Goal: Task Accomplishment & Management: Complete application form

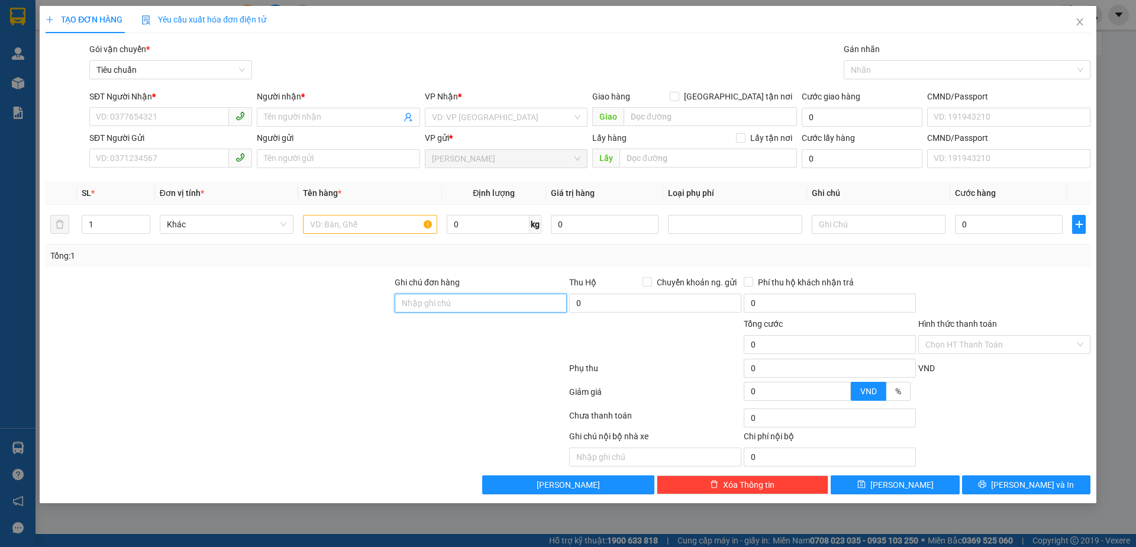
drag, startPoint x: 438, startPoint y: 302, endPoint x: 428, endPoint y: 304, distance: 10.3
click at [438, 302] on input "Ghi chú đơn hàng" at bounding box center [481, 302] width 172 height 19
click at [163, 116] on input "SĐT Người Nhận *" at bounding box center [159, 116] width 140 height 19
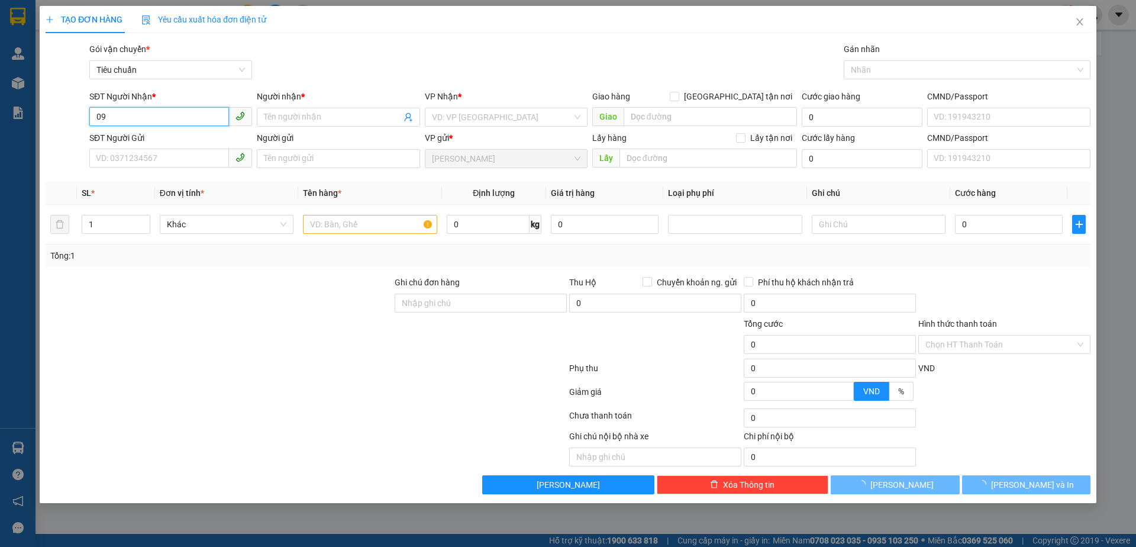
type input "0"
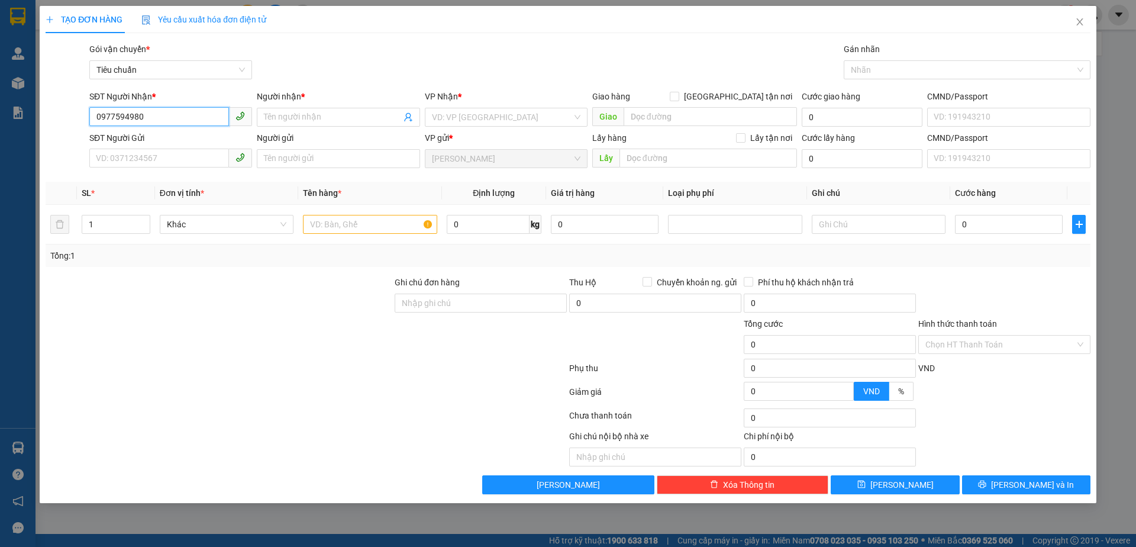
click at [185, 115] on input "0977594980" at bounding box center [159, 116] width 140 height 19
type input "0977594980"
click at [354, 121] on input "Người nhận *" at bounding box center [332, 117] width 137 height 13
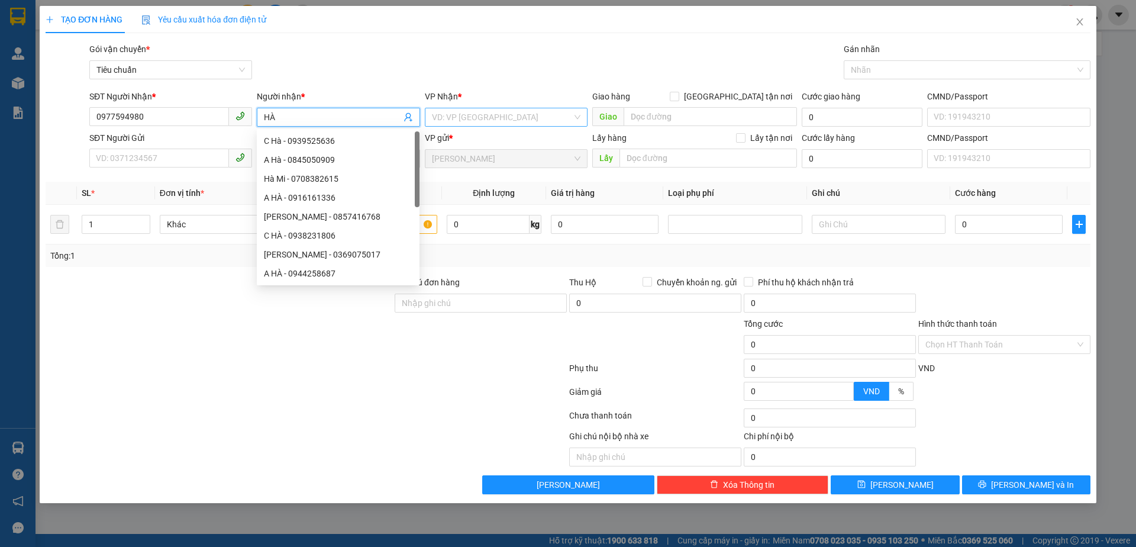
type input "HÀ"
click at [503, 119] on input "search" at bounding box center [502, 117] width 140 height 18
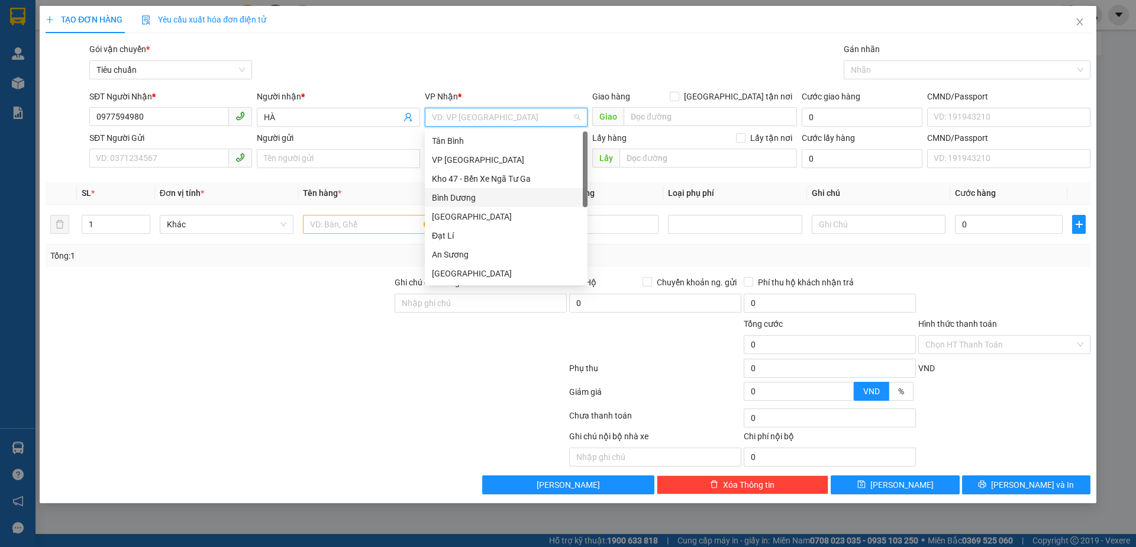
click at [460, 195] on div "Bình Dương" at bounding box center [506, 197] width 148 height 13
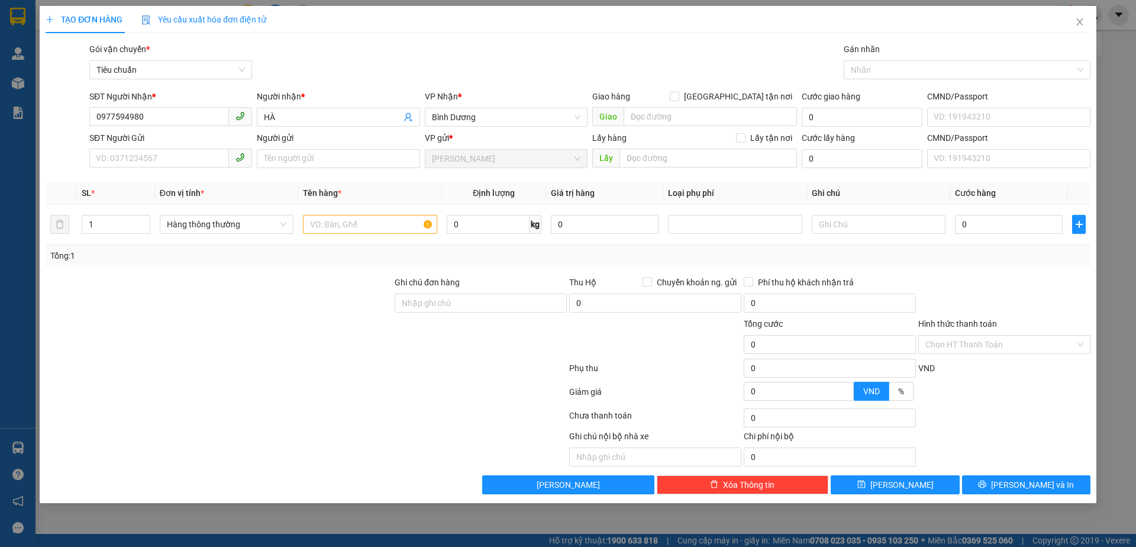
click at [274, 300] on div at bounding box center [218, 296] width 349 height 41
click at [283, 352] on div at bounding box center [218, 337] width 349 height 41
click at [151, 166] on input "SĐT Người Gửi" at bounding box center [159, 157] width 140 height 19
type input "0986150790"
click at [198, 284] on div at bounding box center [218, 296] width 349 height 41
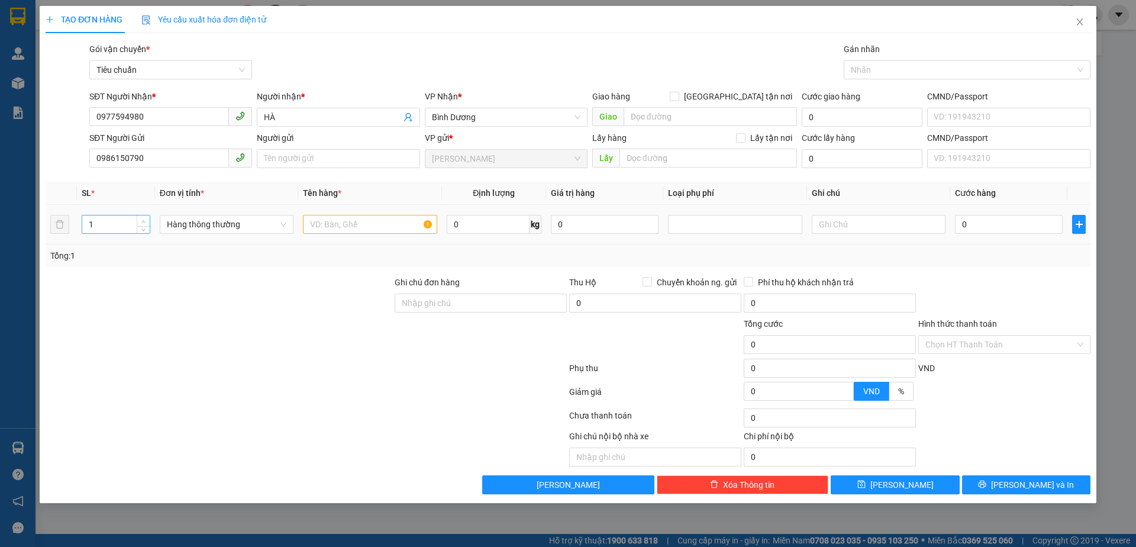
type input "2"
click at [141, 218] on span "up" at bounding box center [143, 221] width 7 height 7
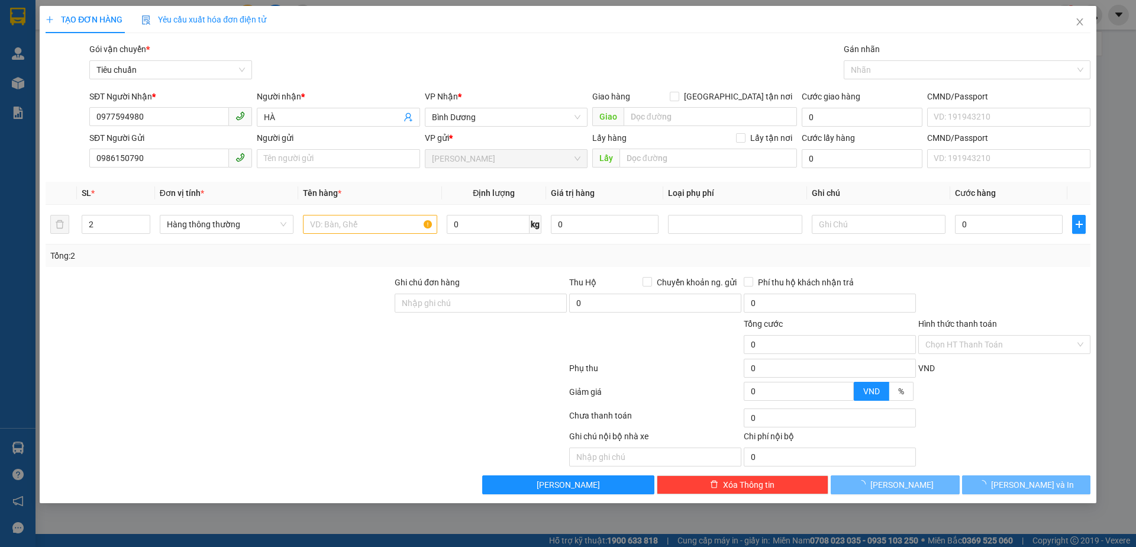
click at [148, 257] on div "Tổng: 2" at bounding box center [244, 255] width 388 height 13
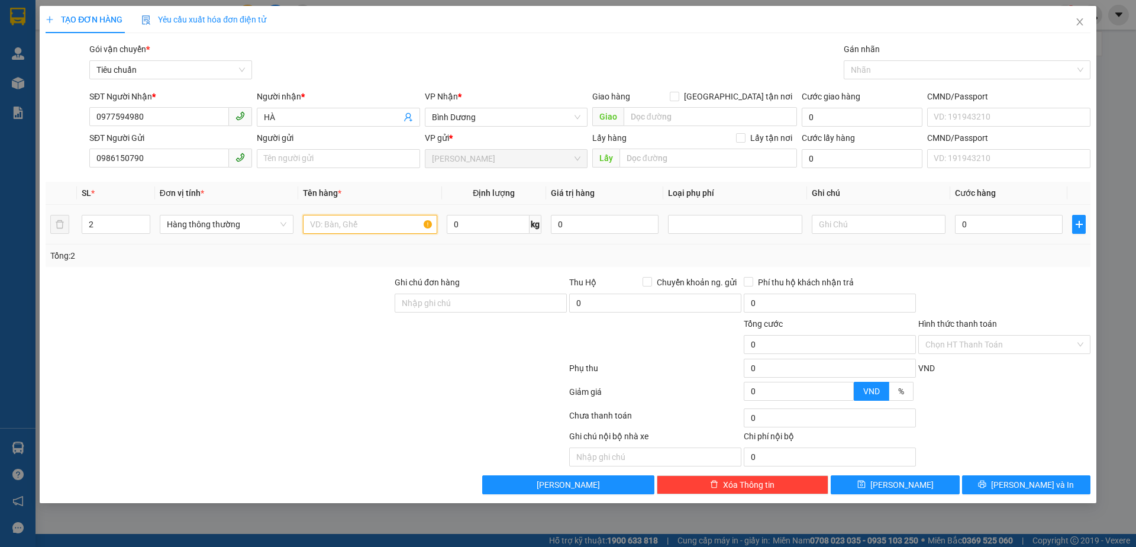
click at [332, 229] on input "text" at bounding box center [370, 224] width 134 height 19
type input "SẦU RIÊNG + BƠ"
click at [880, 228] on input "text" at bounding box center [879, 224] width 134 height 19
click at [306, 324] on div at bounding box center [218, 337] width 349 height 41
click at [855, 231] on input "text" at bounding box center [879, 224] width 134 height 19
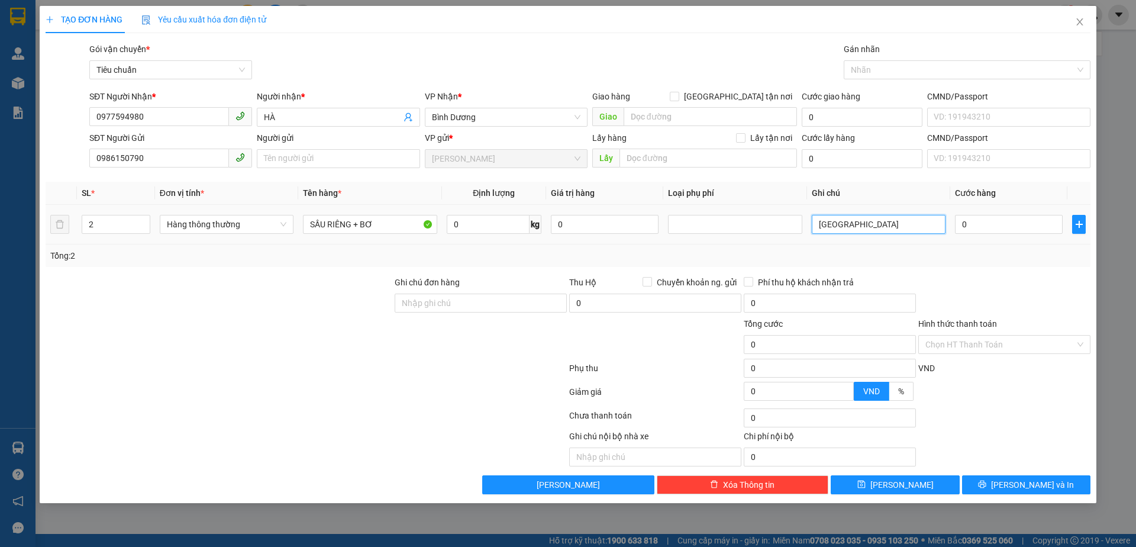
type input "T"
type input "BAO TRẮNG + TXT"
click at [355, 380] on div at bounding box center [306, 371] width 524 height 24
click at [257, 439] on div at bounding box center [196, 448] width 305 height 37
click at [290, 382] on div at bounding box center [306, 394] width 524 height 24
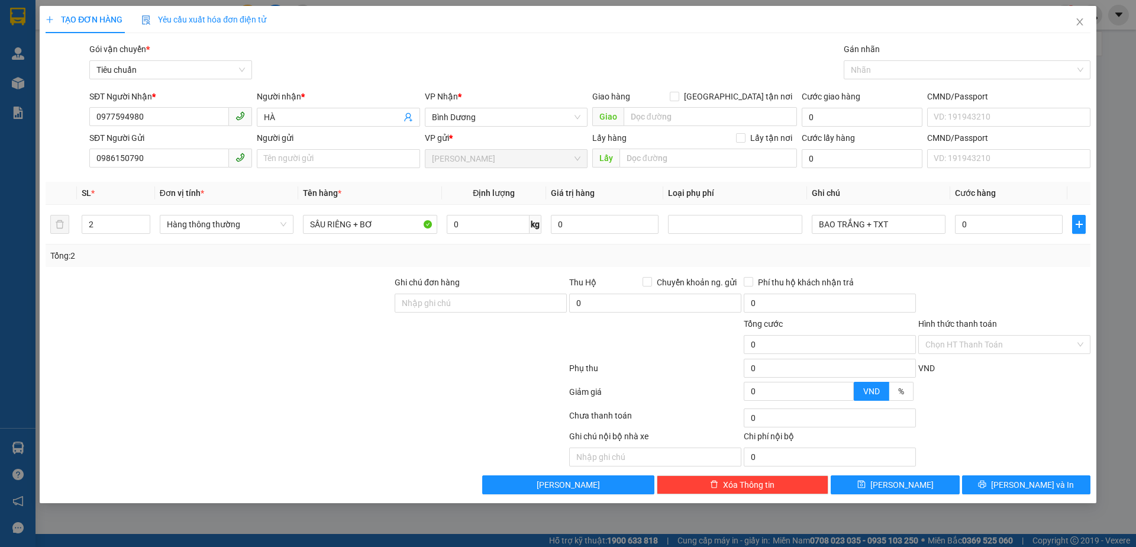
click at [344, 400] on div at bounding box center [306, 394] width 524 height 24
click at [481, 222] on input "0" at bounding box center [488, 224] width 83 height 19
type input "18"
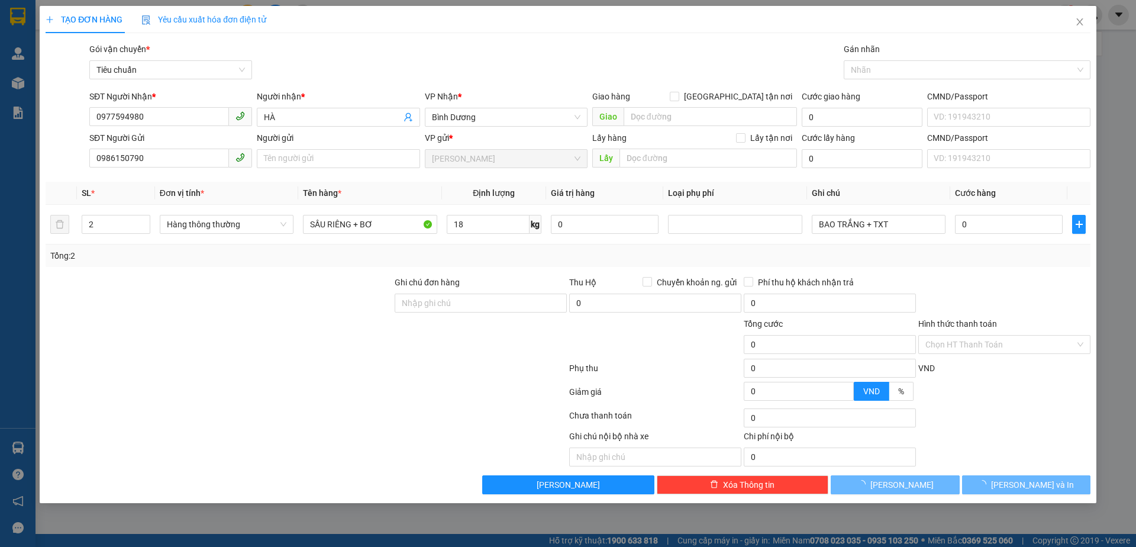
click at [269, 292] on div at bounding box center [218, 296] width 349 height 41
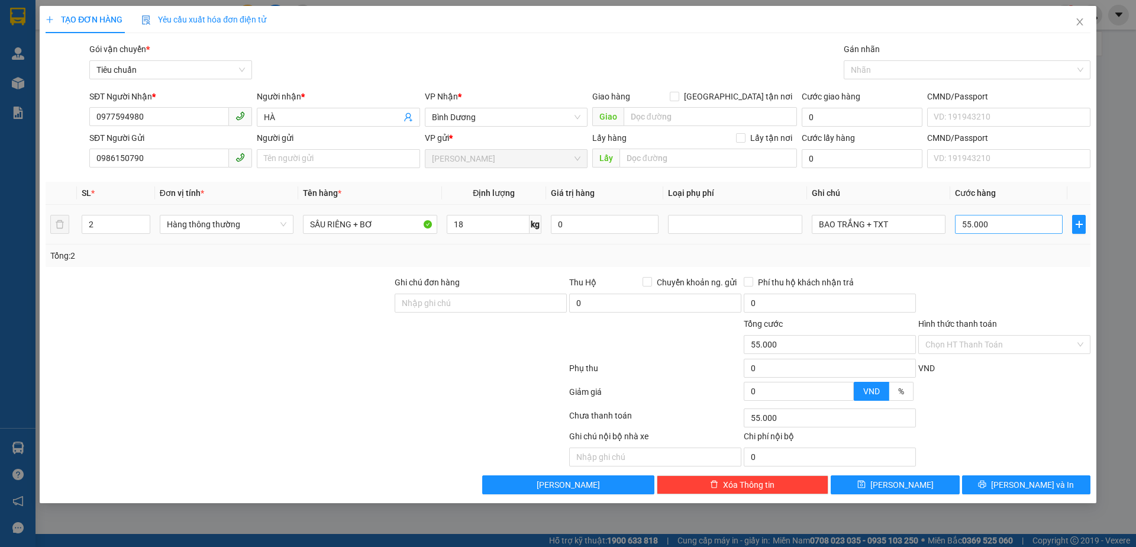
type input "55.000"
click at [1002, 218] on input "55.000" at bounding box center [1009, 224] width 108 height 19
type input "1"
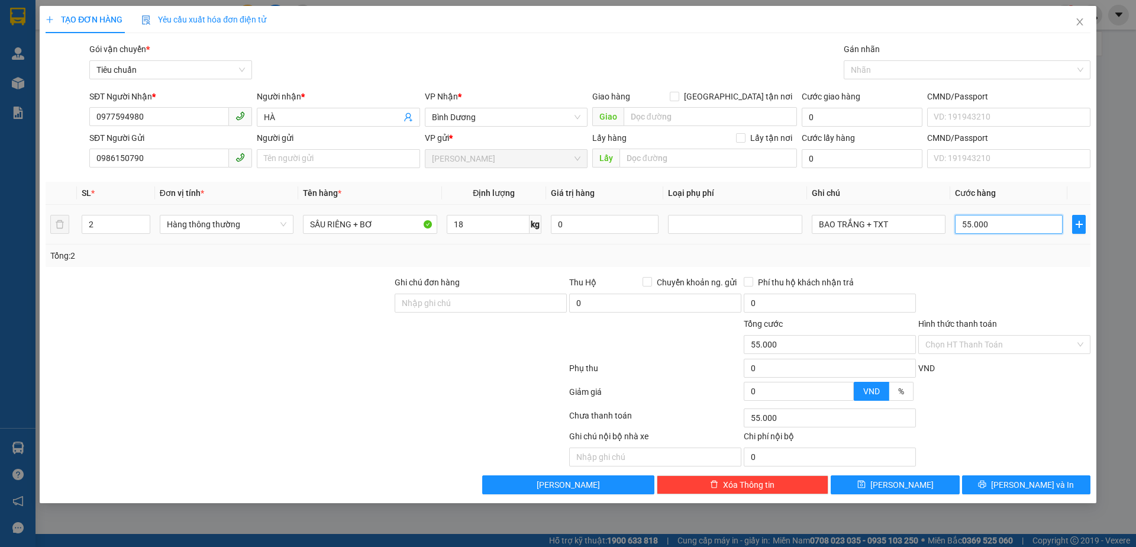
type input "1"
type input "11"
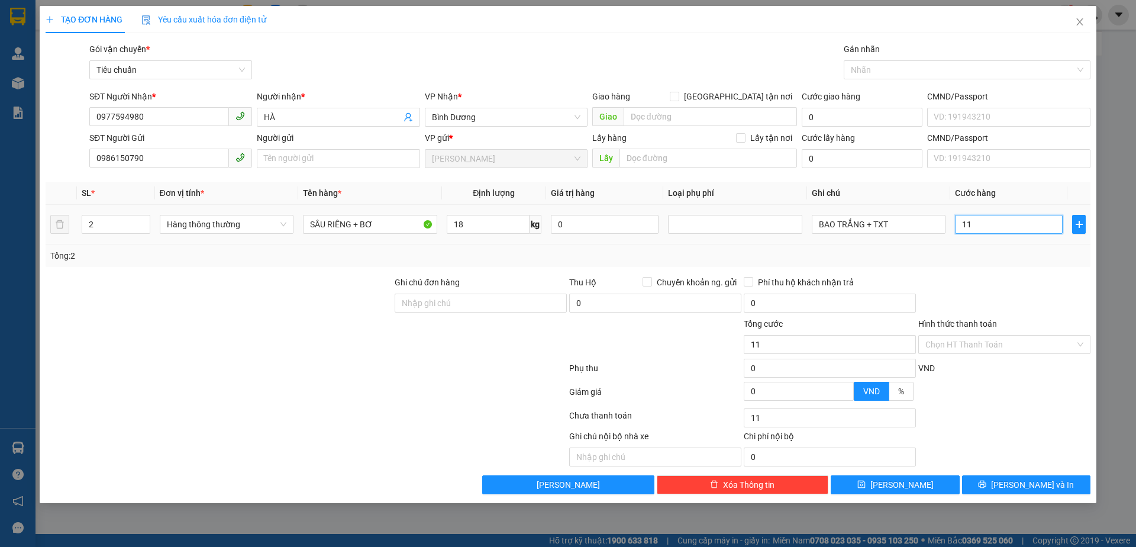
type input "110"
type input "110.000"
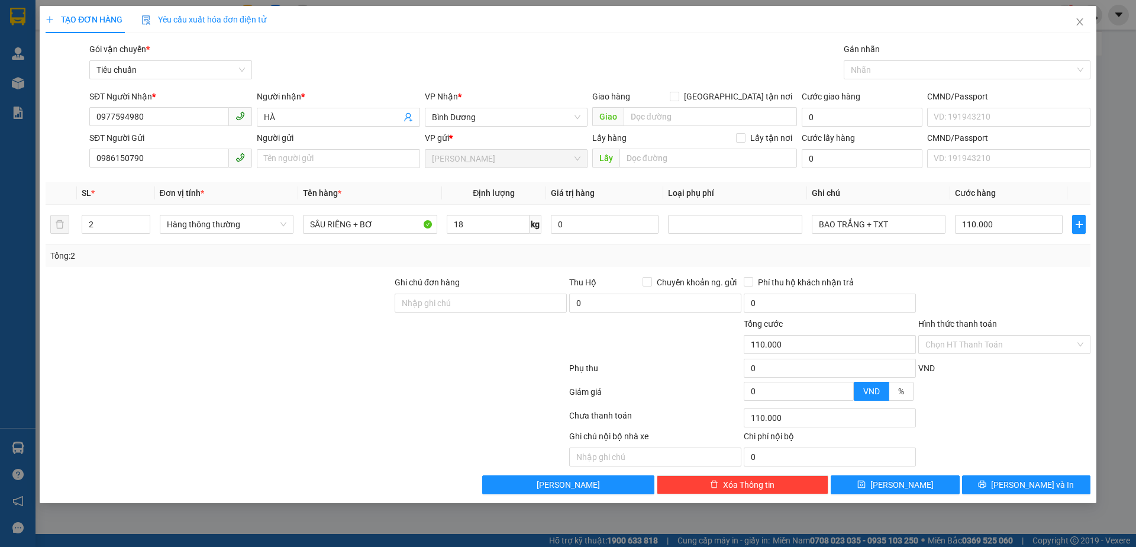
drag, startPoint x: 994, startPoint y: 257, endPoint x: 893, endPoint y: 220, distance: 108.4
click at [992, 257] on div "Tổng: 2" at bounding box center [567, 255] width 1035 height 13
click at [372, 406] on div at bounding box center [306, 418] width 524 height 24
click at [997, 348] on input "Hình thức thanh toán" at bounding box center [1000, 344] width 150 height 18
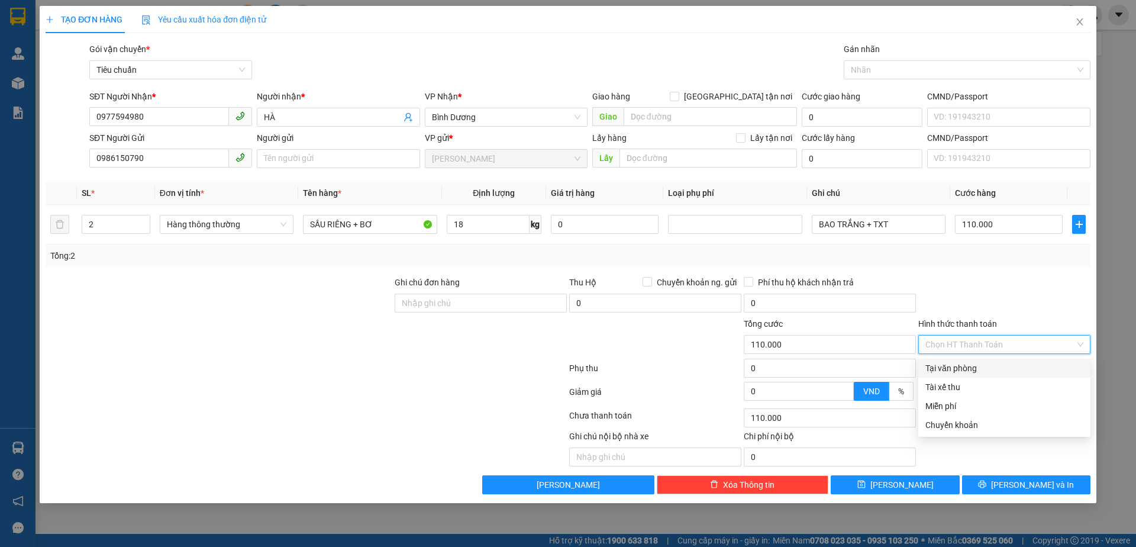
drag, startPoint x: 974, startPoint y: 366, endPoint x: 796, endPoint y: 391, distance: 179.2
click at [972, 366] on div "Tại văn phòng" at bounding box center [1004, 367] width 158 height 13
type input "0"
click at [279, 422] on div at bounding box center [306, 418] width 524 height 24
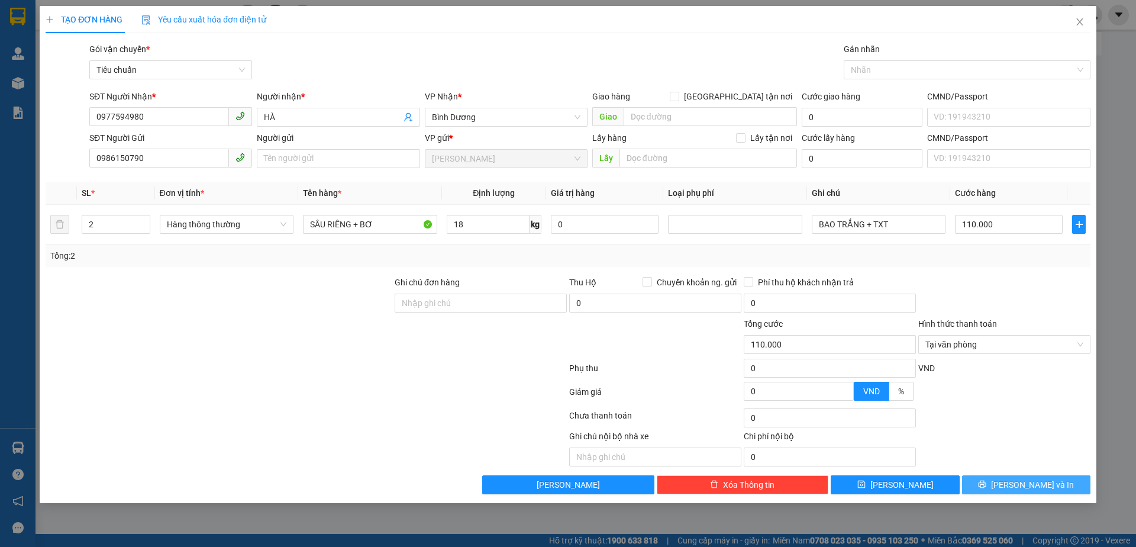
click at [1047, 482] on span "[PERSON_NAME] và In" at bounding box center [1032, 484] width 83 height 13
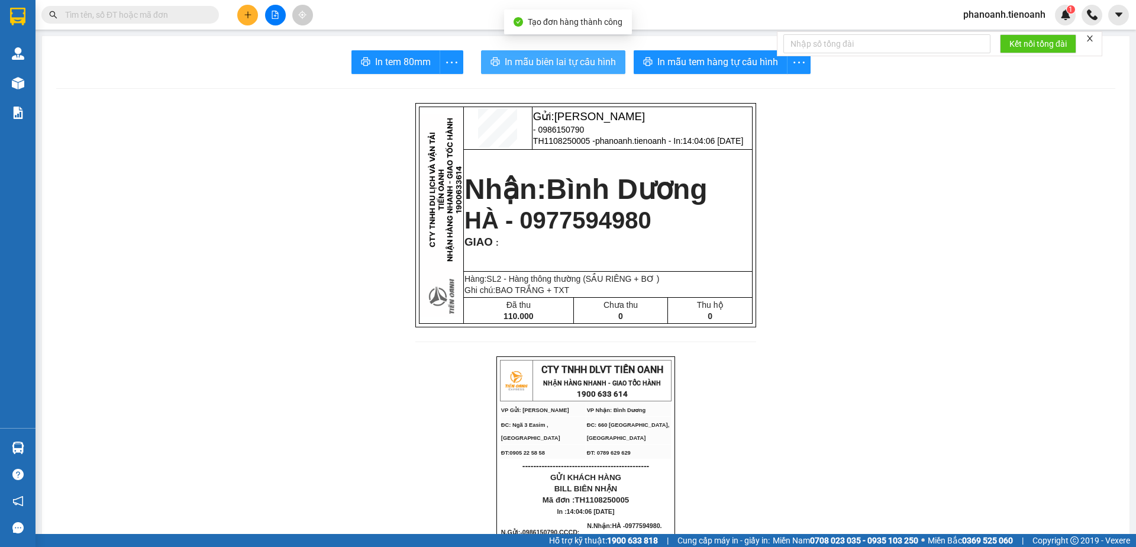
click at [537, 65] on span "In mẫu biên lai tự cấu hình" at bounding box center [560, 61] width 111 height 15
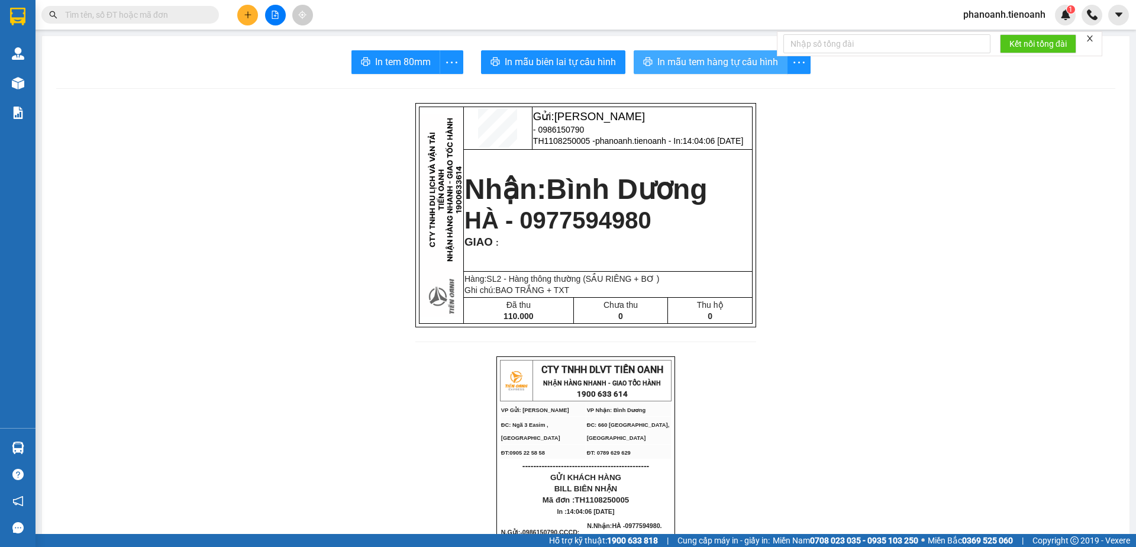
click at [735, 66] on span "In mẫu tem hàng tự cấu hình" at bounding box center [717, 61] width 121 height 15
click at [249, 15] on icon "plus" at bounding box center [248, 15] width 8 height 8
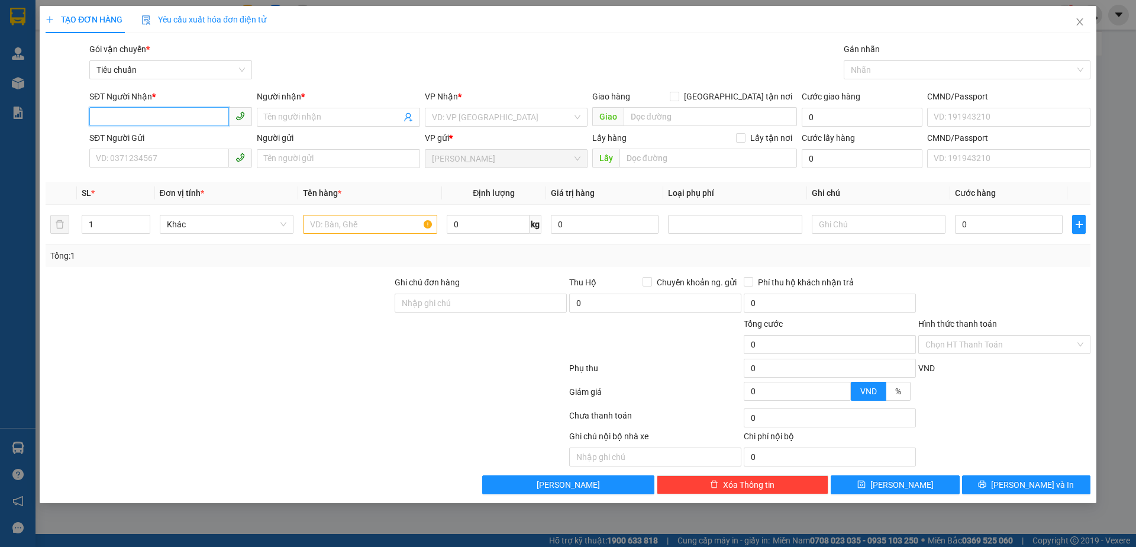
click at [163, 112] on input "SĐT Người Nhận *" at bounding box center [159, 116] width 140 height 19
type input "0937662666"
click at [215, 136] on div "0937662666 - A LIÊM" at bounding box center [170, 140] width 148 height 13
type input "A LIÊM"
type input "040083000680"
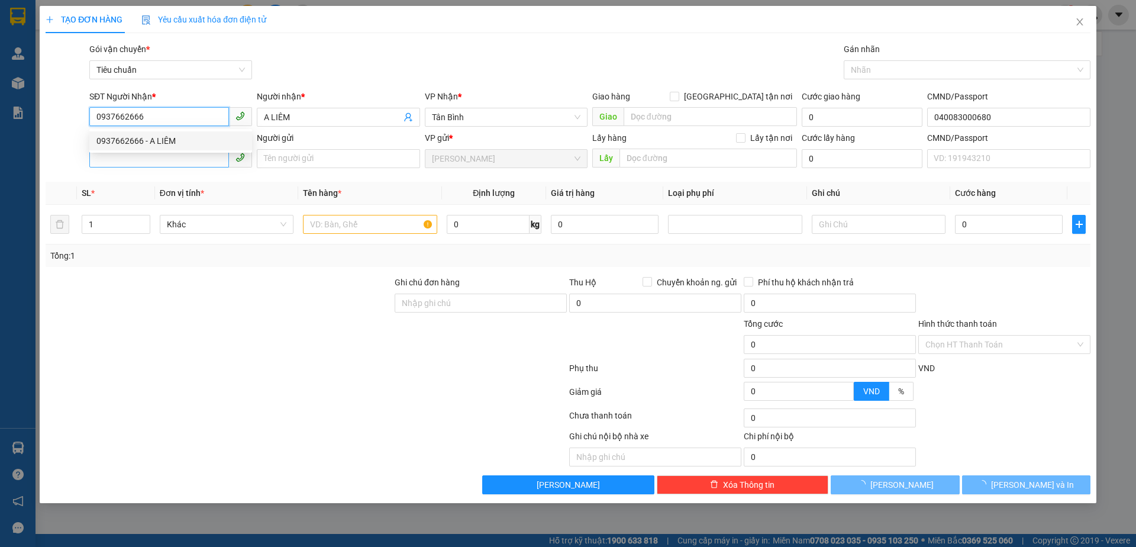
type input "50.000"
type input "0937662666"
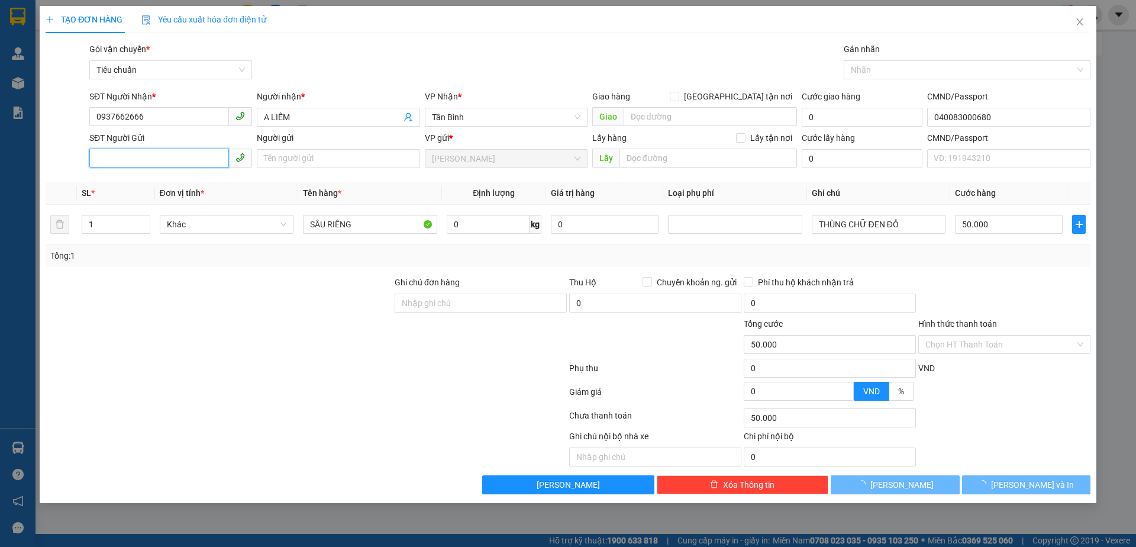
click at [201, 154] on input "SĐT Người Gửi" at bounding box center [159, 157] width 140 height 19
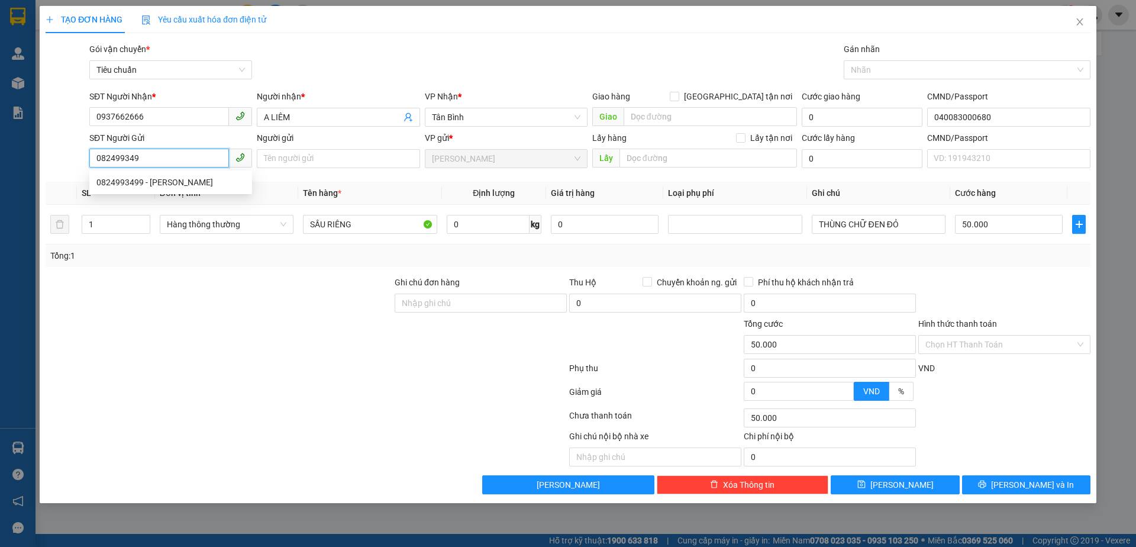
type input "0824993499"
click at [198, 177] on div "0824993499 - C DUNG" at bounding box center [170, 182] width 148 height 13
type input "C DUNG"
type input "0824993499"
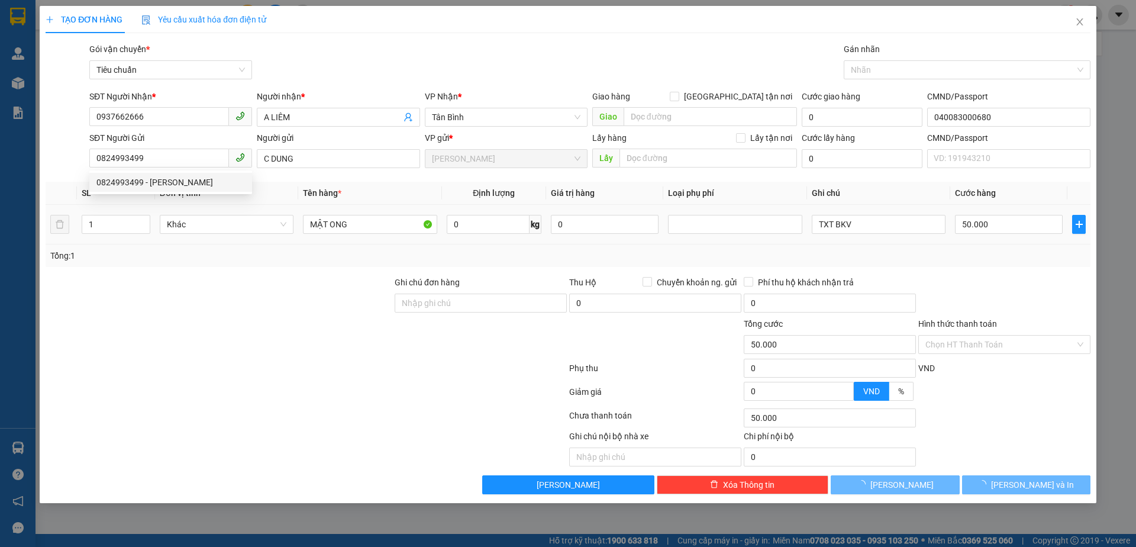
click at [244, 287] on div at bounding box center [218, 296] width 349 height 41
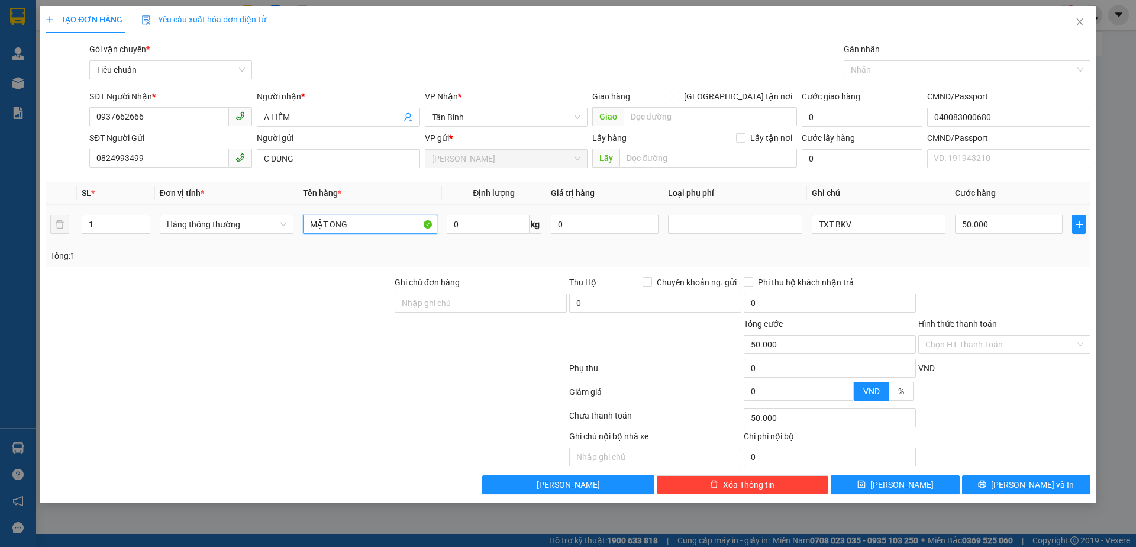
click at [319, 227] on input "MẬT ONG" at bounding box center [370, 224] width 134 height 19
type input "SẦU RIÊNG"
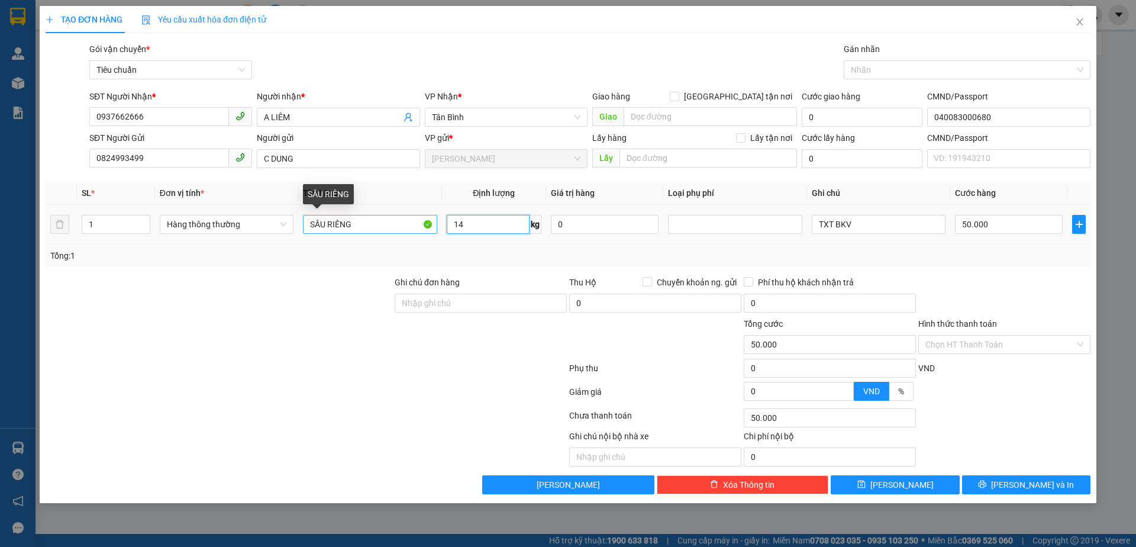
type input "14"
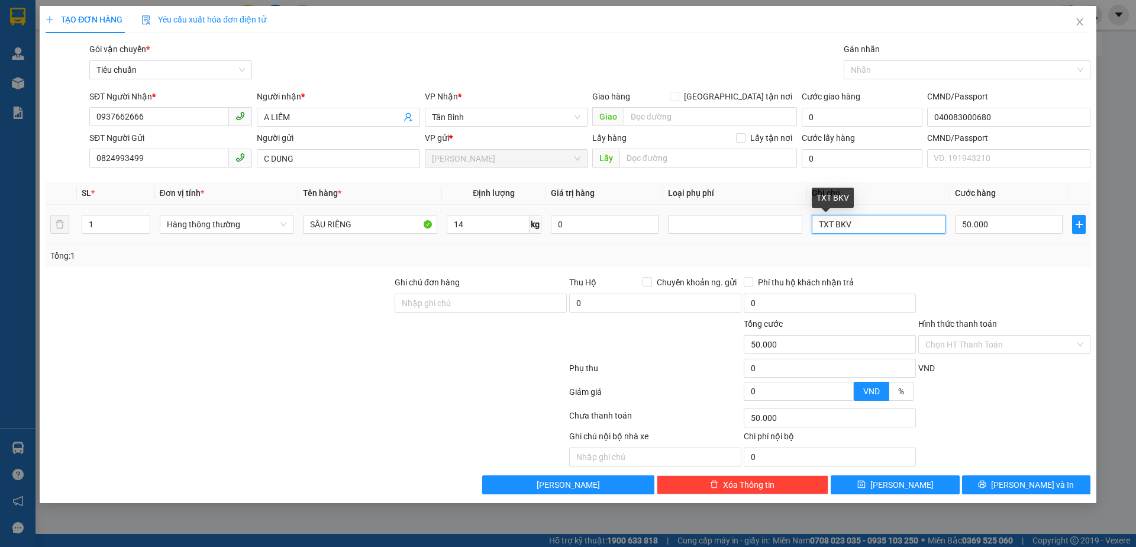
click at [886, 220] on input "TXT BKV" at bounding box center [879, 224] width 134 height 19
type input "TH CHỮ XANH"
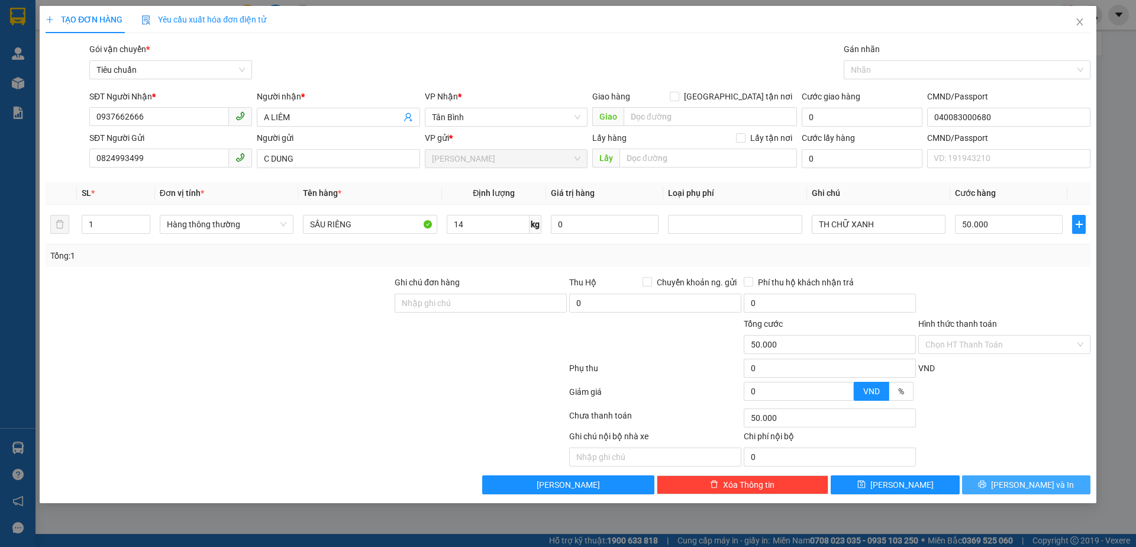
click at [1044, 480] on span "[PERSON_NAME] và In" at bounding box center [1032, 484] width 83 height 13
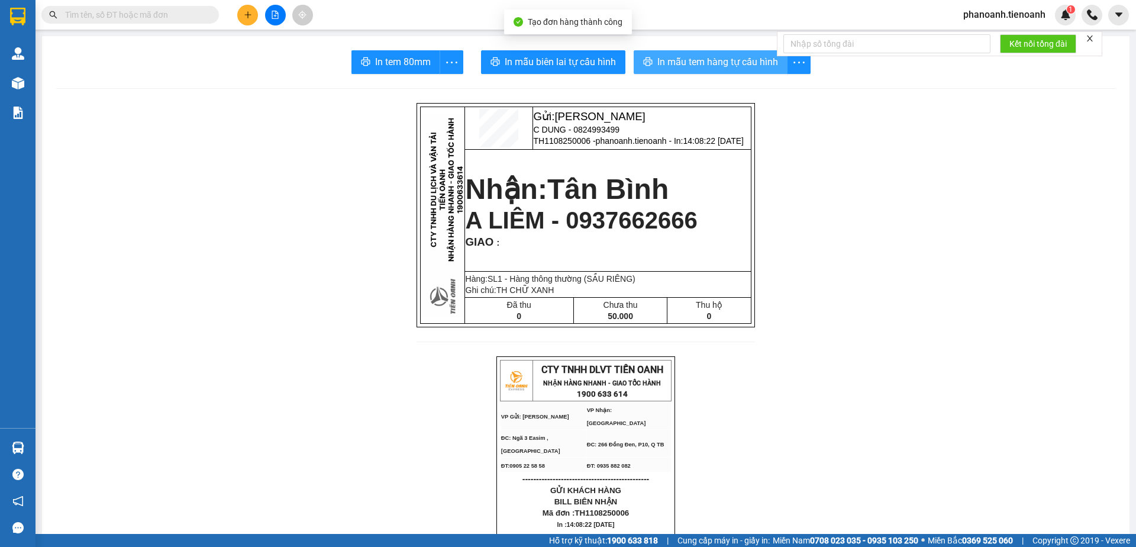
click at [690, 56] on span "In mẫu tem hàng tự cấu hình" at bounding box center [717, 61] width 121 height 15
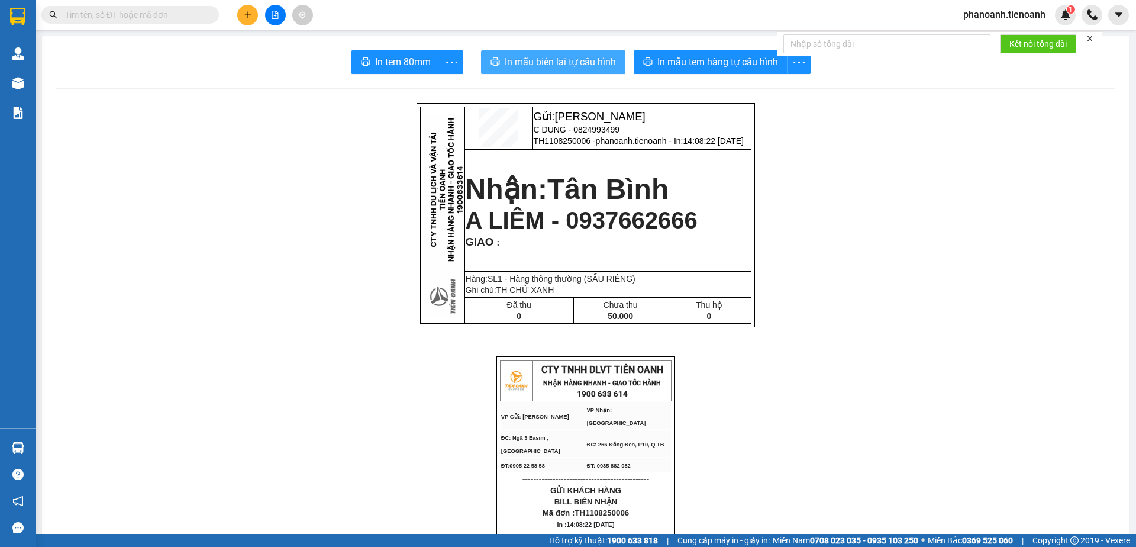
click at [550, 51] on button "In mẫu biên lai tự cấu hình" at bounding box center [553, 62] width 144 height 24
click at [553, 54] on button "In mẫu biên lai tự cấu hình" at bounding box center [553, 62] width 144 height 24
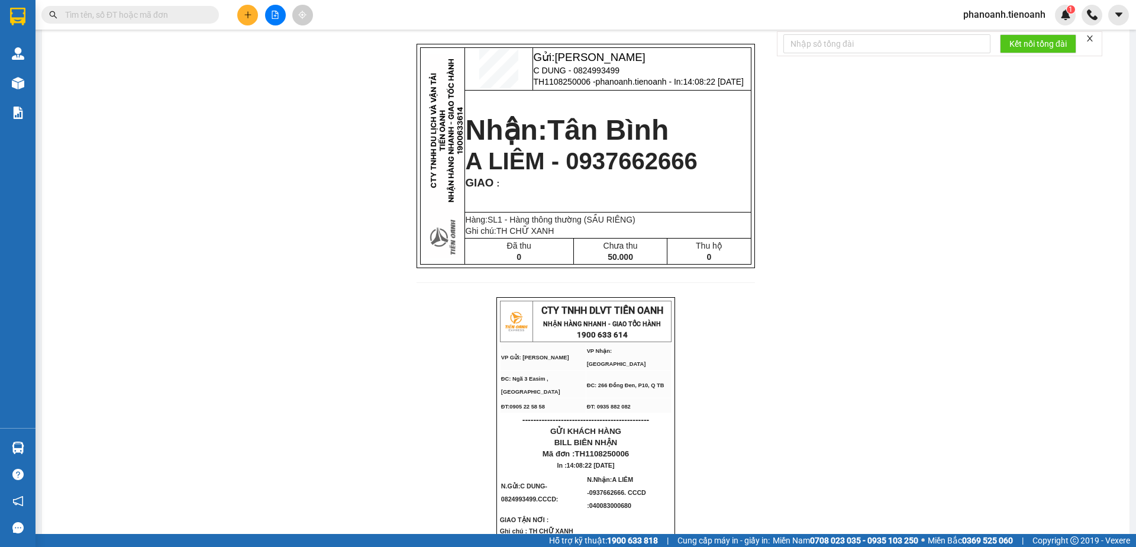
scroll to position [118, 0]
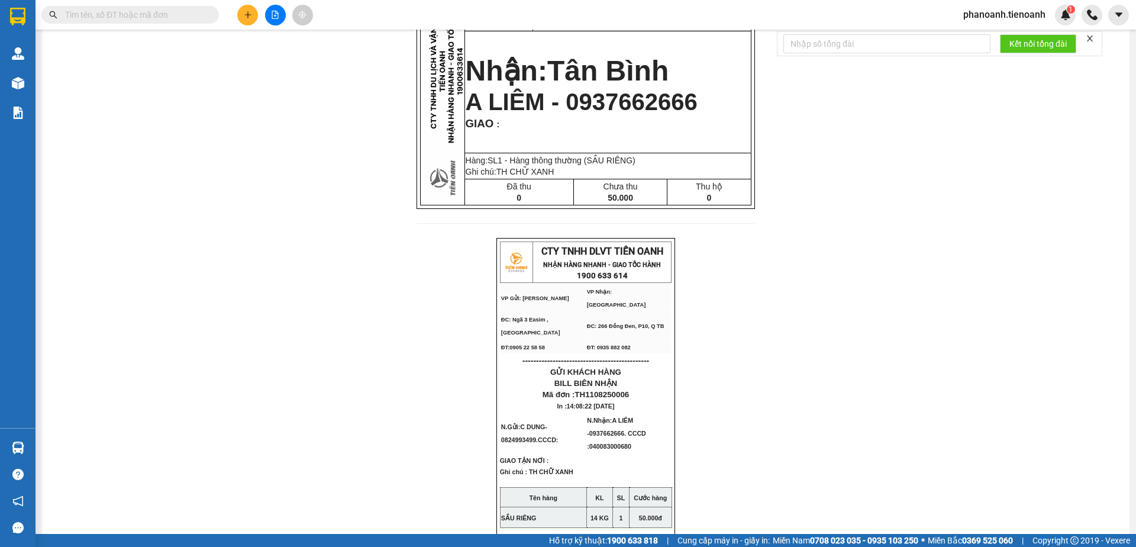
click at [1003, 10] on span "phanoanh.tienoanh" at bounding box center [1004, 14] width 101 height 15
click at [989, 32] on span "Đăng xuất" at bounding box center [1009, 36] width 76 height 13
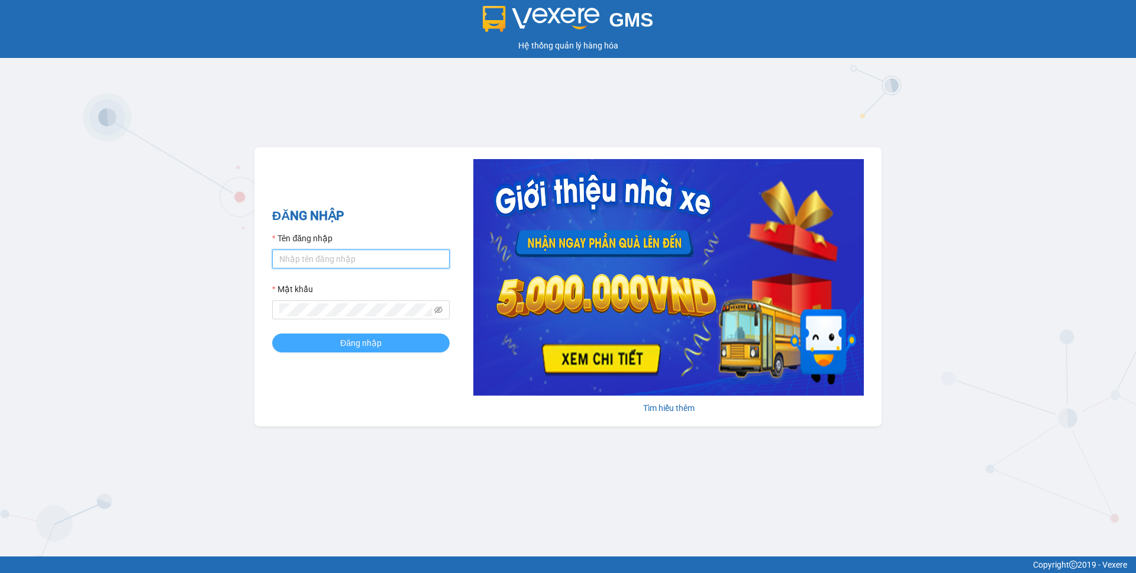
type input "phanoanh.tienoanh"
click at [286, 343] on button "Đăng nhập" at bounding box center [360, 343] width 177 height 19
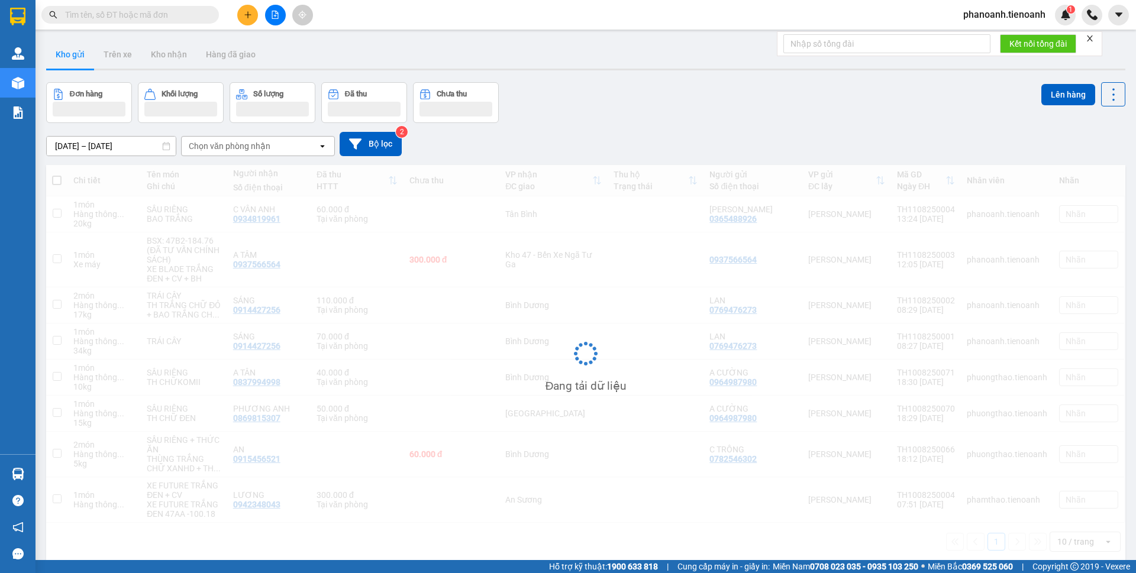
click at [154, 12] on input "text" at bounding box center [135, 14] width 140 height 13
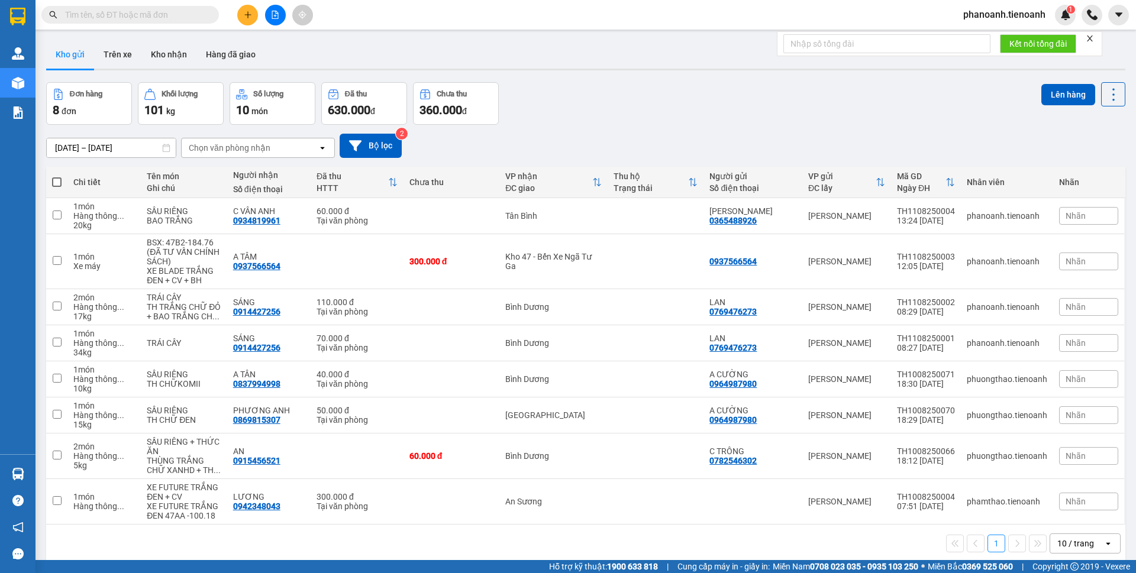
paste input "0977594980"
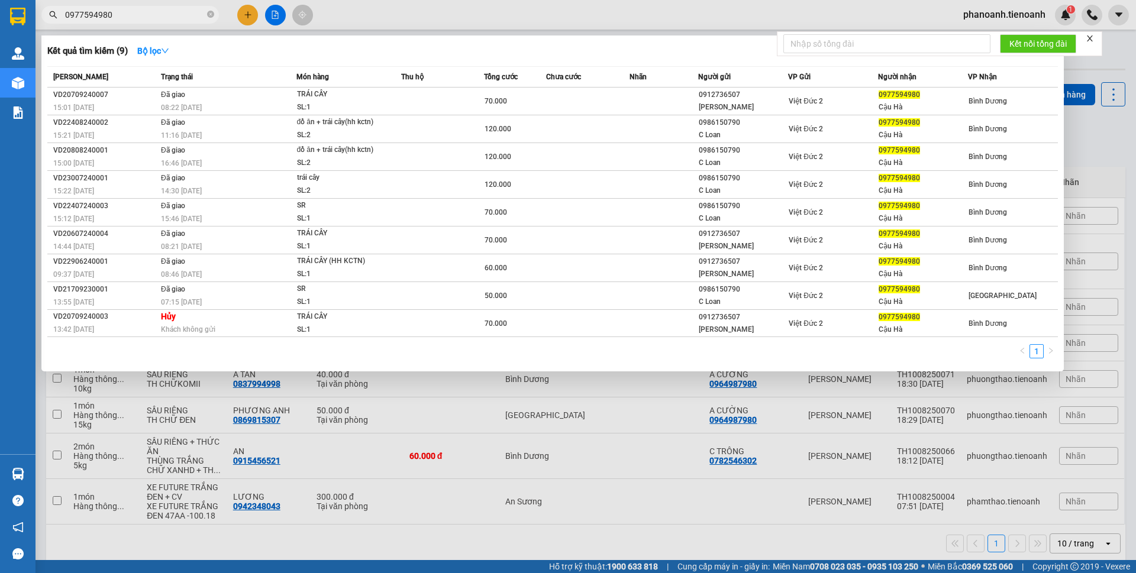
type input "0977594980"
click at [490, 14] on div at bounding box center [568, 286] width 1136 height 573
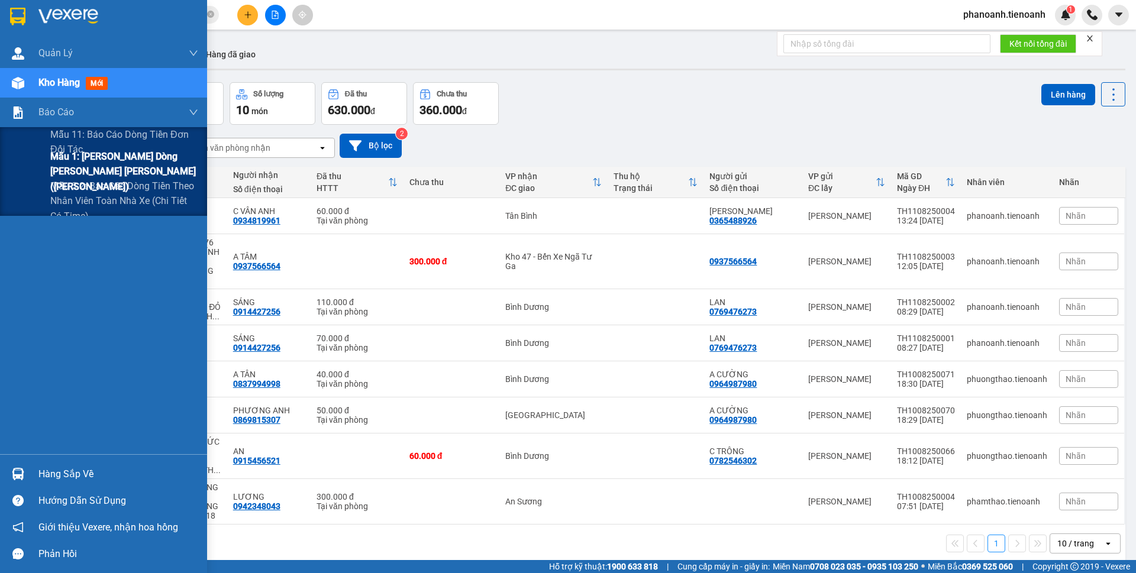
click at [102, 161] on span "Mẫu 1: Báo cáo dòng tiền theo nhân viên ([PERSON_NAME])" at bounding box center [124, 171] width 148 height 44
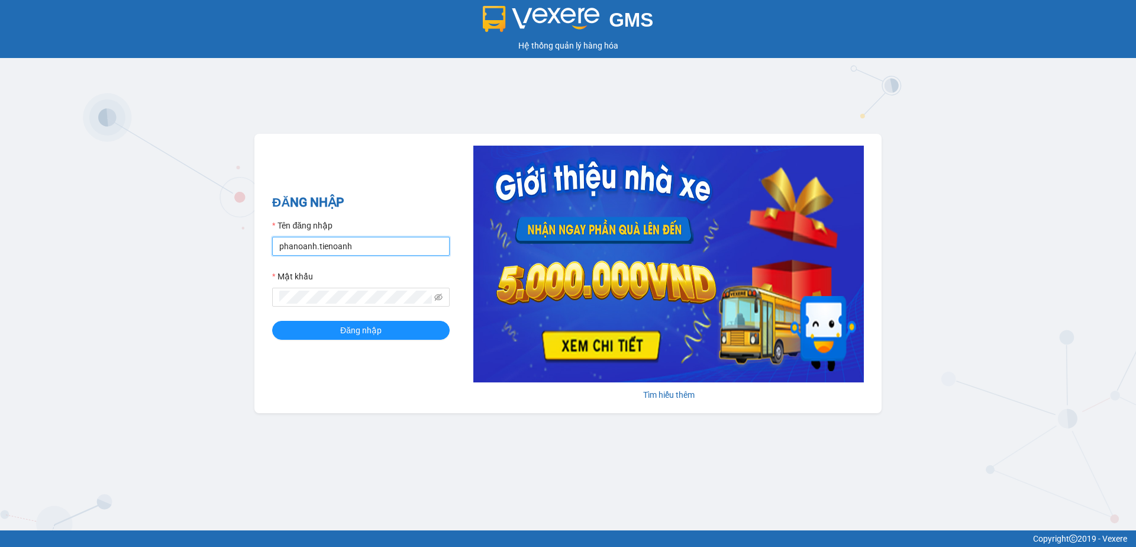
drag, startPoint x: 361, startPoint y: 247, endPoint x: 109, endPoint y: 267, distance: 252.8
click at [111, 267] on div "GMS Hệ thống quản lý hàng hóa ĐĂNG NHẬP Tên đăng nhập phanoanh.tienoanh Mật khẩ…" at bounding box center [568, 265] width 1136 height 530
type input "O"
type input "phamthao.tienoanh"
drag, startPoint x: 382, startPoint y: 328, endPoint x: 325, endPoint y: 266, distance: 83.8
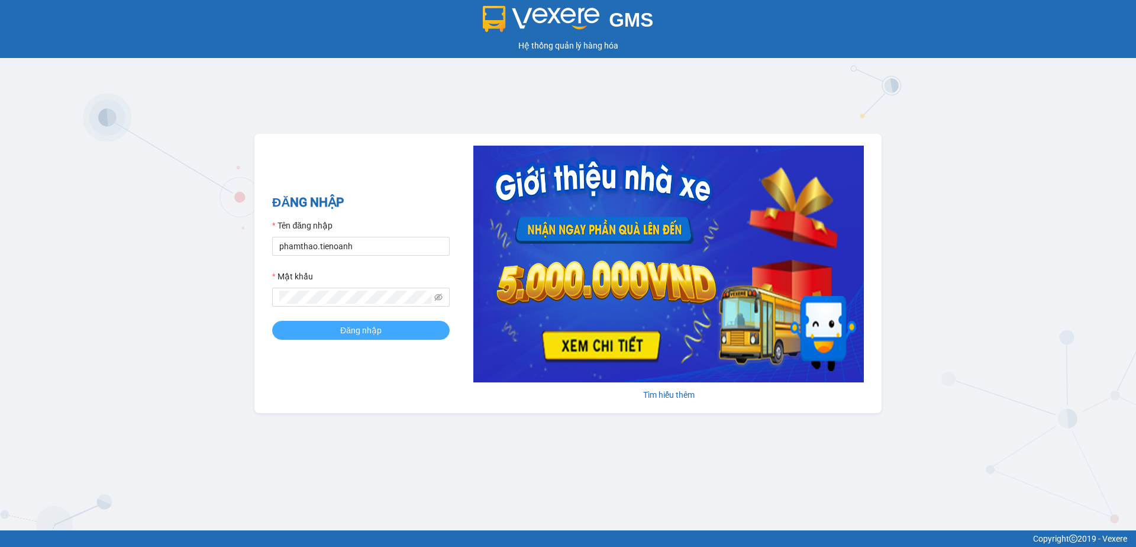
click at [379, 327] on button "Đăng nhập" at bounding box center [360, 330] width 177 height 19
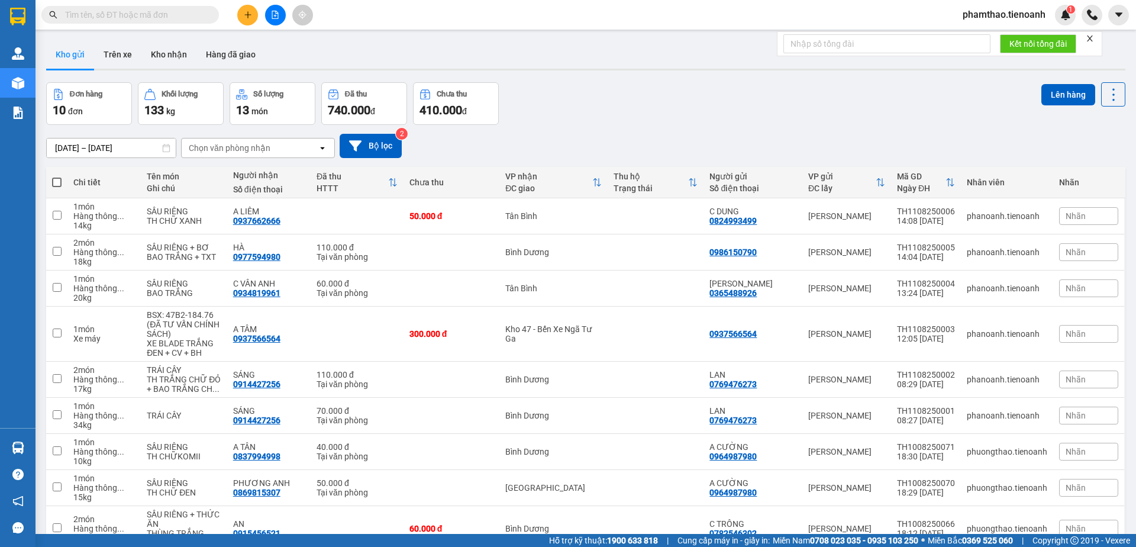
click at [251, 13] on icon "plus" at bounding box center [248, 15] width 8 height 8
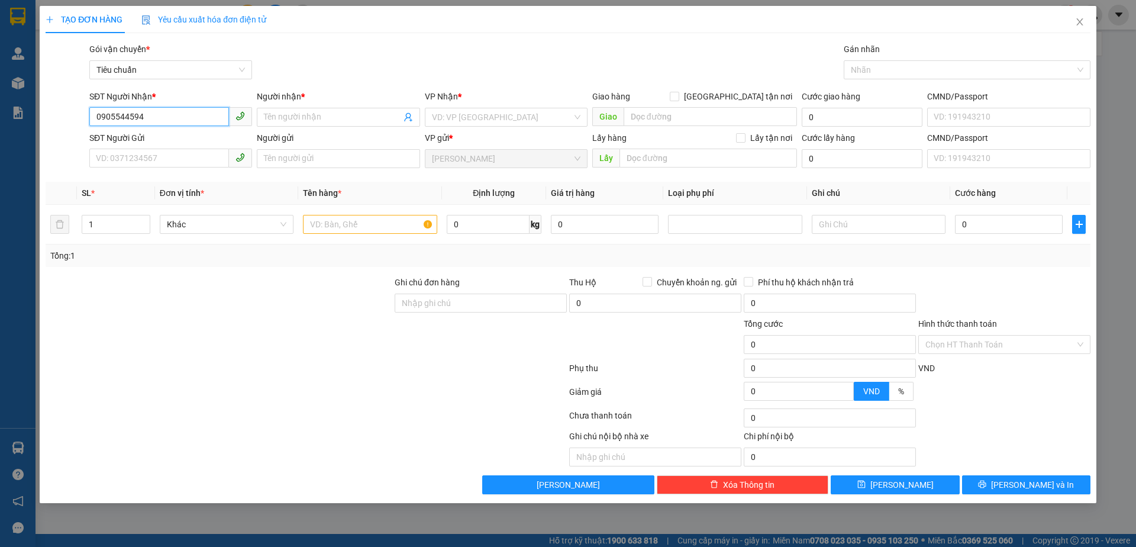
click at [112, 116] on input "0905544594" at bounding box center [159, 116] width 140 height 19
type input "0983544594"
click at [169, 115] on input "0983544594" at bounding box center [159, 116] width 140 height 19
click at [159, 135] on div "0983544594 - C VÂN" at bounding box center [170, 140] width 148 height 13
type input "C VÂN"
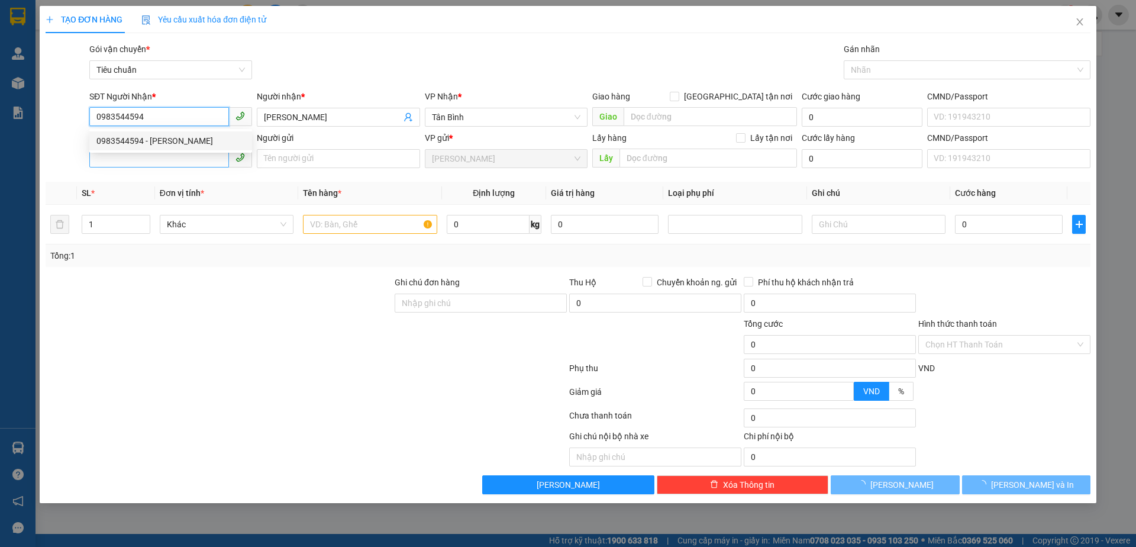
type input "0983544594"
type input "40.000"
click at [160, 163] on input "SĐT Người Gửi" at bounding box center [159, 157] width 140 height 19
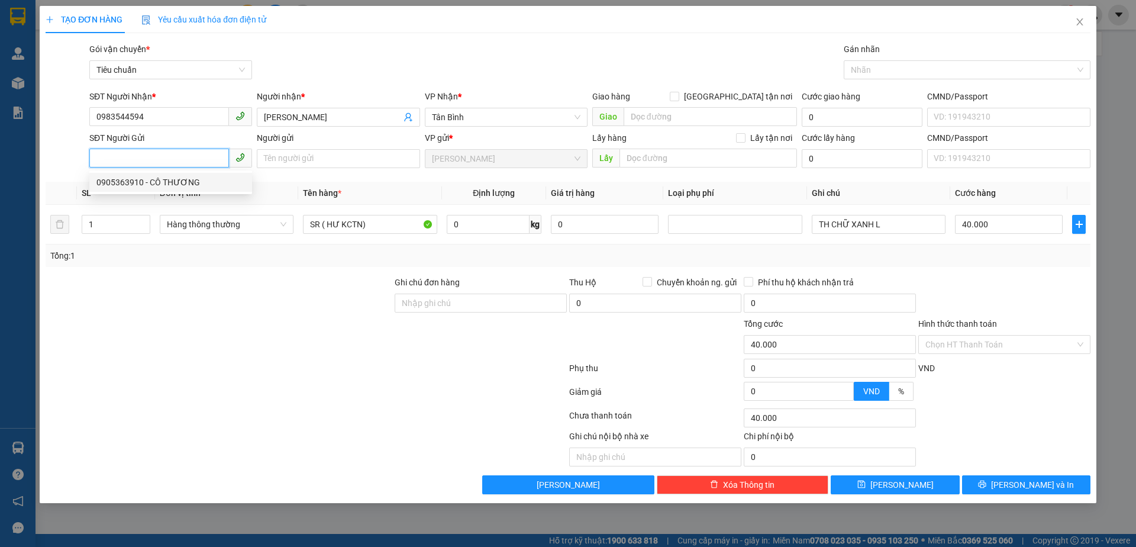
drag, startPoint x: 158, startPoint y: 176, endPoint x: 407, endPoint y: 179, distance: 249.1
click at [175, 177] on div "0905363910 - CÔ THƯƠNG" at bounding box center [170, 182] width 148 height 13
type input "0905363910"
type input "CÔ THƯƠNG"
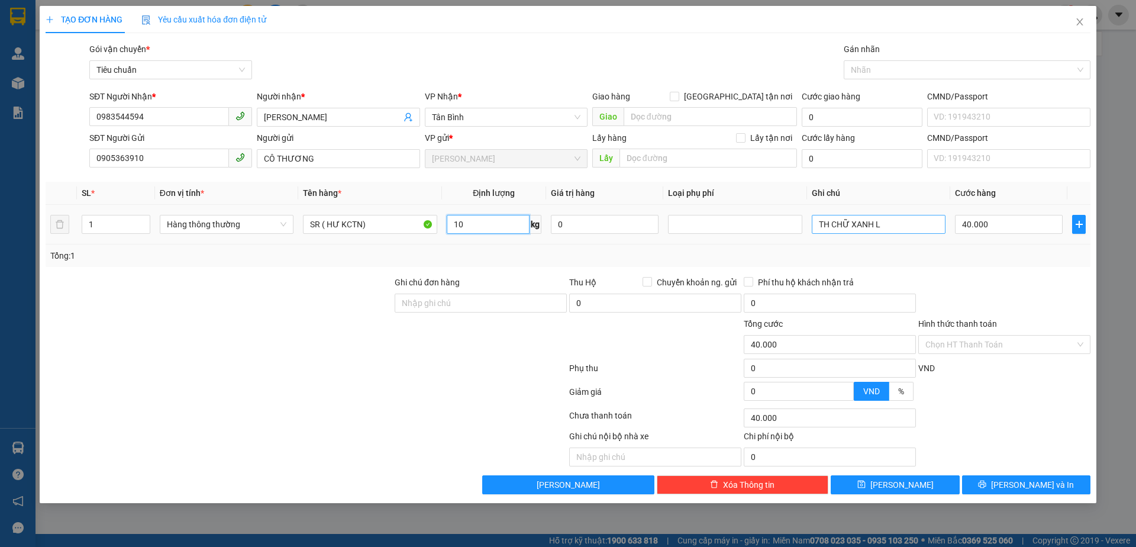
type input "10"
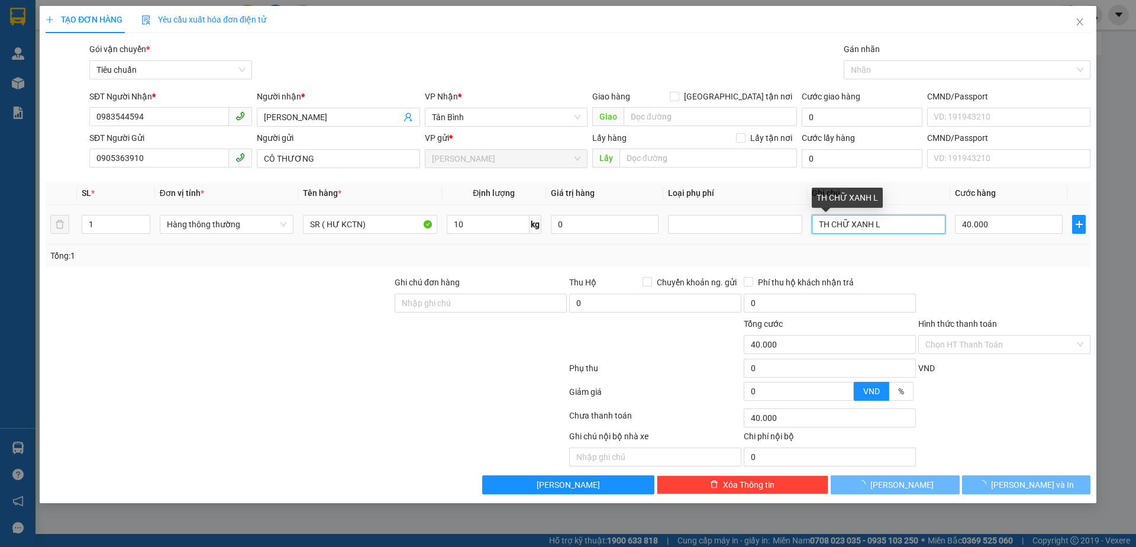
drag, startPoint x: 905, startPoint y: 222, endPoint x: 611, endPoint y: 259, distance: 295.6
click at [611, 259] on div "SL * Đơn vị tính * Tên hàng * Định lượng Giá trị hàng Loại phụ phí Ghi chú Cước…" at bounding box center [568, 224] width 1045 height 85
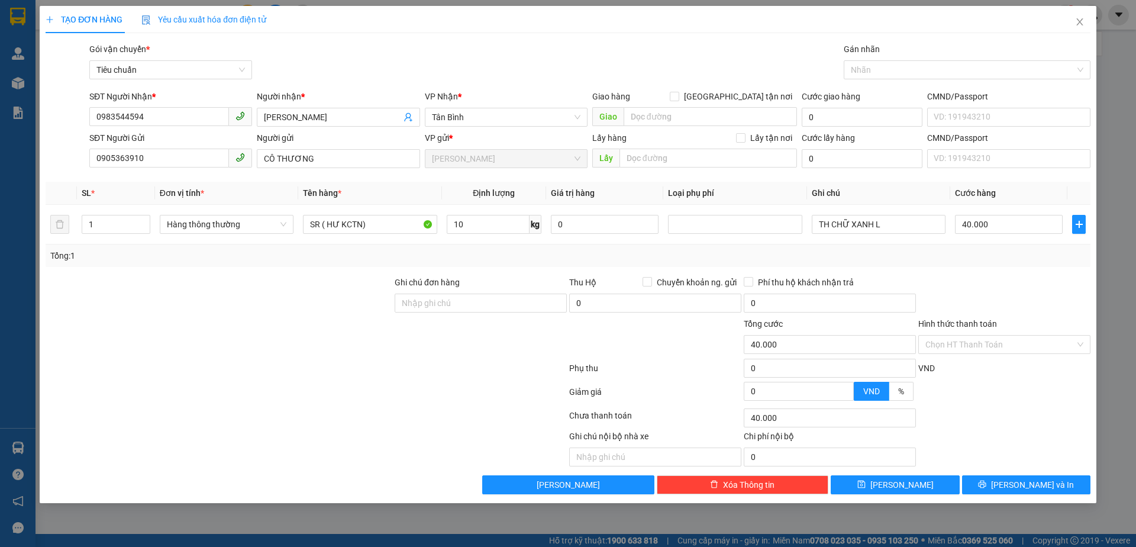
click at [997, 287] on div at bounding box center [1004, 296] width 175 height 41
click at [991, 344] on input "Hình thức thanh toán" at bounding box center [1000, 344] width 150 height 18
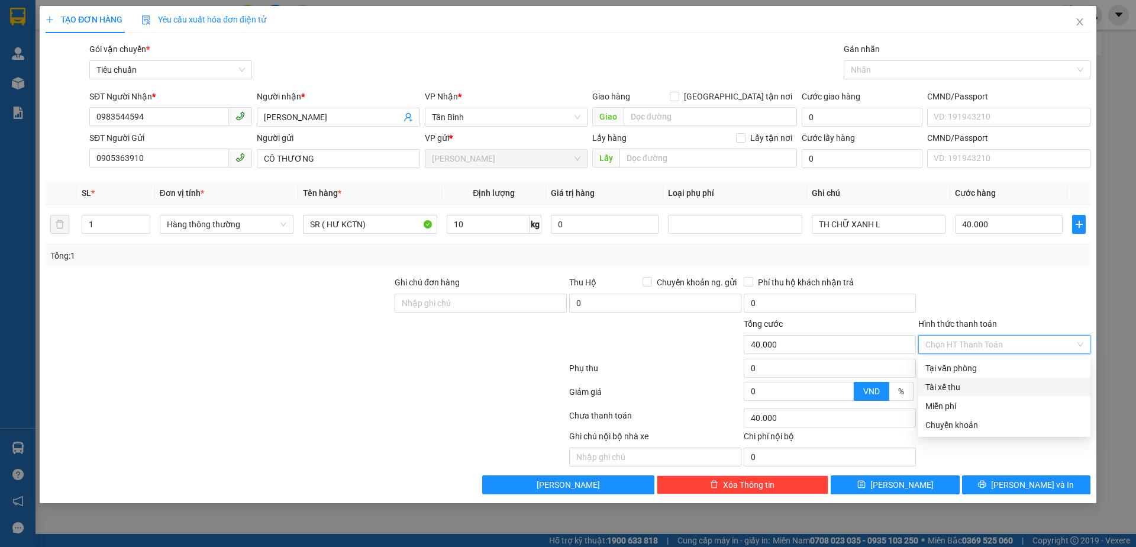
click at [967, 380] on div "Tài xế thu" at bounding box center [1004, 386] width 172 height 19
type input "0"
drag, startPoint x: 977, startPoint y: 346, endPoint x: 975, endPoint y: 359, distance: 12.6
click at [977, 348] on span "Tài xế thu" at bounding box center [1004, 344] width 158 height 18
click at [963, 369] on div "Tại văn phòng" at bounding box center [1004, 367] width 158 height 13
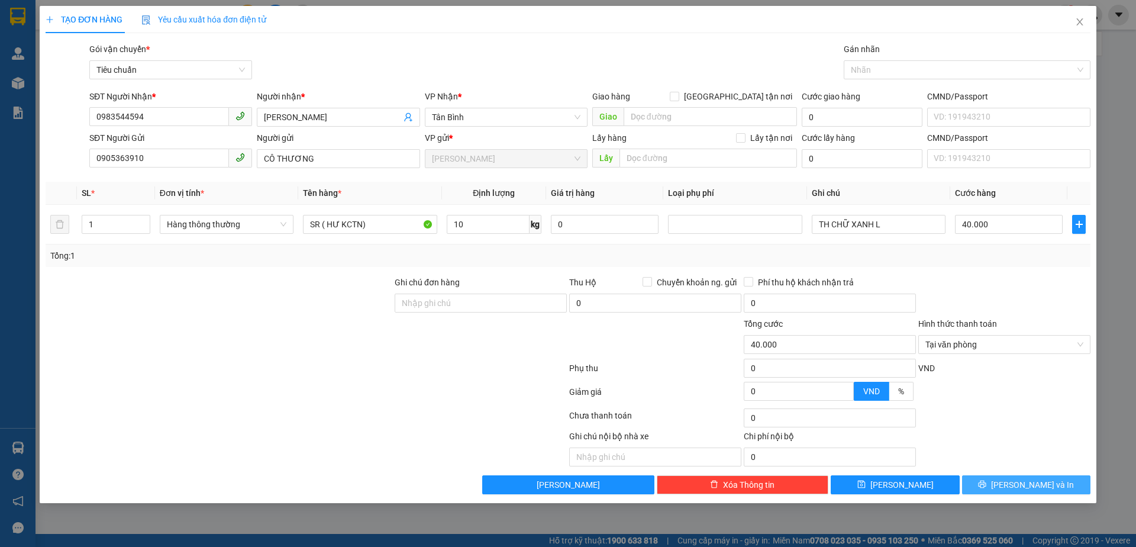
click at [1000, 488] on button "[PERSON_NAME] và In" at bounding box center [1026, 484] width 128 height 19
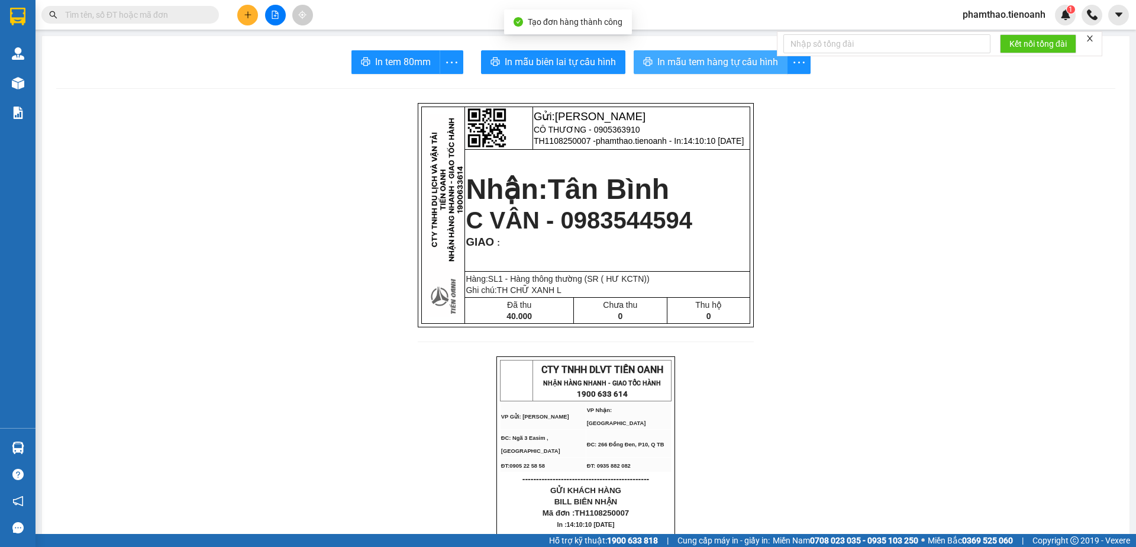
drag, startPoint x: 677, startPoint y: 51, endPoint x: 712, endPoint y: 73, distance: 40.7
click at [678, 51] on button "In mẫu tem hàng tự cấu hình" at bounding box center [711, 62] width 154 height 24
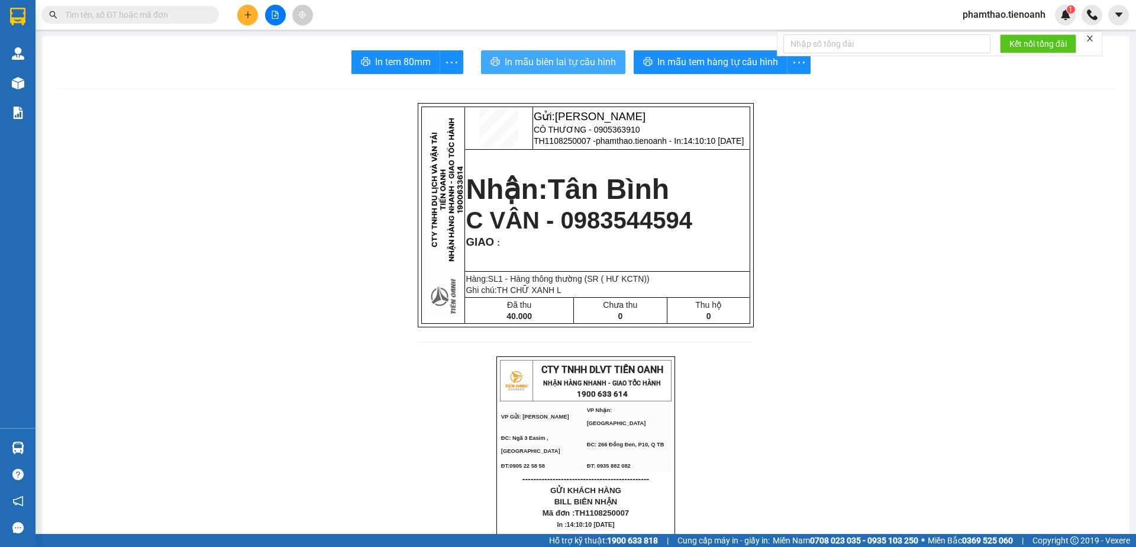
click at [570, 73] on button "In mẫu biên lai tự cấu hình" at bounding box center [553, 62] width 144 height 24
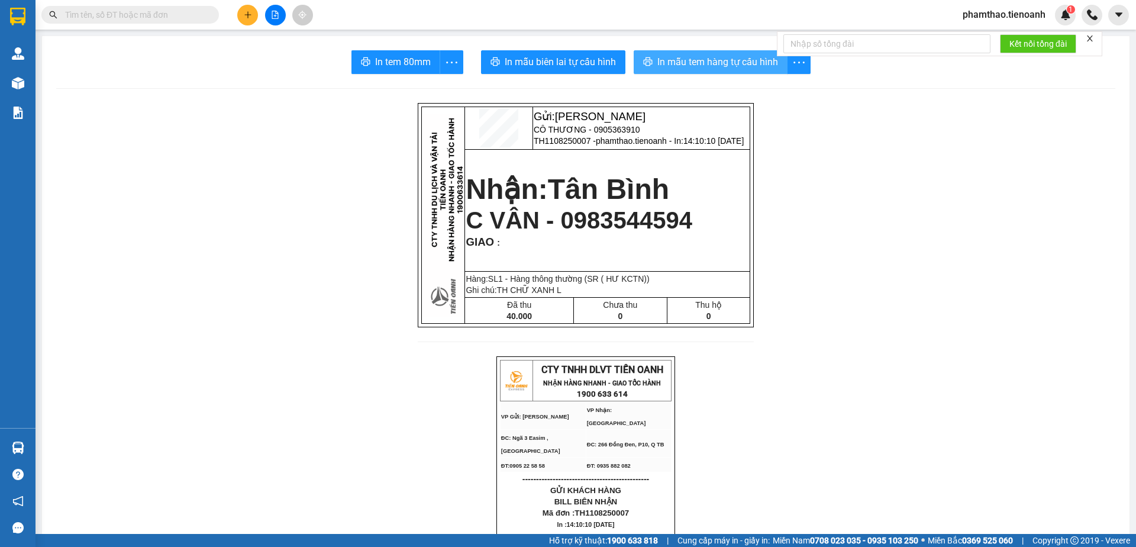
click at [732, 50] on button "In mẫu tem hàng tự cấu hình" at bounding box center [711, 62] width 154 height 24
click at [728, 61] on span "In mẫu tem hàng tự cấu hình" at bounding box center [717, 61] width 121 height 15
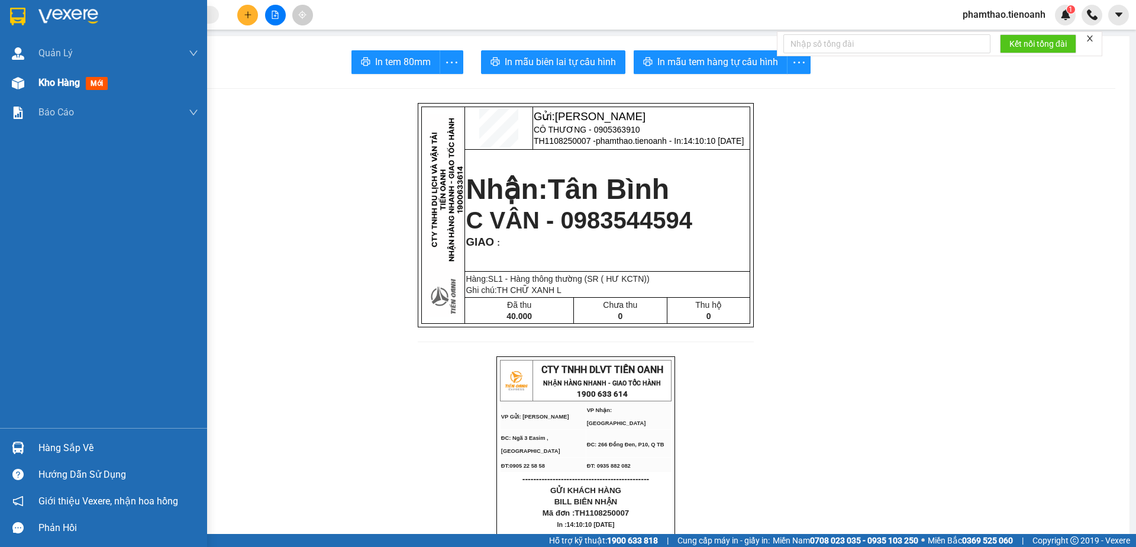
click at [57, 78] on span "Kho hàng" at bounding box center [58, 82] width 41 height 11
click at [70, 99] on div "Báo cáo" at bounding box center [118, 113] width 160 height 30
click at [1113, 546] on html "Kết quả tìm kiếm ( 0 ) Bộ lọc No Data phamthao.tienoanh 1 Quản Lý Quản lý khách…" at bounding box center [568, 273] width 1136 height 547
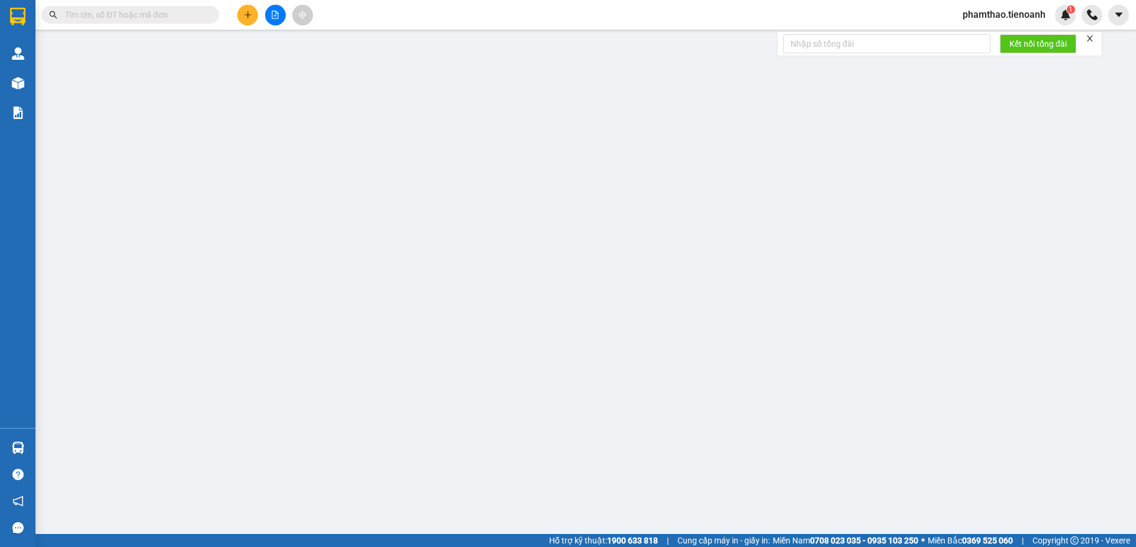
click at [776, 4] on div "Kết quả tìm kiếm ( 0 ) Bộ lọc No Data phamthao.tienoanh 1" at bounding box center [568, 15] width 1136 height 30
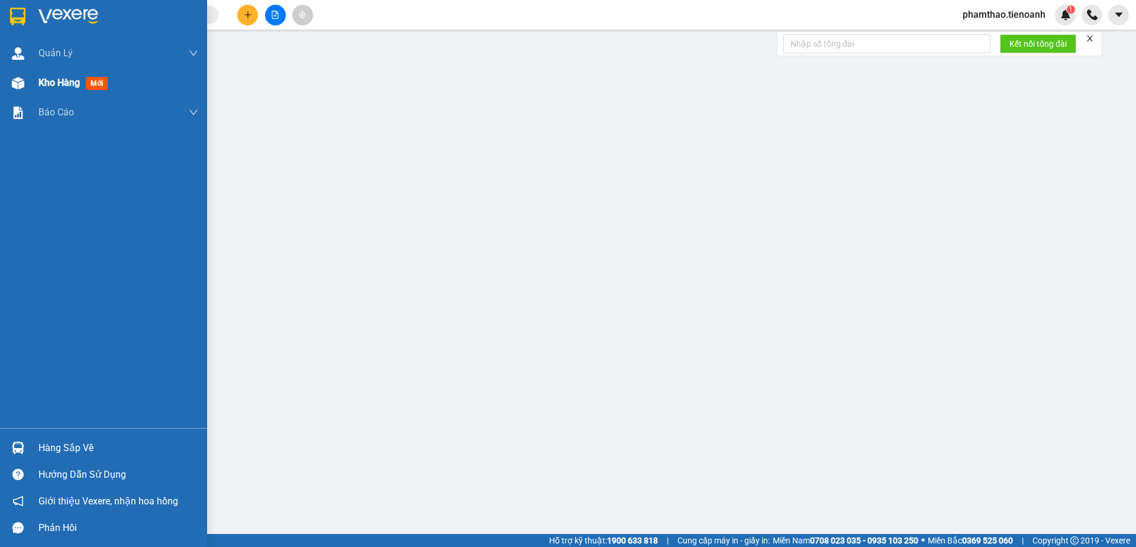
click at [42, 88] on span "Kho hàng" at bounding box center [58, 82] width 41 height 11
click at [50, 85] on span "Kho hàng" at bounding box center [58, 82] width 41 height 11
click at [70, 74] on div "Kho hàng mới" at bounding box center [118, 83] width 160 height 30
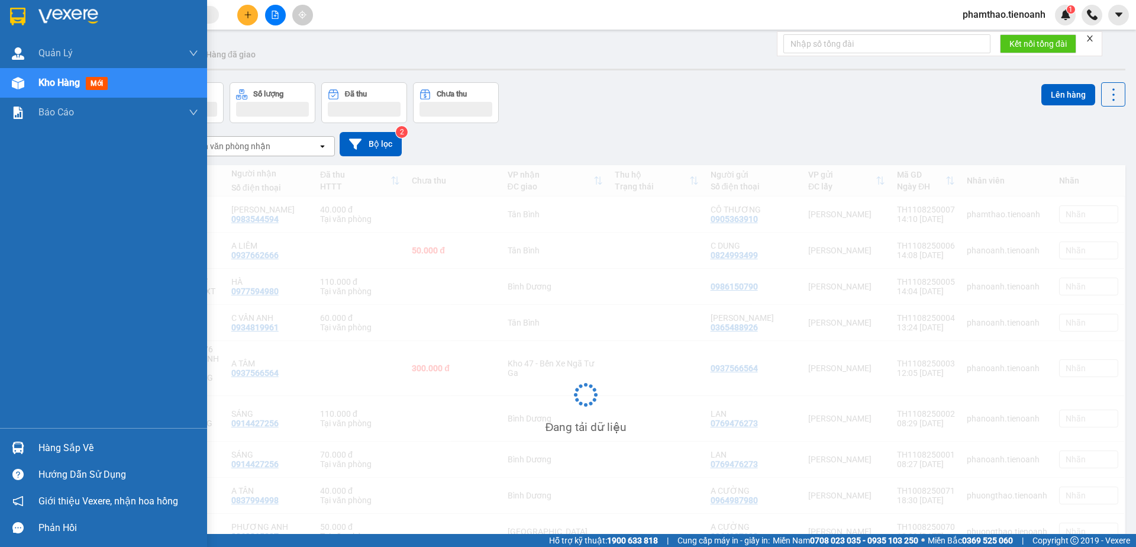
click at [71, 74] on div "Kho hàng mới" at bounding box center [118, 83] width 160 height 30
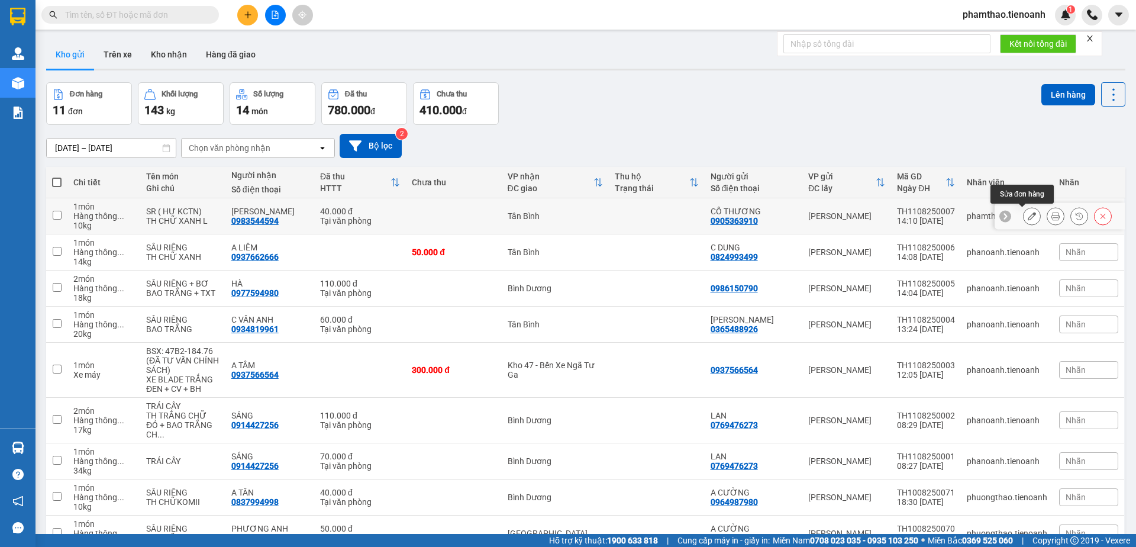
click at [1028, 214] on icon at bounding box center [1032, 216] width 8 height 8
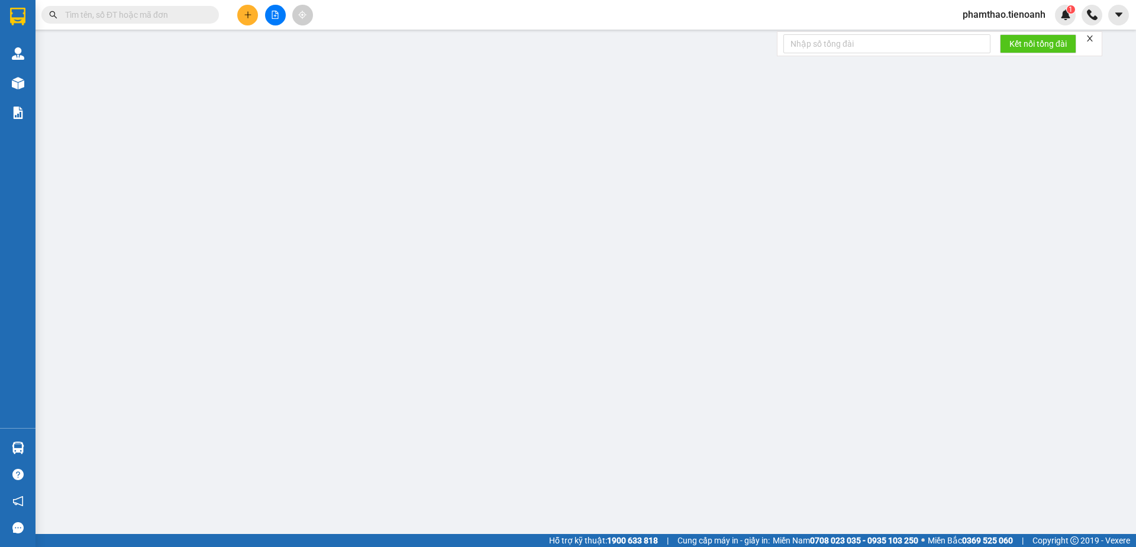
type input "0983544594"
type input "C VÂN"
type input "0905363910"
type input "CÔ THƯƠNG"
type input "40.000"
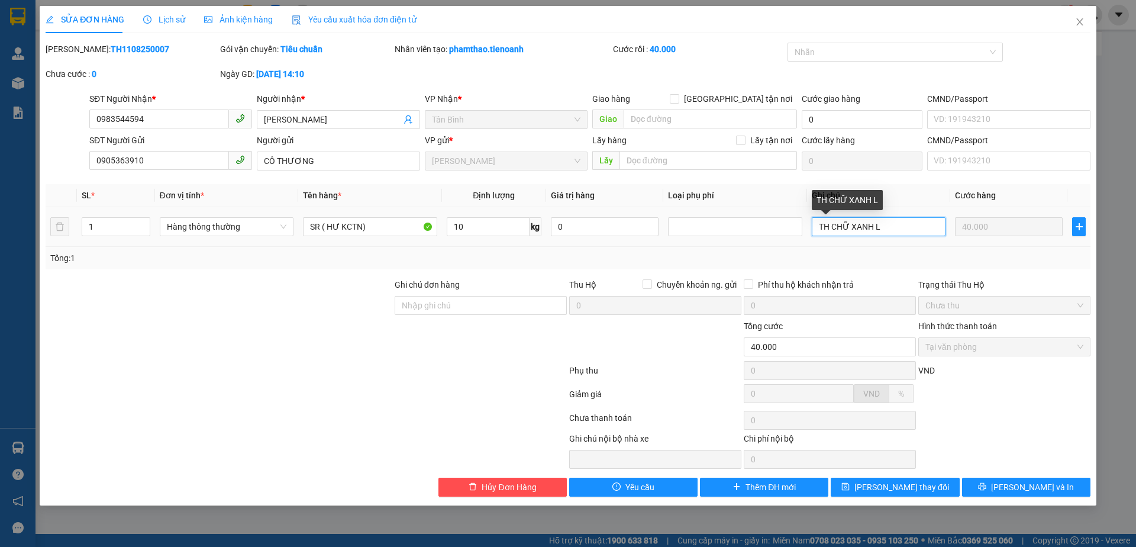
click at [902, 227] on input "TH CHỮ XANH L" at bounding box center [879, 226] width 134 height 19
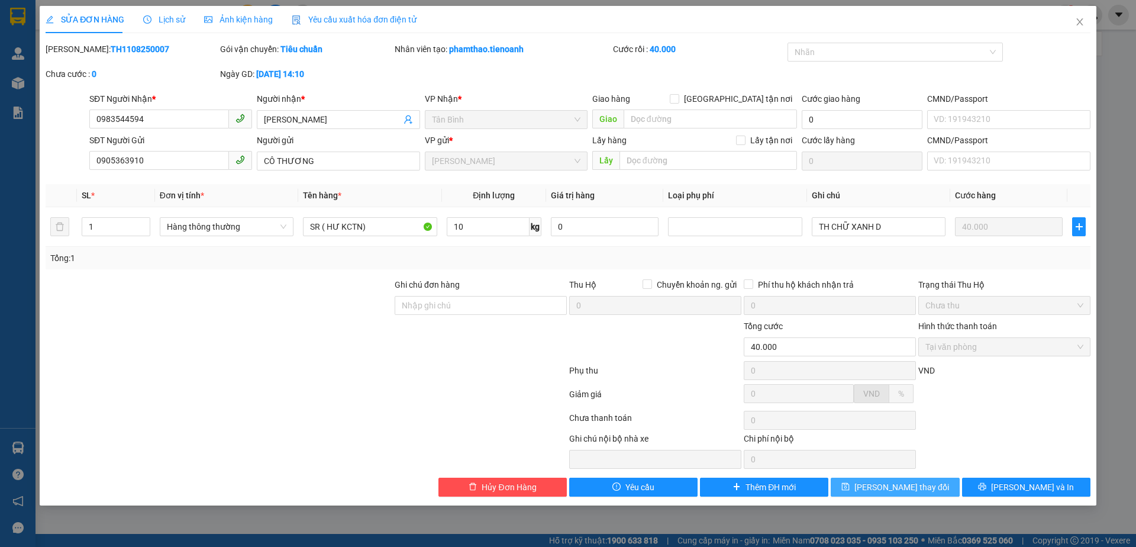
drag, startPoint x: 837, startPoint y: 471, endPoint x: 841, endPoint y: 480, distance: 10.1
click at [839, 477] on div "Total Paid Fee 40.000 Total UnPaid Fee 0 Cash Collection Total Fee Mã ĐH: TH110…" at bounding box center [568, 270] width 1045 height 454
drag, startPoint x: 847, startPoint y: 483, endPoint x: 834, endPoint y: 427, distance: 57.8
click at [848, 483] on button "Lưu thay đổi" at bounding box center [895, 486] width 128 height 19
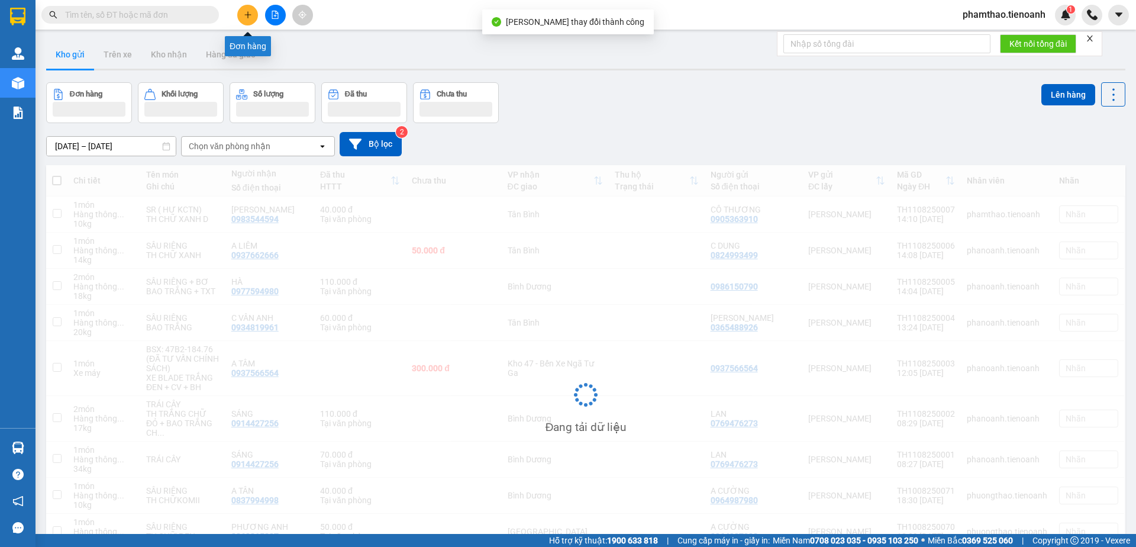
click at [250, 10] on button at bounding box center [247, 15] width 21 height 21
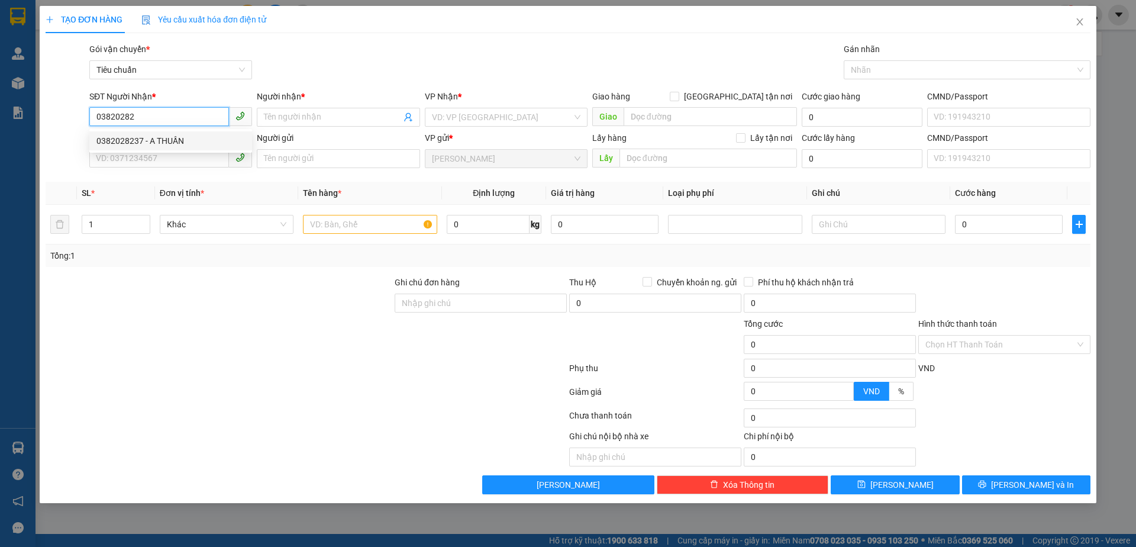
click at [143, 140] on div "0382028237 - A THUẦN" at bounding box center [170, 140] width 148 height 13
type input "0382028237"
type input "A THUẦN"
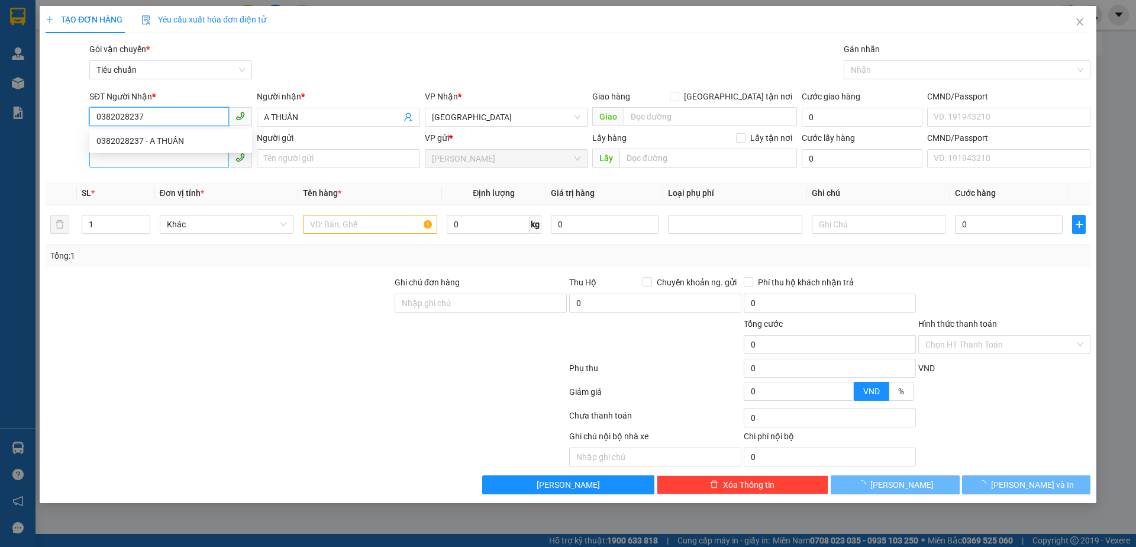
type input "60.000"
type input "0382028237"
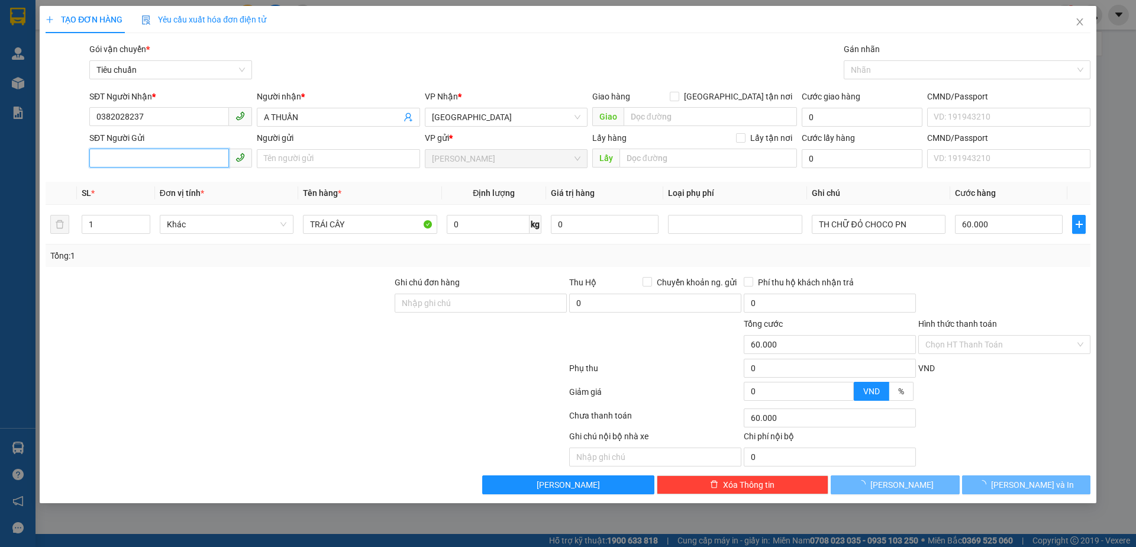
click at [154, 163] on input "SĐT Người Gửi" at bounding box center [159, 157] width 140 height 19
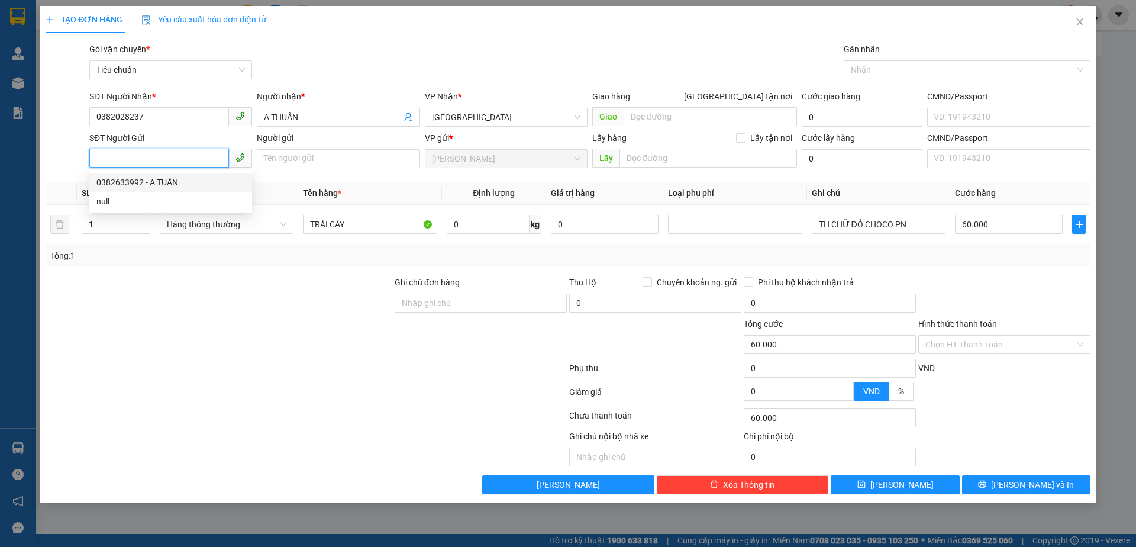
click at [138, 177] on div "0382633992 - A TUẤN" at bounding box center [170, 182] width 148 height 13
type input "0382633992"
type input "A TUẤN"
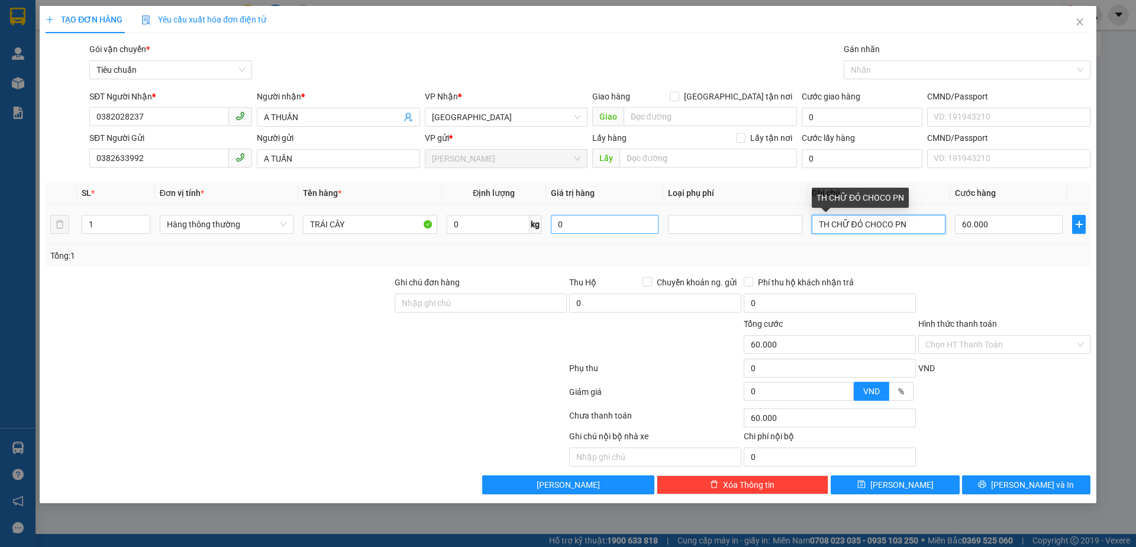
drag, startPoint x: 929, startPoint y: 224, endPoint x: 633, endPoint y: 224, distance: 295.8
click at [633, 224] on tr "1 Hàng thông thường TRÁI CÂY 0 kg 0 TH CHỮ ĐỎ CHOCO PN 60.000" at bounding box center [568, 225] width 1045 height 40
type input "BAO XANH D TRẮNG"
click at [474, 231] on div "0 kg" at bounding box center [494, 224] width 95 height 24
click at [474, 228] on input "0" at bounding box center [488, 224] width 83 height 19
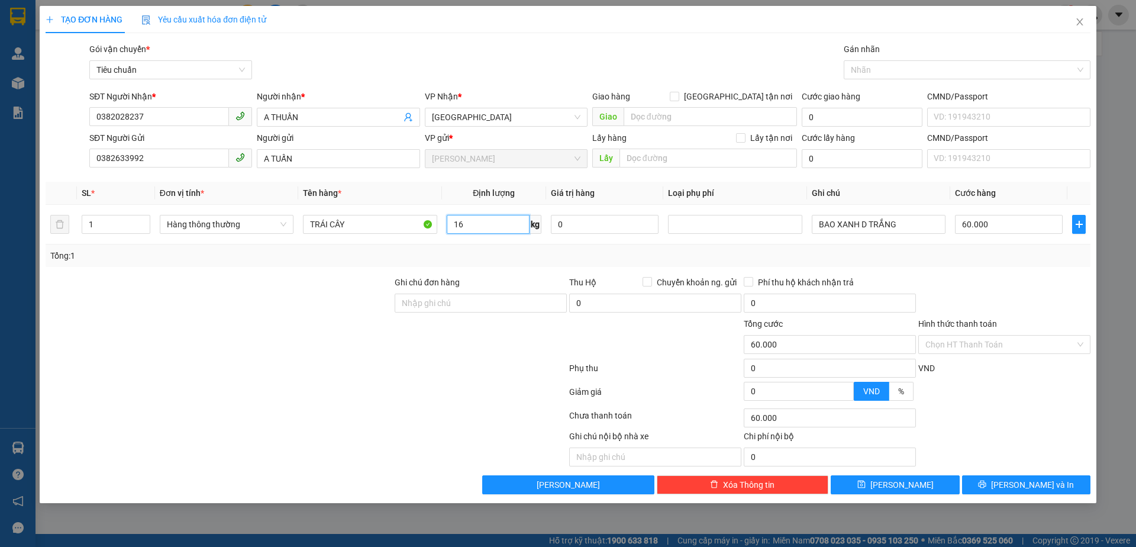
type input "16"
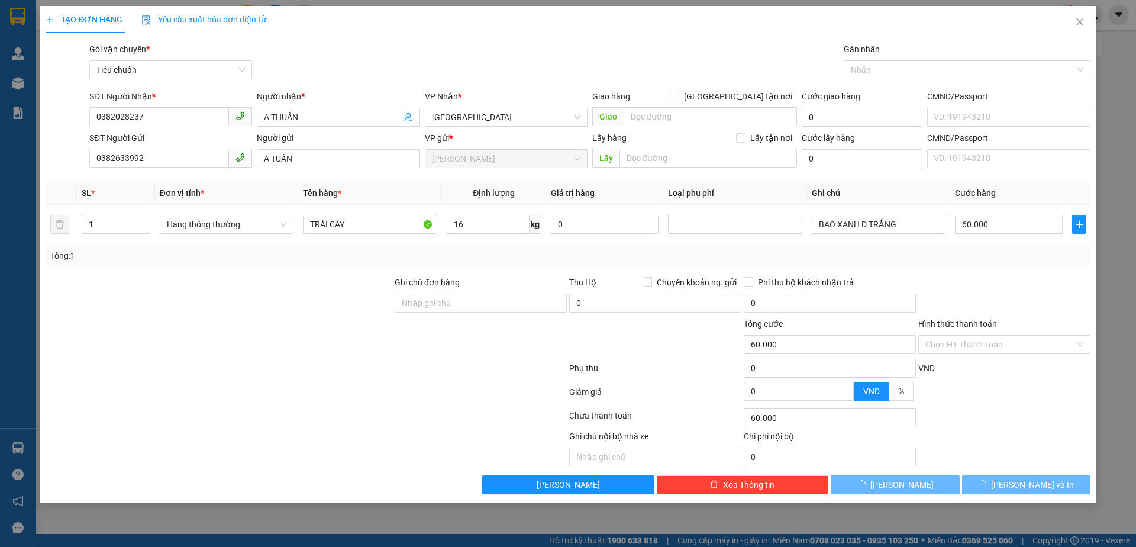
drag, startPoint x: 401, startPoint y: 348, endPoint x: 932, endPoint y: 295, distance: 533.9
click at [412, 347] on div at bounding box center [480, 337] width 175 height 41
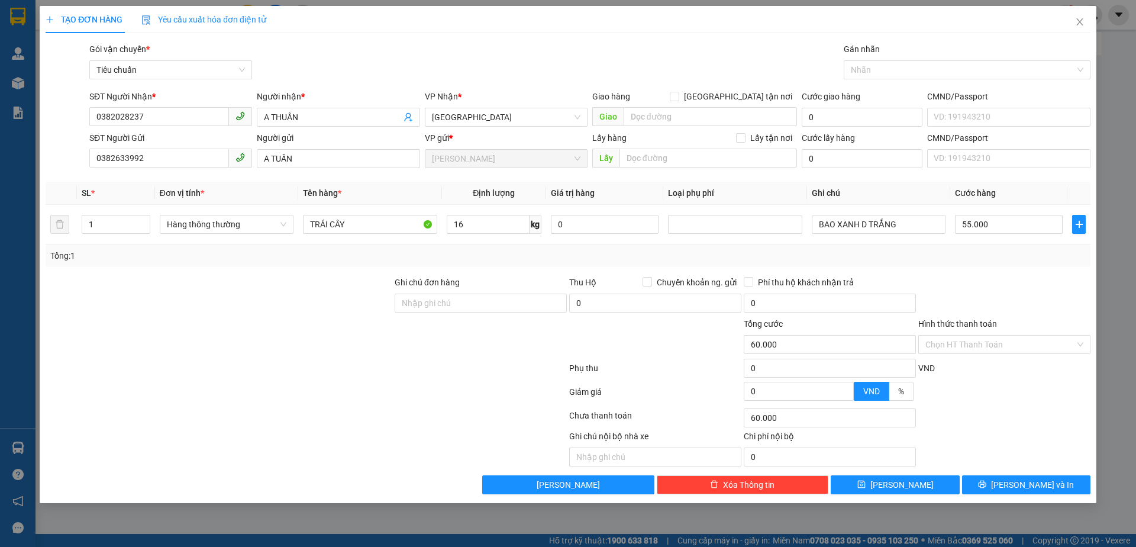
type input "55.000"
click at [932, 295] on div at bounding box center [1004, 296] width 175 height 41
click at [986, 222] on input "55.000" at bounding box center [1009, 224] width 108 height 19
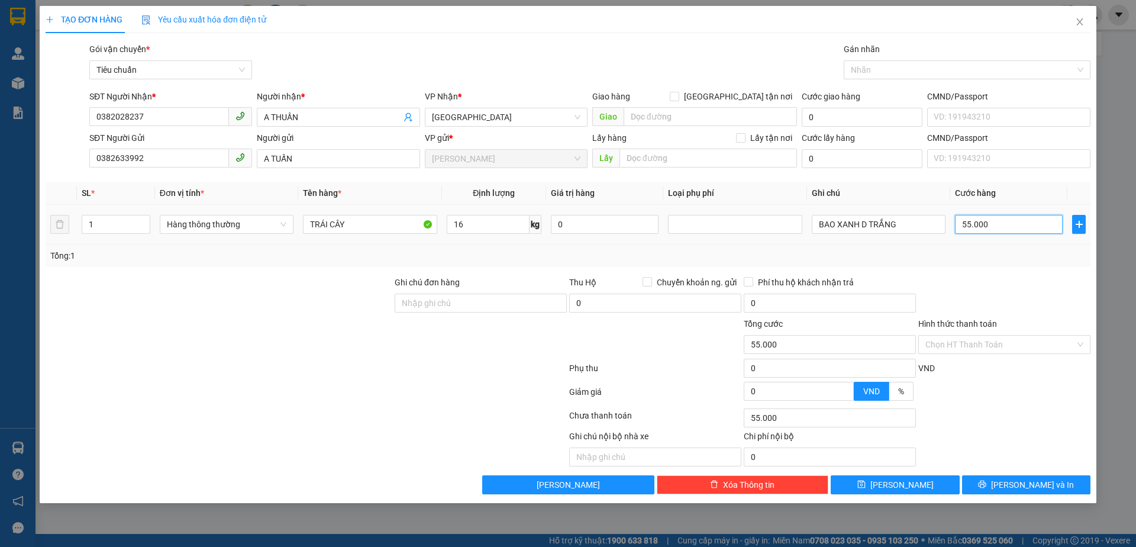
type input "6"
type input "60"
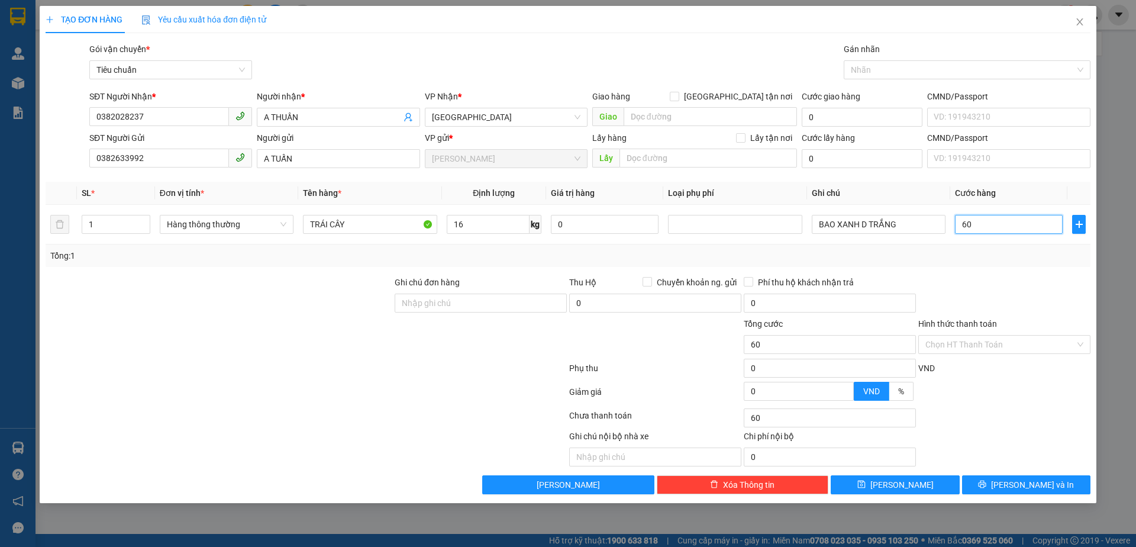
type input "60"
type input "60.000"
drag, startPoint x: 986, startPoint y: 280, endPoint x: 990, endPoint y: 312, distance: 32.8
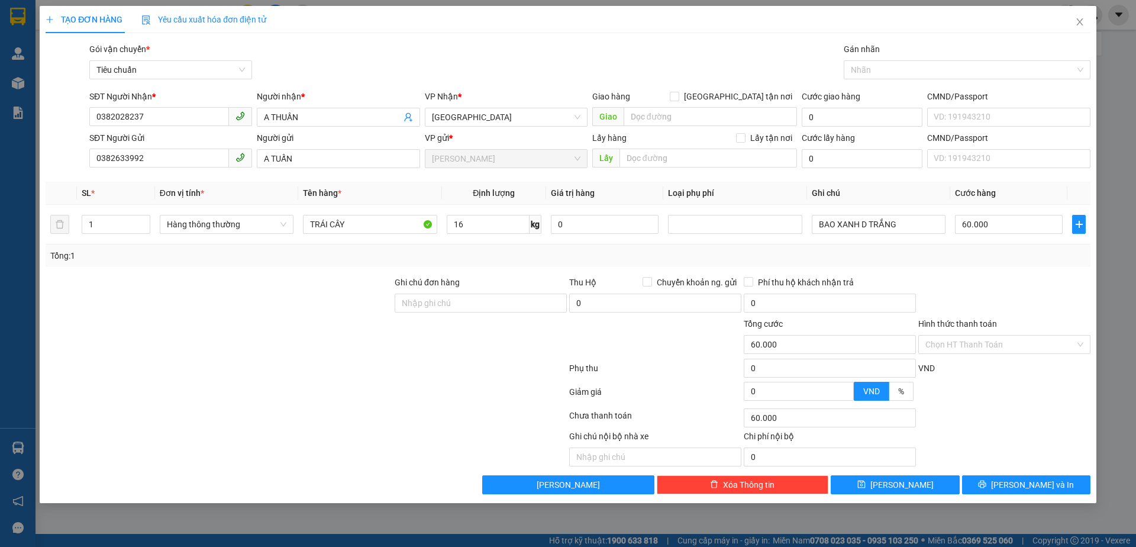
click at [987, 292] on div at bounding box center [1004, 296] width 175 height 41
drag, startPoint x: 994, startPoint y: 343, endPoint x: 987, endPoint y: 356, distance: 14.0
click at [993, 343] on input "Hình thức thanh toán" at bounding box center [1000, 344] width 150 height 18
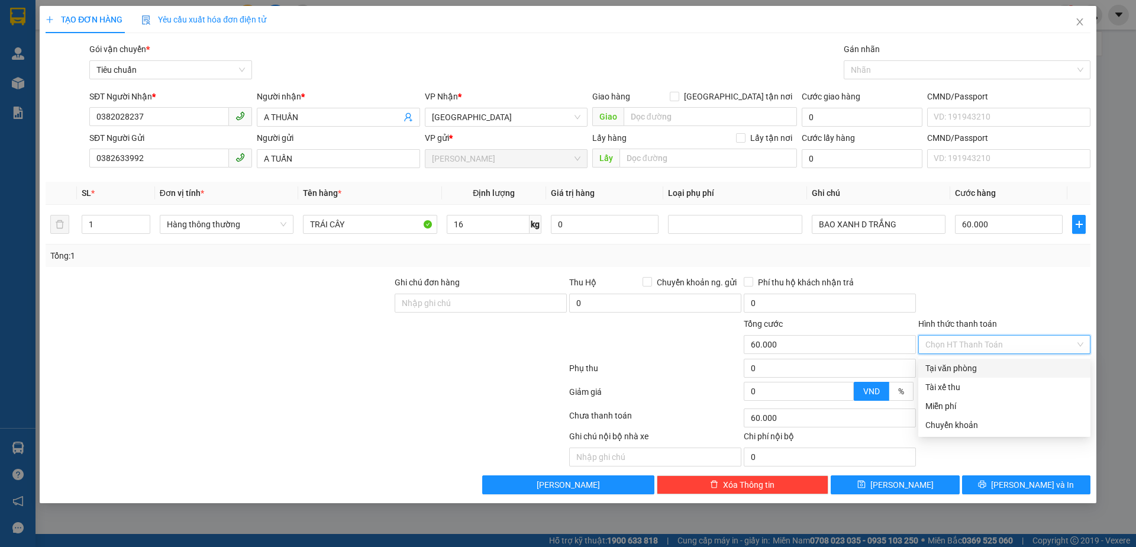
click at [973, 373] on div "Tại văn phòng" at bounding box center [1004, 367] width 158 height 13
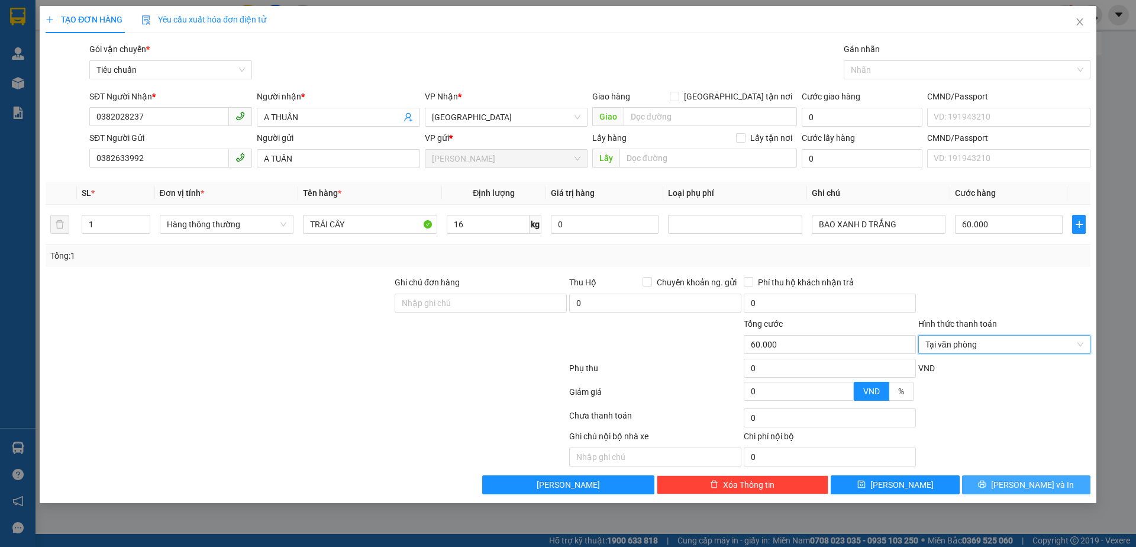
click at [1018, 478] on span "[PERSON_NAME] và In" at bounding box center [1032, 484] width 83 height 13
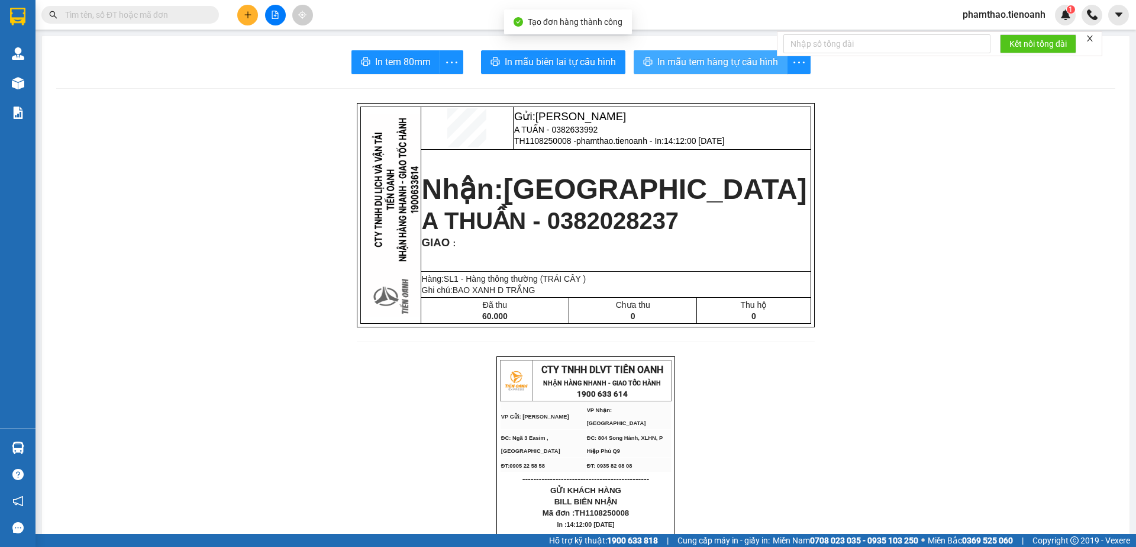
click at [695, 51] on button "In mẫu tem hàng tự cấu hình" at bounding box center [711, 62] width 154 height 24
drag, startPoint x: 482, startPoint y: 2, endPoint x: 564, endPoint y: 46, distance: 92.9
click at [524, 24] on div "Kết quả tìm kiếm ( 0 ) Bộ lọc No Data phamthao.tienoanh 1" at bounding box center [568, 15] width 1136 height 30
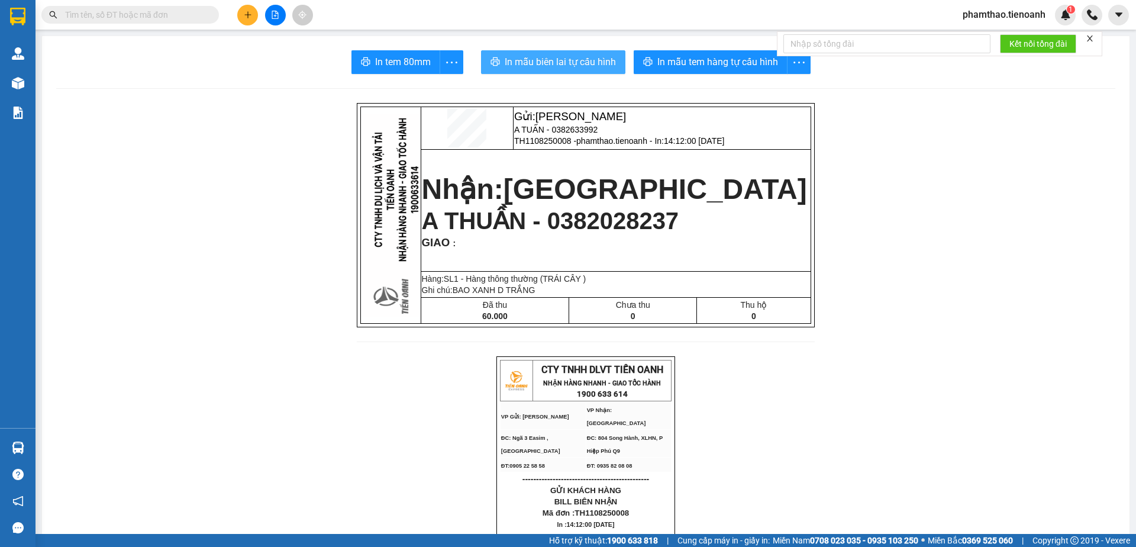
click at [570, 65] on span "In mẫu biên lai tự cấu hình" at bounding box center [560, 61] width 111 height 15
click at [241, 9] on button at bounding box center [247, 15] width 21 height 21
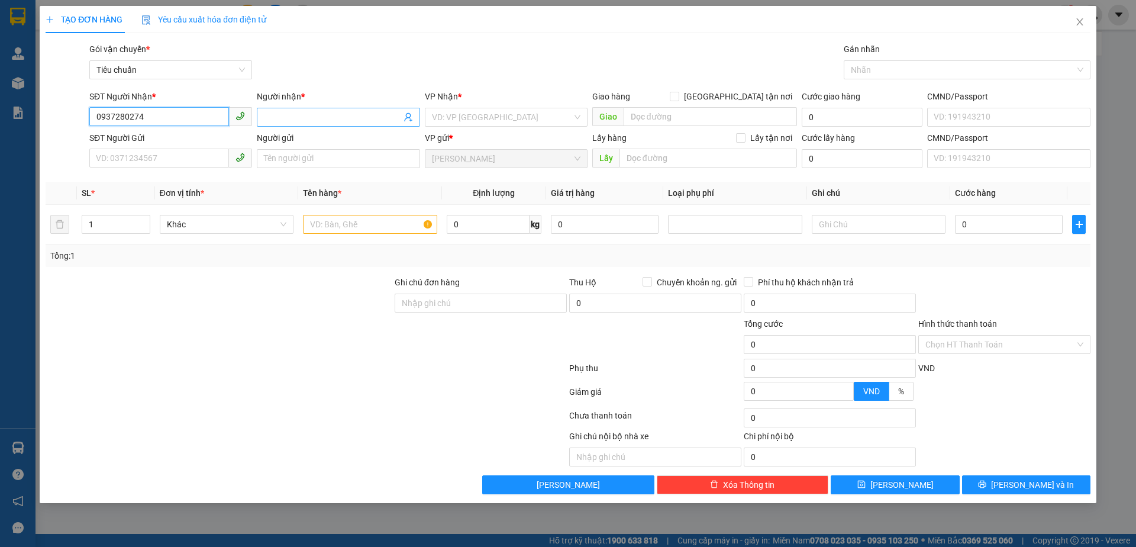
type input "0937280274"
click at [302, 115] on input "Người nhận *" at bounding box center [332, 117] width 137 height 13
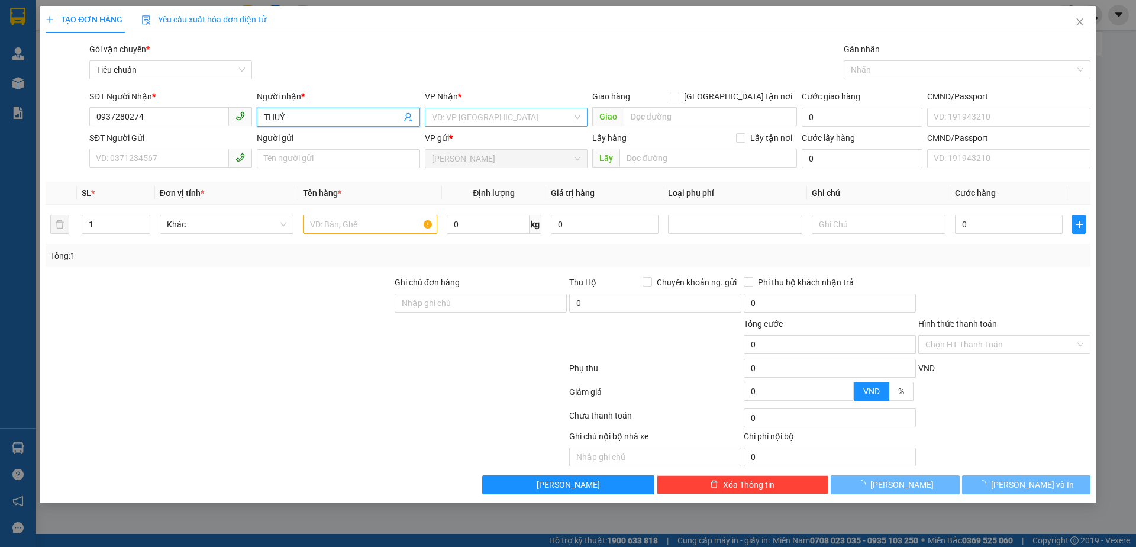
type input "THUÝ"
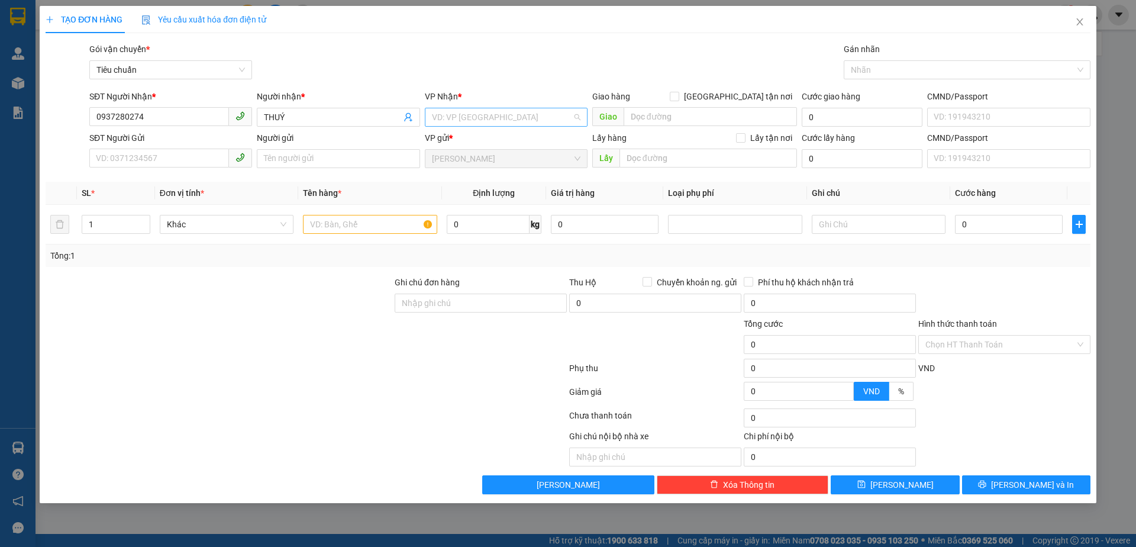
click at [446, 120] on input "search" at bounding box center [502, 117] width 140 height 18
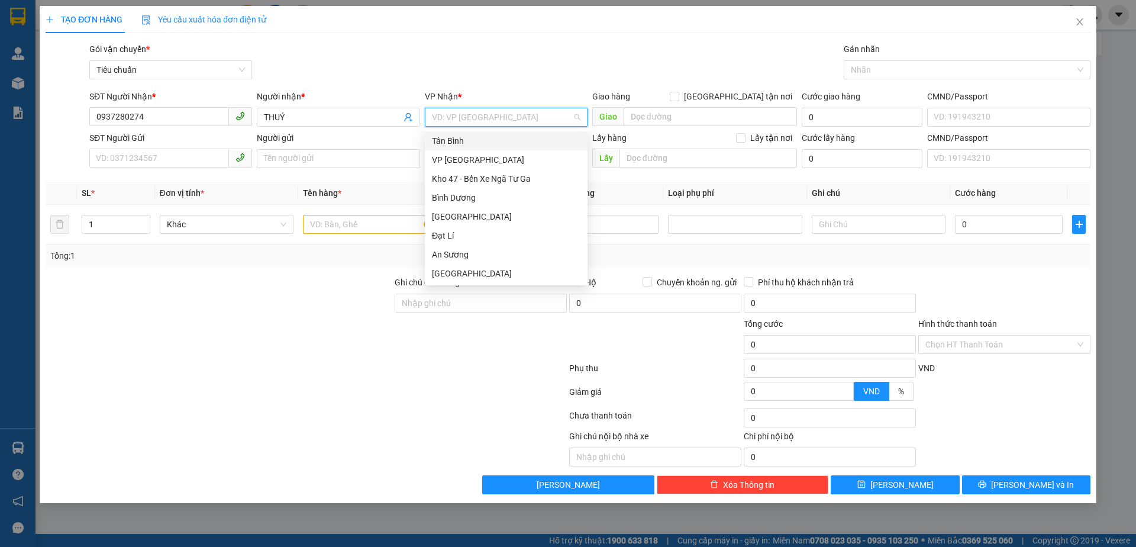
drag, startPoint x: 448, startPoint y: 139, endPoint x: 562, endPoint y: 132, distance: 114.4
click at [456, 137] on div "Tân Bình" at bounding box center [506, 140] width 148 height 13
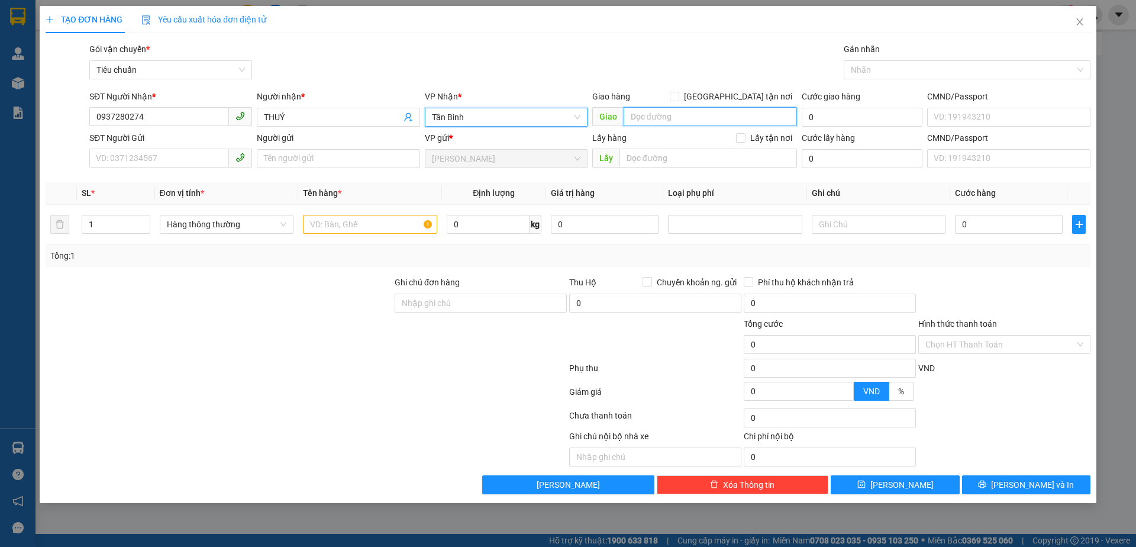
click at [665, 113] on input "search" at bounding box center [710, 116] width 173 height 19
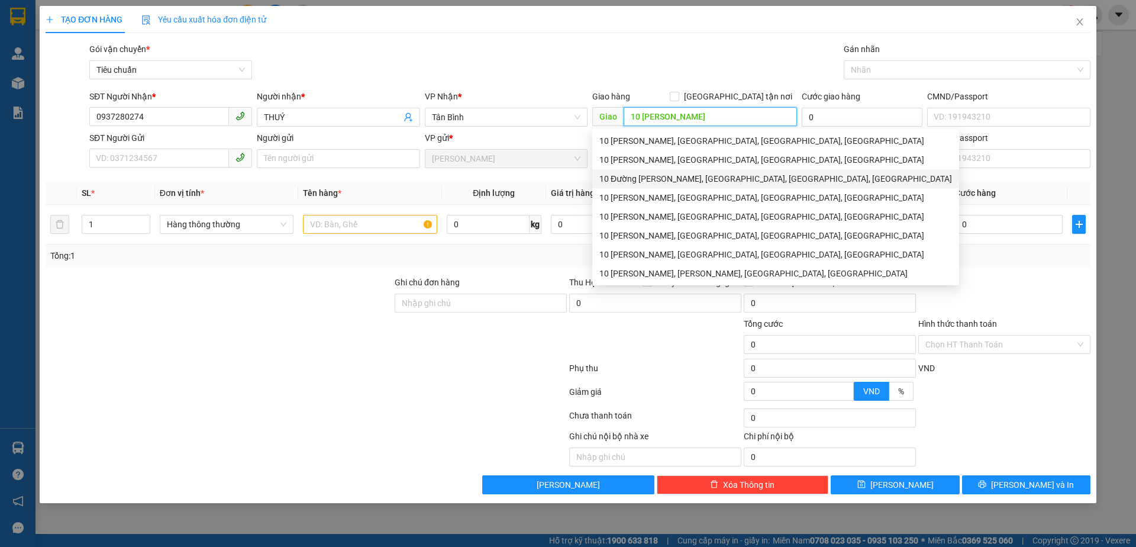
click at [714, 182] on div "10 Đường Phan Huy Ích, Phường 15, Tân Bình, Hồ Chí Minh" at bounding box center [775, 178] width 353 height 13
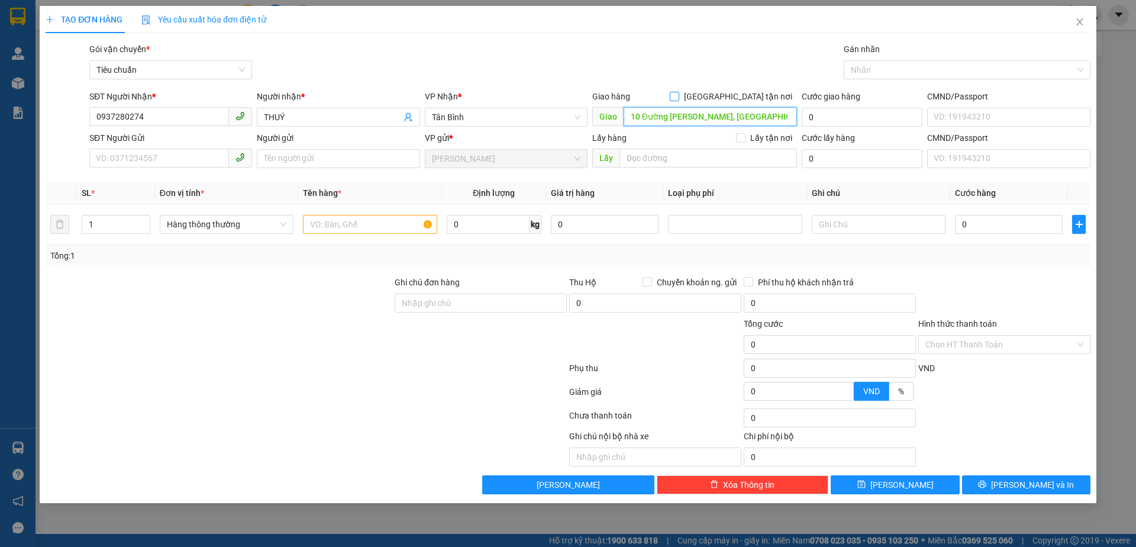
type input "10 Đường Phan Huy Ích, Phường 15, Tân Bình, Hồ Chí Minh"
drag, startPoint x: 738, startPoint y: 94, endPoint x: 954, endPoint y: 65, distance: 217.3
click at [746, 93] on label "[GEOGRAPHIC_DATA] tận nơi" at bounding box center [733, 96] width 127 height 13
click at [678, 93] on input "[GEOGRAPHIC_DATA] tận nơi" at bounding box center [674, 96] width 8 height 8
checkbox input "true"
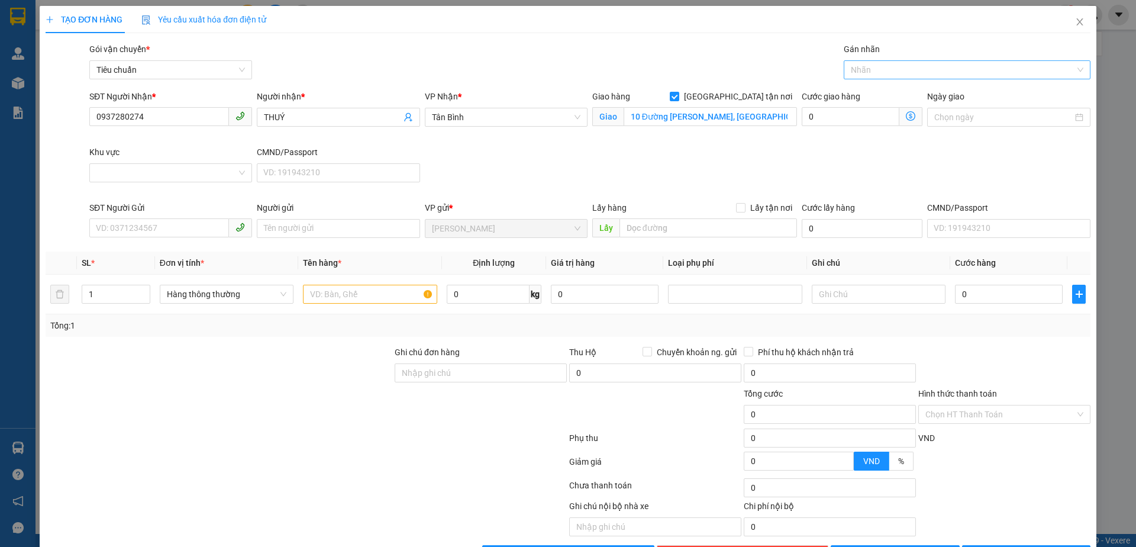
click at [919, 74] on div at bounding box center [961, 70] width 229 height 14
drag, startPoint x: 888, startPoint y: 112, endPoint x: 578, endPoint y: 170, distance: 315.3
click at [868, 115] on div "Giao Tận Nơi" at bounding box center [958, 112] width 230 height 13
click at [114, 176] on input "Khu vực" at bounding box center [166, 173] width 140 height 18
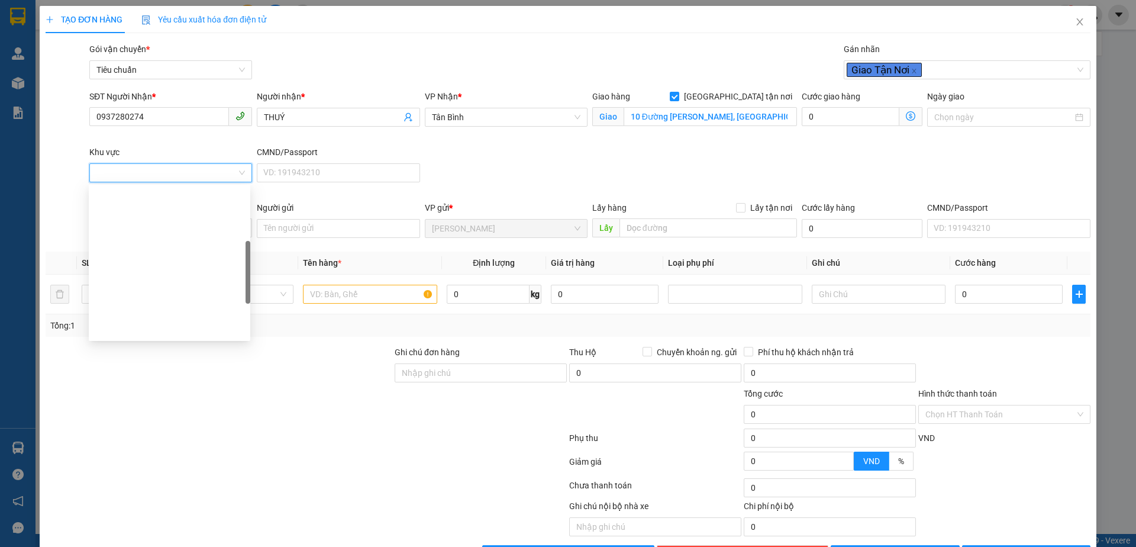
click at [136, 436] on div "TÂN BÌNH" at bounding box center [169, 442] width 147 height 13
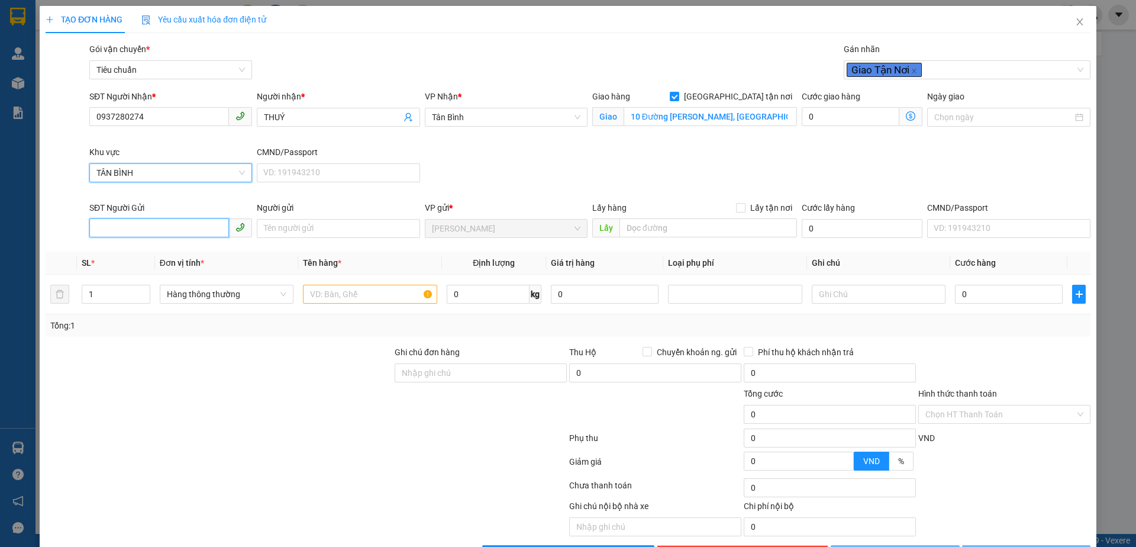
click at [123, 224] on input "SĐT Người Gửi" at bounding box center [159, 227] width 140 height 19
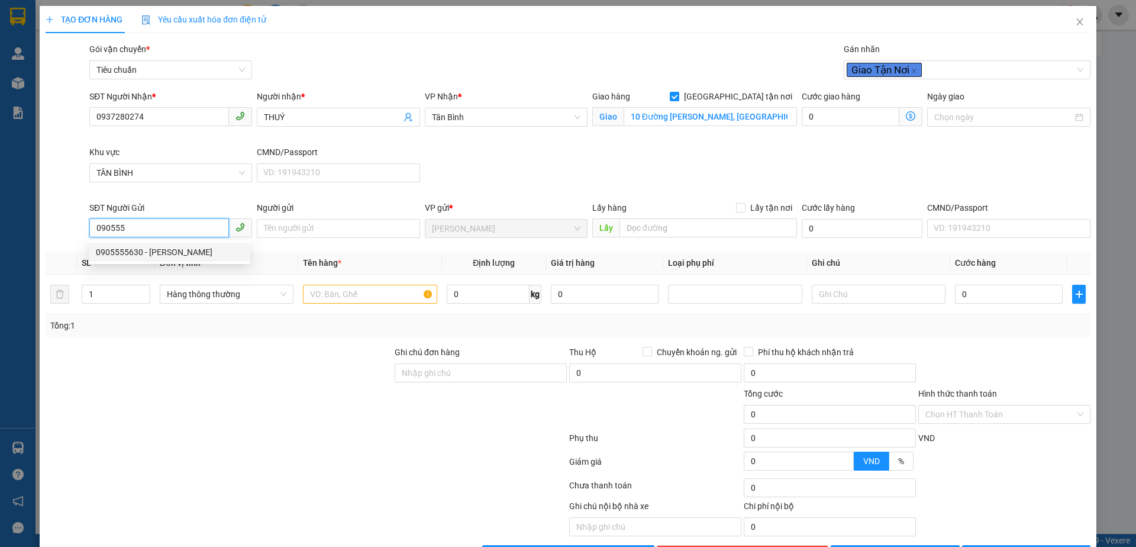
click at [160, 251] on div "0905555630 - C LÊ" at bounding box center [169, 252] width 147 height 13
type input "0905555630"
type input "C LÊ"
type input "60.000"
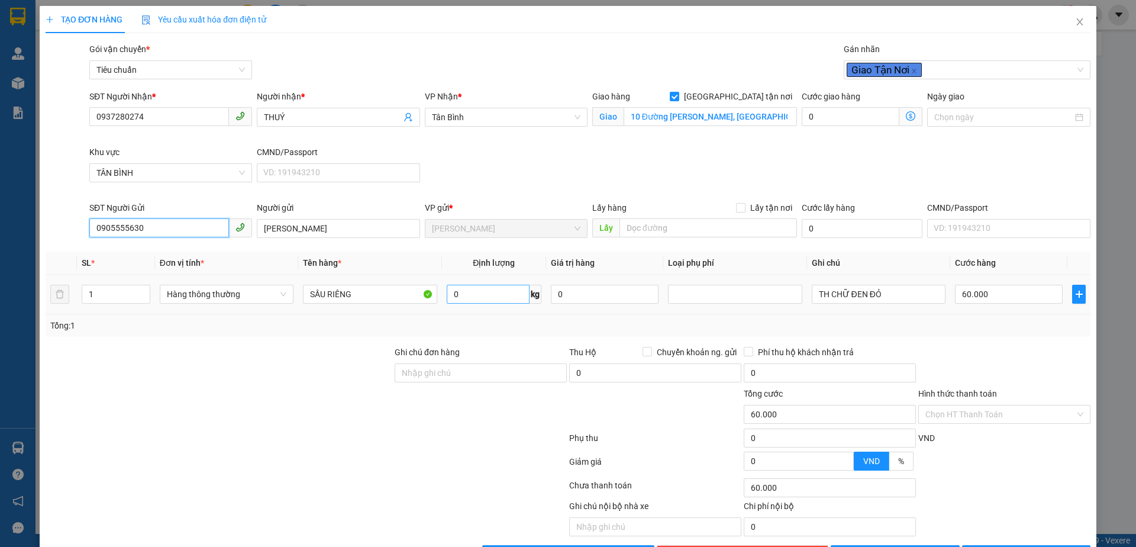
type input "0905555630"
drag, startPoint x: 490, startPoint y: 295, endPoint x: 481, endPoint y: 302, distance: 11.4
click at [488, 297] on input "0" at bounding box center [488, 294] width 83 height 19
type input "16"
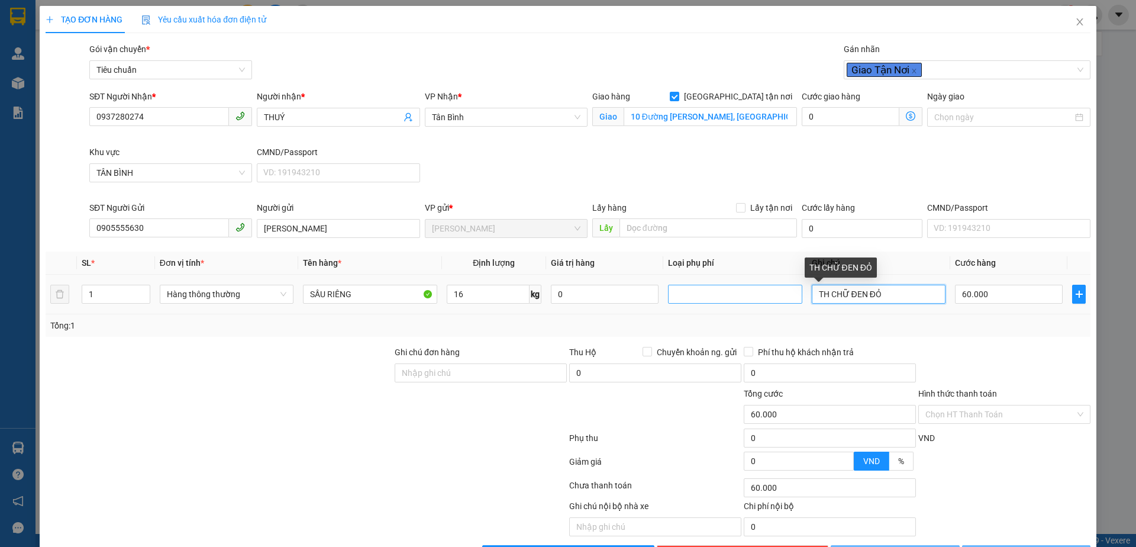
drag, startPoint x: 894, startPoint y: 287, endPoint x: 665, endPoint y: 292, distance: 229.6
click at [665, 291] on tr "1 Hàng thông thường SẦU RIÊNG 16 kg 0 TH CHỮ ĐEN ĐỎ 60.000" at bounding box center [568, 295] width 1045 height 40
type input "55.000"
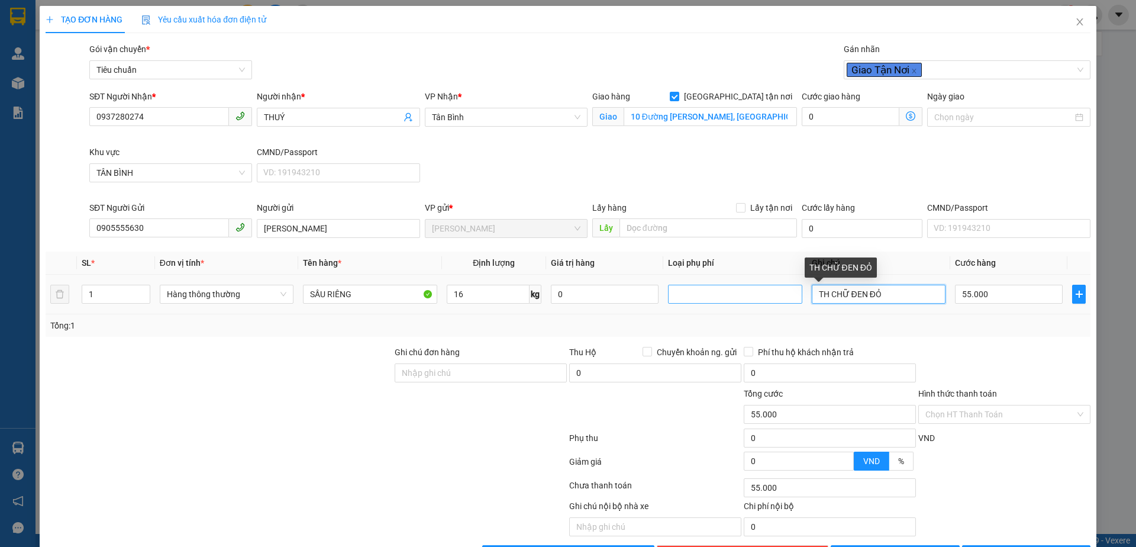
type input "105.000"
type input "50.000"
type input "TH HỮ XANH L"
click at [906, 120] on icon "dollar-circle" at bounding box center [910, 115] width 9 height 9
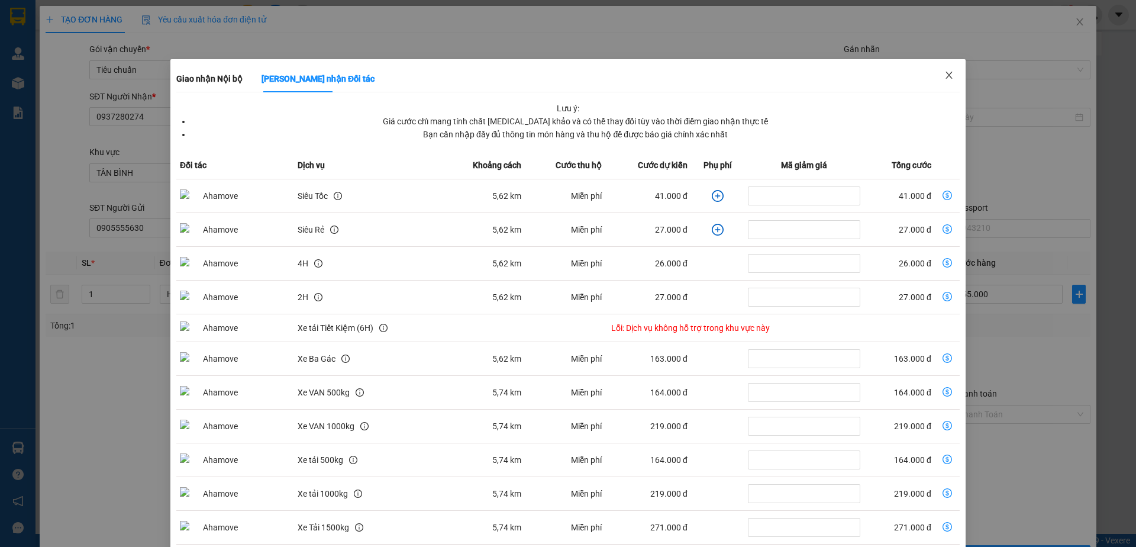
click at [953, 74] on span "Close" at bounding box center [948, 75] width 33 height 33
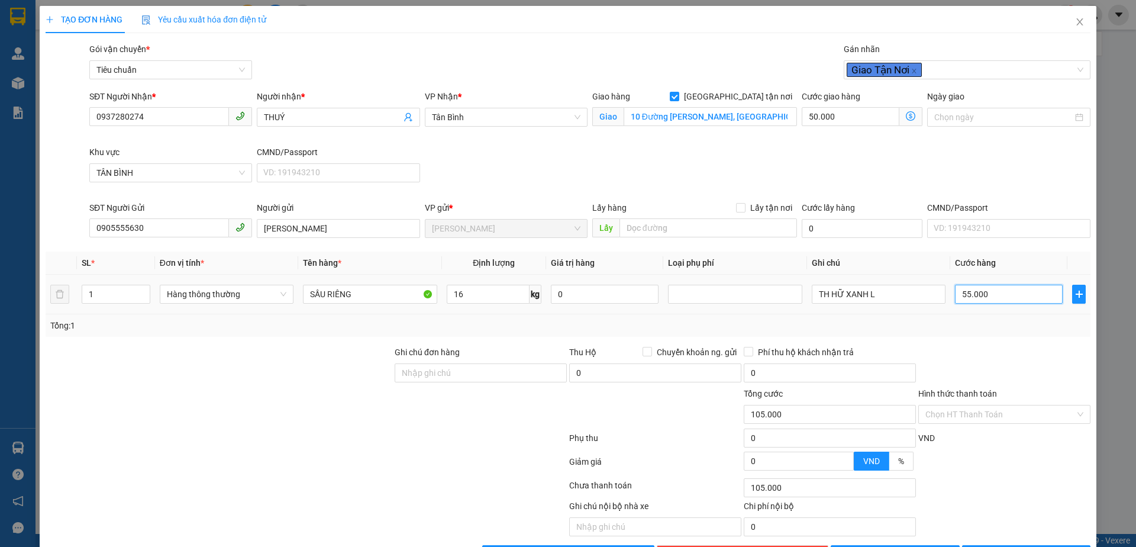
click at [964, 294] on input "55.000" at bounding box center [1009, 294] width 108 height 19
type input "50.006"
type input "60"
type input "50.060"
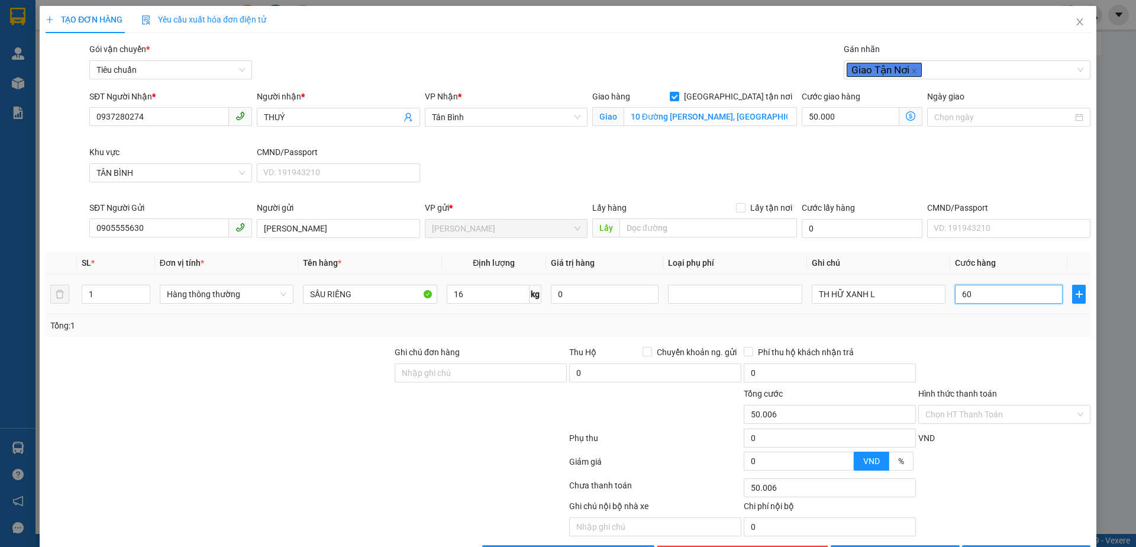
type input "50.060"
type input "60"
type input "110.000"
type input "60.000"
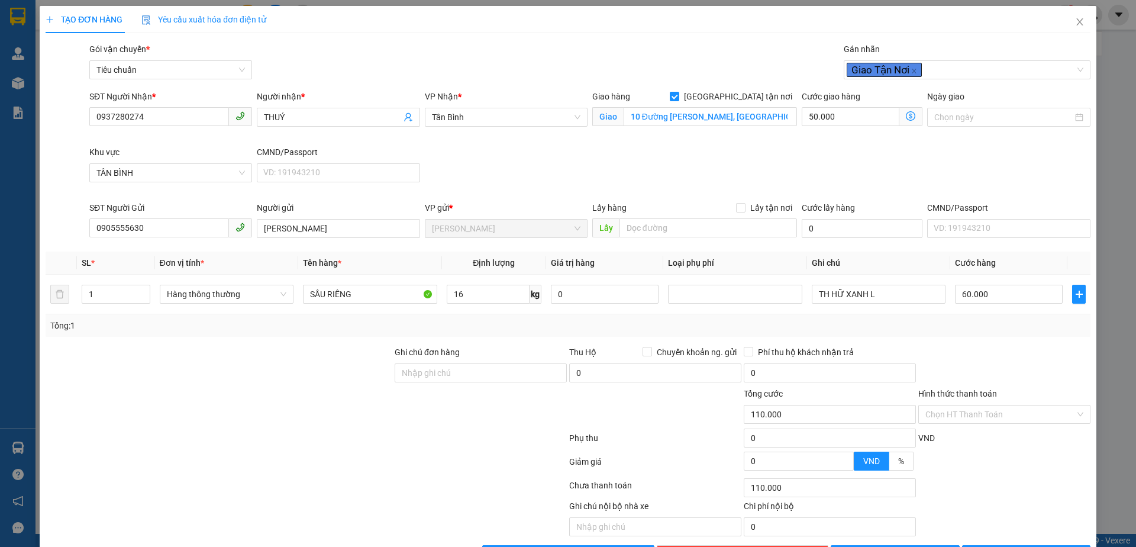
drag, startPoint x: 973, startPoint y: 319, endPoint x: 993, endPoint y: 402, distance: 84.7
click at [975, 324] on div "Tổng: 1" at bounding box center [567, 325] width 1035 height 13
drag, startPoint x: 992, startPoint y: 414, endPoint x: 967, endPoint y: 437, distance: 33.9
click at [987, 419] on input "Hình thức thanh toán" at bounding box center [1000, 414] width 150 height 18
click at [967, 437] on div "Tại văn phòng" at bounding box center [996, 437] width 156 height 13
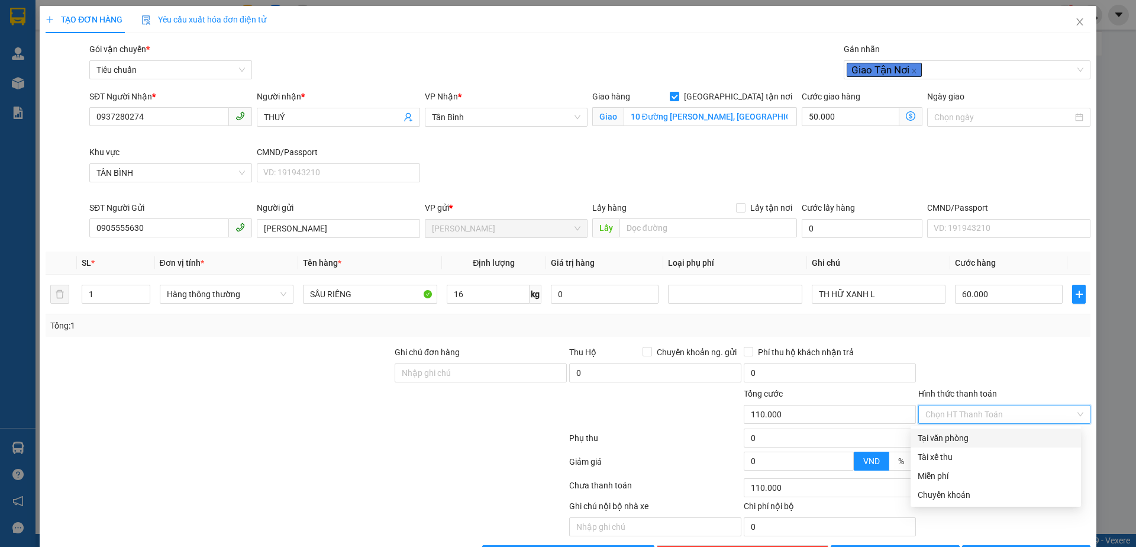
type input "0"
click at [986, 546] on icon "printer" at bounding box center [983, 554] width 8 height 8
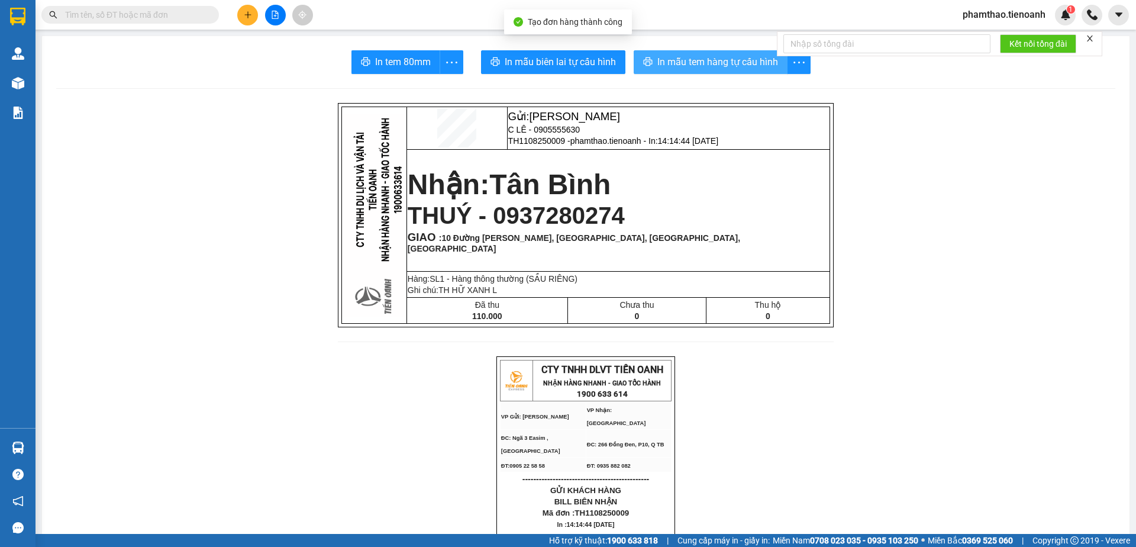
click at [686, 56] on span "In mẫu tem hàng tự cấu hình" at bounding box center [717, 61] width 121 height 15
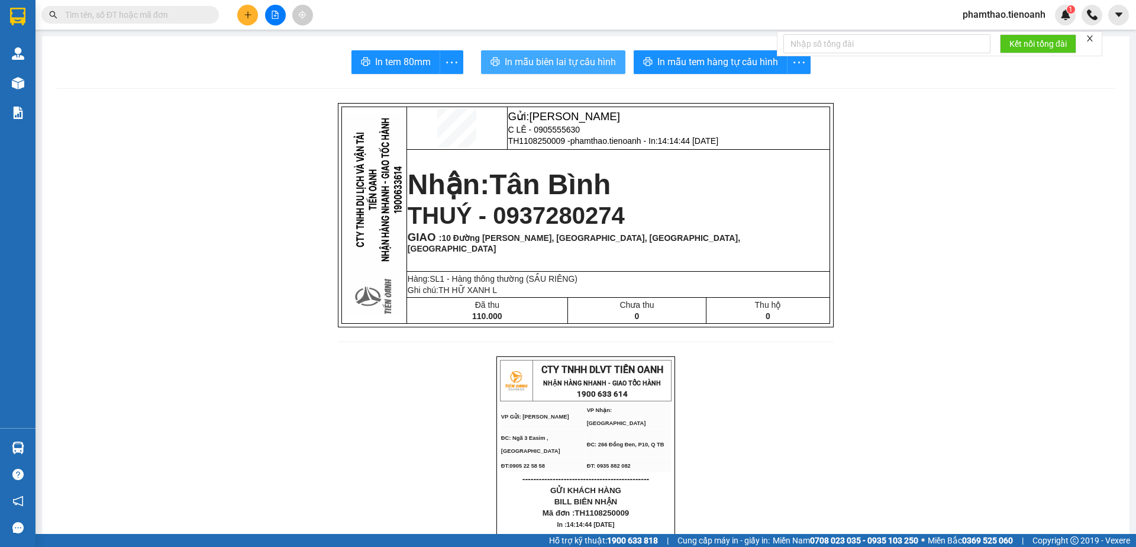
drag, startPoint x: 585, startPoint y: 55, endPoint x: 797, endPoint y: 351, distance: 364.6
click at [586, 57] on span "In mẫu biên lai tự cấu hình" at bounding box center [560, 61] width 111 height 15
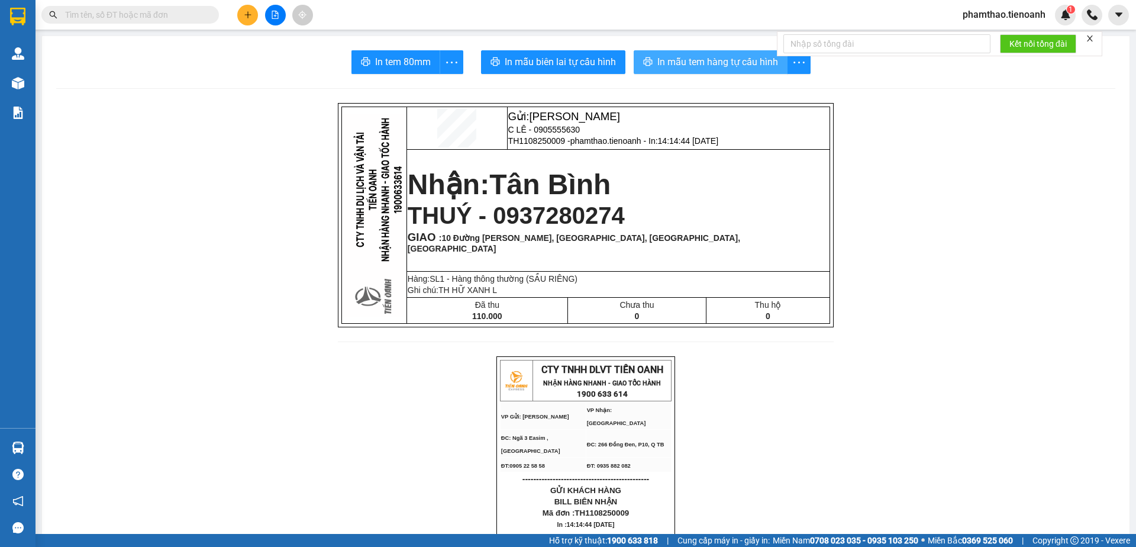
drag, startPoint x: 703, startPoint y: 48, endPoint x: 705, endPoint y: 62, distance: 13.7
drag, startPoint x: 706, startPoint y: 63, endPoint x: 751, endPoint y: 46, distance: 48.3
click at [707, 63] on span "In mẫu tem hàng tự cấu hình" at bounding box center [717, 61] width 121 height 15
click at [244, 13] on icon "plus" at bounding box center [248, 15] width 8 height 8
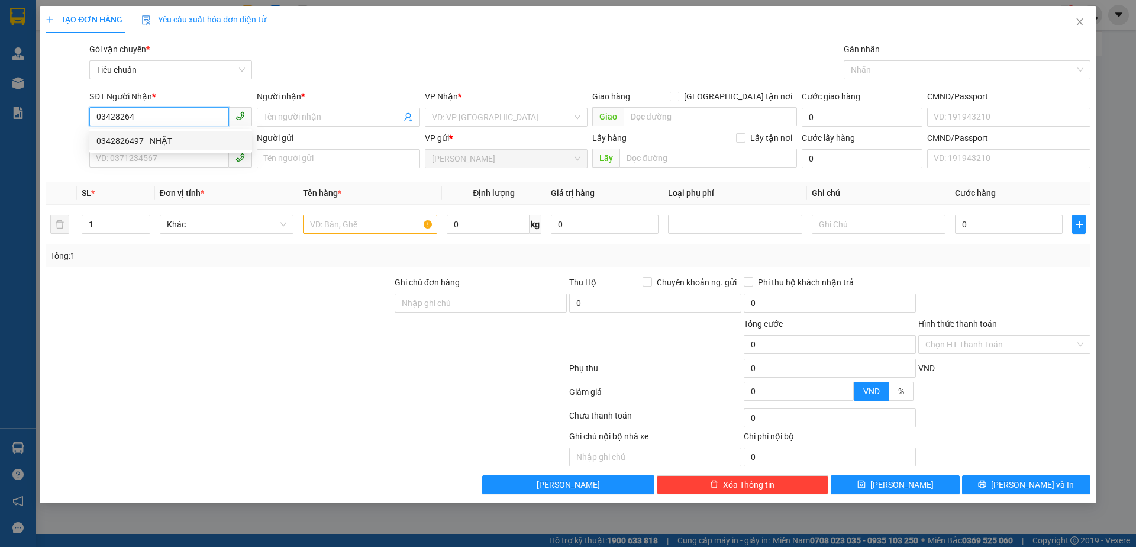
click at [115, 143] on div "0342826497 - NHẬT" at bounding box center [170, 140] width 148 height 13
type input "0342826497"
type input "NHẬT"
checkbox input "true"
type input "Chung cư Bình Minh, Vành Đai Tây, An Khánh, Thủ Đức, Hồ Chí Minh"
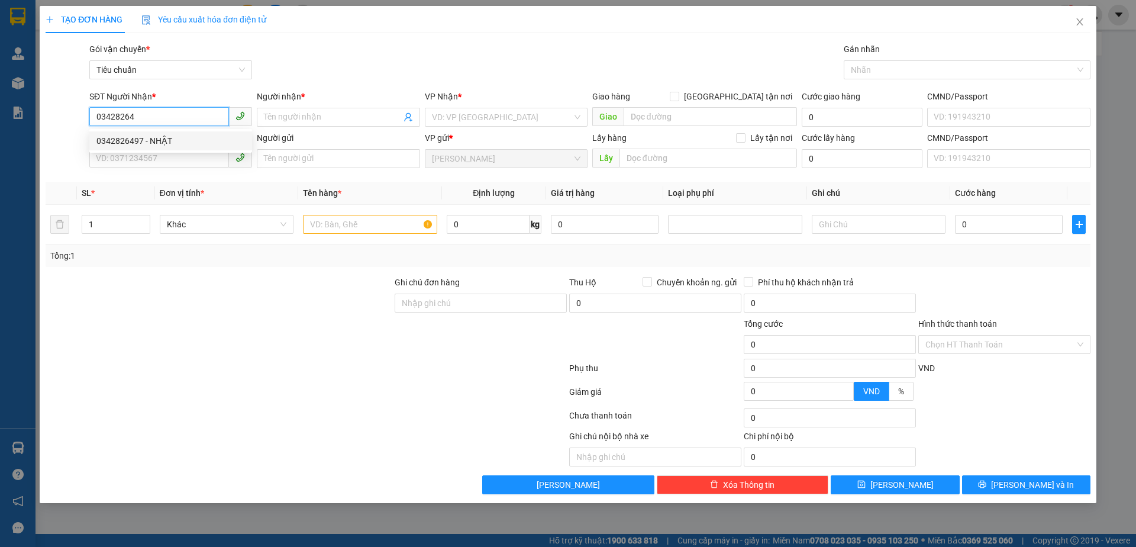
type input "70.000"
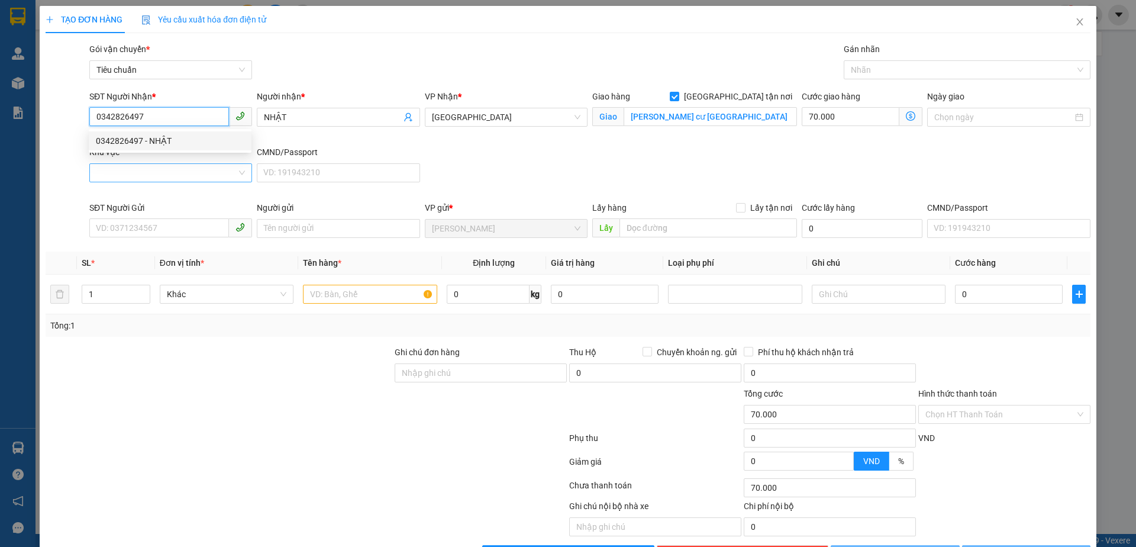
type input "0342826497"
type input "140.000"
click at [134, 165] on input "Khu vực" at bounding box center [166, 173] width 140 height 18
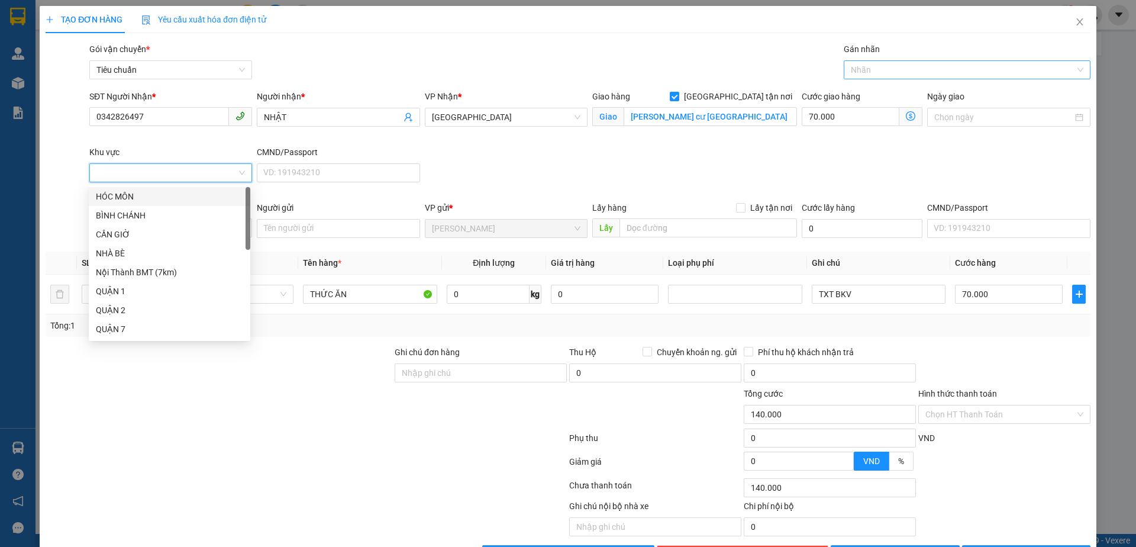
click at [899, 75] on div at bounding box center [961, 70] width 229 height 14
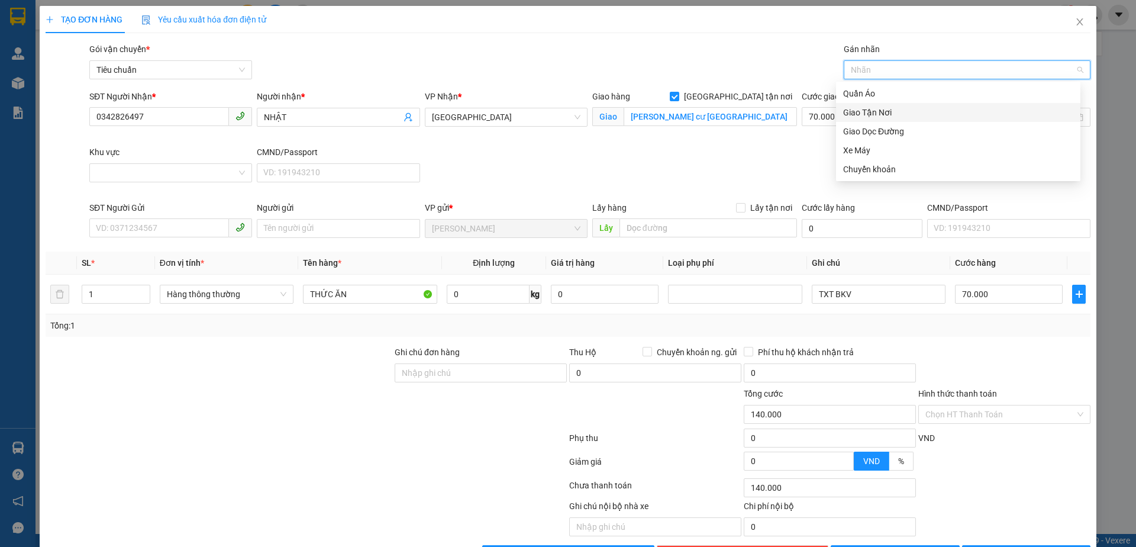
drag, startPoint x: 888, startPoint y: 112, endPoint x: 448, endPoint y: 142, distance: 440.6
click at [884, 113] on div "Giao Tận Nơi" at bounding box center [958, 112] width 230 height 13
click at [721, 115] on input "Chung cư Bình Minh, Vành Đai Tây, An Khánh, Thủ Đức, Hồ Chí Minh" at bounding box center [710, 116] width 173 height 19
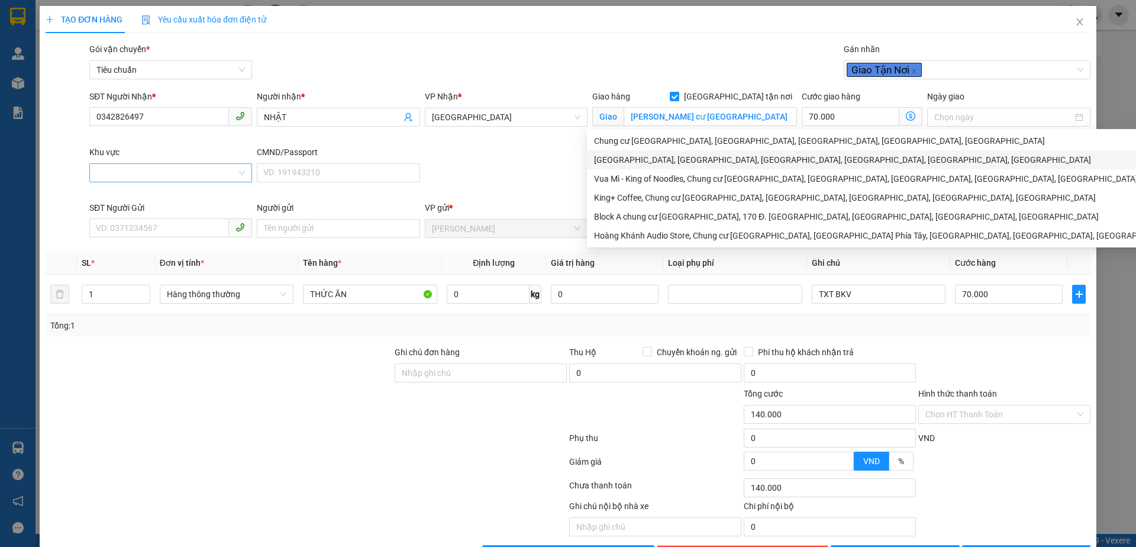
click at [172, 179] on input "Khu vực" at bounding box center [166, 173] width 140 height 18
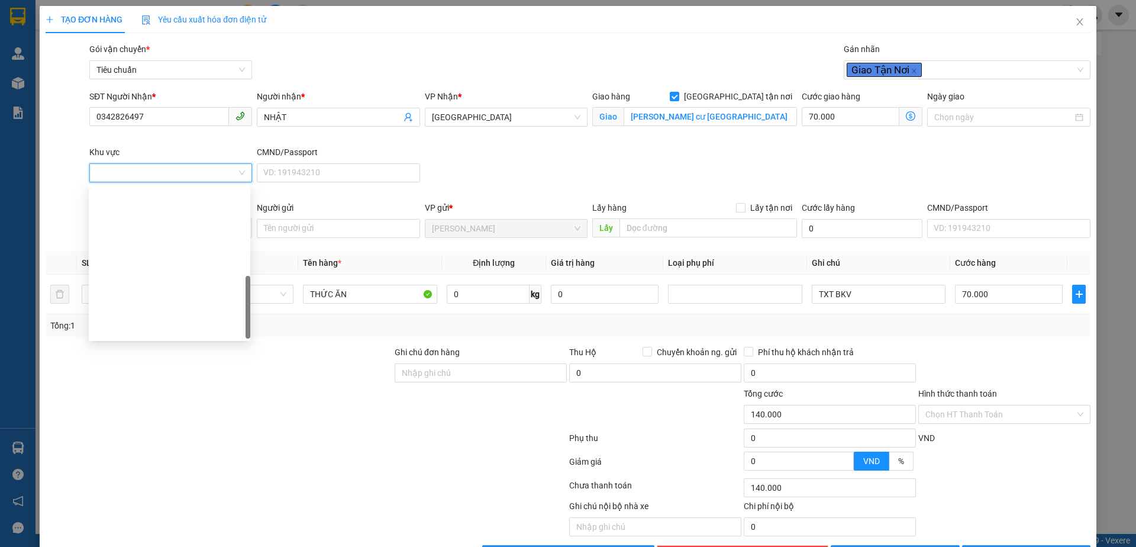
drag, startPoint x: 147, startPoint y: 248, endPoint x: 67, endPoint y: 172, distance: 110.5
click at [147, 546] on div "THỦ ĐỨC" at bounding box center [169, 556] width 147 height 13
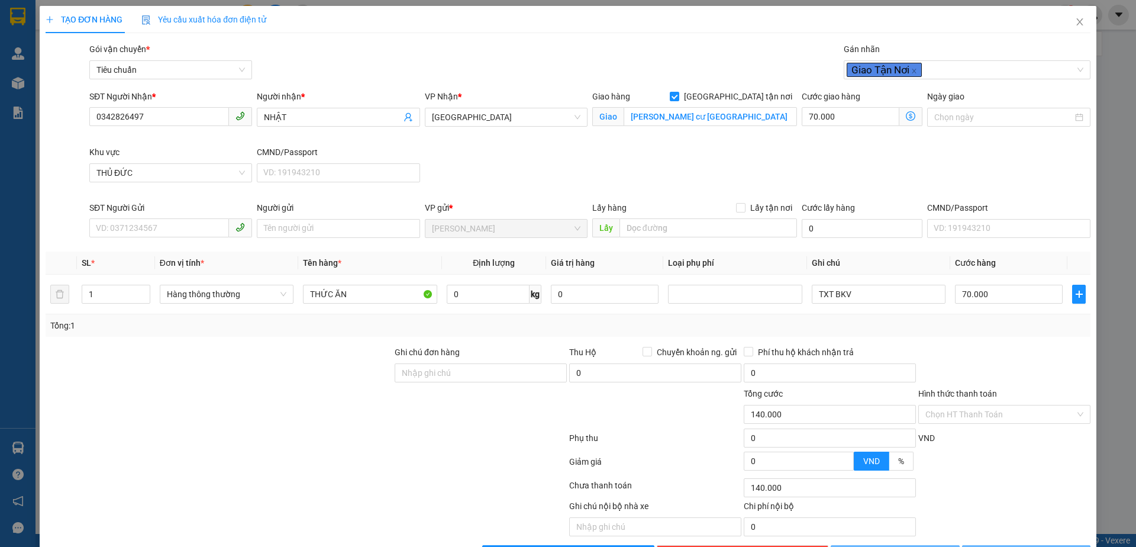
click at [109, 215] on div "SĐT Người Gửi" at bounding box center [170, 210] width 163 height 18
drag, startPoint x: 118, startPoint y: 225, endPoint x: 124, endPoint y: 224, distance: 6.0
click at [120, 225] on input "SĐT Người Gửi" at bounding box center [159, 227] width 140 height 19
type input "70.000"
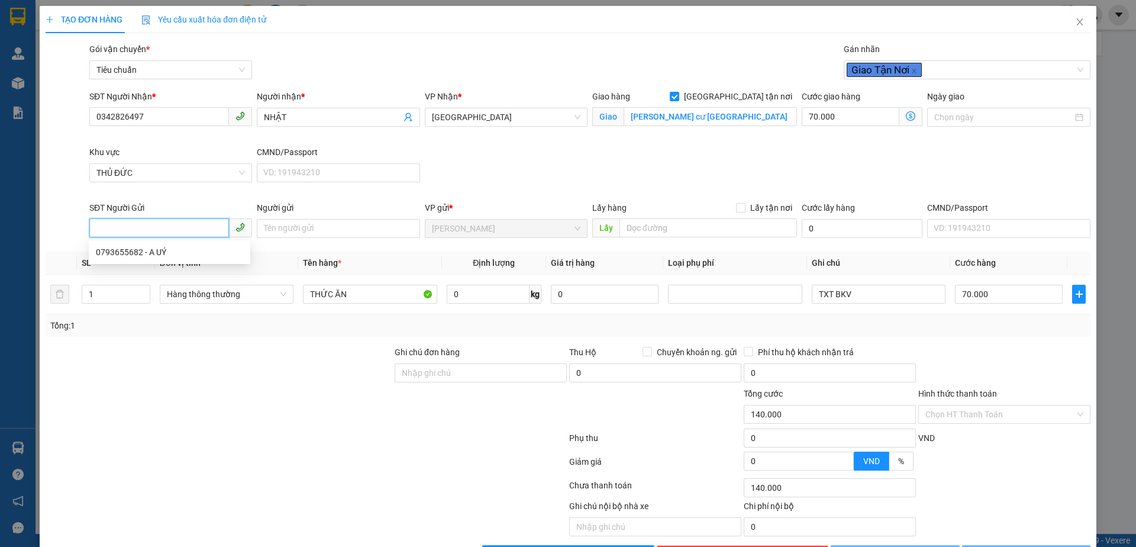
type input "0"
click at [153, 251] on div "0793655682 - A UÝ" at bounding box center [169, 252] width 147 height 13
type input "0793655682"
type input "A UÝ"
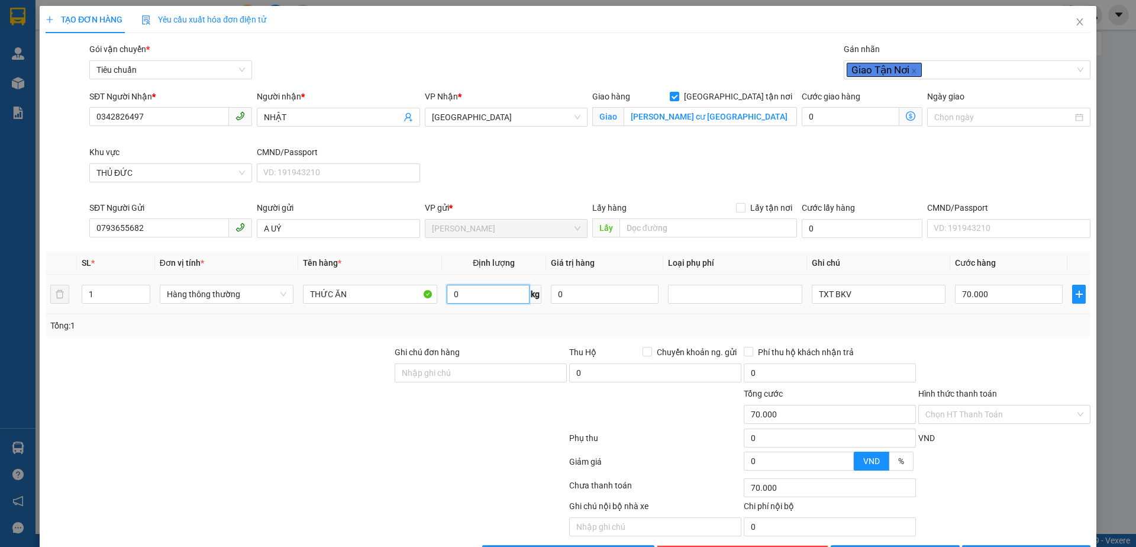
click at [507, 302] on input "0" at bounding box center [488, 294] width 83 height 19
type input "31"
drag, startPoint x: 850, startPoint y: 296, endPoint x: 663, endPoint y: 308, distance: 187.4
click at [669, 309] on tr "1 Hàng thông thường THỨC ĂN 31 kg 0 TXT BKV 70.000" at bounding box center [568, 295] width 1045 height 40
type input "145.000"
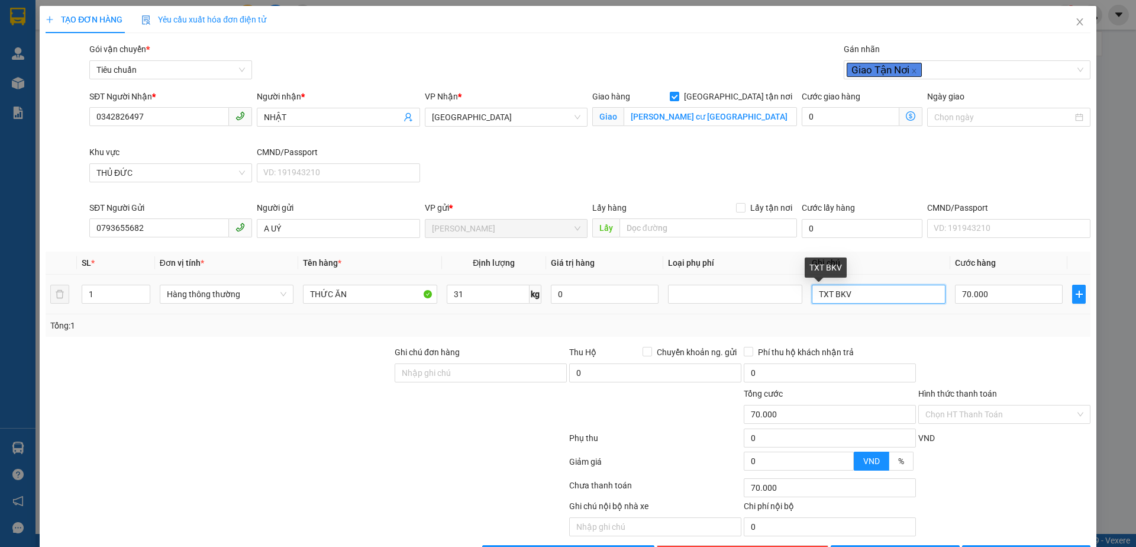
type input "145.000"
type input "75.000"
type input "TH CHOCCOPIE"
click at [909, 111] on span at bounding box center [910, 116] width 23 height 19
click at [906, 114] on icon "dollar-circle" at bounding box center [910, 115] width 9 height 9
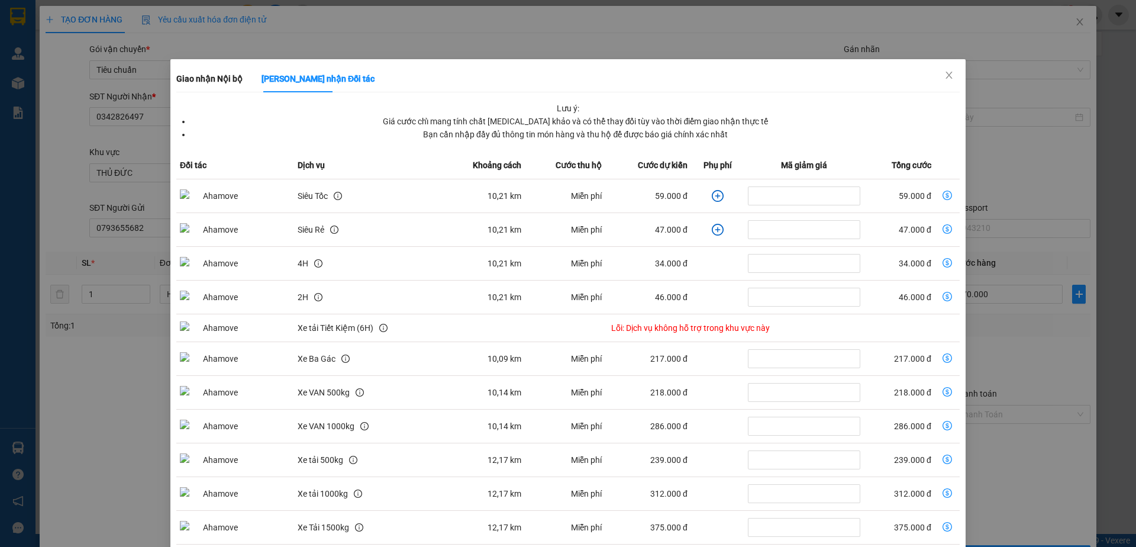
click at [712, 196] on icon "plus-circle" at bounding box center [718, 196] width 12 height 12
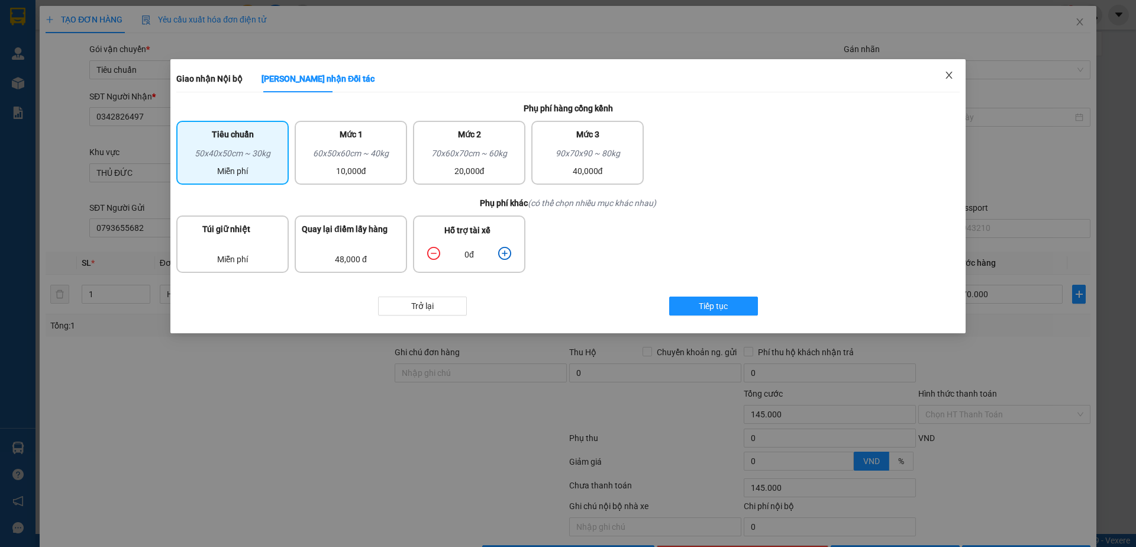
click at [943, 75] on span "Close" at bounding box center [948, 75] width 33 height 33
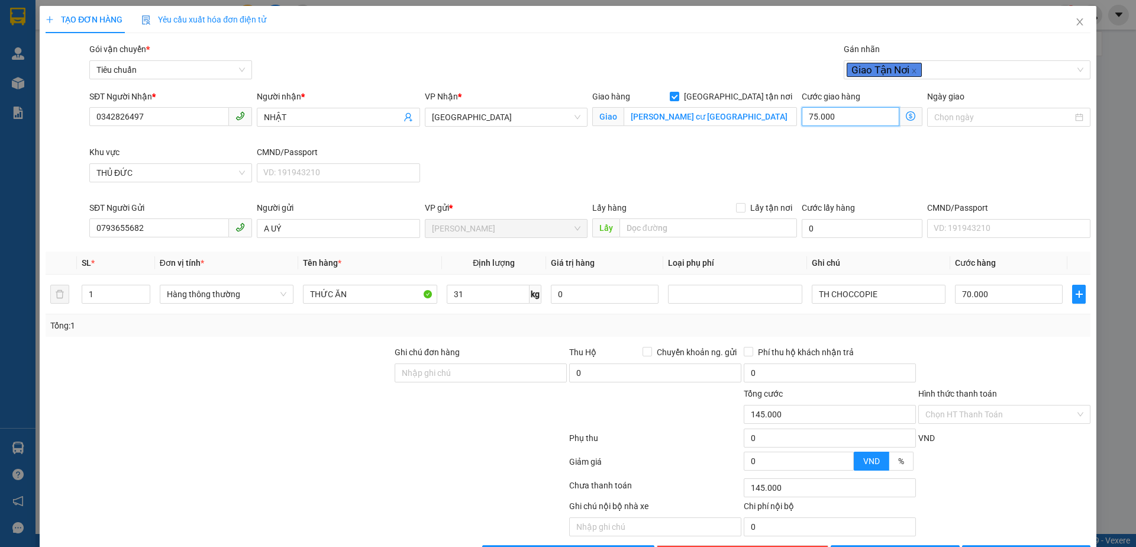
click at [838, 112] on input "75.000" at bounding box center [851, 116] width 98 height 19
type input "70.001"
type input "1"
type input "70.013"
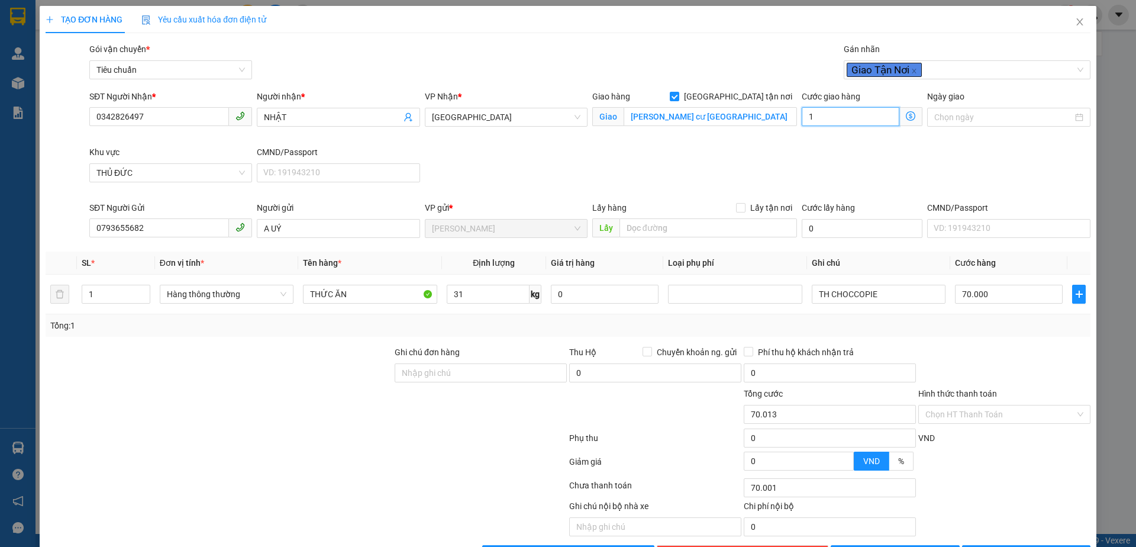
type input "70.013"
type input "13"
type input "70.130"
type input "130"
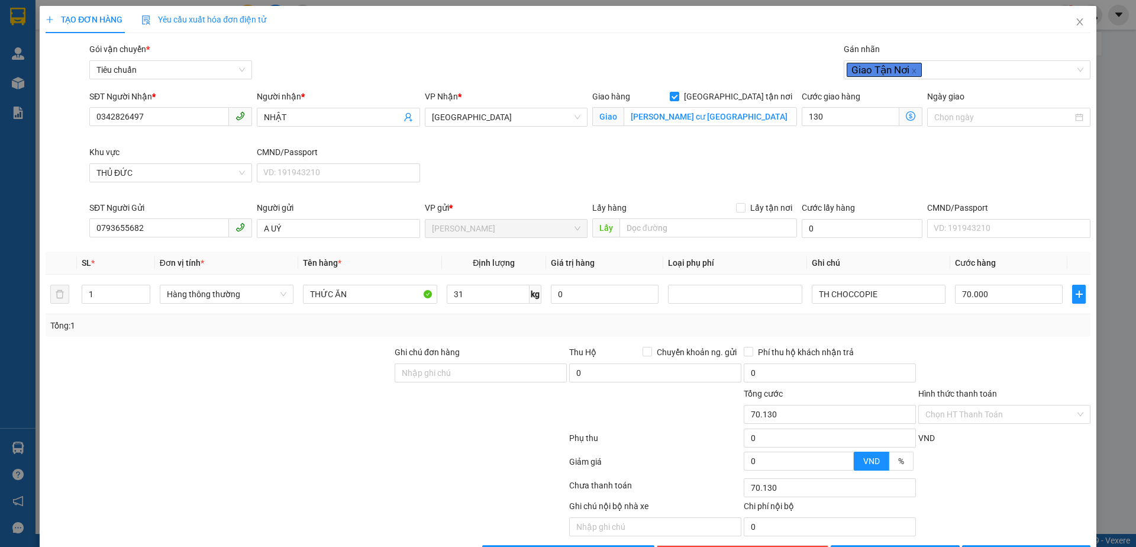
type input "200.000"
type input "130.000"
drag, startPoint x: 690, startPoint y: 159, endPoint x: 932, endPoint y: 211, distance: 246.9
click at [693, 160] on div "SĐT Người Nhận * 0342826497 Người nhận * NHẬT VP Nhận * Thủ Đức Giao hàng Giao …" at bounding box center [590, 145] width 1006 height 111
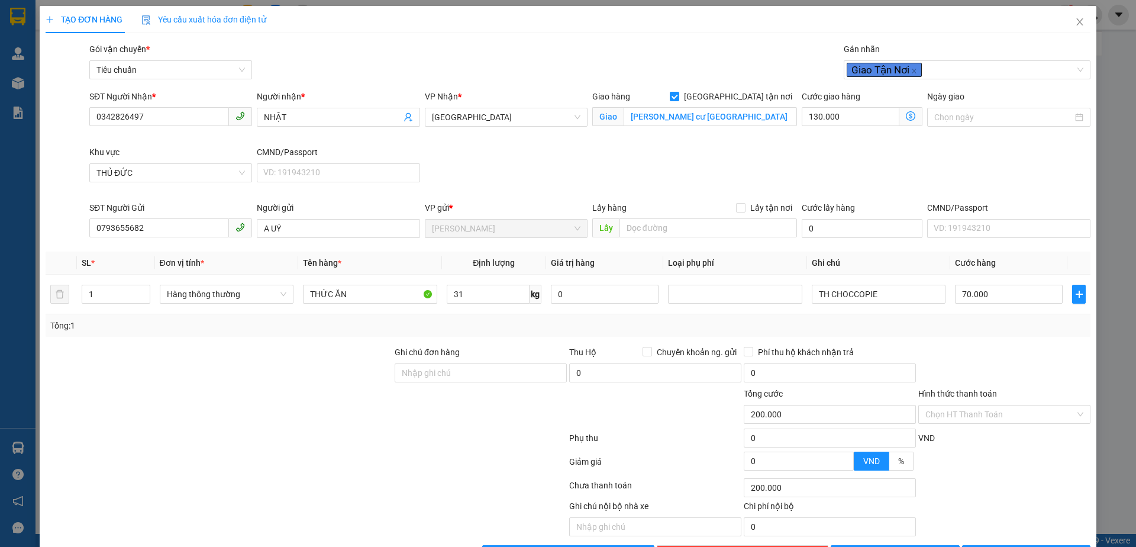
click at [1006, 337] on div "Transit Pickup Surcharge Ids Transit Deliver Surcharge Ids Transit Deliver Surc…" at bounding box center [568, 303] width 1045 height 521
click at [977, 405] on div "Chọn HT Thanh Toán" at bounding box center [1004, 414] width 172 height 19
click at [996, 431] on div "Tại văn phòng" at bounding box center [996, 437] width 156 height 13
click at [1016, 546] on span "[PERSON_NAME] và In" at bounding box center [1032, 554] width 83 height 13
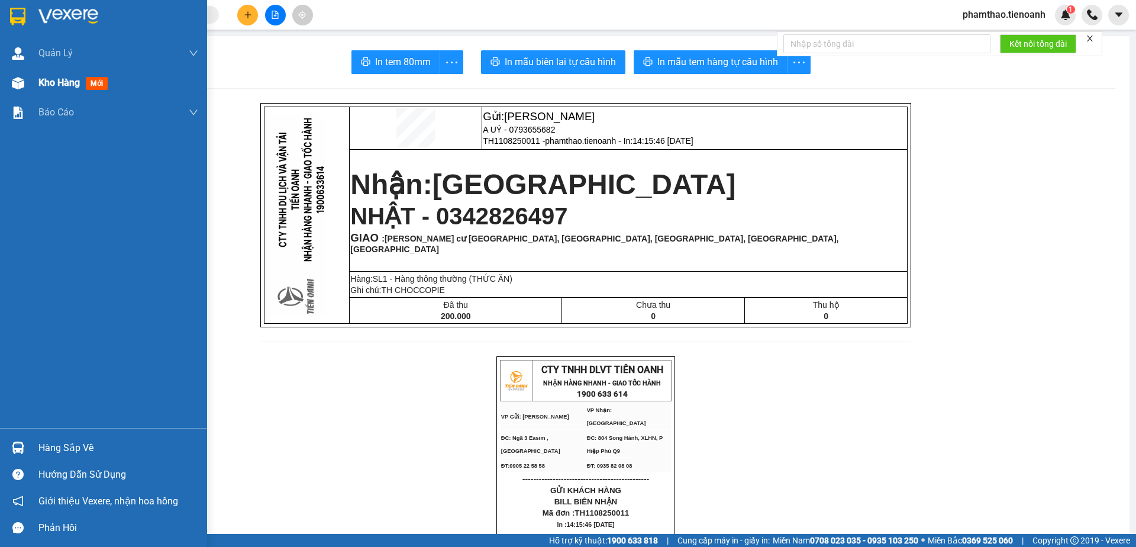
click at [58, 74] on div "Kho hàng mới" at bounding box center [118, 83] width 160 height 30
click at [62, 77] on span "Kho hàng" at bounding box center [58, 82] width 41 height 11
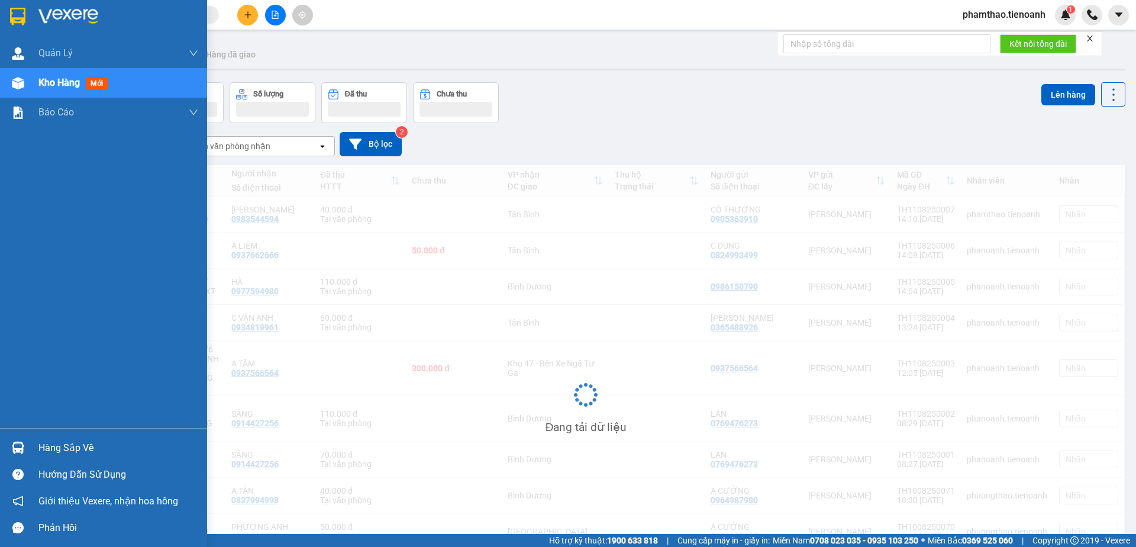
click at [64, 78] on span "Kho hàng" at bounding box center [58, 82] width 41 height 11
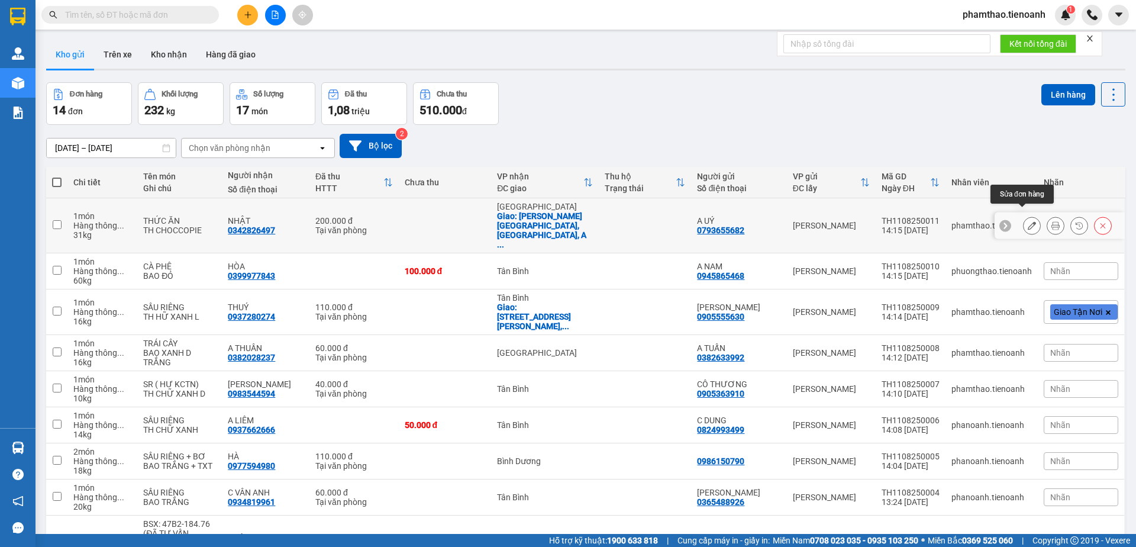
click at [1028, 215] on button at bounding box center [1031, 225] width 17 height 21
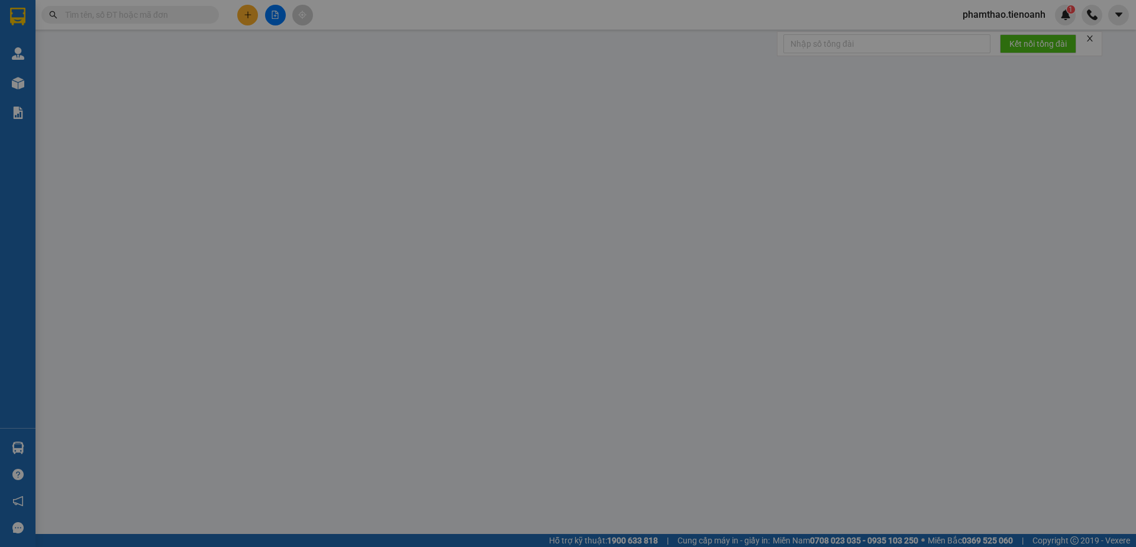
type input "0342826497"
type input "NHẬT"
checkbox input "true"
type input "Chung cư Bình Minh, Vành Đai Tây, An Khánh, Thủ Đức, Hồ Chí Minh"
type input "0793655682"
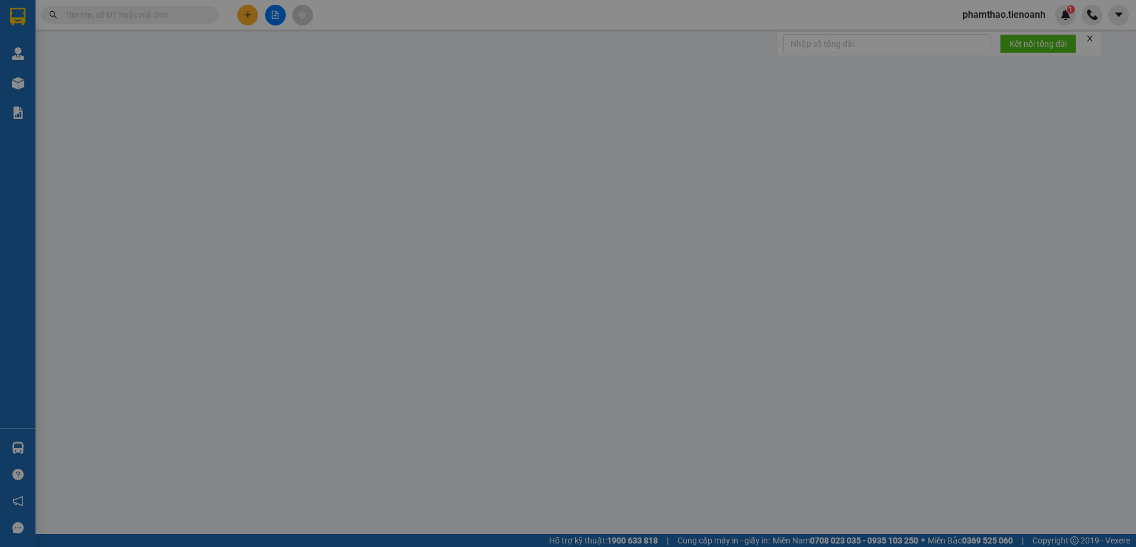
type input "A UÝ"
type input "200.000"
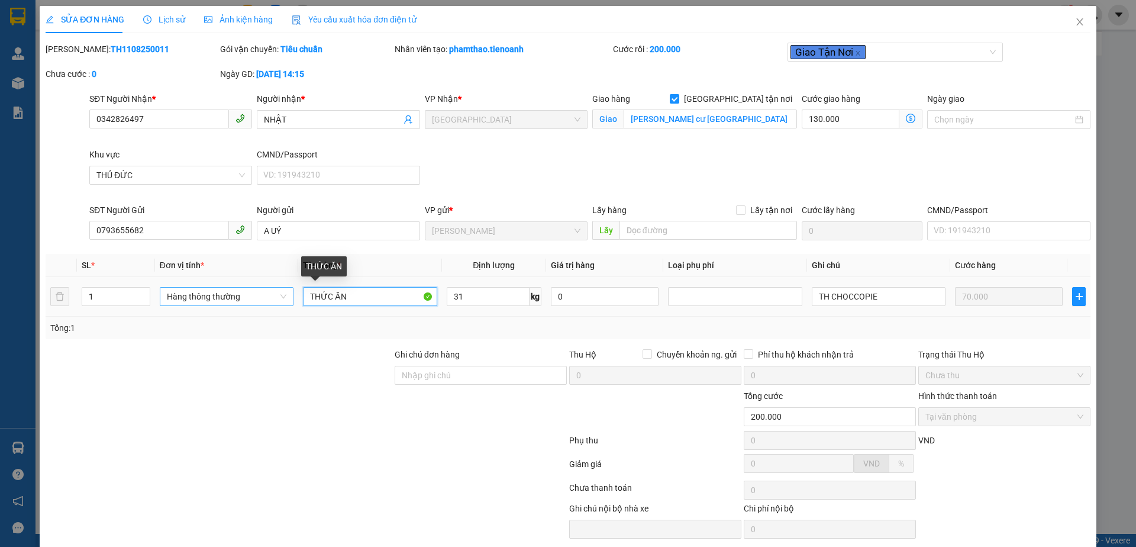
drag, startPoint x: 360, startPoint y: 296, endPoint x: 196, endPoint y: 300, distance: 163.9
click at [196, 300] on tr "1 Hàng thông thường THỨC ĂN 31 kg 0 TH CHOCCOPIE 70.000" at bounding box center [568, 297] width 1045 height 40
type input "TR"
click at [884, 546] on span "Lưu thay đổi" at bounding box center [901, 556] width 95 height 13
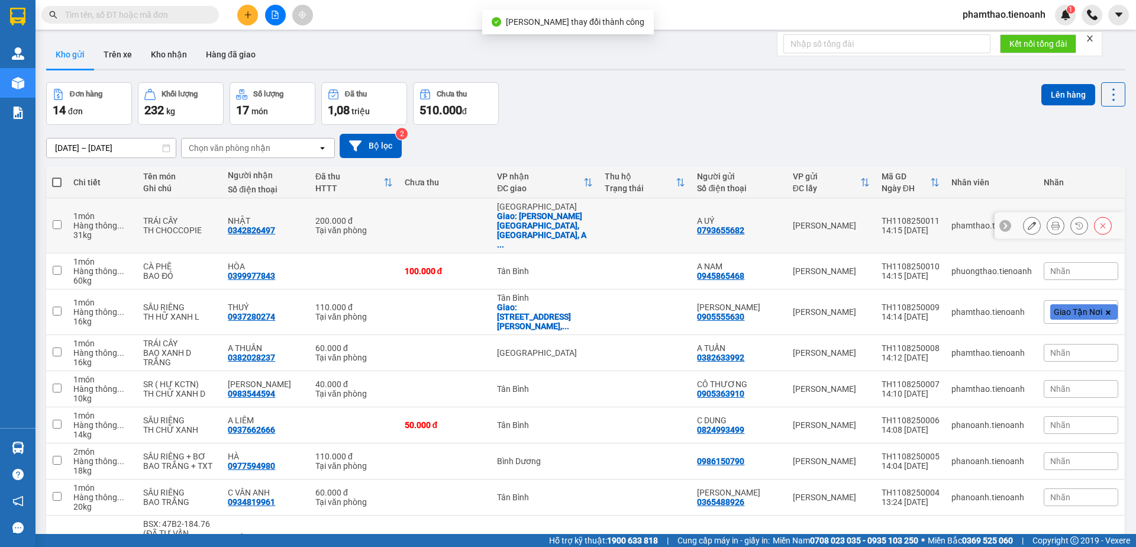
click at [1051, 221] on icon at bounding box center [1055, 225] width 8 height 8
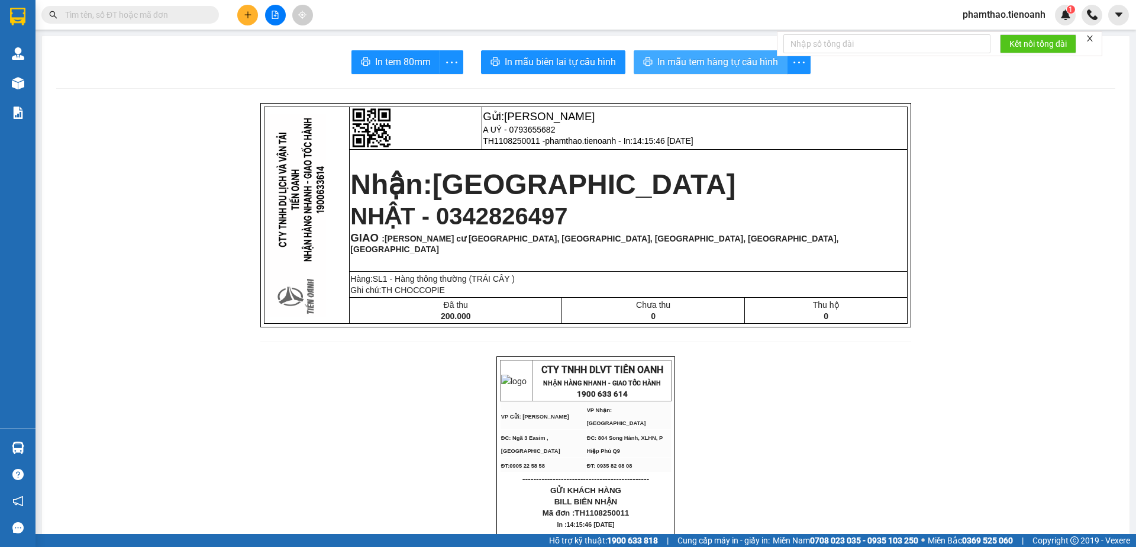
click at [705, 62] on span "In mẫu tem hàng tự cấu hình" at bounding box center [717, 61] width 121 height 15
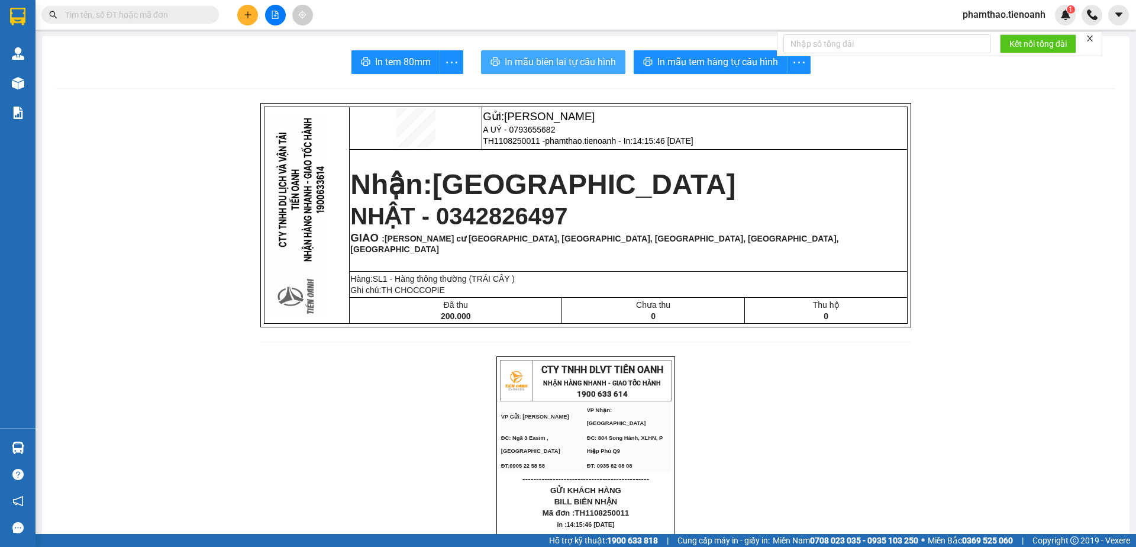
drag, startPoint x: 525, startPoint y: 55, endPoint x: 643, endPoint y: 44, distance: 118.3
click at [531, 54] on button "In mẫu biên lai tự cấu hình" at bounding box center [553, 62] width 144 height 24
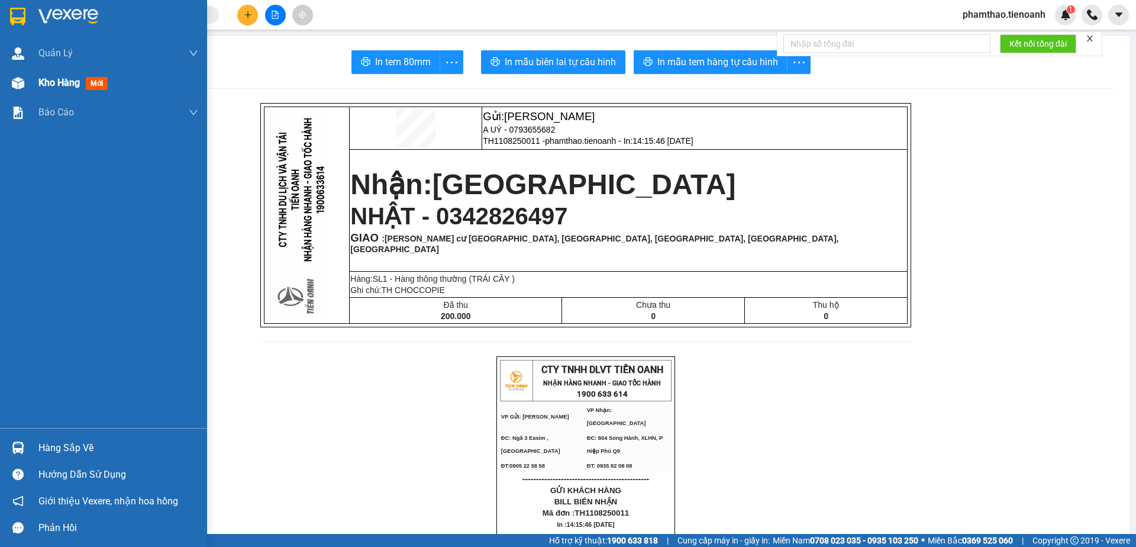
drag, startPoint x: 38, startPoint y: 92, endPoint x: 55, endPoint y: 79, distance: 21.9
click at [40, 92] on div "Kho hàng mới" at bounding box center [103, 83] width 207 height 30
click at [49, 83] on span "Kho hàng" at bounding box center [58, 82] width 41 height 11
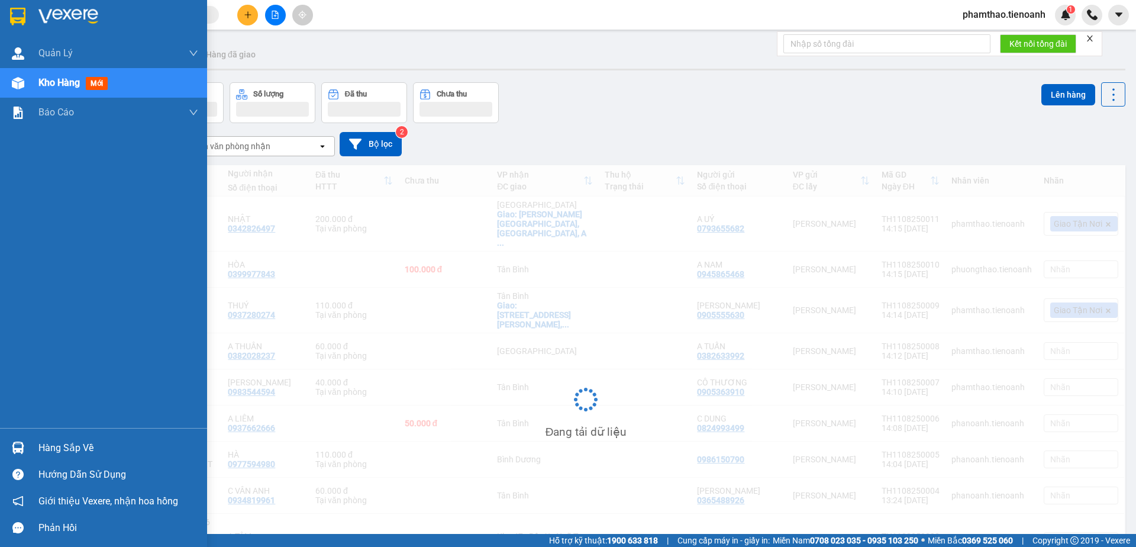
click at [55, 79] on span "Kho hàng" at bounding box center [58, 82] width 41 height 11
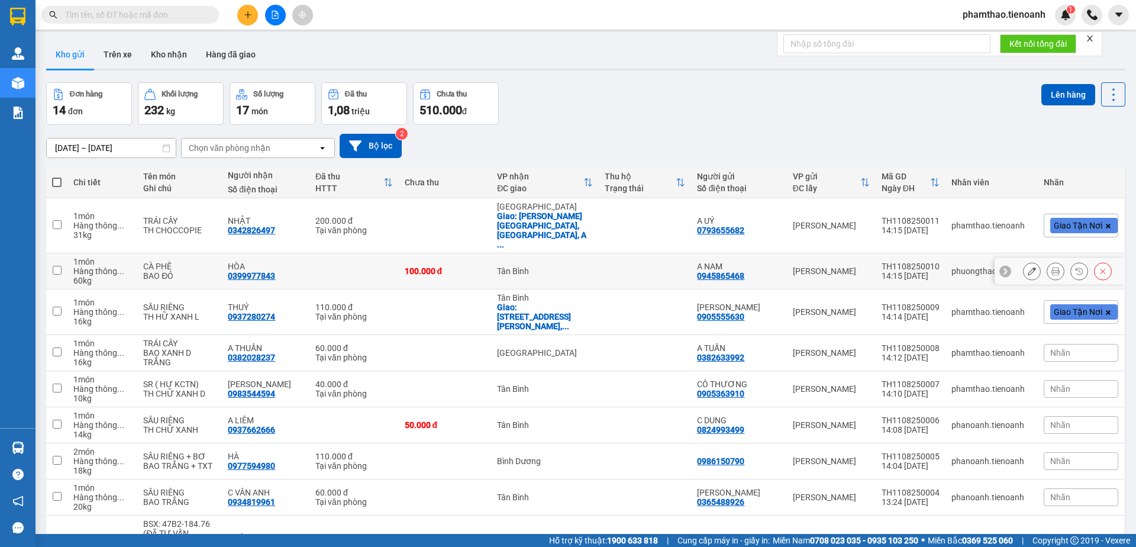
click at [1051, 267] on icon at bounding box center [1055, 271] width 8 height 8
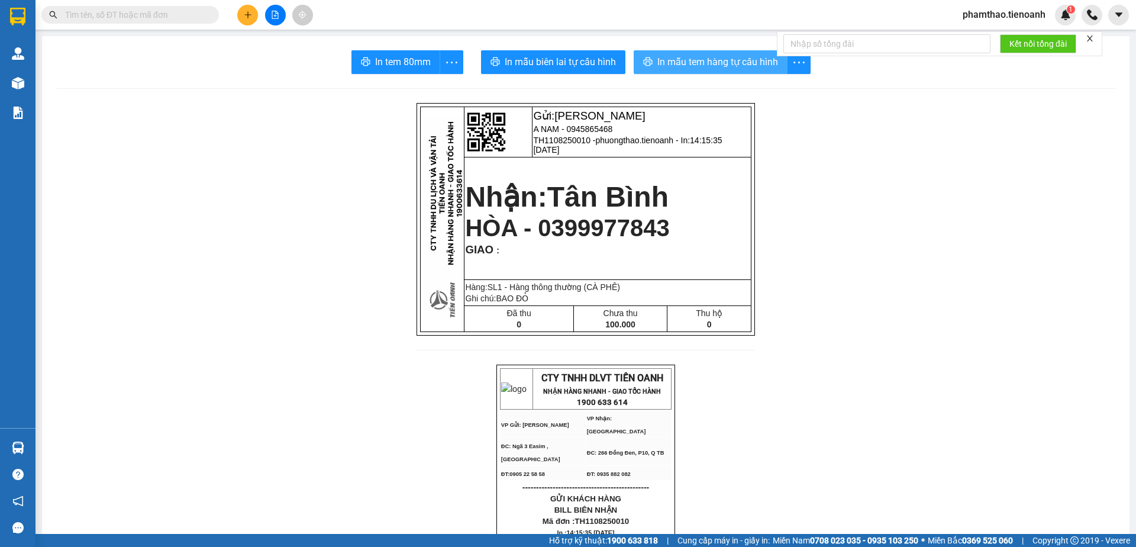
drag, startPoint x: 726, startPoint y: 61, endPoint x: 828, endPoint y: 247, distance: 212.0
click at [726, 62] on span "In mẫu tem hàng tự cấu hình" at bounding box center [717, 61] width 121 height 15
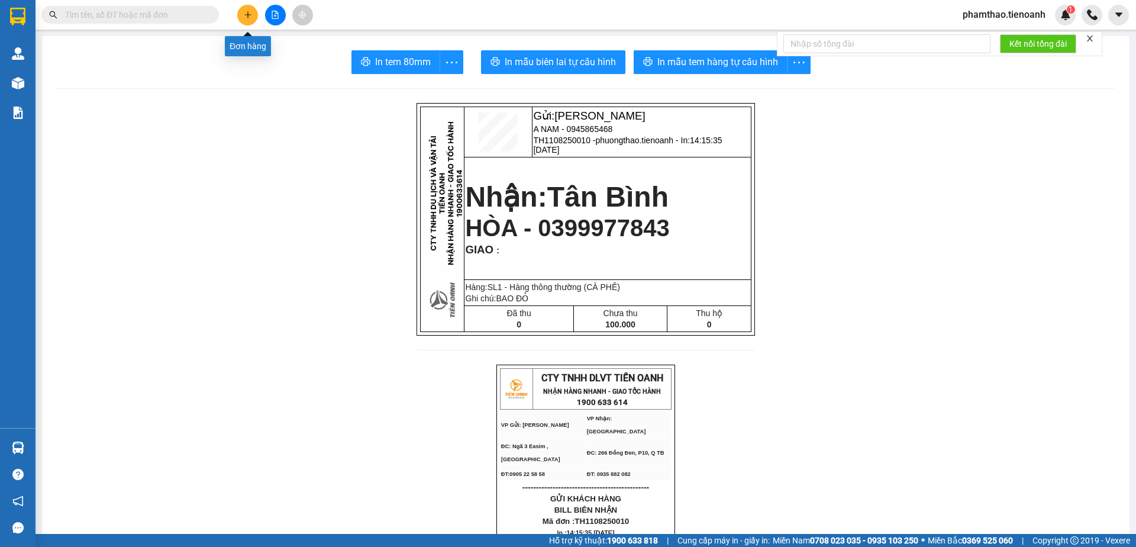
click at [240, 12] on button at bounding box center [247, 15] width 21 height 21
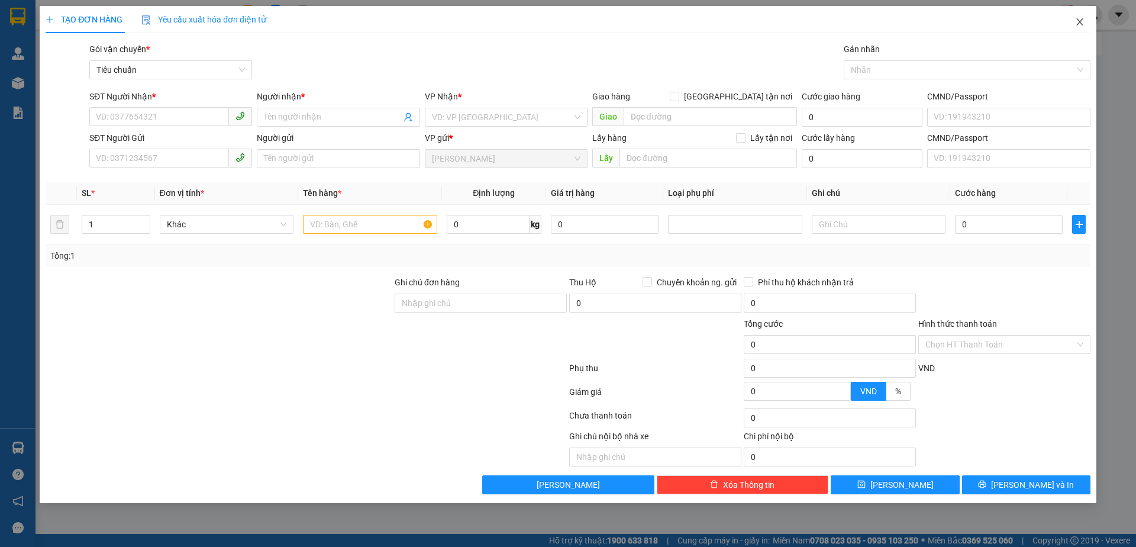
drag, startPoint x: 1086, startPoint y: 20, endPoint x: 1069, endPoint y: 21, distance: 16.6
click at [1084, 21] on span "Close" at bounding box center [1079, 22] width 33 height 33
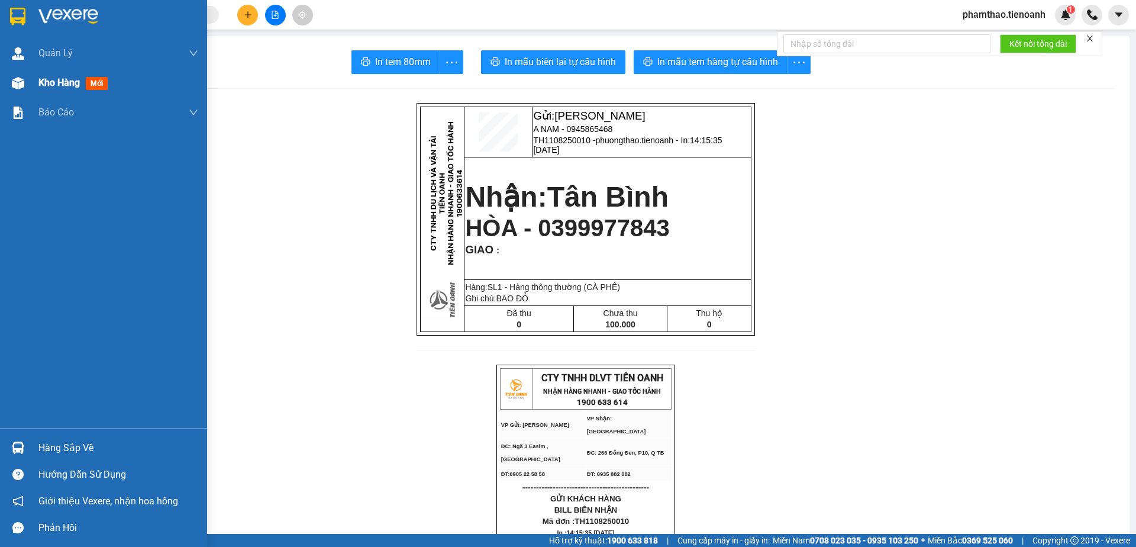
click at [50, 86] on span "Kho hàng" at bounding box center [58, 82] width 41 height 11
click at [54, 83] on span "Kho hàng" at bounding box center [58, 82] width 41 height 11
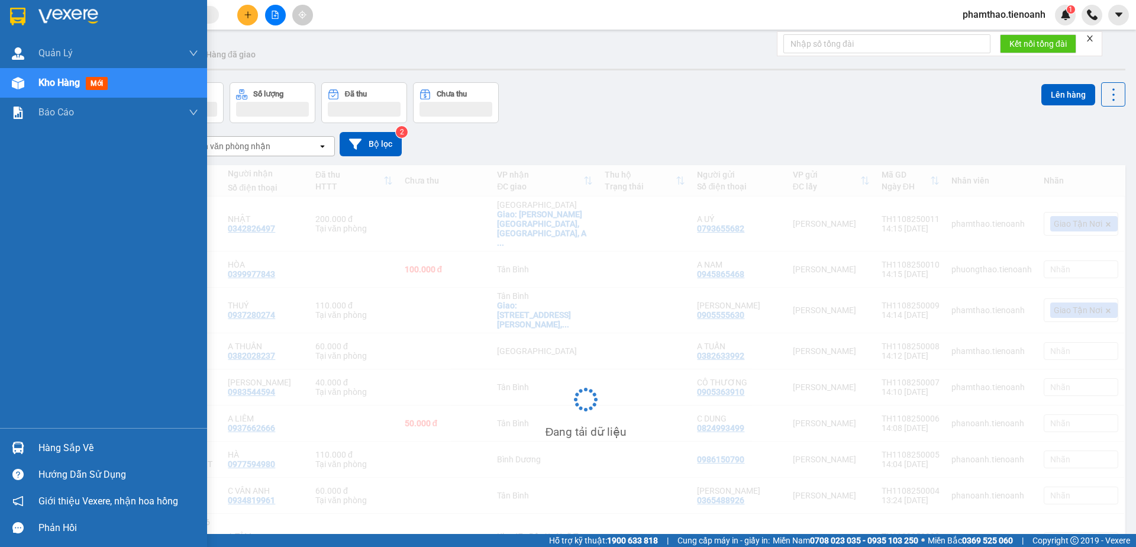
click at [54, 82] on span "Kho hàng" at bounding box center [58, 82] width 41 height 11
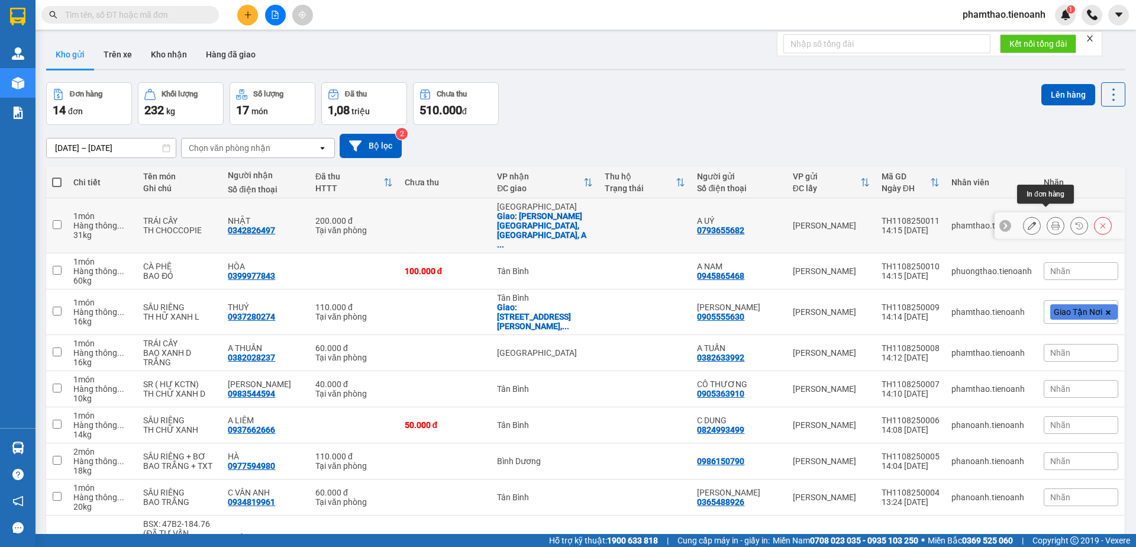
click at [1047, 215] on button at bounding box center [1055, 225] width 17 height 21
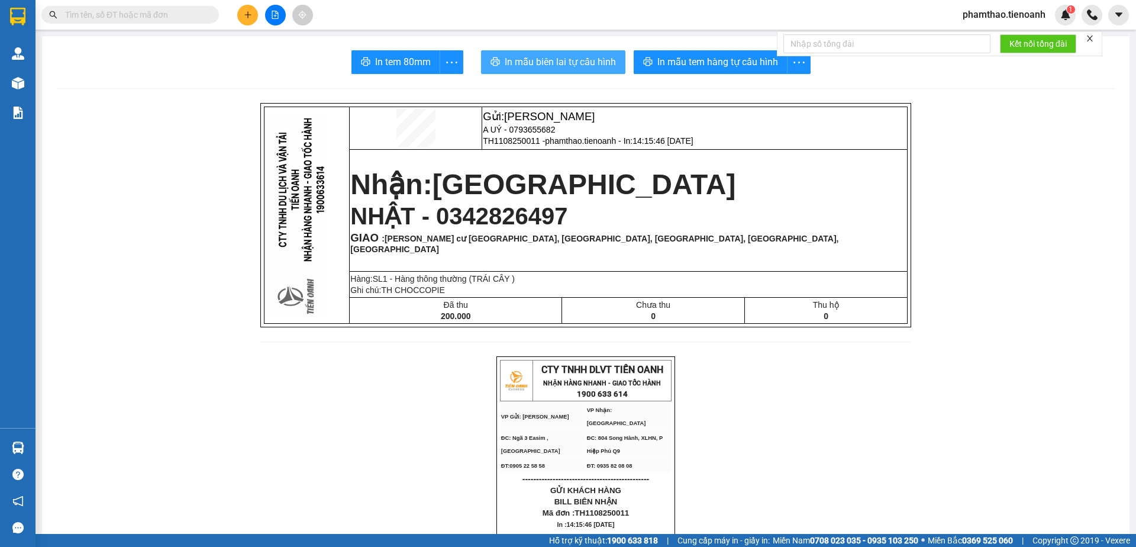
click at [587, 64] on span "In mẫu biên lai tự cấu hình" at bounding box center [560, 61] width 111 height 15
click at [245, 14] on icon "plus" at bounding box center [248, 15] width 8 height 8
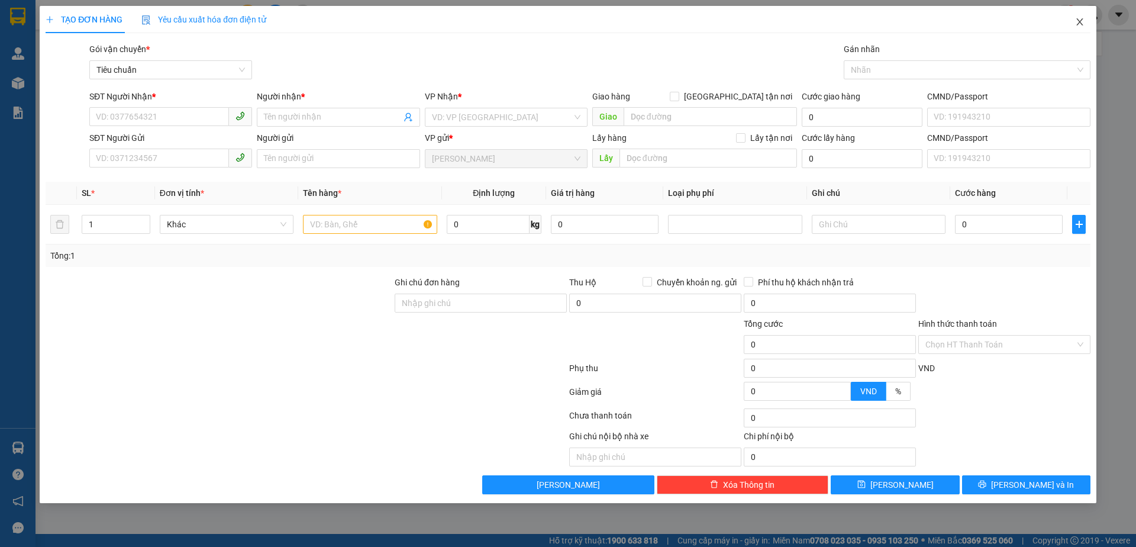
drag, startPoint x: 1076, startPoint y: 18, endPoint x: 1066, endPoint y: 15, distance: 9.9
click at [1066, 15] on span "Close" at bounding box center [1079, 22] width 33 height 33
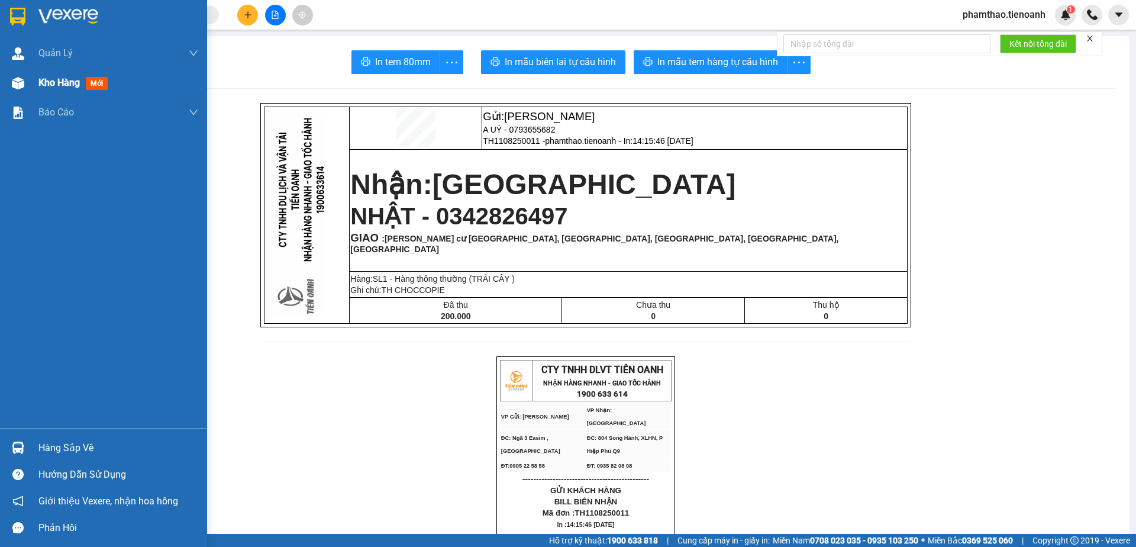
click at [60, 88] on span "Kho hàng" at bounding box center [58, 82] width 41 height 11
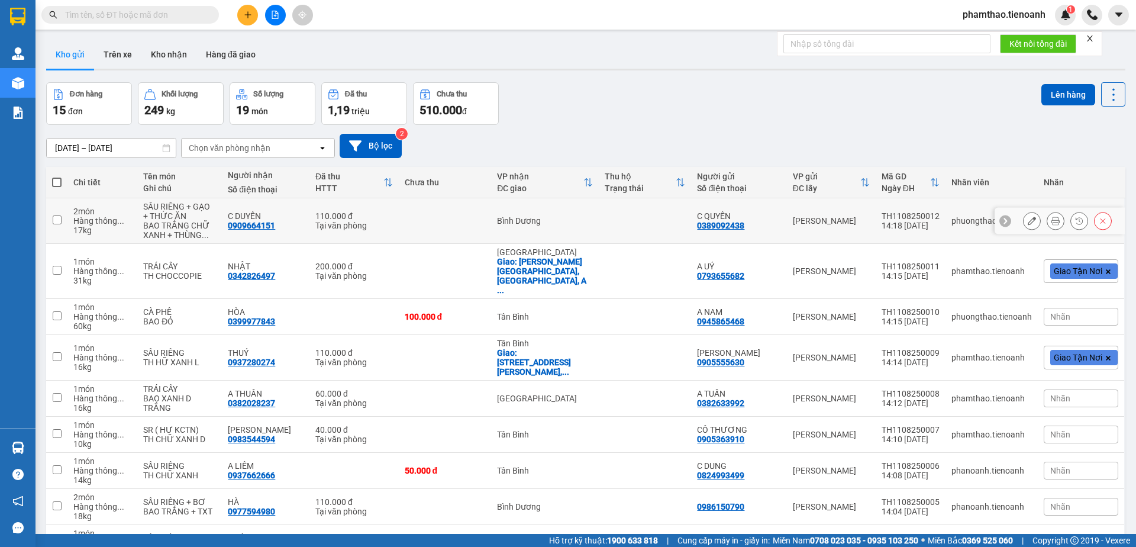
click at [1047, 216] on button at bounding box center [1055, 221] width 17 height 21
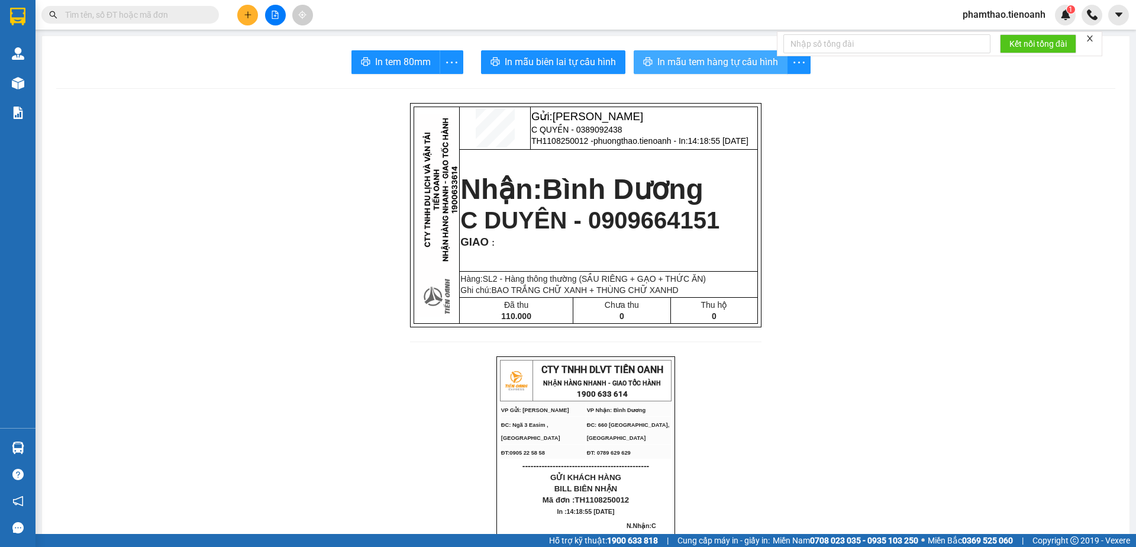
click at [713, 64] on span "In mẫu tem hàng tự cấu hình" at bounding box center [717, 61] width 121 height 15
click at [243, 20] on button at bounding box center [247, 15] width 21 height 21
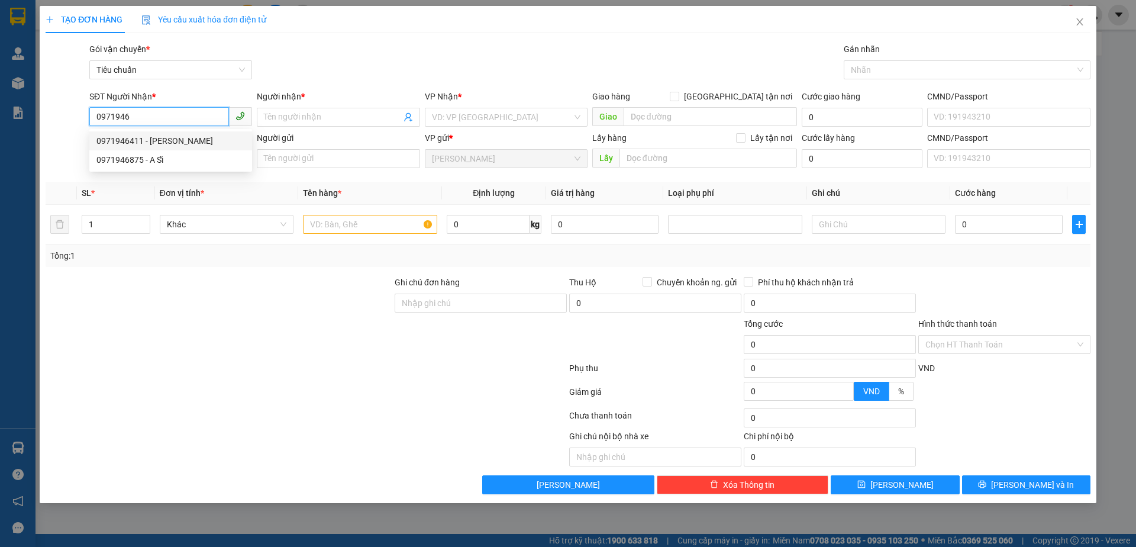
click at [204, 135] on div "0971946411 - C PHƯƠNG" at bounding box center [170, 140] width 148 height 13
type input "0971946411"
type input "C PHƯƠNG"
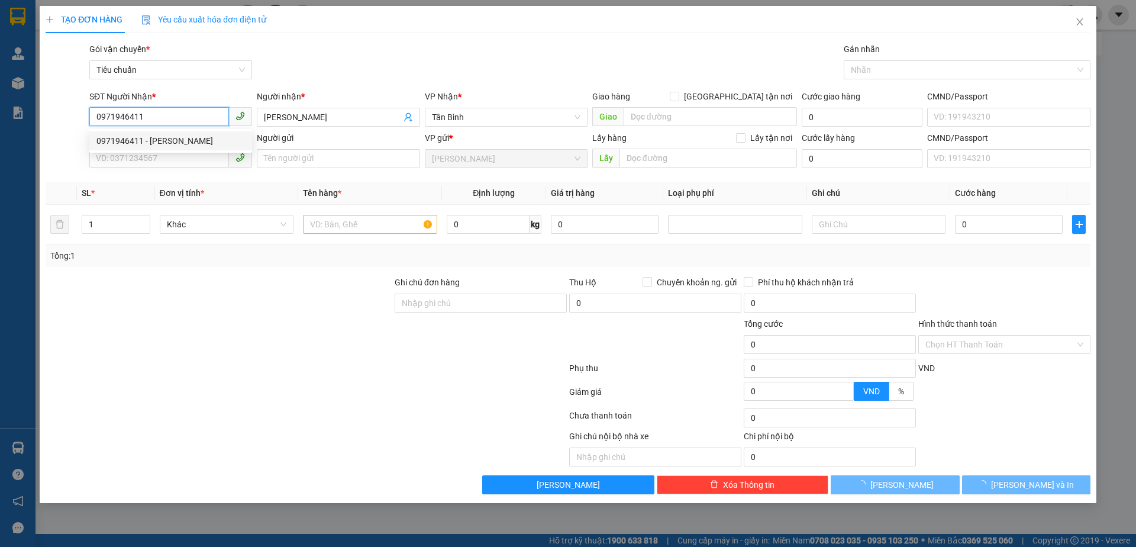
type input "0971946411"
type input "50.000"
click at [164, 177] on div "Transit Pickup Surcharge Ids Transit Deliver Surcharge Ids Transit Deliver Surc…" at bounding box center [568, 268] width 1045 height 451
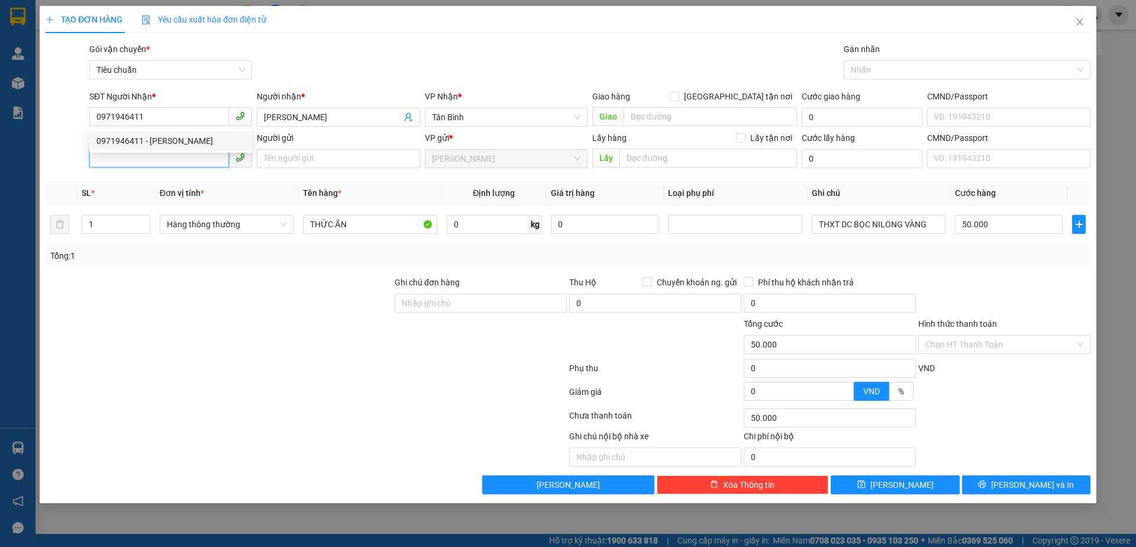
click at [175, 159] on input "SĐT Người Gửi" at bounding box center [159, 157] width 140 height 19
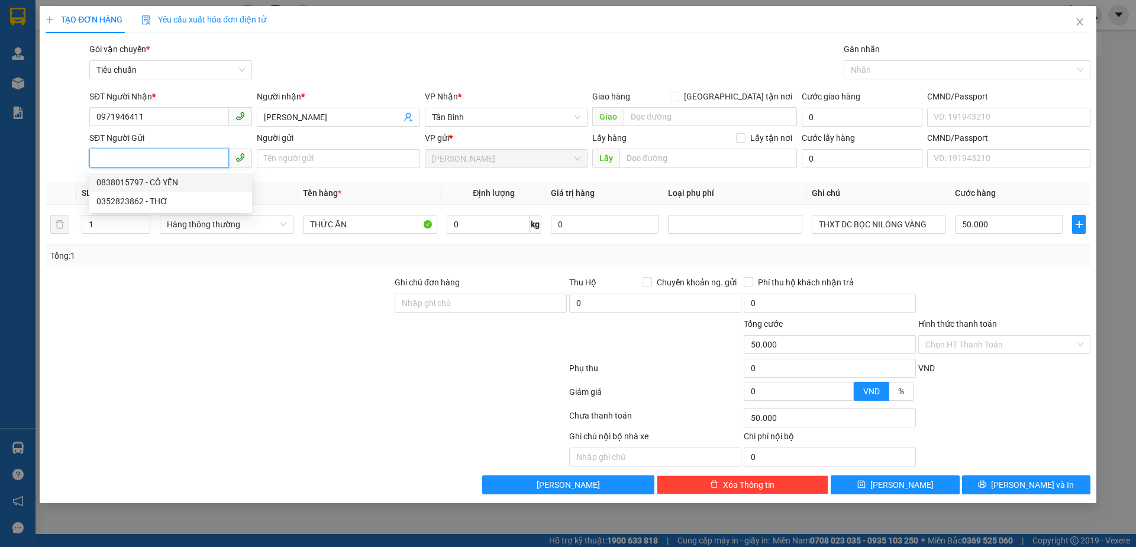
drag, startPoint x: 176, startPoint y: 177, endPoint x: 447, endPoint y: 224, distance: 274.4
click at [180, 177] on div "0838015797 - CÔ YẾN" at bounding box center [170, 182] width 148 height 13
type input "0838015797"
type input "CÔ YẾN"
click at [489, 234] on div "0 kg" at bounding box center [494, 224] width 95 height 24
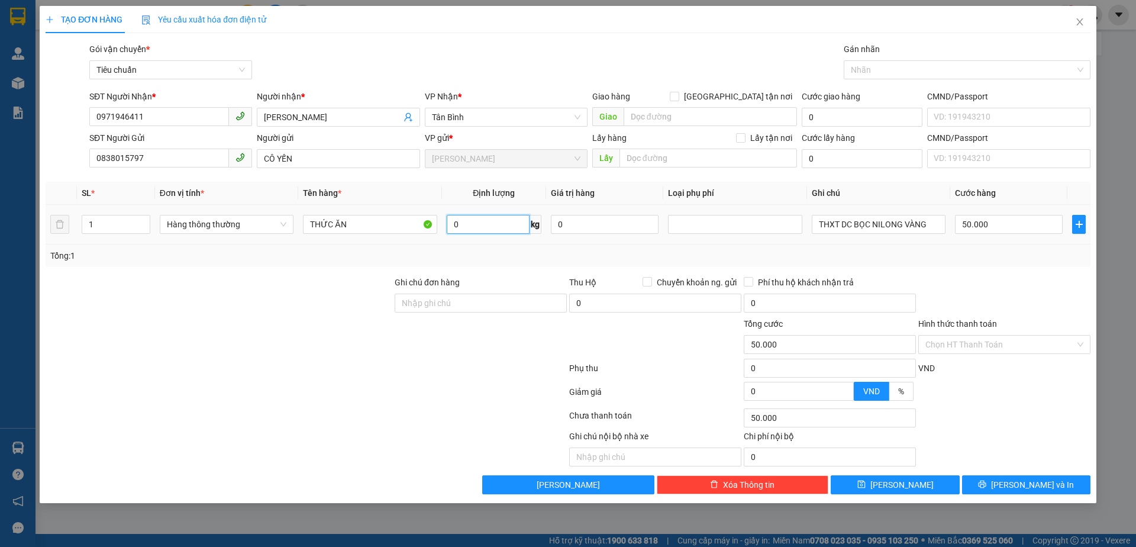
click at [496, 231] on input "0" at bounding box center [488, 224] width 83 height 19
type input "20"
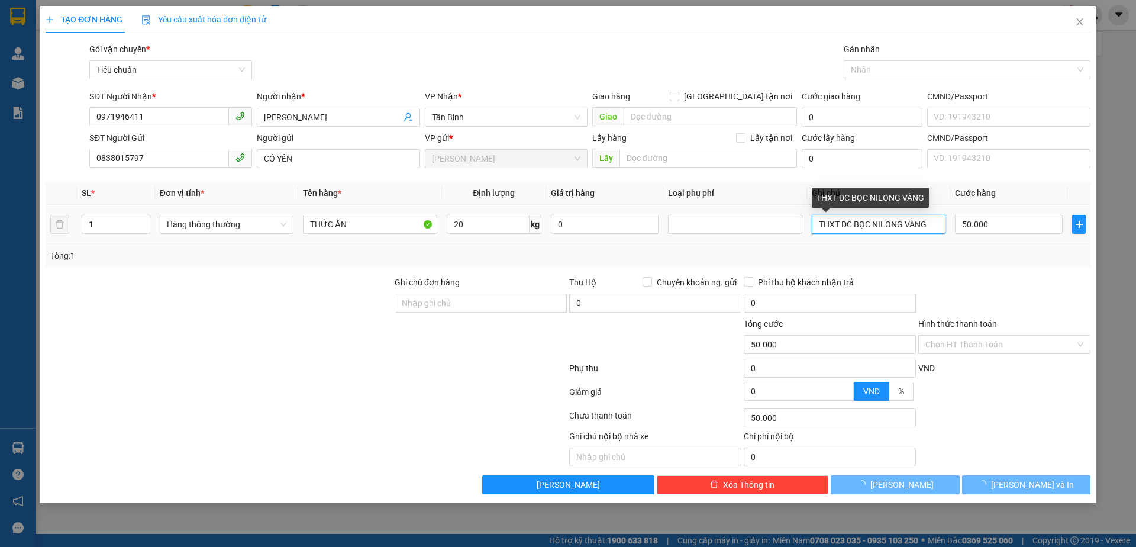
drag, startPoint x: 930, startPoint y: 225, endPoint x: 709, endPoint y: 203, distance: 222.3
click at [709, 203] on table "SL * Đơn vị tính * Tên hàng * Định lượng Giá trị hàng Loại phụ phí Ghi chú Cước…" at bounding box center [568, 213] width 1045 height 63
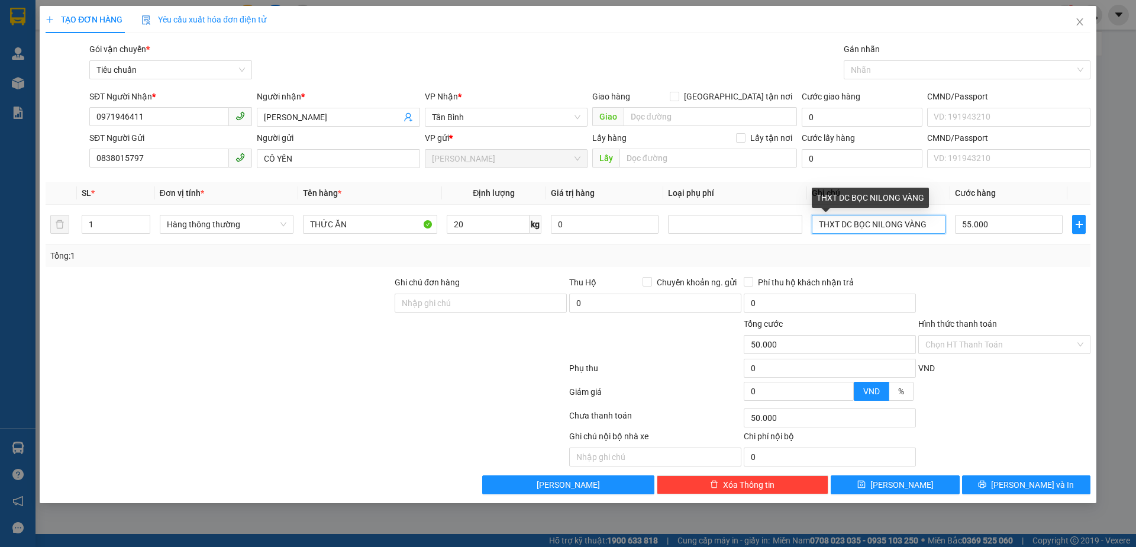
type input "55.000"
type input "BAO TRẮNG CHỮ ĐỎ"
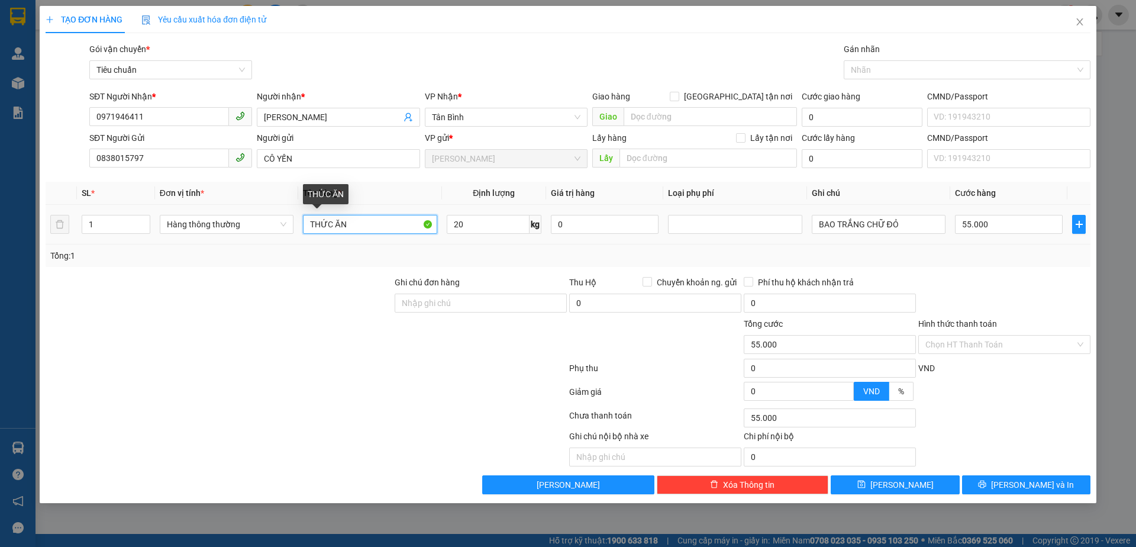
drag, startPoint x: 359, startPoint y: 219, endPoint x: 372, endPoint y: 209, distance: 15.6
click at [360, 219] on input "THỨC ĂN" at bounding box center [370, 224] width 134 height 19
type input "THỨC ĂN + SẦU RIÊNG"
drag, startPoint x: 973, startPoint y: 301, endPoint x: 985, endPoint y: 251, distance: 51.1
click at [977, 292] on div at bounding box center [1004, 296] width 175 height 41
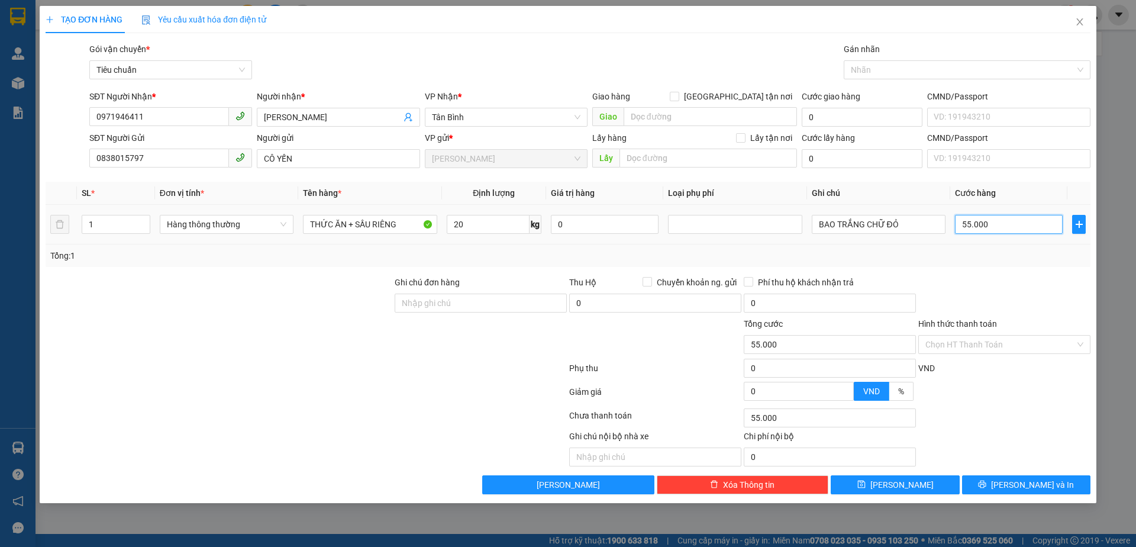
click at [989, 230] on input "55.000" at bounding box center [1009, 224] width 108 height 19
type input "6"
click at [987, 266] on div "Tổng: 1" at bounding box center [568, 255] width 1045 height 22
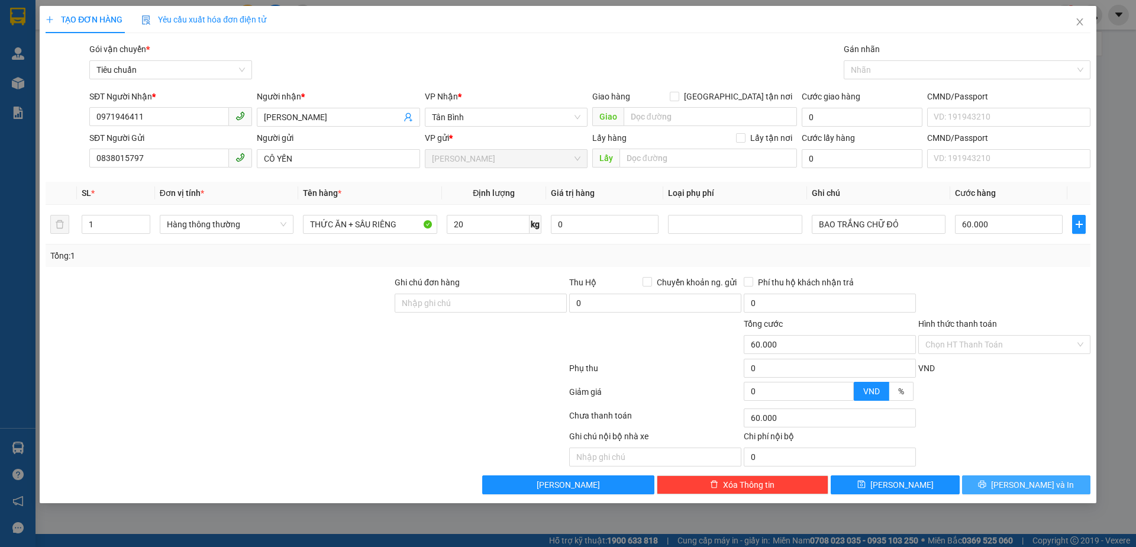
click at [986, 486] on icon "printer" at bounding box center [982, 484] width 8 height 8
drag, startPoint x: 1009, startPoint y: 486, endPoint x: 942, endPoint y: 452, distance: 75.4
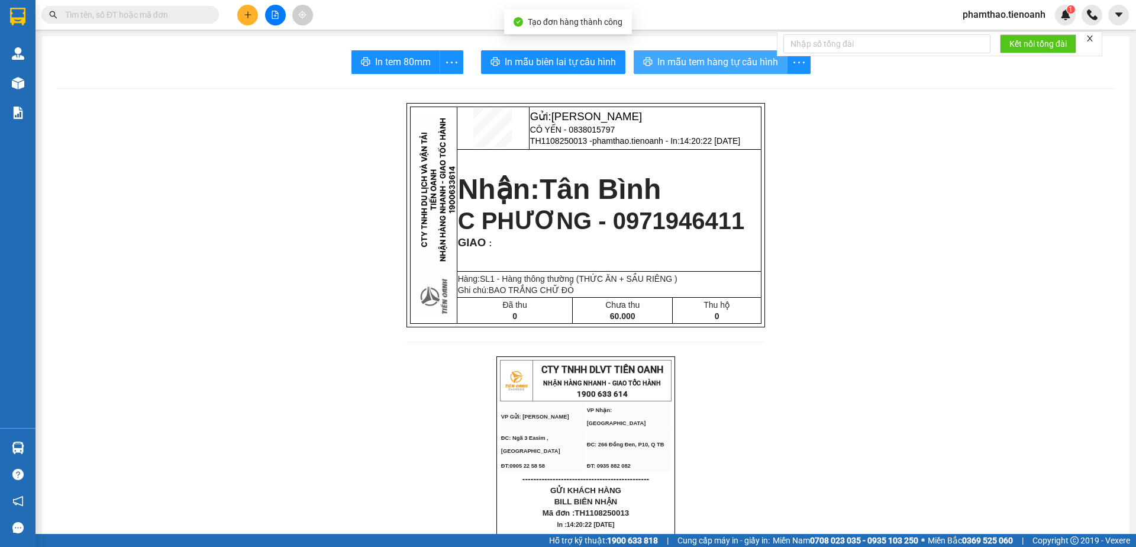
click at [722, 57] on span "In mẫu tem hàng tự cấu hình" at bounding box center [717, 61] width 121 height 15
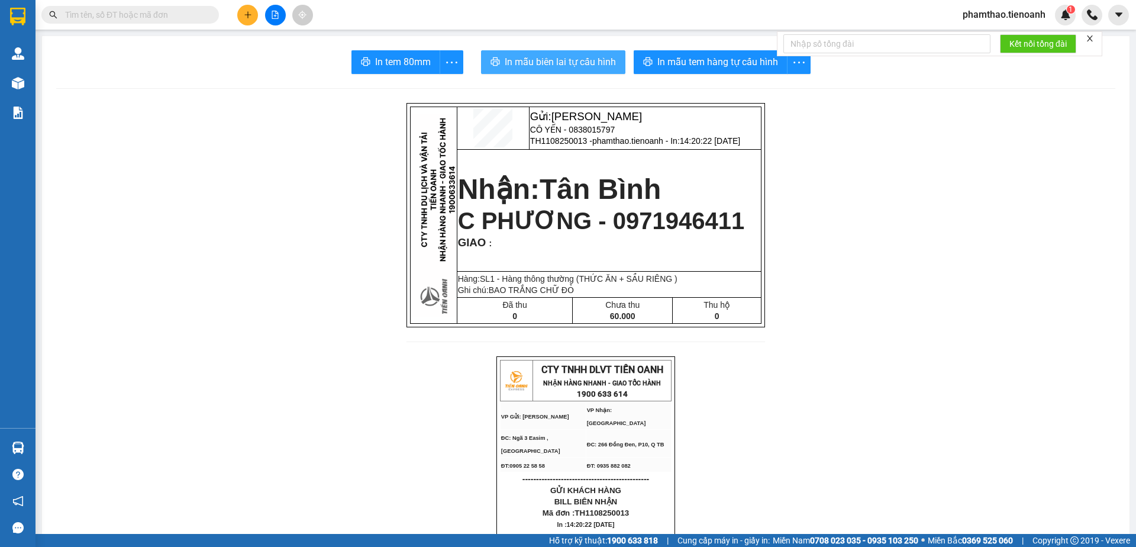
drag, startPoint x: 581, startPoint y: 71, endPoint x: 828, endPoint y: 56, distance: 247.2
click at [583, 70] on button "In mẫu biên lai tự cấu hình" at bounding box center [553, 62] width 144 height 24
drag, startPoint x: 531, startPoint y: 59, endPoint x: 822, endPoint y: 18, distance: 293.2
click at [540, 58] on span "In mẫu biên lai tự cấu hình" at bounding box center [560, 61] width 111 height 15
click at [245, 15] on icon "plus" at bounding box center [248, 15] width 8 height 8
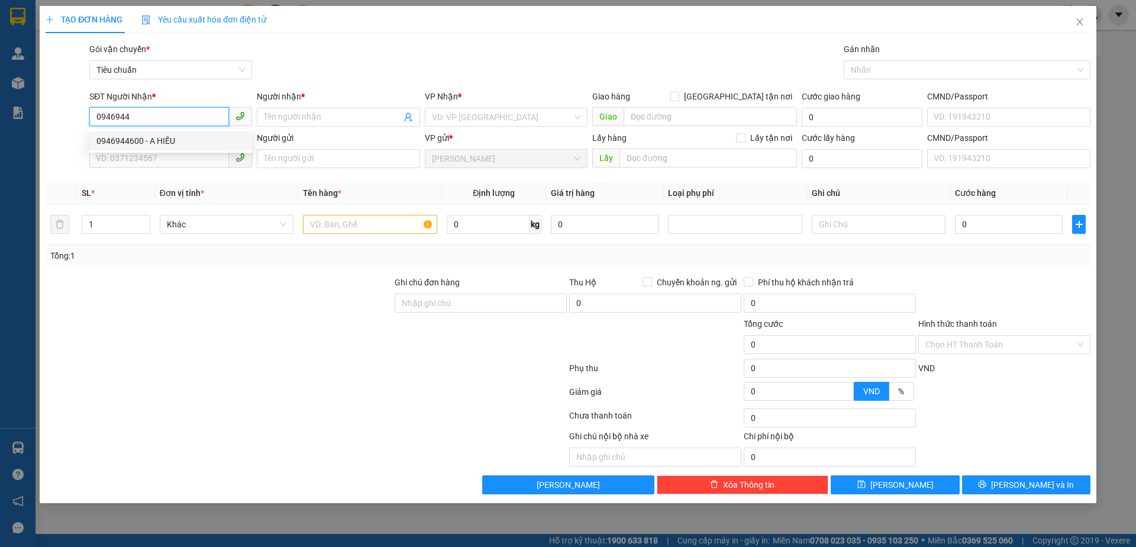
click at [159, 140] on div "0946944600 - A HIẾU" at bounding box center [170, 140] width 148 height 13
type input "0946944600"
type input "A HIẾU"
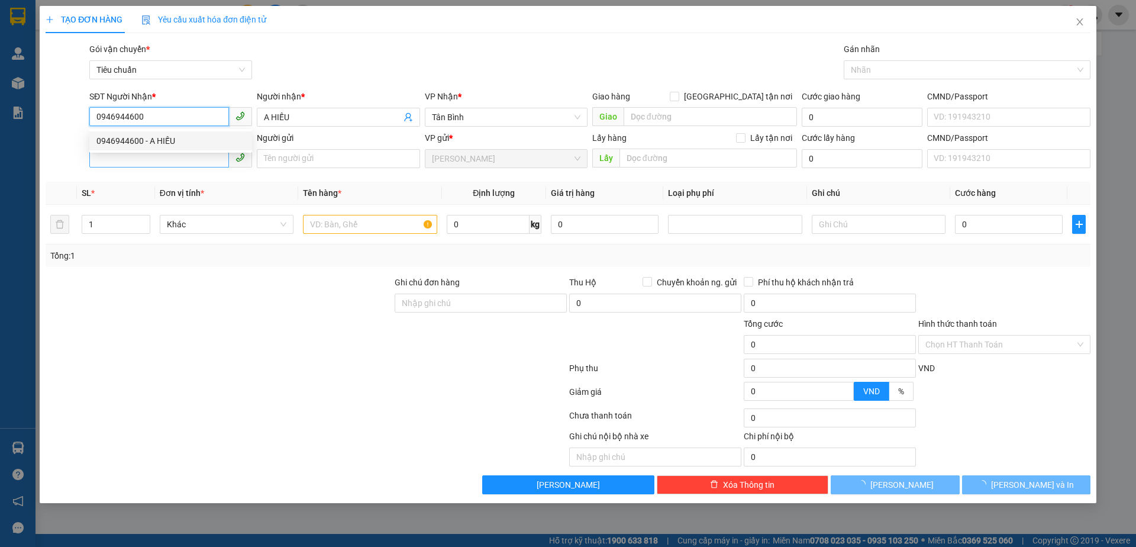
type input "0946944600"
type input "80.000"
drag, startPoint x: 182, startPoint y: 164, endPoint x: 176, endPoint y: 160, distance: 6.9
click at [179, 164] on input "SĐT Người Gửi" at bounding box center [159, 157] width 140 height 19
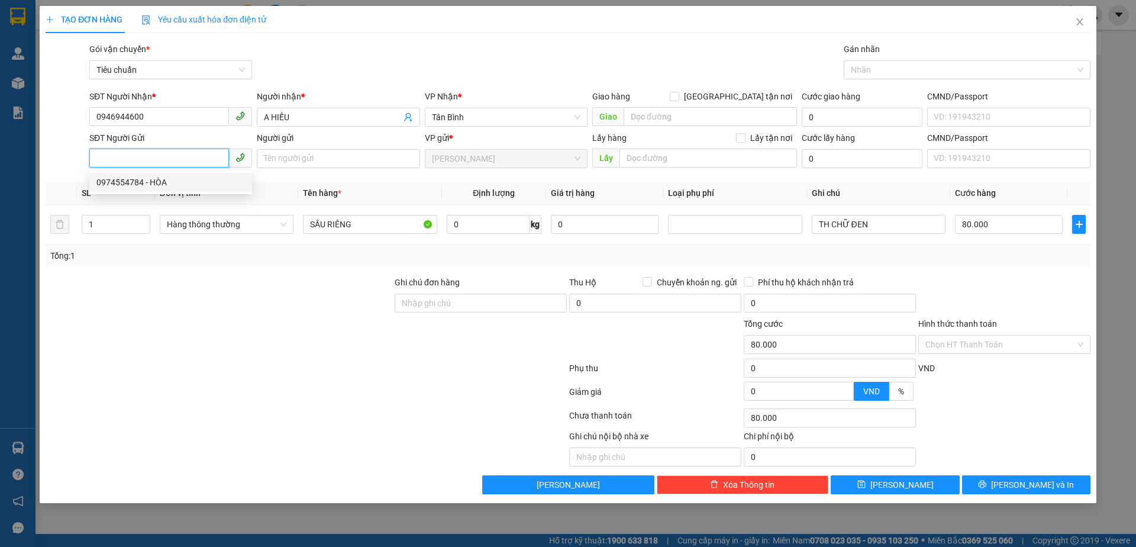
click at [152, 177] on div "0974554784 - HÒA" at bounding box center [170, 182] width 148 height 13
type input "0974554784"
type input "HÒA"
click at [498, 230] on input "0" at bounding box center [488, 224] width 83 height 19
type input "40"
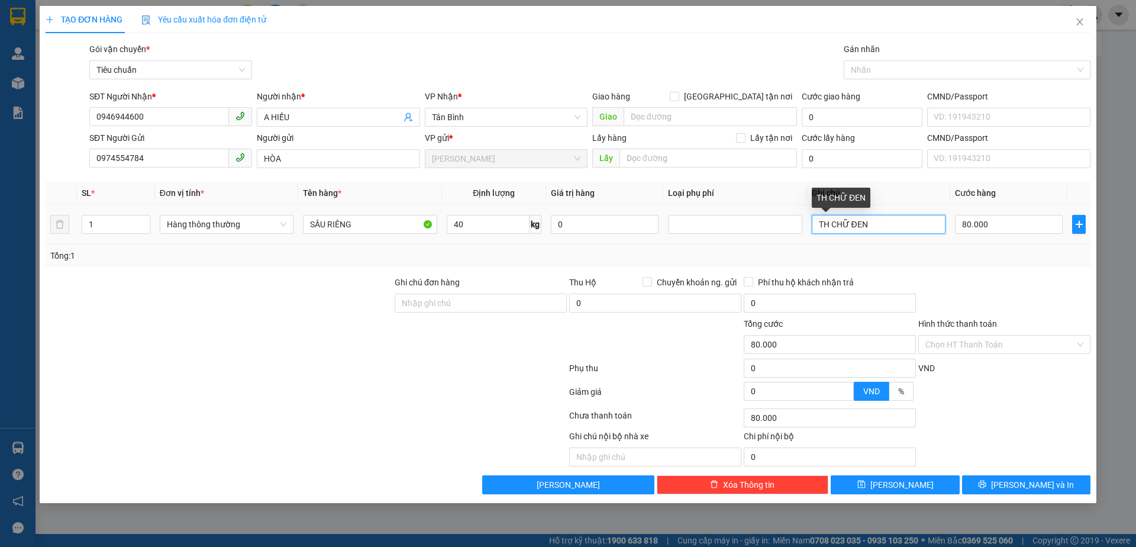
drag, startPoint x: 863, startPoint y: 219, endPoint x: 580, endPoint y: 241, distance: 283.6
click at [696, 241] on tr "1 Hàng thông thường SẦU RIÊNG 40 kg 0 TH CHỮ ĐEN 80.000" at bounding box center [568, 225] width 1045 height 40
click at [1057, 279] on div at bounding box center [1004, 296] width 175 height 41
click at [1052, 478] on button "[PERSON_NAME] và In" at bounding box center [1026, 484] width 128 height 19
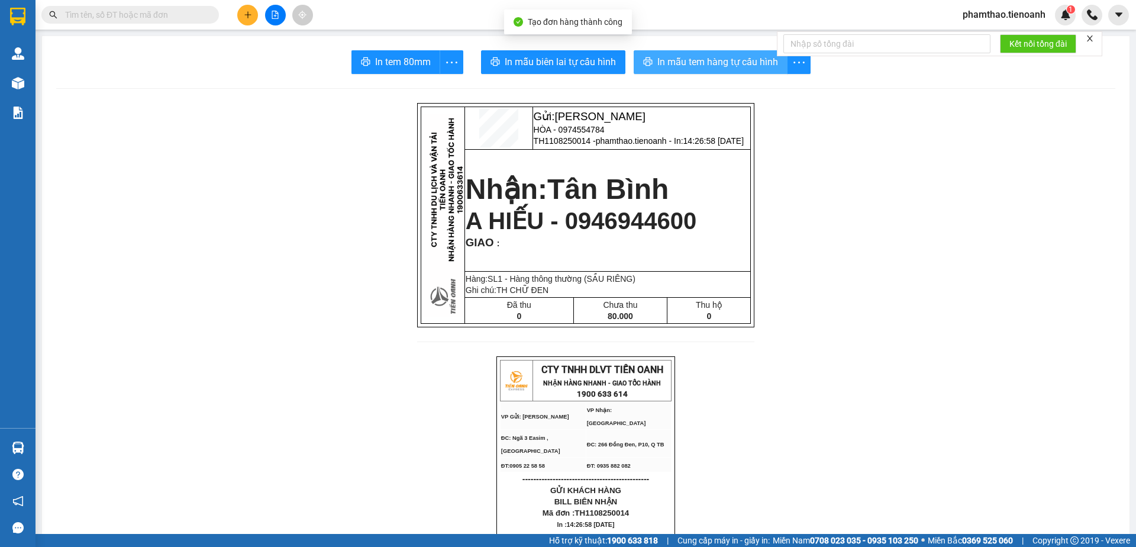
drag, startPoint x: 687, startPoint y: 60, endPoint x: 764, endPoint y: 24, distance: 85.0
click at [689, 60] on span "In mẫu tem hàng tự cấu hình" at bounding box center [717, 61] width 121 height 15
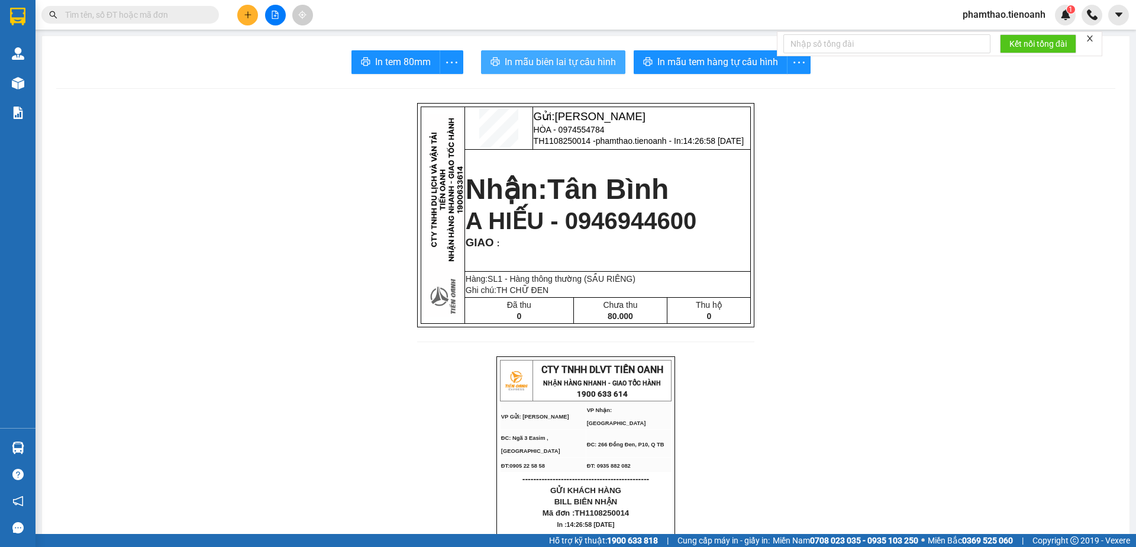
drag, startPoint x: 565, startPoint y: 63, endPoint x: 858, endPoint y: 298, distance: 375.9
click at [561, 63] on span "In mẫu biên lai tự cấu hình" at bounding box center [560, 61] width 111 height 15
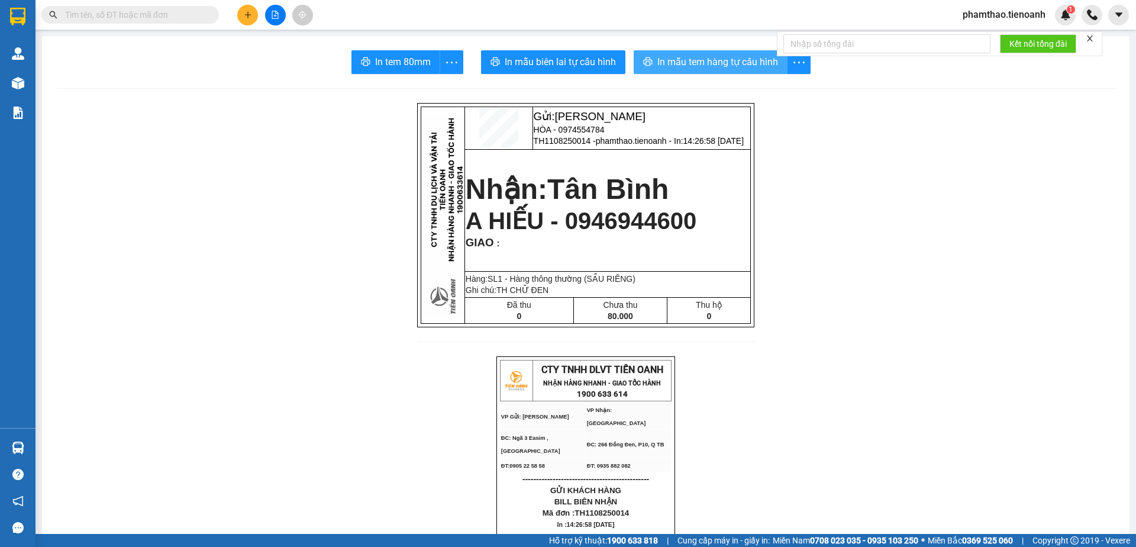
drag, startPoint x: 726, startPoint y: 66, endPoint x: 836, endPoint y: 42, distance: 112.1
click at [731, 66] on span "In mẫu tem hàng tự cấu hình" at bounding box center [717, 61] width 121 height 15
click at [241, 15] on button at bounding box center [247, 15] width 21 height 21
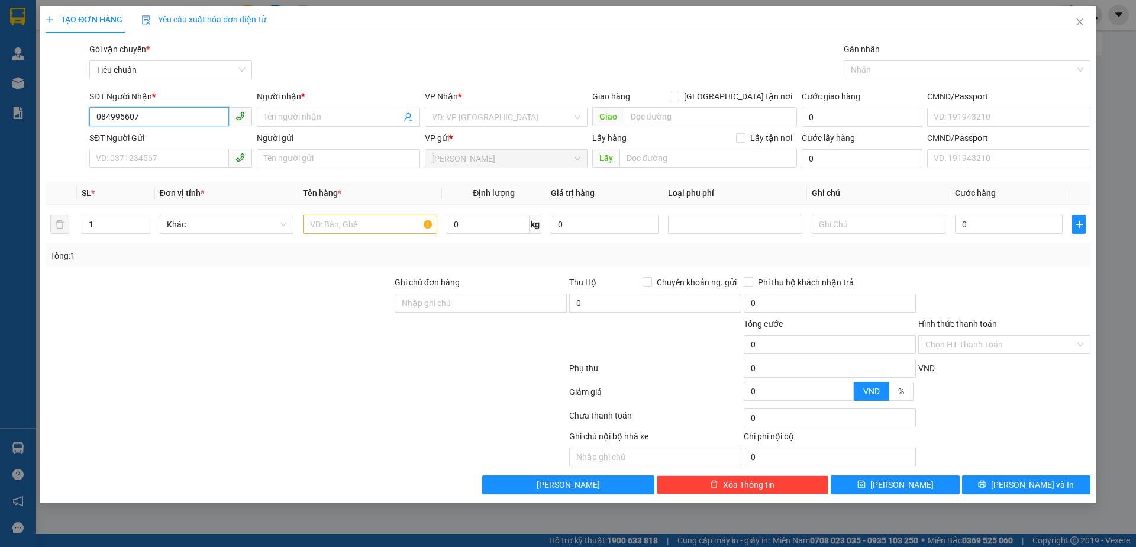
type input "0849956079"
click at [169, 134] on div "0849956079 - DŨNG" at bounding box center [170, 140] width 148 height 13
type input "DŨNG"
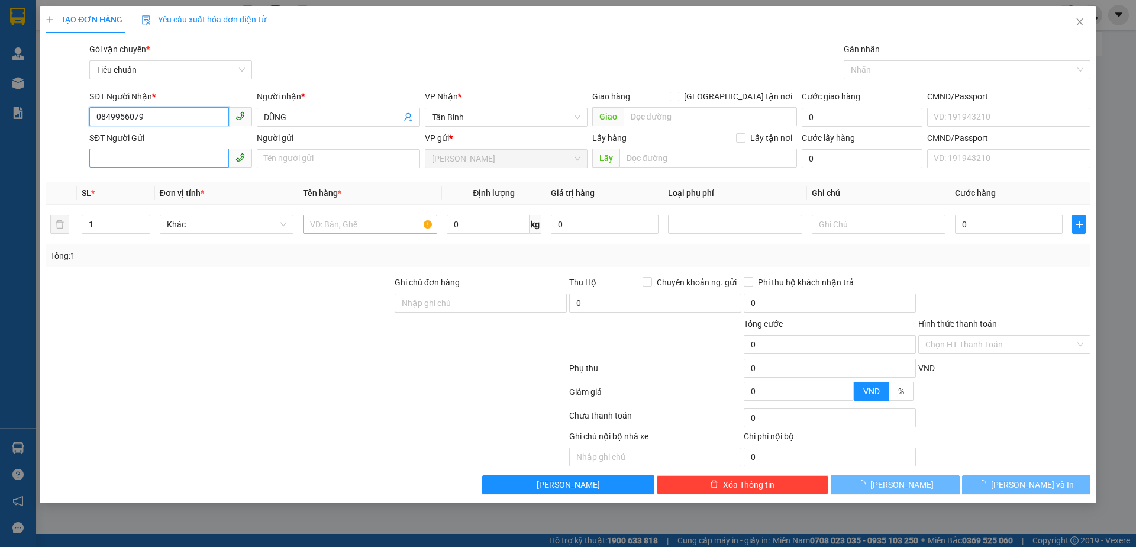
type input "0849956079"
type input "400.000"
click at [150, 153] on input "SĐT Người Gửi" at bounding box center [159, 157] width 140 height 19
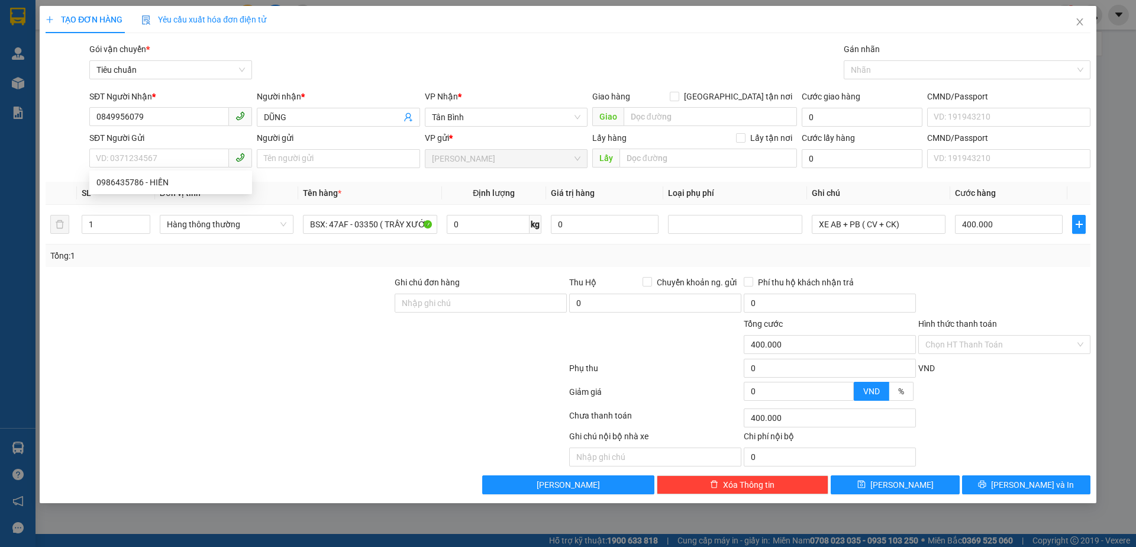
click at [540, 66] on div "Gói vận chuyển * Tiêu chuẩn Gán nhãn Nhãn" at bounding box center [590, 63] width 1006 height 41
click at [638, 122] on input "search" at bounding box center [710, 116] width 173 height 19
click at [214, 152] on input "SĐT Người Gửi" at bounding box center [159, 157] width 140 height 19
click at [138, 182] on div "0986435786 - HIỀN" at bounding box center [170, 182] width 148 height 13
type input "0986435786"
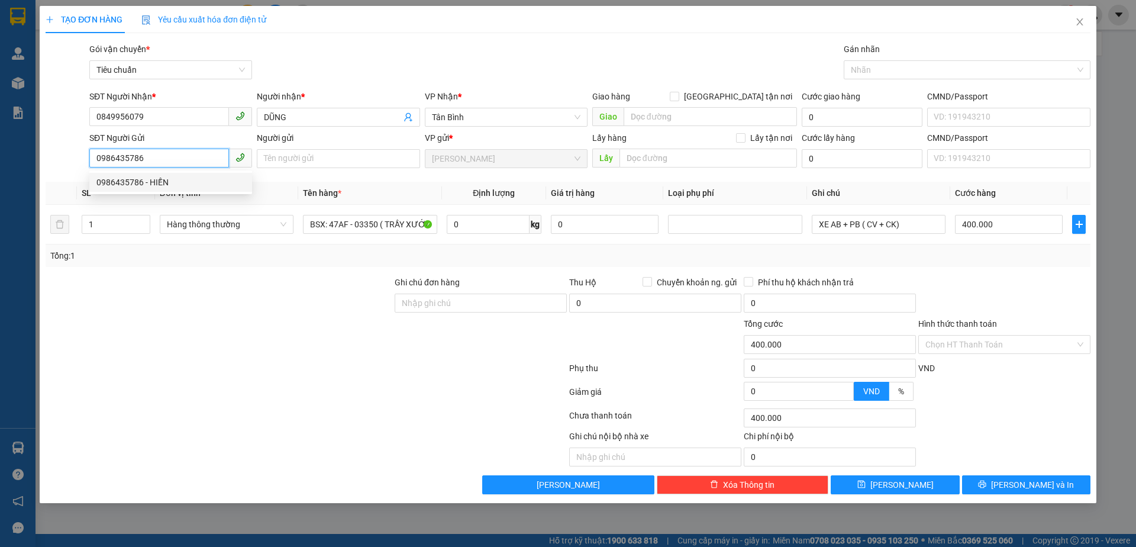
type input "HIỀN"
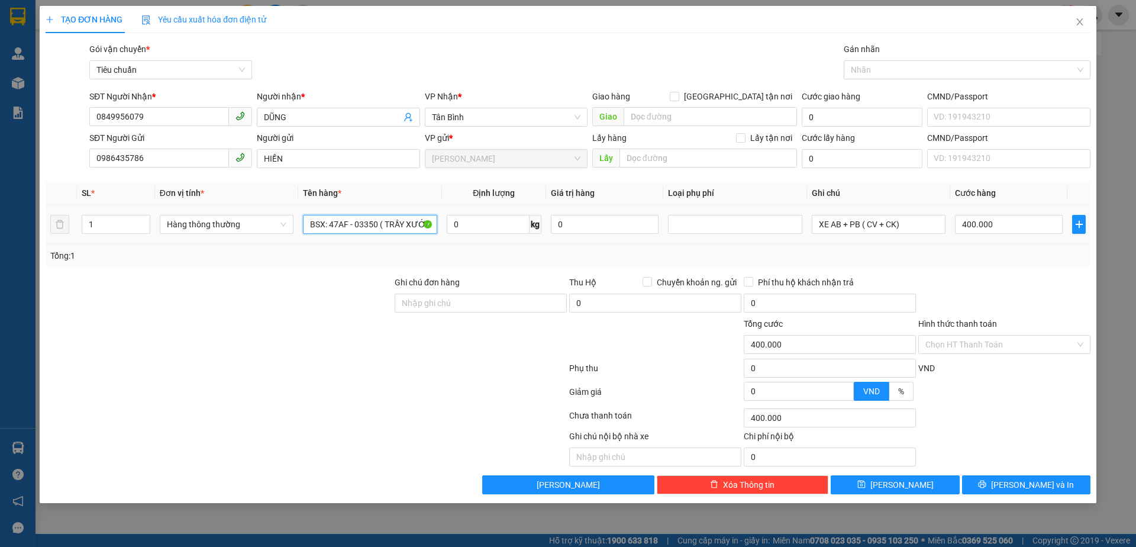
drag, startPoint x: 305, startPoint y: 225, endPoint x: 492, endPoint y: 239, distance: 186.8
click at [492, 239] on tr "1 Hàng thông thường BSX: 47AF - 03350 ( TRẦY XƯỚC KCTN) 0 kg 0 XE AB + PB ( CV …" at bounding box center [568, 225] width 1045 height 40
type input "SẦU RIÊNG"
click at [501, 225] on input "0" at bounding box center [488, 224] width 83 height 19
type input "40"
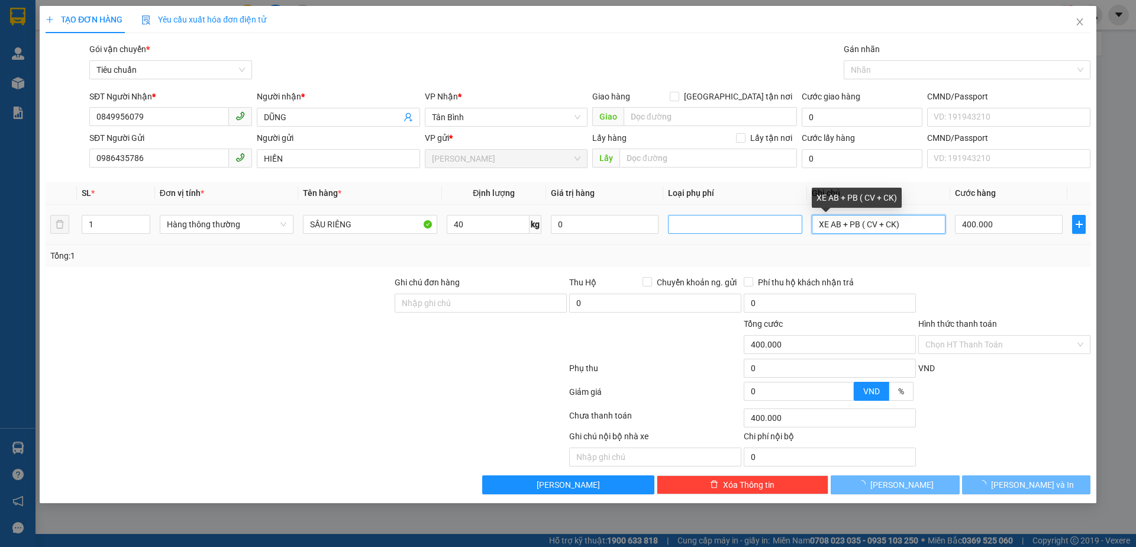
drag, startPoint x: 900, startPoint y: 227, endPoint x: 684, endPoint y: 228, distance: 215.3
click at [684, 228] on tr "1 Hàng thông thường SẦU RIÊNG 40 kg 0 XE AB + PB ( CV + CK) 400.000" at bounding box center [568, 225] width 1045 height 40
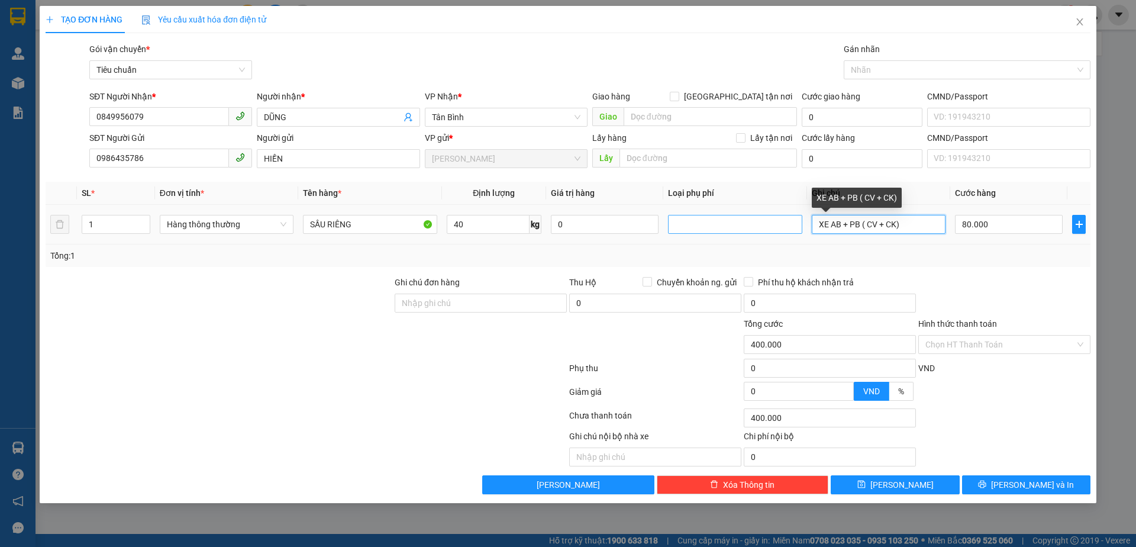
type input "80.000"
type input "TH CHỮ ĐEN"
click at [952, 257] on div "Tổng: 1" at bounding box center [567, 255] width 1035 height 13
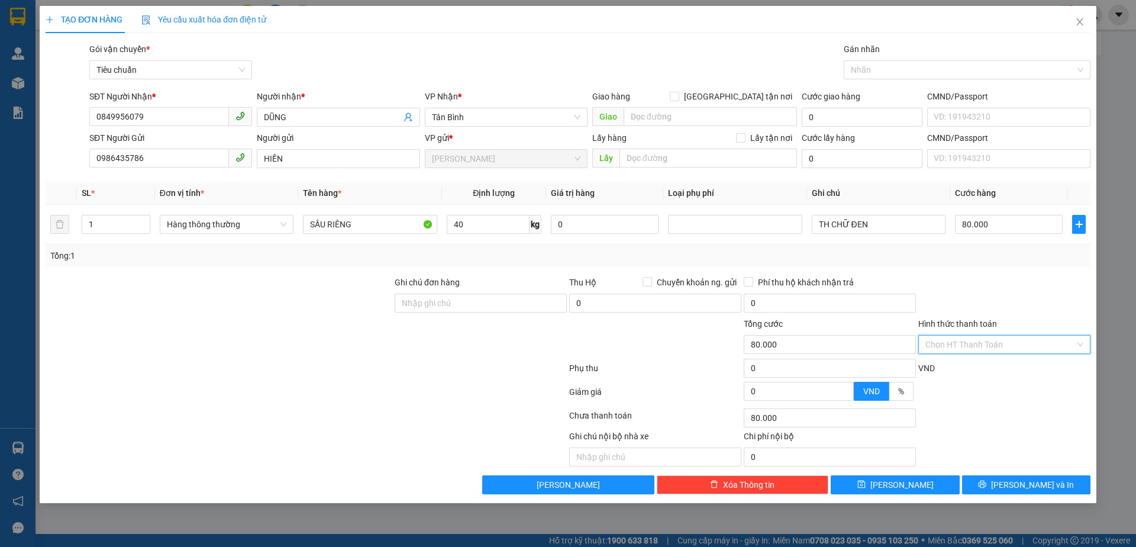
click at [976, 344] on input "Hình thức thanh toán" at bounding box center [1000, 344] width 150 height 18
drag, startPoint x: 983, startPoint y: 367, endPoint x: 1010, endPoint y: 396, distance: 39.7
click at [982, 367] on div "Tại văn phòng" at bounding box center [1004, 367] width 158 height 13
drag, startPoint x: 1016, startPoint y: 484, endPoint x: 915, endPoint y: 290, distance: 218.3
click at [1015, 483] on button "[PERSON_NAME] và In" at bounding box center [1026, 484] width 128 height 19
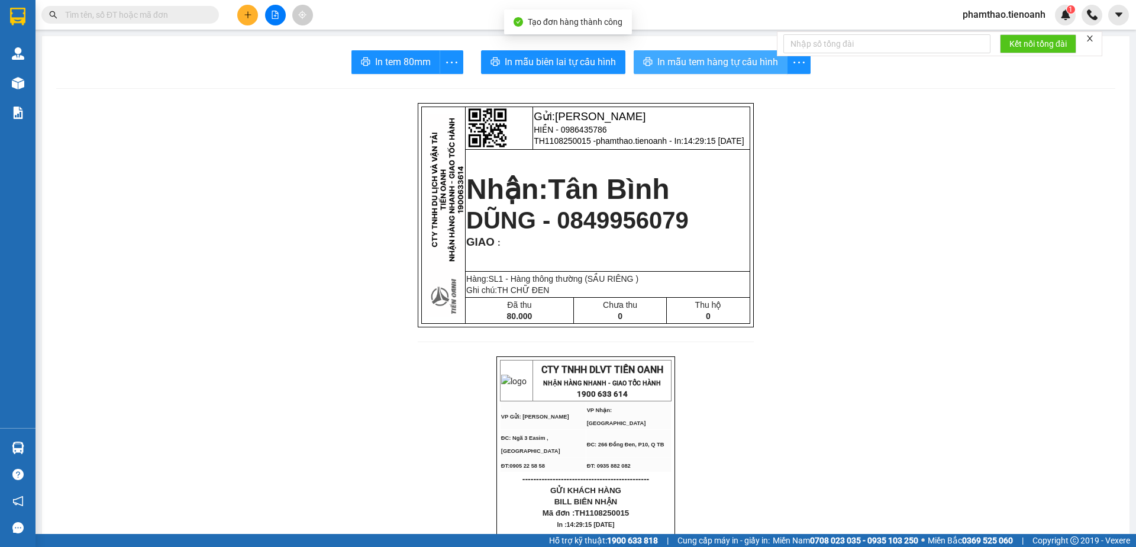
click at [727, 62] on span "In mẫu tem hàng tự cấu hình" at bounding box center [717, 61] width 121 height 15
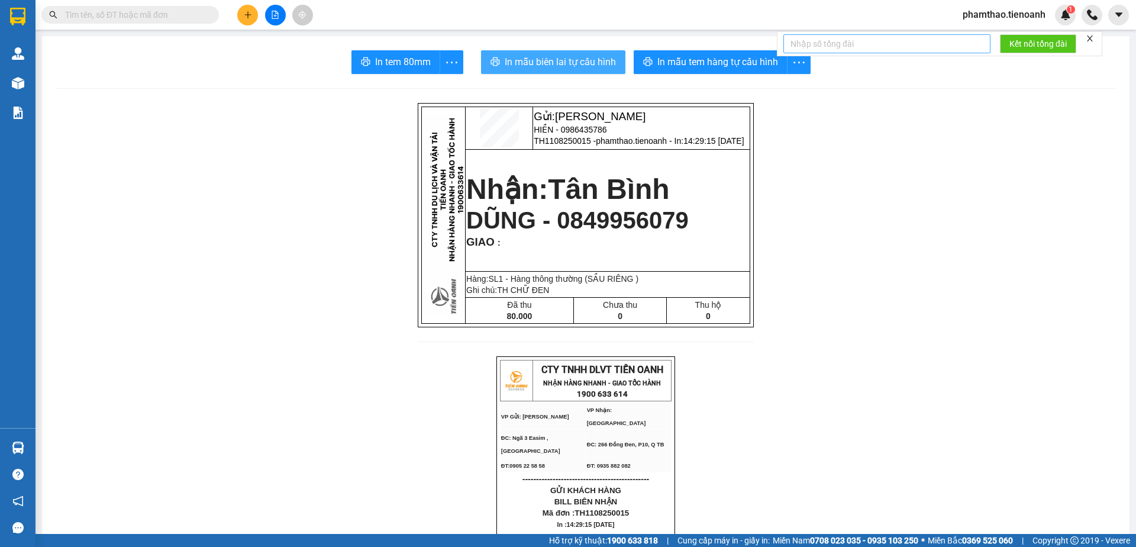
drag, startPoint x: 570, startPoint y: 60, endPoint x: 963, endPoint y: 41, distance: 393.9
click at [572, 60] on span "In mẫu biên lai tự cấu hình" at bounding box center [560, 61] width 111 height 15
click at [241, 6] on button at bounding box center [247, 15] width 21 height 21
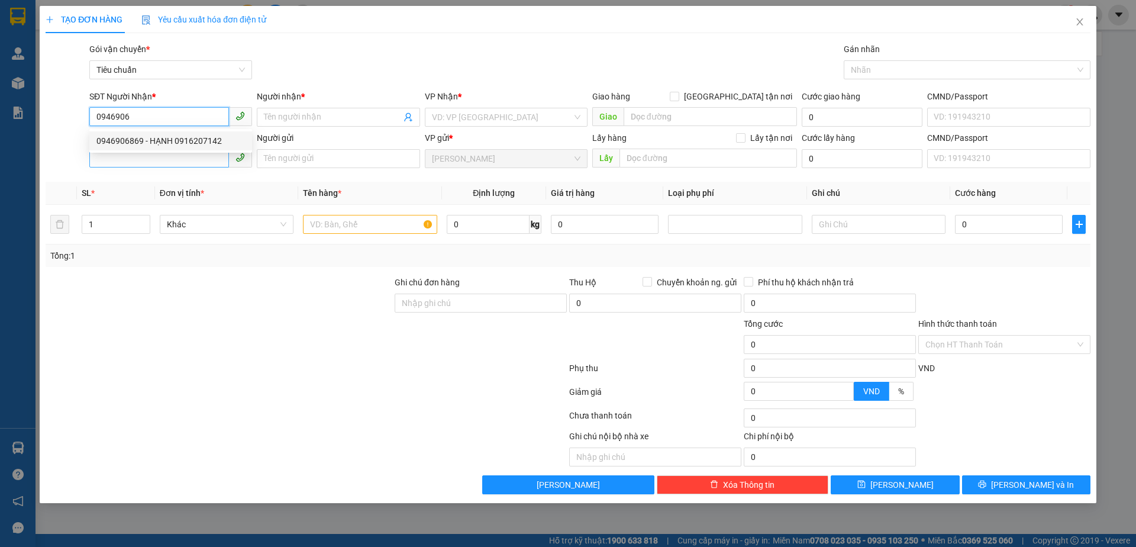
drag, startPoint x: 212, startPoint y: 138, endPoint x: 182, endPoint y: 153, distance: 32.8
click at [204, 143] on div "0946906869 - HẠNH 0916207142" at bounding box center [170, 140] width 148 height 13
type input "0946906869"
type input "HẠNH 0916207142"
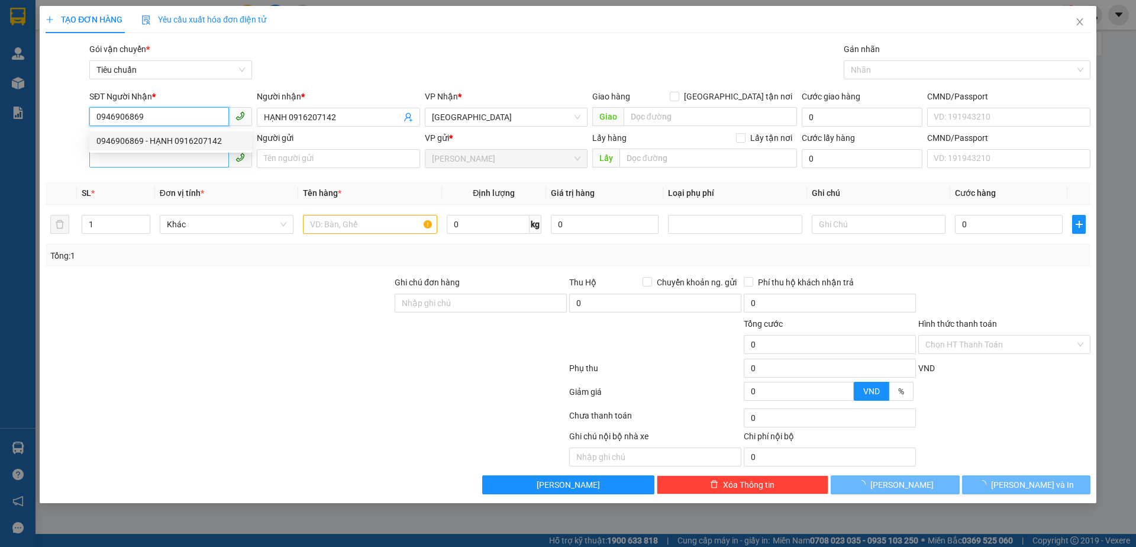
type input "60.000"
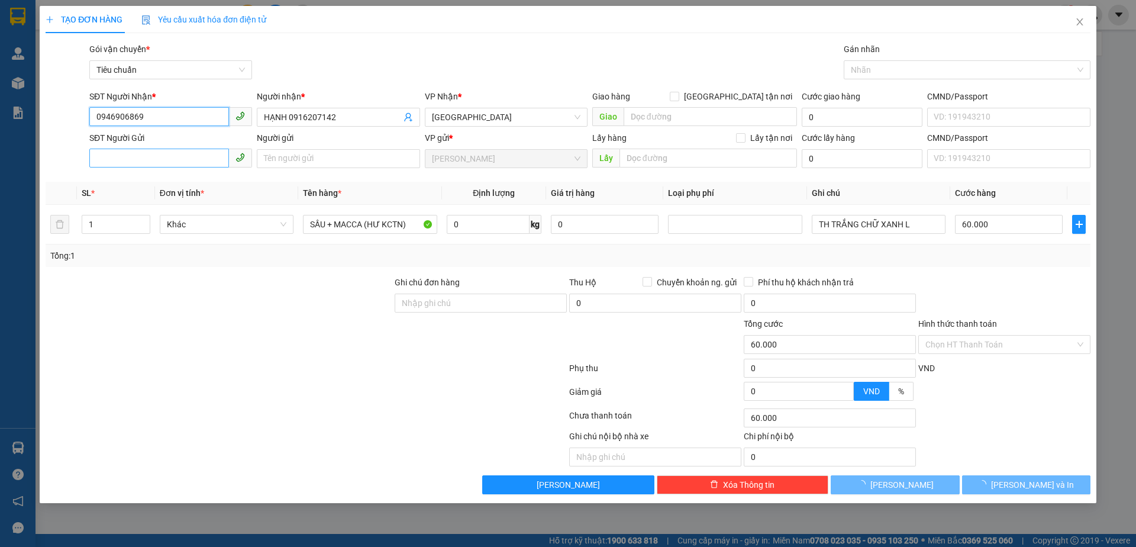
type input "0946906869"
click at [169, 158] on input "SĐT Người Gửi" at bounding box center [159, 157] width 140 height 19
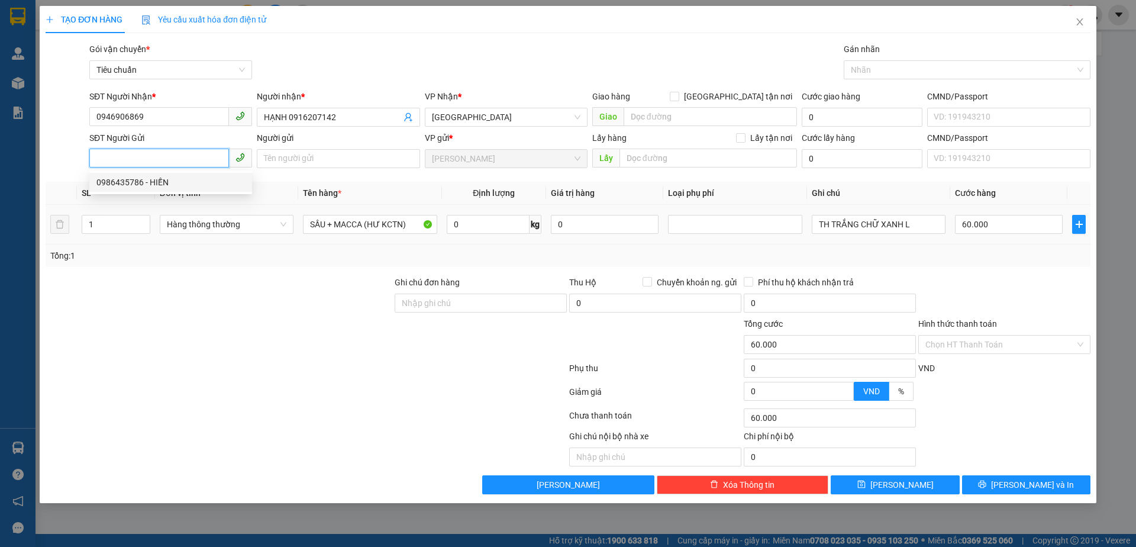
drag, startPoint x: 157, startPoint y: 182, endPoint x: 285, endPoint y: 210, distance: 131.5
click at [165, 181] on div "0986435786 - HIỀN" at bounding box center [170, 182] width 148 height 13
type input "0986435786"
type input "HIỀN"
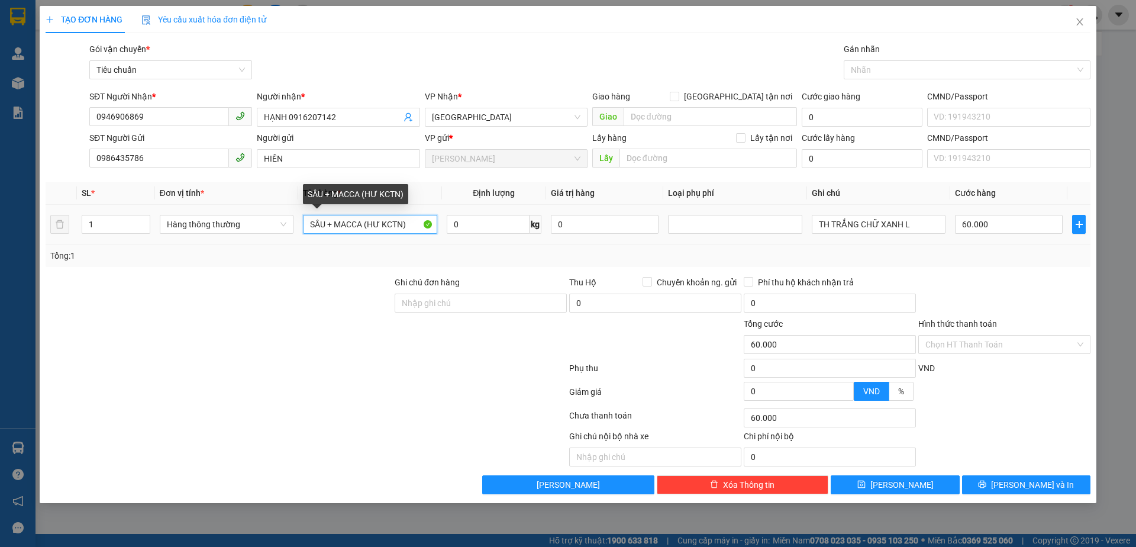
click at [411, 222] on input "SẦU + MACCA (HƯ KCTN)" at bounding box center [370, 224] width 134 height 19
drag, startPoint x: 340, startPoint y: 257, endPoint x: 374, endPoint y: 232, distance: 42.8
click at [344, 252] on div "Tổng: 1" at bounding box center [244, 255] width 388 height 13
drag, startPoint x: 420, startPoint y: 228, endPoint x: 325, endPoint y: 247, distance: 96.5
click at [325, 247] on div "SL * Đơn vị tính * Tên hàng * Định lượng Giá trị hàng Loại phụ phí Ghi chú Cước…" at bounding box center [568, 224] width 1045 height 85
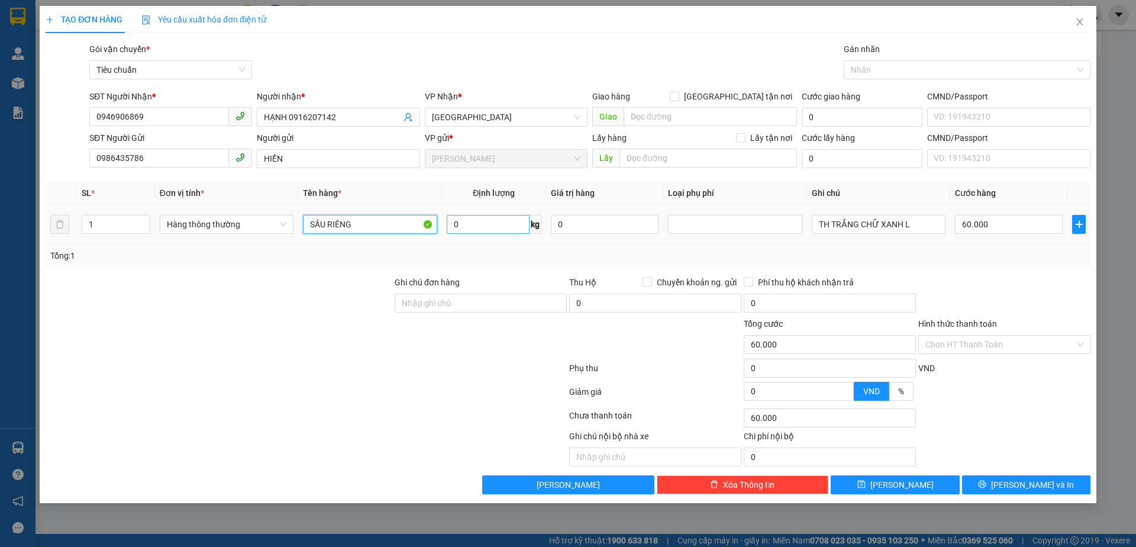
type input "SẦU RIÊNG"
click at [492, 219] on input "0" at bounding box center [488, 224] width 83 height 19
type input "12"
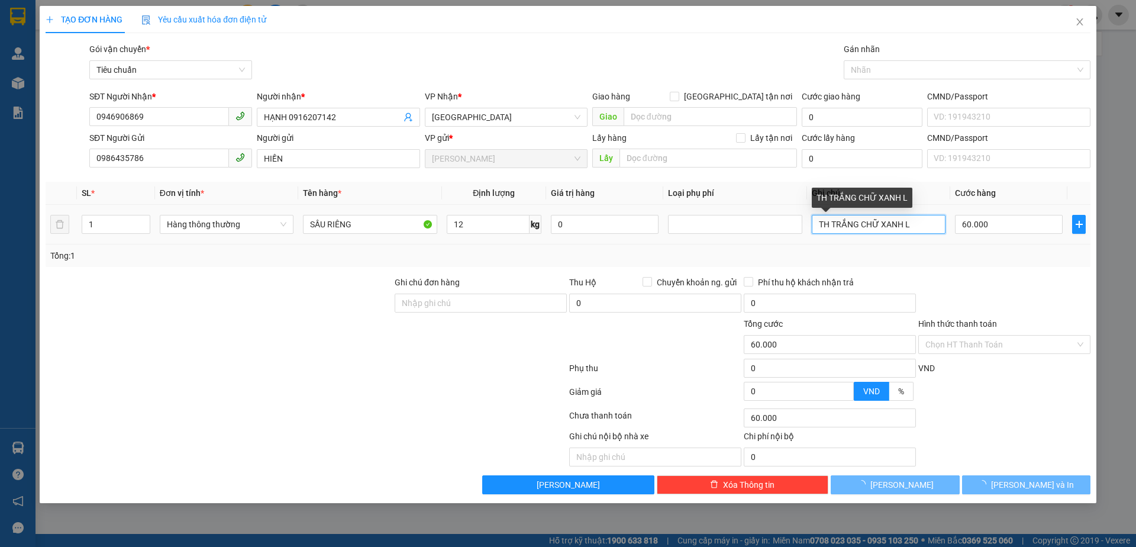
drag, startPoint x: 917, startPoint y: 227, endPoint x: 712, endPoint y: 234, distance: 205.4
click at [718, 235] on tr "1 Hàng thông thường SẦU RIÊNG 12 kg 0 TH TRẮNG CHỮ XANH L 60.000" at bounding box center [568, 225] width 1045 height 40
type input "T"
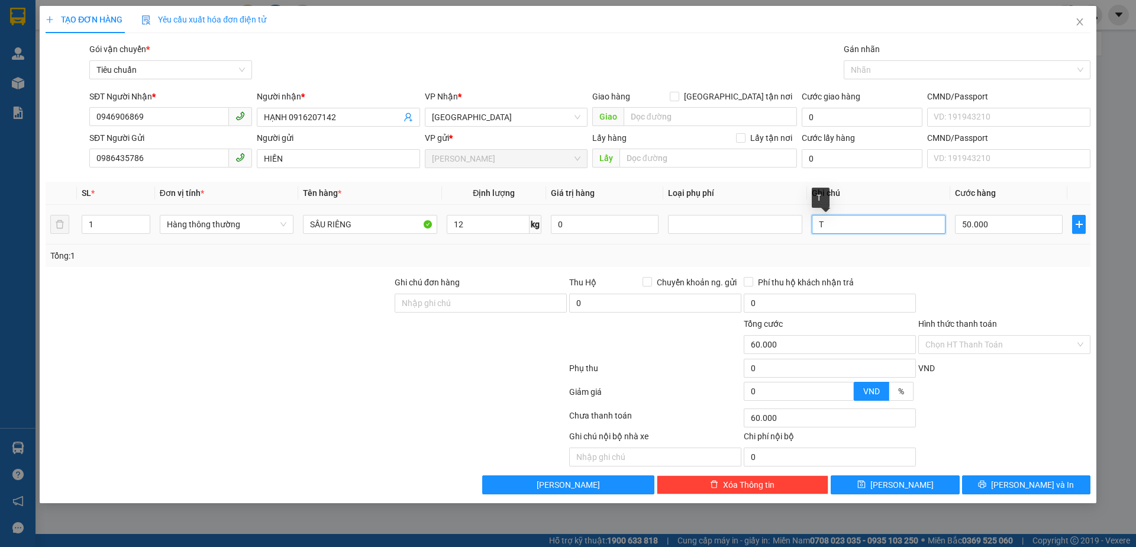
type input "50.000"
type input "TH TRẮNG CHỮ ĐỎ"
drag, startPoint x: 996, startPoint y: 341, endPoint x: 977, endPoint y: 354, distance: 23.0
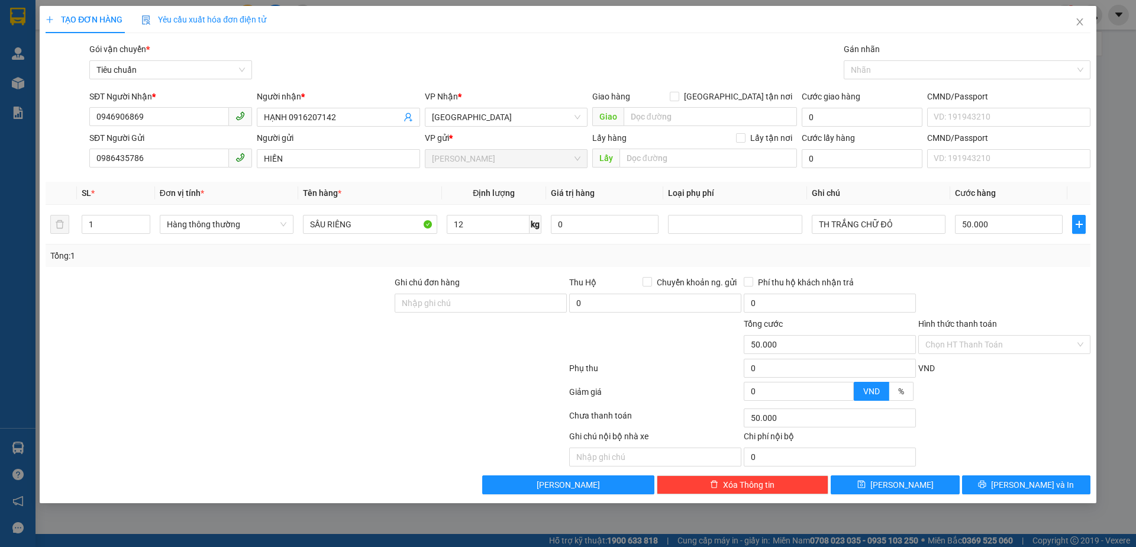
click at [978, 351] on input "Hình thức thanh toán" at bounding box center [1000, 344] width 150 height 18
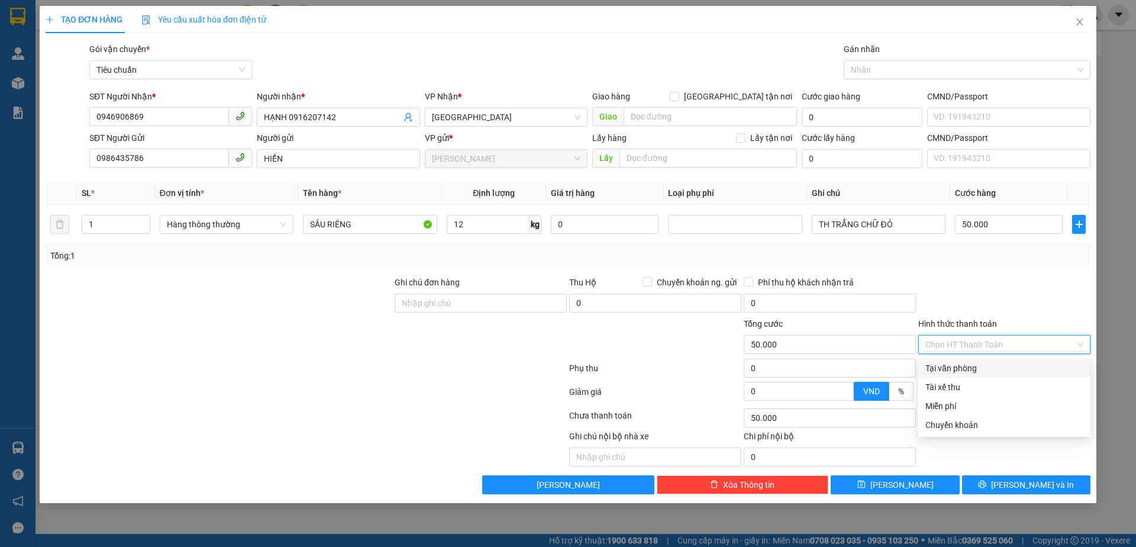
drag, startPoint x: 958, startPoint y: 367, endPoint x: 1012, endPoint y: 397, distance: 61.7
click at [958, 367] on div "Tại văn phòng" at bounding box center [1004, 367] width 158 height 13
type input "0"
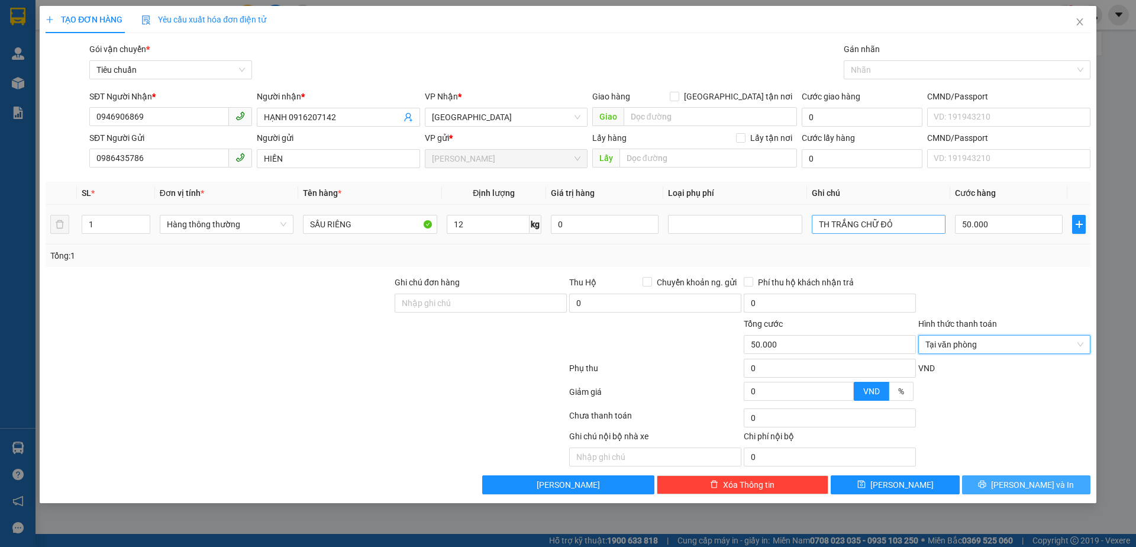
drag, startPoint x: 1020, startPoint y: 483, endPoint x: 822, endPoint y: 227, distance: 324.3
click at [1020, 479] on span "[PERSON_NAME] và In" at bounding box center [1032, 484] width 83 height 13
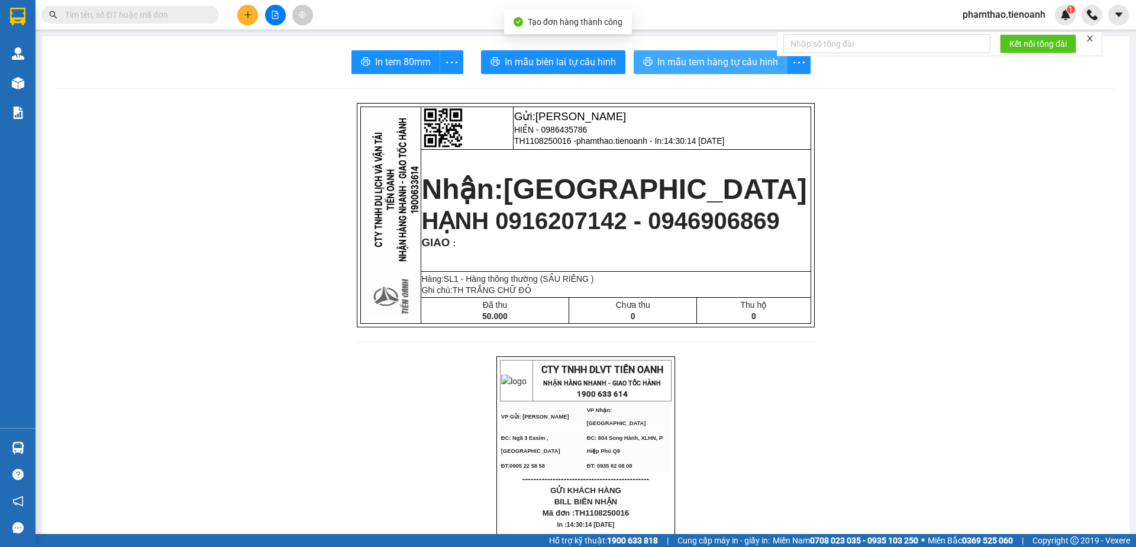
drag, startPoint x: 670, startPoint y: 59, endPoint x: 747, endPoint y: 113, distance: 94.7
click at [673, 60] on span "In mẫu tem hàng tự cấu hình" at bounding box center [717, 61] width 121 height 15
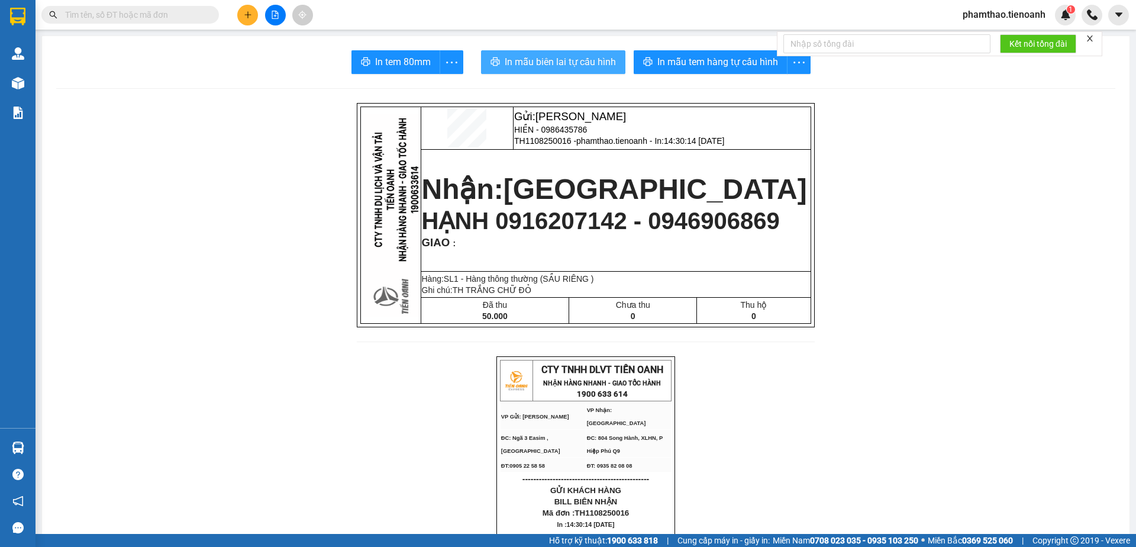
click at [589, 53] on button "In mẫu biên lai tự cấu hình" at bounding box center [553, 62] width 144 height 24
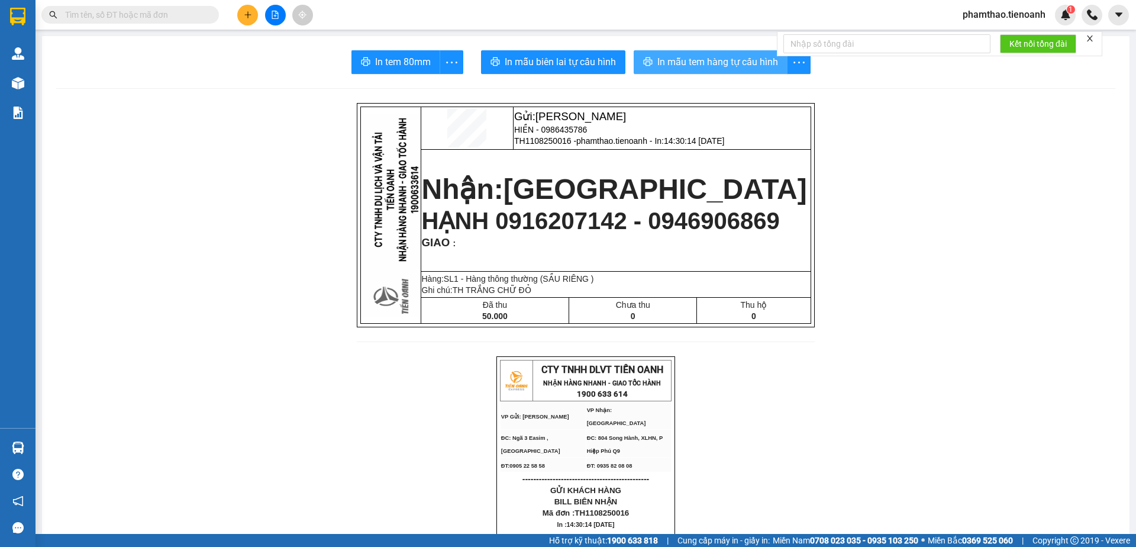
click at [679, 61] on span "In mẫu tem hàng tự cấu hình" at bounding box center [717, 61] width 121 height 15
click at [739, 356] on div "Gửi: Cư Kuin HIỀN - 0986435786 TH1108250016 - phamthao.tienoanh - In: 14:30:14 …" at bounding box center [585, 229] width 457 height 253
click at [244, 16] on icon "plus" at bounding box center [248, 15] width 8 height 8
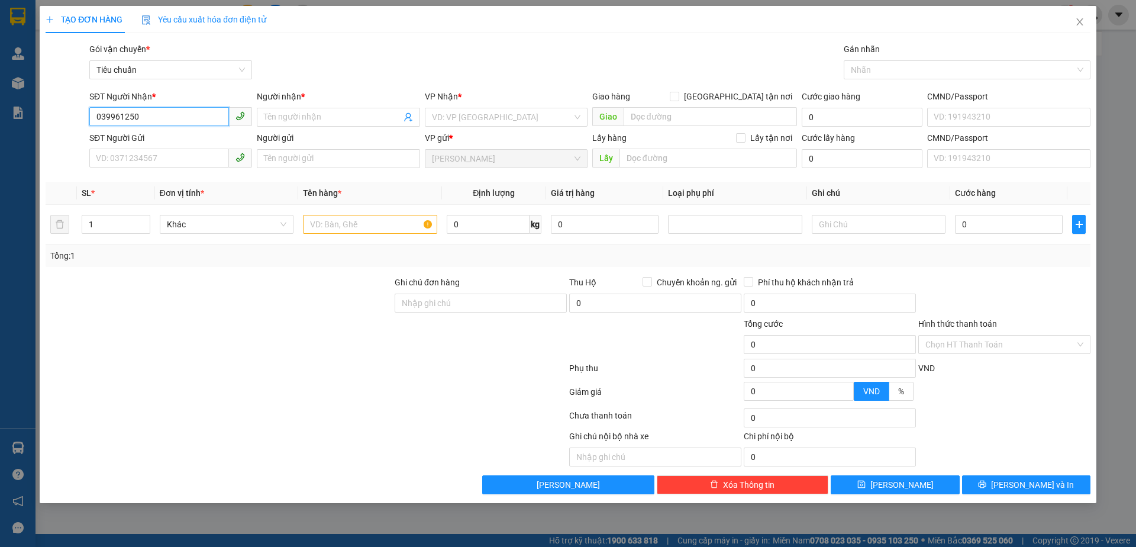
type input "0399612501"
click at [175, 138] on div "0399612501 - A KIÊN" at bounding box center [170, 140] width 148 height 13
type input "A KIÊN"
type input "066202006953"
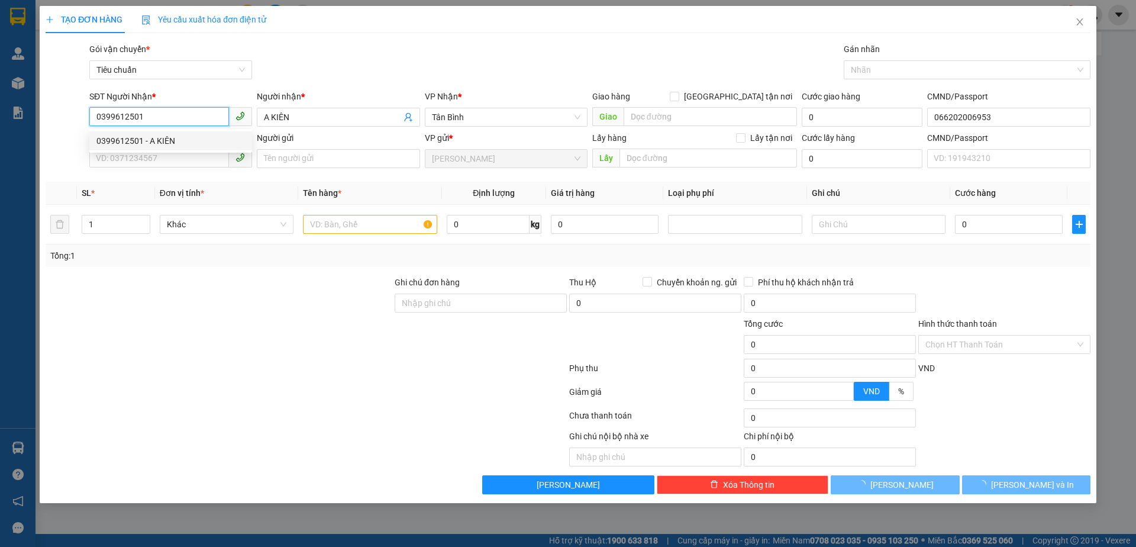
type input "60.000"
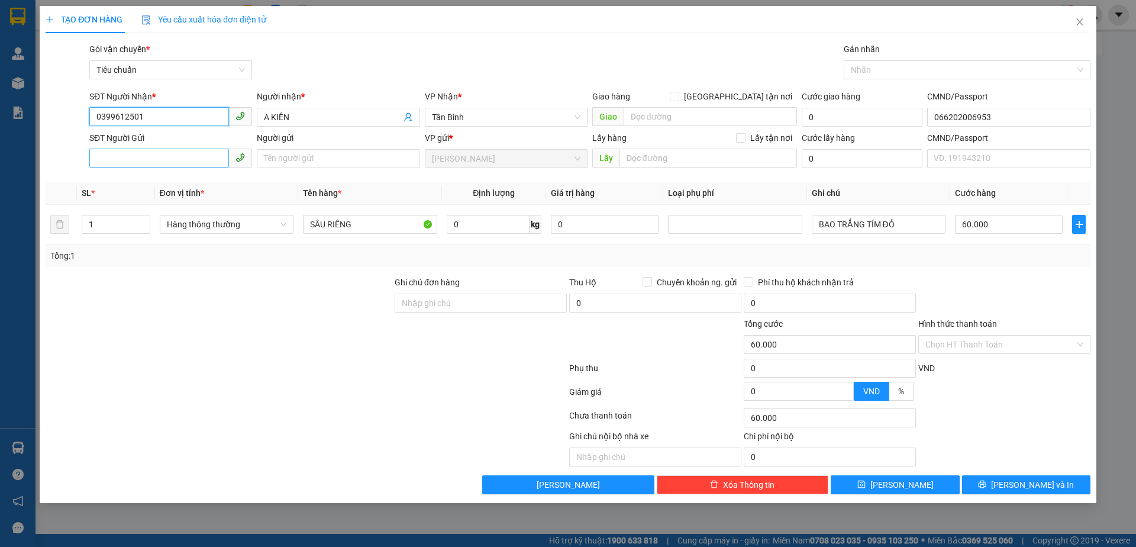
type input "0399612501"
click at [151, 160] on input "SĐT Người Gửi" at bounding box center [159, 157] width 140 height 19
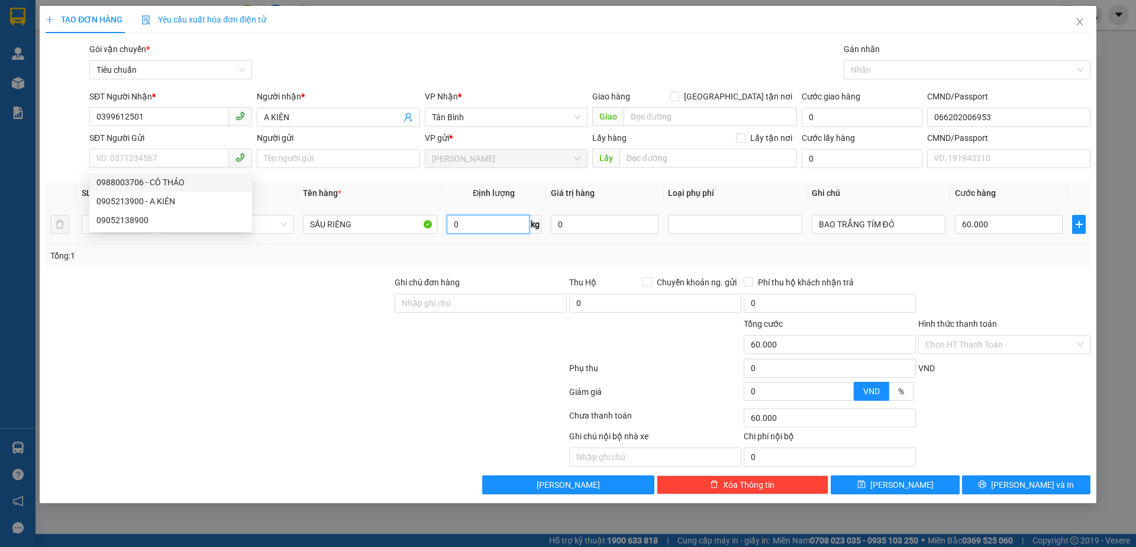
click at [508, 226] on input "0" at bounding box center [488, 224] width 83 height 19
type input "18"
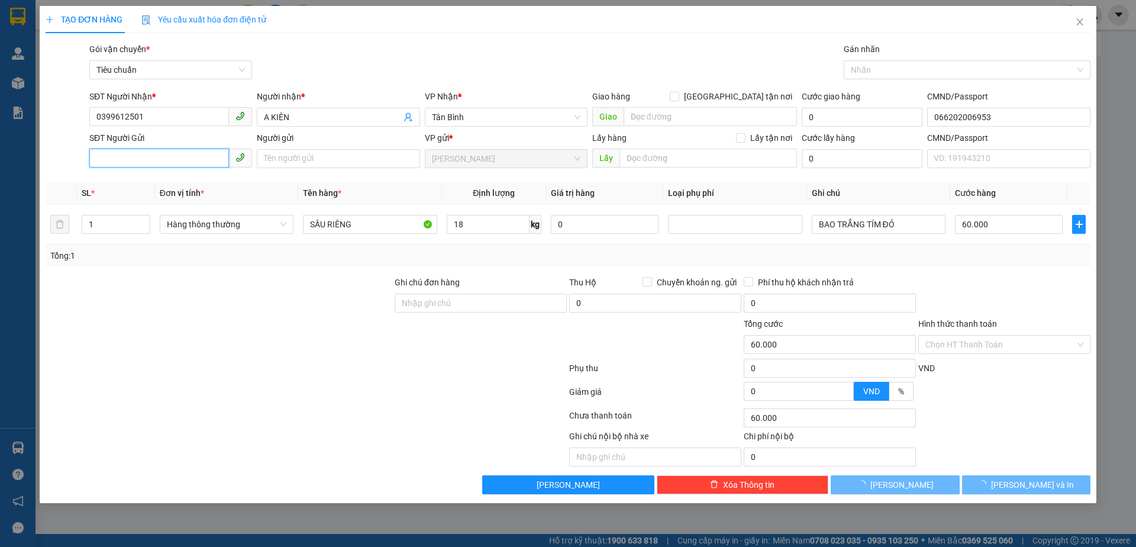
click at [186, 159] on input "SĐT Người Gửi" at bounding box center [159, 157] width 140 height 19
type input "55.000"
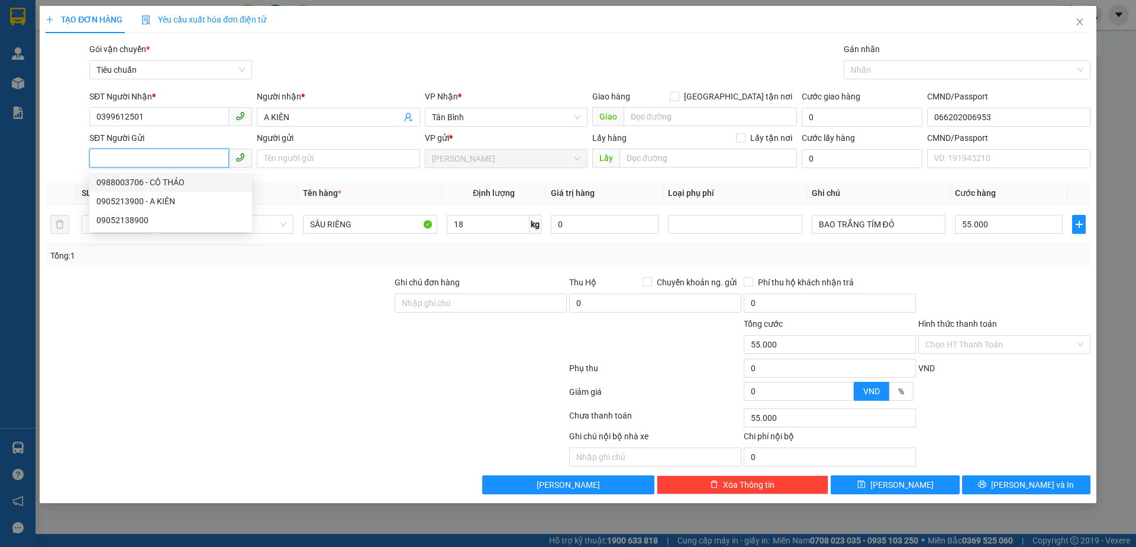
click at [189, 184] on div "0988003706 - CÔ THẢO" at bounding box center [170, 182] width 148 height 13
type input "0988003706"
type input "CÔ THẢO"
type input "066170000779"
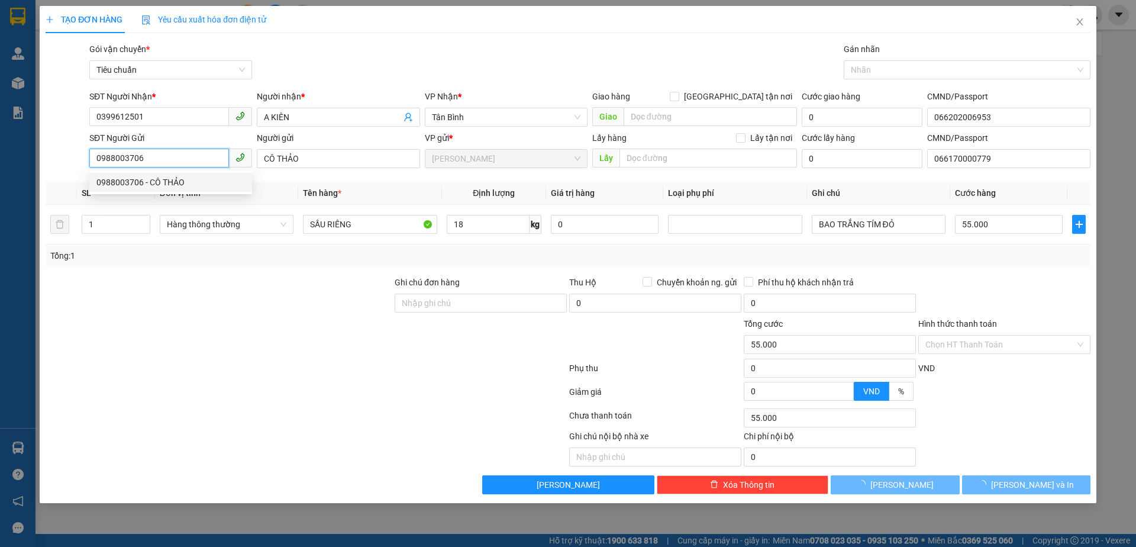
type input "60.000"
type input "0"
type input "60.000"
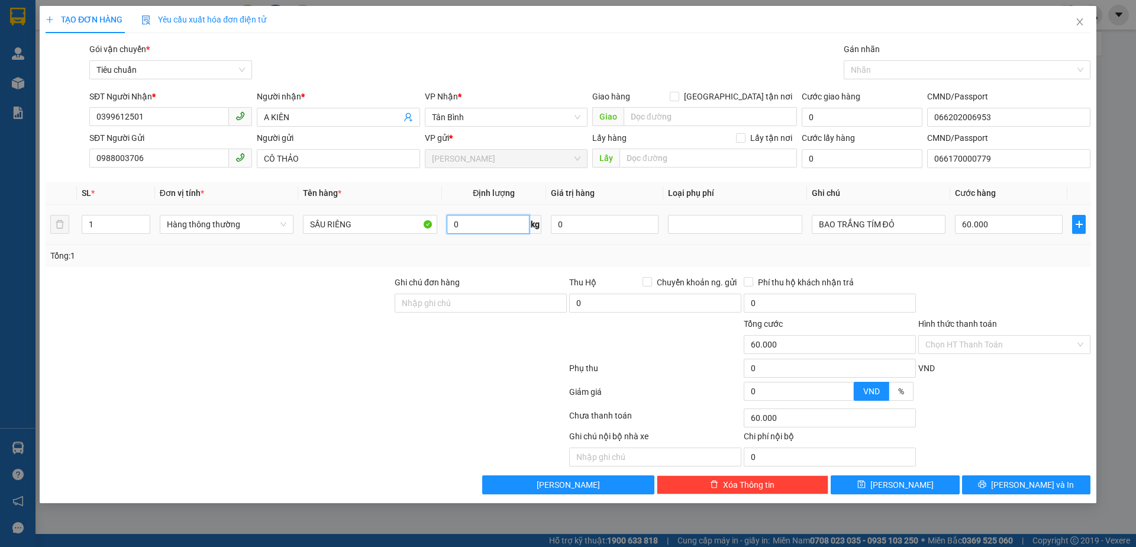
click at [472, 230] on input "0" at bounding box center [488, 224] width 83 height 19
type input "18"
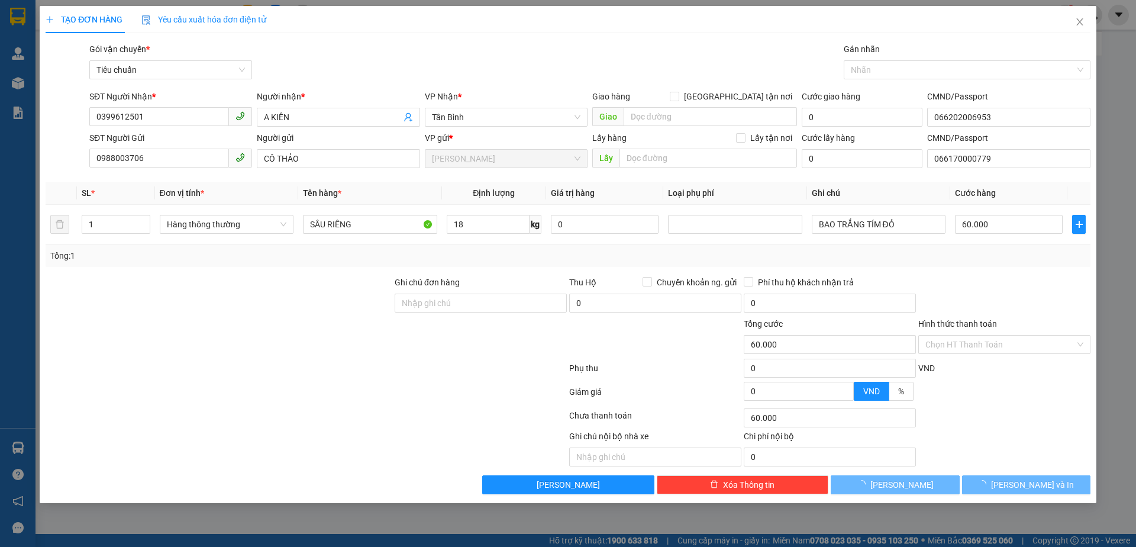
click at [443, 322] on div at bounding box center [480, 337] width 175 height 41
type input "55.000"
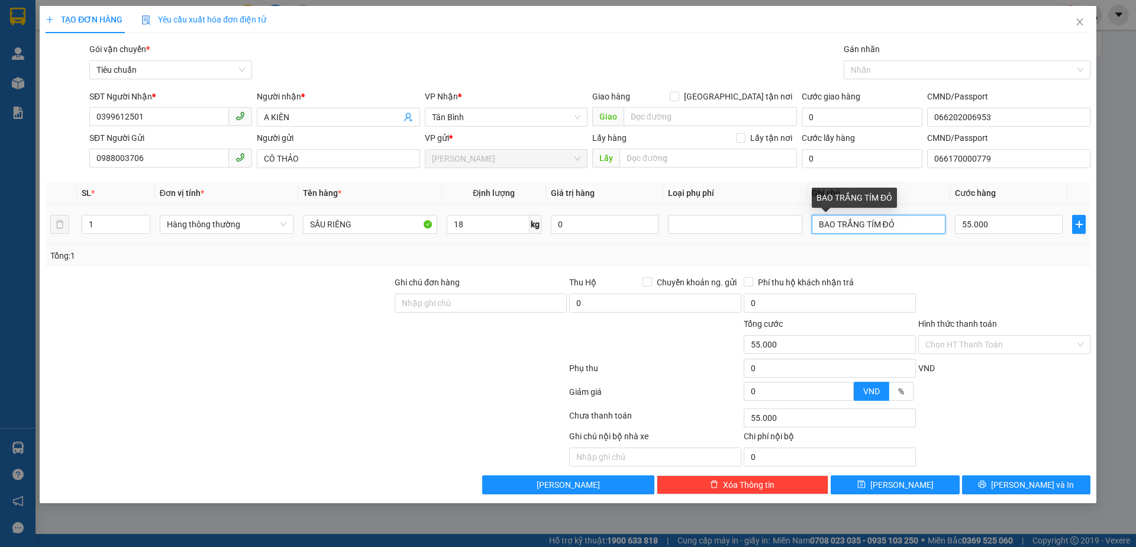
drag, startPoint x: 913, startPoint y: 231, endPoint x: 813, endPoint y: 221, distance: 101.1
click at [813, 221] on input "BAO TRẮNG TÍM ĐỎ" at bounding box center [879, 224] width 134 height 19
type input "THÙNG CHỮ XANHD NẮP TIGER"
click at [1003, 231] on input "55.000" at bounding box center [1009, 224] width 108 height 19
type input "6"
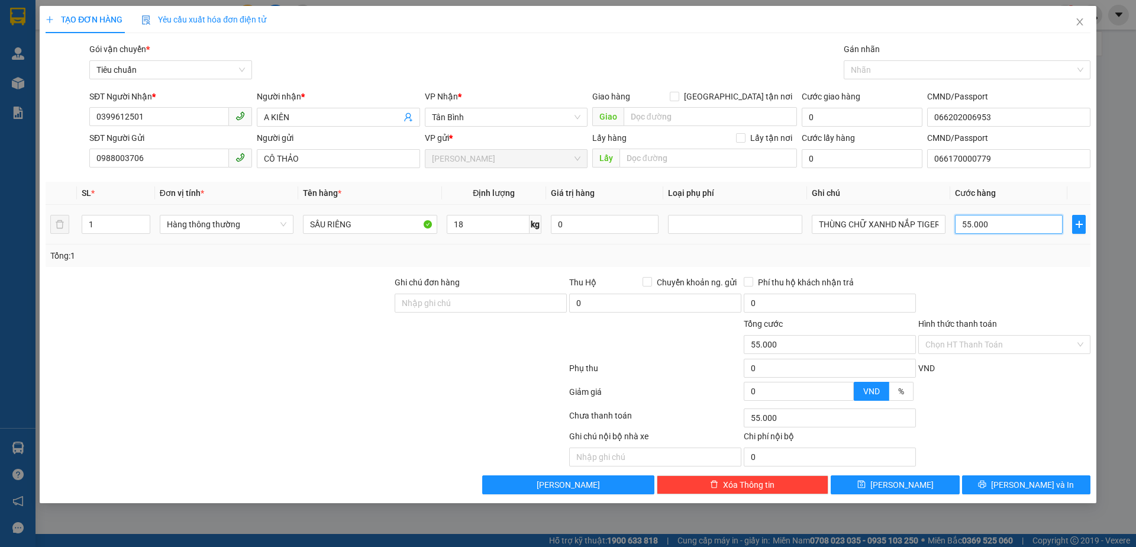
type input "6"
type input "60"
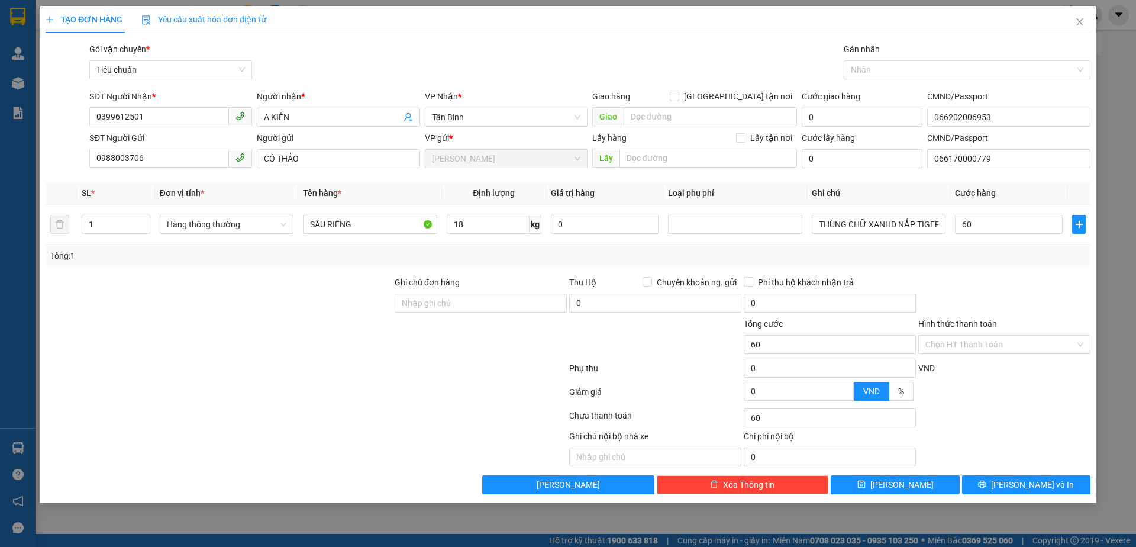
type input "60.000"
click at [969, 263] on div "Tổng: 1" at bounding box center [568, 255] width 1045 height 22
click at [979, 343] on input "Hình thức thanh toán" at bounding box center [1000, 344] width 150 height 18
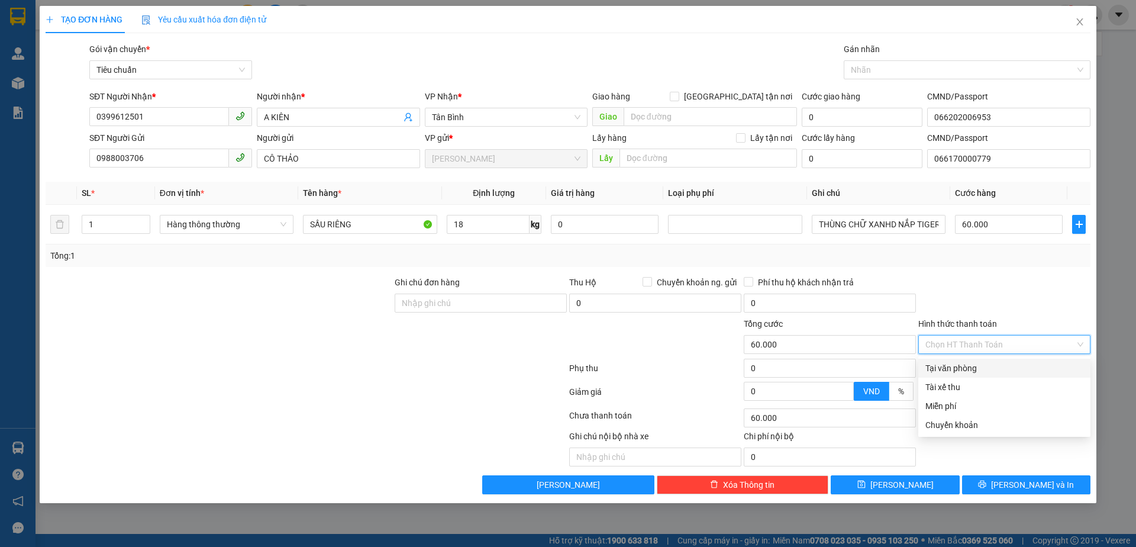
drag, startPoint x: 981, startPoint y: 365, endPoint x: 1009, endPoint y: 434, distance: 74.8
click at [980, 365] on div "Tại văn phòng" at bounding box center [1004, 367] width 158 height 13
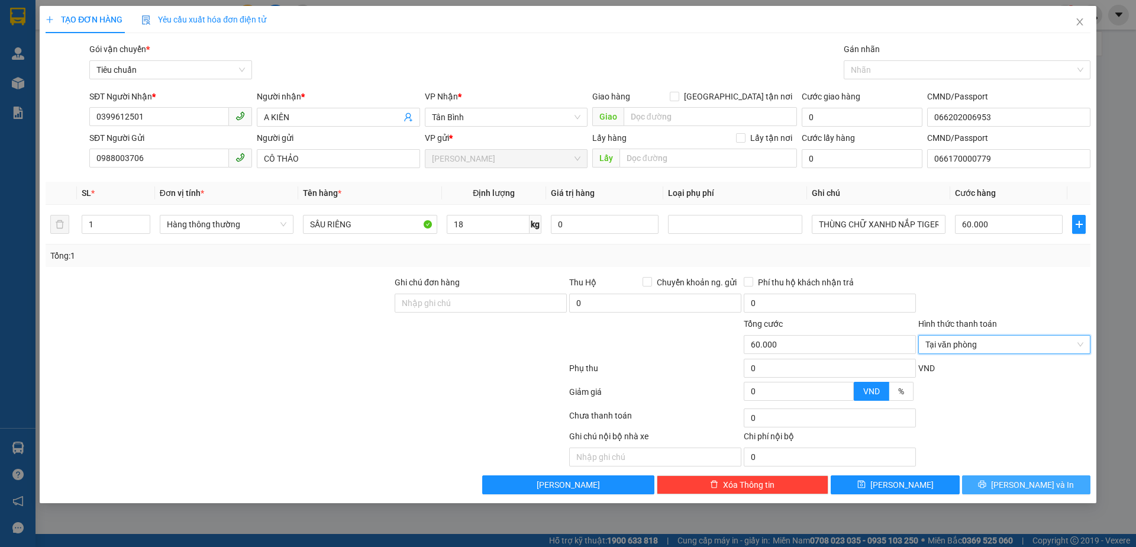
click at [1016, 489] on span "[PERSON_NAME] và In" at bounding box center [1032, 484] width 83 height 13
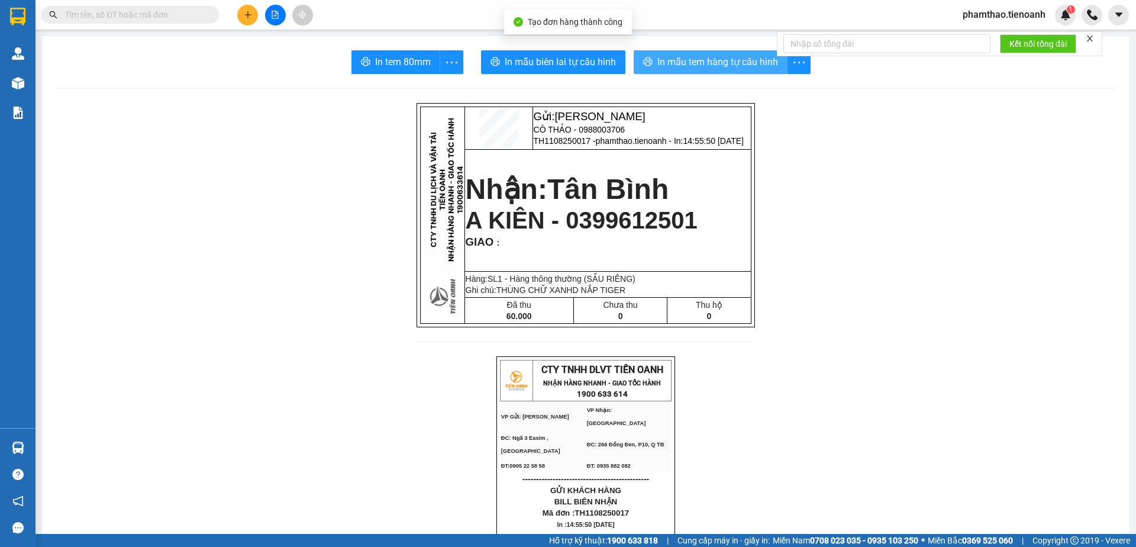
click at [751, 64] on span "In mẫu tem hàng tự cấu hình" at bounding box center [717, 61] width 121 height 15
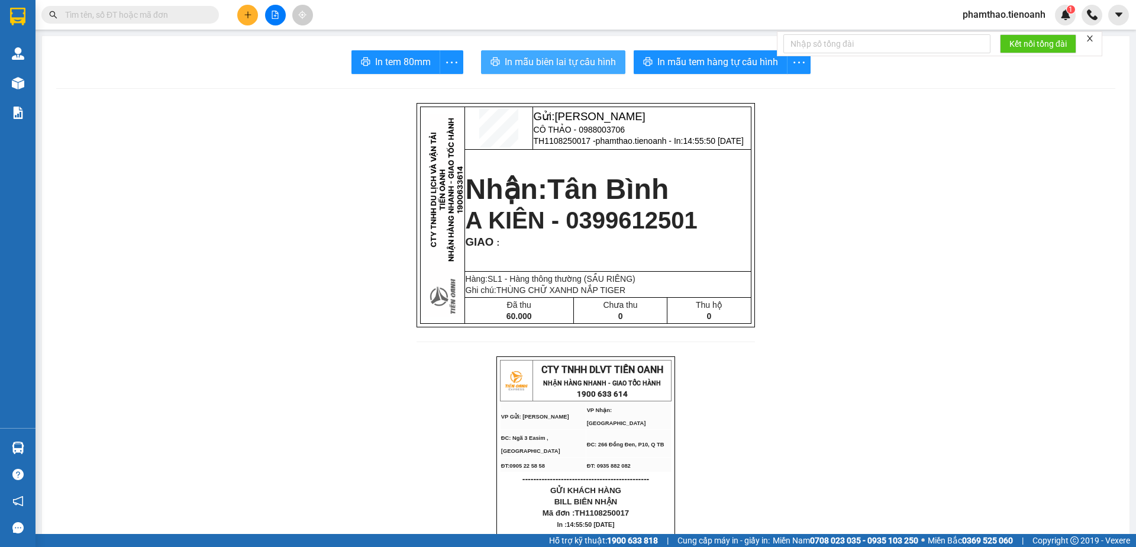
click at [573, 70] on button "In mẫu biên lai tự cấu hình" at bounding box center [553, 62] width 144 height 24
click at [1001, 17] on span "phamthao.tienoanh" at bounding box center [1004, 14] width 102 height 15
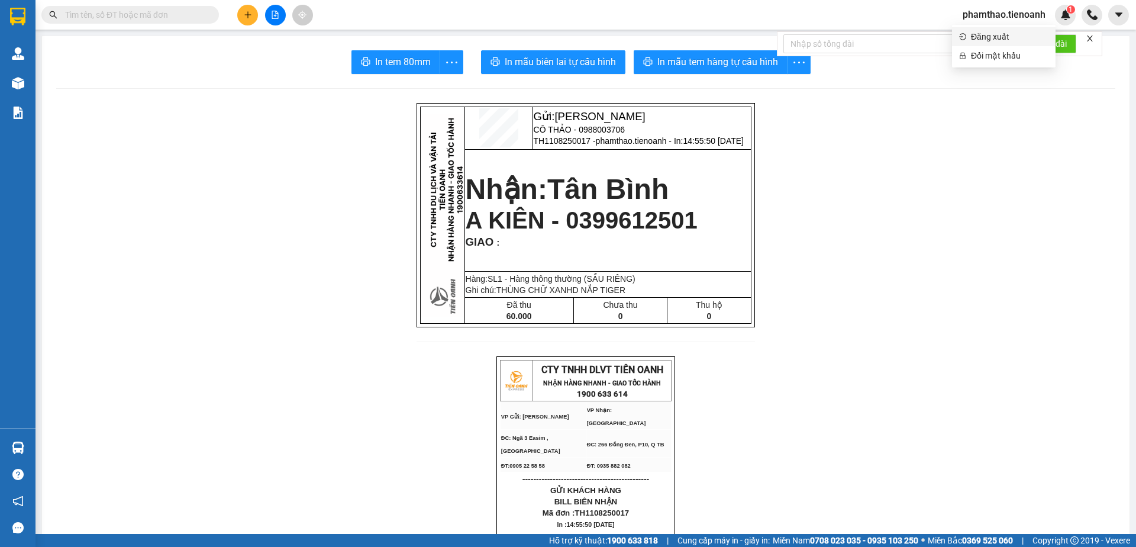
click at [998, 35] on span "Đăng xuất" at bounding box center [1009, 36] width 77 height 13
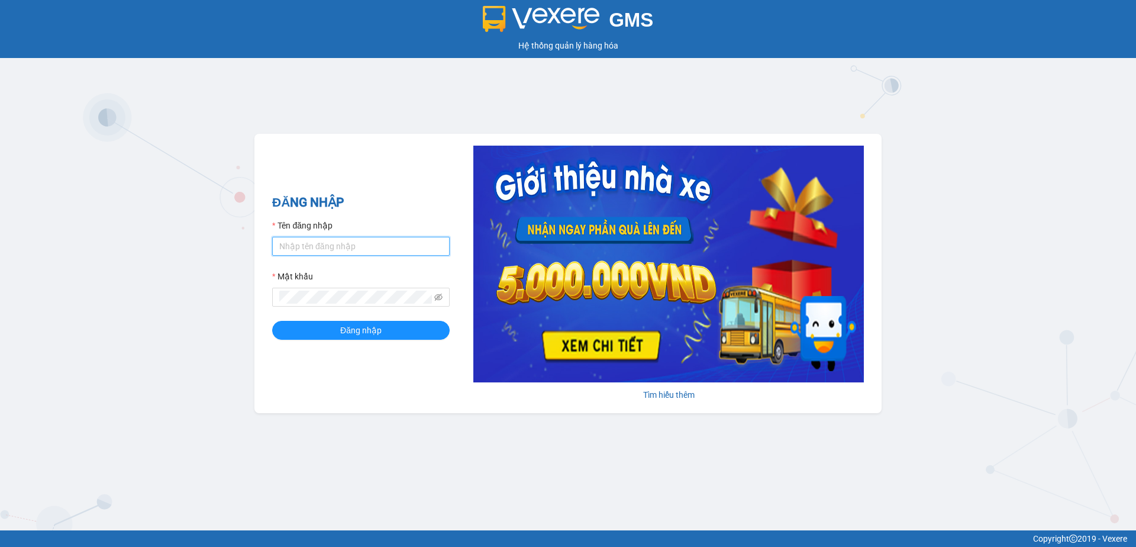
click at [370, 239] on input "Tên đăng nhập" at bounding box center [360, 246] width 177 height 19
drag, startPoint x: 393, startPoint y: 254, endPoint x: 402, endPoint y: 253, distance: 8.3
click at [397, 254] on input "phamthao.tienoanh" at bounding box center [360, 246] width 177 height 19
click at [367, 251] on input "daochicong" at bounding box center [360, 246] width 177 height 19
type input "camlinh.tienoanh"
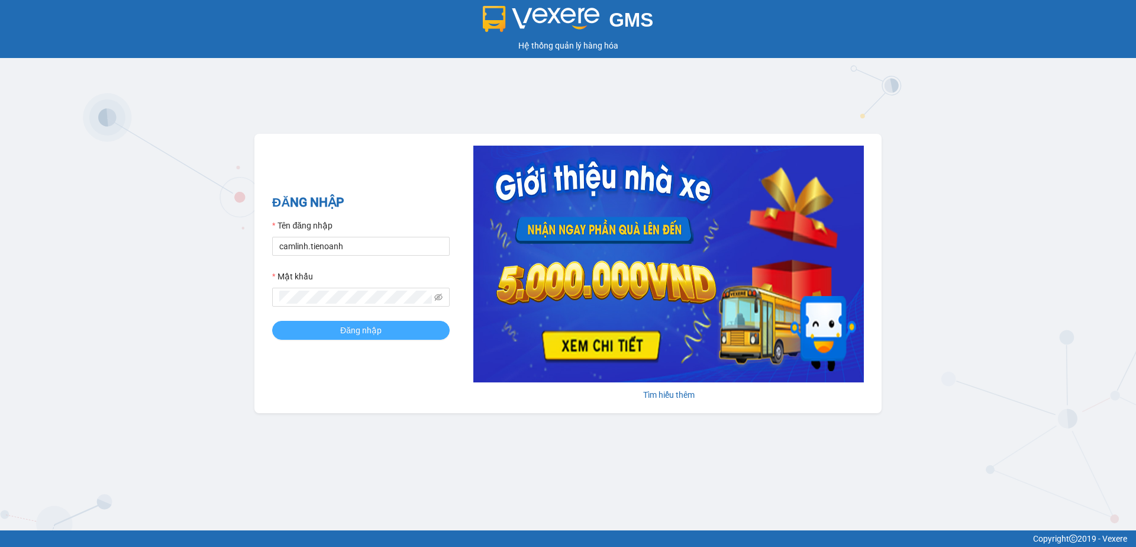
click at [408, 327] on button "Đăng nhập" at bounding box center [360, 330] width 177 height 19
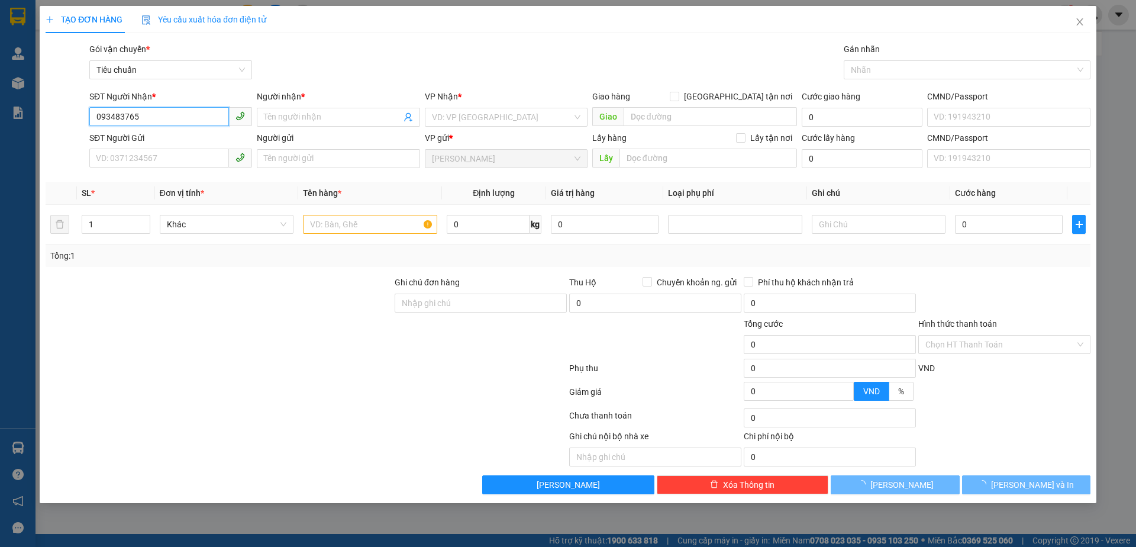
type input "0934837651"
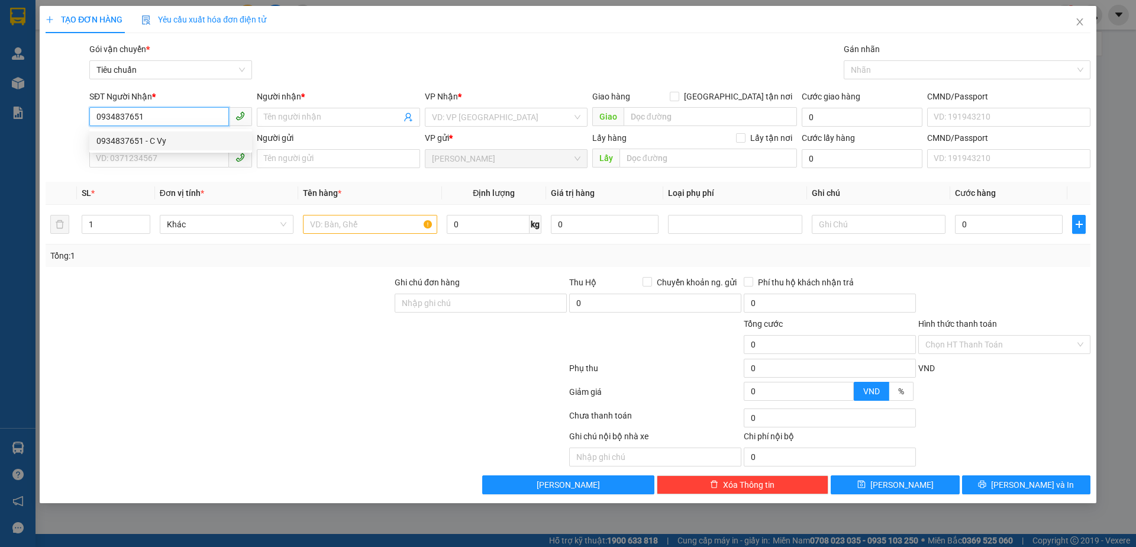
click at [170, 147] on div "0934837651 - C Vy" at bounding box center [170, 140] width 148 height 13
type input "C Vy"
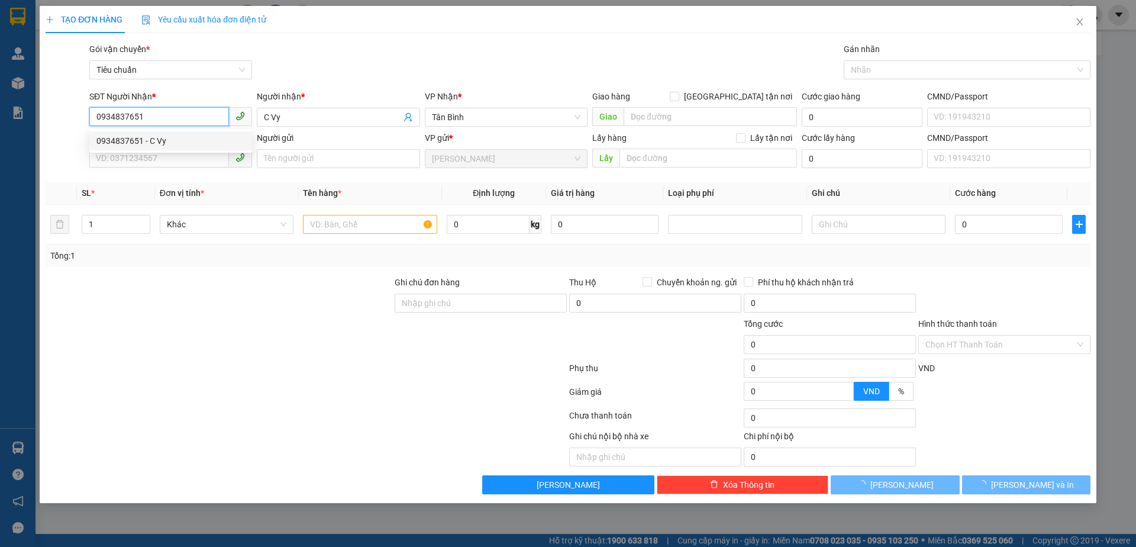
type input "0934837651"
click at [170, 152] on div "0934837651 0934837651 - C Vy" at bounding box center [170, 141] width 163 height 24
type input "40.000"
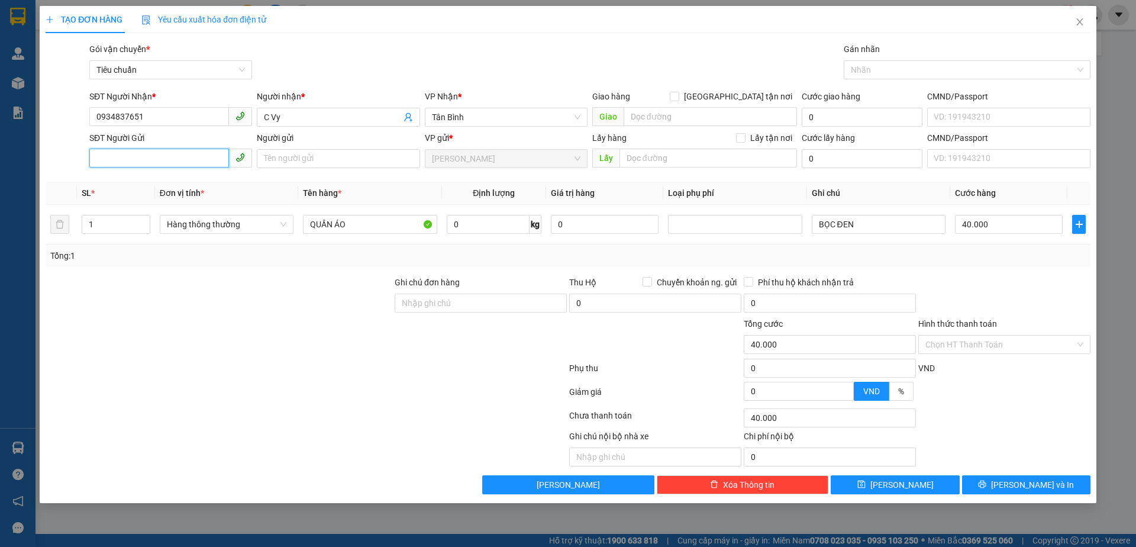
click at [171, 156] on input "SĐT Người Gửi" at bounding box center [159, 157] width 140 height 19
click at [170, 178] on div "0819012122 - C Diệp" at bounding box center [170, 182] width 148 height 13
type input "0819012122"
type input "C Diệp"
click at [363, 225] on input "QUẦN ÁO" at bounding box center [370, 224] width 134 height 19
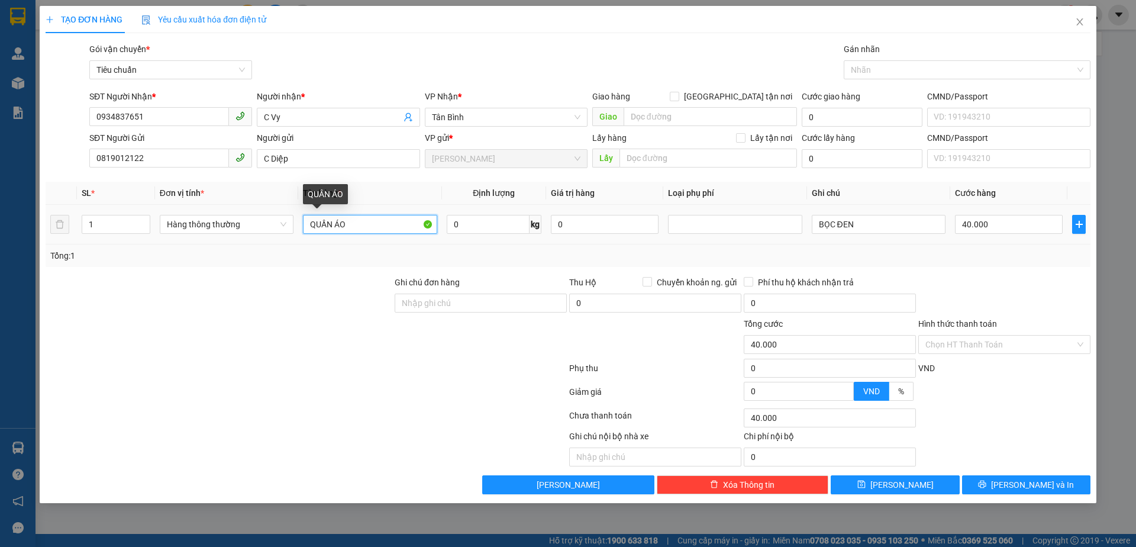
click at [363, 225] on input "QUẦN ÁO" at bounding box center [370, 224] width 134 height 19
type input "SẦU RIÊNG"
click at [493, 227] on input "0" at bounding box center [488, 224] width 83 height 19
type input "20"
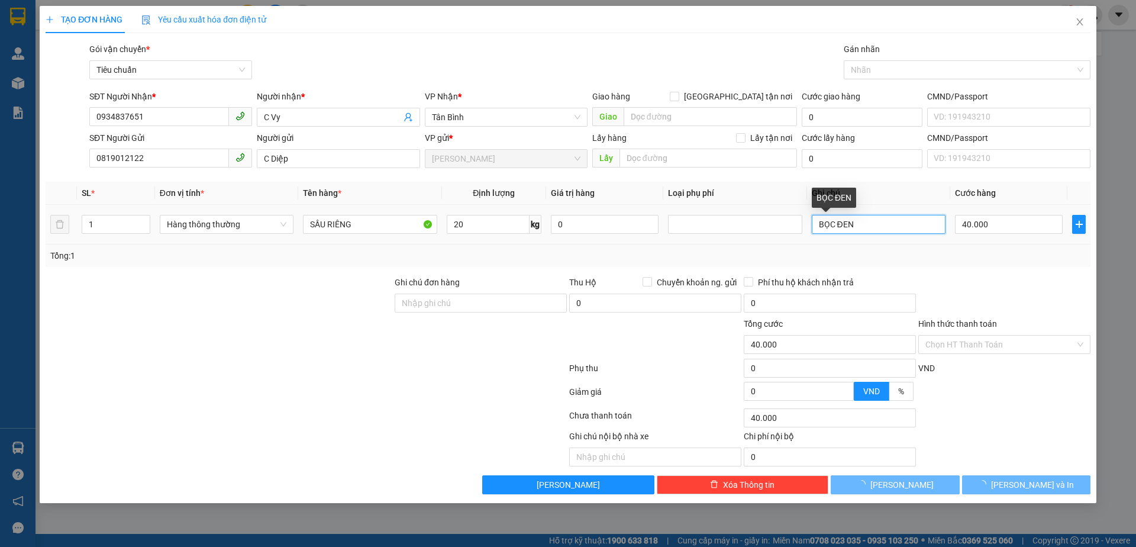
click at [822, 221] on input "BỌC ĐEN" at bounding box center [879, 224] width 134 height 19
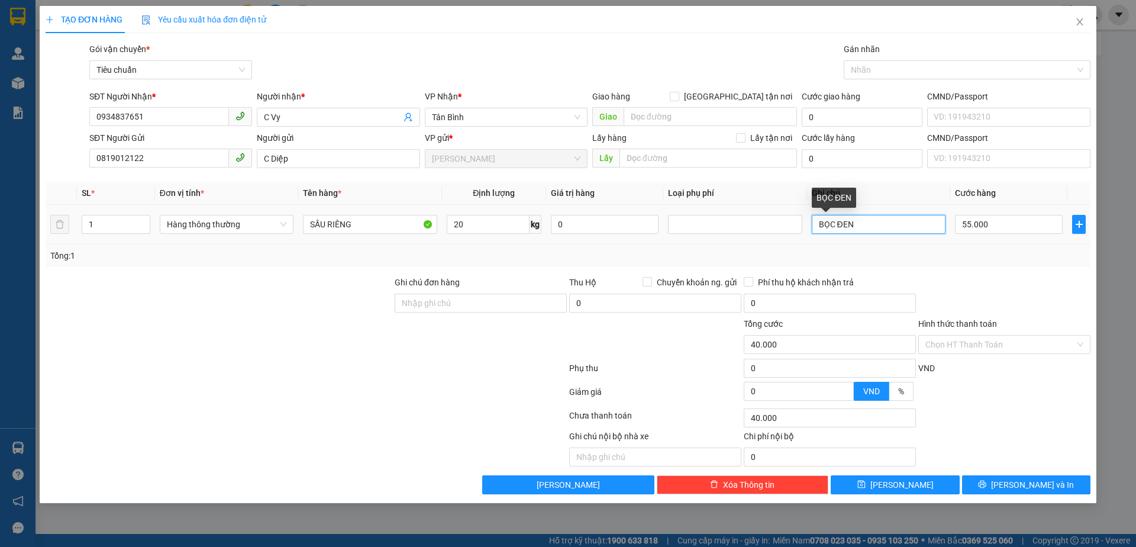
type input "55.000"
type input "TH CHỮ XANH D"
click at [978, 224] on input "55.000" at bounding box center [1009, 224] width 108 height 19
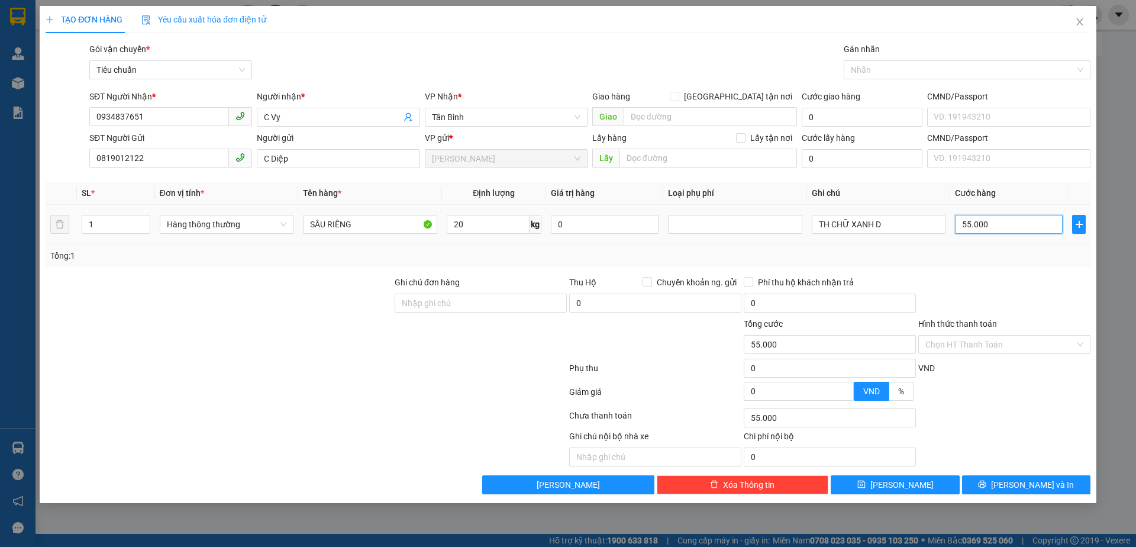
type input "6"
type input "60"
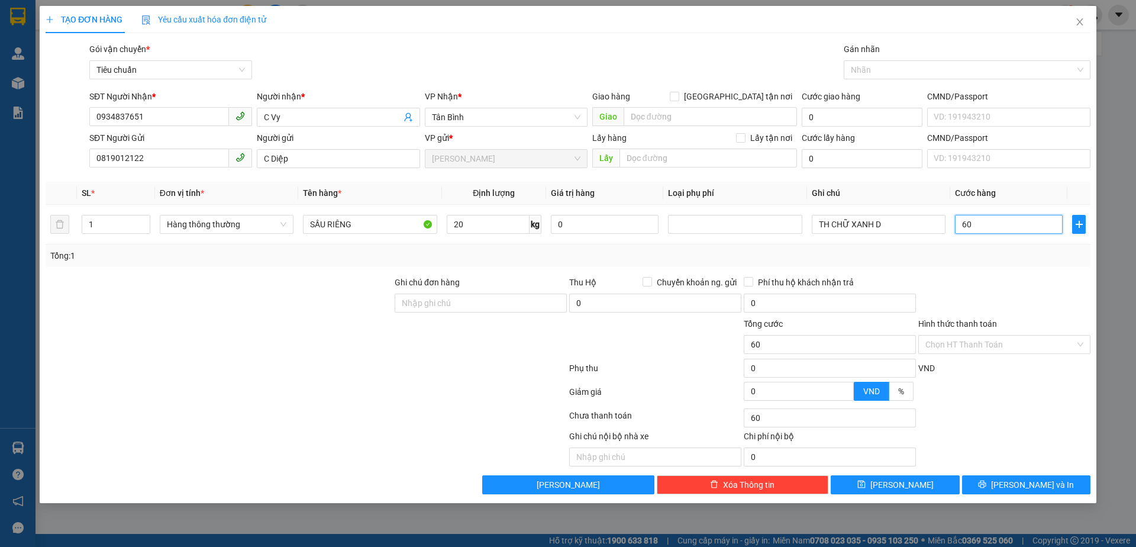
type input "60"
type input "60.000"
drag, startPoint x: 990, startPoint y: 252, endPoint x: 991, endPoint y: 311, distance: 58.6
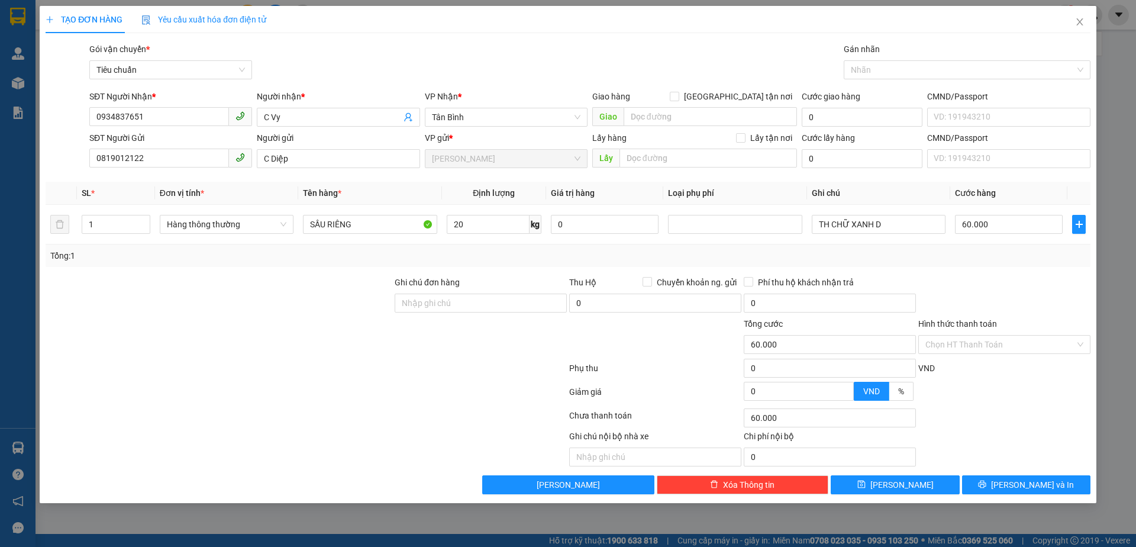
click at [990, 256] on div "Tổng: 1" at bounding box center [567, 255] width 1035 height 13
click at [993, 345] on input "Hình thức thanh toán" at bounding box center [1000, 344] width 150 height 18
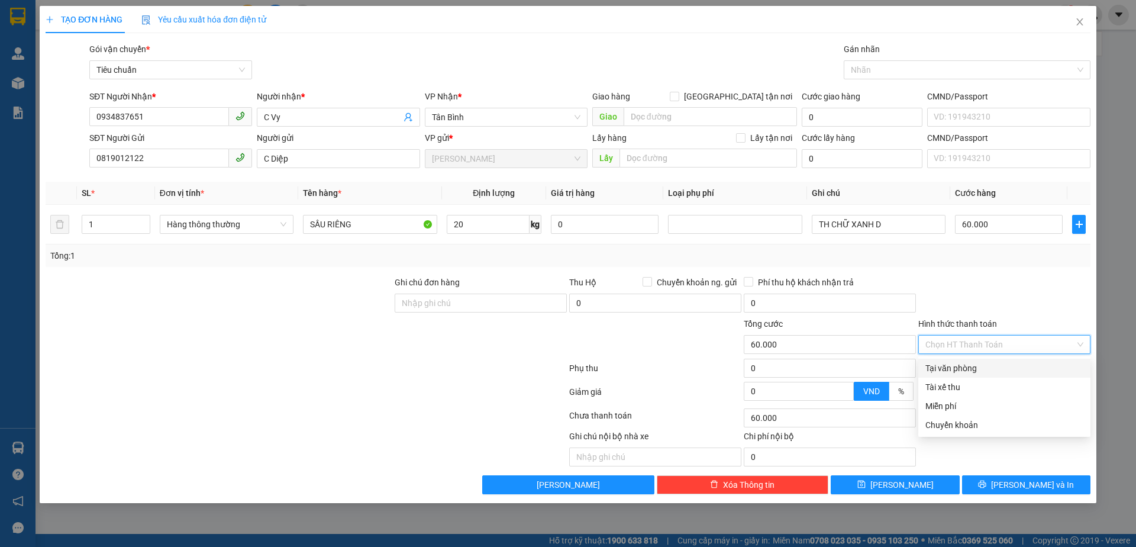
drag, startPoint x: 996, startPoint y: 361, endPoint x: 1015, endPoint y: 468, distance: 108.1
click at [996, 362] on div "Tại văn phòng" at bounding box center [1004, 367] width 158 height 13
type input "0"
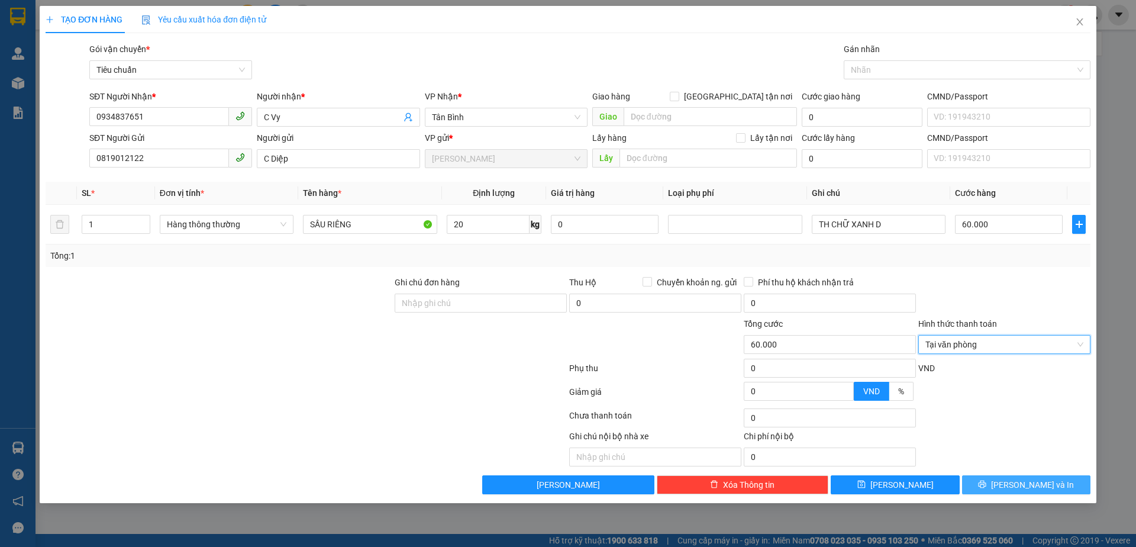
click at [1017, 477] on button "[PERSON_NAME] và In" at bounding box center [1026, 484] width 128 height 19
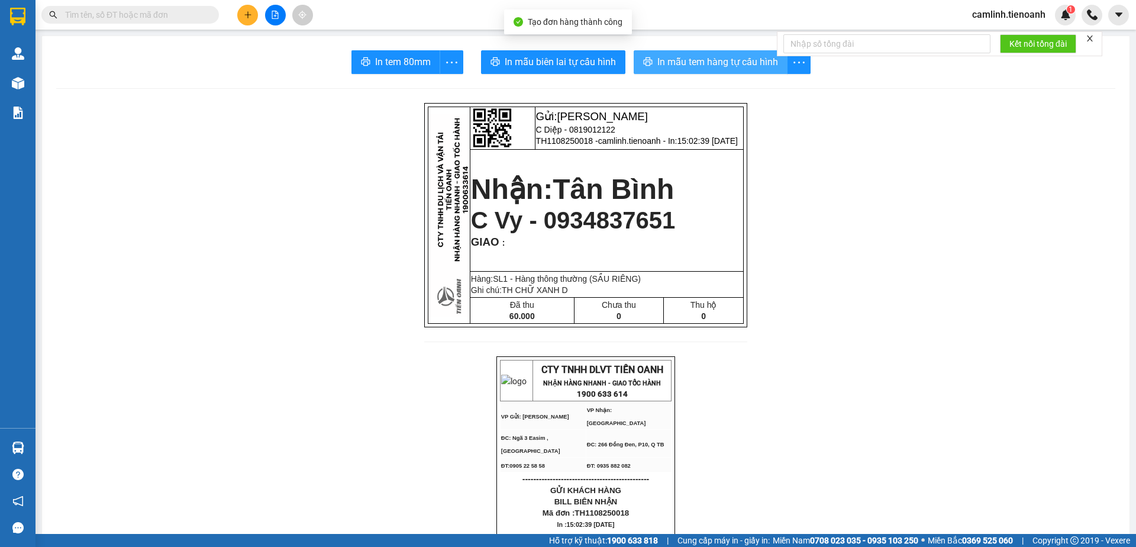
click at [704, 62] on span "In mẫu tem hàng tự cấu hình" at bounding box center [717, 61] width 121 height 15
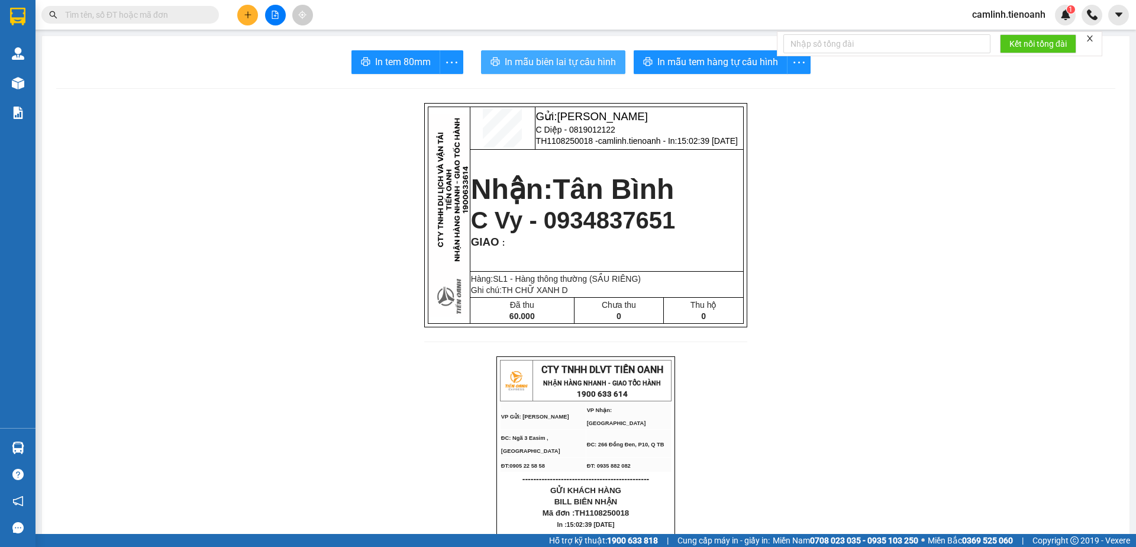
drag, startPoint x: 547, startPoint y: 58, endPoint x: 828, endPoint y: 248, distance: 339.5
click at [548, 58] on span "In mẫu biên lai tự cấu hình" at bounding box center [560, 61] width 111 height 15
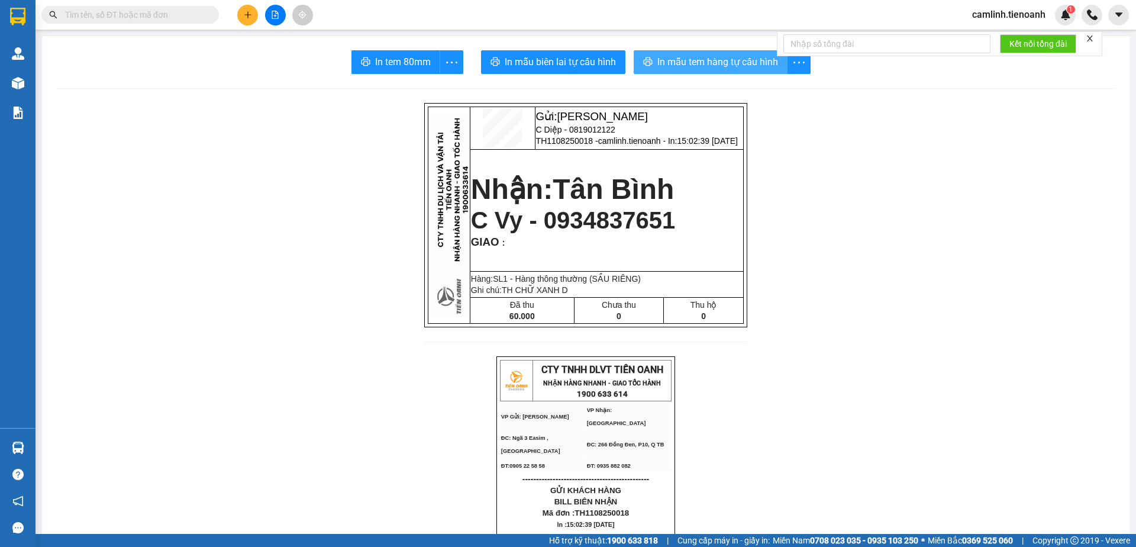
drag, startPoint x: 731, startPoint y: 63, endPoint x: 826, endPoint y: 60, distance: 95.3
click at [731, 63] on span "In mẫu tem hàng tự cấu hình" at bounding box center [717, 61] width 121 height 15
click at [987, 16] on span "camlinh.tienoanh" at bounding box center [1009, 14] width 92 height 15
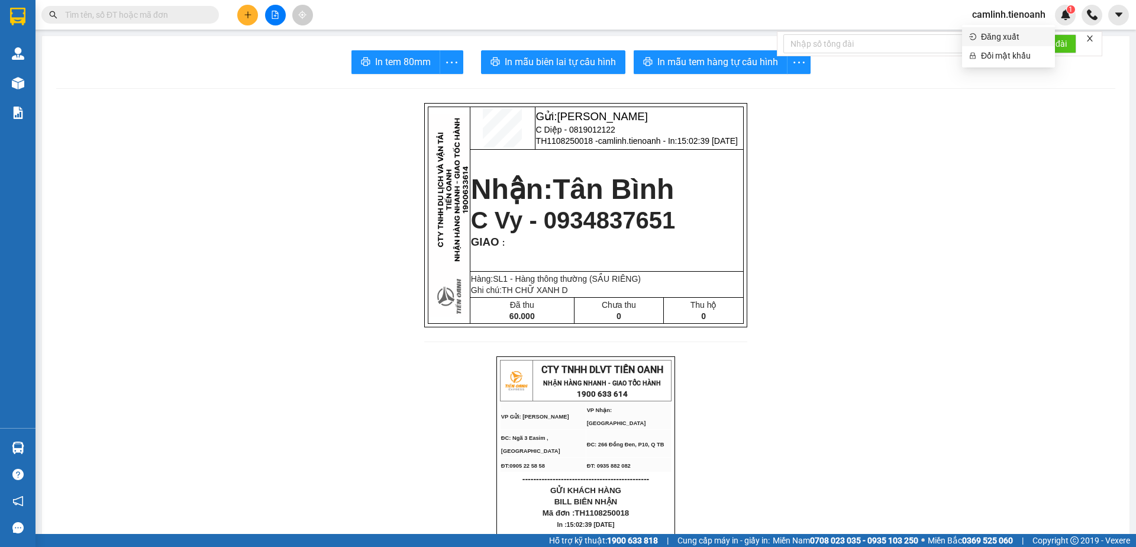
click at [990, 41] on span "Đăng xuất" at bounding box center [1014, 36] width 67 height 13
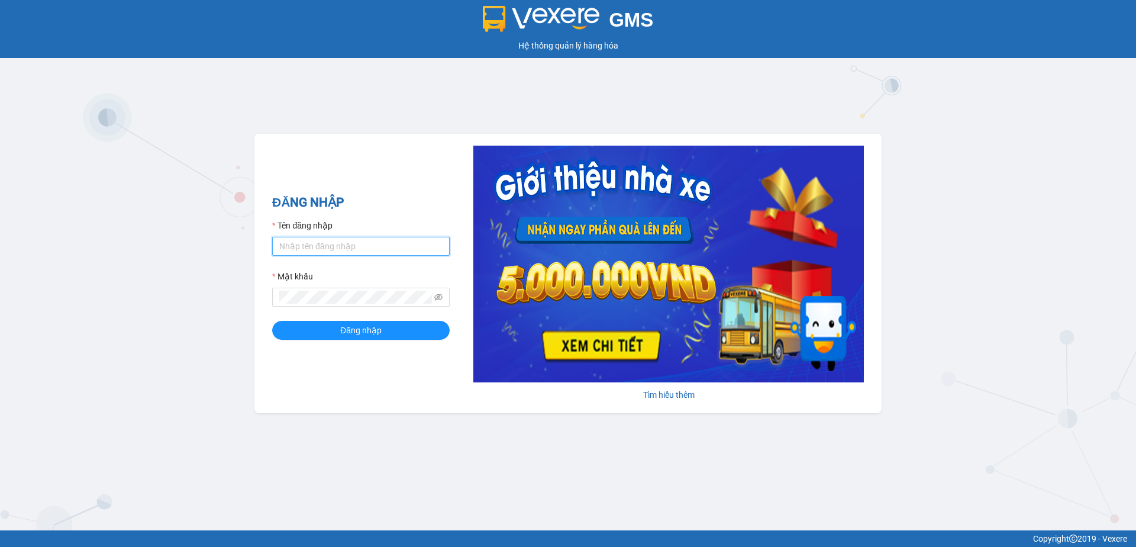
type input "camlinh.tienoanh"
click at [319, 243] on input "camlinh.tienoanh" at bounding box center [360, 246] width 177 height 19
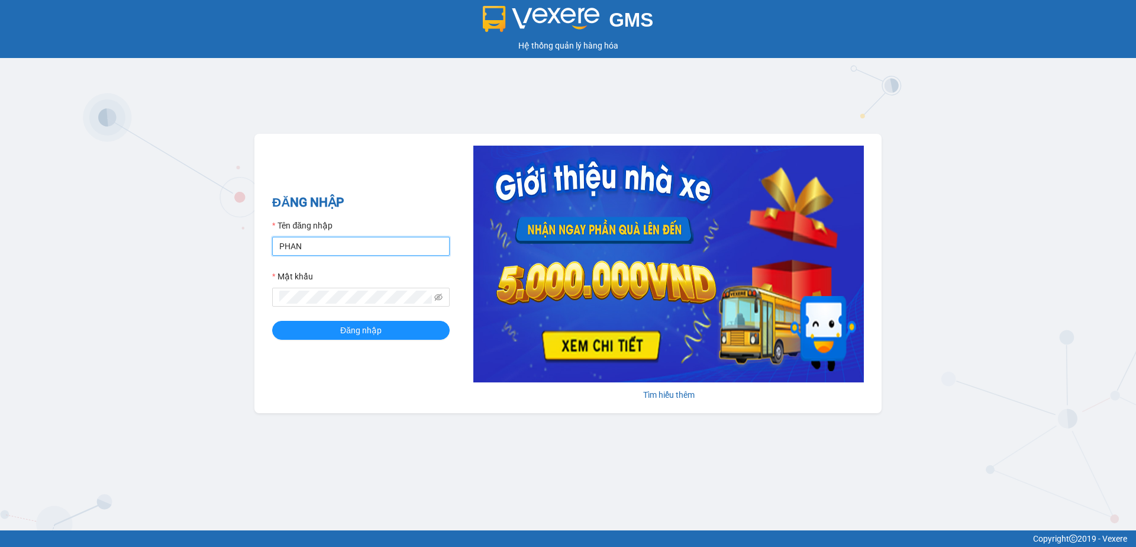
type input "phanoanh.tienoanh"
click at [395, 325] on button "Đăng nhập" at bounding box center [360, 330] width 177 height 19
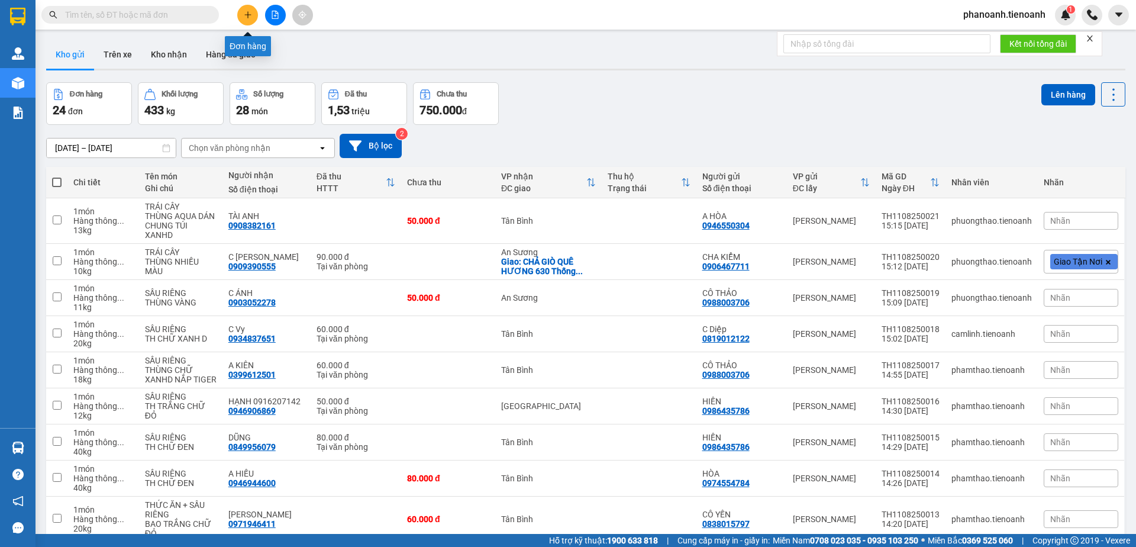
click at [248, 16] on icon "plus" at bounding box center [248, 15] width 8 height 8
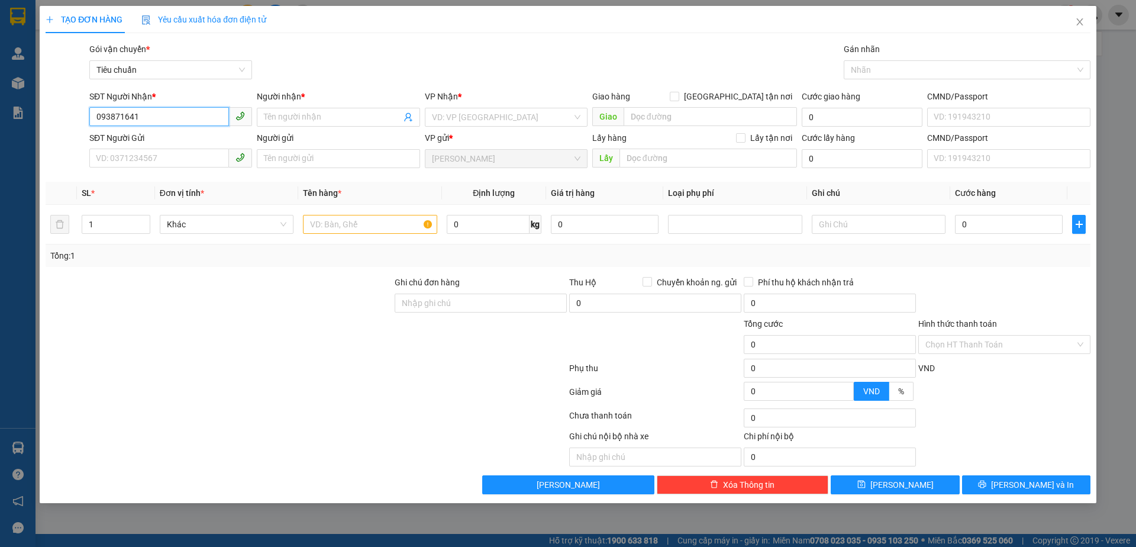
type input "0938716418"
click at [192, 137] on div "0938716418 - TỊNH" at bounding box center [170, 140] width 148 height 13
type input "TỊNH"
type input "066301011073"
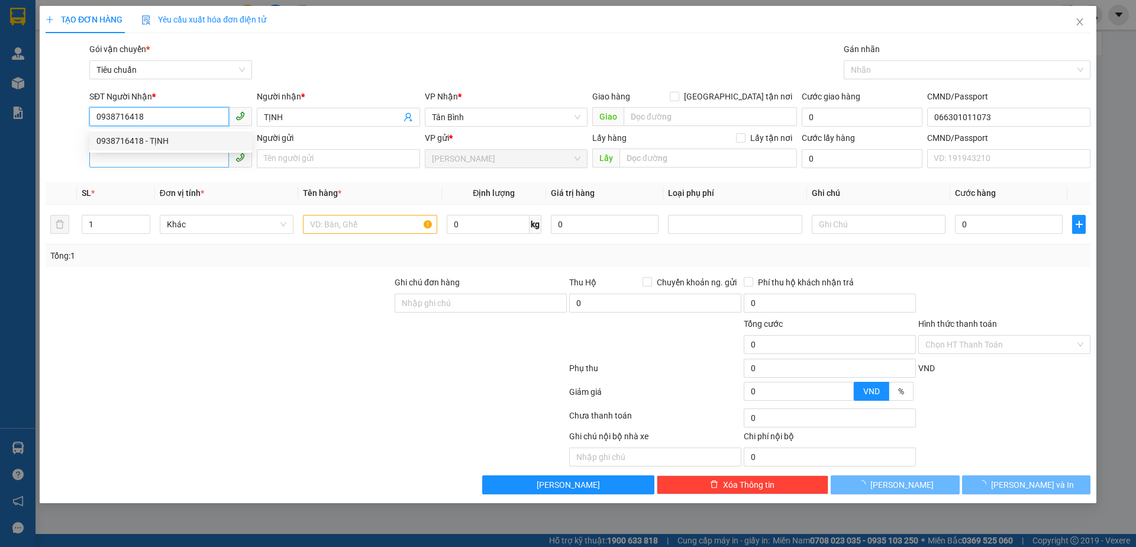
type input "60.000"
type input "0938716418"
click at [189, 160] on input "SĐT Người Gửi" at bounding box center [159, 157] width 140 height 19
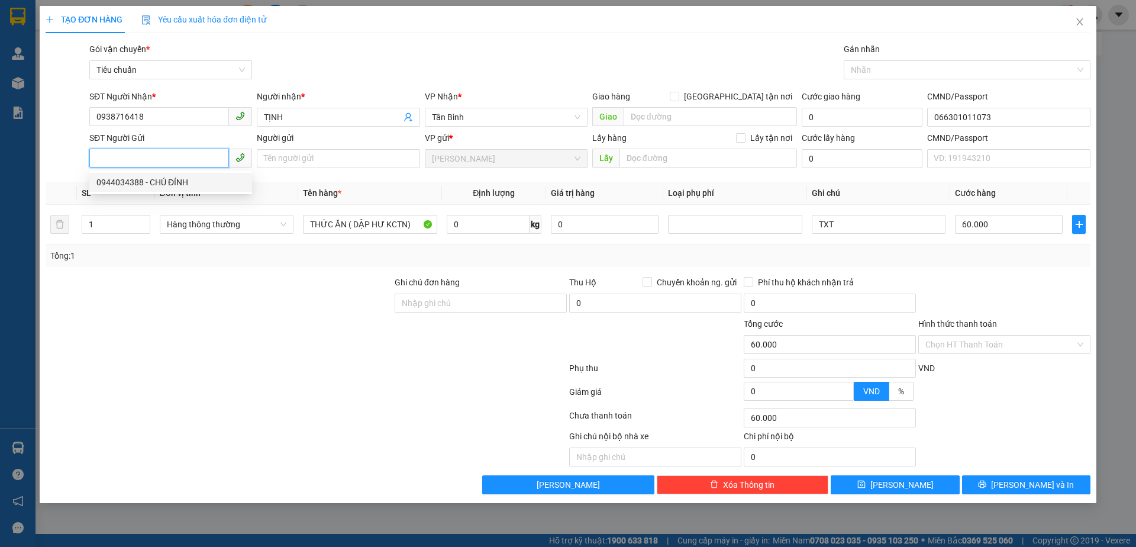
click at [187, 177] on div "0944034388 - CHÚ ĐÍNH" at bounding box center [170, 182] width 148 height 13
type input "0944034388"
type input "CHÚ ĐÍNH"
type input "066193008429"
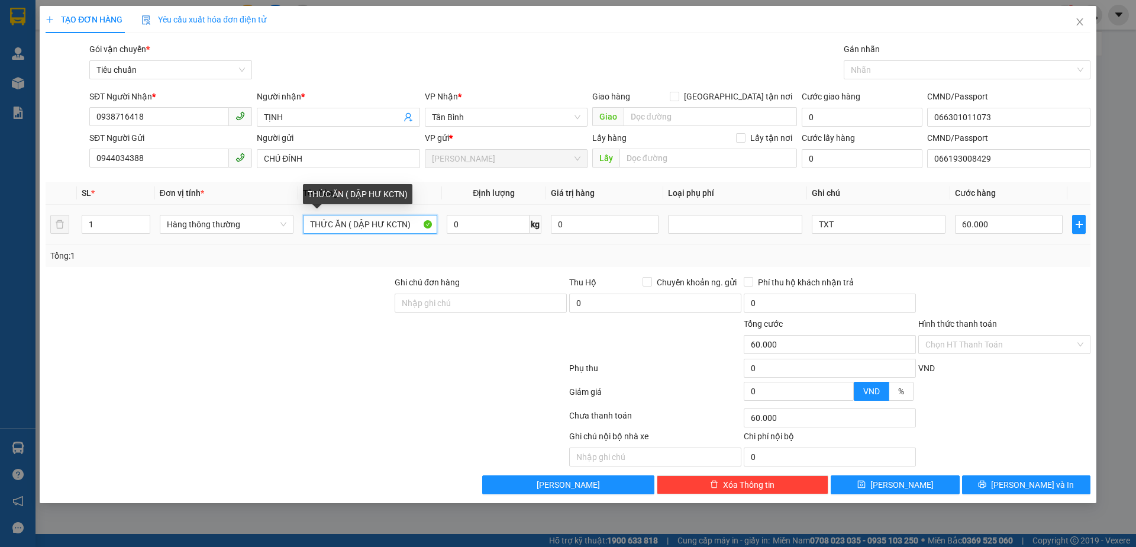
drag, startPoint x: 352, startPoint y: 224, endPoint x: 408, endPoint y: 226, distance: 56.2
click at [408, 225] on input "THỨC ĂN ( DẬP HƯ KCTN)" at bounding box center [370, 224] width 134 height 19
type input "T"
type input "SẦU RIÊNG"
type input "26"
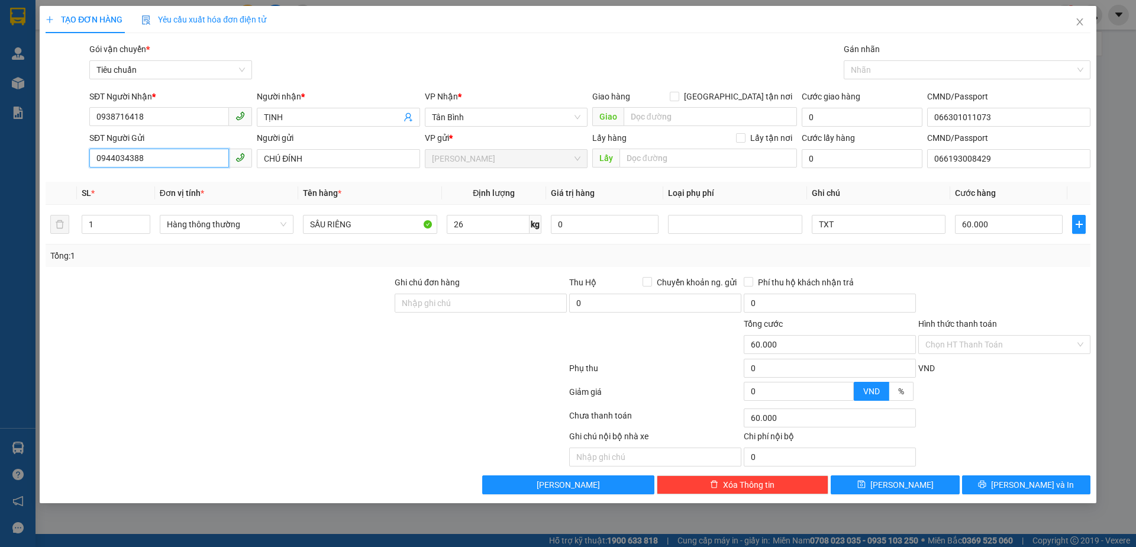
click at [128, 156] on input "0944034388" at bounding box center [159, 157] width 140 height 19
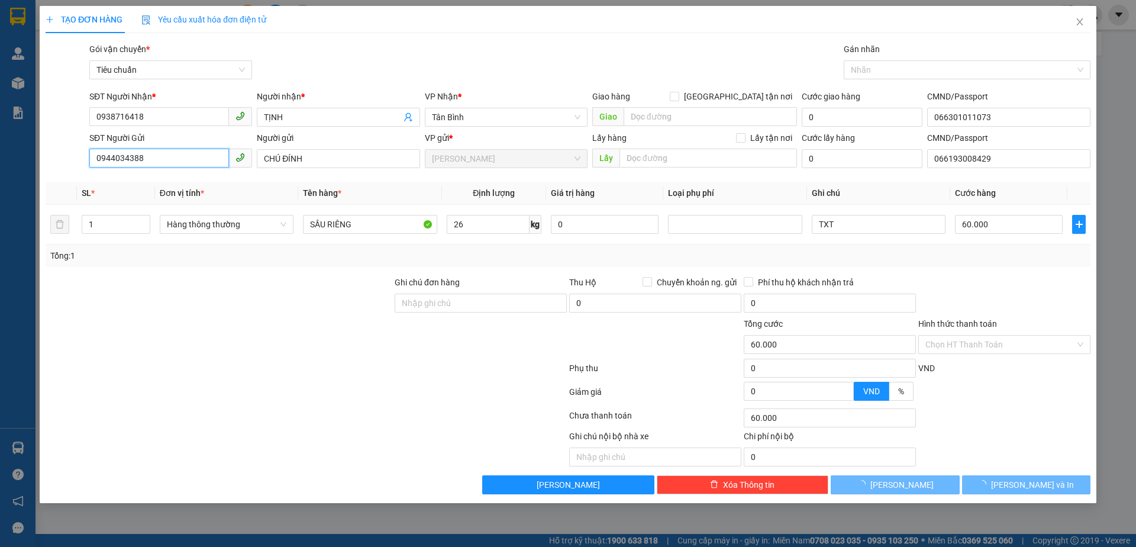
click at [128, 156] on input "0944034388" at bounding box center [159, 157] width 140 height 19
type input "65.000"
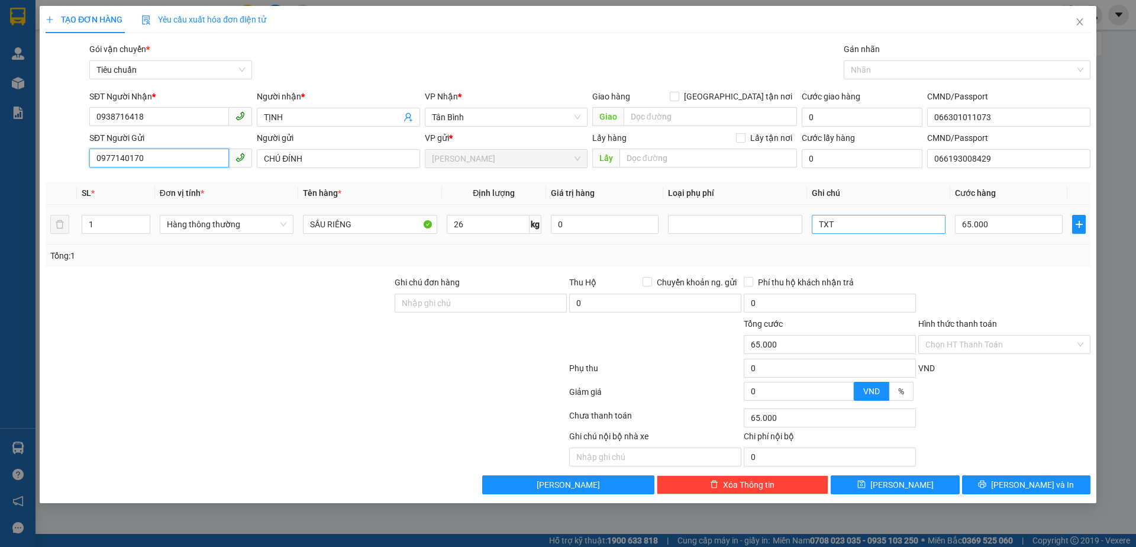
type input "0977140170"
click at [921, 222] on input "TXT" at bounding box center [879, 224] width 134 height 19
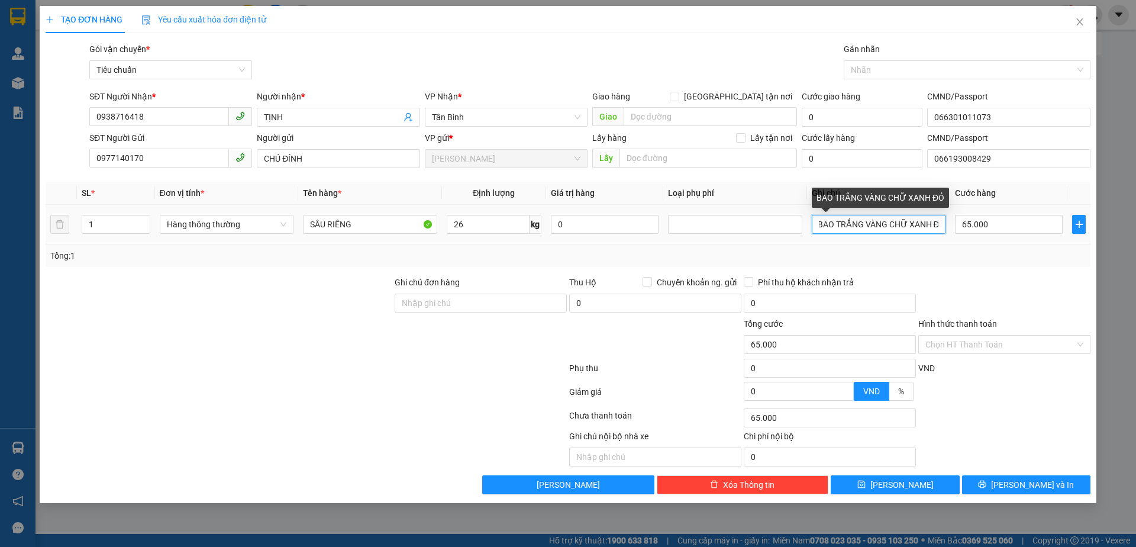
scroll to position [0, 8]
type input "BAO TRẮNG VÀNG CHỮ XANH ĐỎ"
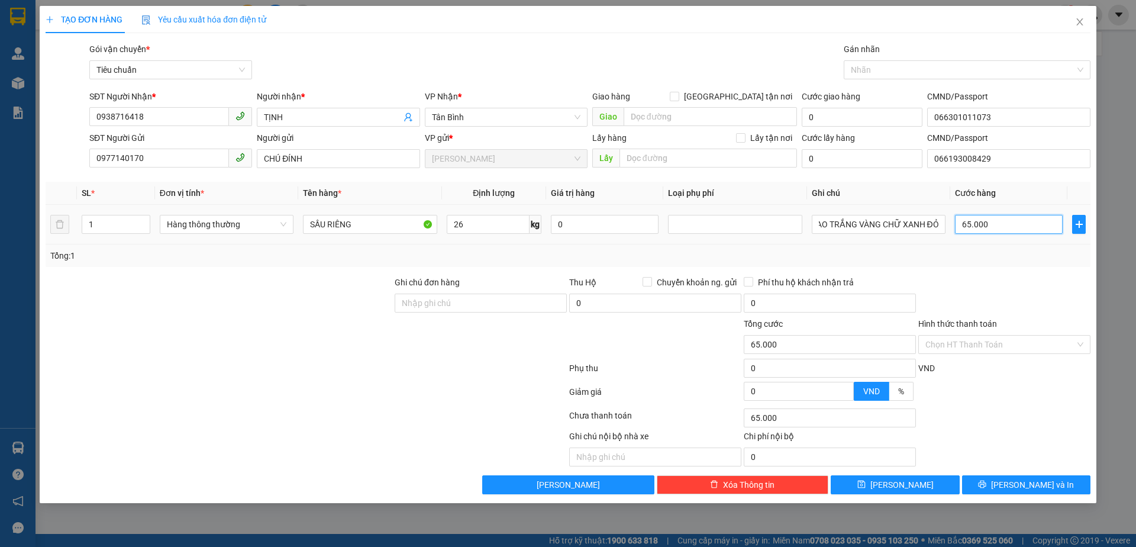
click at [991, 218] on input "65.000" at bounding box center [1009, 224] width 108 height 19
type input "7"
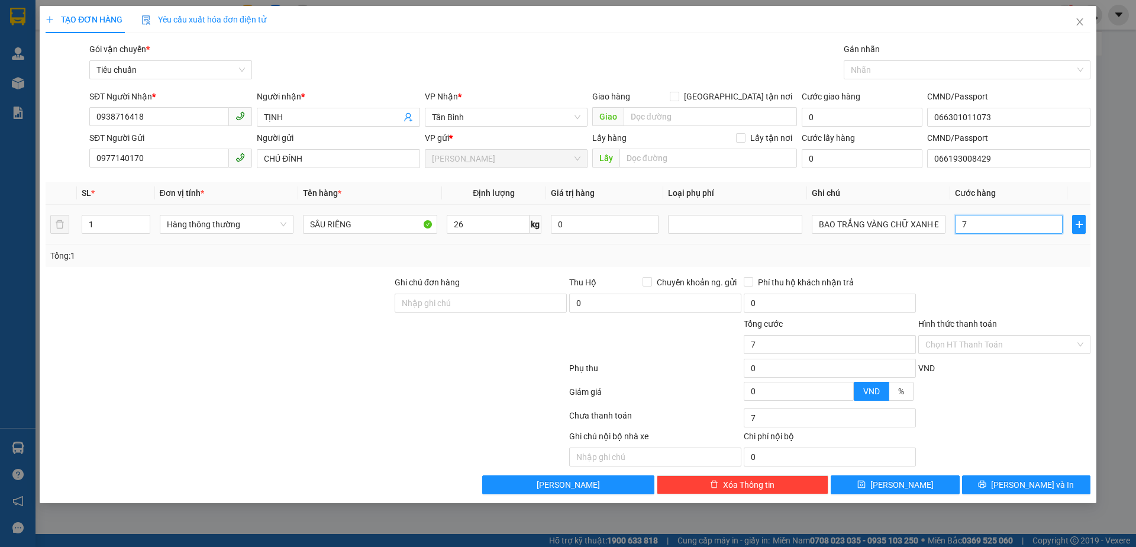
type input "70"
type input "70.000"
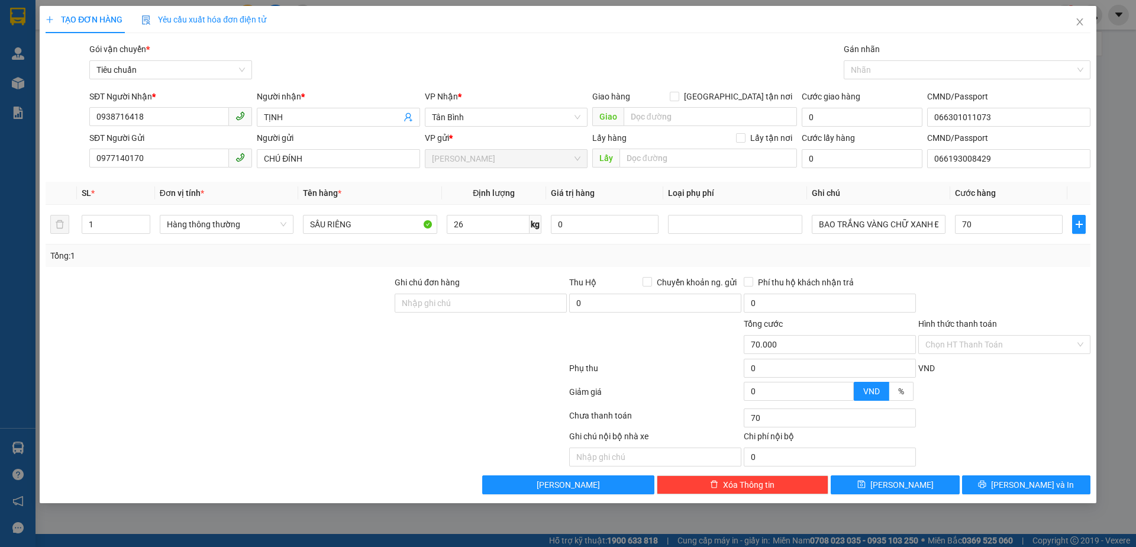
type input "70.000"
drag, startPoint x: 988, startPoint y: 253, endPoint x: 977, endPoint y: 324, distance: 72.5
click at [988, 253] on div "Tổng: 1" at bounding box center [567, 255] width 1035 height 13
click at [971, 347] on input "Hình thức thanh toán" at bounding box center [1000, 344] width 150 height 18
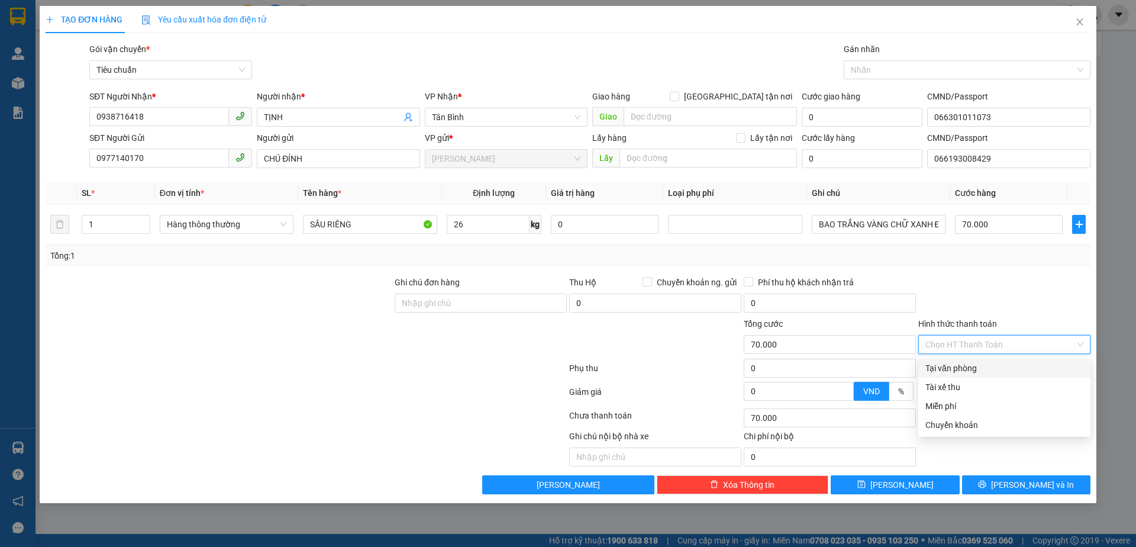
click at [976, 363] on div "Tại văn phòng" at bounding box center [1004, 367] width 158 height 13
type input "0"
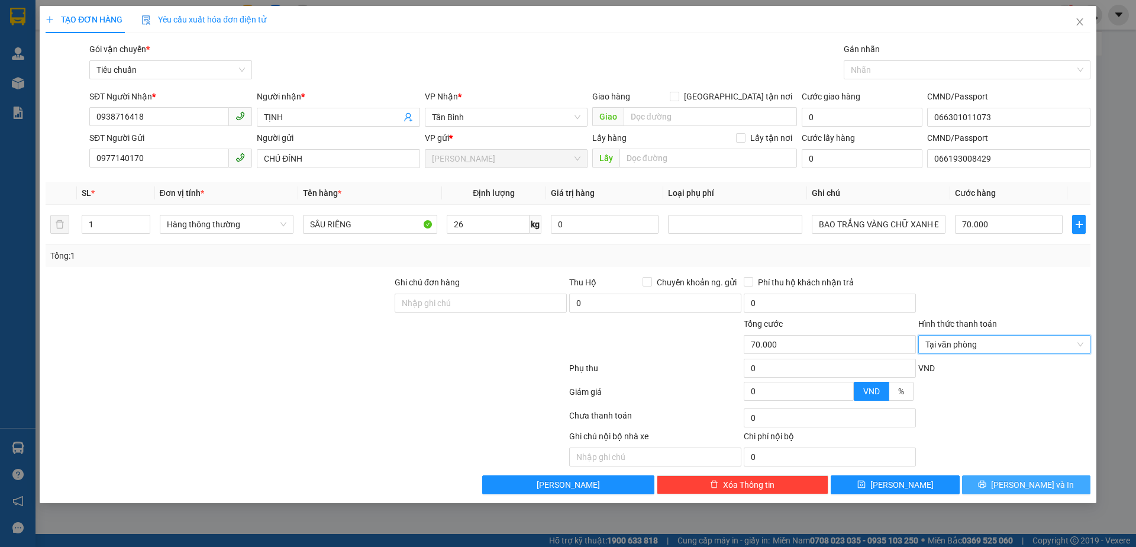
click at [991, 482] on button "[PERSON_NAME] và In" at bounding box center [1026, 484] width 128 height 19
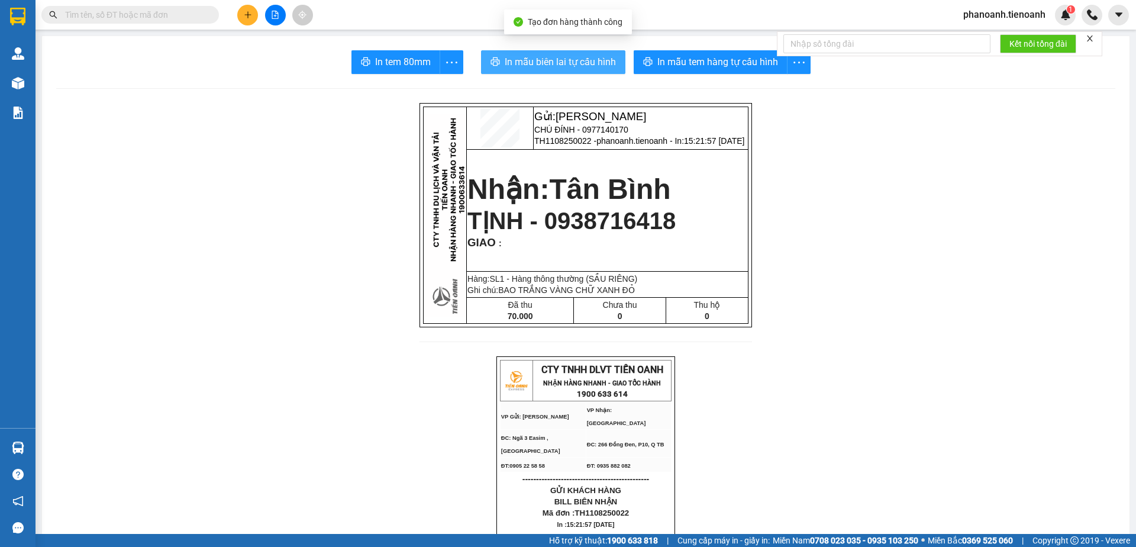
click at [545, 61] on span "In mẫu biên lai tự cấu hình" at bounding box center [560, 61] width 111 height 15
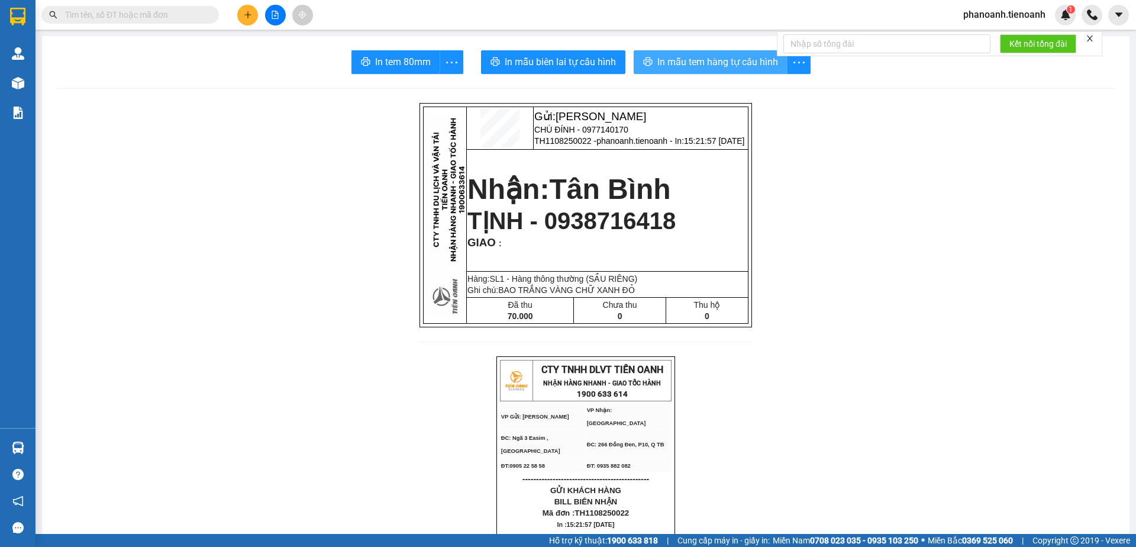
click at [686, 59] on span "In mẫu tem hàng tự cấu hình" at bounding box center [717, 61] width 121 height 15
click at [247, 12] on icon "plus" at bounding box center [248, 15] width 8 height 8
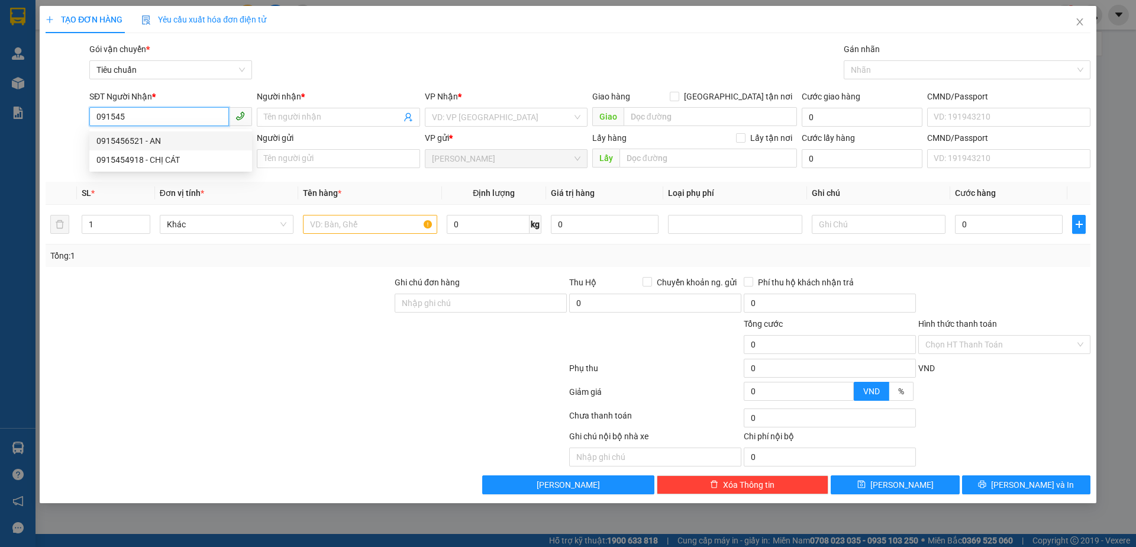
click at [175, 145] on div "0915456521 - AN" at bounding box center [170, 140] width 148 height 13
type input "0915456521"
type input "AN"
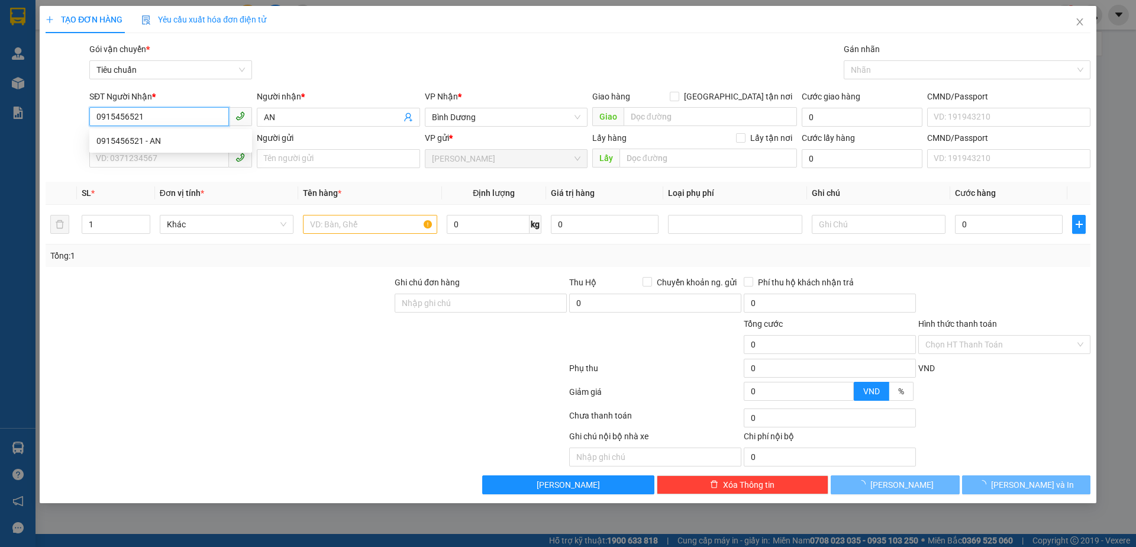
type input "60.000"
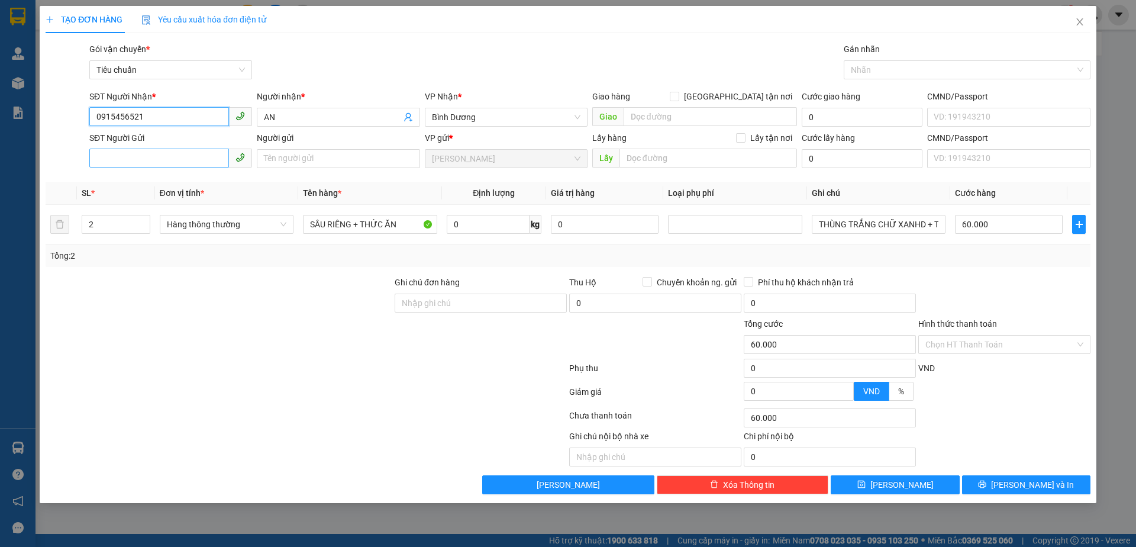
type input "0915456521"
click at [204, 162] on input "SĐT Người Gửi" at bounding box center [159, 157] width 140 height 19
click at [198, 175] on div "0782546302 - C TRÔNG" at bounding box center [170, 182] width 163 height 19
type input "0782546302"
type input "C TRÔNG"
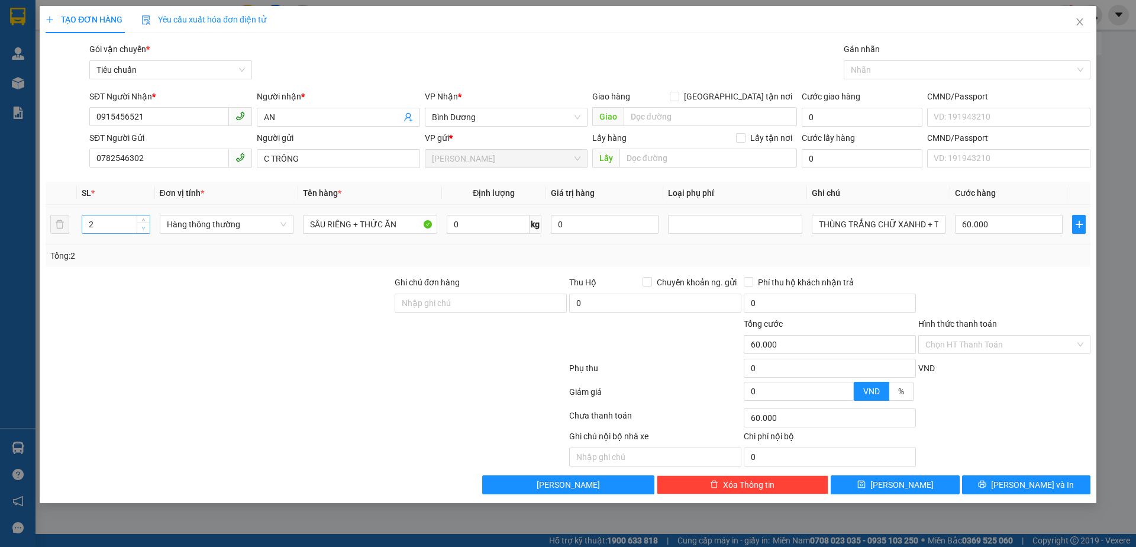
click at [145, 226] on icon "down" at bounding box center [143, 228] width 4 height 4
type input "1"
click at [170, 266] on div "Tổng: 1" at bounding box center [568, 255] width 1045 height 22
type input "0"
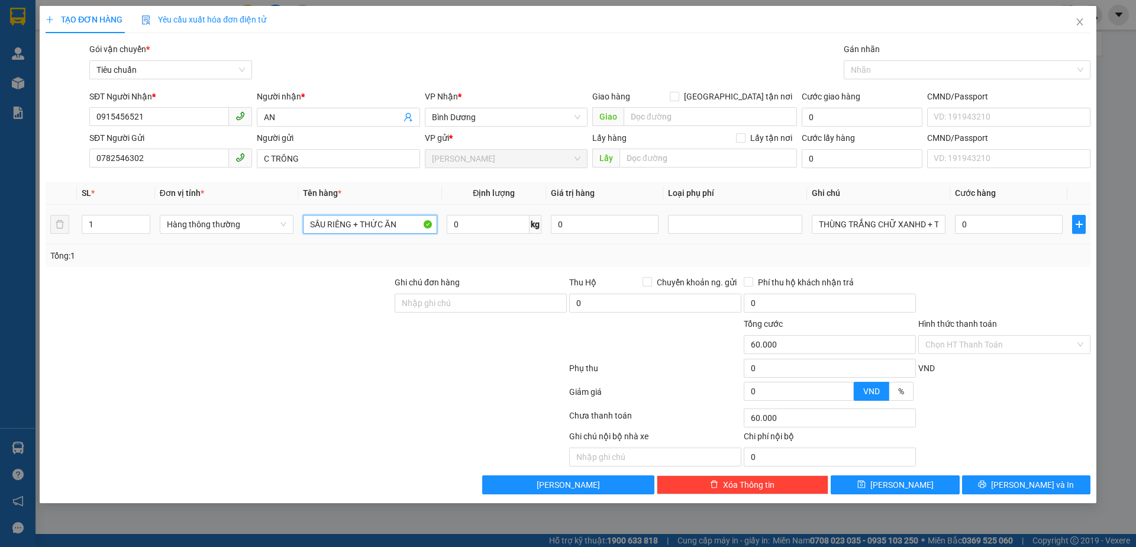
type input "0"
click at [319, 225] on input "SẦU RIÊNG + THỨC ĂN" at bounding box center [370, 224] width 134 height 19
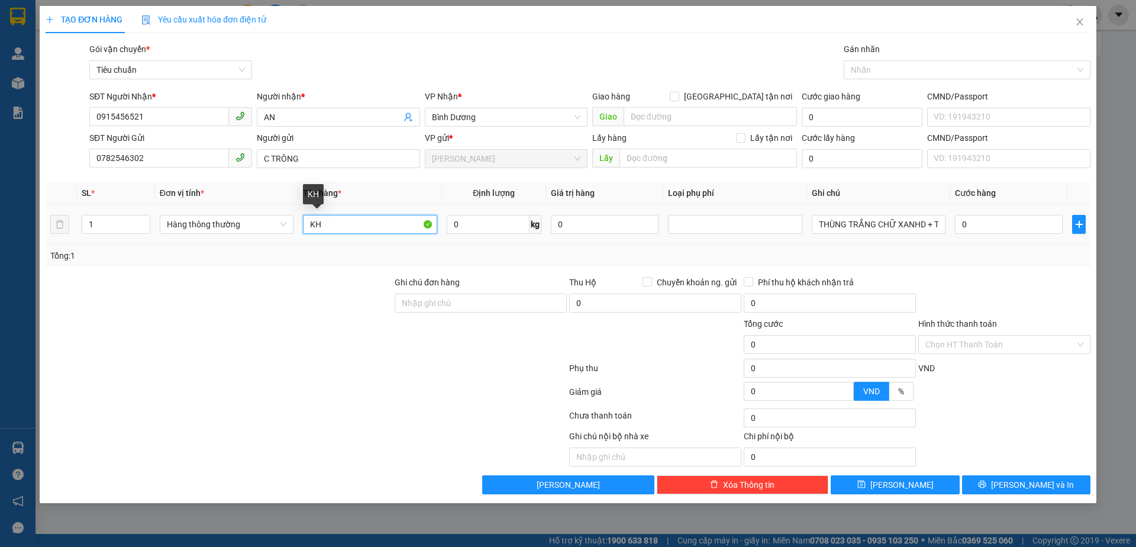
type input "K"
type input "GỬI GIÙM"
click at [524, 230] on input "0" at bounding box center [488, 224] width 83 height 19
type input "1"
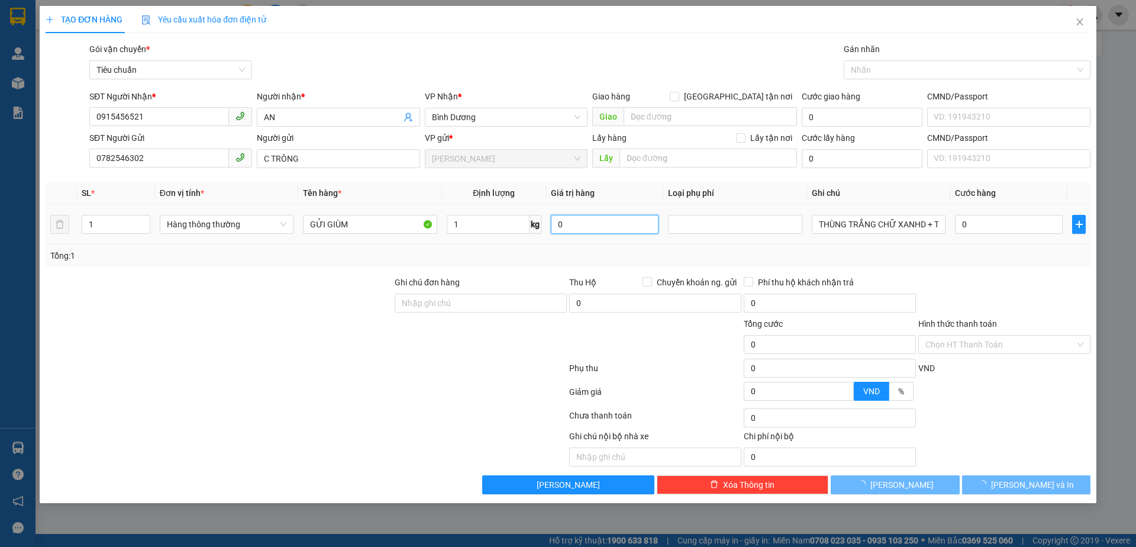
type input "30.000"
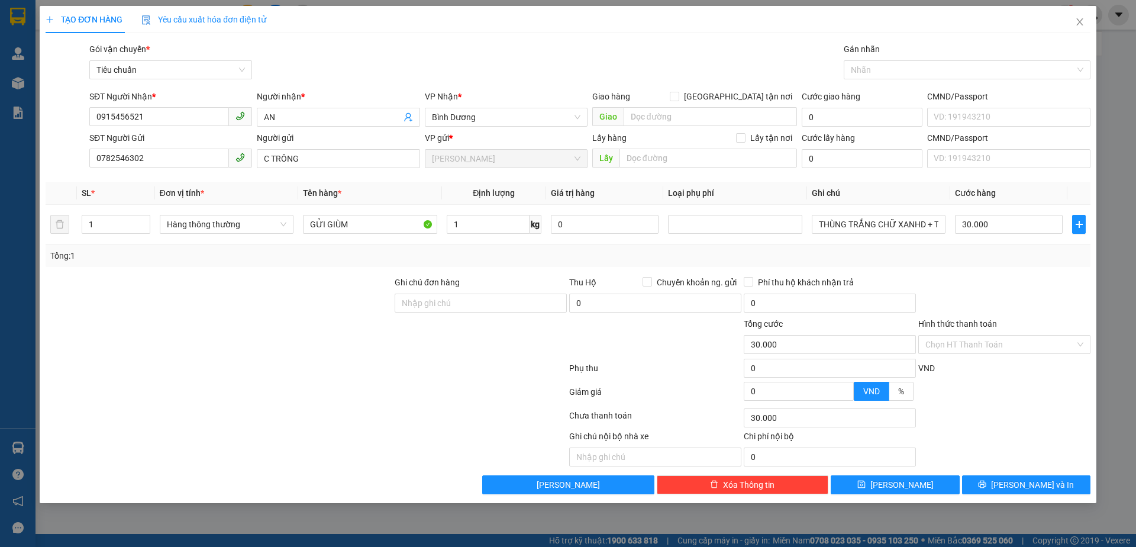
click at [996, 254] on div "Tổng: 1" at bounding box center [567, 255] width 1035 height 13
click at [931, 227] on input "THÙNG TRẮNG CHỮ XANHD + TH XỐP VÀNG" at bounding box center [879, 224] width 134 height 19
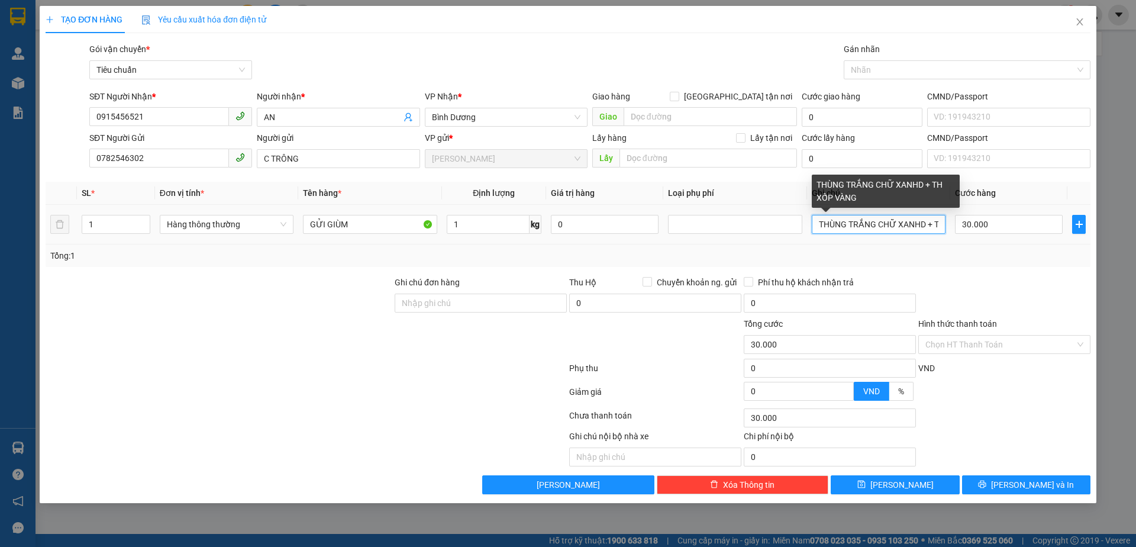
click at [931, 227] on input "THÙNG TRẮNG CHỮ XANHD + TH XỐP VÀNG" at bounding box center [879, 224] width 134 height 19
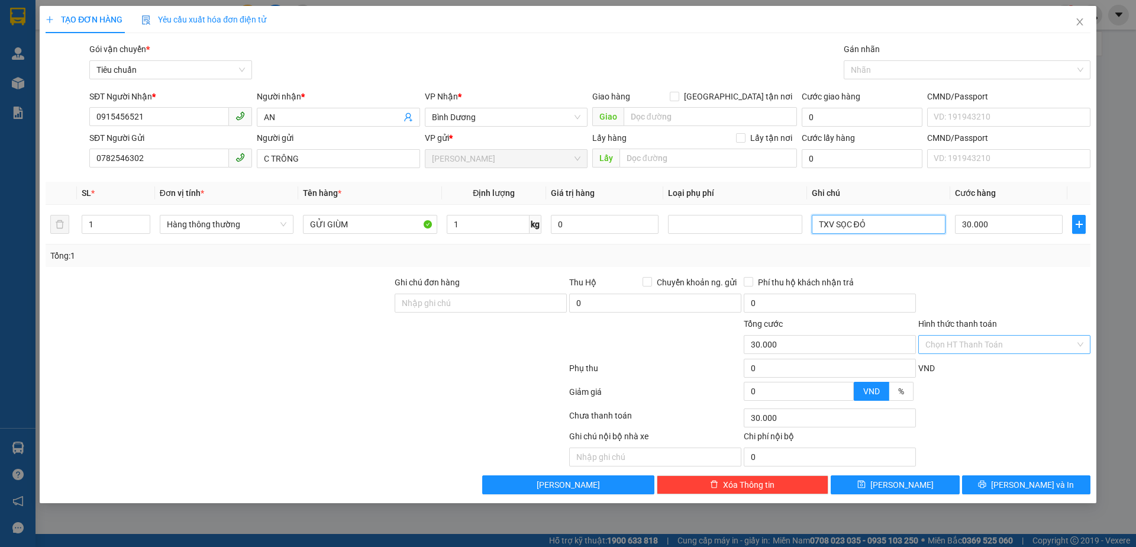
type input "TXV SỌC ĐỎ"
click at [938, 340] on input "Hình thức thanh toán" at bounding box center [1000, 344] width 150 height 18
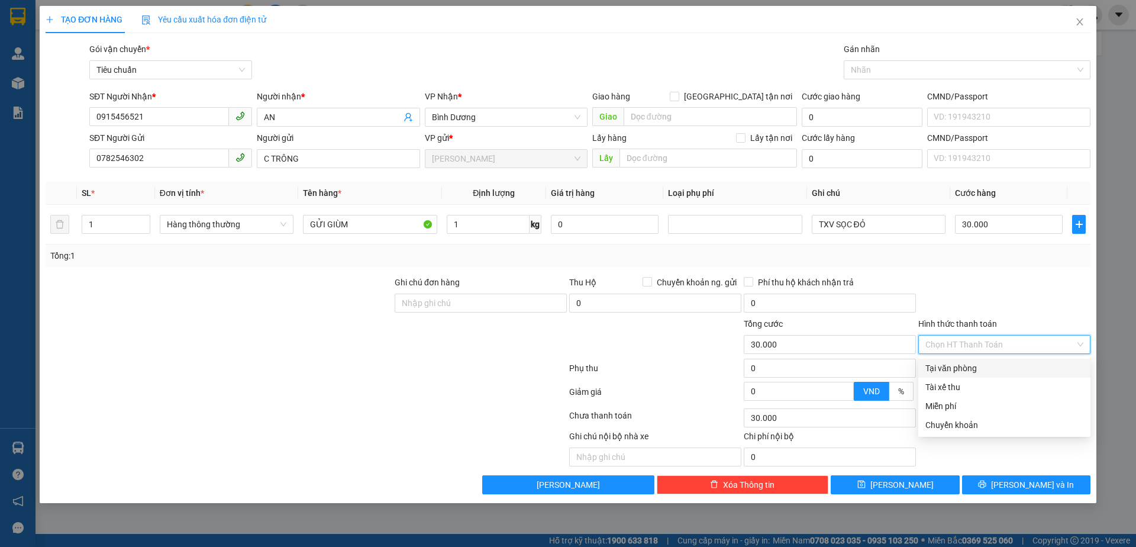
click at [942, 368] on div "Tại văn phòng" at bounding box center [1004, 367] width 158 height 13
type input "0"
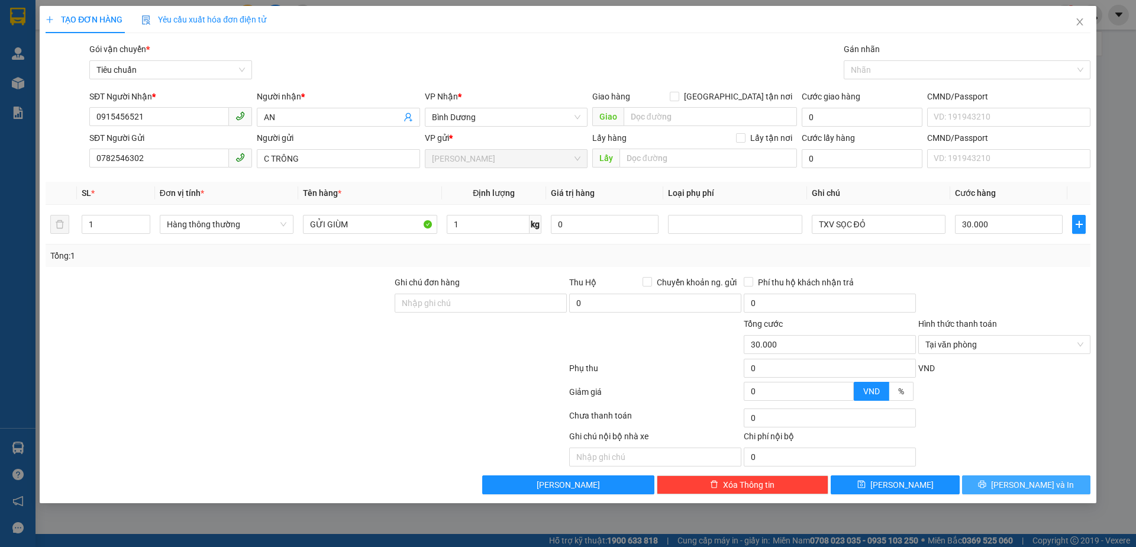
drag, startPoint x: 994, startPoint y: 482, endPoint x: 909, endPoint y: 270, distance: 227.7
click at [993, 482] on button "[PERSON_NAME] và In" at bounding box center [1026, 484] width 128 height 19
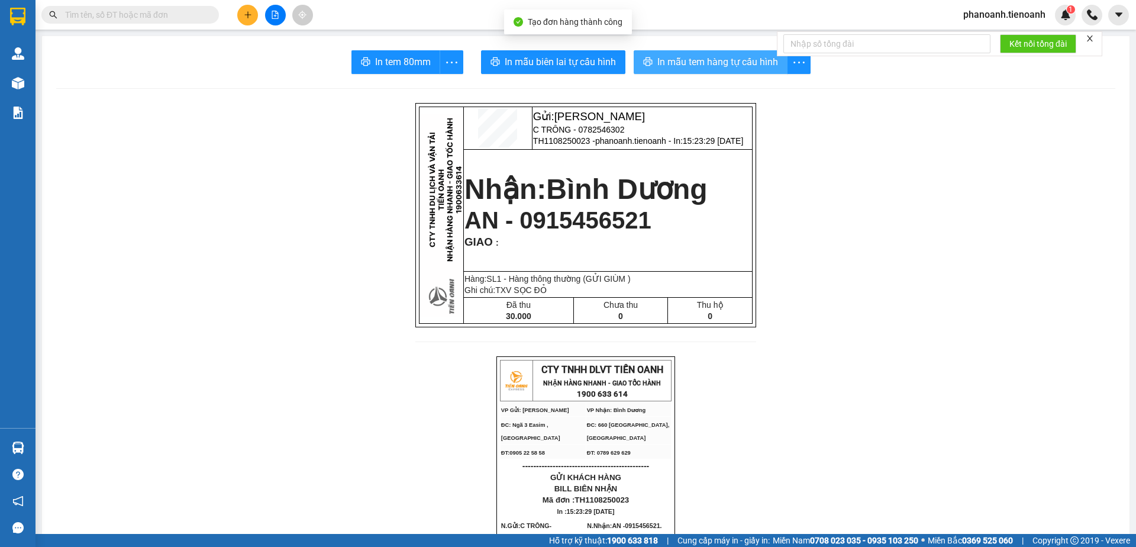
click at [741, 65] on span "In mẫu tem hàng tự cấu hình" at bounding box center [717, 61] width 121 height 15
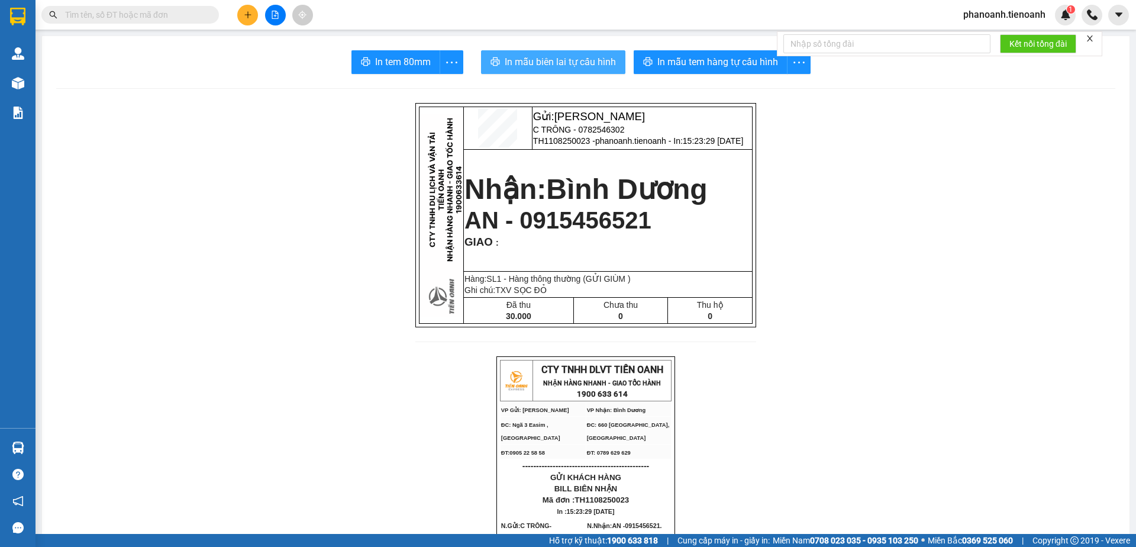
click at [566, 59] on span "In mẫu biên lai tự cấu hình" at bounding box center [560, 61] width 111 height 15
click at [1000, 10] on span "phanoanh.tienoanh" at bounding box center [1004, 14] width 101 height 15
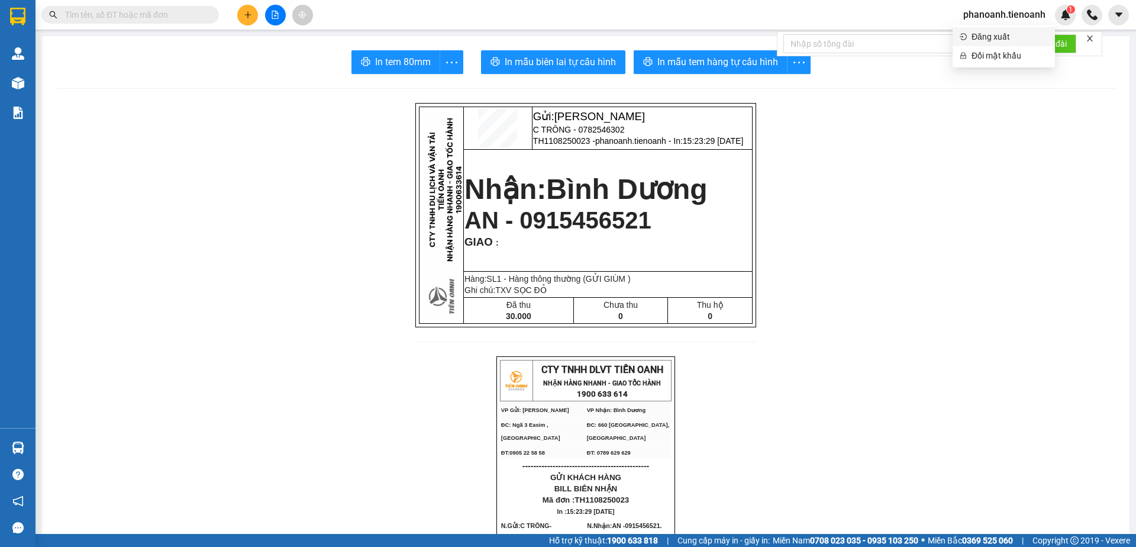
click at [997, 34] on span "Đăng xuất" at bounding box center [1009, 36] width 76 height 13
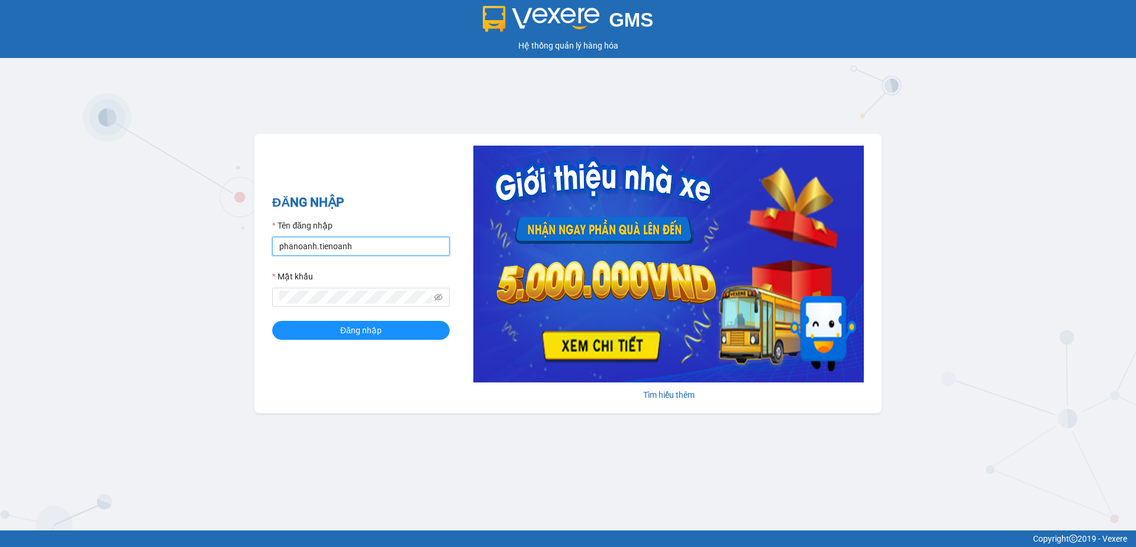
click at [357, 241] on input "phanoanh.tienoanh" at bounding box center [360, 246] width 177 height 19
type input "camlinh.tienoanh"
click at [408, 339] on button "Đăng nhập" at bounding box center [360, 330] width 177 height 19
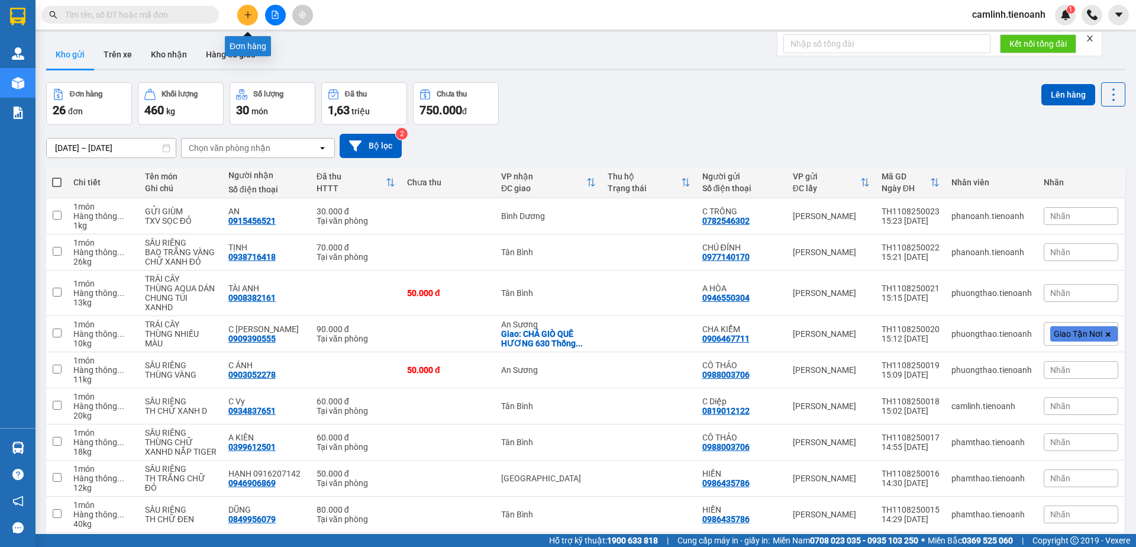
click at [250, 14] on icon "plus" at bounding box center [248, 15] width 8 height 8
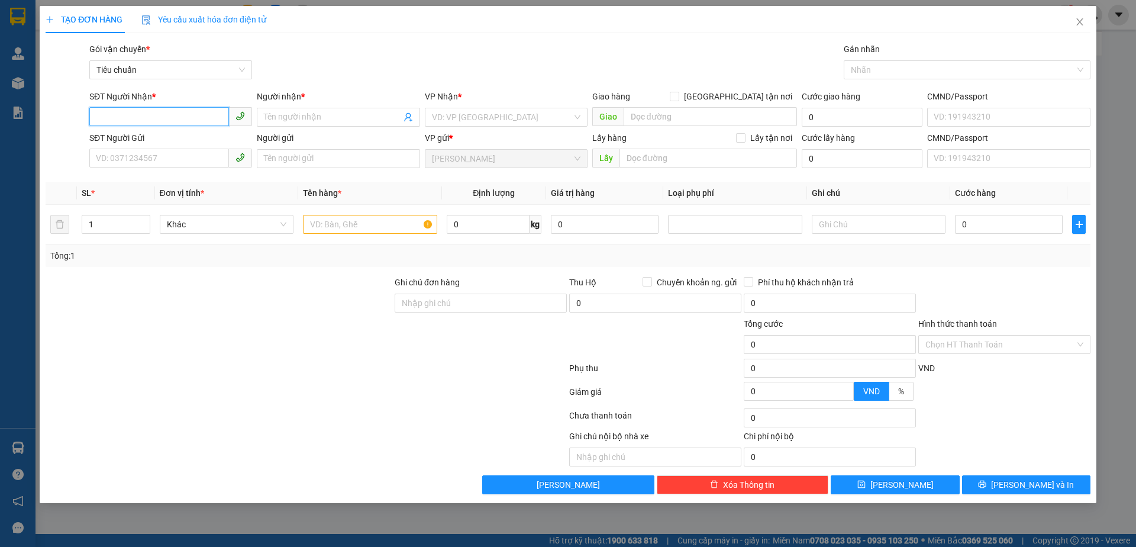
click at [212, 116] on input "SĐT Người Nhận *" at bounding box center [159, 116] width 140 height 19
type input "0833753250"
click at [206, 139] on div "0833753250 - HOÀNG" at bounding box center [170, 140] width 148 height 13
type input "HOÀNG"
type input "100.000"
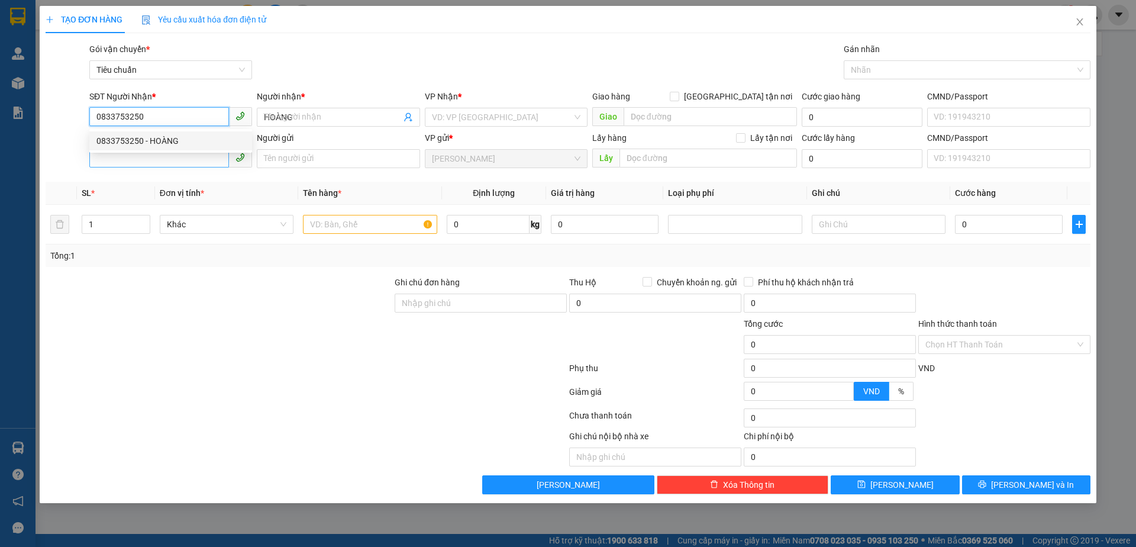
type input "100.000"
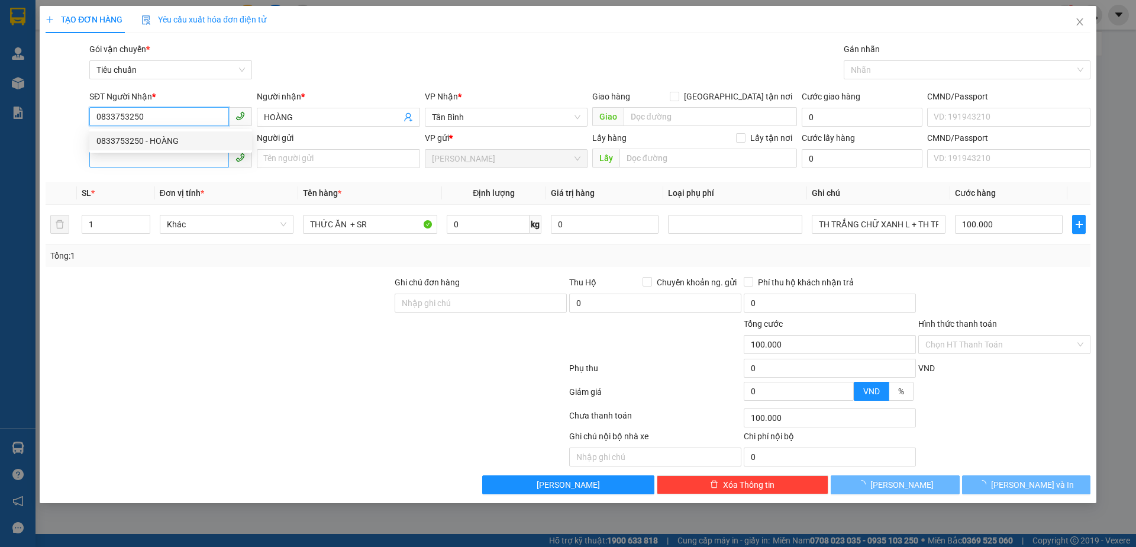
type input "0833753250"
click at [196, 159] on input "SĐT Người Gửi" at bounding box center [159, 157] width 140 height 19
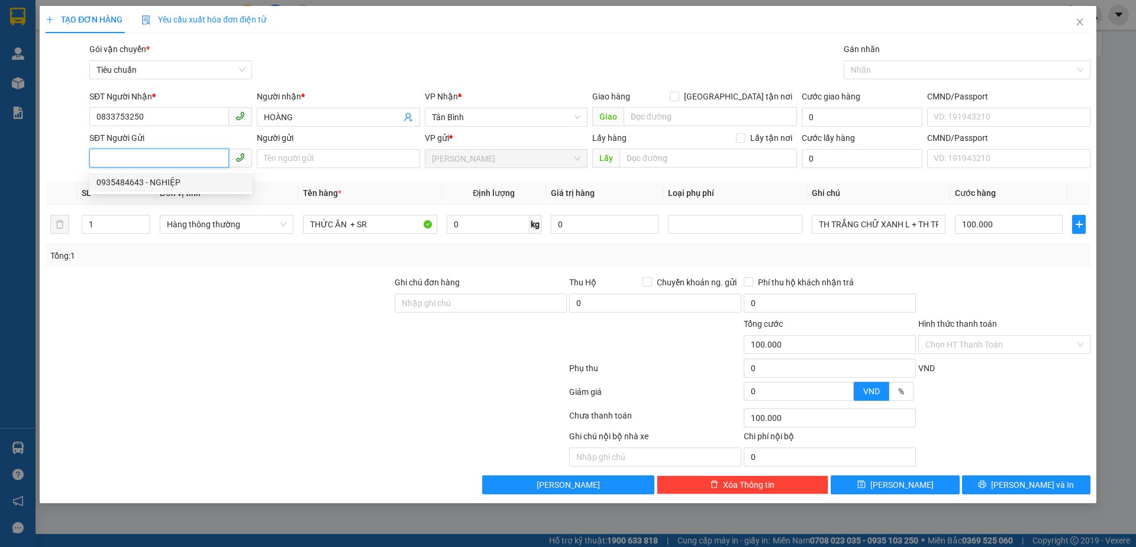
click at [196, 180] on div "0935484643 - NGHIỆP" at bounding box center [170, 182] width 148 height 13
type input "0935484643"
type input "NGHIỆP"
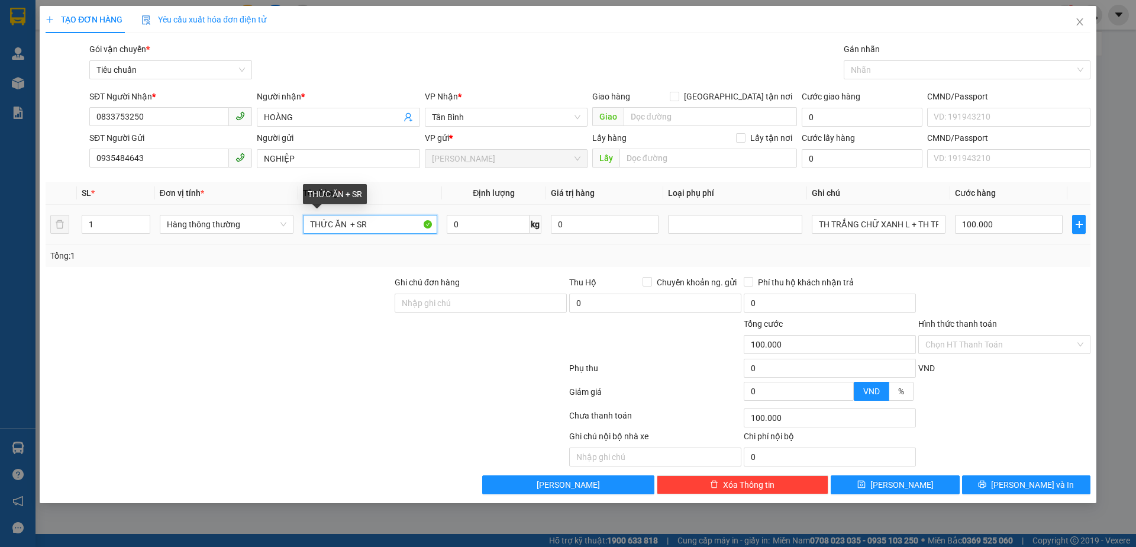
click at [399, 225] on input "THỨC ĂN + SR" at bounding box center [370, 224] width 134 height 19
type input "TIÊU"
click at [467, 220] on input "0" at bounding box center [488, 224] width 83 height 19
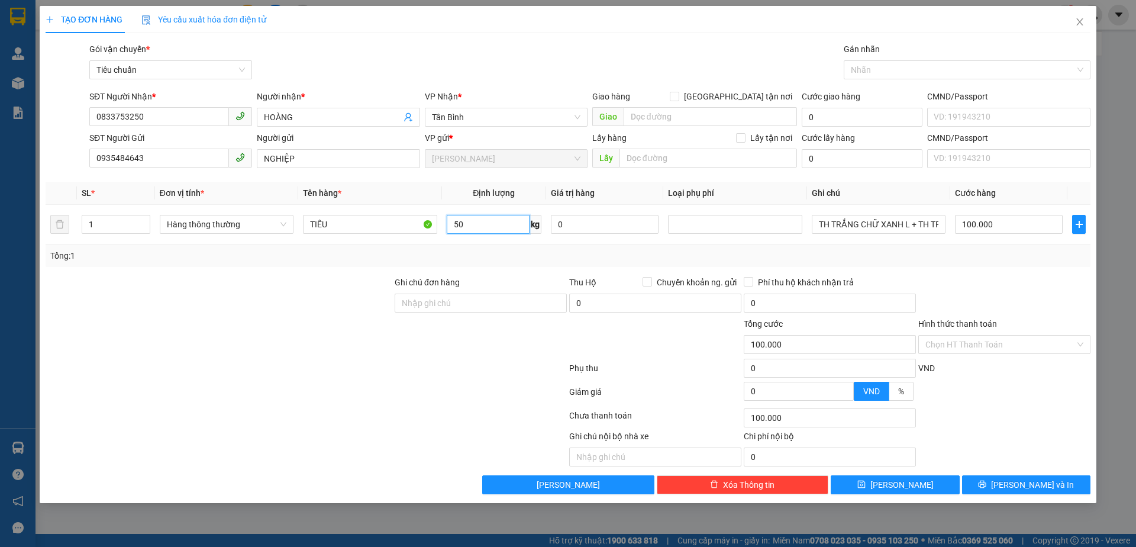
type input "50"
click at [476, 259] on div "Tổng: 1" at bounding box center [567, 255] width 1035 height 13
type input "90.000"
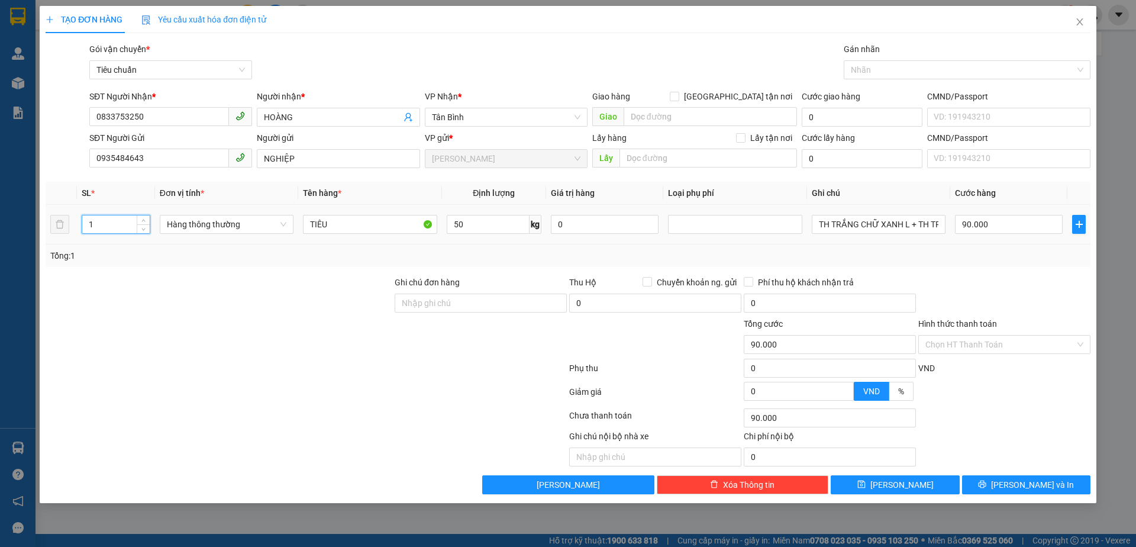
click at [89, 230] on input "1" at bounding box center [115, 224] width 67 height 18
type input "3"
click at [154, 303] on div at bounding box center [218, 296] width 349 height 41
click at [904, 214] on div "TH TRẮNG CHỮ XANH L + TH TRƠN" at bounding box center [879, 224] width 134 height 24
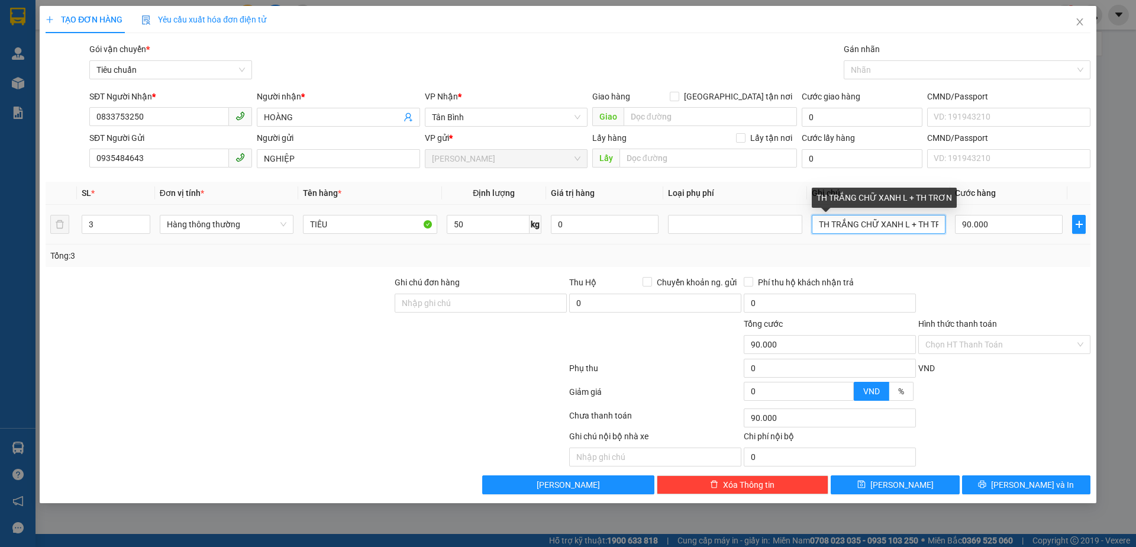
click at [910, 228] on input "TH TRẮNG CHỮ XANH L + TH TRƠN" at bounding box center [879, 224] width 134 height 19
type input "2 BAO XANH LÁ + BAO"
click at [1023, 212] on td "90.000" at bounding box center [1008, 225] width 117 height 40
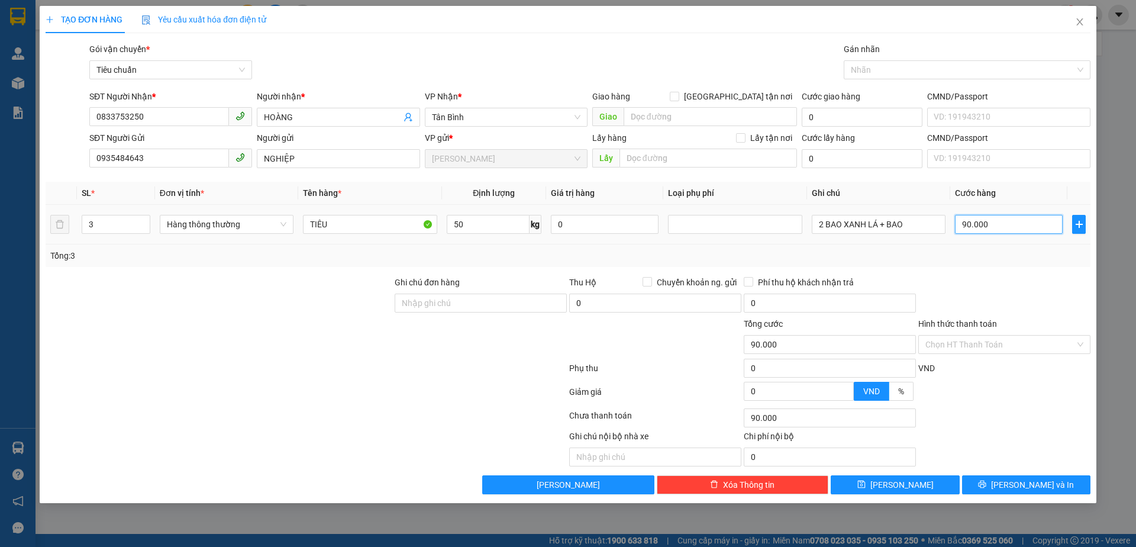
click at [1023, 215] on input "90.000" at bounding box center [1009, 224] width 108 height 19
type input "2"
type input "27"
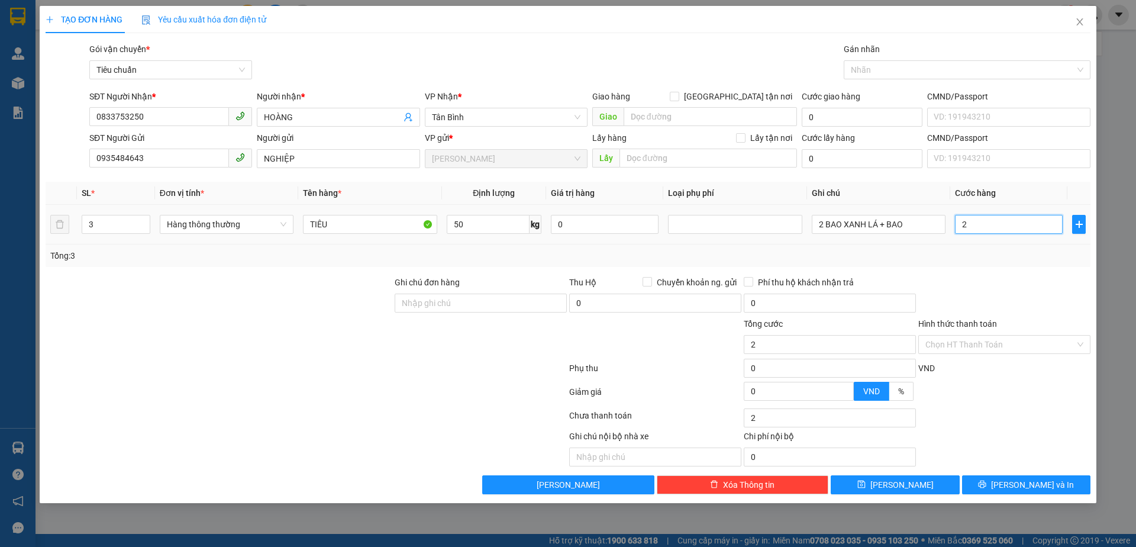
type input "27"
type input "270"
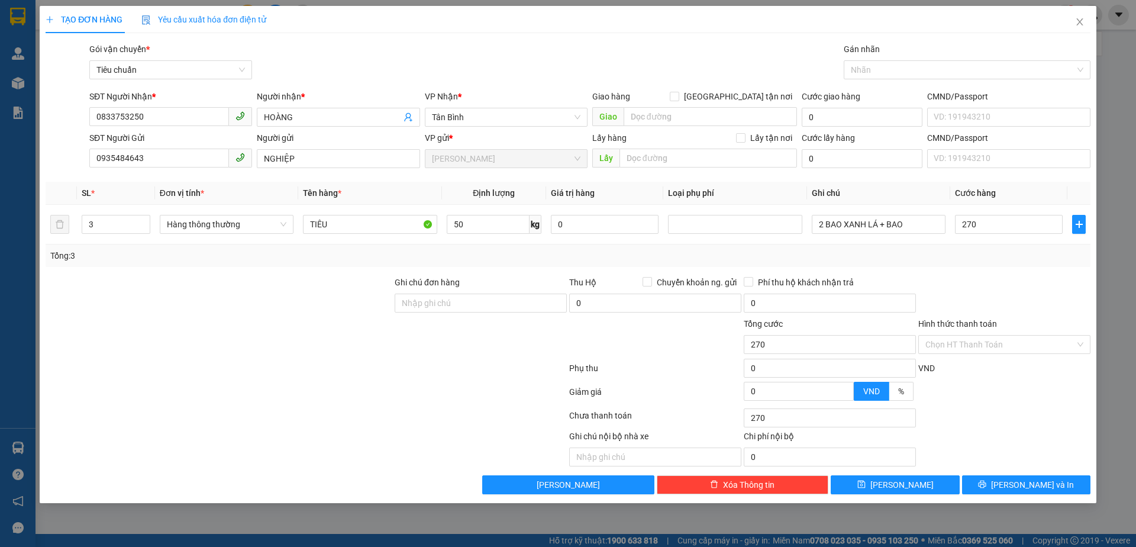
type input "270.000"
click at [1026, 272] on div "Transit Pickup Surcharge Ids Transit Deliver Surcharge Ids Transit Deliver Surc…" at bounding box center [568, 268] width 1045 height 451
click at [913, 228] on input "2 BAO XANH LÁ + BAO" at bounding box center [879, 224] width 134 height 19
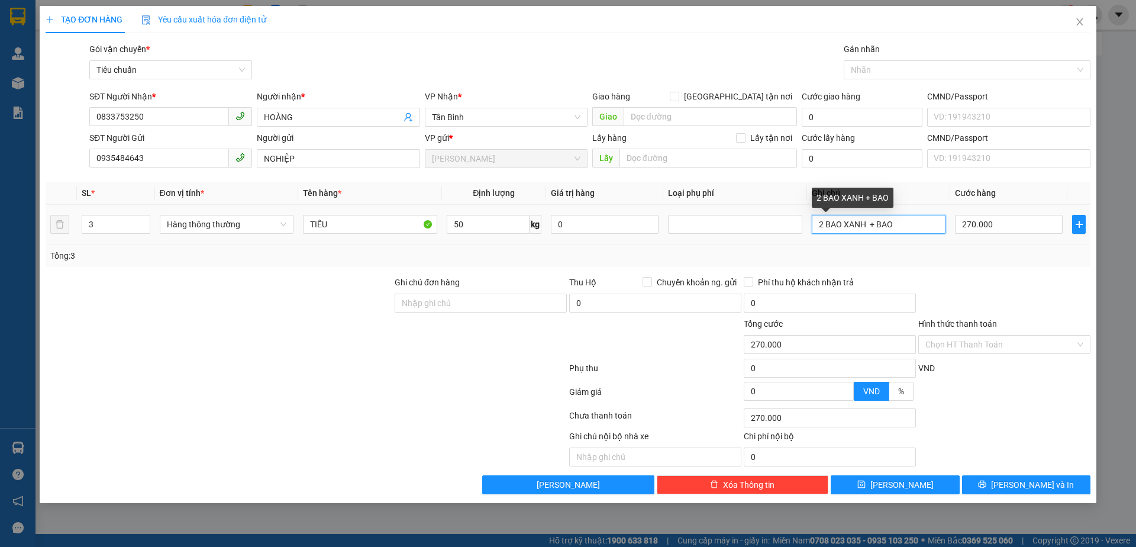
click at [913, 228] on input "2 BAO XANH + BAO" at bounding box center [879, 224] width 134 height 19
drag, startPoint x: 822, startPoint y: 228, endPoint x: 810, endPoint y: 227, distance: 11.8
click at [810, 227] on td "2 BAO XANH" at bounding box center [878, 225] width 143 height 40
type input "3 BAO XANH"
click at [819, 260] on div "Tổng: 3" at bounding box center [567, 255] width 1035 height 13
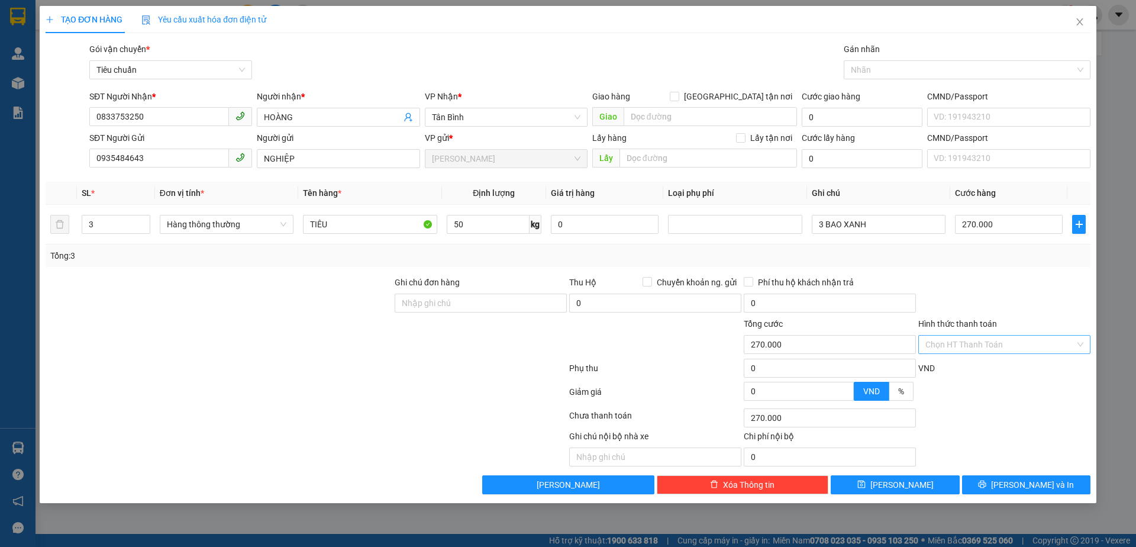
click at [971, 345] on input "Hình thức thanh toán" at bounding box center [1000, 344] width 150 height 18
click at [979, 374] on div "Tại văn phòng" at bounding box center [1004, 367] width 158 height 13
type input "0"
click at [978, 486] on button "[PERSON_NAME] và In" at bounding box center [1026, 484] width 128 height 19
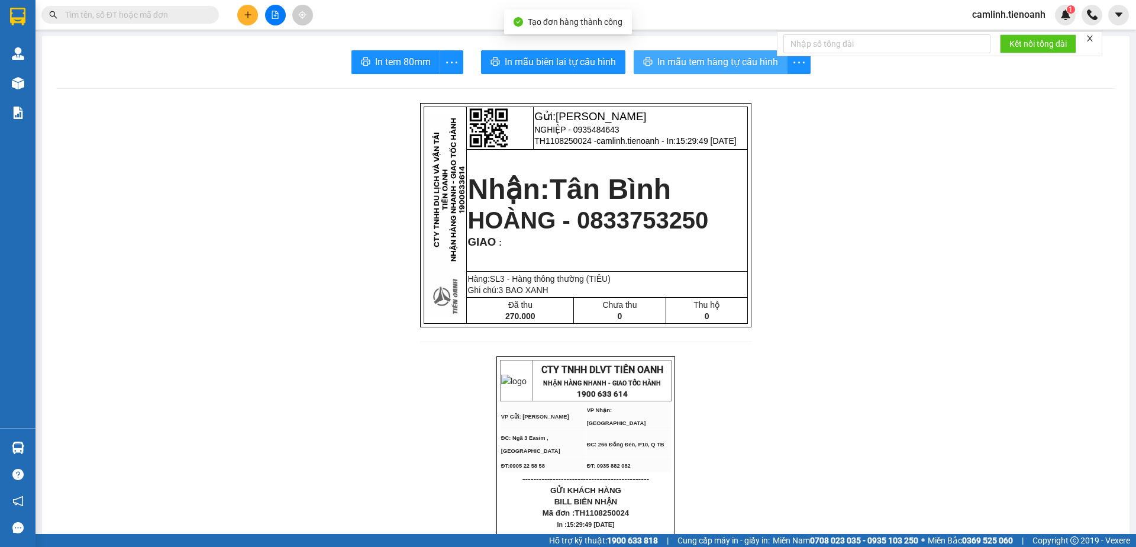
click at [684, 52] on button "In mẫu tem hàng tự cấu hình" at bounding box center [711, 62] width 154 height 24
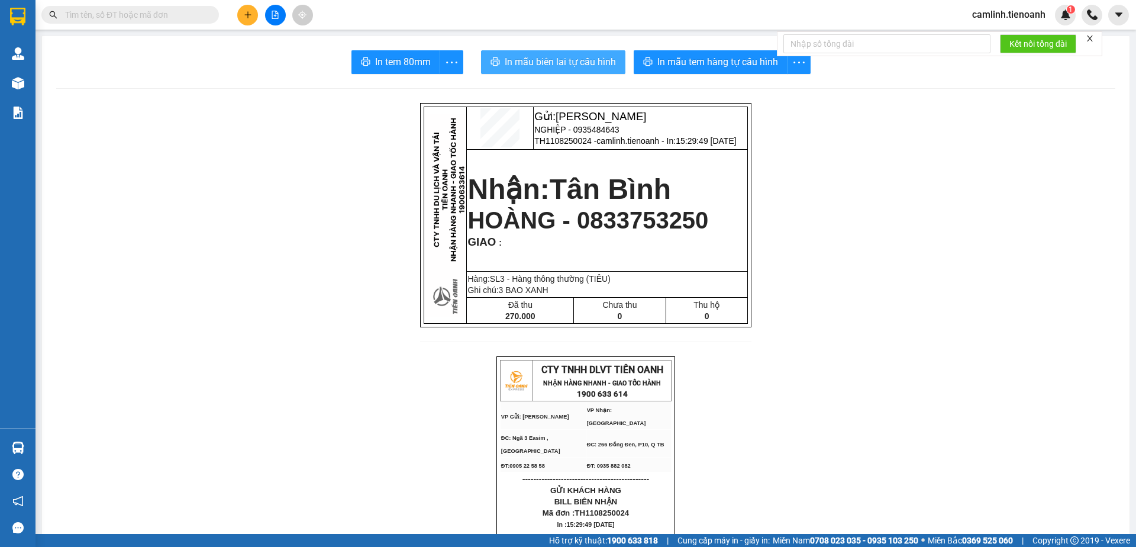
click at [569, 60] on span "In mẫu biên lai tự cấu hình" at bounding box center [560, 61] width 111 height 15
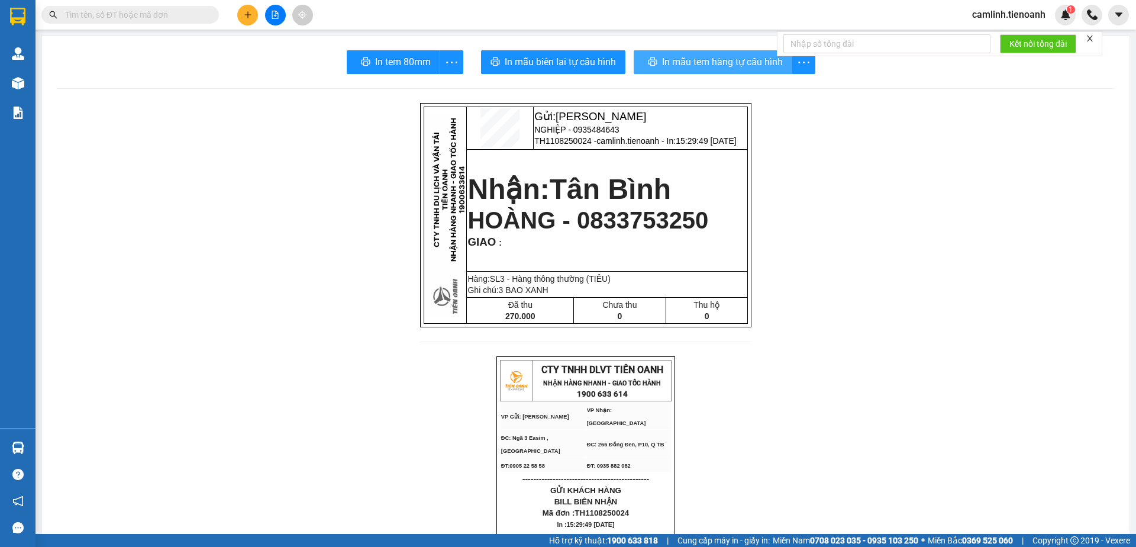
click at [696, 63] on span "In mẫu tem hàng tự cấu hình" at bounding box center [722, 61] width 121 height 15
click at [661, 56] on span "In mẫu tem hàng tự cấu hình" at bounding box center [717, 61] width 121 height 15
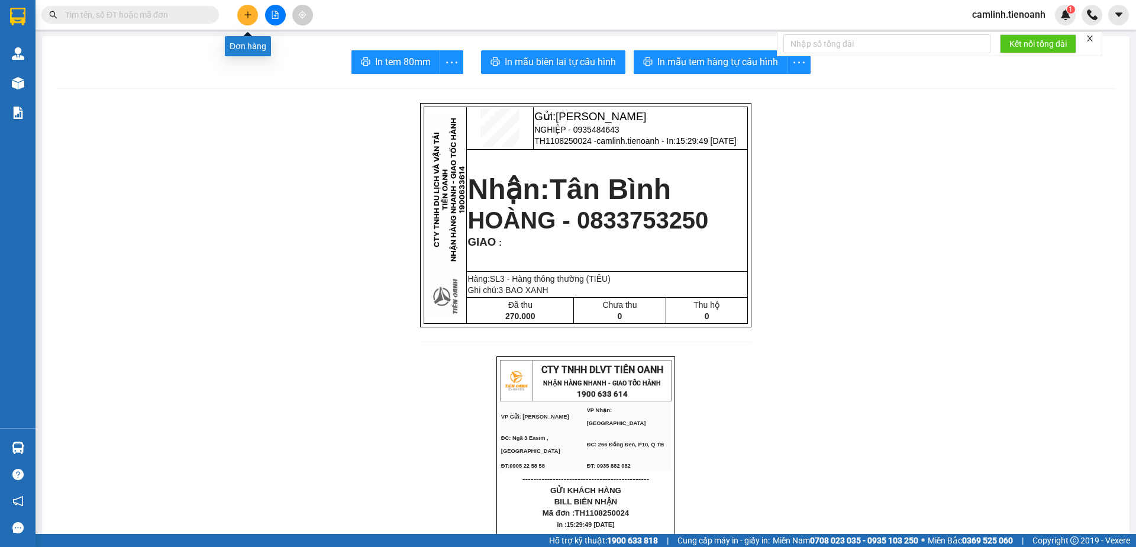
click at [244, 14] on icon "plus" at bounding box center [248, 15] width 8 height 8
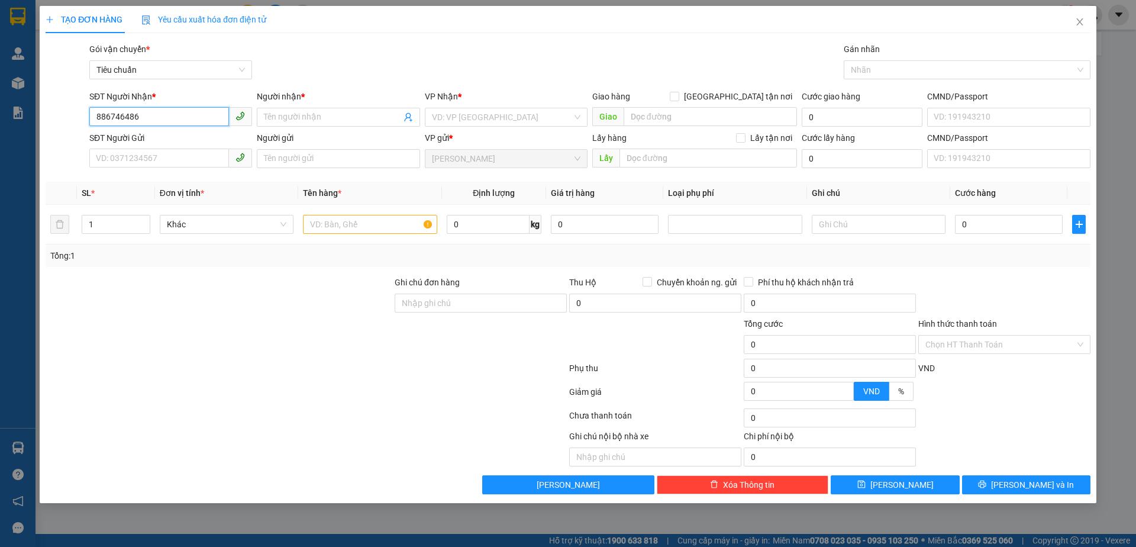
click at [95, 119] on input "886746486" at bounding box center [159, 116] width 140 height 19
type input "0886746486"
click at [124, 136] on div "0886746486 - TÍN" at bounding box center [170, 140] width 148 height 13
type input "TÍN"
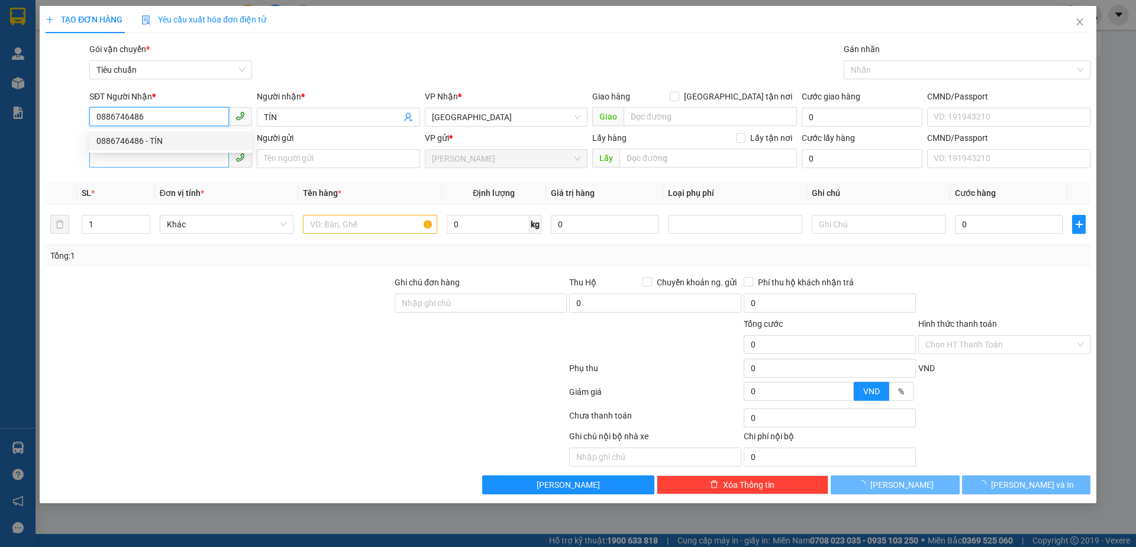
type input "0886746486"
type input "30.000"
click at [143, 163] on input "SĐT Người Gửi" at bounding box center [159, 157] width 140 height 19
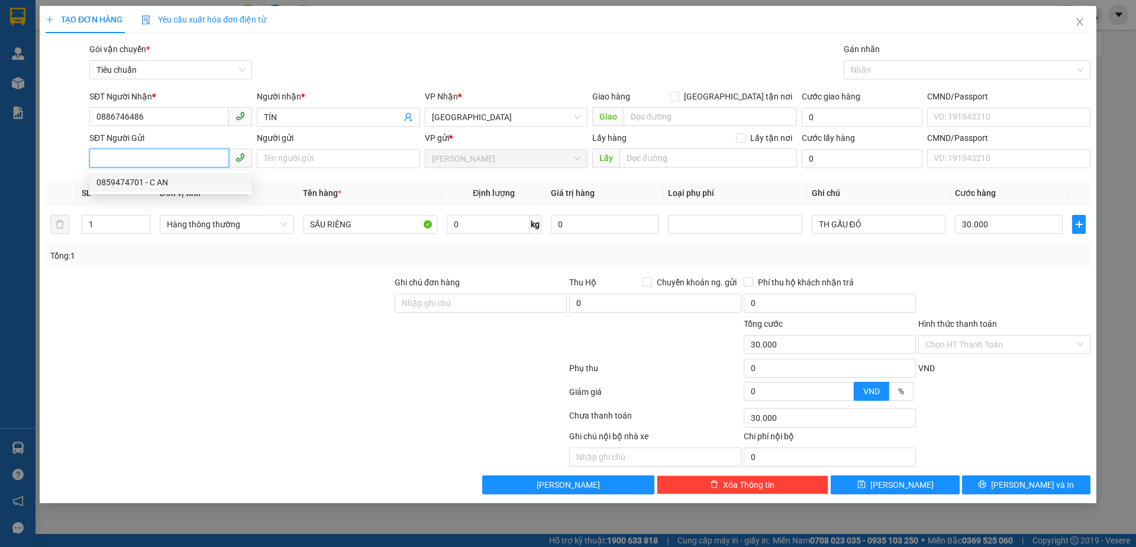
click at [148, 182] on div "0859474701 - C AN" at bounding box center [170, 182] width 148 height 13
type input "0859474701"
type input "C AN"
click at [377, 235] on div "SẦU RIÊNG" at bounding box center [370, 224] width 134 height 24
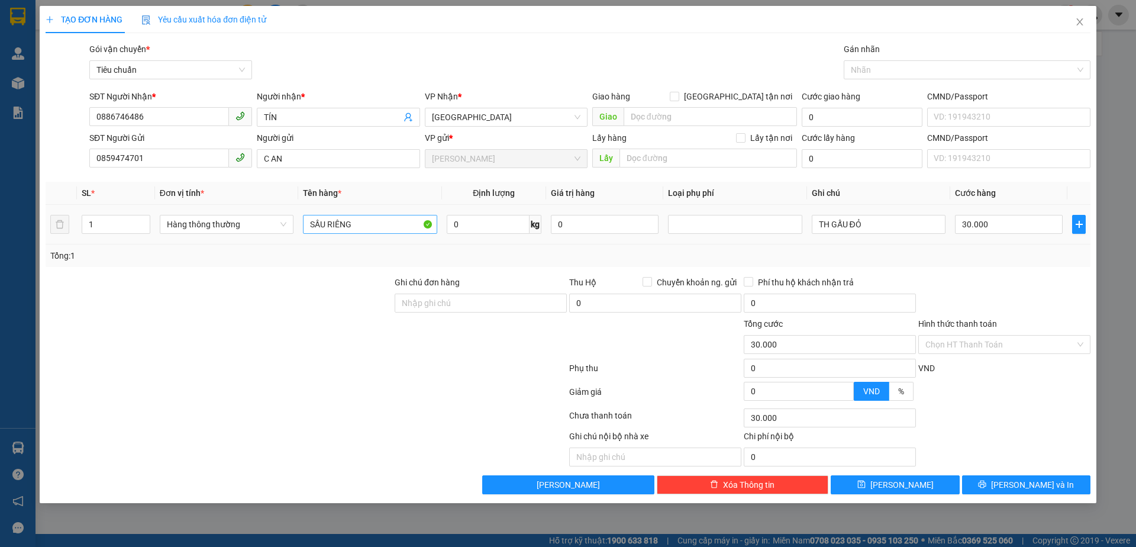
click at [379, 225] on input "SẦU RIÊNG" at bounding box center [370, 224] width 134 height 19
type input "GIẤT TỜ"
click at [849, 224] on input "TH GẤU ĐỎ" at bounding box center [879, 224] width 134 height 19
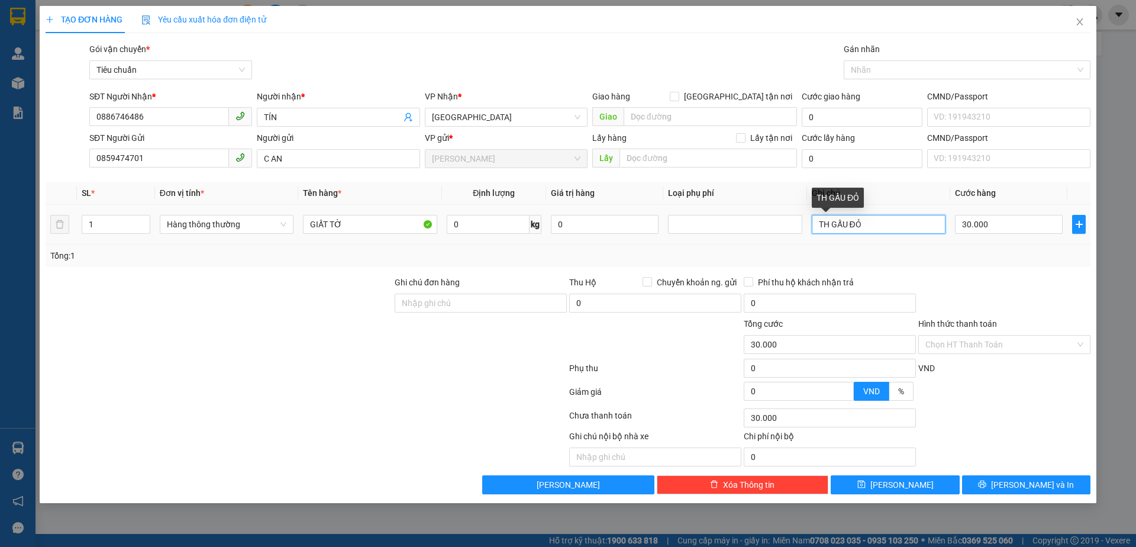
click at [849, 224] on input "TH GẤU ĐỎ" at bounding box center [879, 224] width 134 height 19
type input "BÌA HỒ SƠ XANH"
click at [1031, 340] on input "Hình thức thanh toán" at bounding box center [1000, 344] width 150 height 18
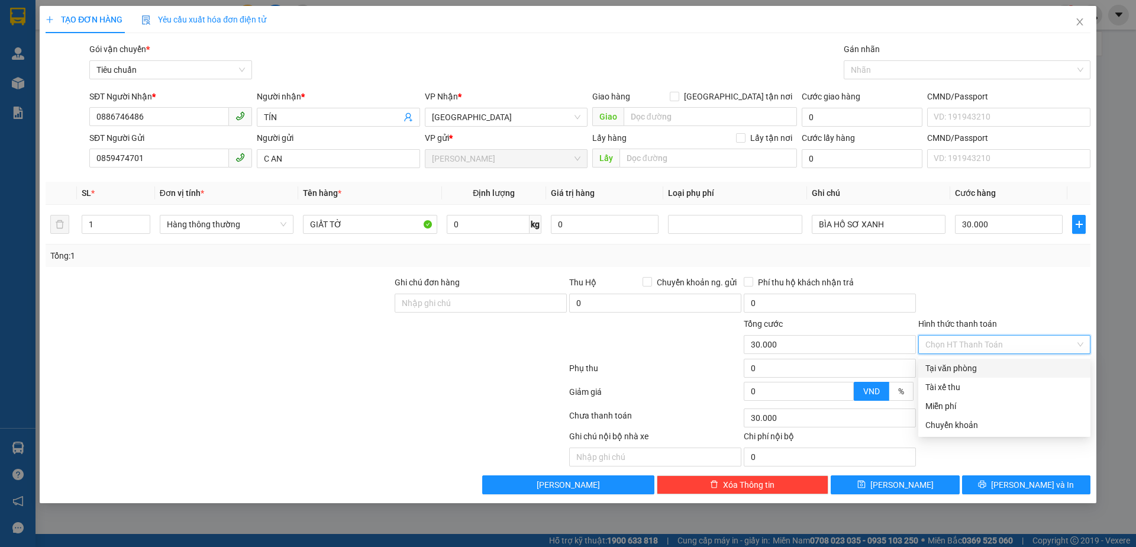
click at [1032, 367] on div "Tại văn phòng" at bounding box center [1004, 367] width 158 height 13
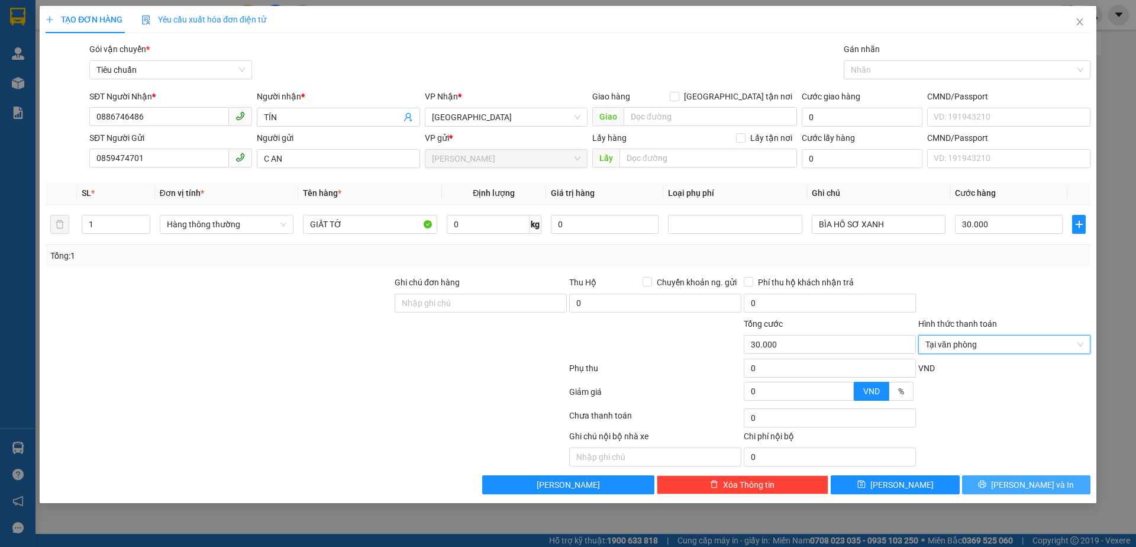
click at [1030, 482] on span "[PERSON_NAME] và In" at bounding box center [1032, 484] width 83 height 13
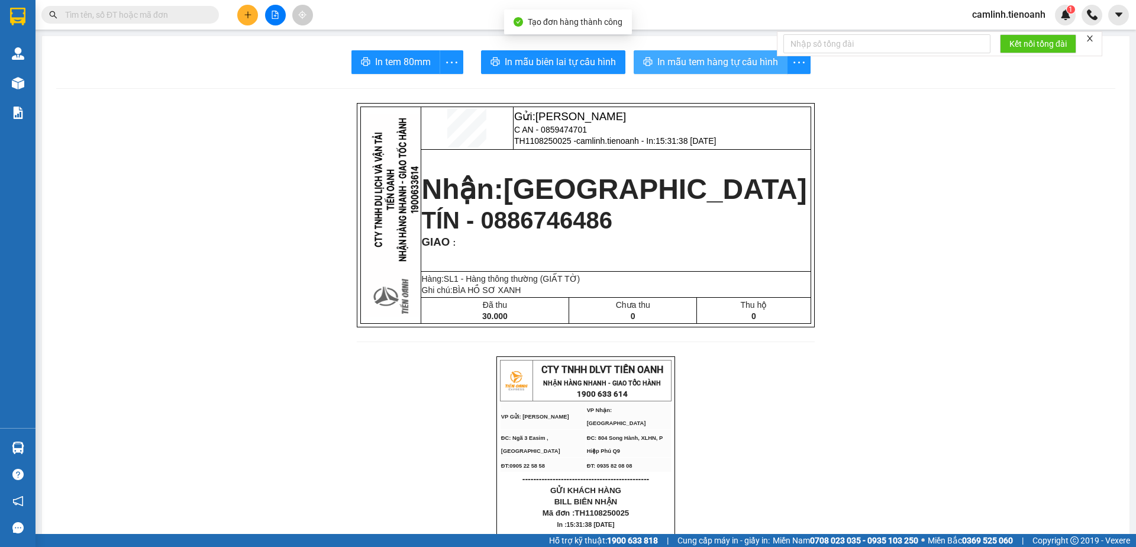
click at [721, 66] on span "In mẫu tem hàng tự cấu hình" at bounding box center [717, 61] width 121 height 15
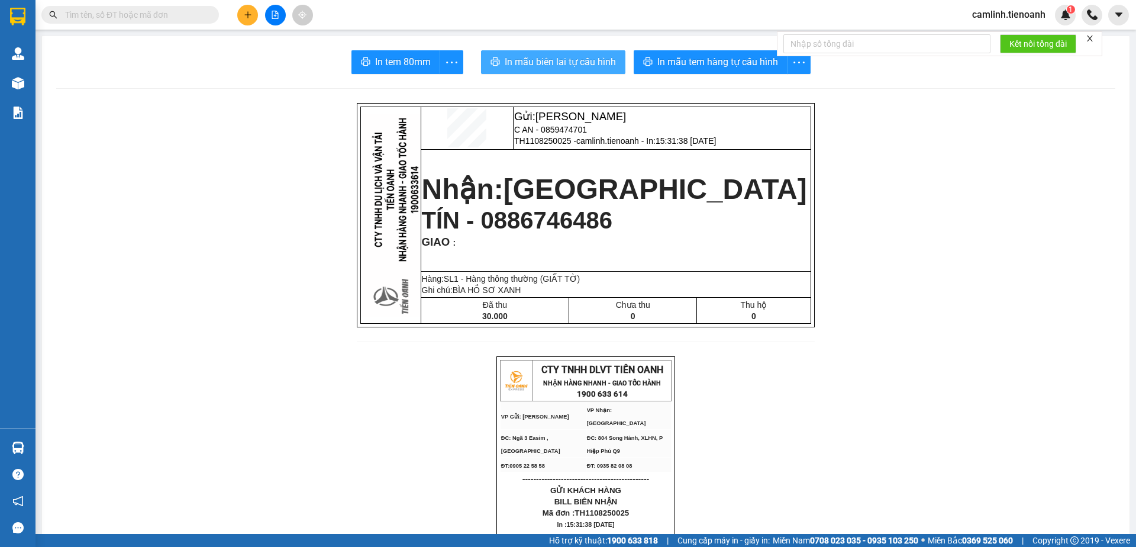
click at [562, 70] on button "In mẫu biên lai tự cấu hình" at bounding box center [553, 62] width 144 height 24
drag, startPoint x: 1059, startPoint y: 222, endPoint x: 776, endPoint y: 50, distance: 331.9
click at [996, 9] on span "camlinh.tienoanh" at bounding box center [1009, 14] width 92 height 15
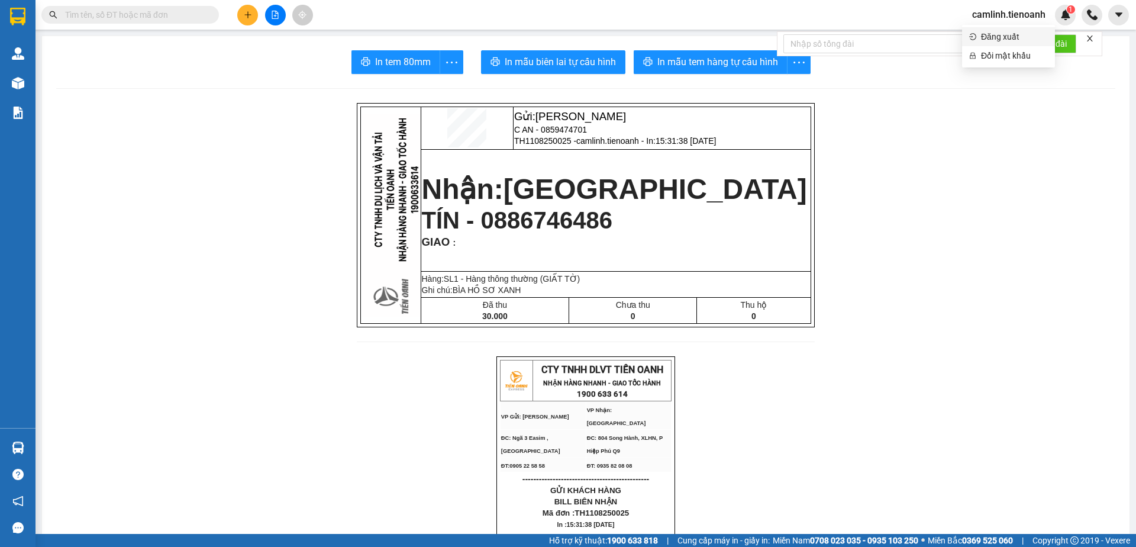
click at [999, 31] on span "Đăng xuất" at bounding box center [1014, 36] width 67 height 13
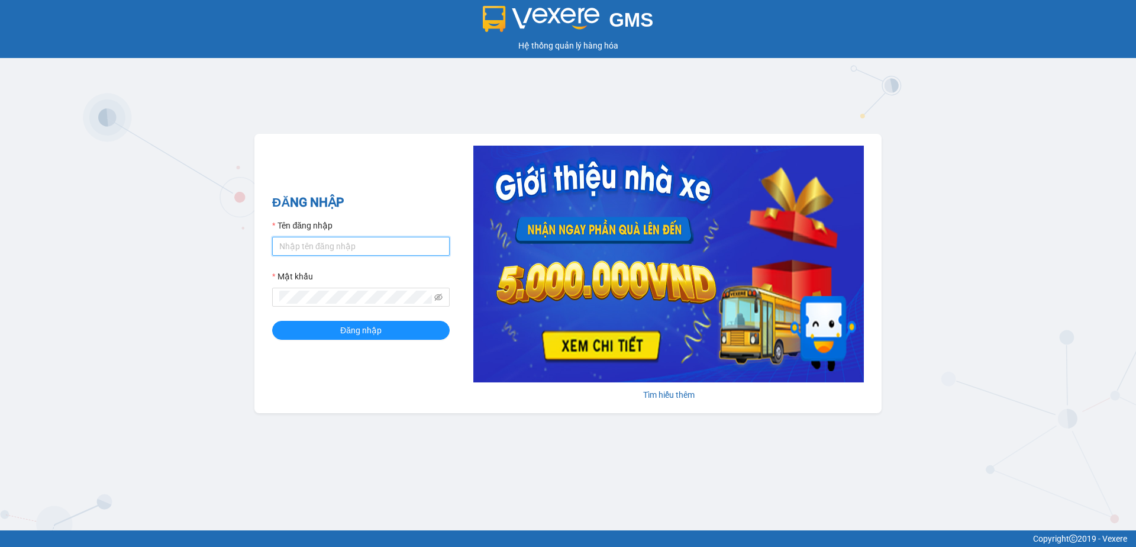
type input "camlinh.tienoanh"
click at [398, 240] on input "camlinh.tienoanh" at bounding box center [360, 246] width 177 height 19
type input "phanoanh.tienoanh"
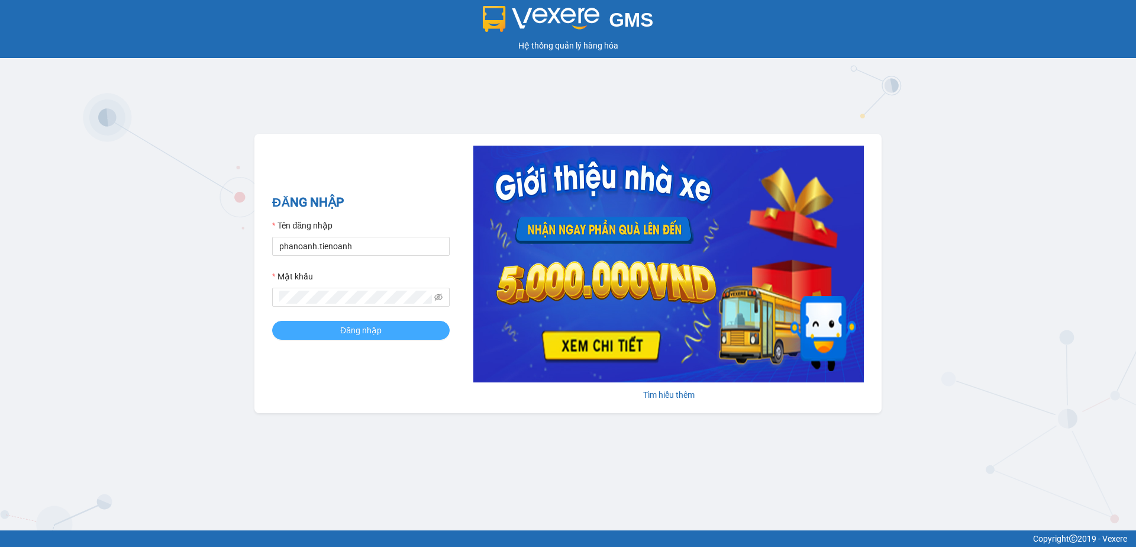
click at [385, 332] on button "Đăng nhập" at bounding box center [360, 330] width 177 height 19
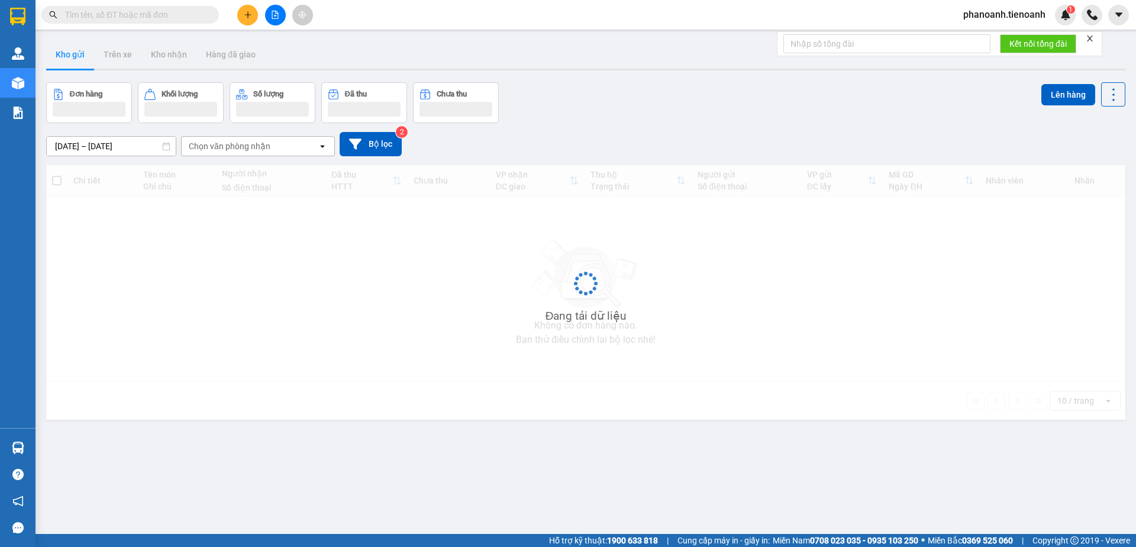
click at [246, 14] on icon "plus" at bounding box center [248, 15] width 8 height 8
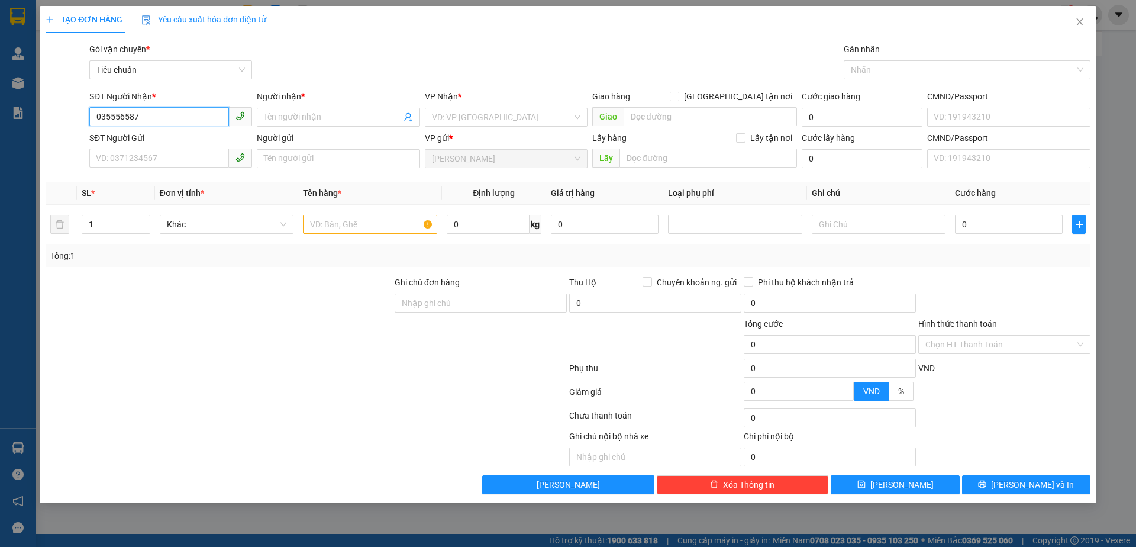
type input "0355565878"
click at [199, 146] on div "0355565878 - C HẠNH" at bounding box center [170, 140] width 148 height 13
type input "C HẠNH"
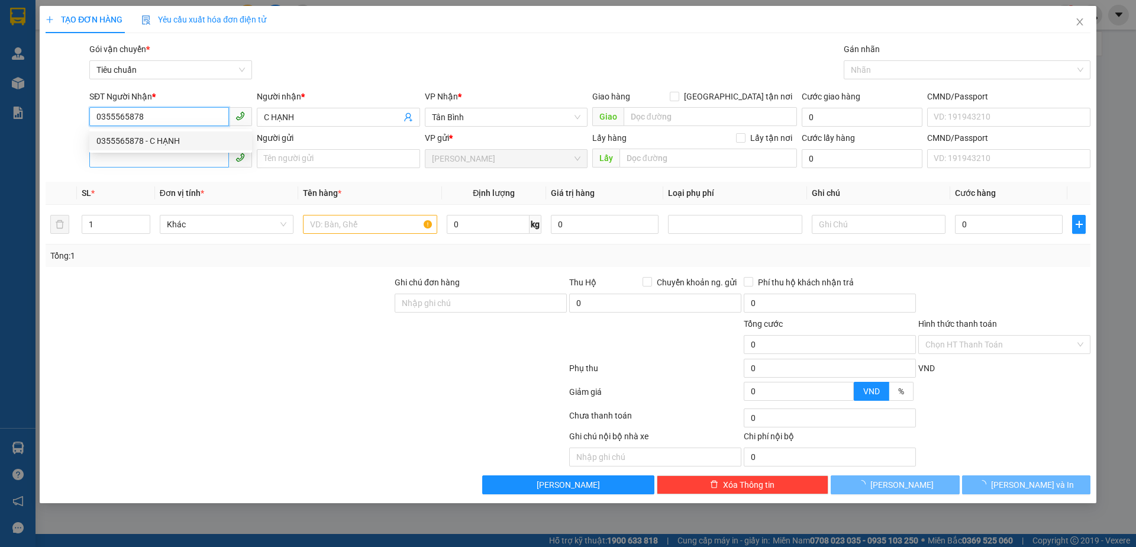
type input "40.000"
type input "0355565878"
click at [189, 161] on input "SĐT Người Gửi" at bounding box center [159, 157] width 140 height 19
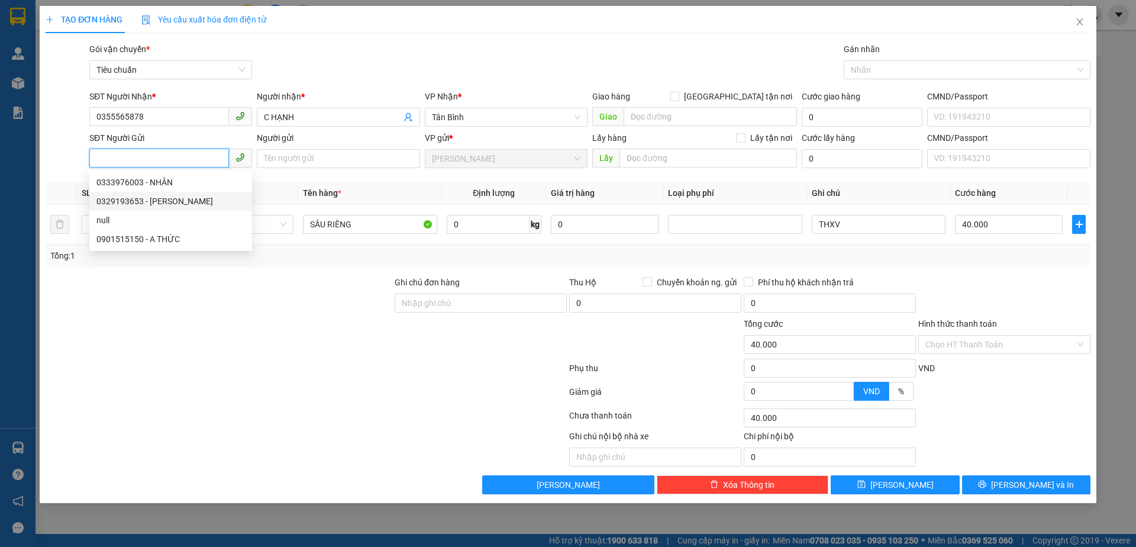
click at [185, 204] on div "0329193653 - CHÚ HẢI" at bounding box center [170, 201] width 148 height 13
type input "0329193653"
type input "CHÚ HẢI"
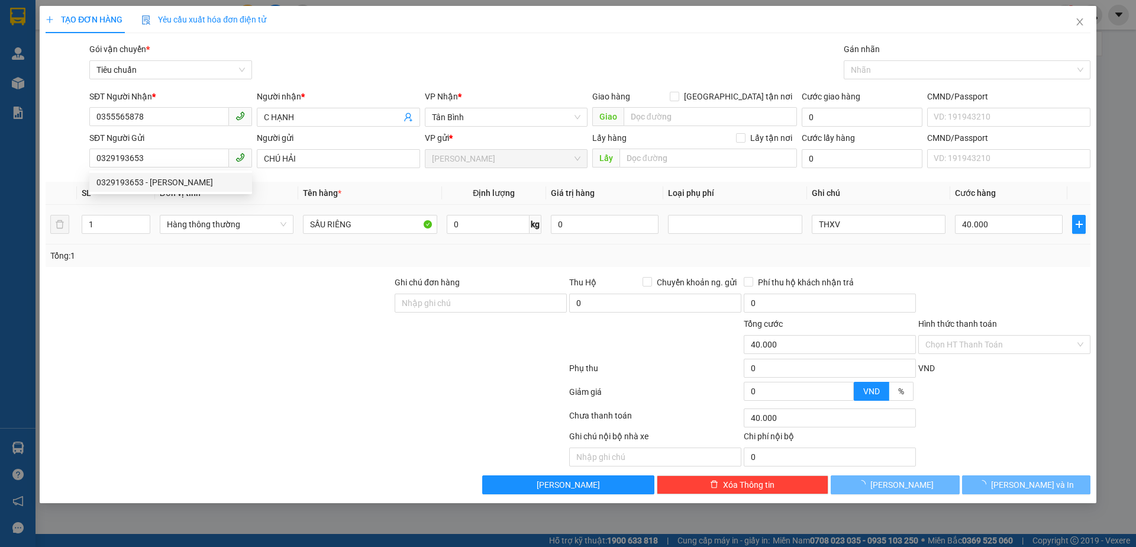
click at [303, 346] on div at bounding box center [218, 337] width 349 height 41
type input "30.000"
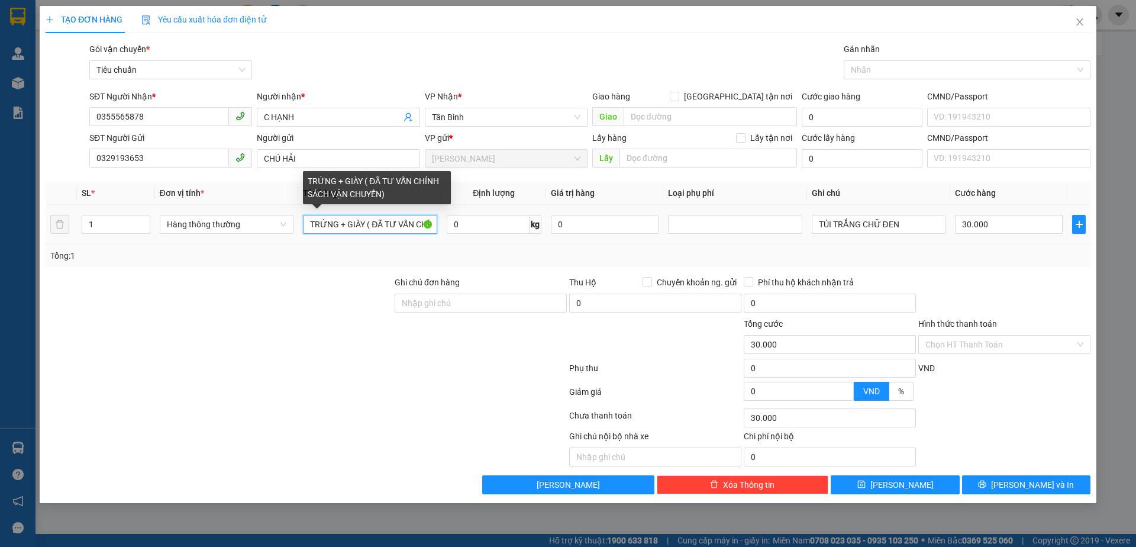
click at [372, 221] on input "TRỨNG + GIÀY ( ĐÃ TƯ VẤN CHÍNH SÁCH VẬN CHUYỂN)" at bounding box center [370, 224] width 134 height 19
type input "SẦU RIÊNG"
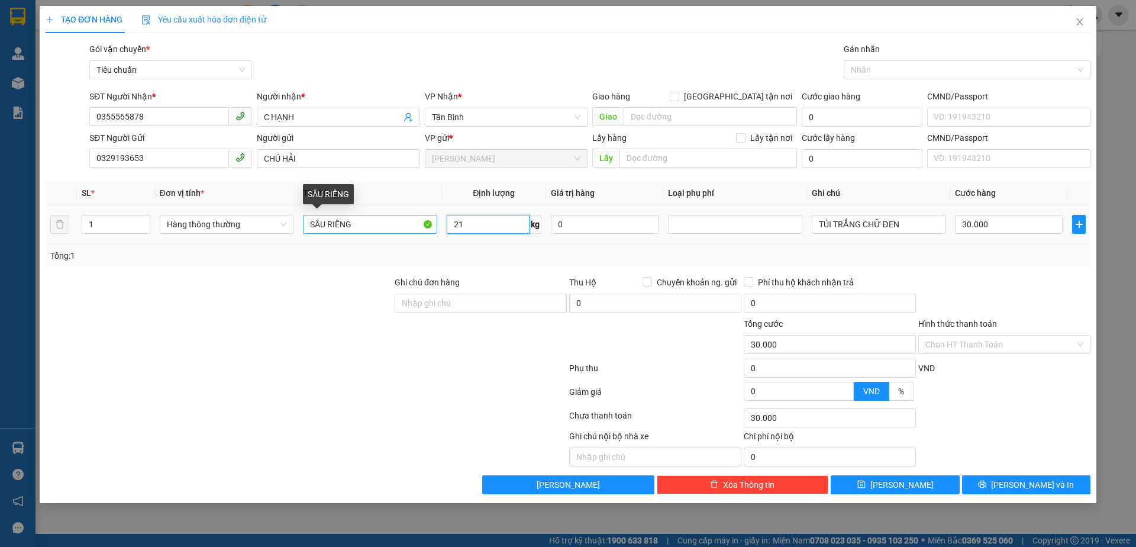
type input "21"
type input "60.000"
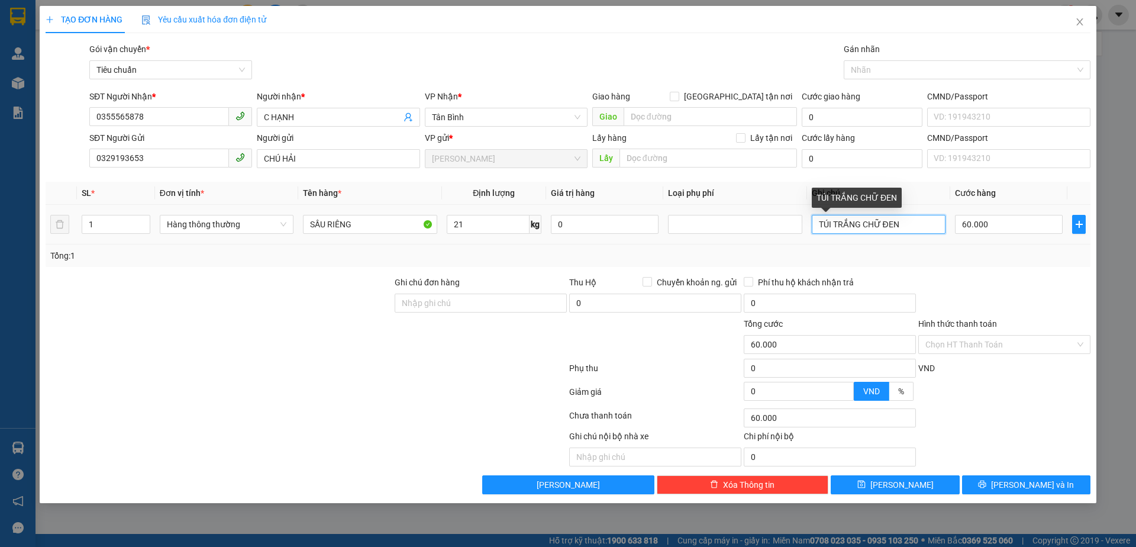
click at [876, 228] on input "TÚI TRẮNG CHỮ ĐEN" at bounding box center [879, 224] width 134 height 19
type input "TH CHỮ ĐỎ"
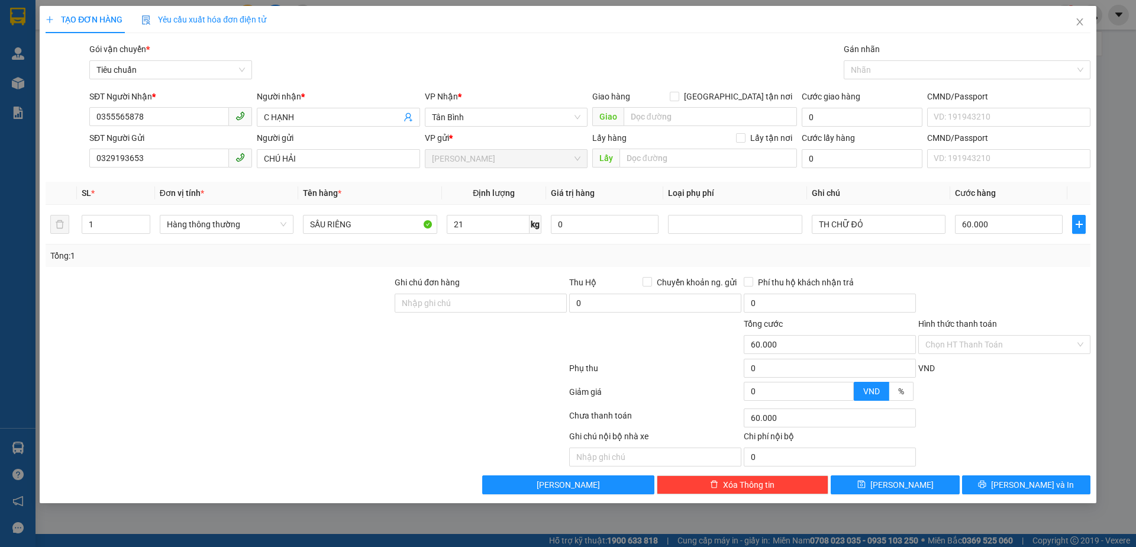
click at [490, 357] on div at bounding box center [480, 337] width 175 height 41
click at [498, 375] on div at bounding box center [306, 371] width 524 height 24
click at [445, 370] on div at bounding box center [306, 371] width 524 height 24
click at [968, 281] on div at bounding box center [1004, 296] width 175 height 41
click at [982, 352] on input "Hình thức thanh toán" at bounding box center [1000, 344] width 150 height 18
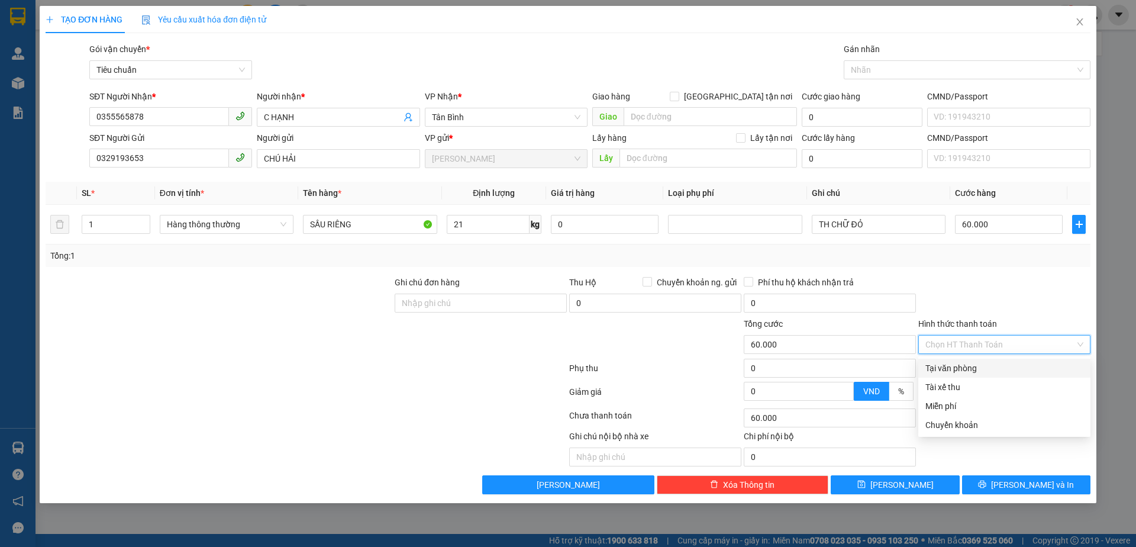
click at [985, 369] on div "Tại văn phòng" at bounding box center [1004, 367] width 158 height 13
type input "0"
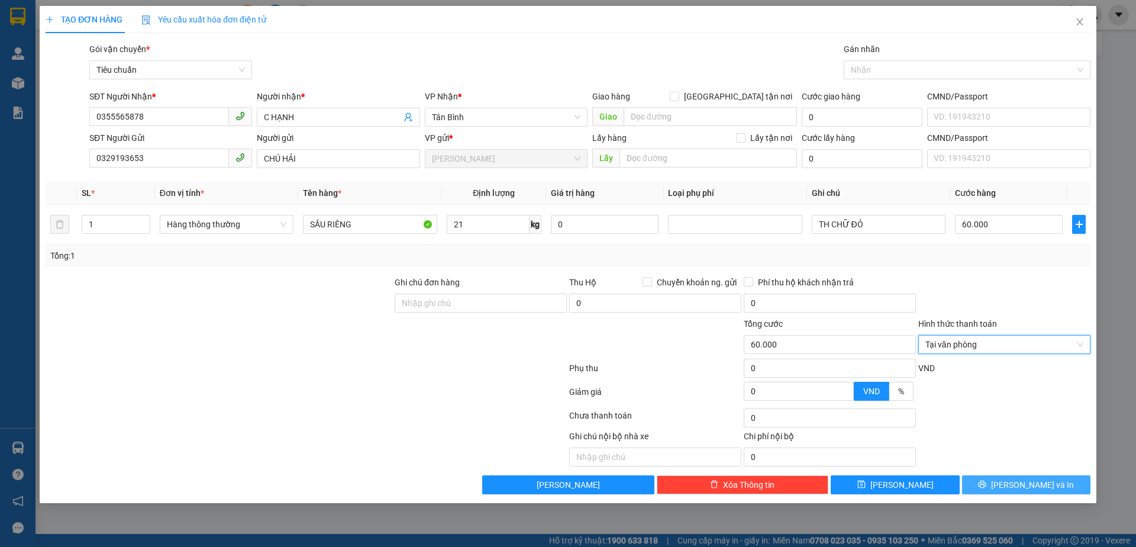
click at [986, 487] on icon "printer" at bounding box center [983, 484] width 8 height 8
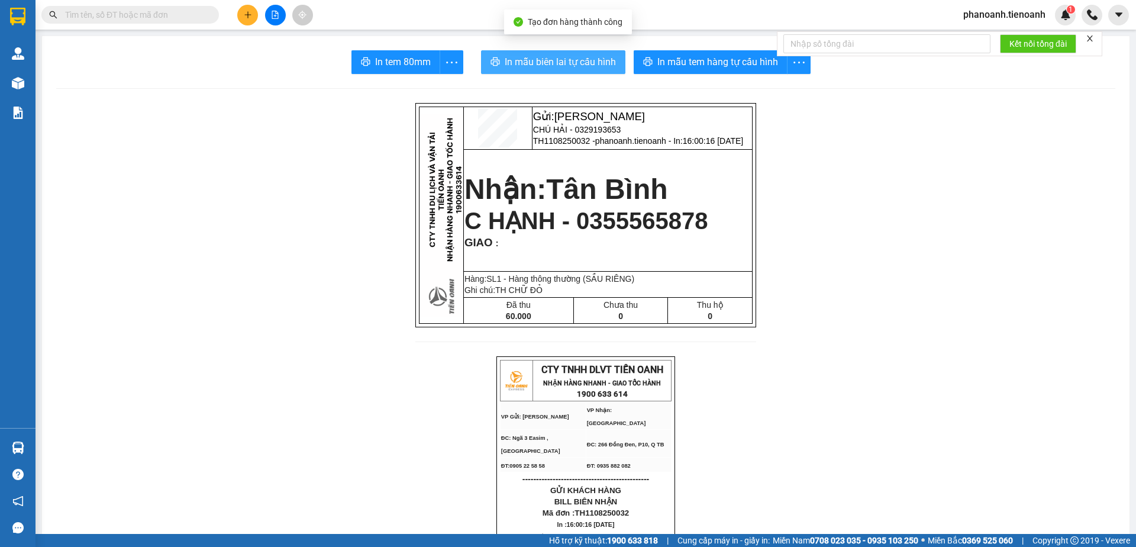
click at [561, 56] on span "In mẫu biên lai tự cấu hình" at bounding box center [560, 61] width 111 height 15
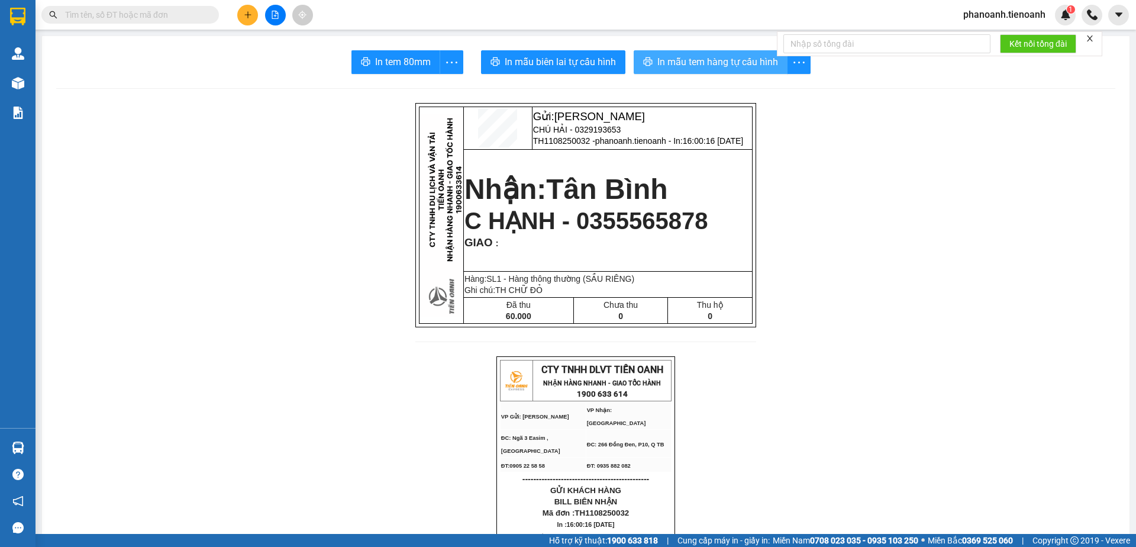
drag, startPoint x: 678, startPoint y: 54, endPoint x: 754, endPoint y: 73, distance: 78.1
click at [678, 54] on span "In mẫu tem hàng tự cấu hình" at bounding box center [717, 61] width 121 height 15
click at [244, 14] on icon "plus" at bounding box center [248, 15] width 8 height 8
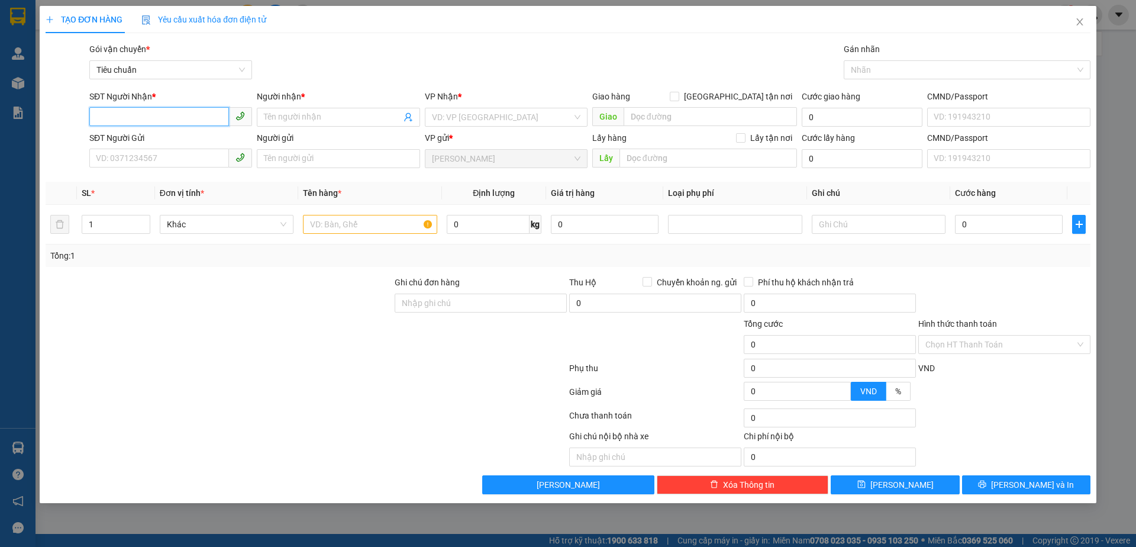
click at [169, 113] on input "SĐT Người Nhận *" at bounding box center [159, 116] width 140 height 19
type input "0908112177"
click at [340, 116] on input "Người nhận *" at bounding box center [332, 117] width 137 height 13
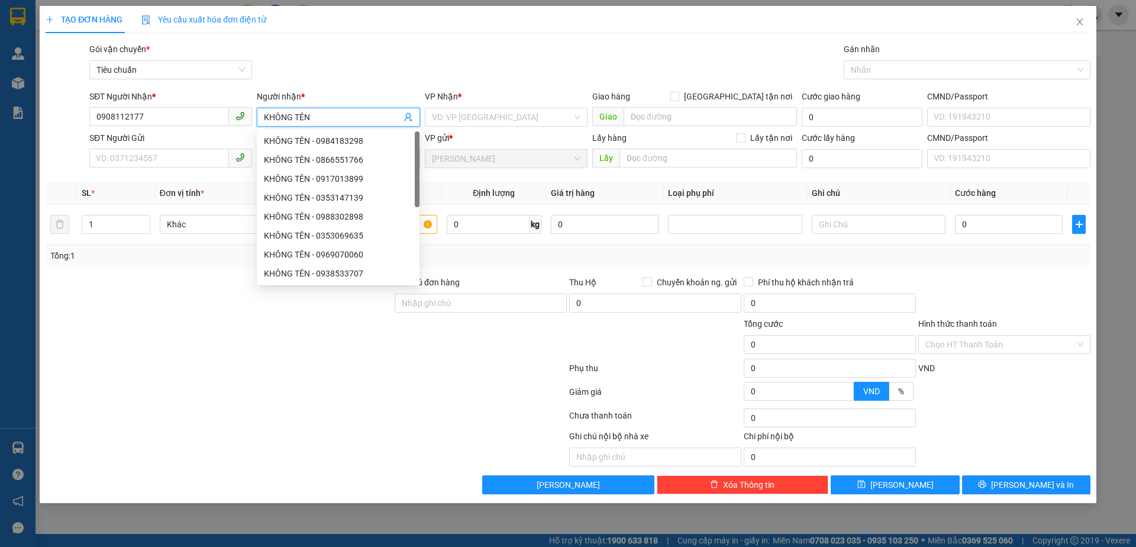
type input "KHÔNG TÊN"
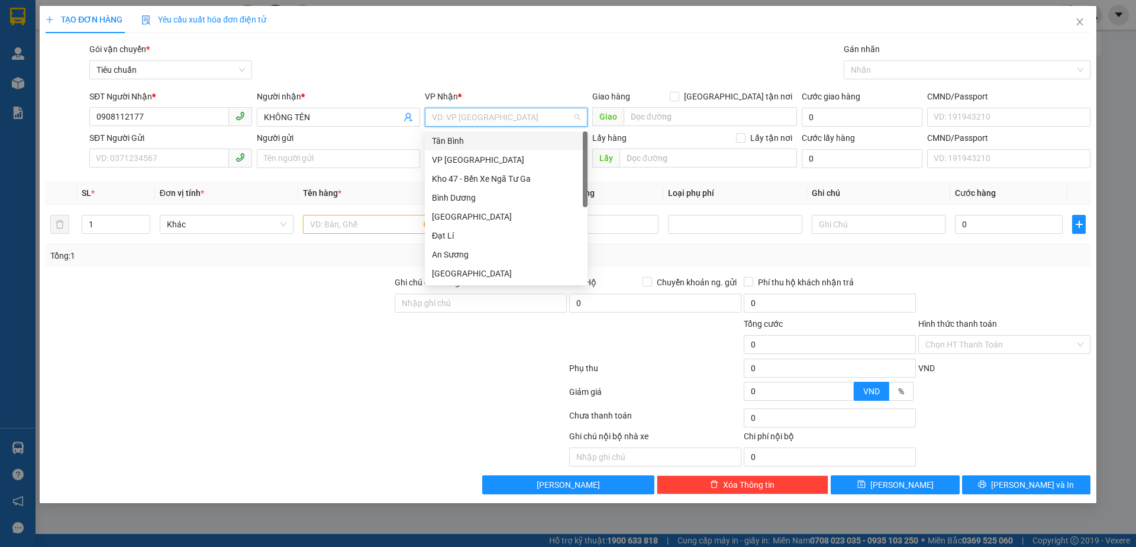
click at [474, 144] on div "Tân Bình" at bounding box center [506, 140] width 148 height 13
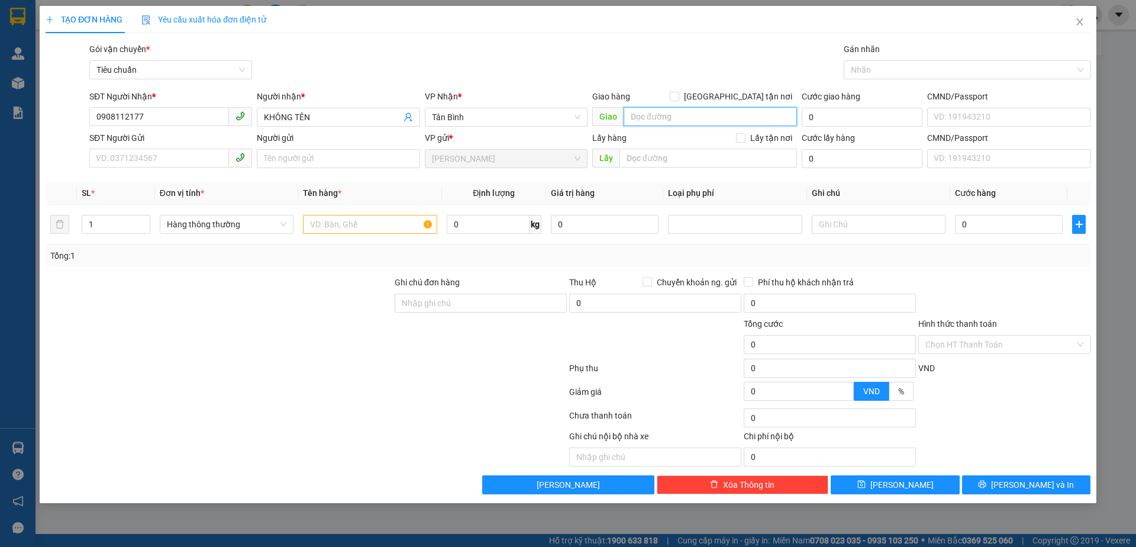
click at [708, 121] on input "search" at bounding box center [710, 116] width 173 height 19
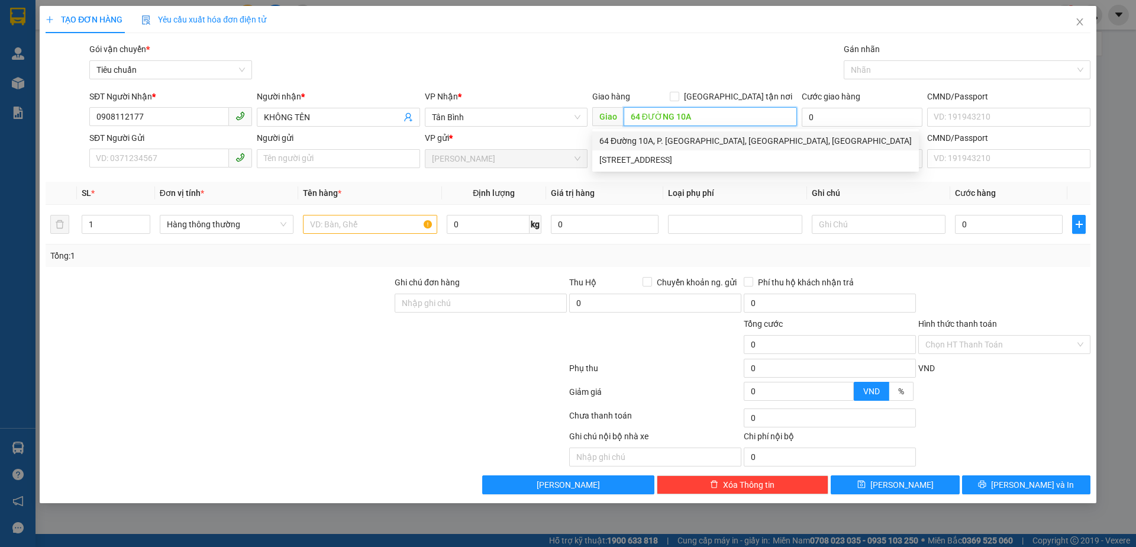
click at [743, 140] on div "64 Đường 10A, P. Bình An, Quận 2, Hồ Chí Minh" at bounding box center [755, 140] width 312 height 13
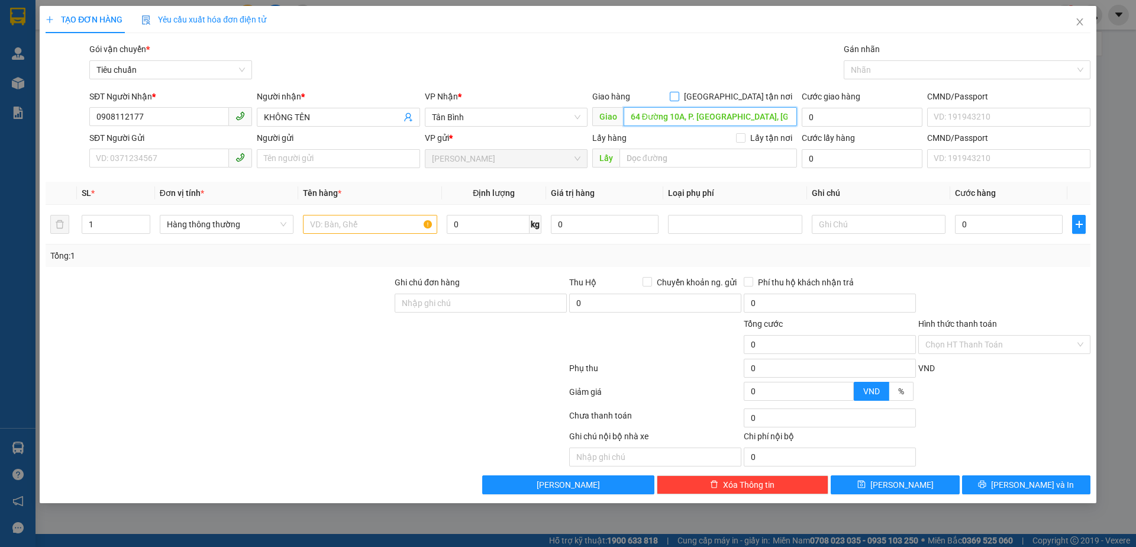
type input "64 Đường 10A, P. Bình An, Quận 2, Hồ Chí Minh"
click at [771, 92] on span "[GEOGRAPHIC_DATA] tận nơi" at bounding box center [738, 96] width 118 height 13
click at [678, 92] on input "[GEOGRAPHIC_DATA] tận nơi" at bounding box center [674, 96] width 8 height 8
checkbox input "true"
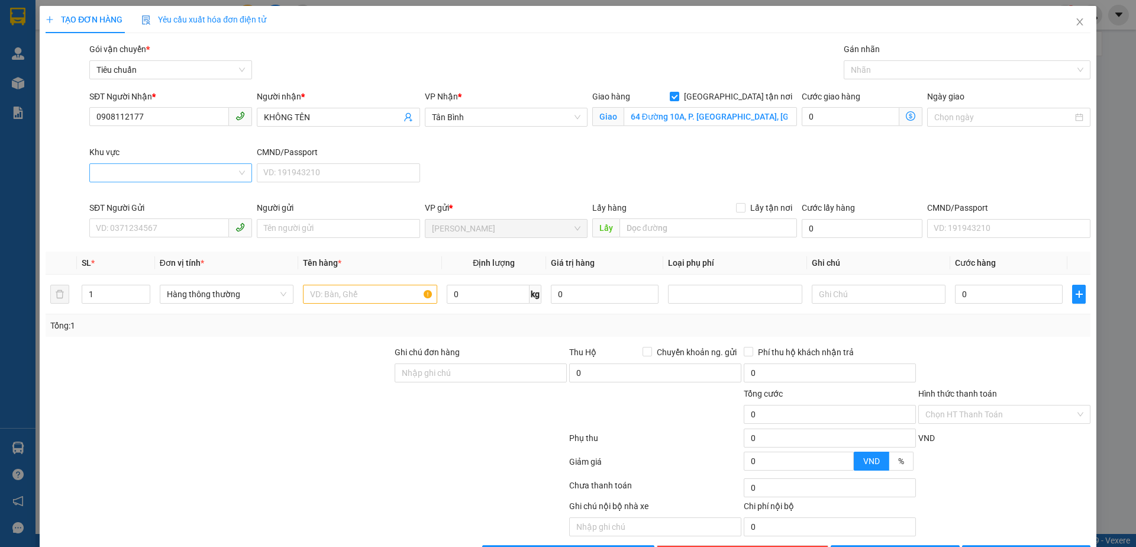
click at [156, 175] on input "Khu vực" at bounding box center [166, 173] width 140 height 18
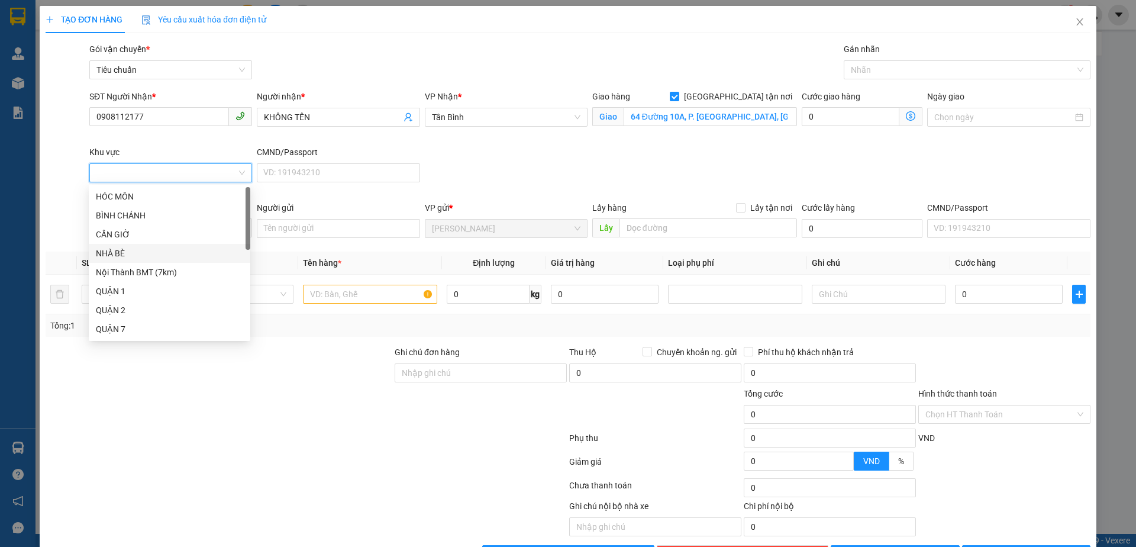
scroll to position [118, 0]
click at [153, 190] on div "QUẬN 2" at bounding box center [169, 191] width 147 height 13
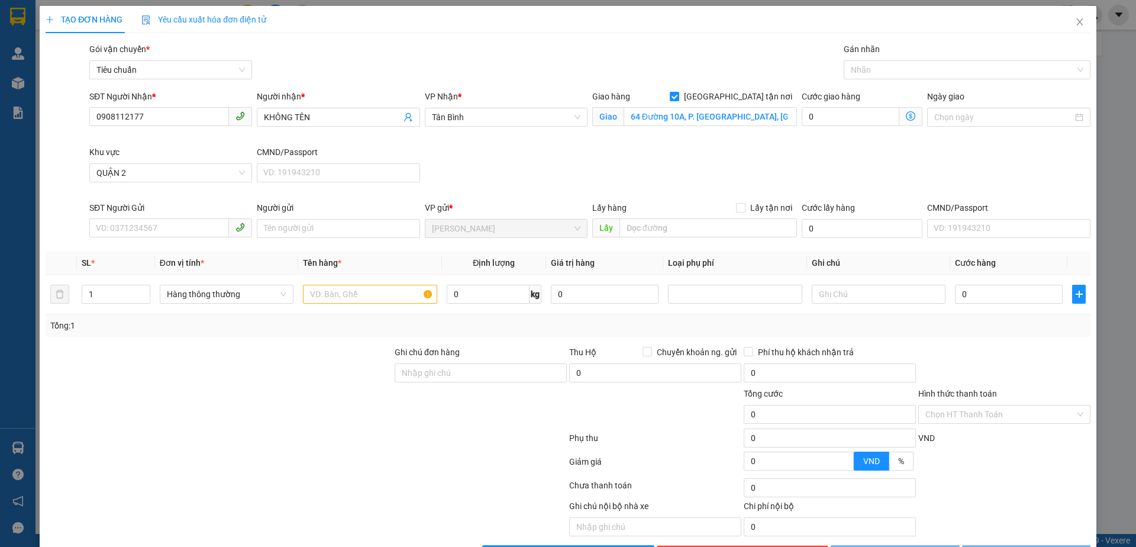
click at [686, 159] on div "SĐT Người Nhận * 0908112177 Người nhận * KHÔNG TÊN VP Nhận * Tân Bình Giao hàng…" at bounding box center [590, 145] width 1006 height 111
click at [885, 75] on div at bounding box center [961, 70] width 229 height 14
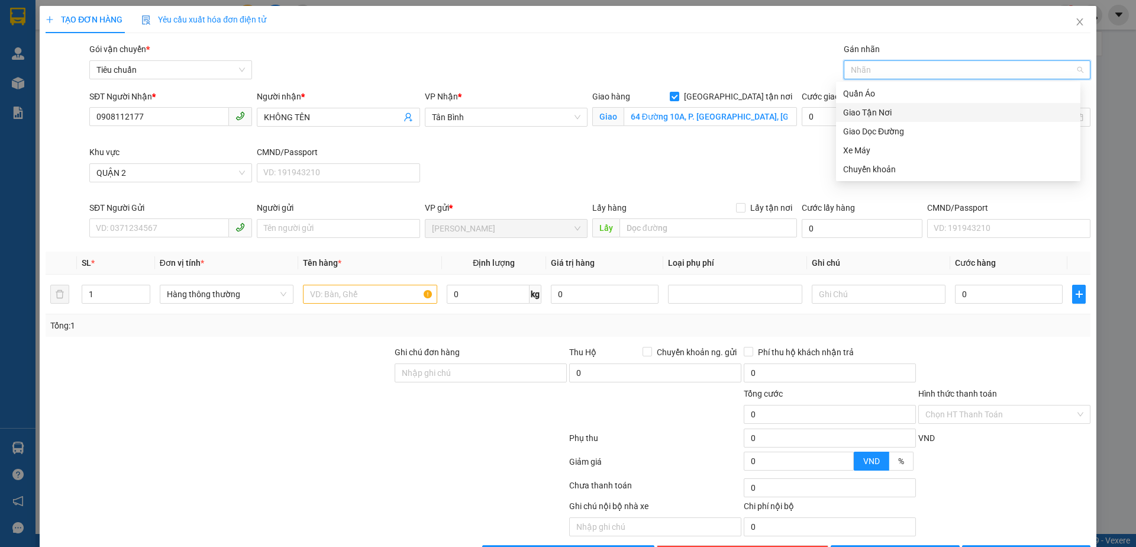
click at [894, 111] on div "Giao Tận Nơi" at bounding box center [958, 112] width 230 height 13
drag, startPoint x: 495, startPoint y: 165, endPoint x: 476, endPoint y: 170, distance: 19.1
click at [491, 166] on div "SĐT Người Nhận * 0908112177 Người nhận * KHÔNG TÊN VP Nhận * Tân Bình Giao hàng…" at bounding box center [590, 145] width 1006 height 111
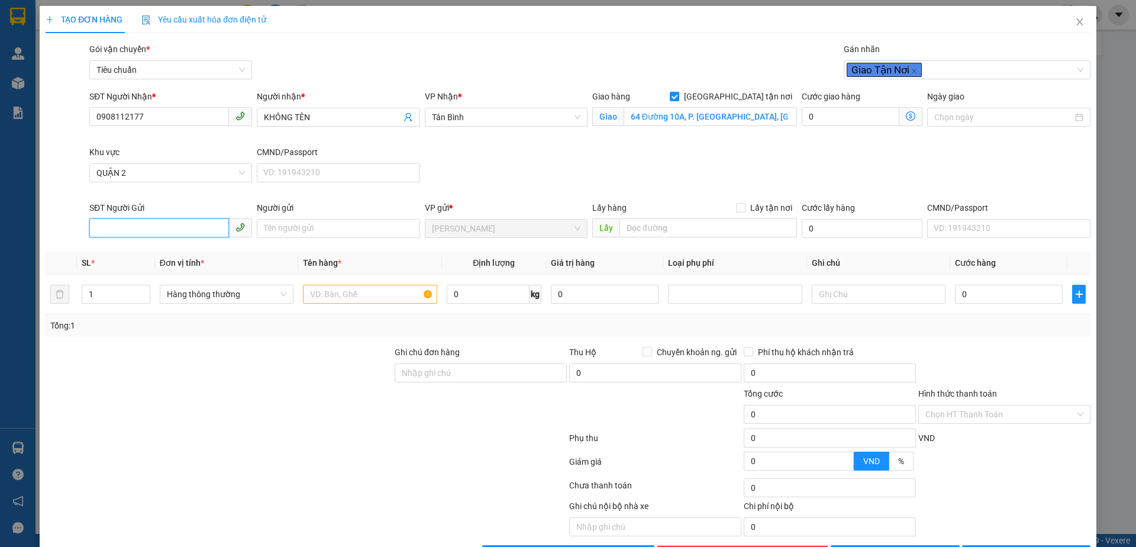
click at [155, 230] on input "SĐT Người Gửi" at bounding box center [159, 227] width 140 height 19
type input "0705701319"
click at [164, 247] on div "0705701319" at bounding box center [169, 252] width 147 height 13
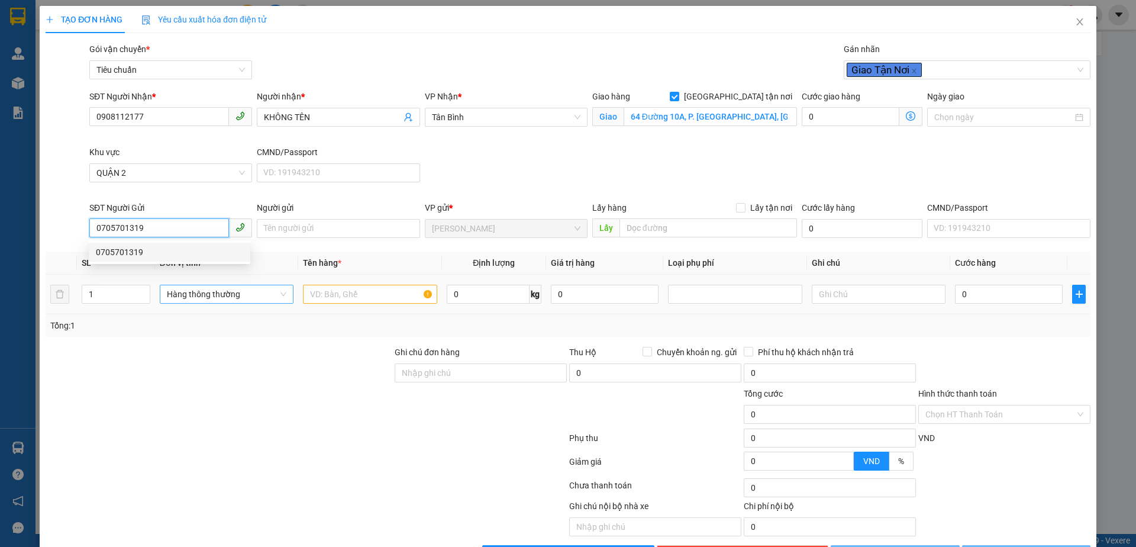
type input "50.000"
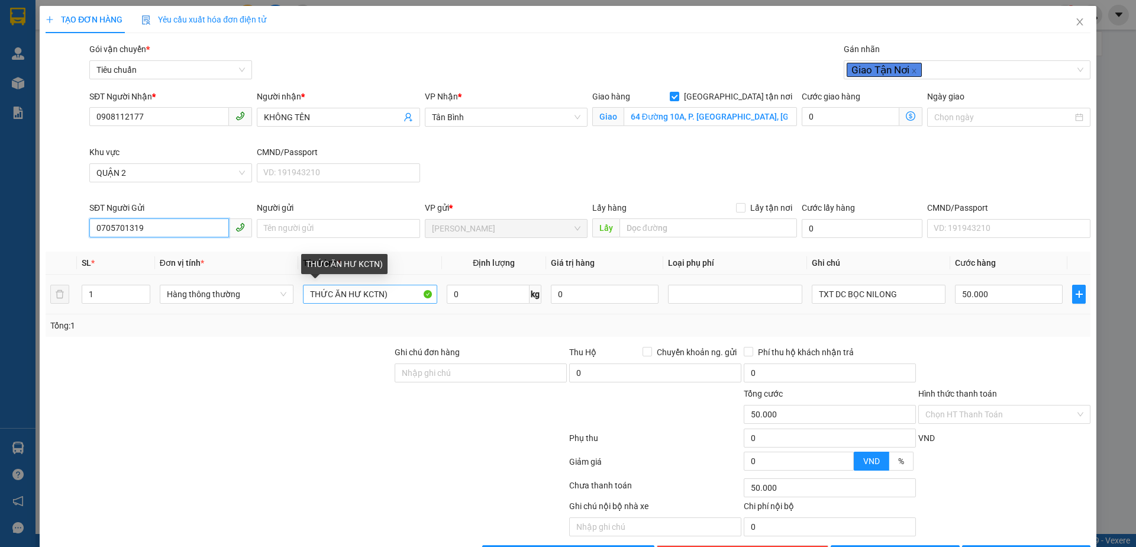
type input "0705701319"
click at [382, 294] on input "THỨC ĂN HƯ KCTN)" at bounding box center [370, 294] width 134 height 19
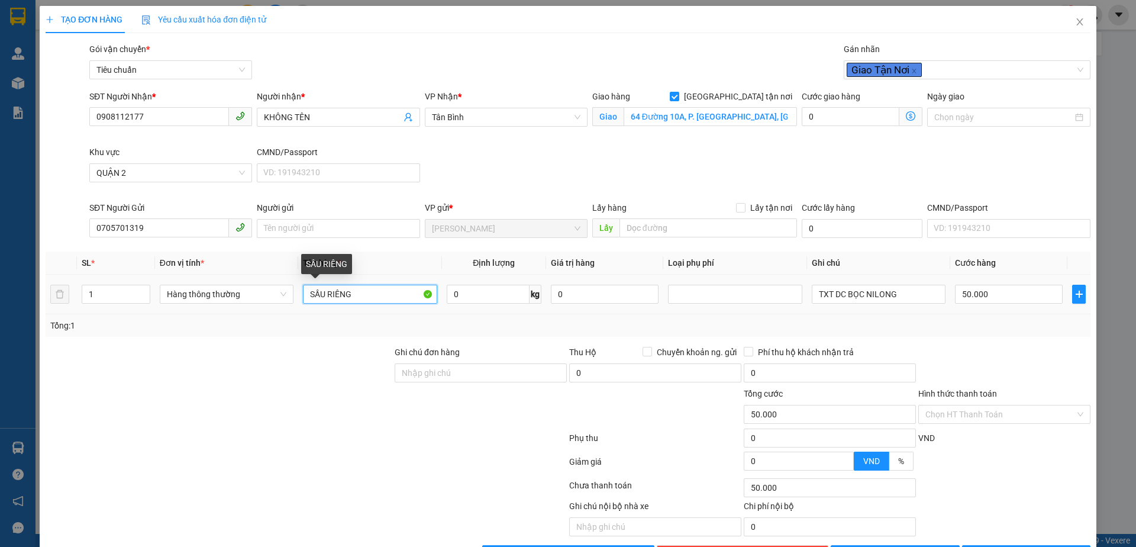
type input "SẦU RIÊNG"
click at [335, 118] on input "KHÔNG TÊN" at bounding box center [332, 117] width 137 height 13
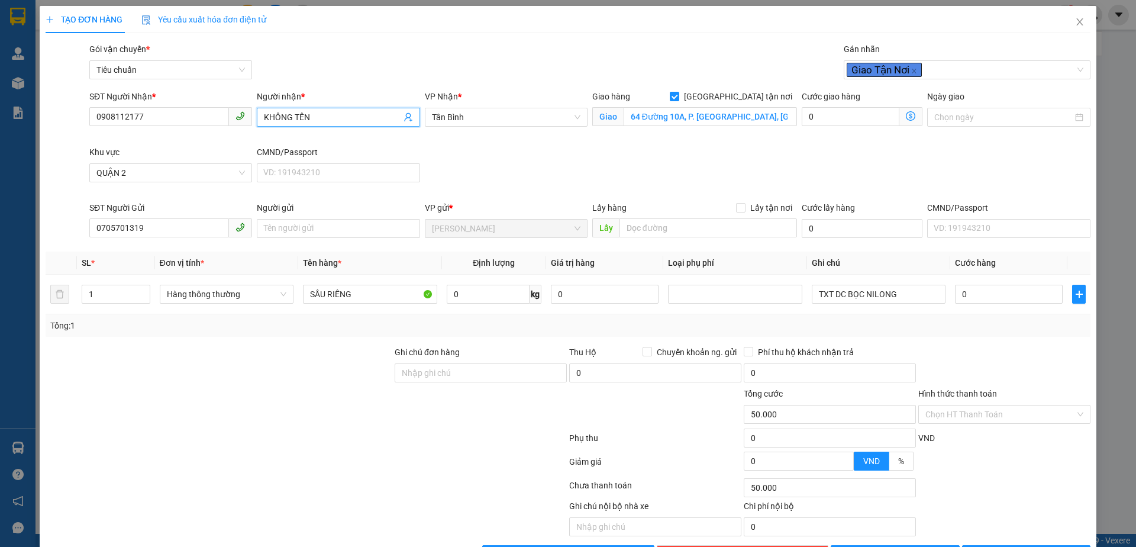
type input "0"
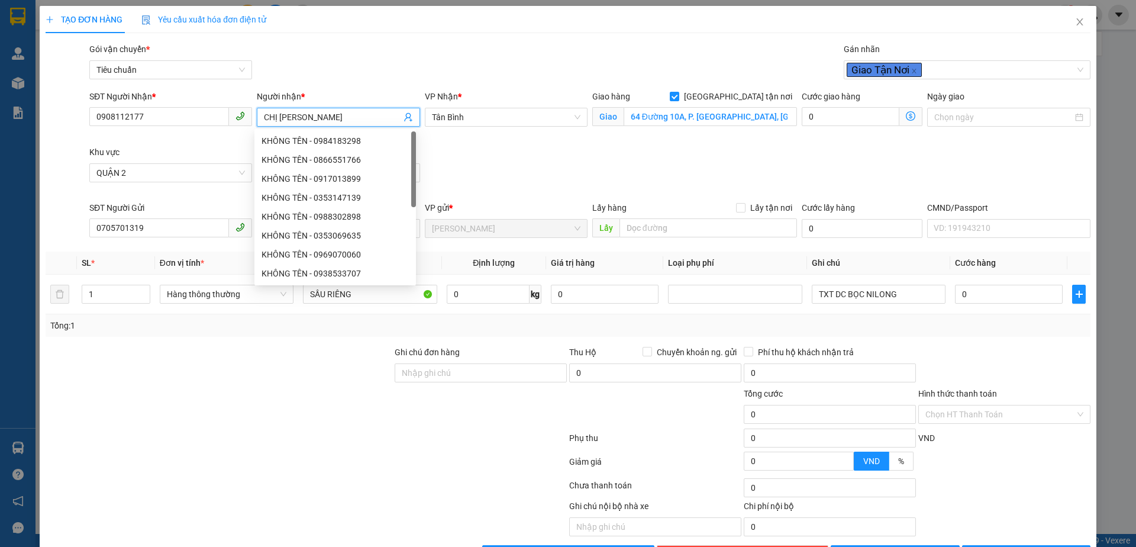
type input "CHỊ [PERSON_NAME]"
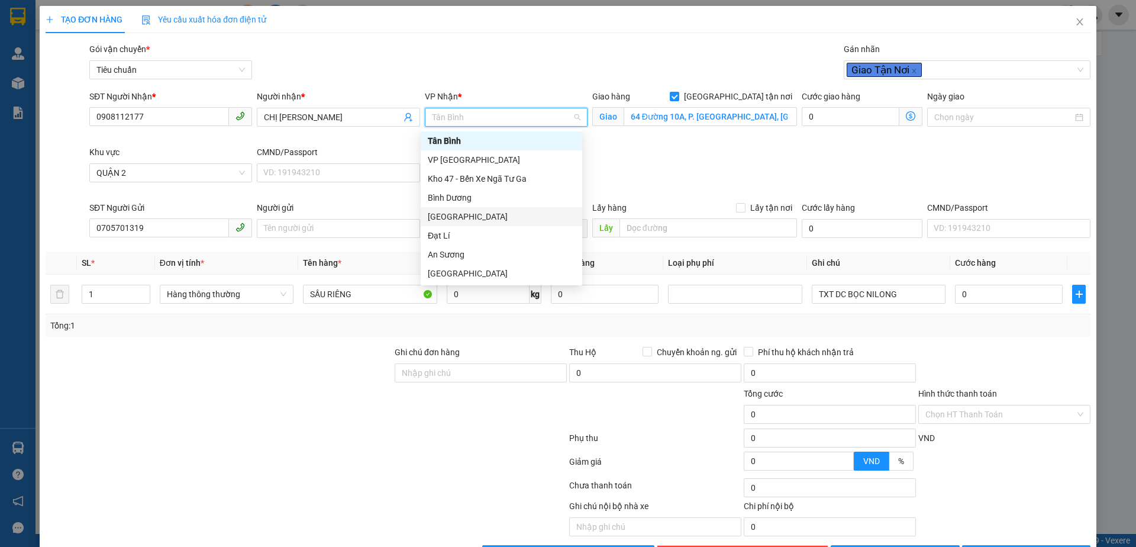
click at [472, 215] on div "[GEOGRAPHIC_DATA]" at bounding box center [501, 216] width 147 height 13
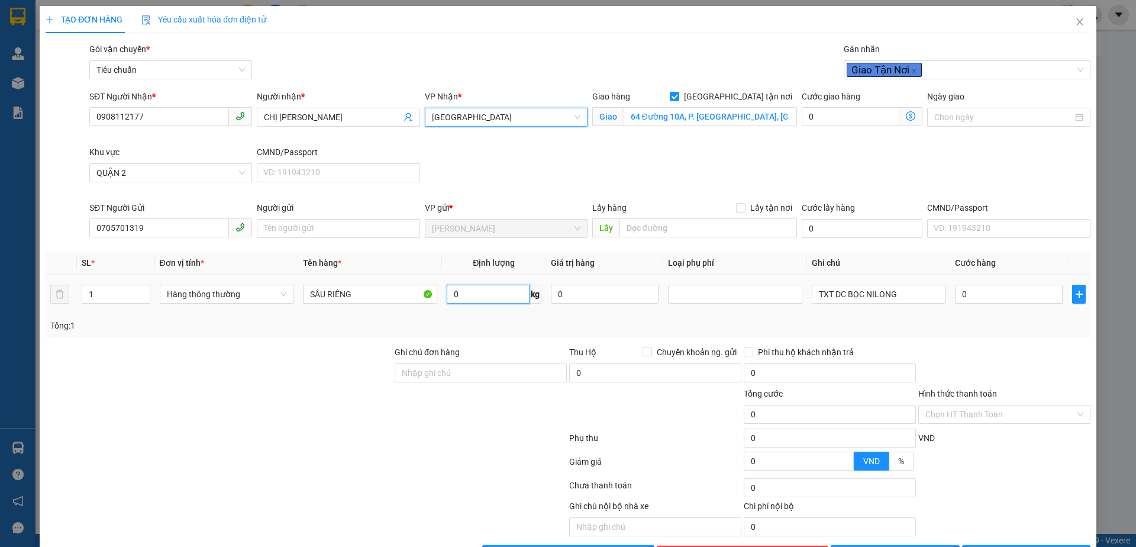
click at [467, 294] on input "0" at bounding box center [488, 294] width 83 height 19
type input "14"
click at [293, 391] on div at bounding box center [218, 407] width 349 height 41
type input "50.000"
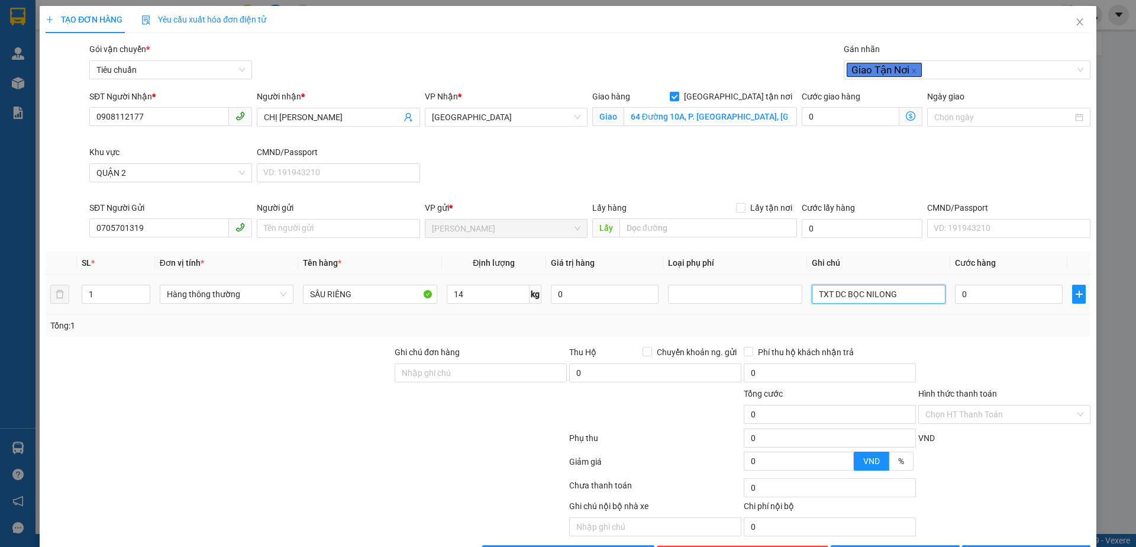
type input "50.000"
click at [880, 301] on input "TXT DC BỌC NILONG" at bounding box center [879, 294] width 134 height 19
type input "120.000"
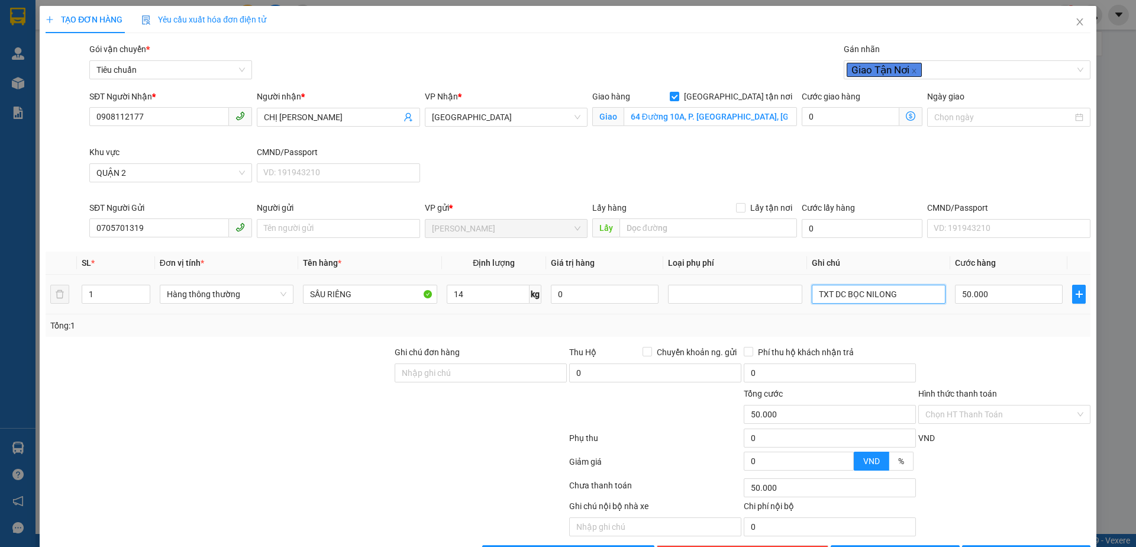
type input "70.000"
click at [880, 301] on input "TXT DC BỌC NILONG" at bounding box center [879, 294] width 134 height 19
type input "TH CHỮ ĐEN"
click at [304, 408] on div at bounding box center [218, 407] width 349 height 41
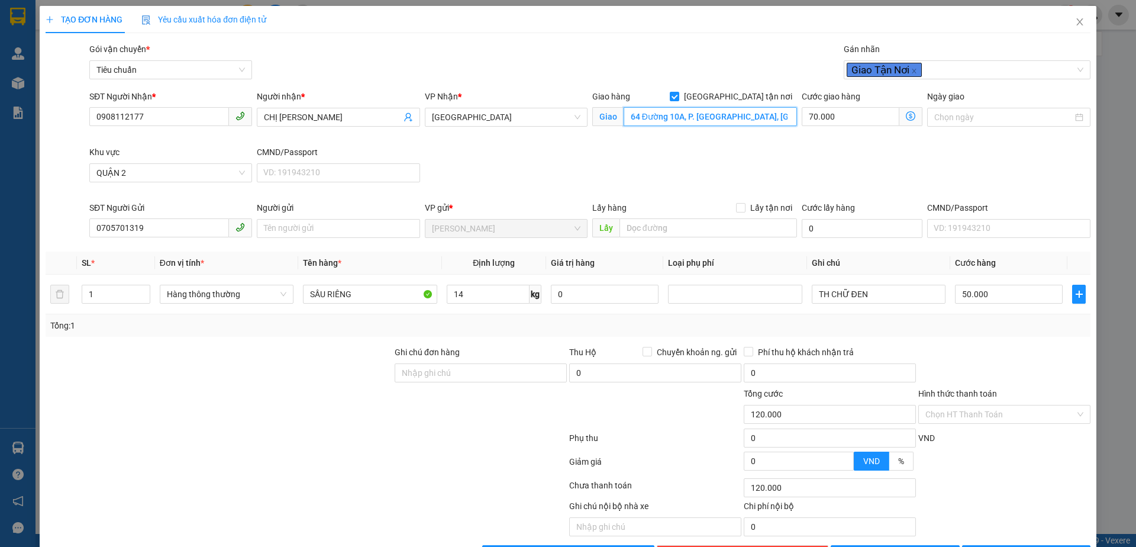
click at [734, 122] on input "64 Đường 10A, P. Bình An, Quận 2, Hồ Chí Minh" at bounding box center [710, 116] width 173 height 19
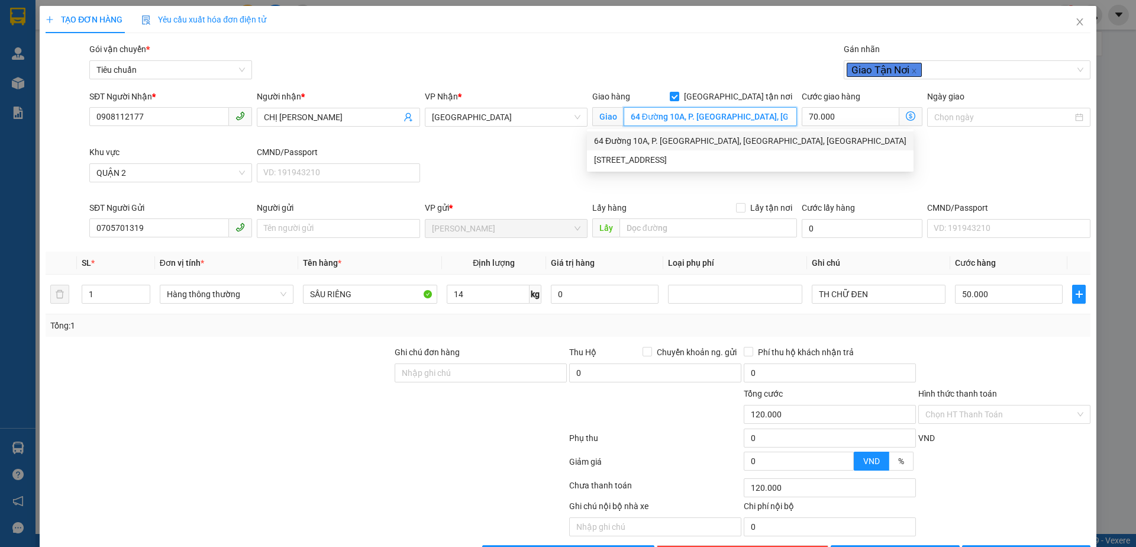
click at [720, 116] on input "64 Đường 10A, P. Bình An, Quận 2, Hồ Chí Minh" at bounding box center [710, 116] width 173 height 19
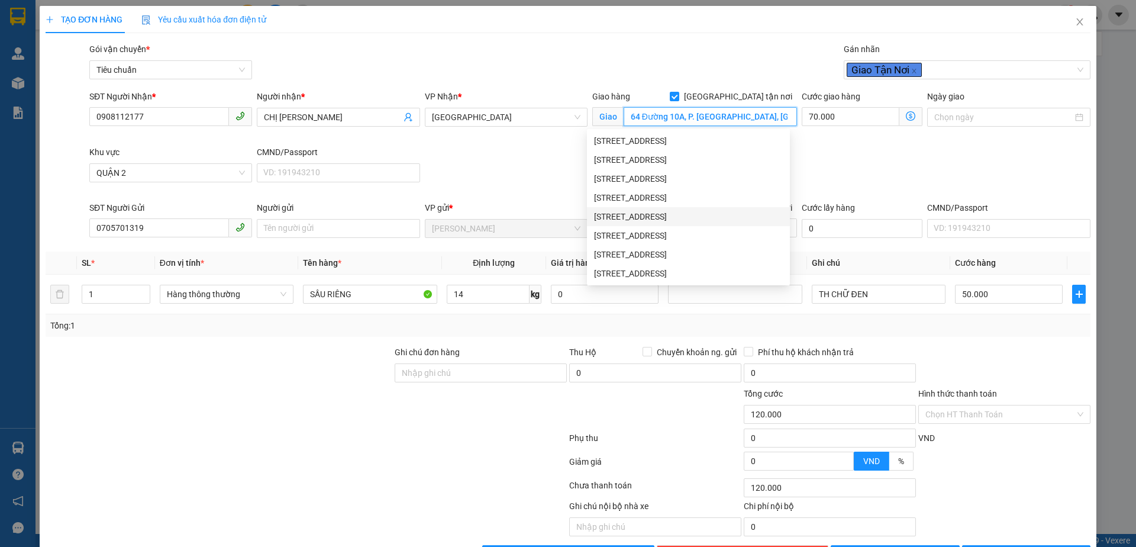
click at [726, 218] on div "64 Đường 10A, Khu Phố 4, An Khánh, Thủ Đức, Hồ Chí Minh" at bounding box center [688, 216] width 189 height 13
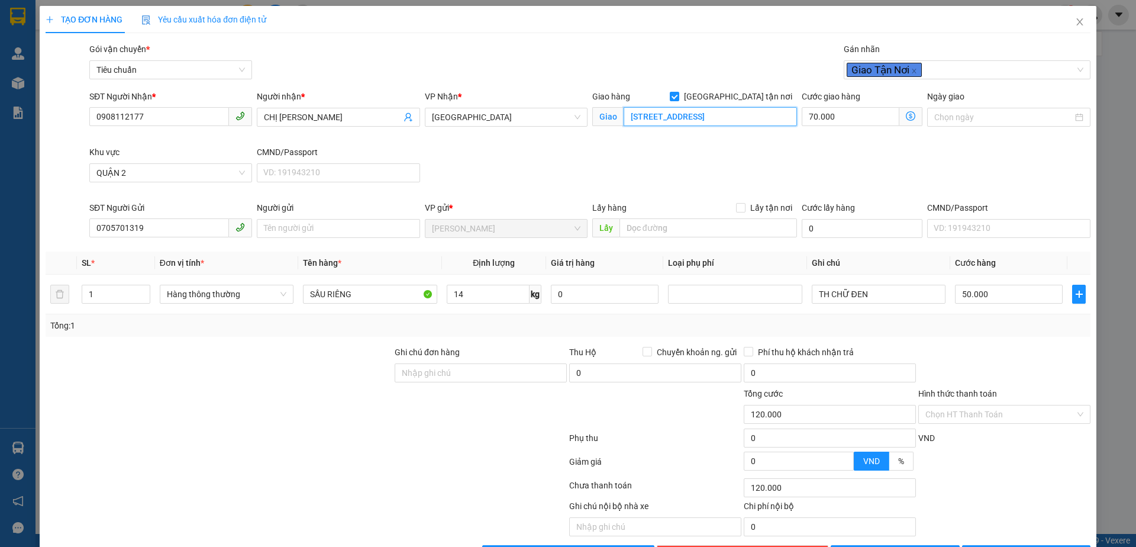
type input "64 Đường 10A, Khu Phố 4, An Khánh, Thủ Đức, Hồ Chí Minh"
click at [721, 163] on div "SĐT Người Nhận * 0908112177 Người nhận * CHỊ LINH VP Nhận * Thủ Đức Giao hàng G…" at bounding box center [590, 145] width 1006 height 111
click at [542, 169] on div "SĐT Người Nhận * 0908112177 Người nhận * CHỊ LINH VP Nhận * Thủ Đức Giao hàng G…" at bounding box center [590, 145] width 1006 height 111
click at [425, 344] on div "Transit Pickup Surcharge Ids Transit Deliver Surcharge Ids Transit Deliver Surc…" at bounding box center [568, 303] width 1045 height 521
drag, startPoint x: 319, startPoint y: 356, endPoint x: 522, endPoint y: 250, distance: 228.9
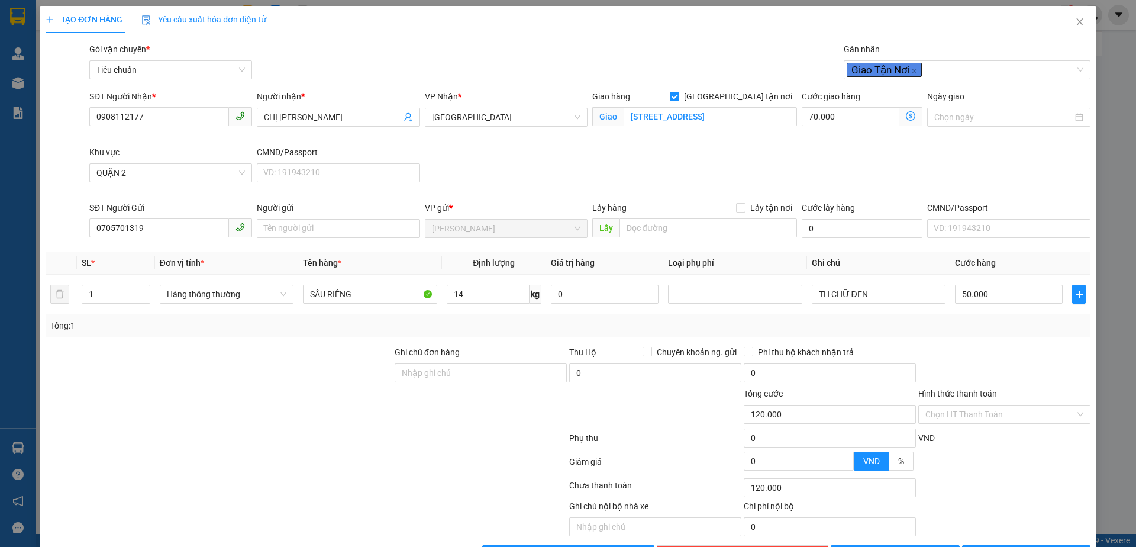
click at [319, 356] on div at bounding box center [218, 365] width 349 height 41
click at [716, 144] on div "Giao hàng Giao tận nơi Giao 64 Đường 10A, Khu Phố 4, An Khánh, Thủ Đức, Hồ Chí …" at bounding box center [694, 118] width 209 height 56
drag, startPoint x: 711, startPoint y: 160, endPoint x: 700, endPoint y: 164, distance: 11.4
click at [711, 161] on div "SĐT Người Nhận * 0908112177 Người nhận * CHỊ LINH VP Nhận * Thủ Đức Giao hàng G…" at bounding box center [590, 145] width 1006 height 111
click at [154, 172] on span "QUẬN 2" at bounding box center [170, 173] width 148 height 18
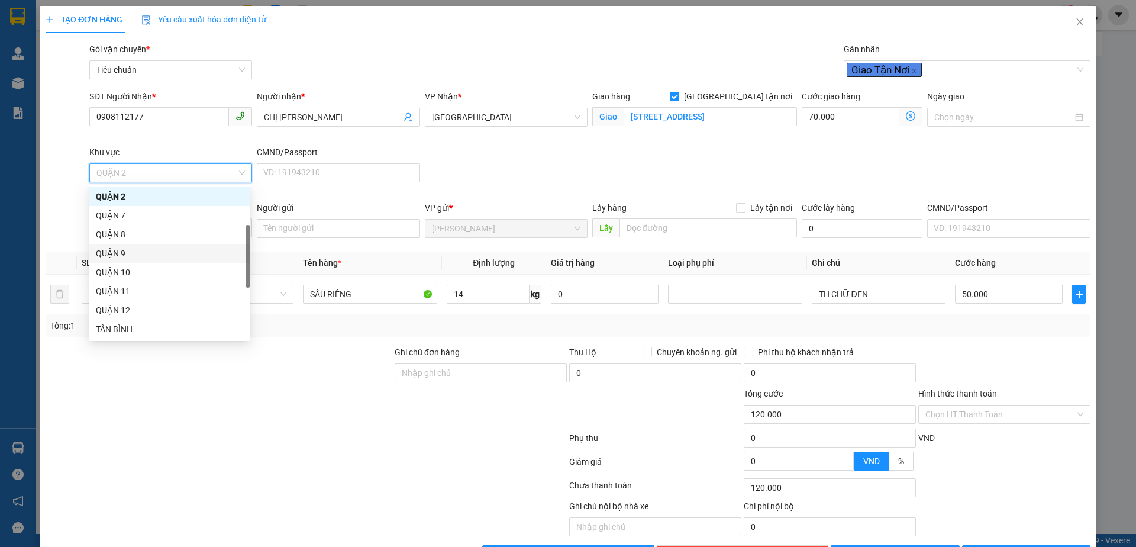
scroll to position [232, 0]
click at [144, 321] on div "THỦ ĐỨC" at bounding box center [169, 324] width 147 height 13
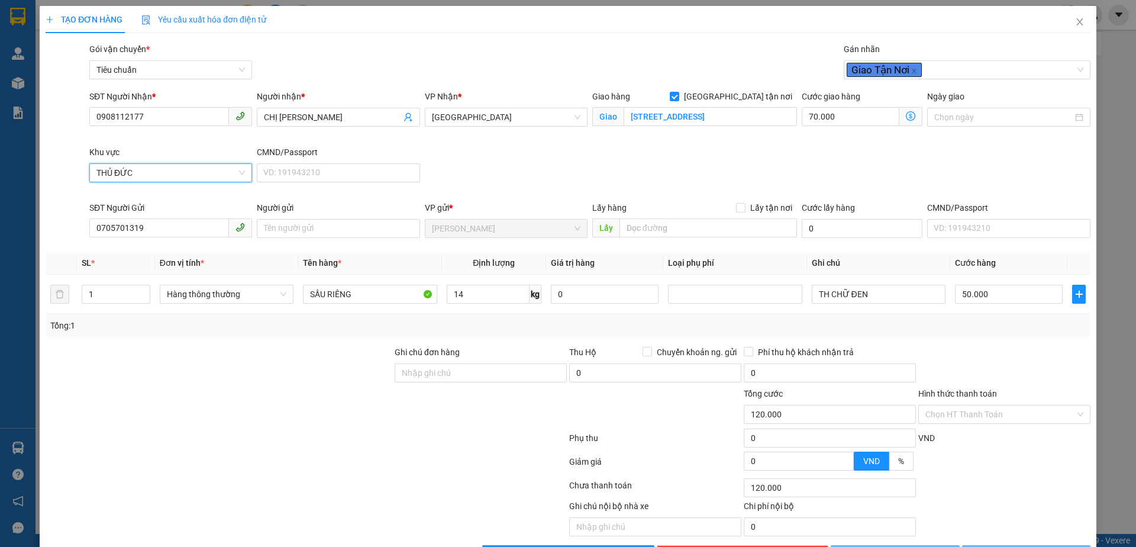
click at [618, 175] on div "SĐT Người Nhận * 0908112177 Người nhận * CHỊ LINH VP Nhận * Thủ Đức Giao hàng G…" at bounding box center [590, 145] width 1006 height 111
type input "105.000"
click at [728, 156] on div "SĐT Người Nhận * 0908112177 Người nhận * CHỊ LINH VP Nhận * Thủ Đức Giao hàng G…" at bounding box center [590, 145] width 1006 height 111
click at [367, 436] on div at bounding box center [306, 440] width 524 height 24
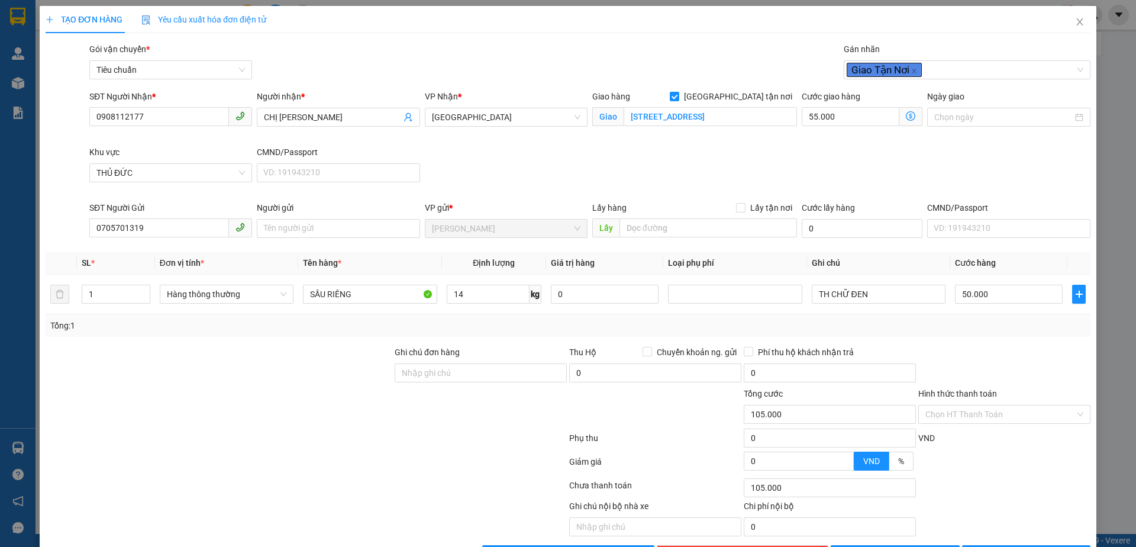
click at [541, 164] on div "SĐT Người Nhận * 0908112177 Người nhận * CHỊ LINH VP Nhận * Thủ Đức Giao hàng G…" at bounding box center [590, 145] width 1006 height 111
click at [862, 169] on div "SĐT Người Nhận * 0908112177 Người nhận * CHỊ LINH VP Nhận * Thủ Đức Giao hàng G…" at bounding box center [590, 145] width 1006 height 111
click at [315, 389] on div at bounding box center [218, 407] width 349 height 41
click at [560, 164] on div "SĐT Người Nhận * 0908112177 Người nhận * CHỊ LINH VP Nhận * Thủ Đức Giao hàng G…" at bounding box center [590, 145] width 1006 height 111
click at [906, 115] on icon "dollar-circle" at bounding box center [910, 115] width 9 height 9
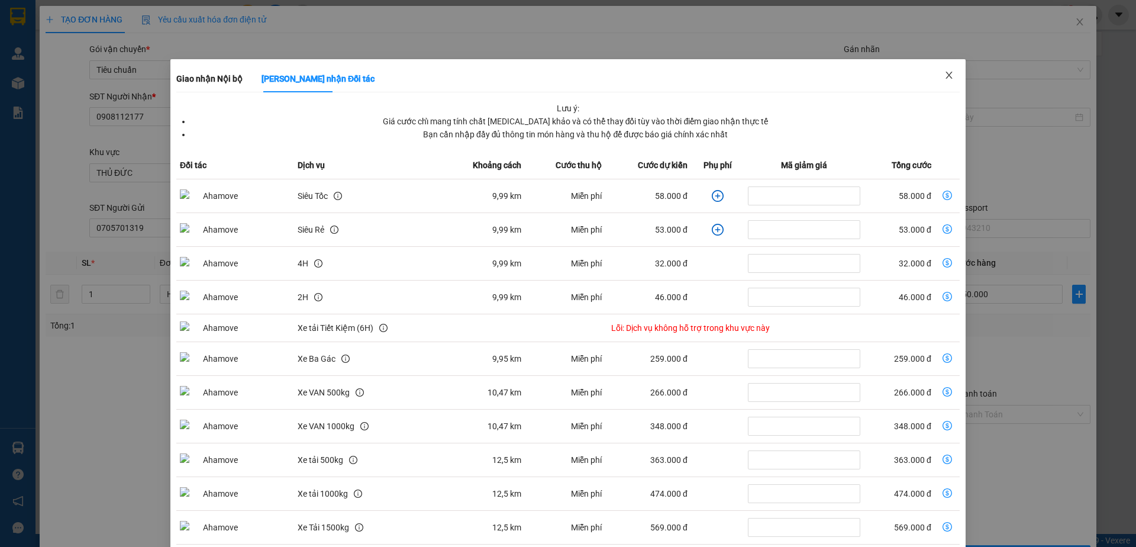
click at [944, 76] on icon "close" at bounding box center [948, 74] width 9 height 9
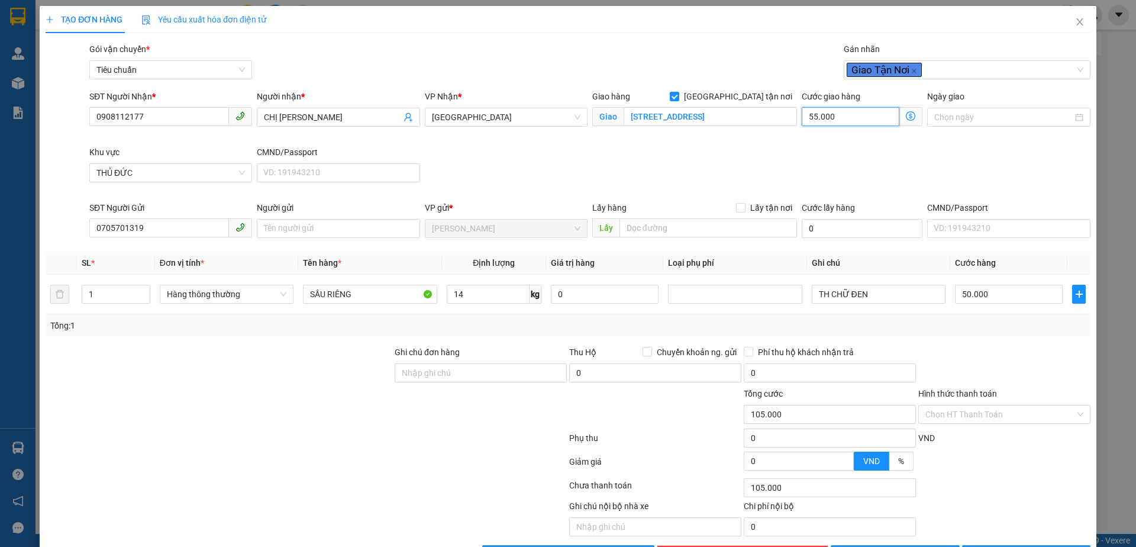
click at [839, 120] on input "55.000" at bounding box center [851, 116] width 98 height 19
type input "7"
type input "50.007"
type input "50.070"
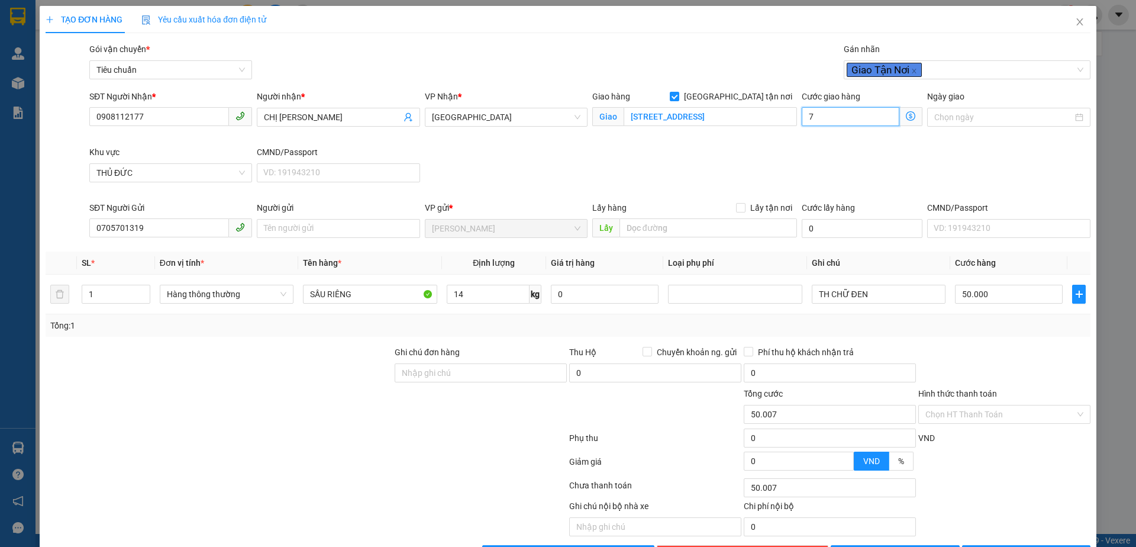
type input "50.070"
type input "70"
type input "120.000"
type input "70.000"
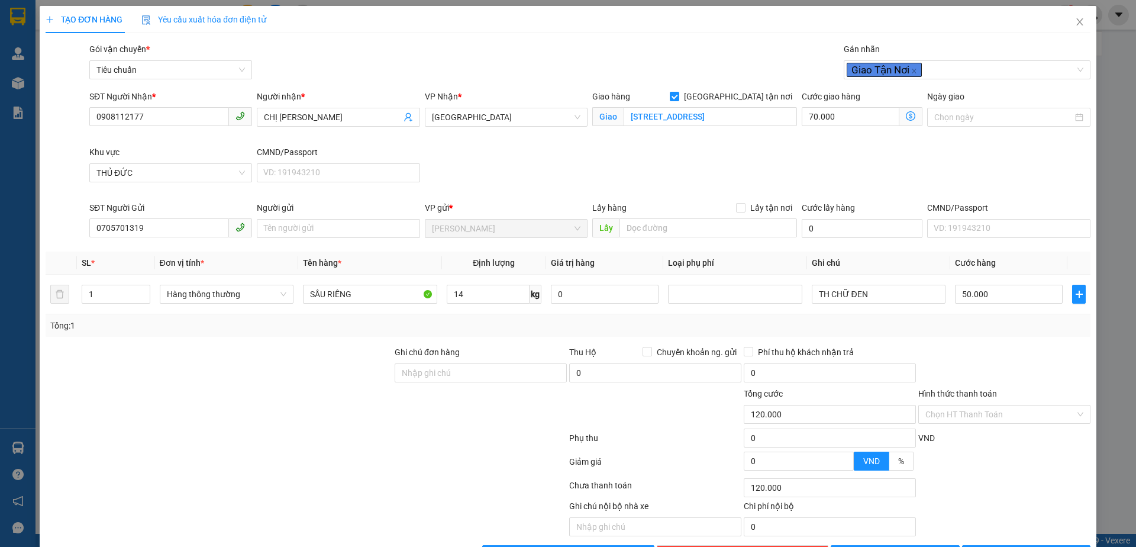
click at [1018, 183] on div "SĐT Người Nhận * 0908112177 Người nhận * CHỊ LINH VP Nhận * Thủ Đức Giao hàng G…" at bounding box center [590, 145] width 1006 height 111
click at [332, 429] on div at bounding box center [306, 440] width 524 height 24
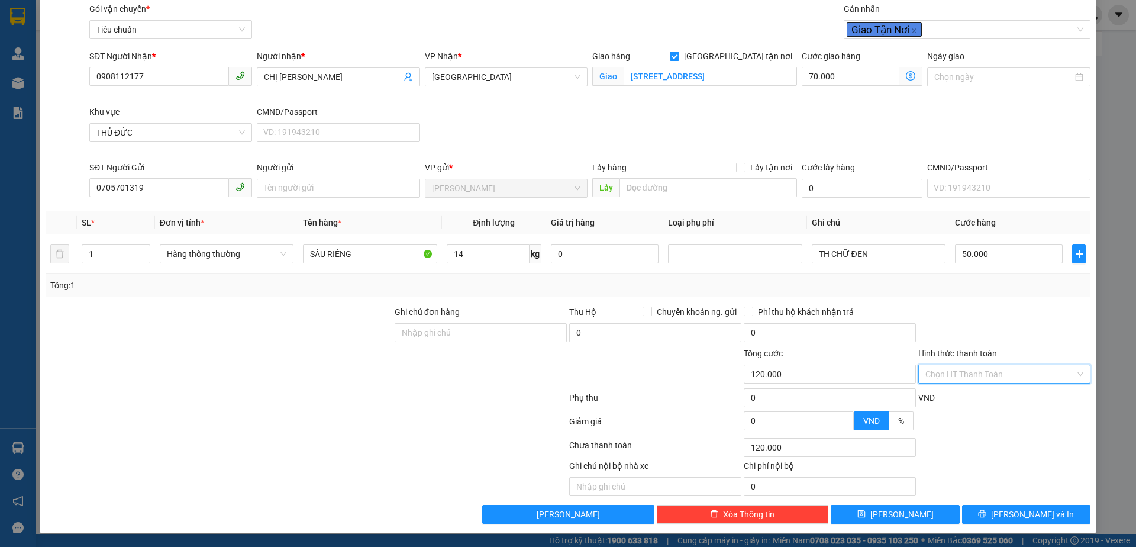
click at [992, 377] on input "Hình thức thanh toán" at bounding box center [1000, 374] width 150 height 18
click at [989, 401] on div "Tại văn phòng" at bounding box center [996, 397] width 156 height 13
type input "0"
click at [353, 372] on div at bounding box center [218, 367] width 349 height 41
click at [1010, 516] on span "[PERSON_NAME] và In" at bounding box center [1032, 514] width 83 height 13
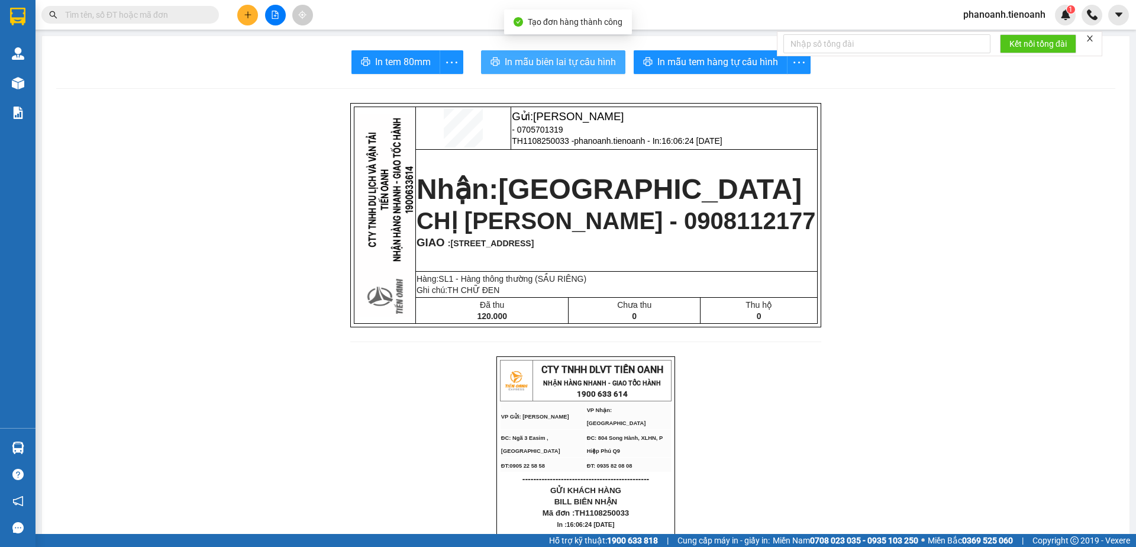
click at [603, 63] on span "In mẫu biên lai tự cấu hình" at bounding box center [560, 61] width 111 height 15
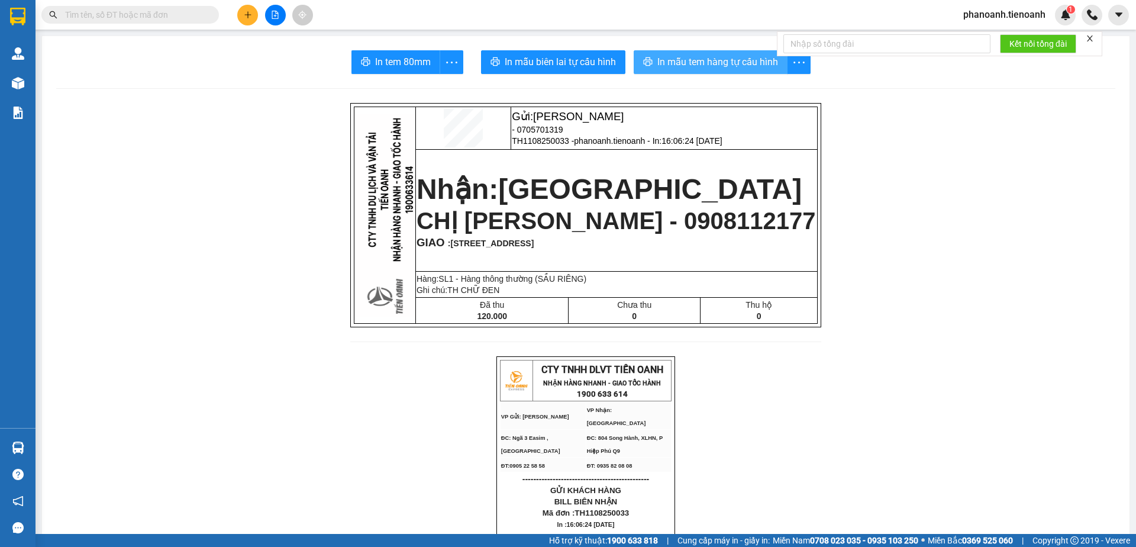
click at [735, 59] on span "In mẫu tem hàng tự cấu hình" at bounding box center [717, 61] width 121 height 15
click at [971, 21] on span "phanoanh.tienoanh" at bounding box center [1004, 14] width 101 height 15
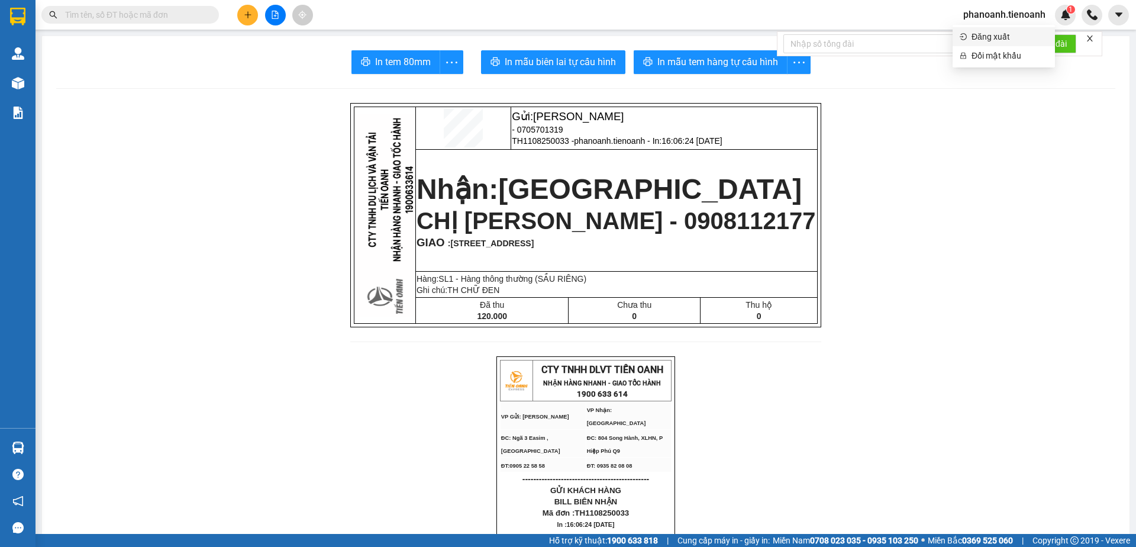
click at [983, 37] on span "Đăng xuất" at bounding box center [1009, 36] width 76 height 13
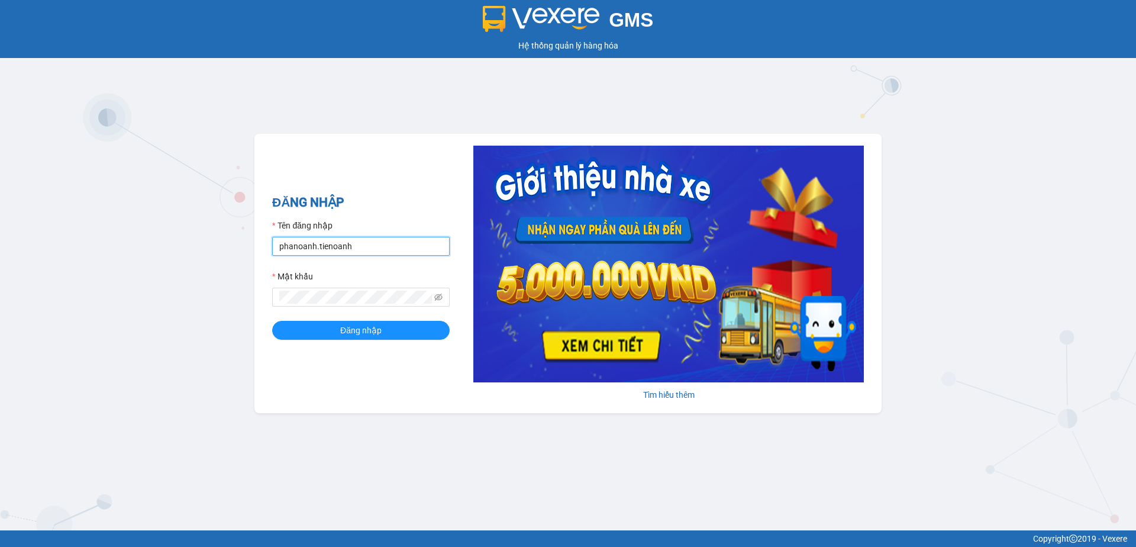
drag, startPoint x: 368, startPoint y: 243, endPoint x: 174, endPoint y: 268, distance: 195.7
click at [174, 268] on div "GMS Hệ thống quản lý hàng hóa ĐĂNG NHẬP Tên đăng nhập phanoanh.tienoanh Mật khẩ…" at bounding box center [568, 265] width 1136 height 530
type input "phamthao.tienoanh"
click at [345, 327] on span "Đăng nhập" at bounding box center [360, 330] width 41 height 13
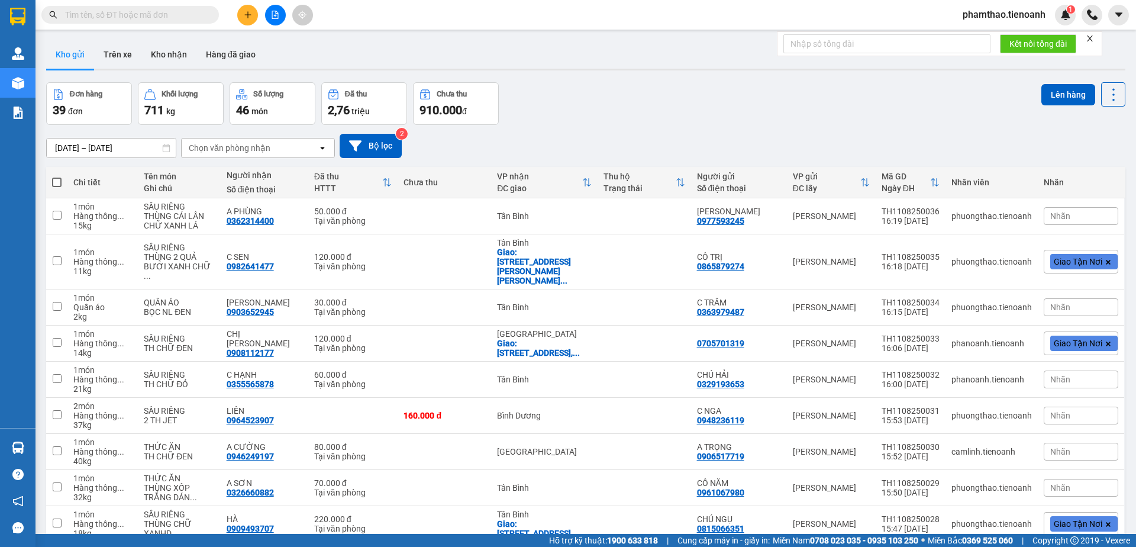
click at [250, 20] on button at bounding box center [247, 15] width 21 height 21
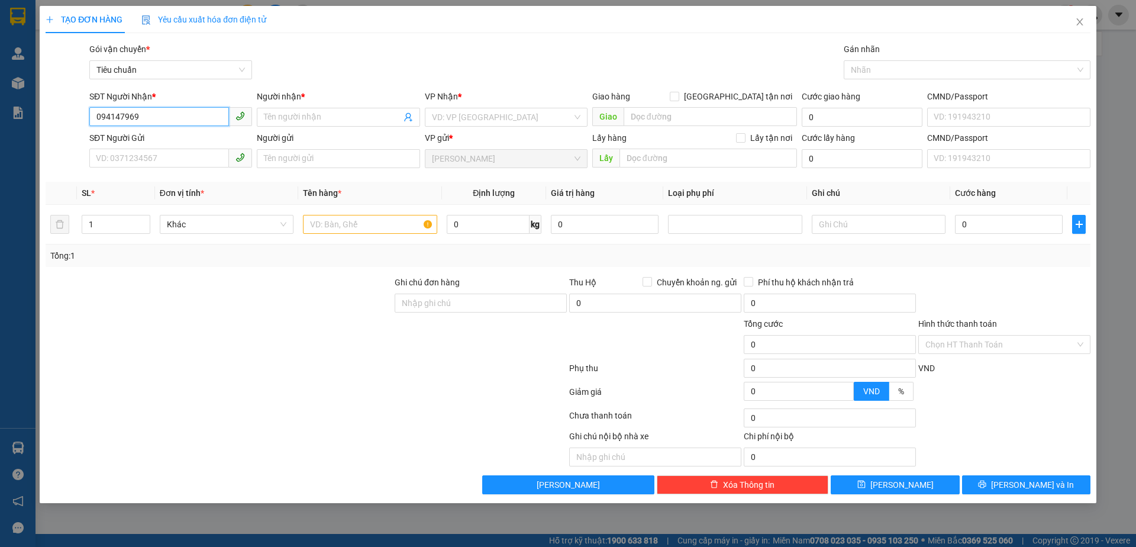
type input "0941479691"
drag, startPoint x: 187, startPoint y: 137, endPoint x: 169, endPoint y: 156, distance: 26.8
click at [185, 137] on div "0941479691 - C THU" at bounding box center [170, 140] width 148 height 13
type input "C THU"
type input "241770332"
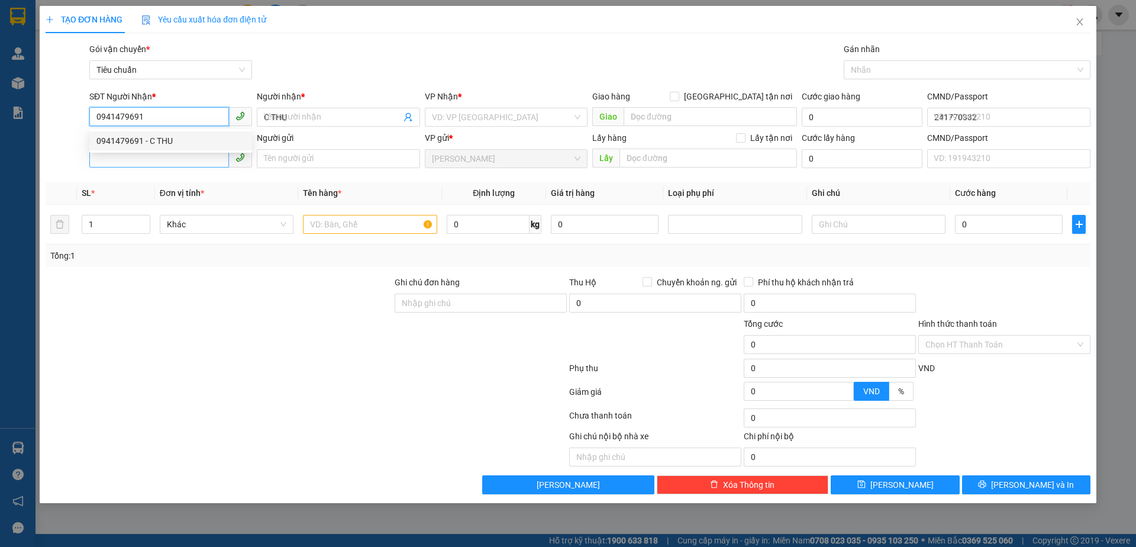
type input "0941479691"
click at [163, 156] on input "SĐT Người Gửi" at bounding box center [159, 157] width 140 height 19
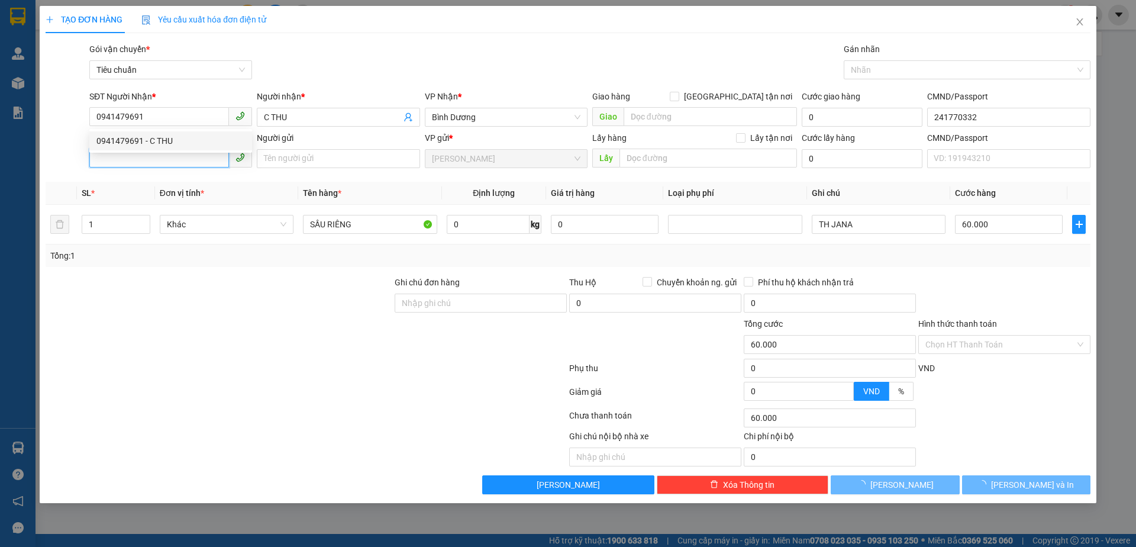
type input "60.000"
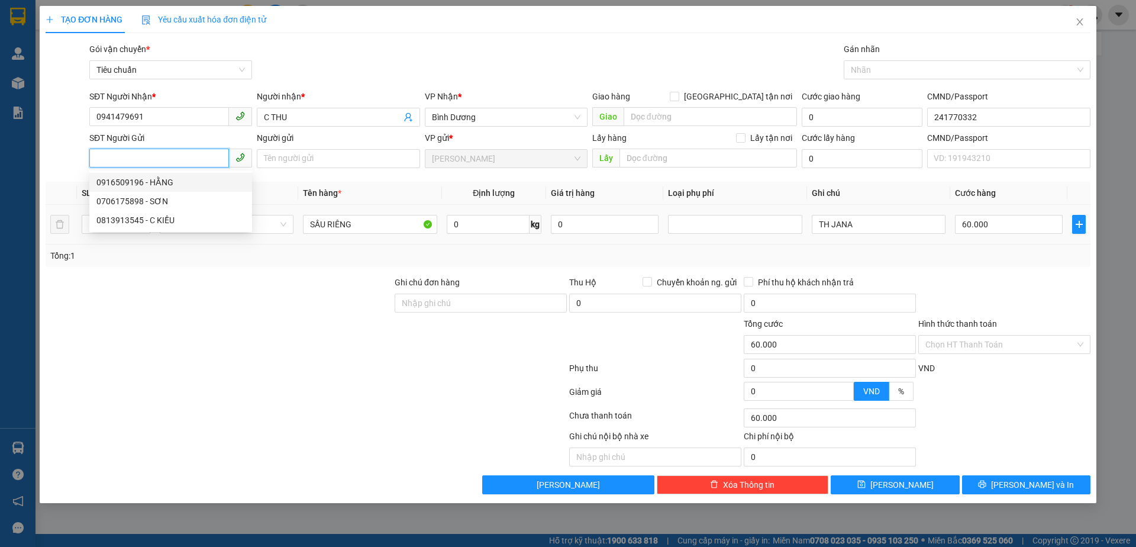
drag, startPoint x: 170, startPoint y: 180, endPoint x: 149, endPoint y: 205, distance: 33.2
click at [170, 180] on div "0916509196 - HẰNG" at bounding box center [170, 182] width 148 height 13
type input "0916509196"
type input "HẰNG"
type input "040173013581"
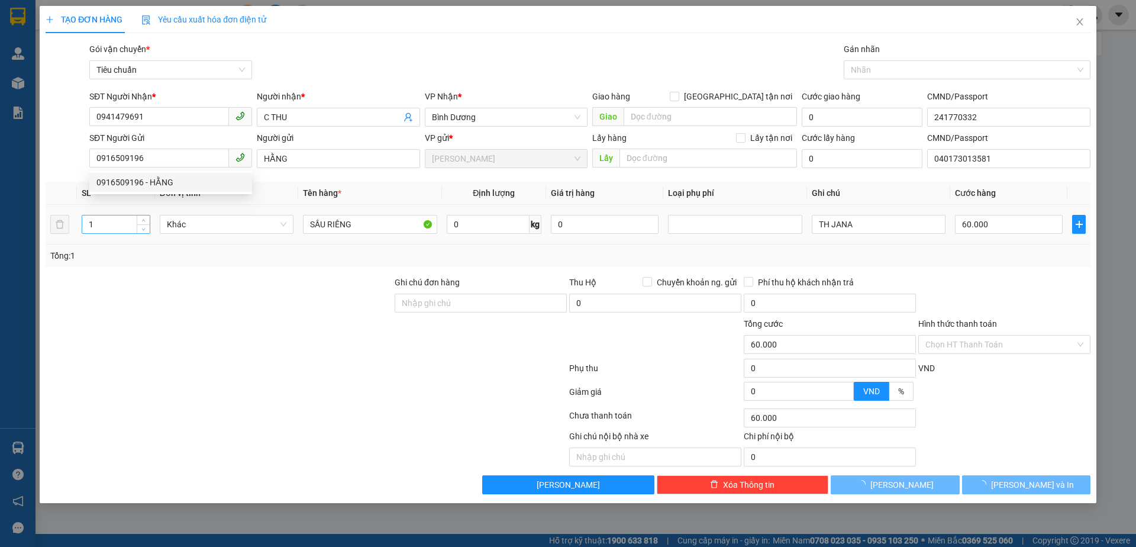
click at [59, 227] on tr "1 Khác SẦU RIÊNG 0 kg 0 TH JANA 60.000" at bounding box center [568, 225] width 1045 height 40
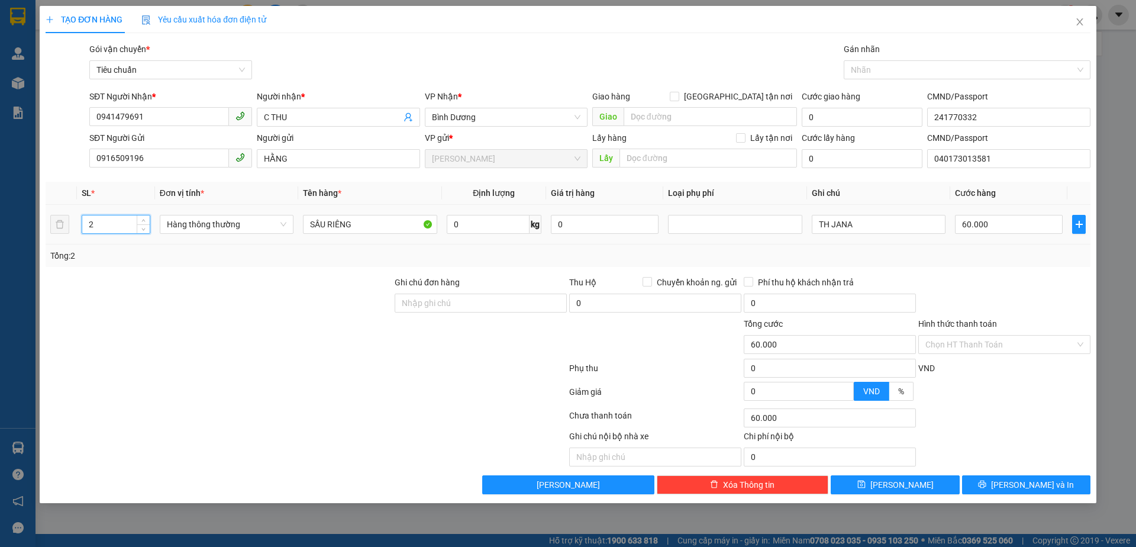
type input "2"
drag, startPoint x: 489, startPoint y: 212, endPoint x: 486, endPoint y: 227, distance: 15.6
click at [489, 214] on td "0 kg" at bounding box center [494, 225] width 104 height 40
click at [486, 227] on input "0" at bounding box center [488, 224] width 83 height 19
type input "1"
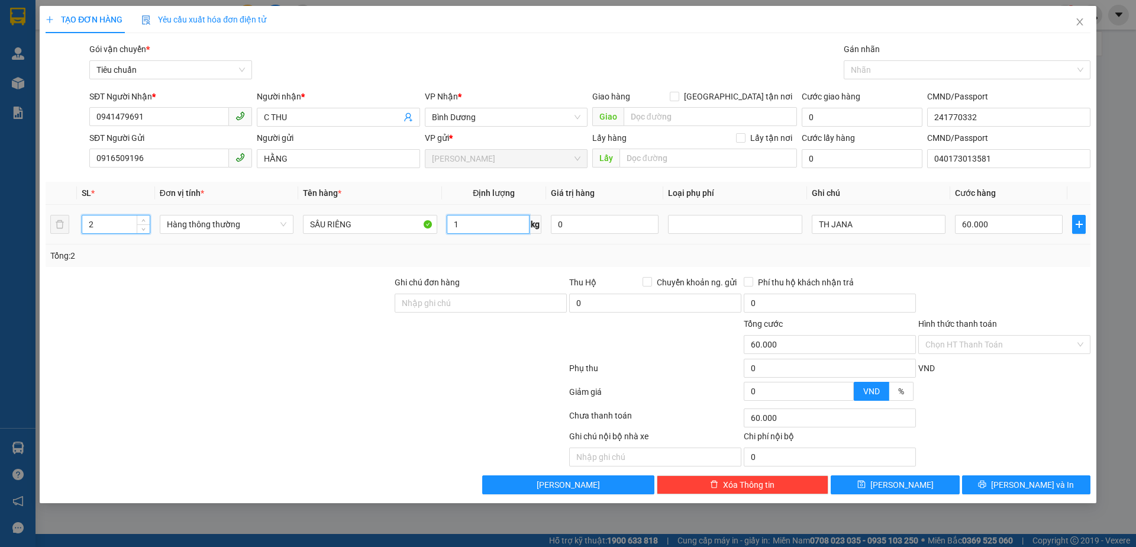
type input "0"
type input "14"
type input "0"
type input "14"
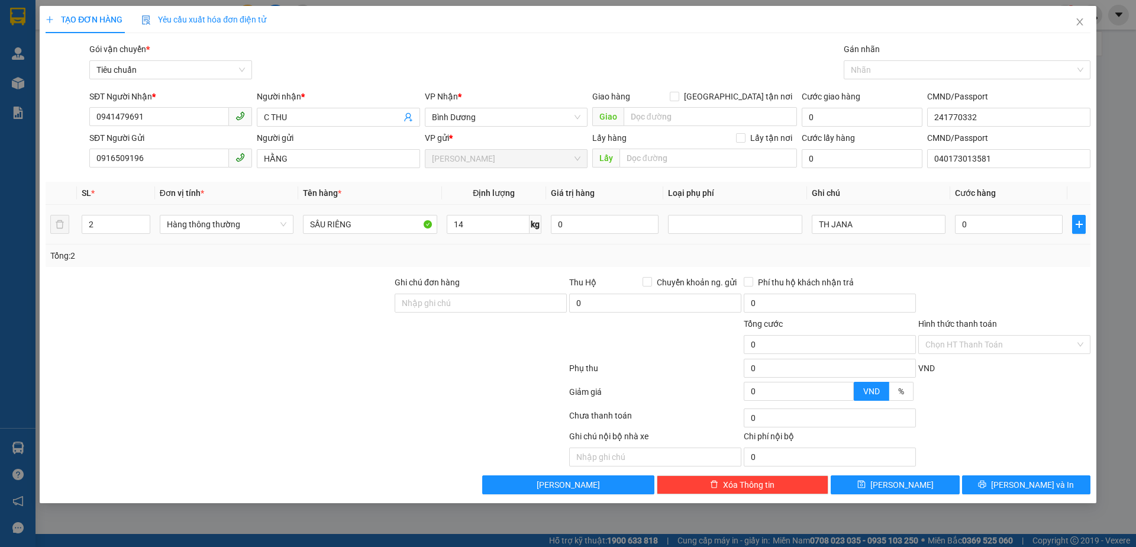
drag, startPoint x: 290, startPoint y: 255, endPoint x: 369, endPoint y: 213, distance: 89.2
click at [337, 243] on div "SL * Đơn vị tính * Tên hàng * Định lượng Giá trị hàng Loại phụ phí Ghi chú Cước…" at bounding box center [568, 224] width 1045 height 85
type input "50.000"
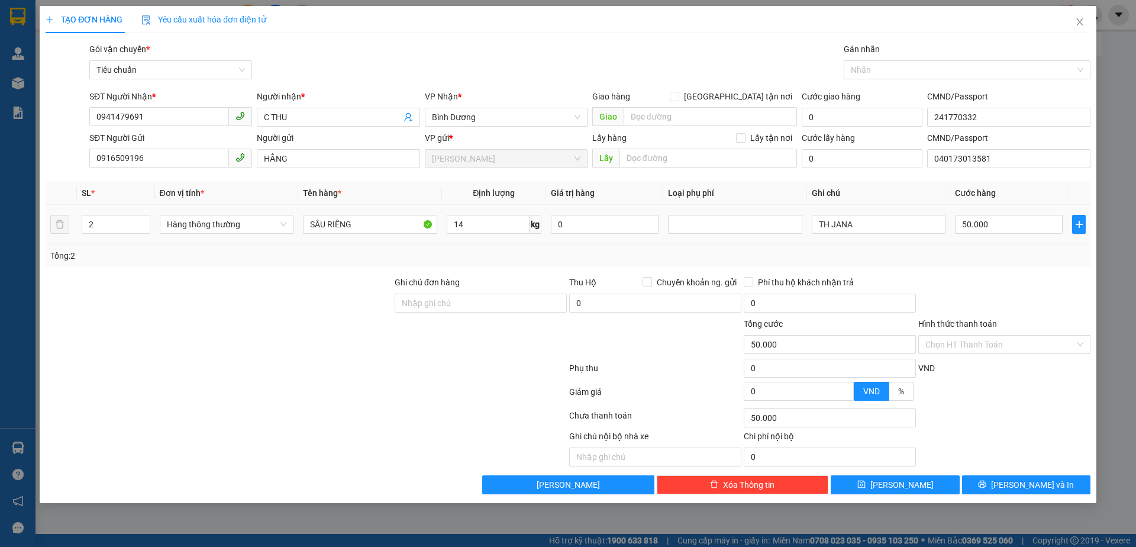
click at [369, 213] on div "SẦU RIÊNG" at bounding box center [370, 224] width 134 height 24
drag, startPoint x: 845, startPoint y: 217, endPoint x: 779, endPoint y: 228, distance: 67.2
click at [779, 228] on tr "2 Hàng thông thường SẦU RIÊNG 14 kg 0 TH JANA 50.000" at bounding box center [568, 225] width 1045 height 40
drag, startPoint x: 864, startPoint y: 224, endPoint x: 712, endPoint y: 223, distance: 152.6
click at [712, 223] on tr "2 Hàng thông thường SẦU RIÊNG 14 kg 0 TH JANA 50.000" at bounding box center [568, 225] width 1045 height 40
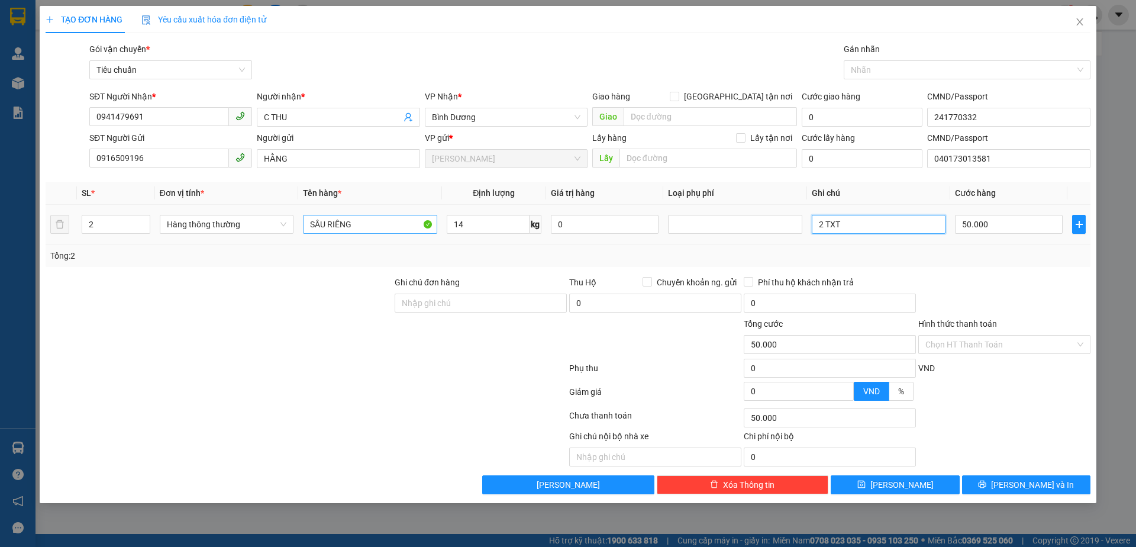
type input "2 TXT"
click at [361, 219] on input "SẦU RIÊNG" at bounding box center [370, 224] width 134 height 19
type input "SẦU RIÊNG + BƠ"
click at [1003, 215] on input "50.000" at bounding box center [1009, 224] width 108 height 19
type input "1"
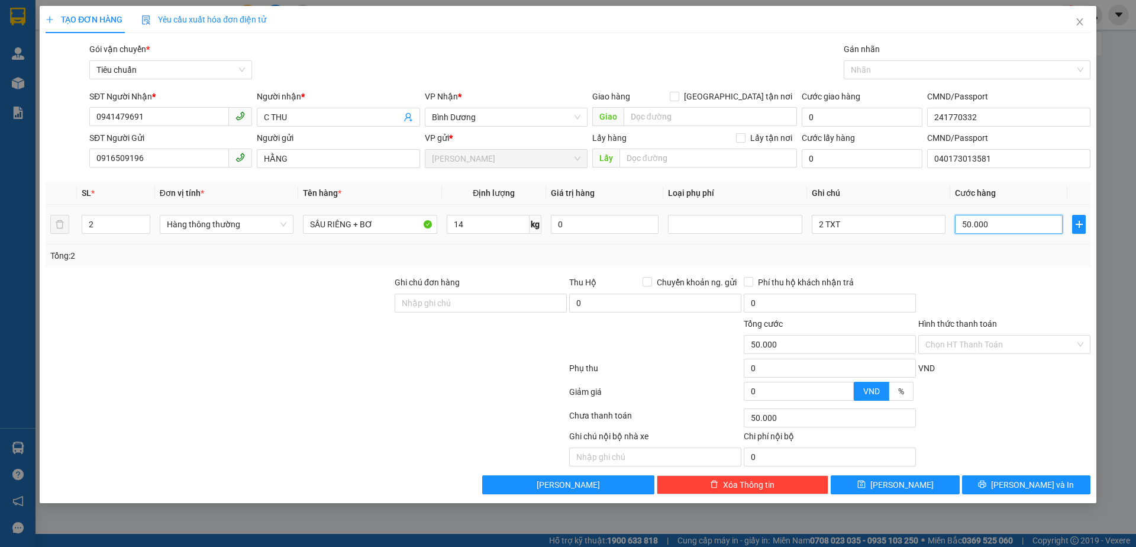
type input "1"
type input "10"
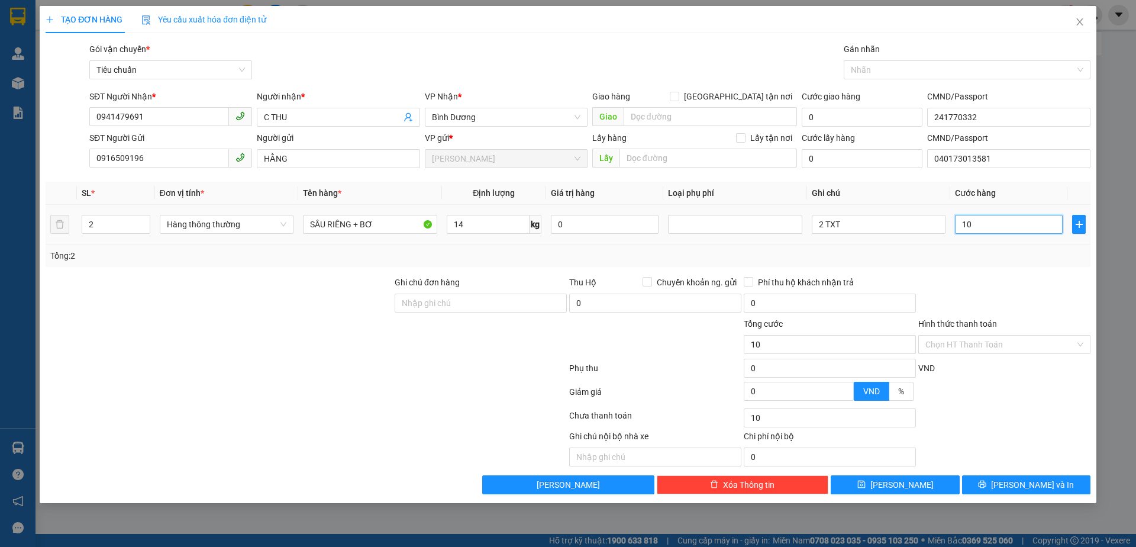
type input "100"
type input "100.000"
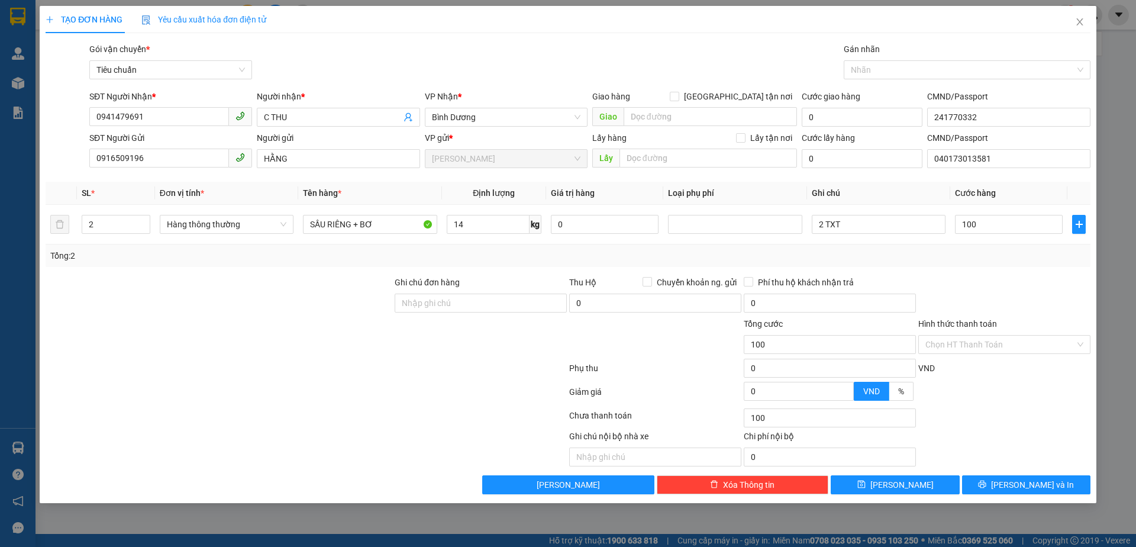
type input "100.000"
click at [966, 267] on div "Transit Pickup Surcharge Ids Transit Deliver Surcharge Ids Transit Deliver Surc…" at bounding box center [568, 268] width 1045 height 451
click at [982, 347] on input "Hình thức thanh toán" at bounding box center [1000, 344] width 150 height 18
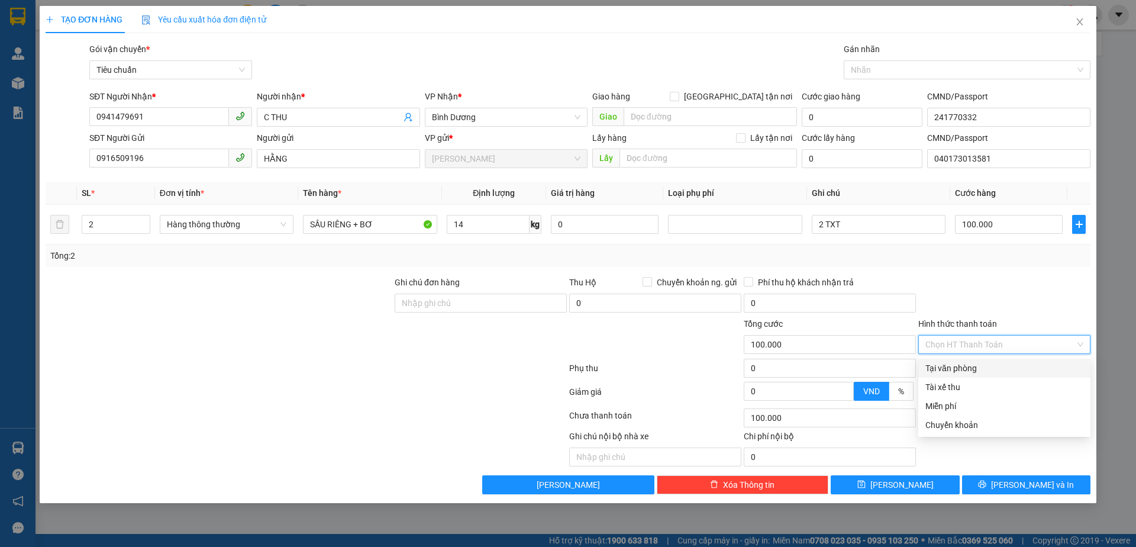
click at [970, 373] on div "Tại văn phòng" at bounding box center [1004, 367] width 158 height 13
type input "0"
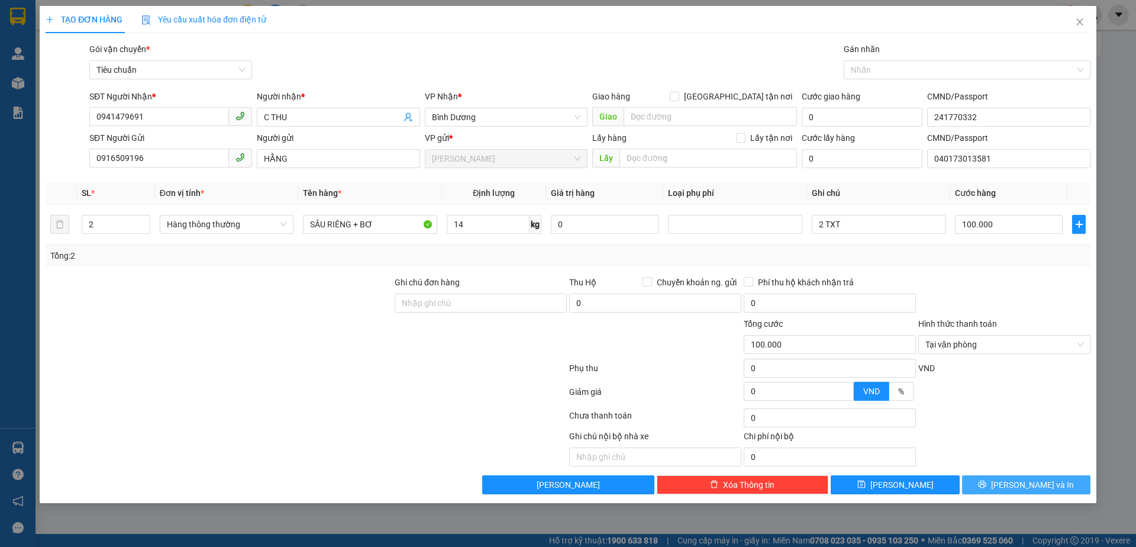
click at [1024, 476] on button "[PERSON_NAME] và In" at bounding box center [1026, 484] width 128 height 19
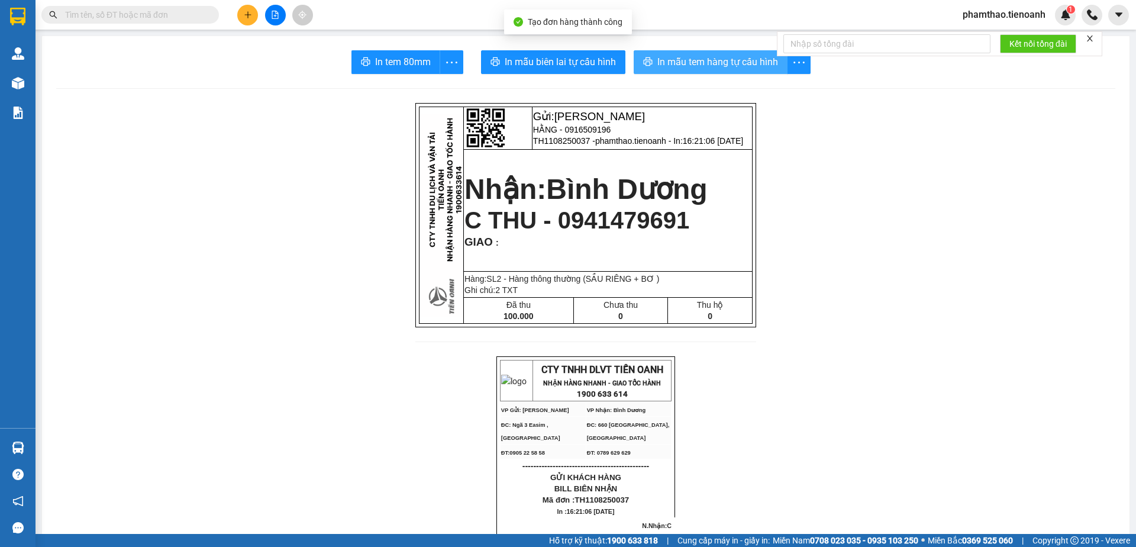
drag, startPoint x: 709, startPoint y: 53, endPoint x: 719, endPoint y: 54, distance: 9.5
click at [709, 53] on button "In mẫu tem hàng tự cấu hình" at bounding box center [711, 62] width 154 height 24
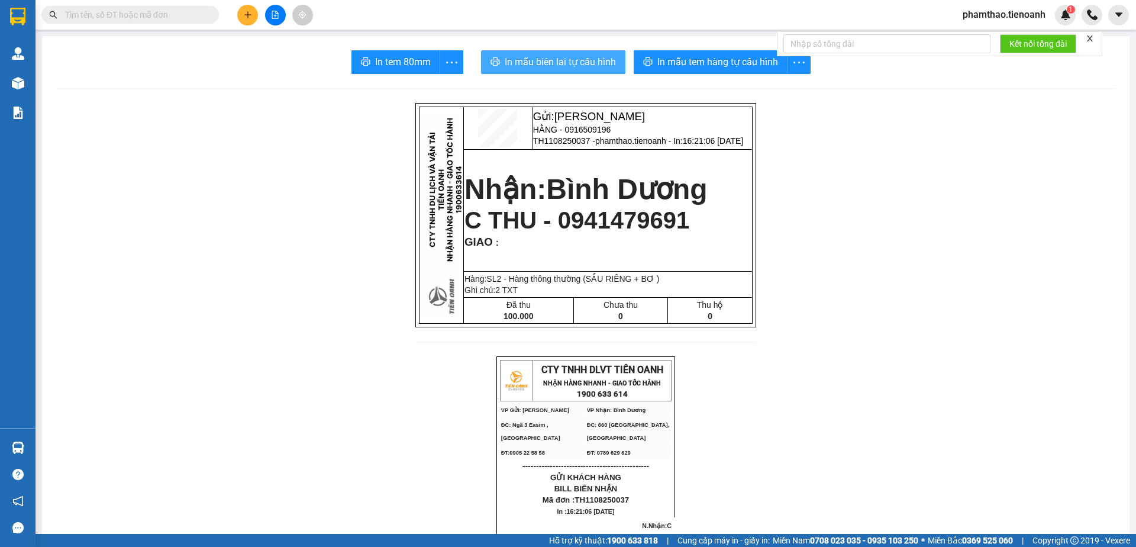
click at [576, 54] on button "In mẫu biên lai tự cấu hình" at bounding box center [553, 62] width 144 height 24
drag, startPoint x: 535, startPoint y: 60, endPoint x: 808, endPoint y: 21, distance: 274.9
click at [537, 60] on span "In mẫu biên lai tự cấu hình" at bounding box center [560, 61] width 111 height 15
click at [242, 13] on button at bounding box center [247, 15] width 21 height 21
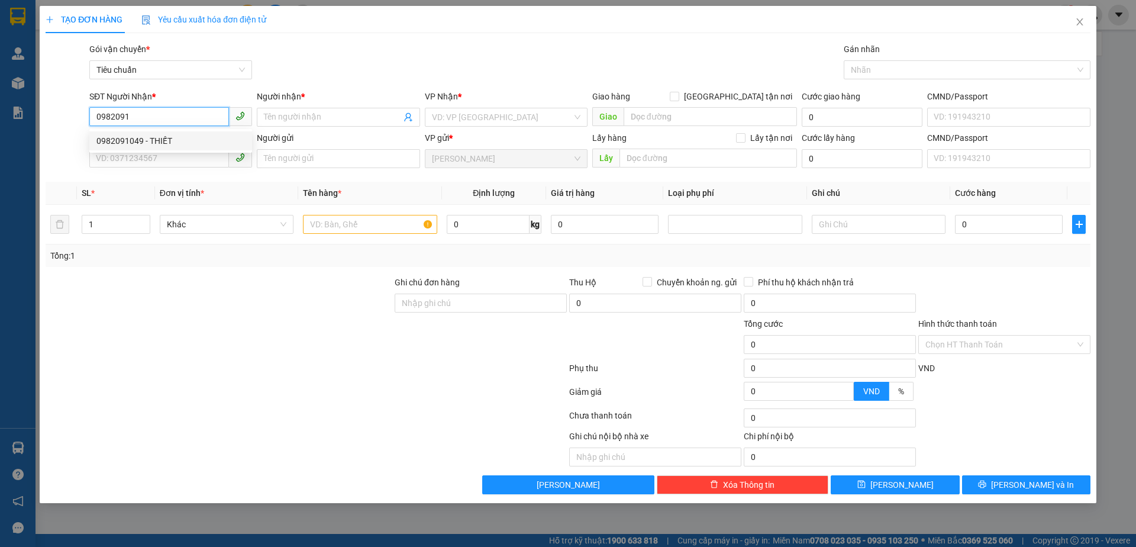
click at [159, 139] on div "0982091049 - THIẾT" at bounding box center [170, 140] width 148 height 13
type input "0982091049"
type input "THIẾT"
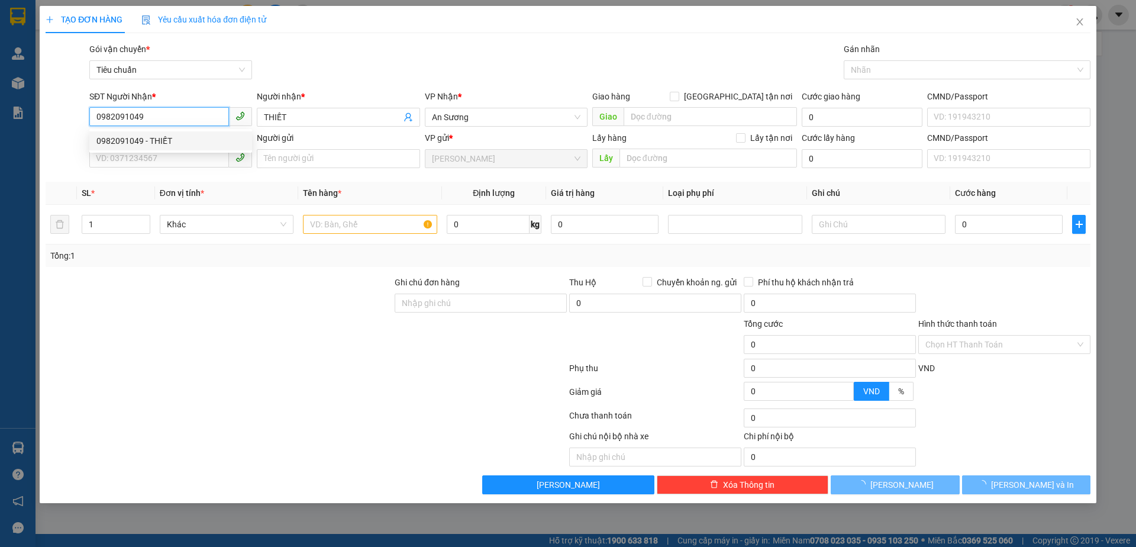
type input "40.000"
type input "0982091049"
click at [151, 146] on div "SĐT Người Gửi" at bounding box center [170, 140] width 163 height 18
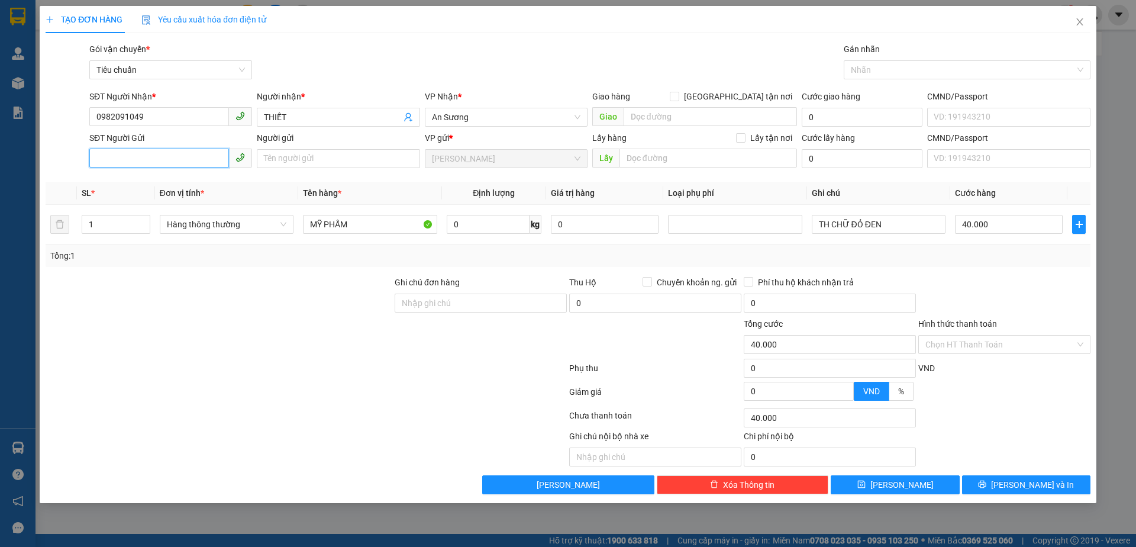
click at [152, 150] on input "SĐT Người Gửi" at bounding box center [159, 157] width 140 height 19
drag, startPoint x: 153, startPoint y: 186, endPoint x: 417, endPoint y: 228, distance: 267.2
click at [153, 186] on div "0905027855" at bounding box center [170, 182] width 148 height 13
type input "0905027855"
click at [496, 228] on input "0" at bounding box center [488, 224] width 83 height 19
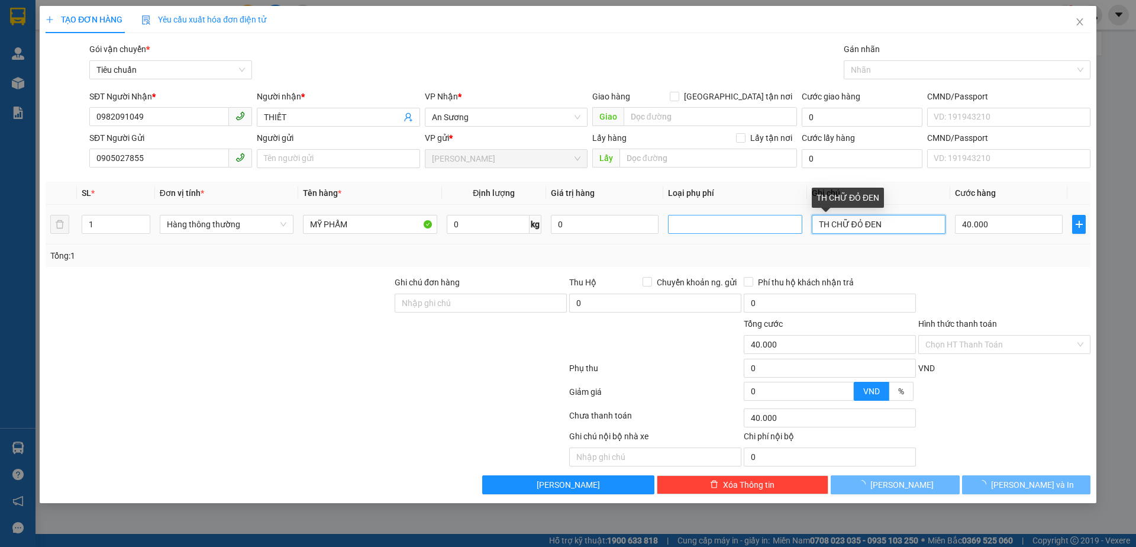
drag, startPoint x: 894, startPoint y: 227, endPoint x: 754, endPoint y: 218, distance: 141.1
click at [778, 228] on tr "1 Hàng thông thường MỸ PHẨM 0 kg 0 TH CHỮ ĐỎ ĐEN 40.000" at bounding box center [568, 225] width 1045 height 40
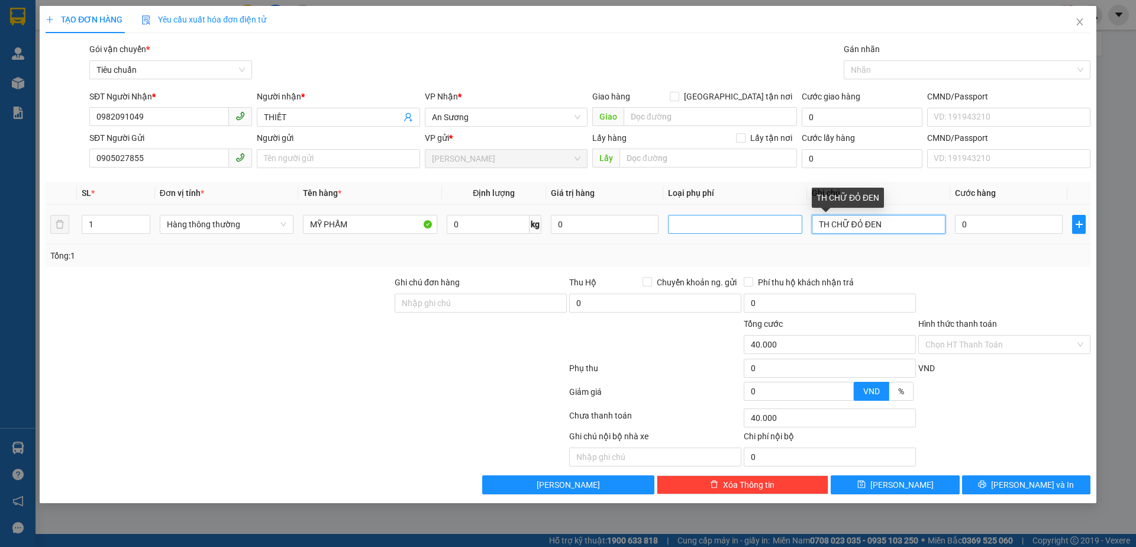
type input "0"
type input "TH BKV"
click at [480, 220] on input "0" at bounding box center [488, 224] width 83 height 19
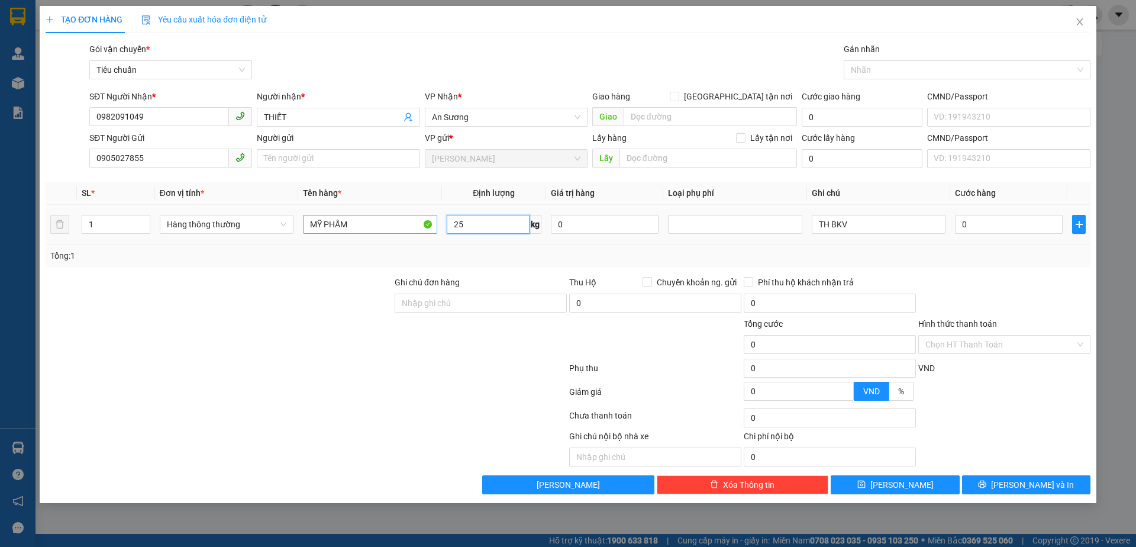
type input "25"
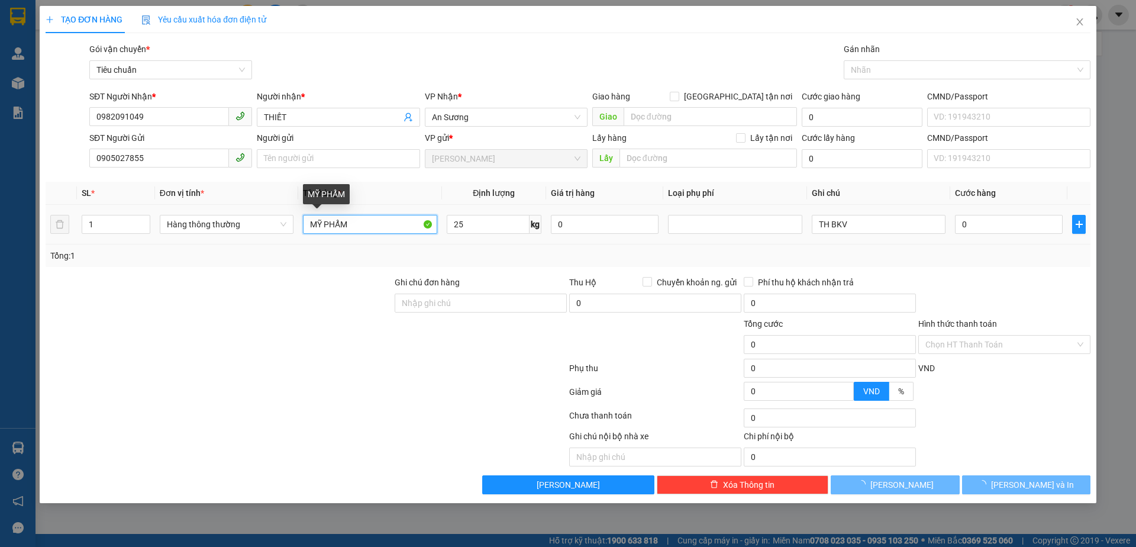
click at [383, 222] on input "MỸ PHẨM" at bounding box center [370, 224] width 134 height 19
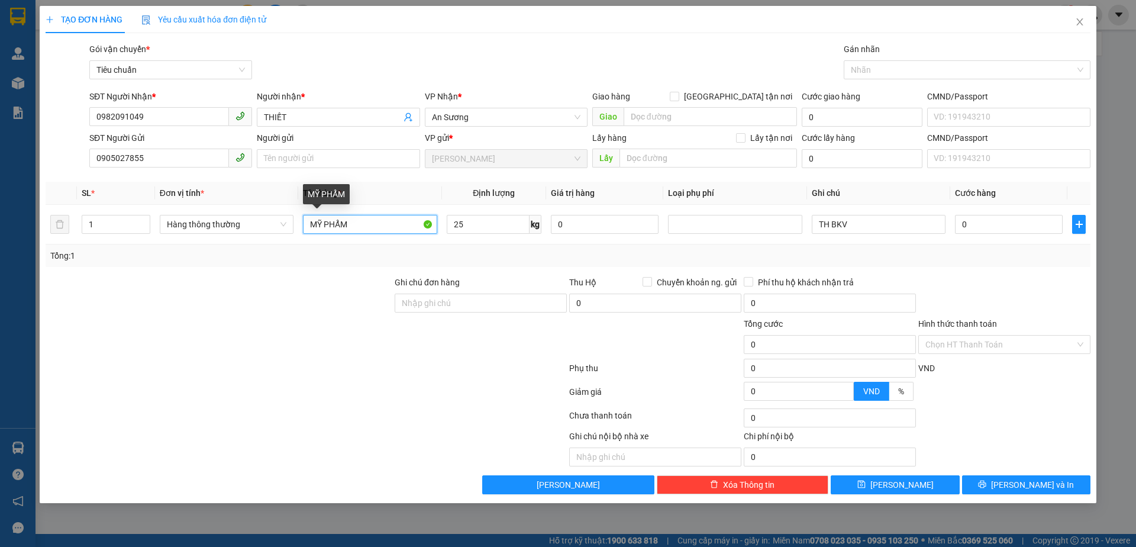
type input "60.000"
click at [301, 339] on div at bounding box center [218, 337] width 349 height 41
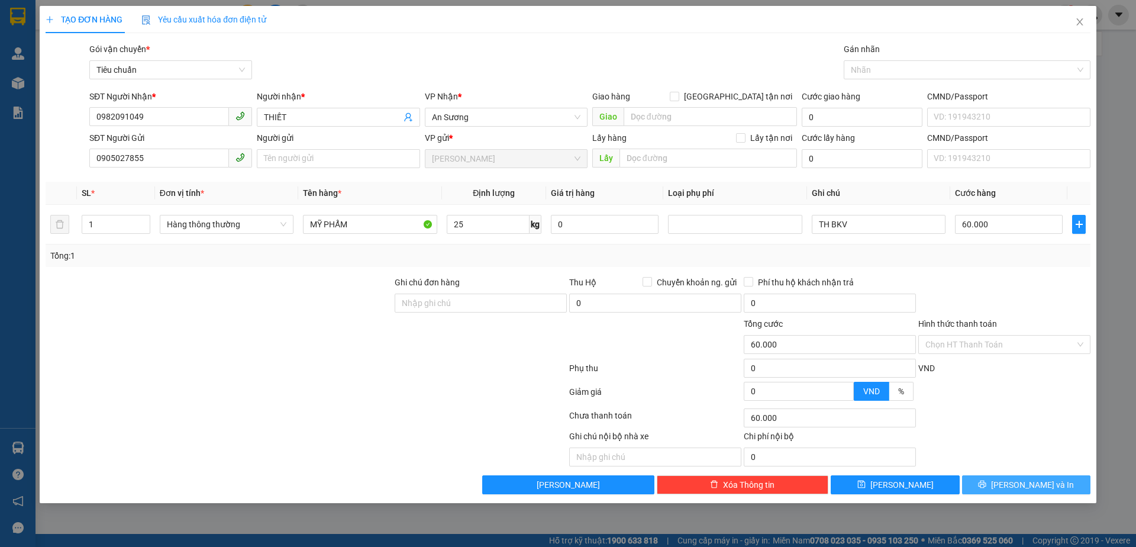
click at [1002, 480] on button "[PERSON_NAME] và In" at bounding box center [1026, 484] width 128 height 19
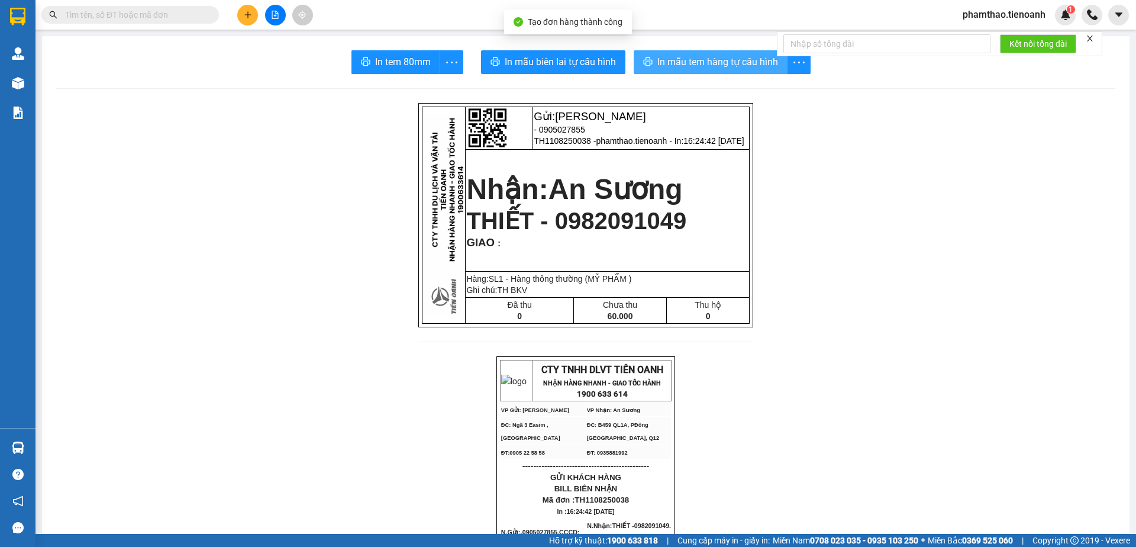
click at [748, 57] on span "In mẫu tem hàng tự cấu hình" at bounding box center [717, 61] width 121 height 15
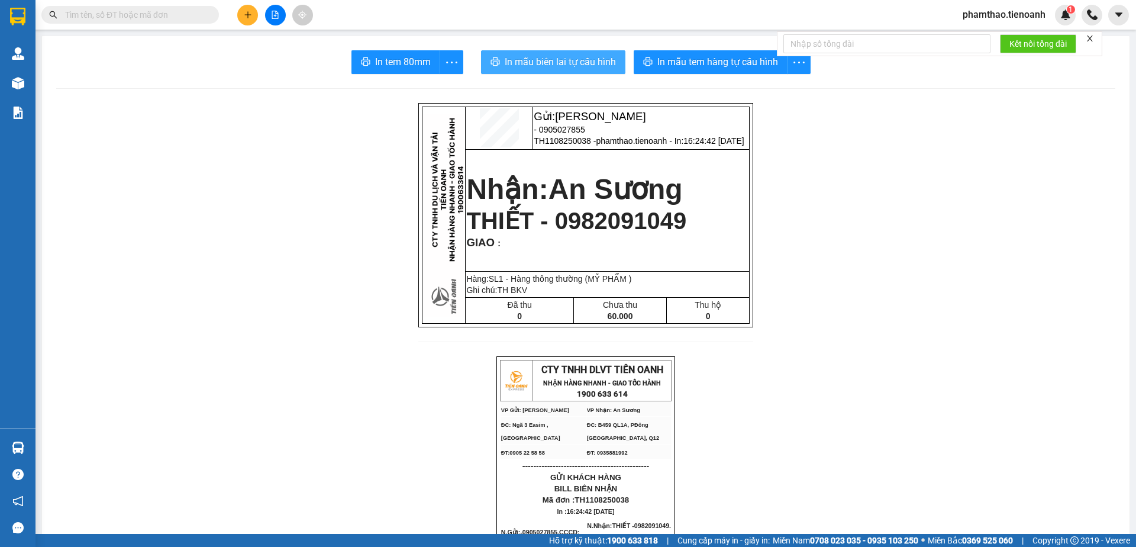
drag, startPoint x: 553, startPoint y: 66, endPoint x: 884, endPoint y: 295, distance: 402.6
click at [553, 69] on span "In mẫu biên lai tự cấu hình" at bounding box center [560, 61] width 111 height 15
drag, startPoint x: 912, startPoint y: 464, endPoint x: 894, endPoint y: 453, distance: 21.8
drag, startPoint x: 572, startPoint y: 72, endPoint x: 736, endPoint y: 275, distance: 260.8
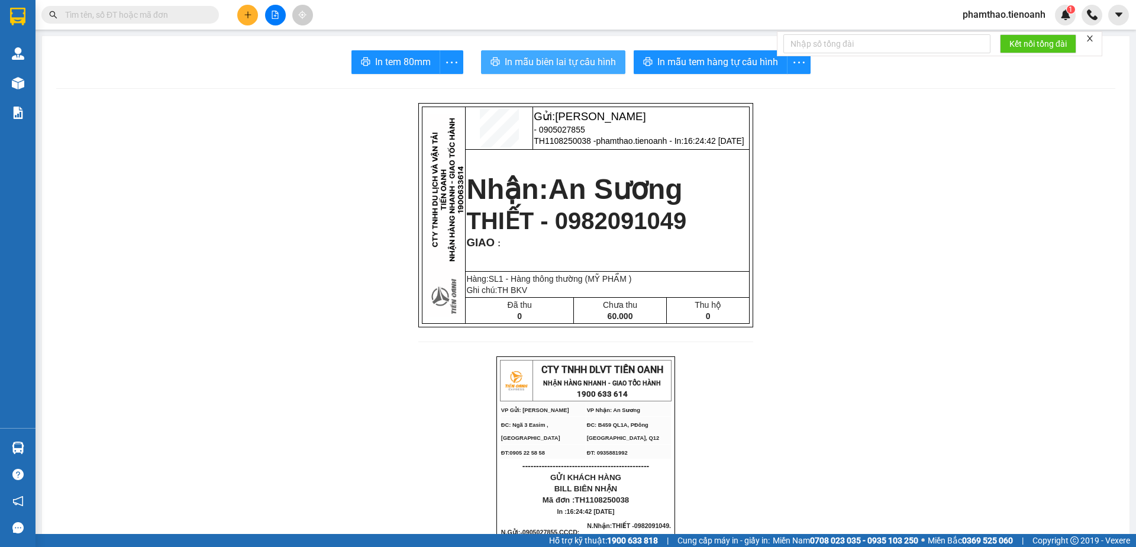
drag, startPoint x: 569, startPoint y: 64, endPoint x: 816, endPoint y: 403, distance: 419.6
click at [571, 73] on button "In mẫu biên lai tự cấu hình" at bounding box center [553, 62] width 144 height 24
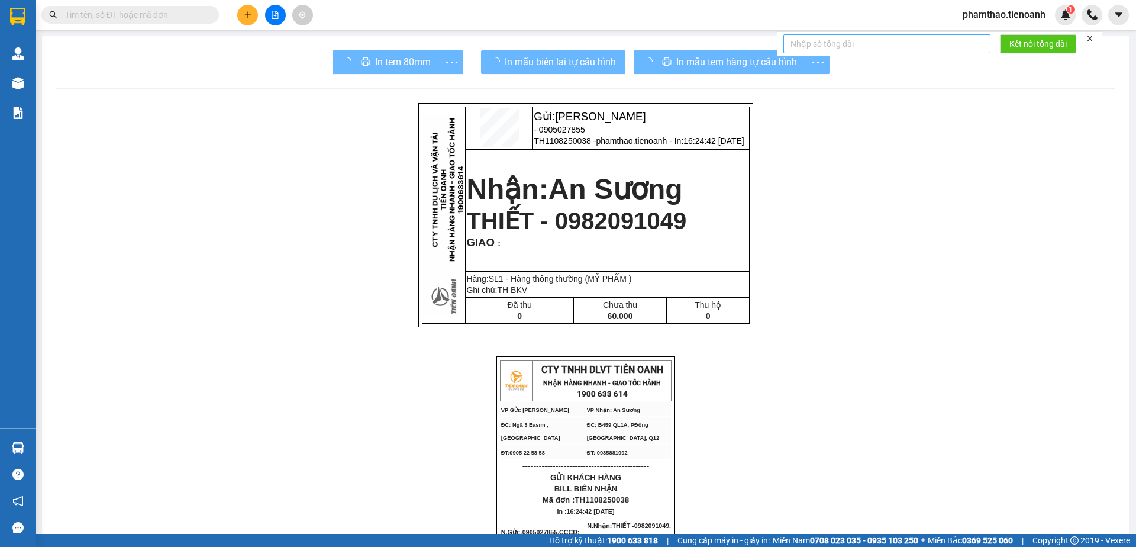
drag, startPoint x: 682, startPoint y: 57, endPoint x: 820, endPoint y: 40, distance: 139.5
click at [685, 57] on div "In mẫu tem hàng tự cấu hình" at bounding box center [732, 62] width 196 height 24
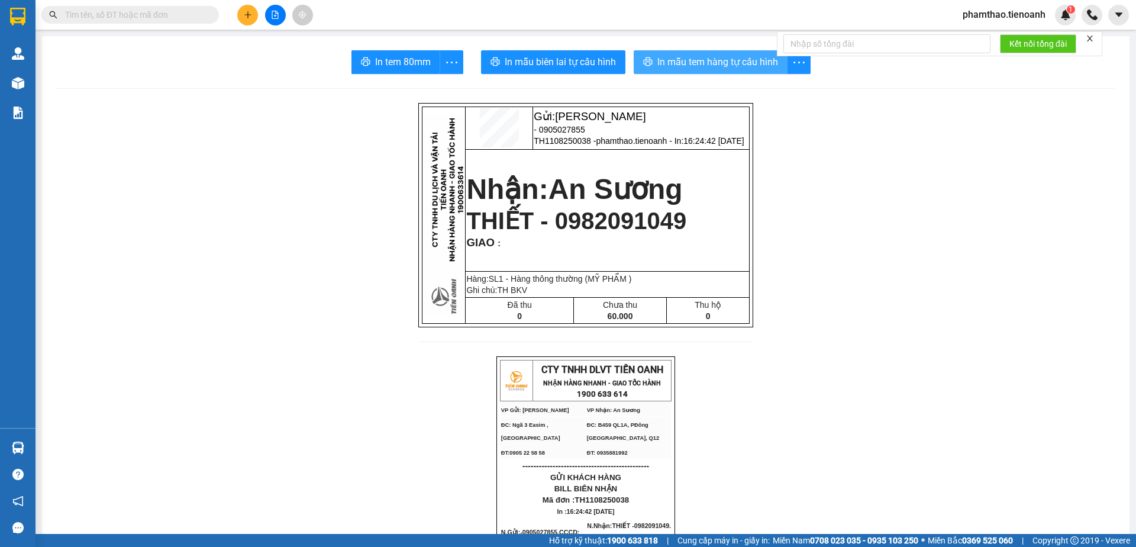
drag, startPoint x: 676, startPoint y: 77, endPoint x: 693, endPoint y: 64, distance: 21.5
click at [709, 57] on span "In mẫu tem hàng tự cấu hình" at bounding box center [717, 61] width 121 height 15
drag, startPoint x: 253, startPoint y: 15, endPoint x: 249, endPoint y: 10, distance: 6.4
click at [249, 10] on button at bounding box center [247, 15] width 21 height 21
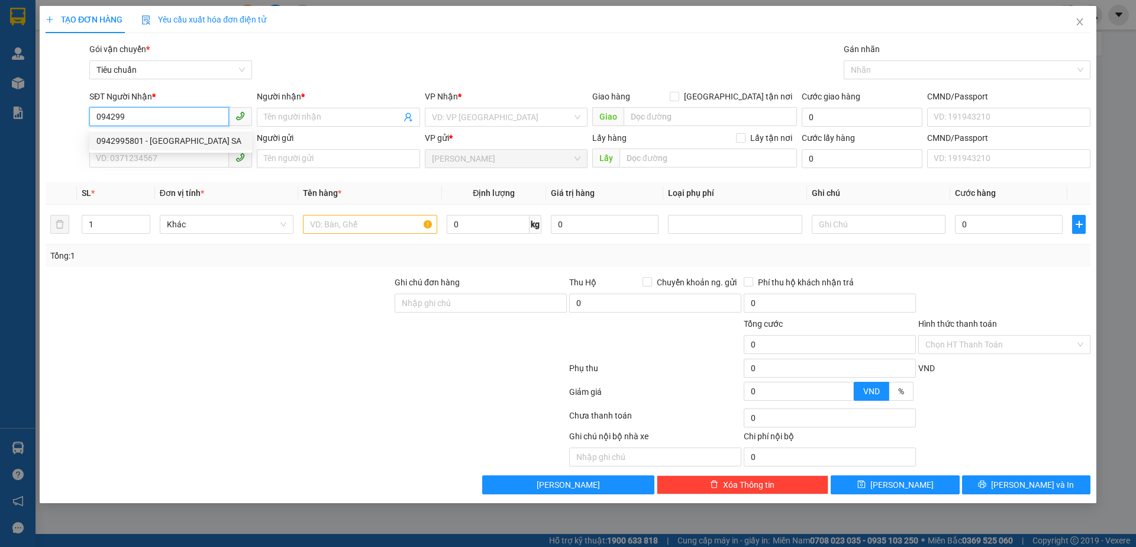
click at [167, 143] on div "0942995801 - [GEOGRAPHIC_DATA] SA" at bounding box center [170, 140] width 148 height 13
type input "0942995801"
type input "ANH SA"
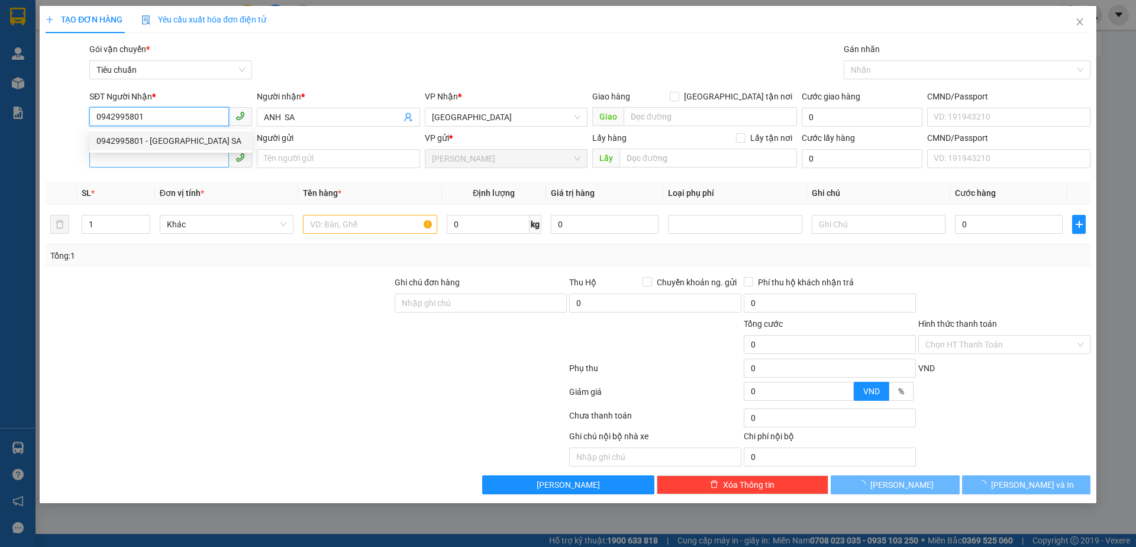
type input "40.000"
type input "0942995801"
click at [153, 159] on input "SĐT Người Gửi" at bounding box center [159, 157] width 140 height 19
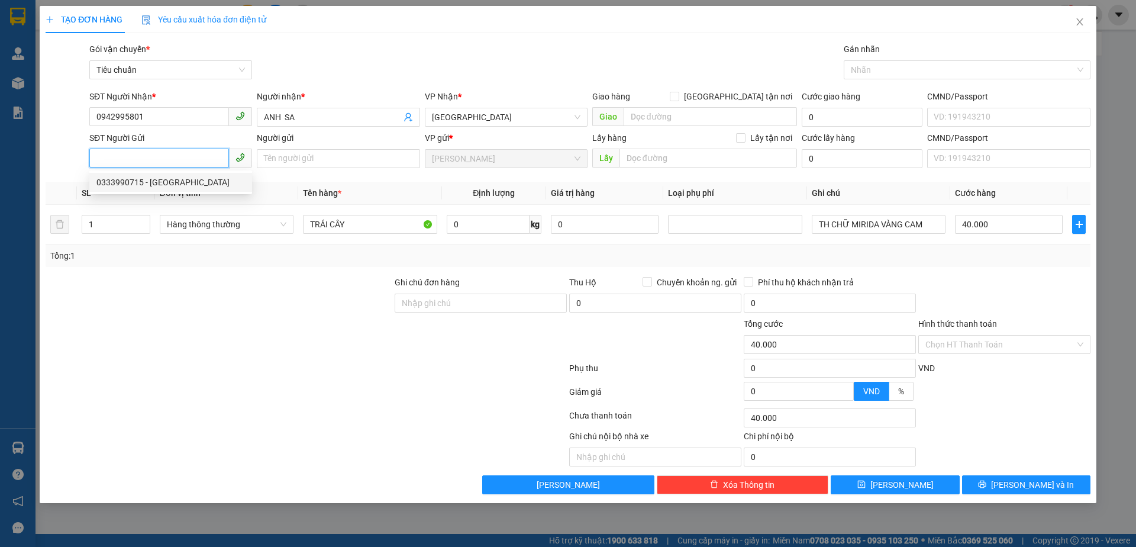
drag, startPoint x: 143, startPoint y: 179, endPoint x: 383, endPoint y: 229, distance: 245.3
click at [144, 179] on div "0333990715 - [GEOGRAPHIC_DATA]" at bounding box center [170, 182] width 148 height 13
type input "0333990715"
type input "LA CHI"
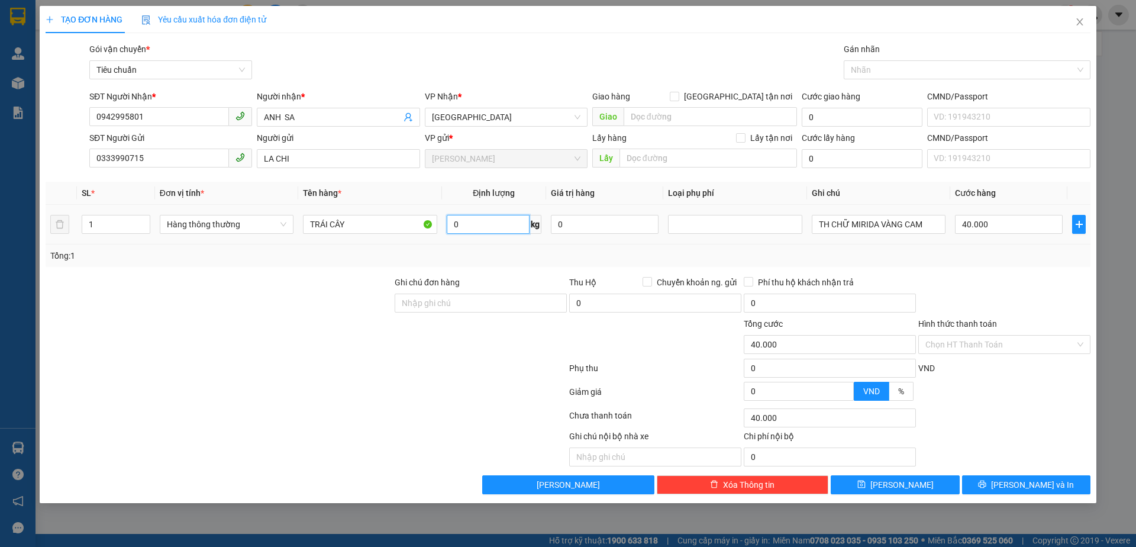
click at [497, 221] on input "0" at bounding box center [488, 224] width 83 height 19
type input "10"
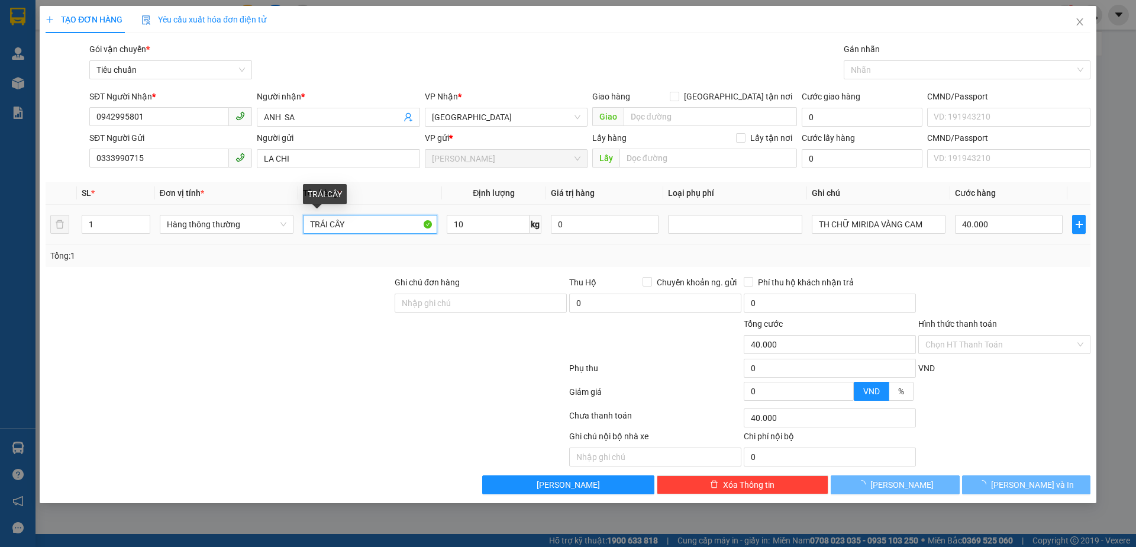
click at [357, 218] on input "TRÁI CÂY" at bounding box center [370, 224] width 134 height 19
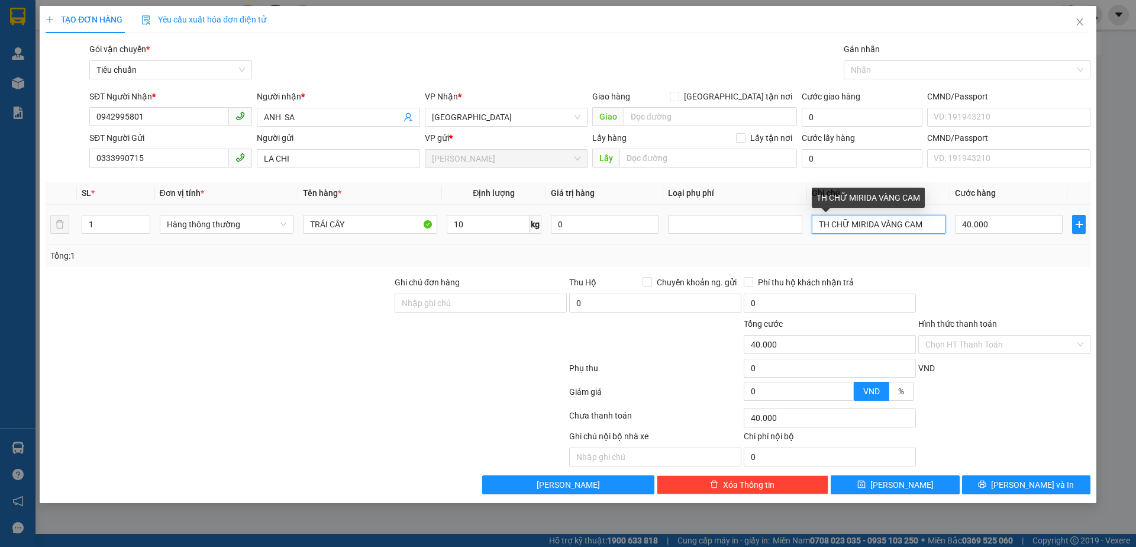
drag, startPoint x: 907, startPoint y: 225, endPoint x: 573, endPoint y: 247, distance: 334.3
click at [576, 247] on div "SL * Đơn vị tính * Tên hàng * Định lượng Giá trị hàng Loại phụ phí Ghi chú Cước…" at bounding box center [568, 224] width 1045 height 85
type input "TH CHỮ ĐỎ XANH D"
click at [973, 341] on input "Hình thức thanh toán" at bounding box center [1000, 344] width 150 height 18
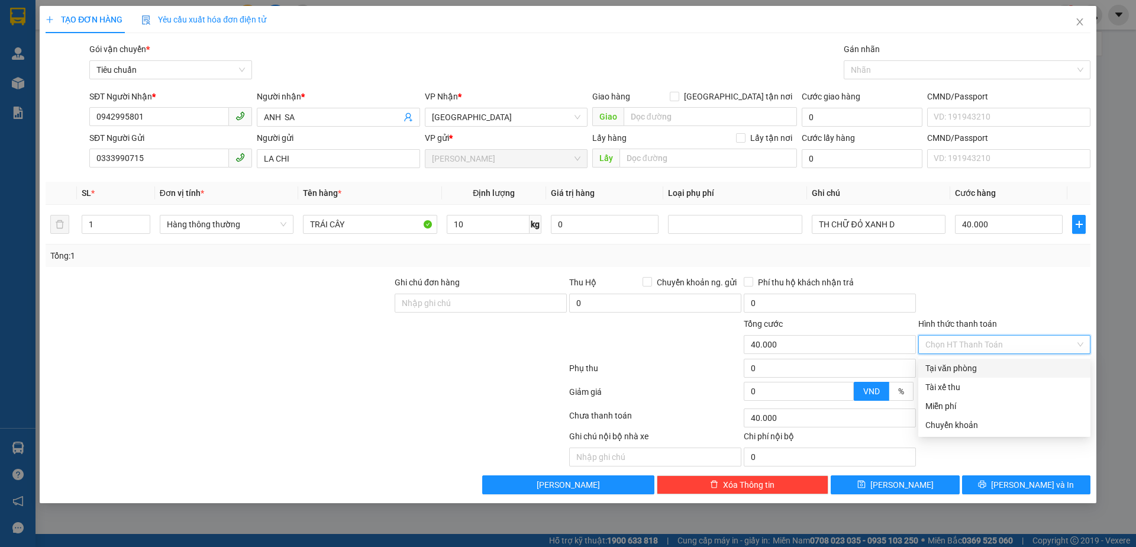
drag, startPoint x: 964, startPoint y: 363, endPoint x: 974, endPoint y: 421, distance: 58.7
click at [963, 365] on div "Tại văn phòng" at bounding box center [1004, 367] width 158 height 13
type input "0"
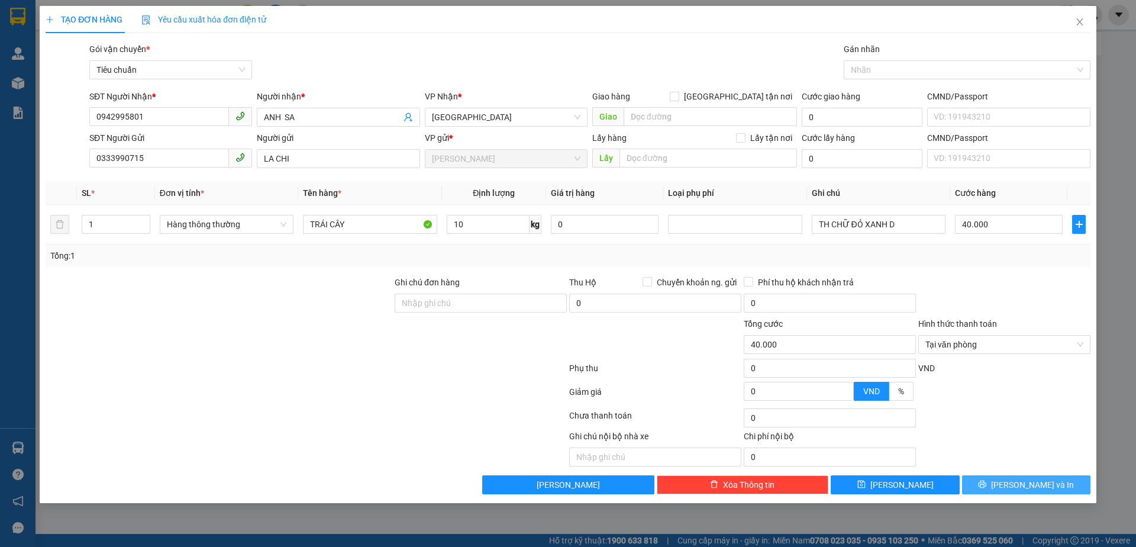
click at [971, 475] on button "[PERSON_NAME] và In" at bounding box center [1026, 484] width 128 height 19
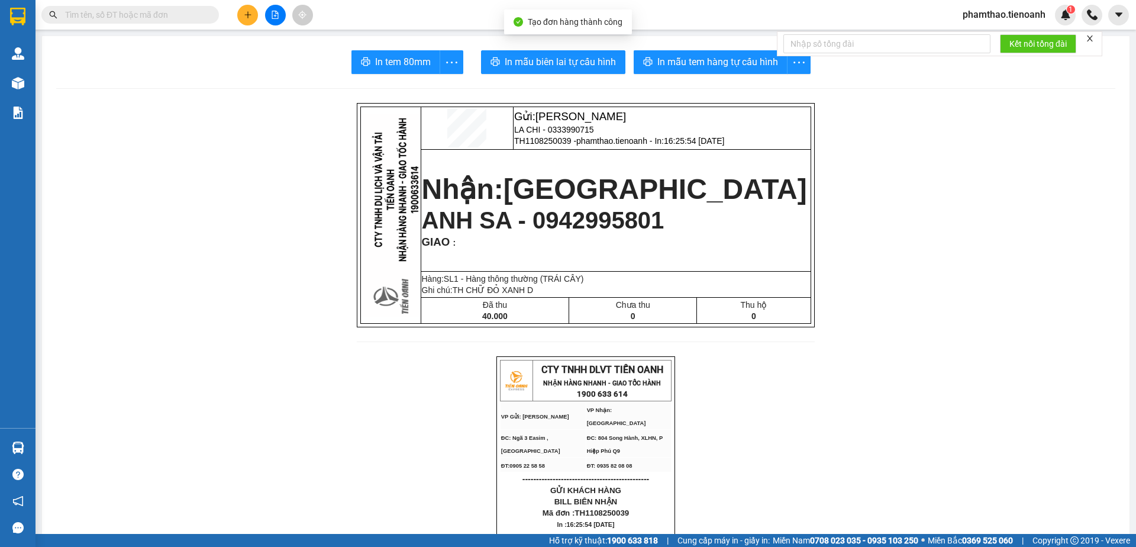
click at [751, 72] on button "In mẫu tem hàng tự cấu hình" at bounding box center [711, 62] width 154 height 24
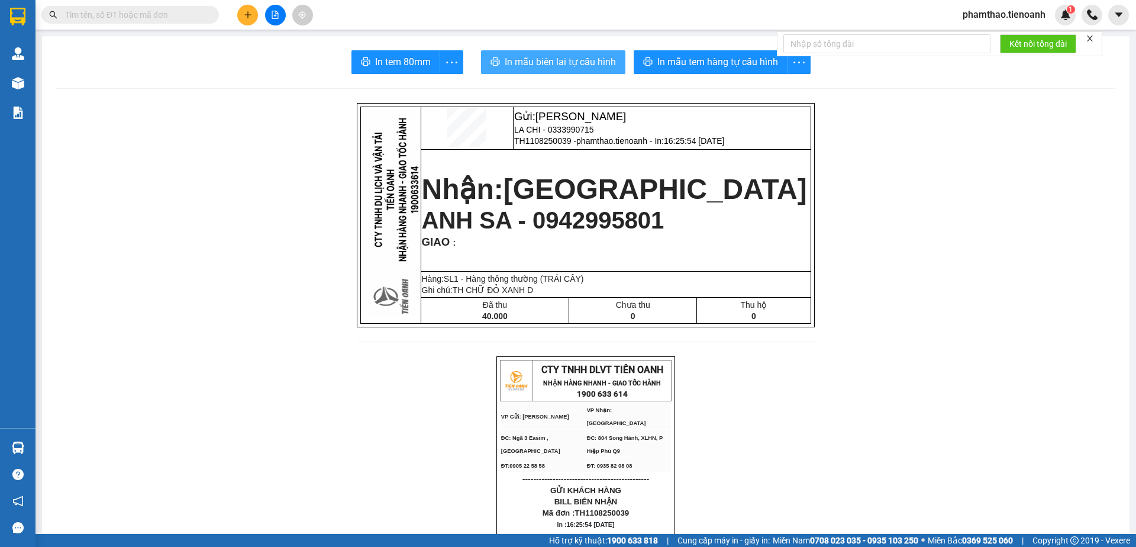
click at [569, 70] on button "In mẫu biên lai tự cấu hình" at bounding box center [553, 62] width 144 height 24
click at [251, 9] on button at bounding box center [247, 15] width 21 height 21
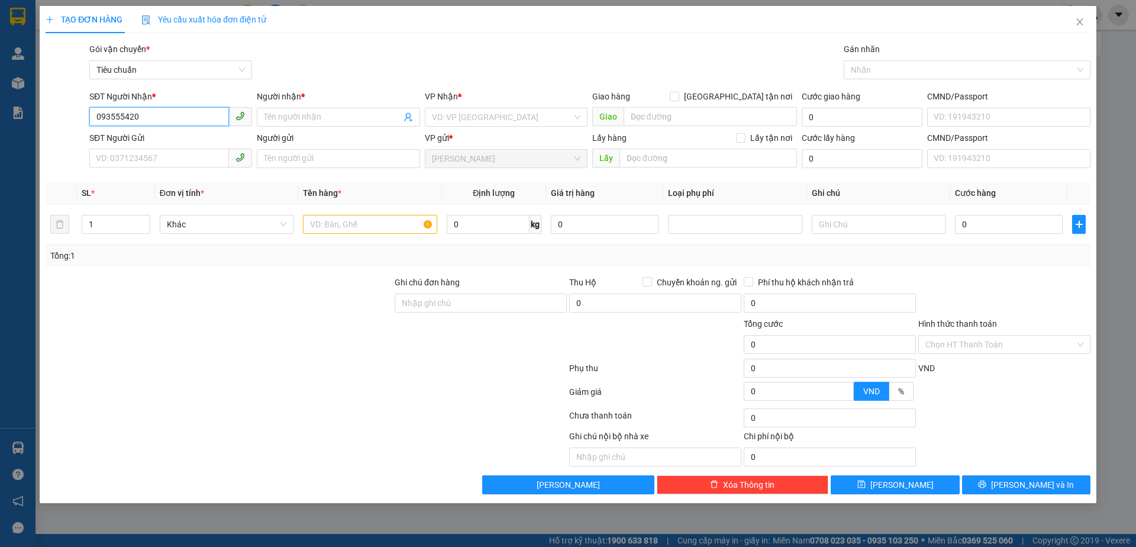
type input "0935554209"
drag, startPoint x: 189, startPoint y: 120, endPoint x: 62, endPoint y: 120, distance: 127.2
click at [29, 120] on div "TẠO ĐƠN HÀNG Yêu cầu xuất hóa đơn điện tử Transit Pickup Surcharge Ids Transit …" at bounding box center [568, 273] width 1136 height 547
click at [138, 150] on input "SĐT Người Gửi" at bounding box center [159, 157] width 140 height 19
paste input "0935554209"
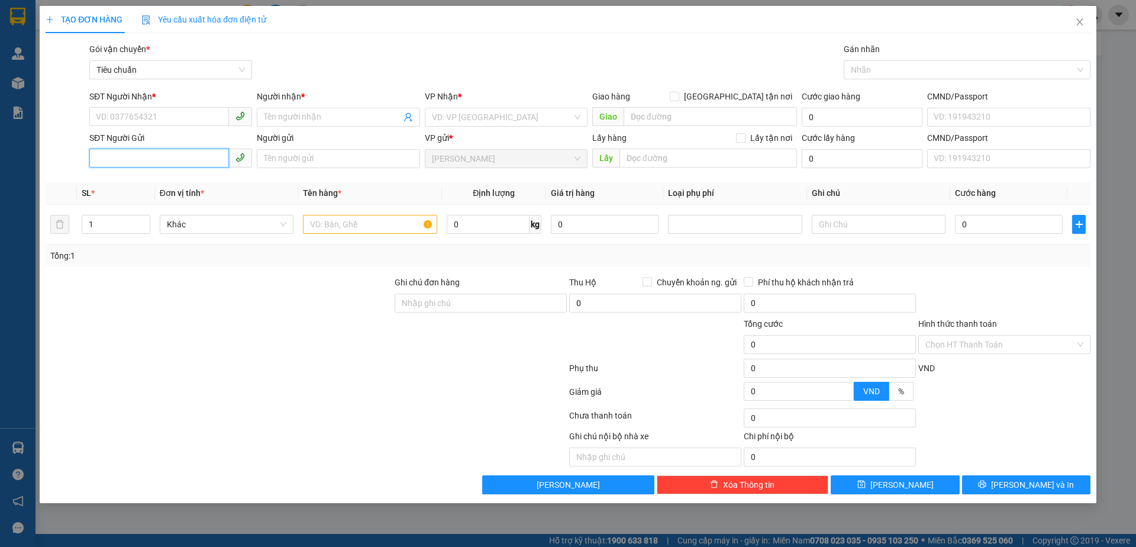
type input "0935554209"
click at [165, 179] on div "0935554209 - C HƯƠNG" at bounding box center [170, 182] width 148 height 13
type input "0367912209"
type input "C TUYẾT"
type input "C HƯƠNG"
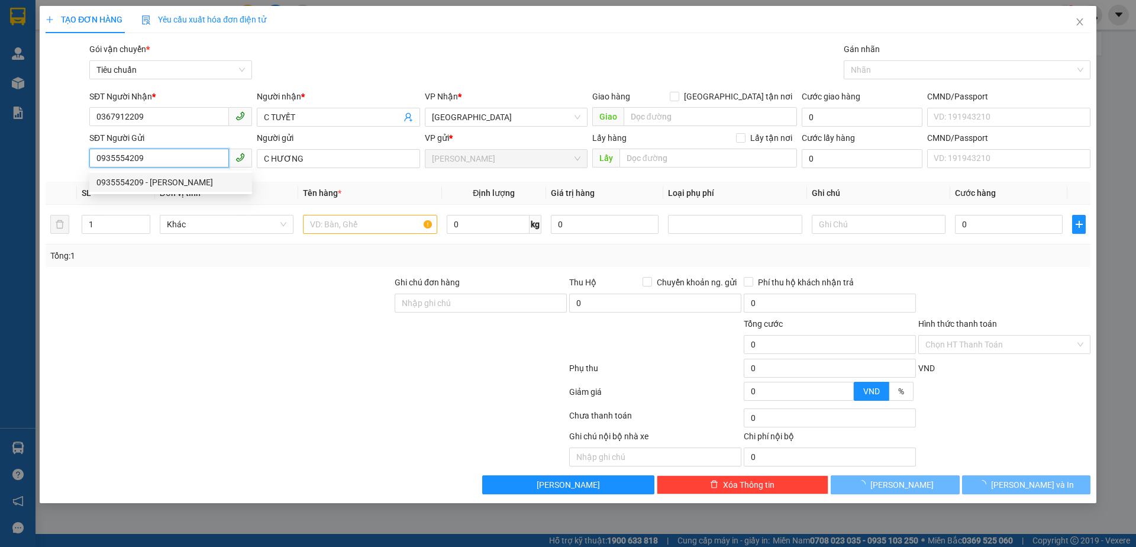
type input "100.000"
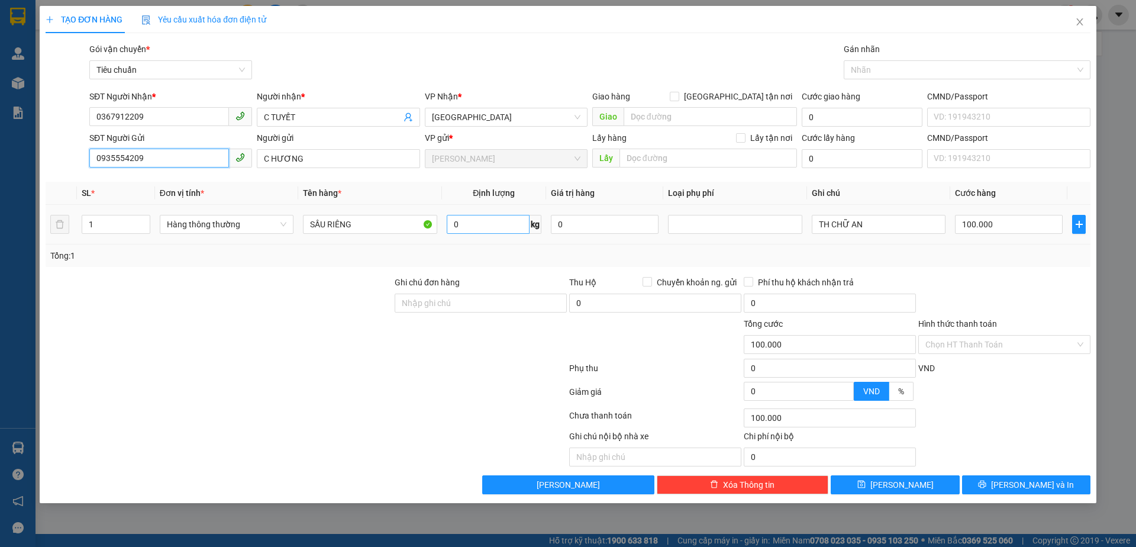
type input "0935554209"
click at [514, 226] on input "0" at bounding box center [488, 224] width 83 height 19
type input "52"
drag, startPoint x: 887, startPoint y: 217, endPoint x: 707, endPoint y: 260, distance: 184.8
click at [707, 260] on div "SL * Đơn vị tính * Tên hàng * Định lượng Giá trị hàng Loại phụ phí Ghi chú Cước…" at bounding box center [568, 224] width 1045 height 85
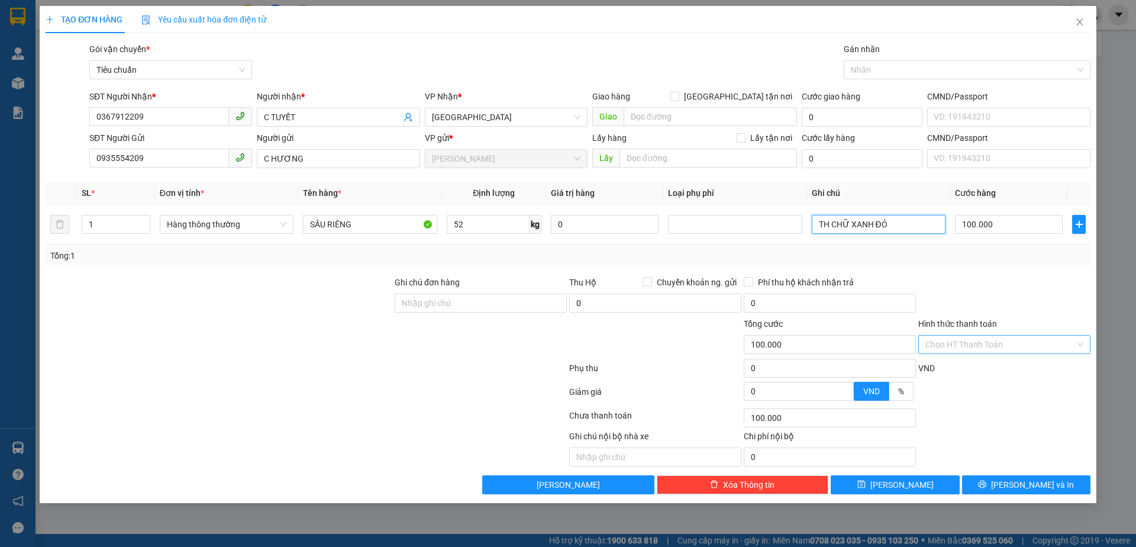
type input "TH CHỮ XANH ĐỎ"
drag, startPoint x: 1060, startPoint y: 344, endPoint x: 1049, endPoint y: 350, distance: 12.2
click at [1052, 348] on input "Hình thức thanh toán" at bounding box center [1000, 344] width 150 height 18
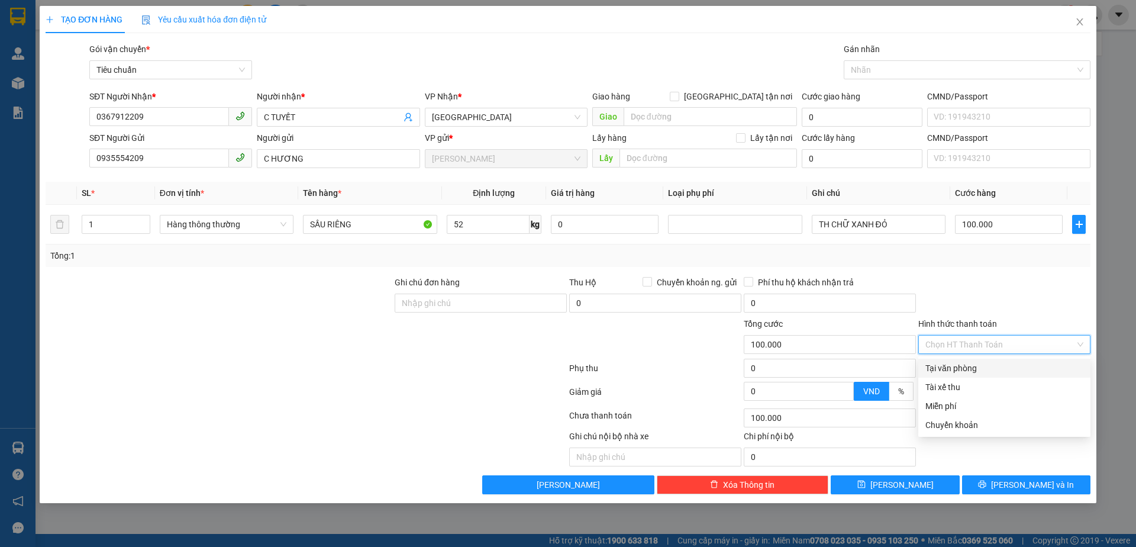
click at [1002, 370] on div "Tại văn phòng" at bounding box center [1004, 367] width 158 height 13
type input "0"
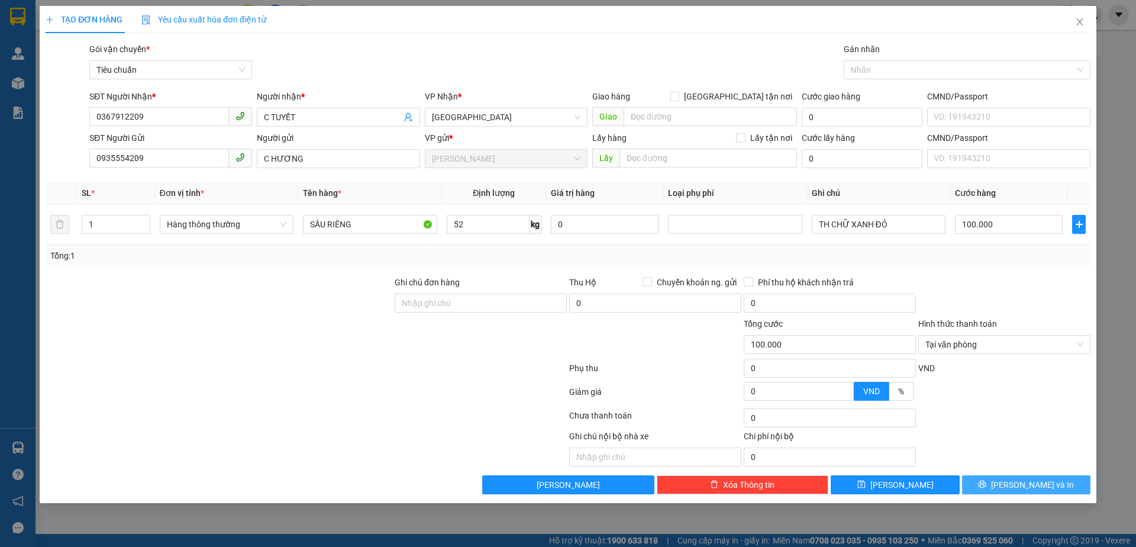
drag, startPoint x: 1003, startPoint y: 483, endPoint x: 783, endPoint y: 319, distance: 273.6
click at [995, 479] on button "[PERSON_NAME] và In" at bounding box center [1026, 484] width 128 height 19
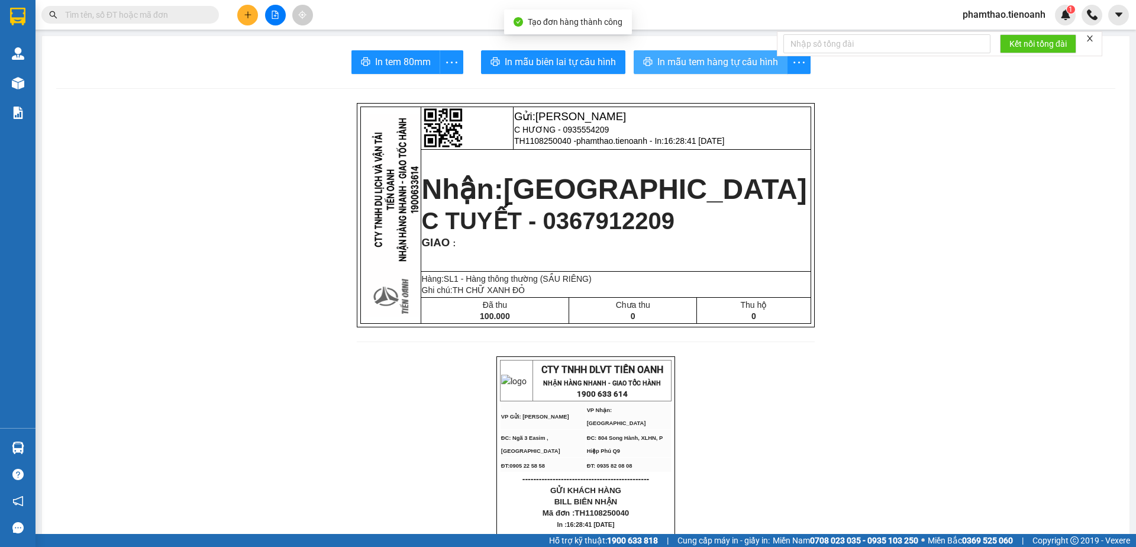
click at [657, 64] on span "In mẫu tem hàng tự cấu hình" at bounding box center [717, 61] width 121 height 15
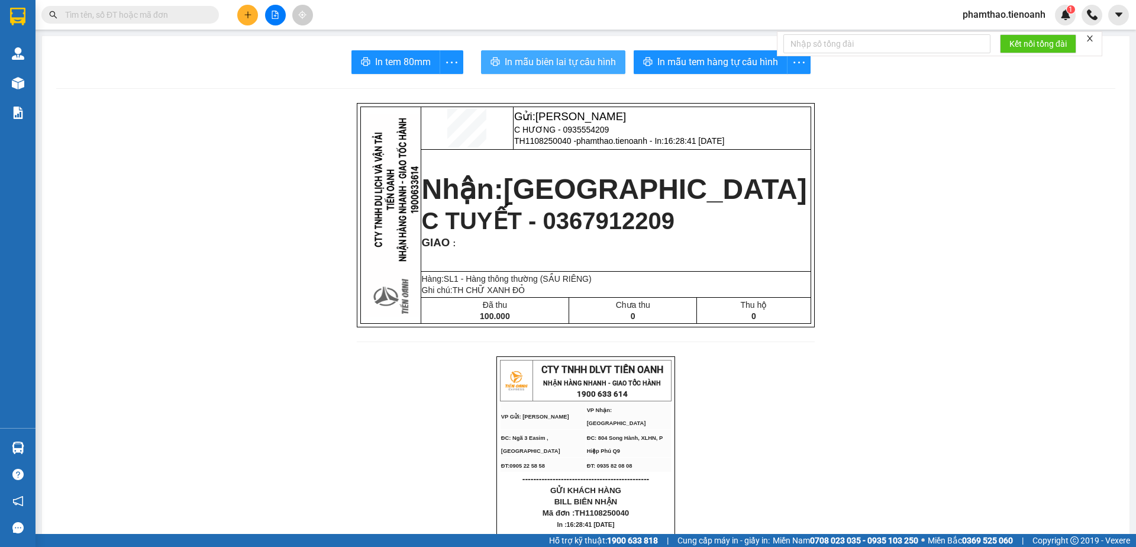
drag, startPoint x: 589, startPoint y: 66, endPoint x: 928, endPoint y: 302, distance: 412.7
click at [589, 66] on span "In mẫu biên lai tự cấu hình" at bounding box center [560, 61] width 111 height 15
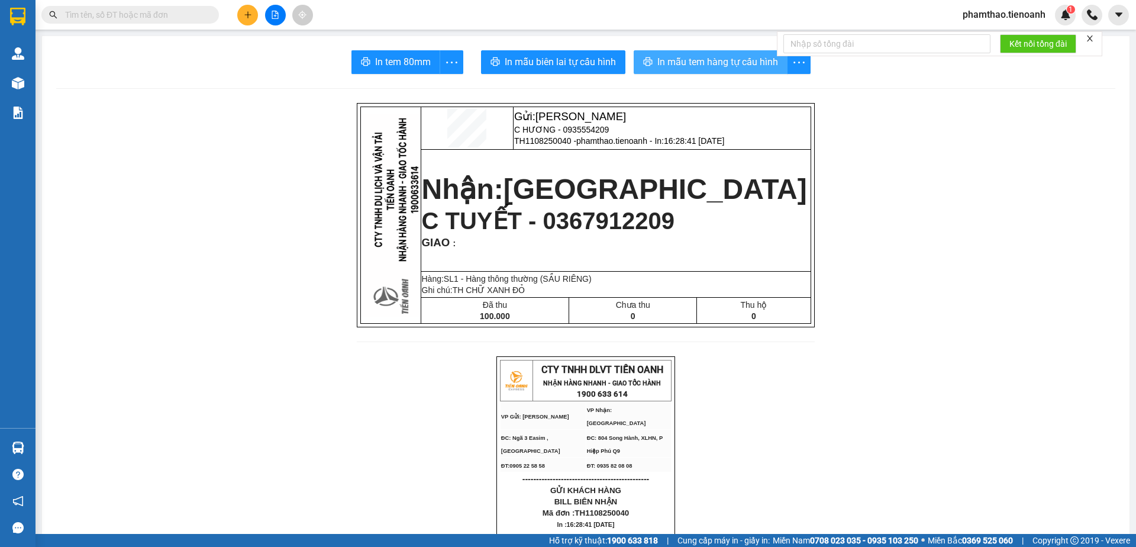
click at [752, 64] on span "In mẫu tem hàng tự cấu hình" at bounding box center [717, 61] width 121 height 15
click at [247, 11] on icon "plus" at bounding box center [248, 15] width 8 height 8
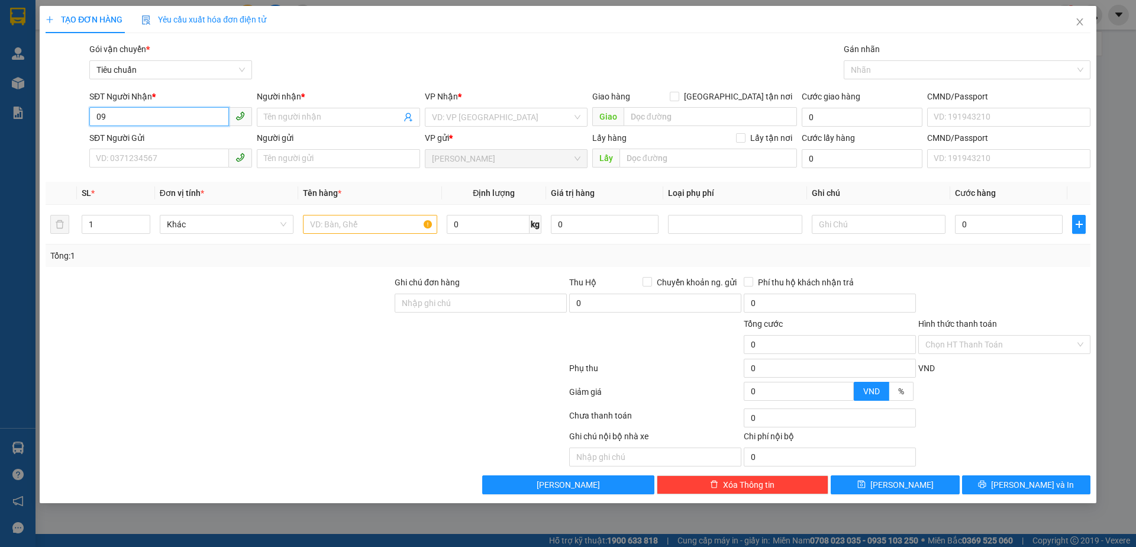
type input "0"
drag, startPoint x: 188, startPoint y: 153, endPoint x: 1080, endPoint y: 88, distance: 894.5
click at [192, 152] on input "SĐT Người Gửi" at bounding box center [159, 157] width 140 height 19
type input "0976851165"
click at [186, 177] on div "0976851165 - C THUỶ" at bounding box center [170, 182] width 148 height 13
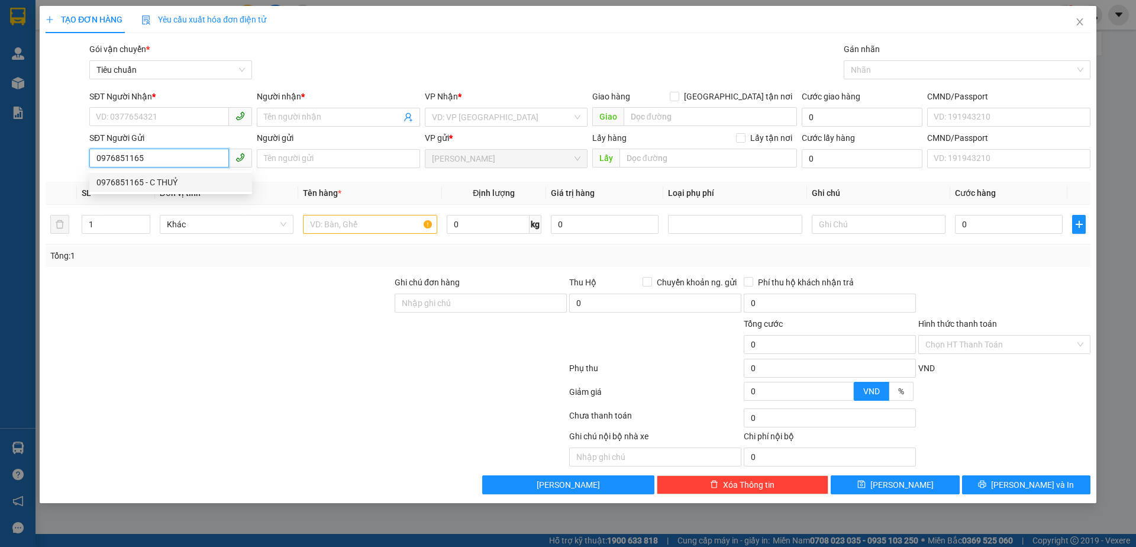
type input "0842154968"
type input "C NHƯ"
type input "C THUỶ"
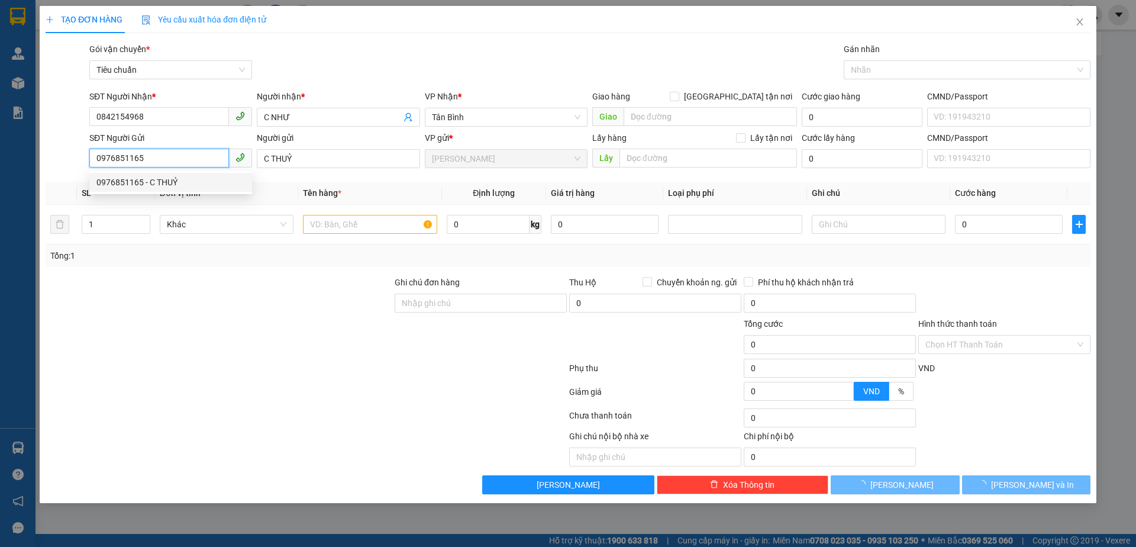
type input "70.000"
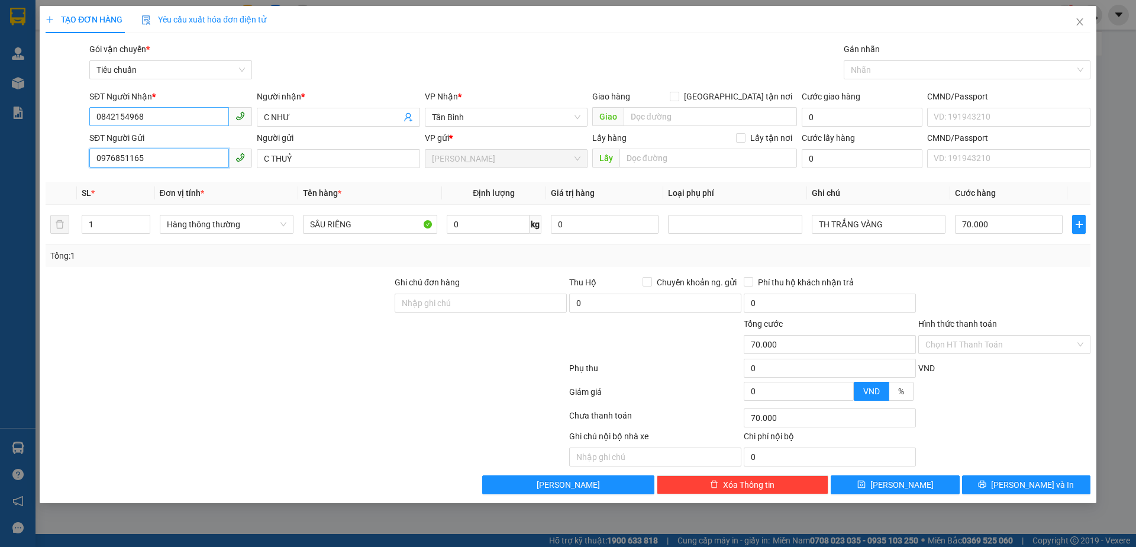
type input "0976851165"
drag, startPoint x: 173, startPoint y: 110, endPoint x: 38, endPoint y: 113, distance: 134.9
click at [38, 113] on div "TẠO ĐƠN HÀNG Yêu cầu xuất hóa đơn điện tử Transit Pickup Surcharge Ids Transit …" at bounding box center [568, 273] width 1136 height 547
click at [159, 161] on div "0858595976 - ĐÔNG" at bounding box center [170, 159] width 148 height 13
type input "0858595976"
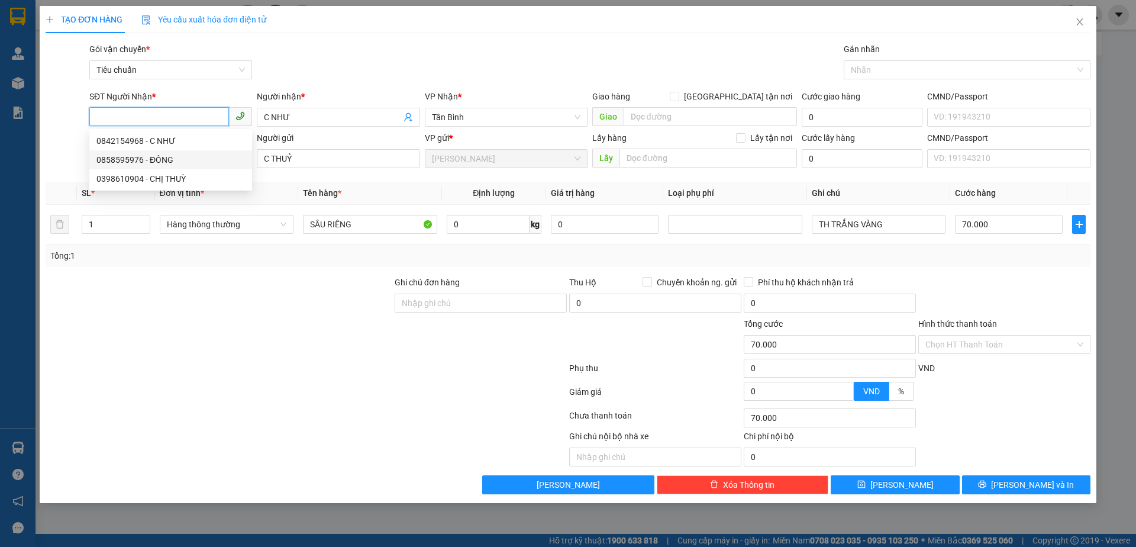
type input "ĐÔNG"
checkbox input "true"
type input "172/187 An Dương Vương, Phường 16, Quận 8, Thành phố Hồ Chí Minh"
type input "10H GIAO"
type input "130.000"
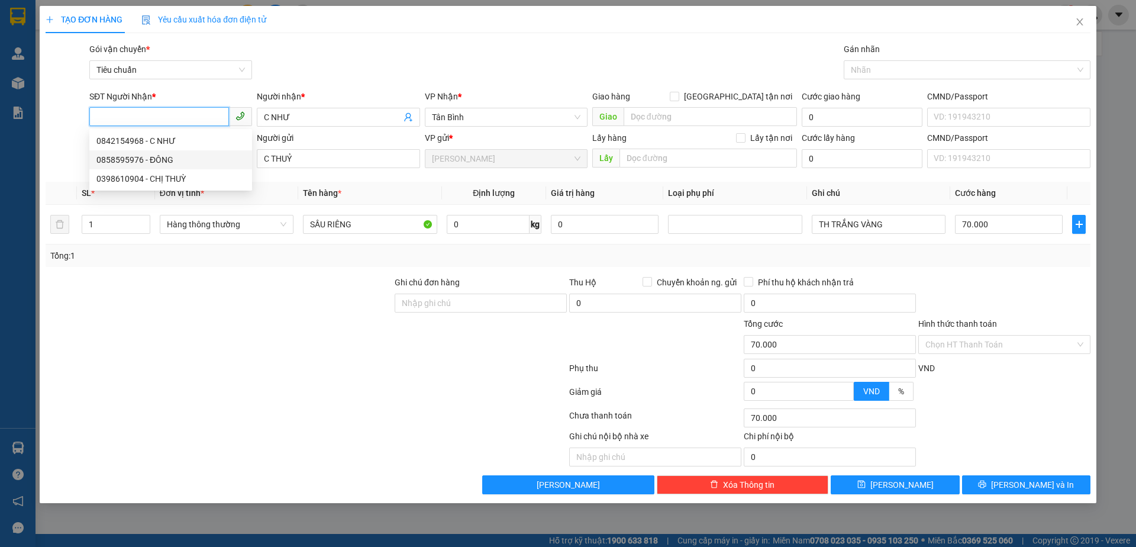
type input "130.000"
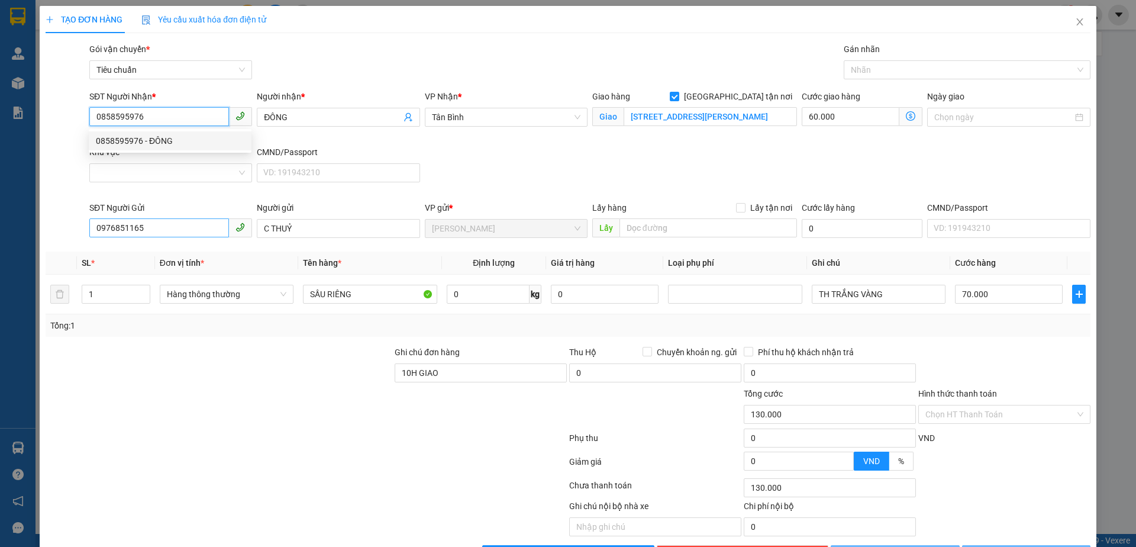
type input "100.000"
click at [873, 69] on div at bounding box center [961, 70] width 229 height 14
type input "0858595976"
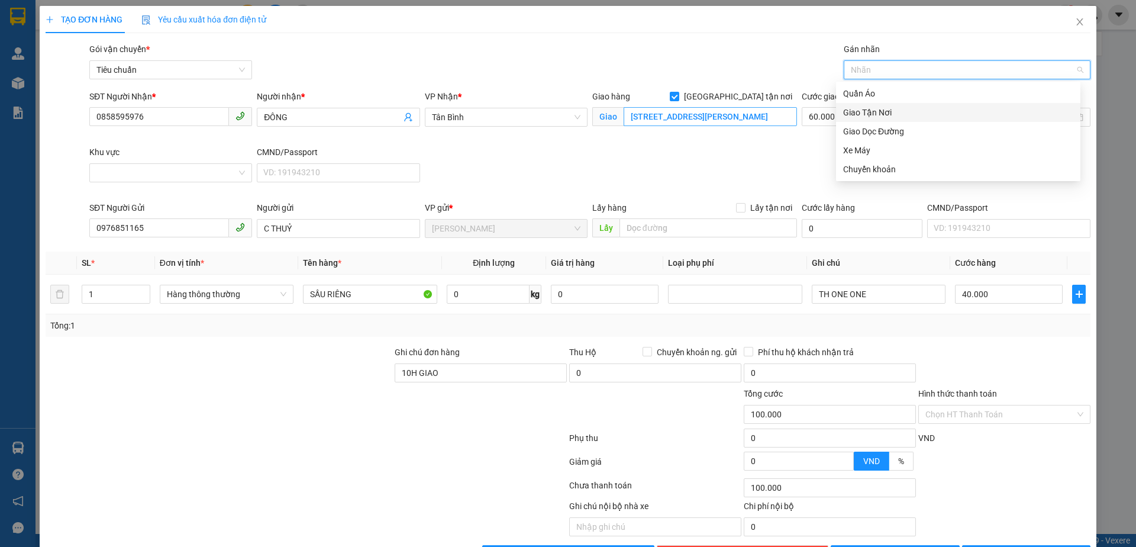
drag, startPoint x: 874, startPoint y: 111, endPoint x: 758, endPoint y: 117, distance: 116.1
click at [872, 112] on div "Giao Tận Nơi" at bounding box center [958, 112] width 230 height 13
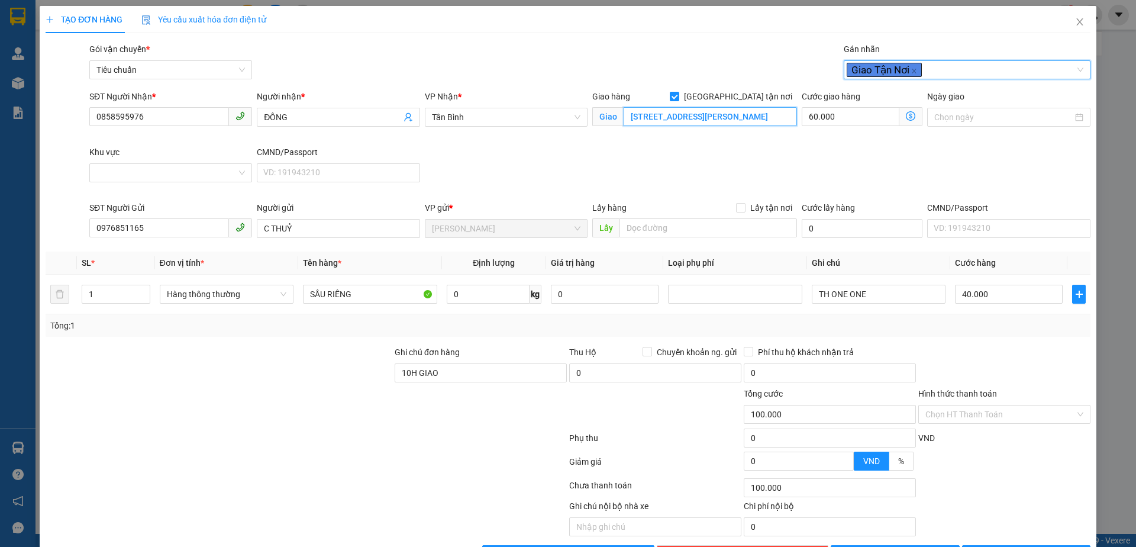
click at [740, 117] on input "172/187 An Dương Vương, Phường 16, Quận 8, Thành phố Hồ Chí Minh" at bounding box center [710, 116] width 173 height 19
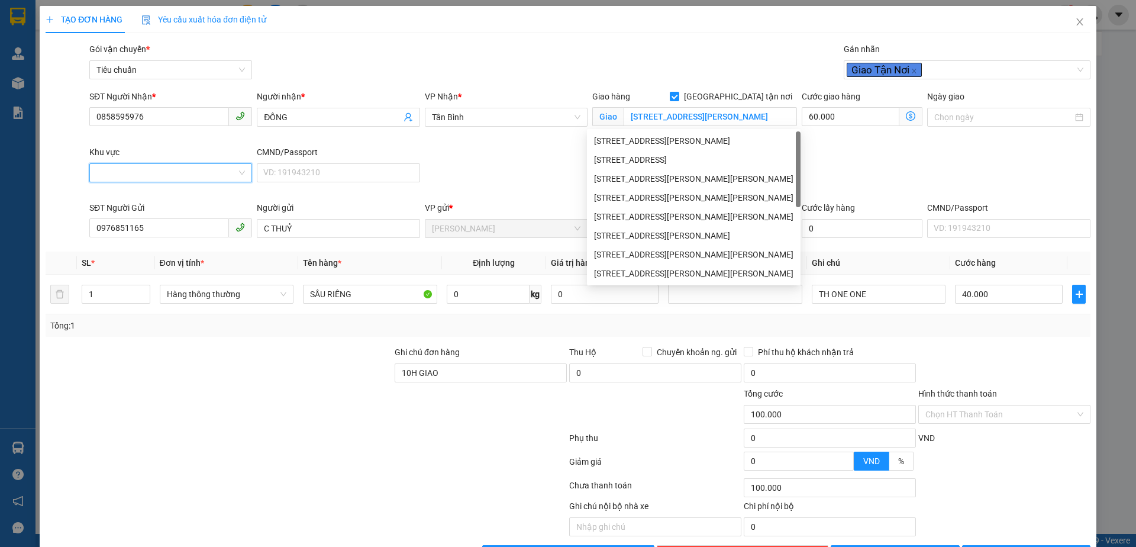
click at [124, 175] on input "Khu vực" at bounding box center [166, 173] width 140 height 18
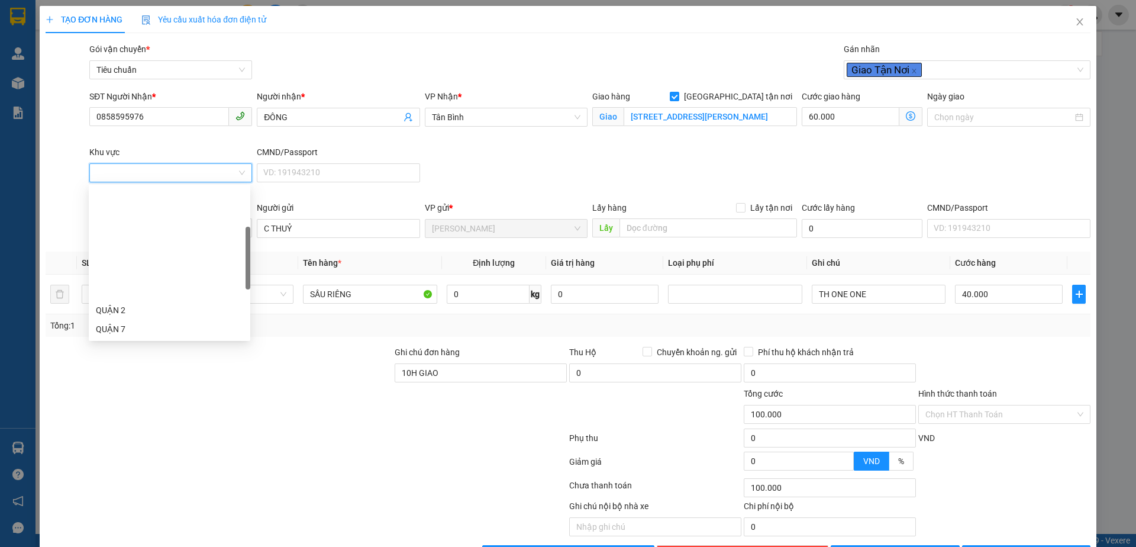
scroll to position [118, 0]
drag, startPoint x: 137, startPoint y: 232, endPoint x: 38, endPoint y: 196, distance: 104.8
click at [125, 232] on div "QUẬN 8" at bounding box center [169, 229] width 147 height 13
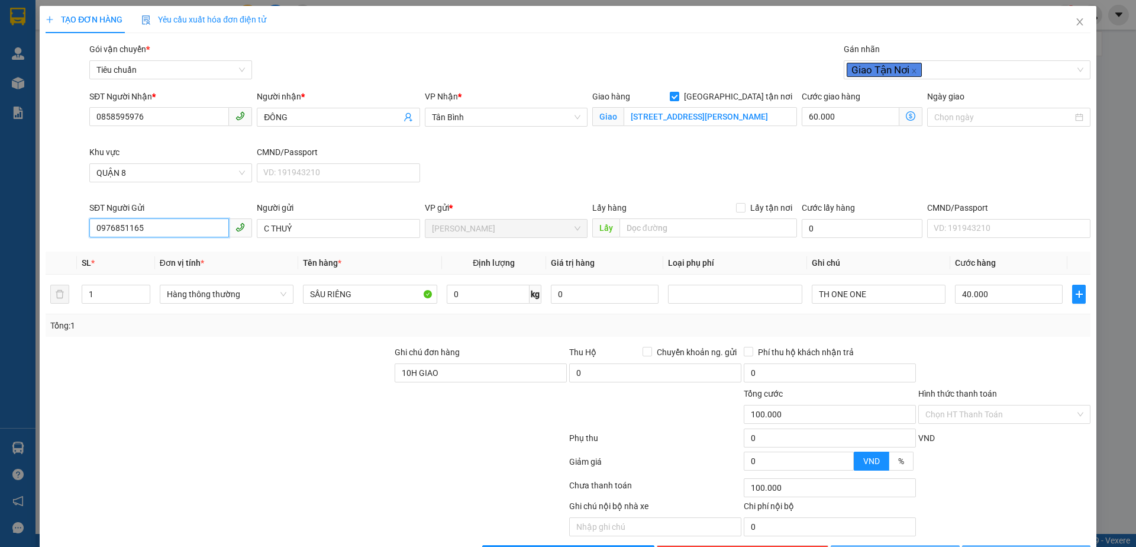
click at [148, 230] on input "0976851165" at bounding box center [159, 227] width 140 height 19
type input "40.000"
type input "0"
drag, startPoint x: 195, startPoint y: 353, endPoint x: 315, endPoint y: 325, distance: 123.8
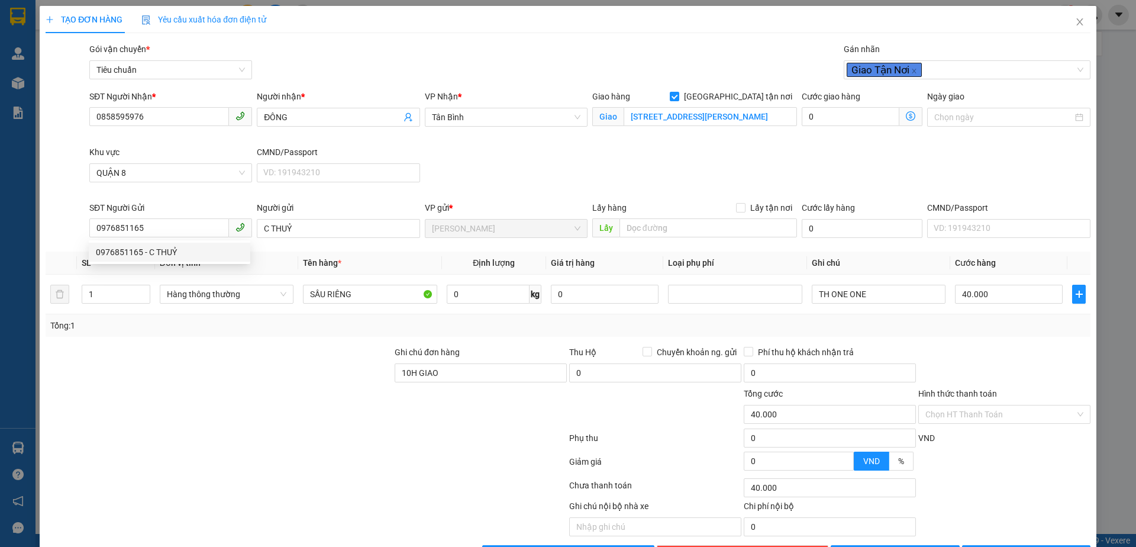
click at [232, 337] on div "Transit Pickup Surcharge Ids Transit Deliver Surcharge Ids Transit Deliver Surc…" at bounding box center [568, 303] width 1045 height 521
click at [498, 303] on div "0 kg" at bounding box center [494, 294] width 95 height 24
click at [500, 296] on input "0" at bounding box center [488, 294] width 83 height 19
drag, startPoint x: 443, startPoint y: 369, endPoint x: 328, endPoint y: 330, distance: 121.2
click at [277, 370] on div "Ghi chú đơn hàng 10H GIAO Thu Hộ Chuyển khoản ng. gửi 0 Phí thu hộ khách nhận t…" at bounding box center [567, 365] width 1047 height 41
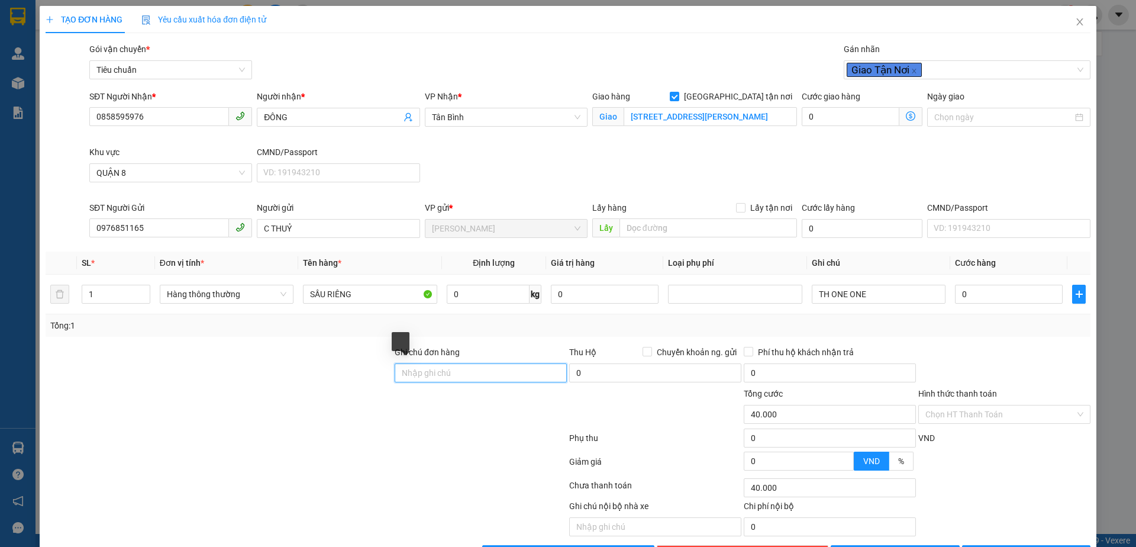
type input "0"
click at [486, 295] on input "0" at bounding box center [488, 294] width 83 height 19
type input "1"
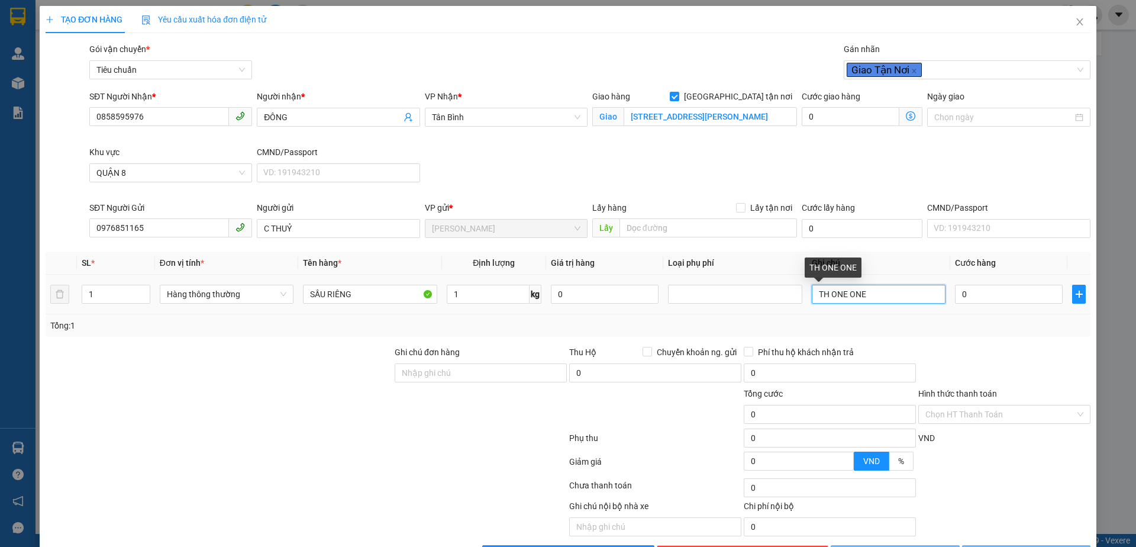
drag, startPoint x: 871, startPoint y: 287, endPoint x: 757, endPoint y: 311, distance: 117.2
click at [757, 311] on tr "1 Hàng thông thường SẦU RIÊNG 1 kg 0 TH ONE ONE 0" at bounding box center [568, 295] width 1045 height 40
type input "30.000"
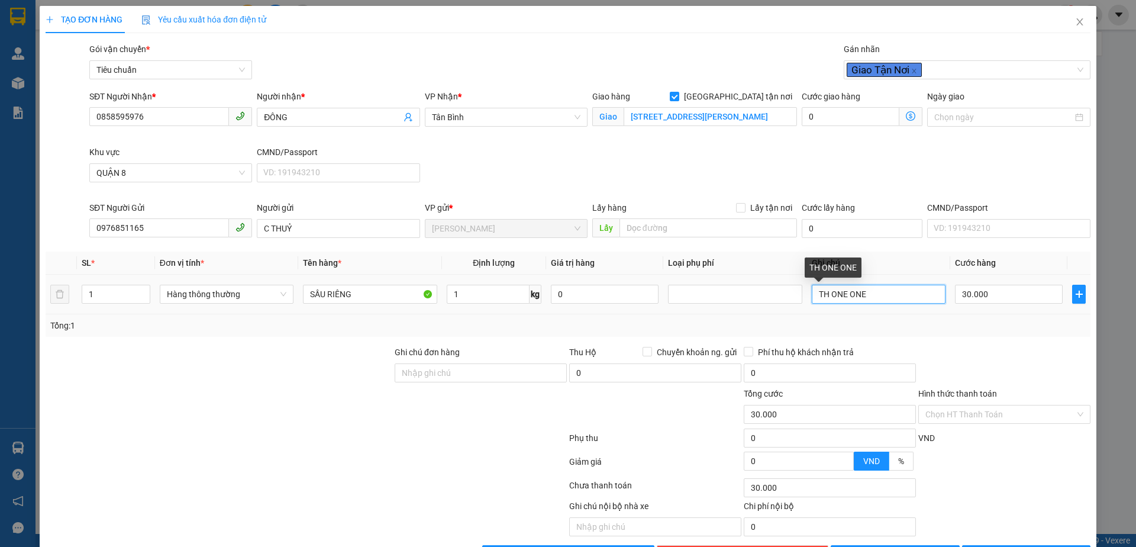
type input "110.000"
type input "80.000"
click at [473, 289] on input "1" at bounding box center [488, 294] width 83 height 19
type input "16"
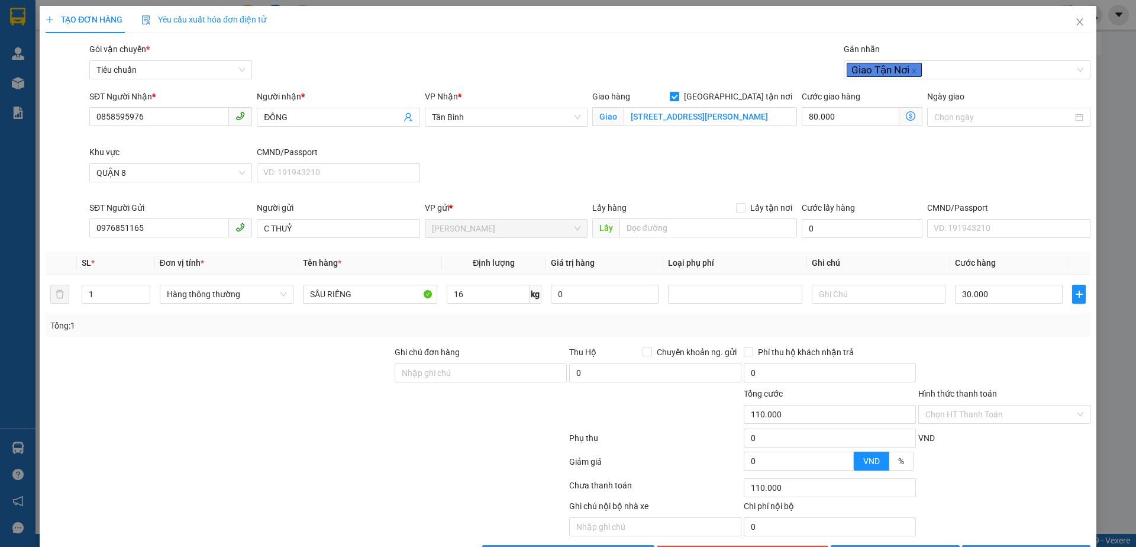
drag, startPoint x: 415, startPoint y: 418, endPoint x: 929, endPoint y: 315, distance: 523.7
click at [419, 414] on div at bounding box center [480, 407] width 175 height 41
type input "135.000"
type input "55.000"
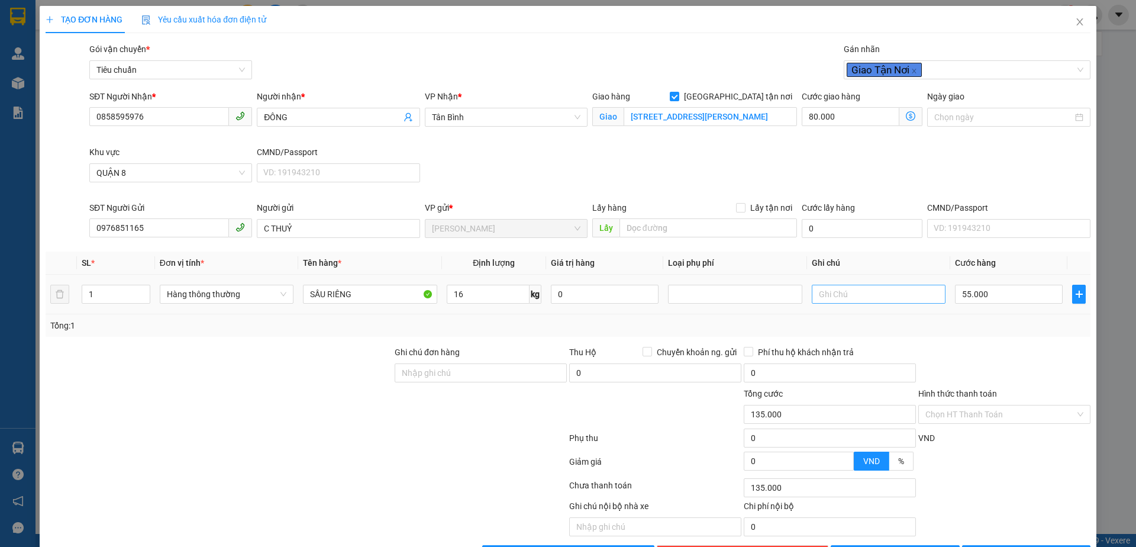
type input "185.000"
type input "130.000"
click at [908, 290] on input "text" at bounding box center [879, 294] width 134 height 19
type input "T"
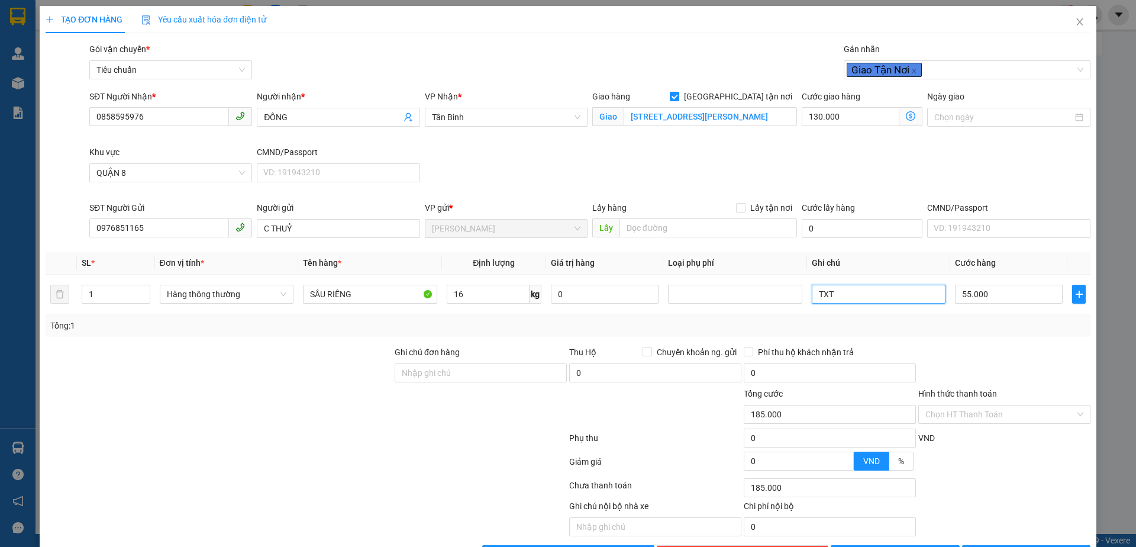
type input "TXT"
click at [906, 117] on icon "dollar-circle" at bounding box center [910, 115] width 9 height 9
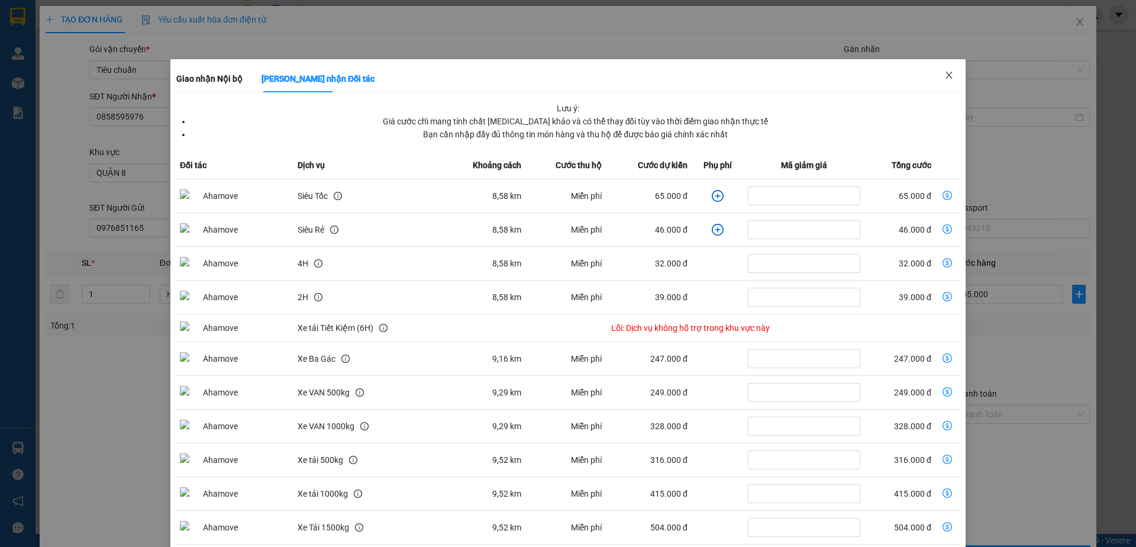
click at [944, 77] on icon "close" at bounding box center [948, 74] width 9 height 9
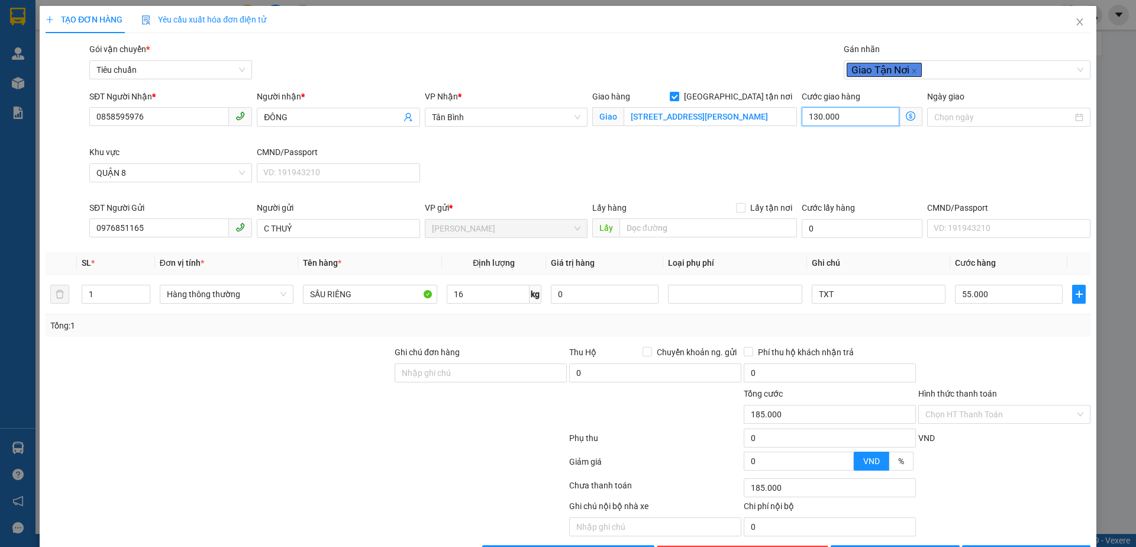
click at [828, 118] on input "130.000" at bounding box center [851, 116] width 98 height 19
type input "8"
type input "55.008"
type input "55.080"
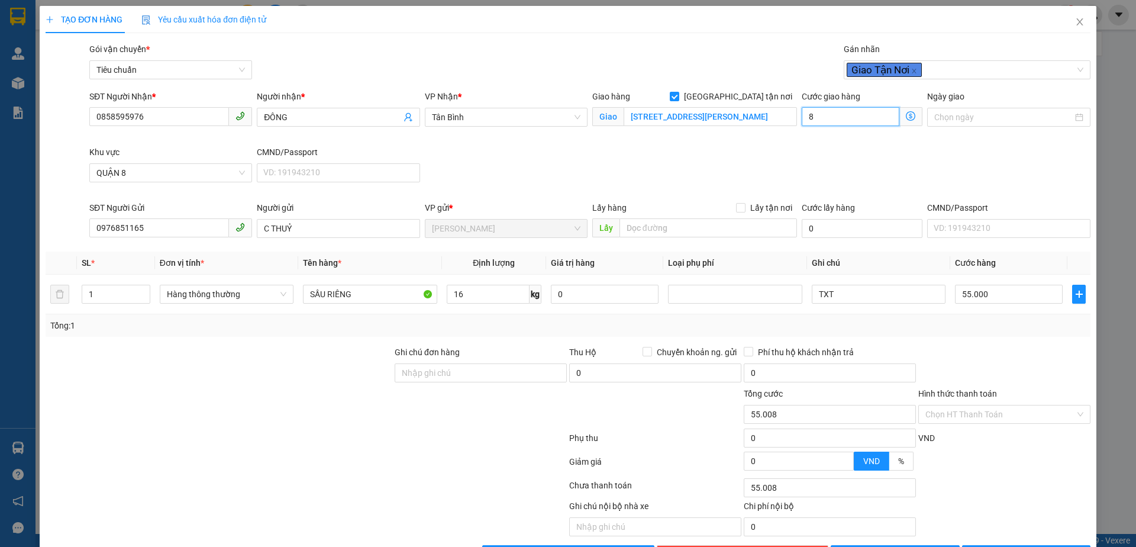
type input "55.080"
type input "80"
type input "135.000"
type input "80.000"
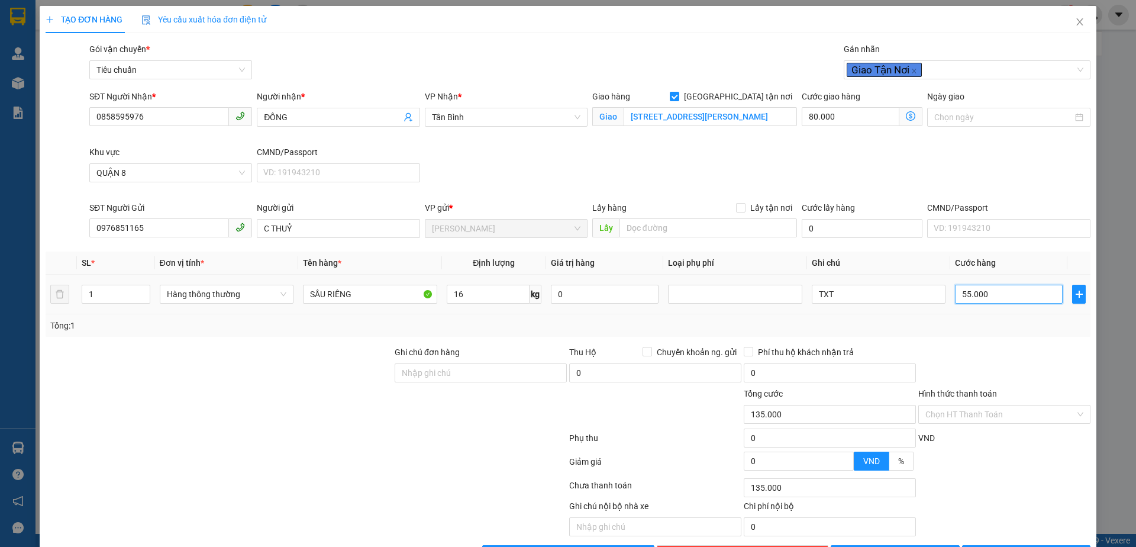
click at [964, 299] on input "55.000" at bounding box center [1009, 294] width 108 height 19
type input "6"
type input "80.006"
type input "60"
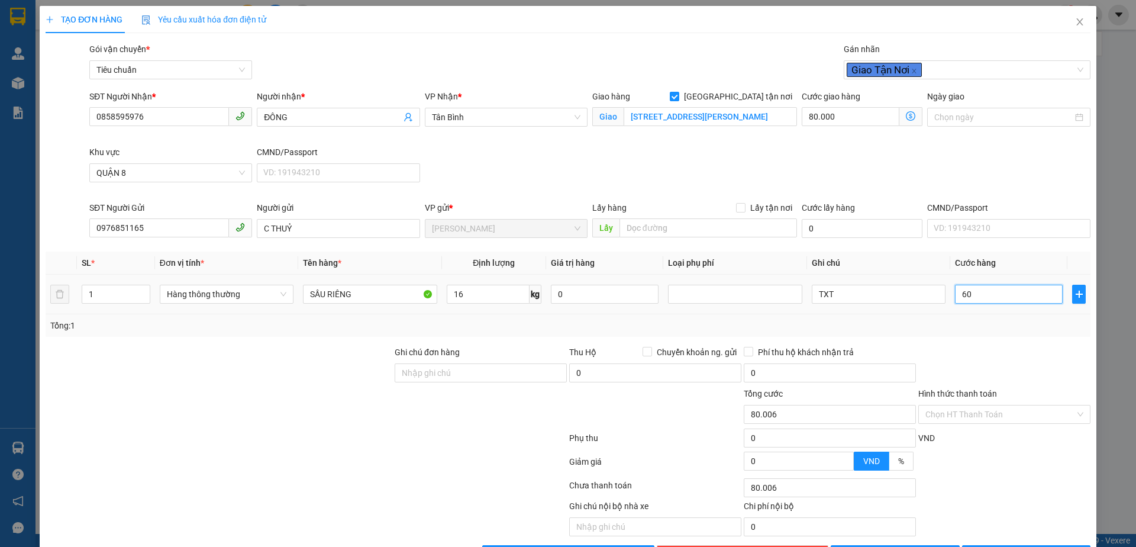
type input "80.060"
type input "60"
type input "140.000"
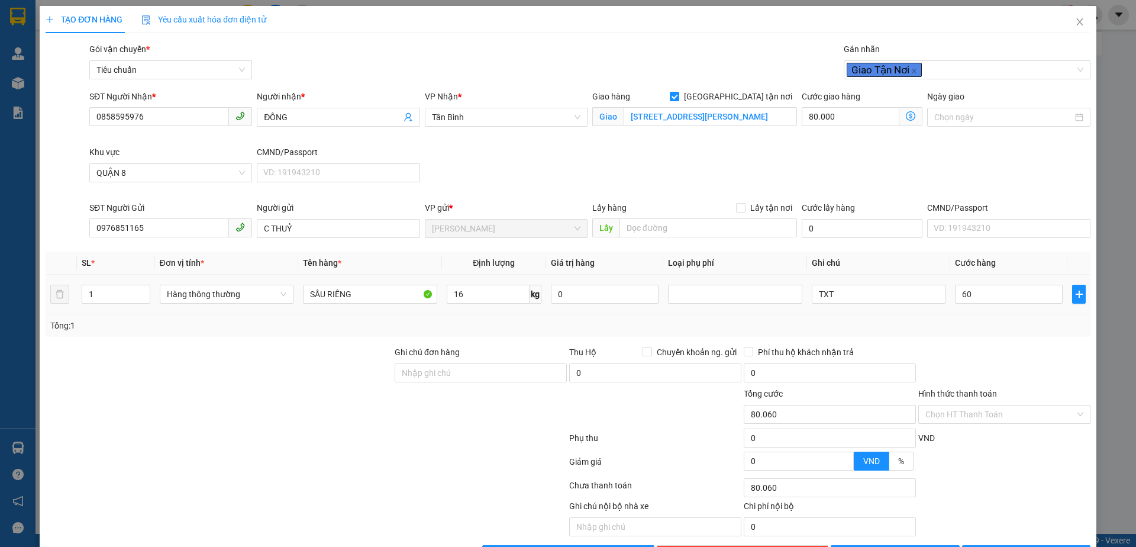
type input "60.000"
click at [964, 329] on div "Tổng: 1" at bounding box center [567, 325] width 1035 height 13
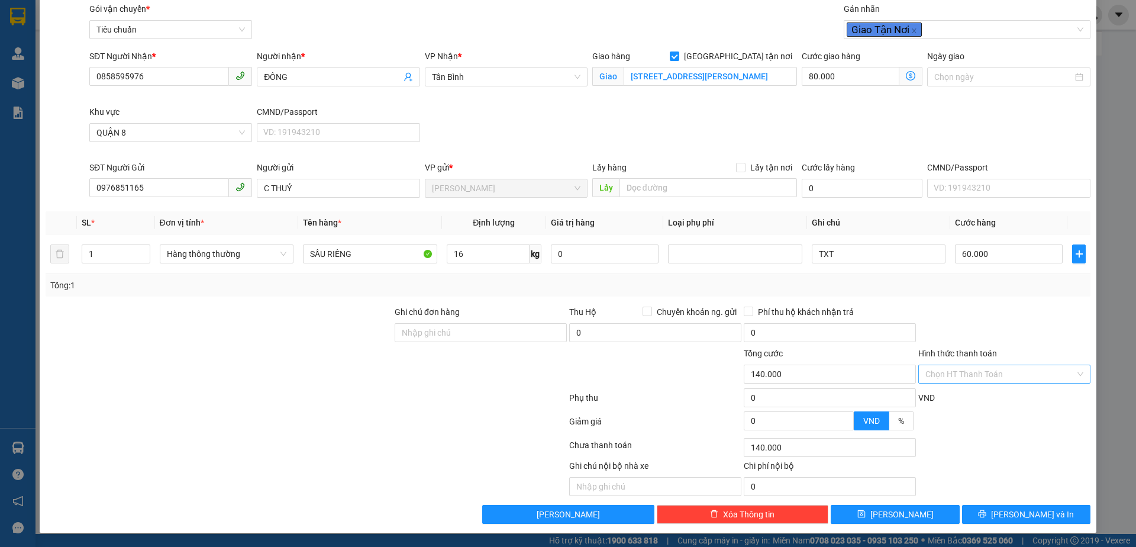
click at [1003, 367] on input "Hình thức thanh toán" at bounding box center [1000, 374] width 150 height 18
click at [980, 387] on div "Transit Pickup Surcharge Ids Transit Deliver Surcharge Ids Transit Deliver Surc…" at bounding box center [568, 262] width 1045 height 521
click at [985, 374] on input "Hình thức thanh toán" at bounding box center [1000, 374] width 150 height 18
click at [906, 71] on icon "dollar-circle" at bounding box center [910, 75] width 9 height 9
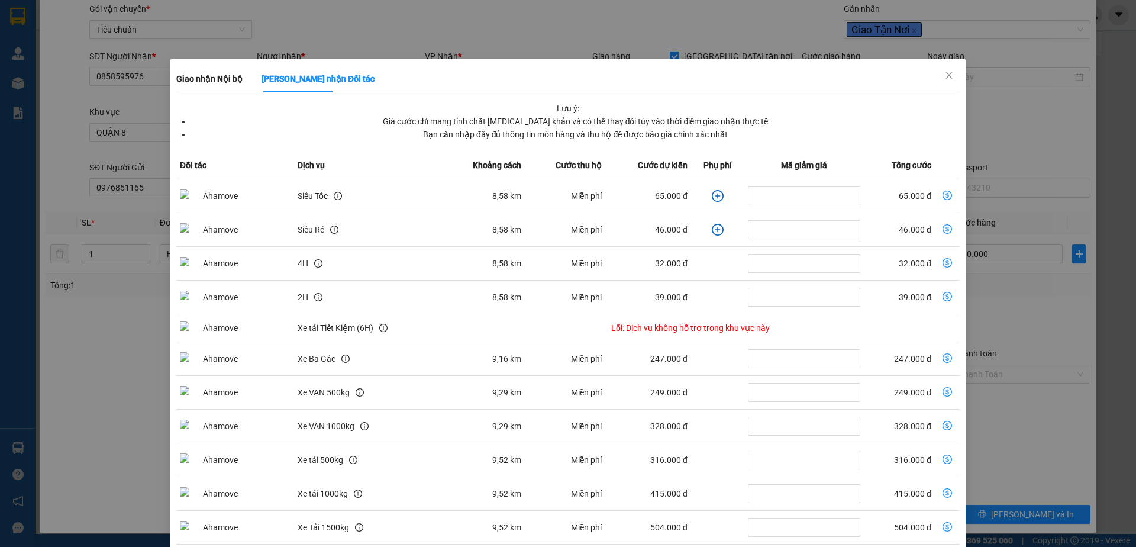
click at [960, 76] on div "Giao nhận Nội bộ Giao nhận Đối tác Lưu ý: Giá cước chỉ mang tính chất tham khảo…" at bounding box center [568, 273] width 1136 height 547
click at [944, 73] on icon "close" at bounding box center [948, 74] width 9 height 9
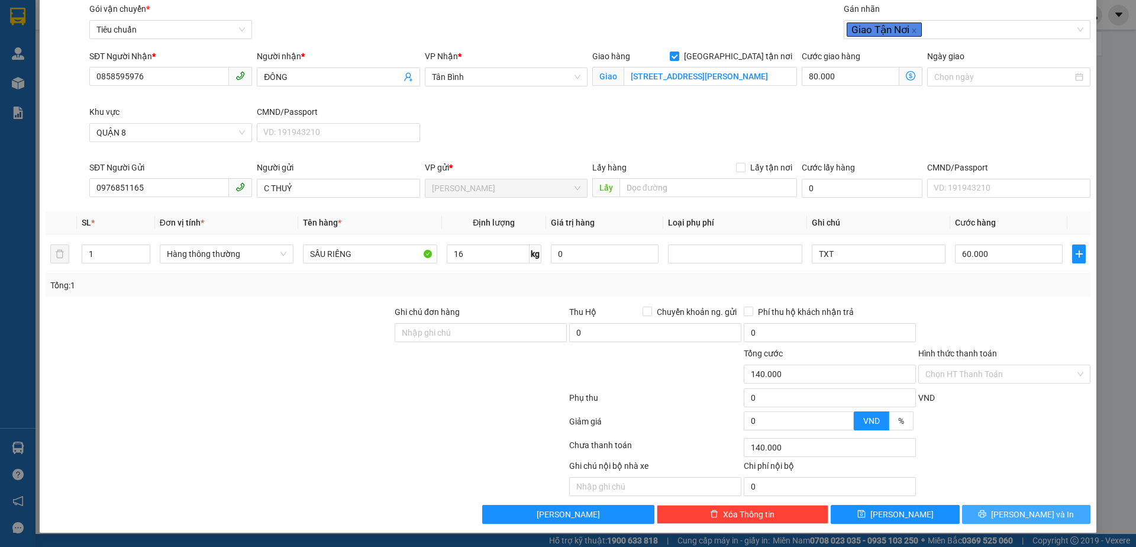
drag, startPoint x: 996, startPoint y: 514, endPoint x: 745, endPoint y: 289, distance: 336.8
click at [993, 508] on button "[PERSON_NAME] và In" at bounding box center [1026, 514] width 128 height 19
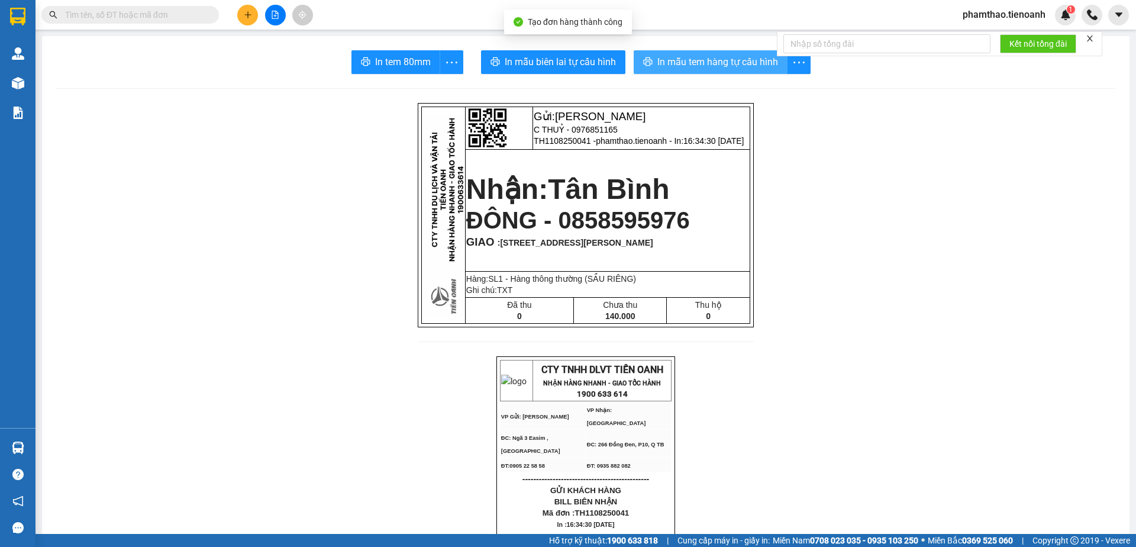
click at [689, 60] on span "In mẫu tem hàng tự cấu hình" at bounding box center [717, 61] width 121 height 15
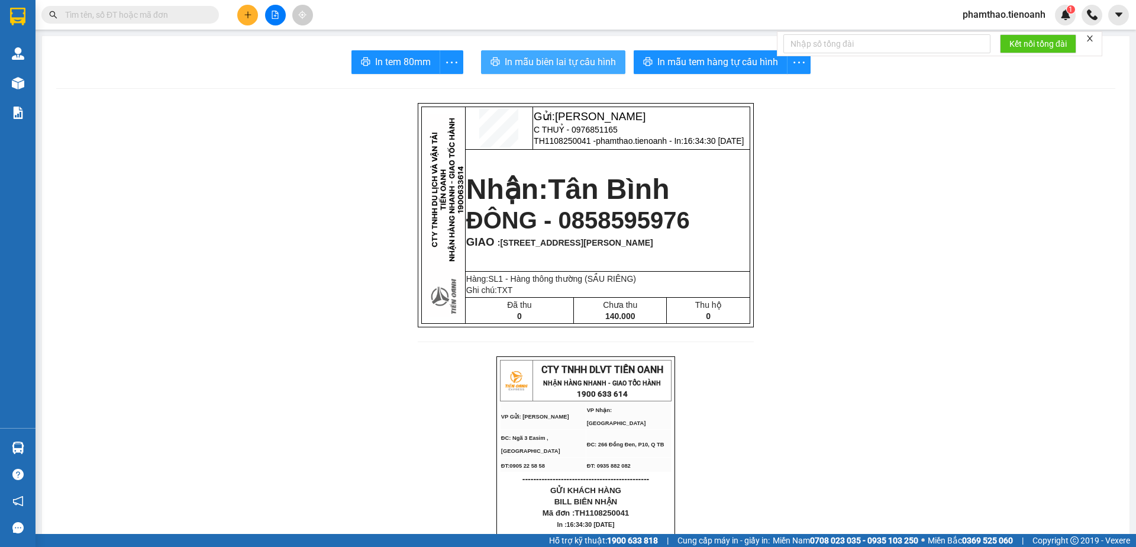
click at [558, 51] on button "In mẫu biên lai tự cấu hình" at bounding box center [553, 62] width 144 height 24
click at [252, 12] on button at bounding box center [247, 15] width 21 height 21
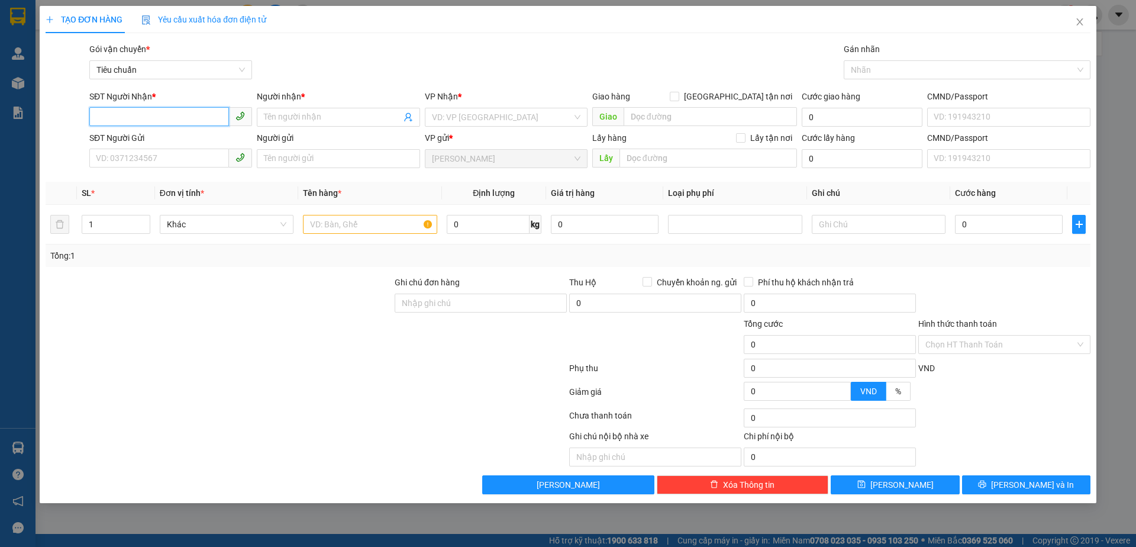
type input "0"
click at [115, 154] on input "SĐT Người Gửi" at bounding box center [159, 157] width 140 height 19
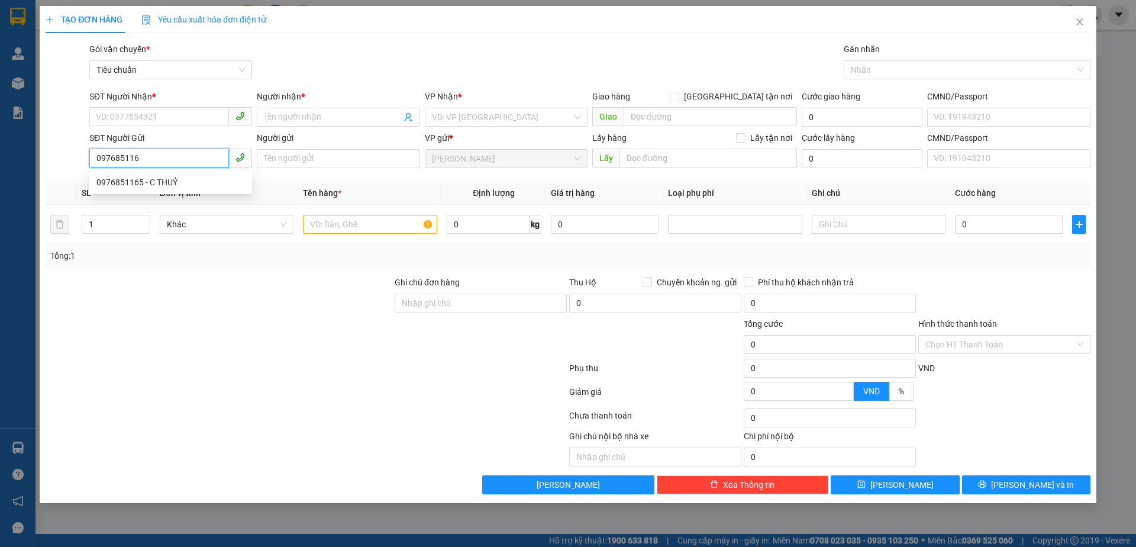
type input "0976851165"
click at [188, 185] on div "0976851165 - C THUỶ" at bounding box center [170, 182] width 148 height 13
type input "0858595976"
type input "ĐÔNG"
checkbox input "true"
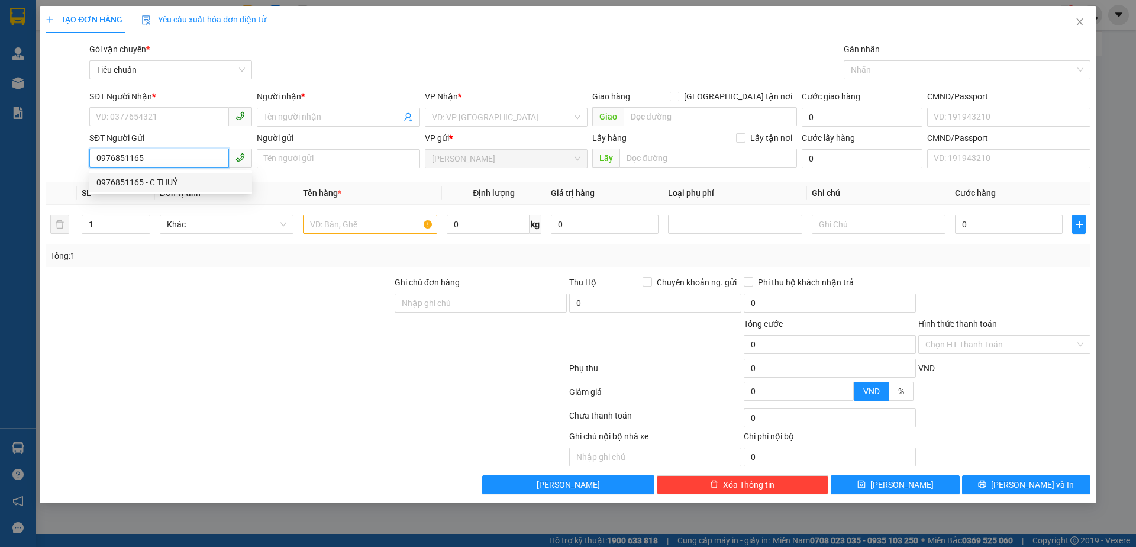
type input "172/187 An Dương Vương, Phường 16, Quận 8, Thành phố Hồ Chí Minh"
type input "C THUỶ"
type input "80.000"
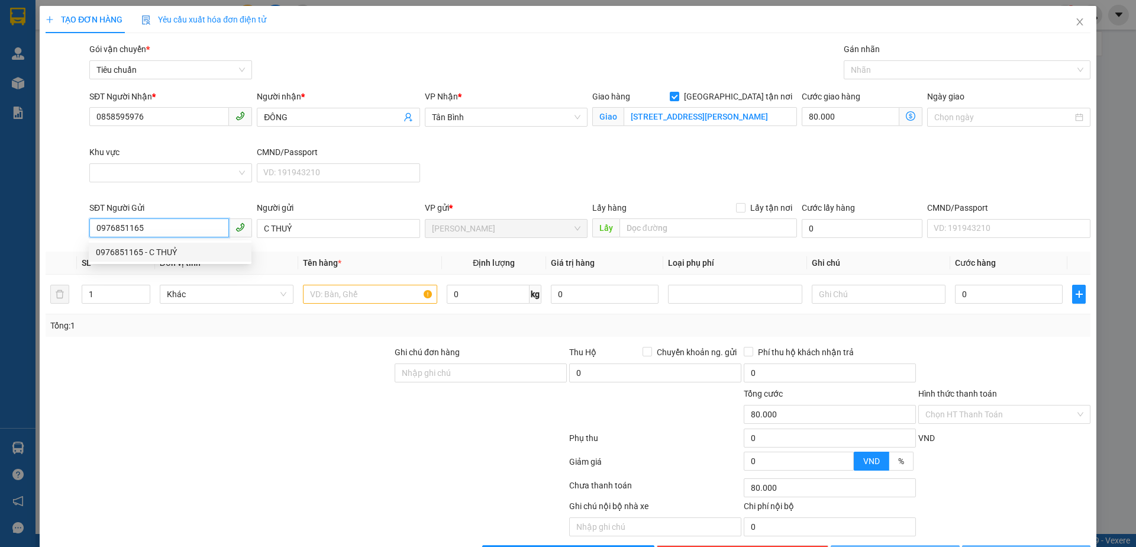
type input "140.000"
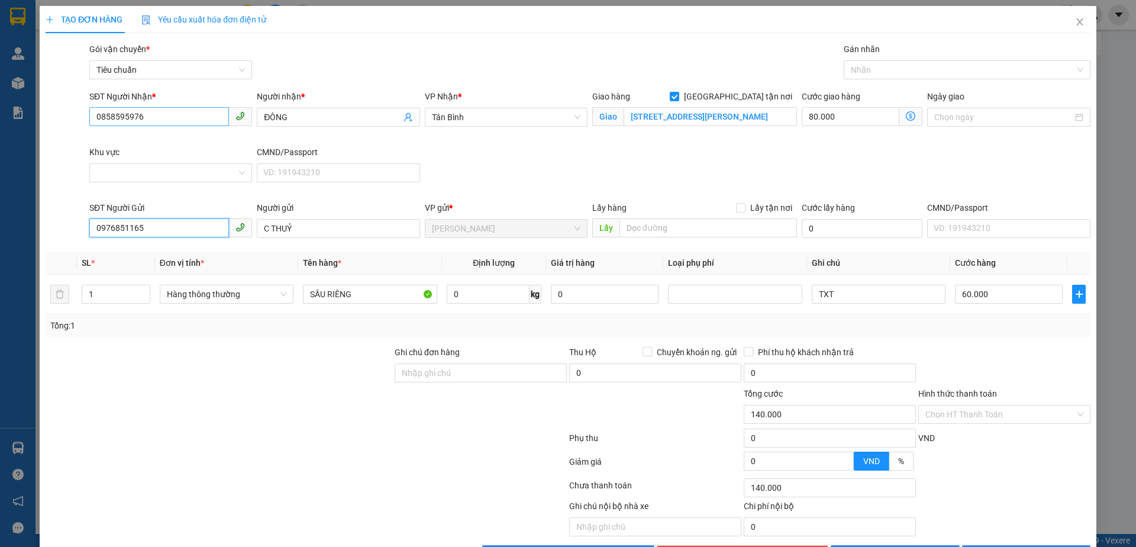
type input "0976851165"
drag, startPoint x: 189, startPoint y: 117, endPoint x: 43, endPoint y: 131, distance: 146.2
click at [43, 131] on div "TẠO ĐƠN HÀNG Yêu cầu xuất hóa đơn điện tử Transit Pickup Surcharge Ids Transit …" at bounding box center [568, 289] width 1057 height 567
drag, startPoint x: 151, startPoint y: 160, endPoint x: 308, endPoint y: 196, distance: 161.5
click at [151, 160] on div "0842154968 - C NHƯ" at bounding box center [169, 159] width 147 height 13
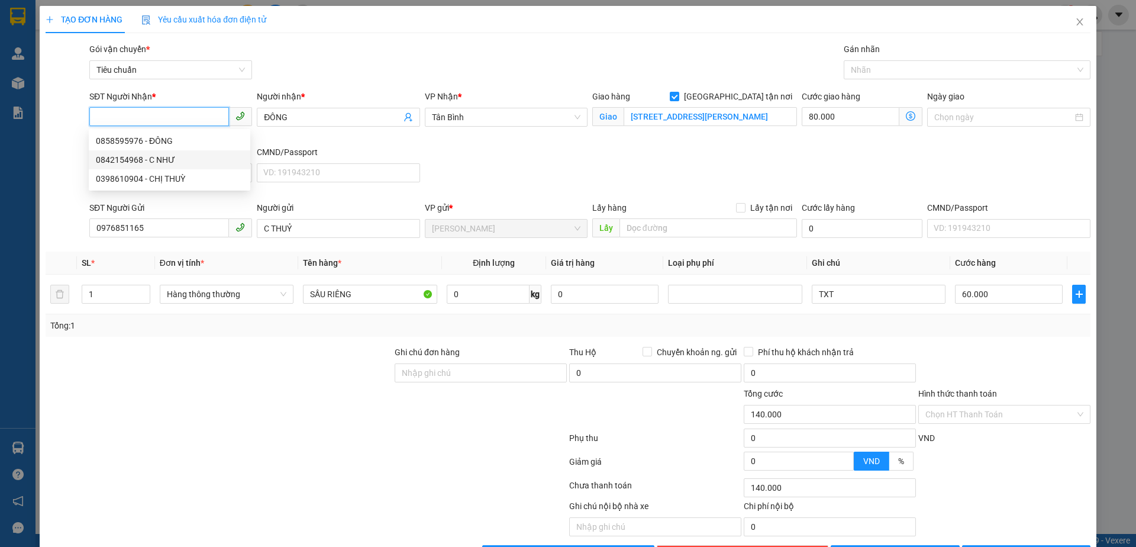
type input "0842154968"
type input "C NHƯ"
checkbox input "false"
type input "60.000"
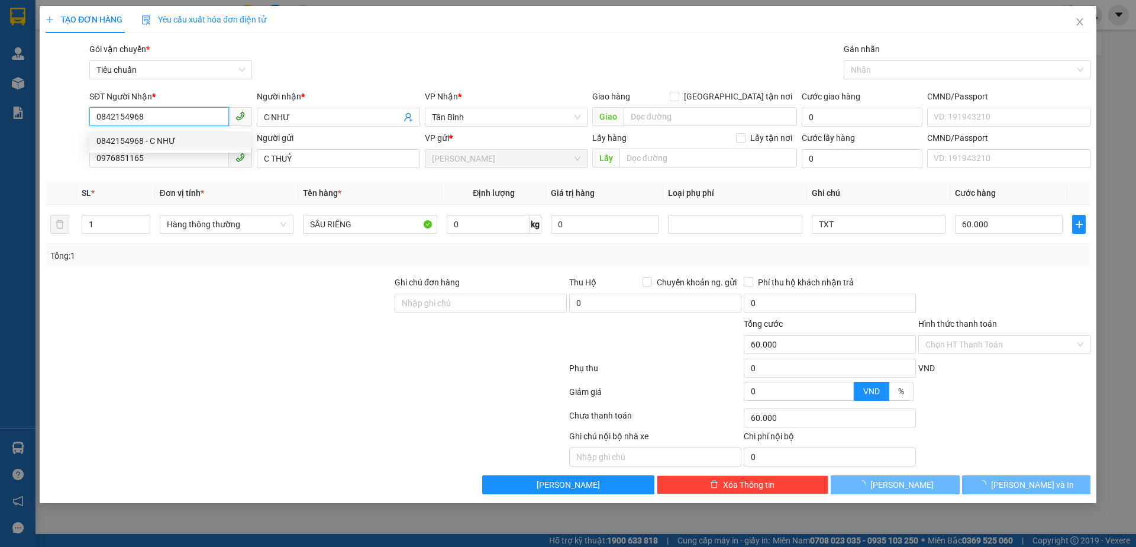
type input "70.000"
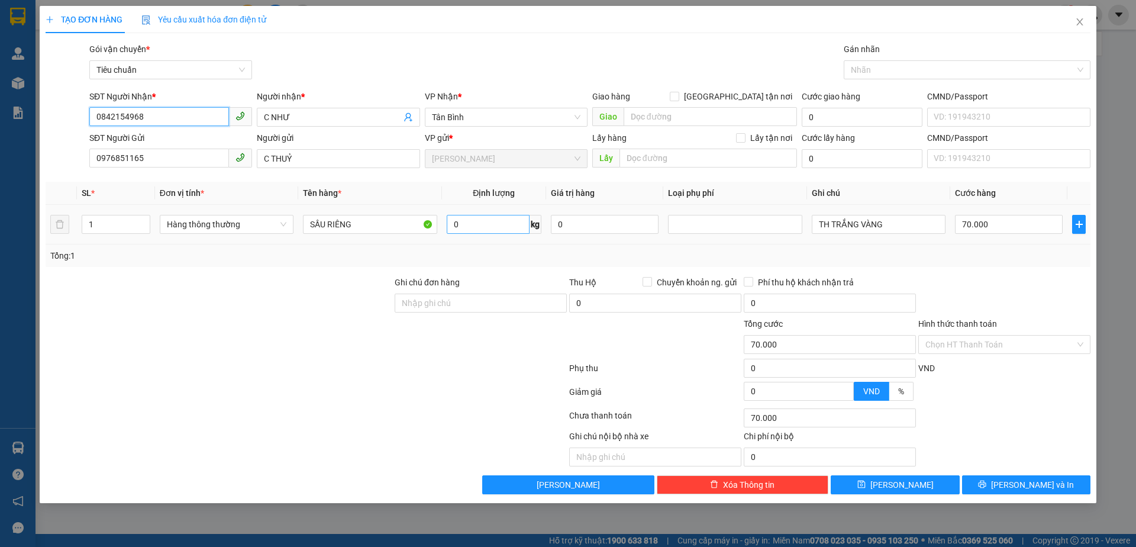
type input "0842154968"
click at [489, 223] on input "0" at bounding box center [488, 224] width 83 height 19
type input "35"
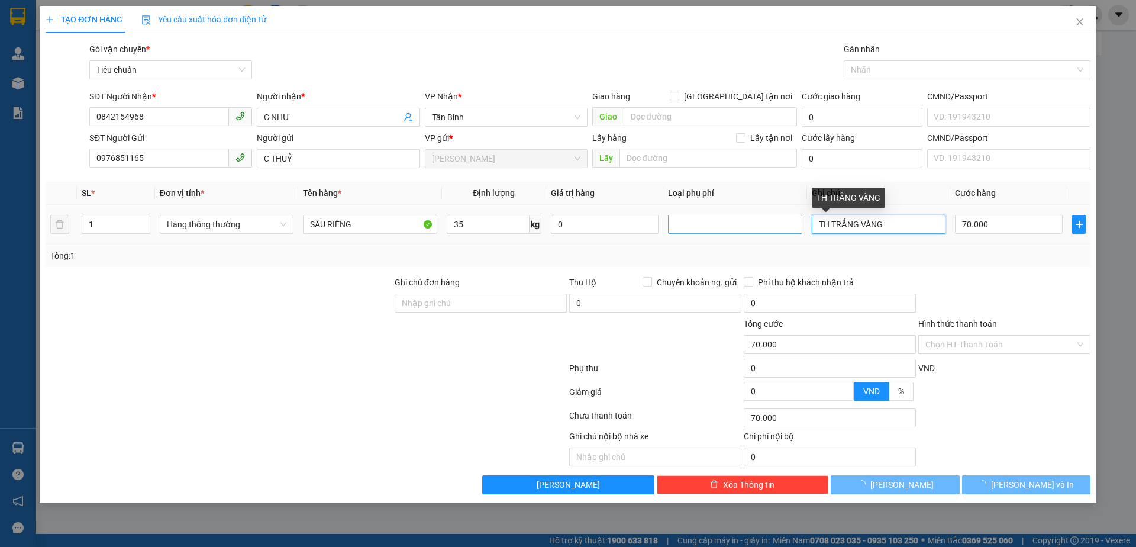
drag, startPoint x: 912, startPoint y: 221, endPoint x: 709, endPoint y: 227, distance: 203.6
click at [716, 227] on tr "1 Hàng thông thường SẦU RIÊNG 35 kg 0 TH TRẮNG VÀNG 70.000" at bounding box center [568, 225] width 1045 height 40
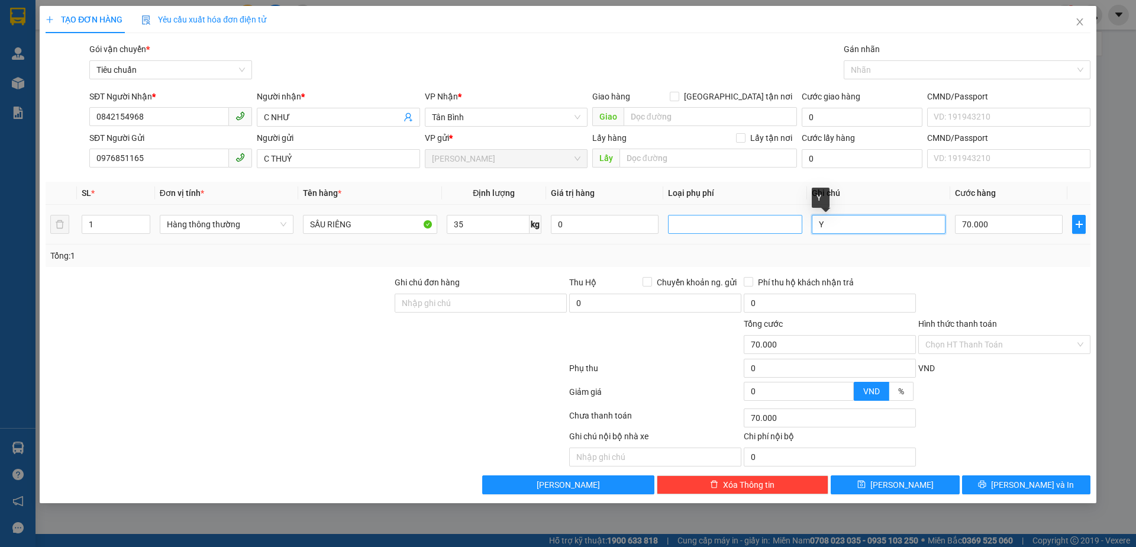
type input "Y"
type input "TH NGỰA NÂU"
drag, startPoint x: 961, startPoint y: 335, endPoint x: 966, endPoint y: 361, distance: 27.0
click at [961, 339] on input "Hình thức thanh toán" at bounding box center [1000, 344] width 150 height 18
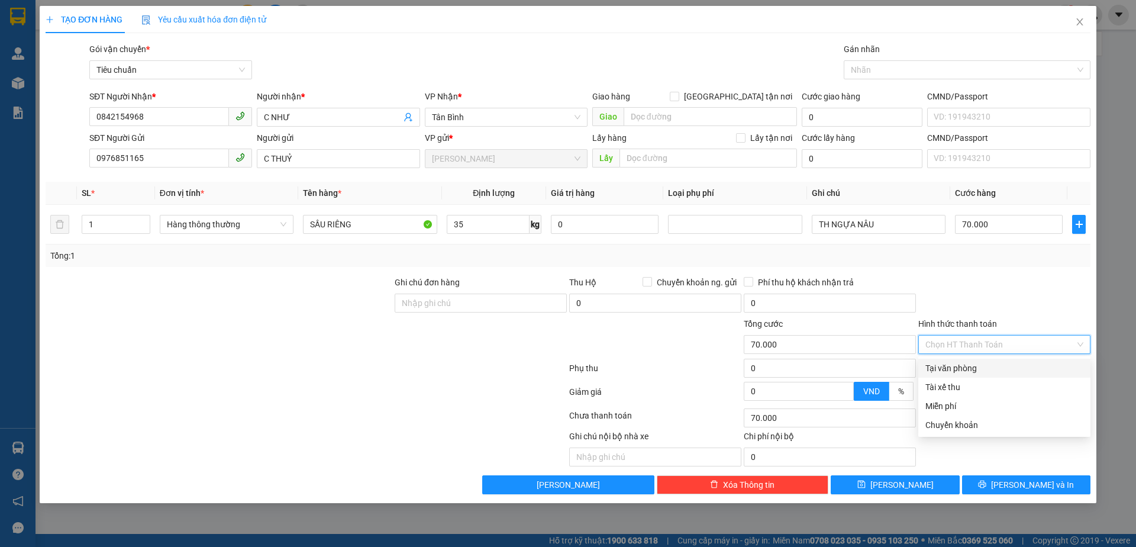
drag, startPoint x: 965, startPoint y: 370, endPoint x: 983, endPoint y: 411, distance: 44.5
click at [965, 373] on div "Tại văn phòng" at bounding box center [1004, 367] width 158 height 13
type input "0"
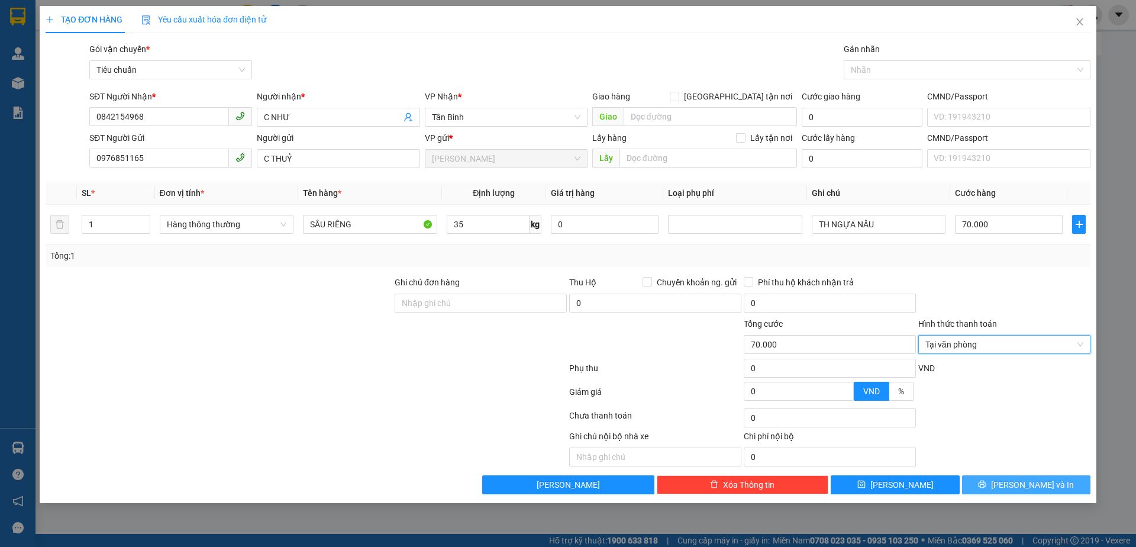
click at [1003, 478] on button "[PERSON_NAME] và In" at bounding box center [1026, 484] width 128 height 19
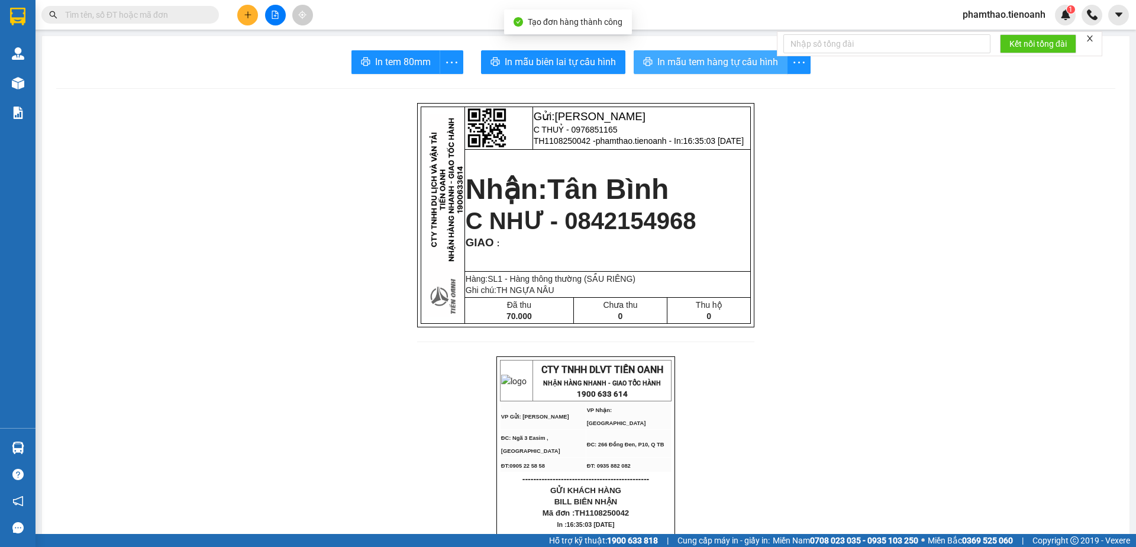
drag, startPoint x: 707, startPoint y: 63, endPoint x: 715, endPoint y: 70, distance: 10.9
click at [707, 63] on span "In mẫu tem hàng tự cấu hình" at bounding box center [717, 61] width 121 height 15
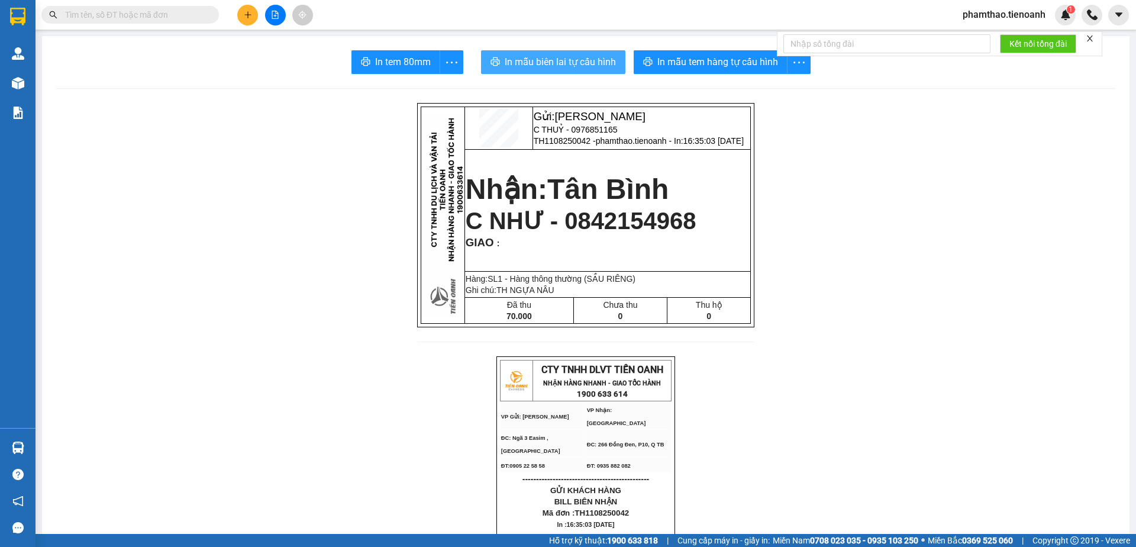
drag, startPoint x: 589, startPoint y: 69, endPoint x: 813, endPoint y: 387, distance: 389.3
click at [591, 69] on span "In mẫu biên lai tự cấu hình" at bounding box center [560, 61] width 111 height 15
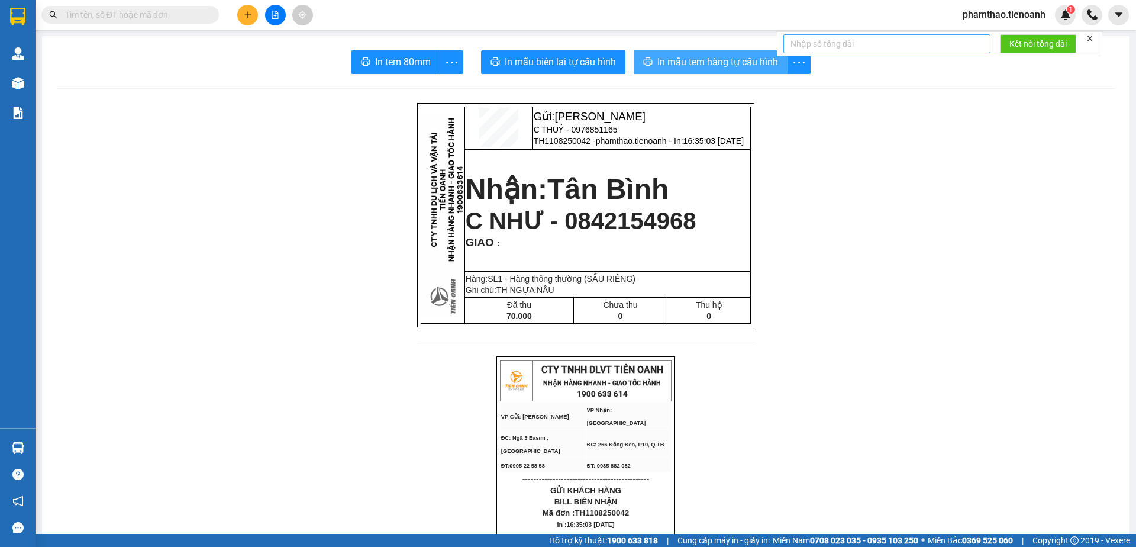
drag, startPoint x: 750, startPoint y: 63, endPoint x: 828, endPoint y: 40, distance: 81.4
click at [754, 62] on span "In mẫu tem hàng tự cấu hình" at bounding box center [717, 61] width 121 height 15
click at [235, 11] on div at bounding box center [275, 15] width 89 height 21
click at [240, 12] on button at bounding box center [247, 15] width 21 height 21
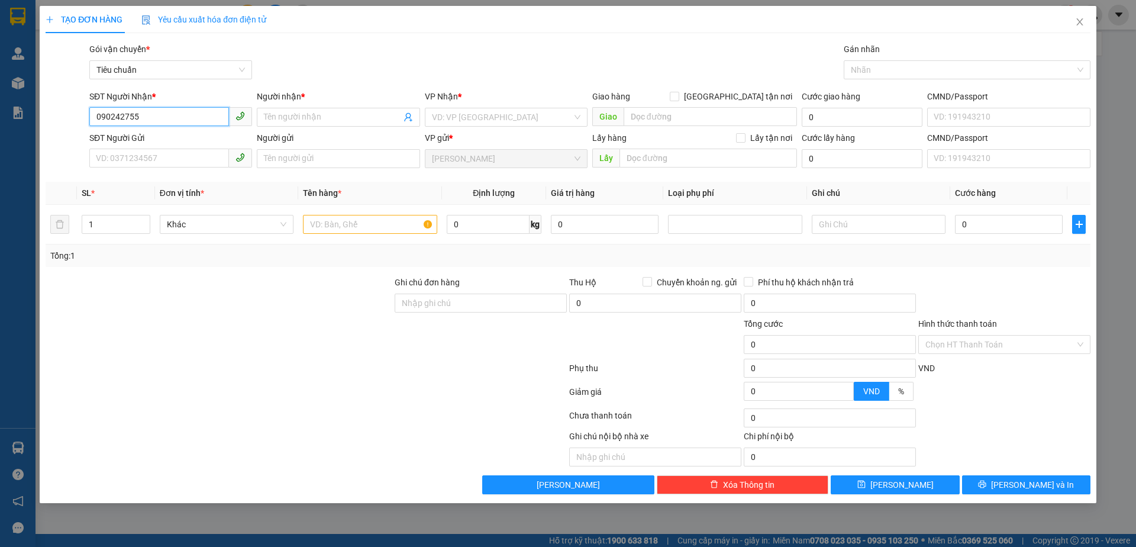
type input "0902427558"
click at [150, 140] on div "0902427558 - A QUANG" at bounding box center [170, 140] width 148 height 13
type input "A QUANG"
type input "GIAO LÀ ĐC"
type input "2.868.000"
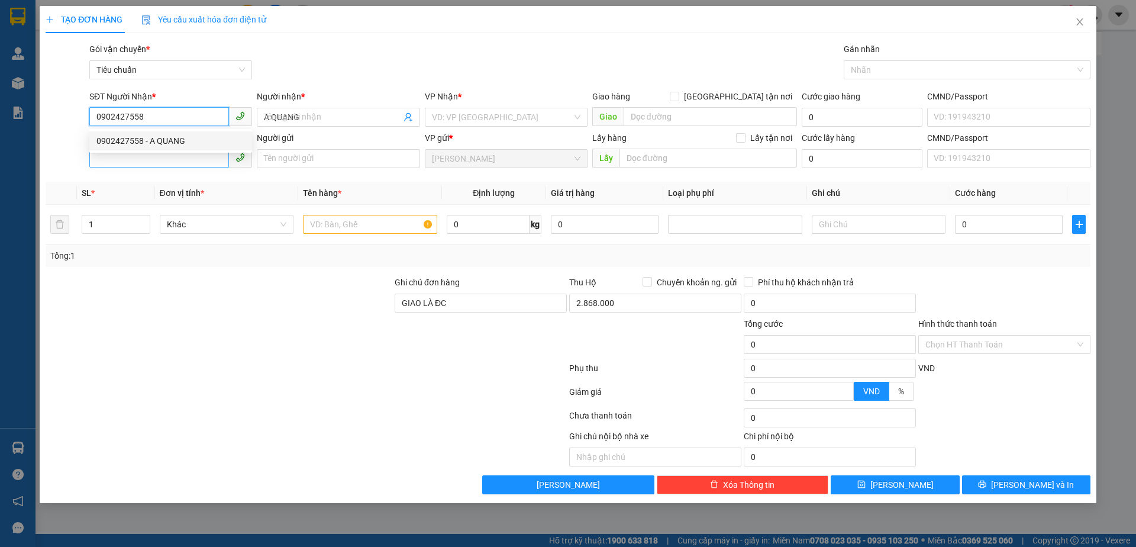
type input "50.000"
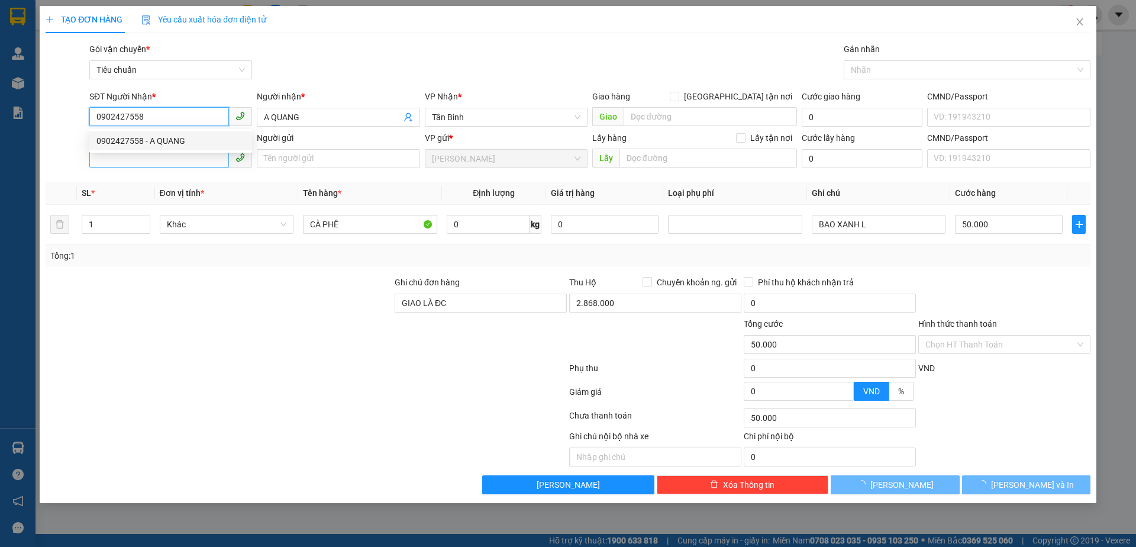
type input "0902427558"
click at [160, 158] on input "SĐT Người Gửi" at bounding box center [159, 157] width 140 height 19
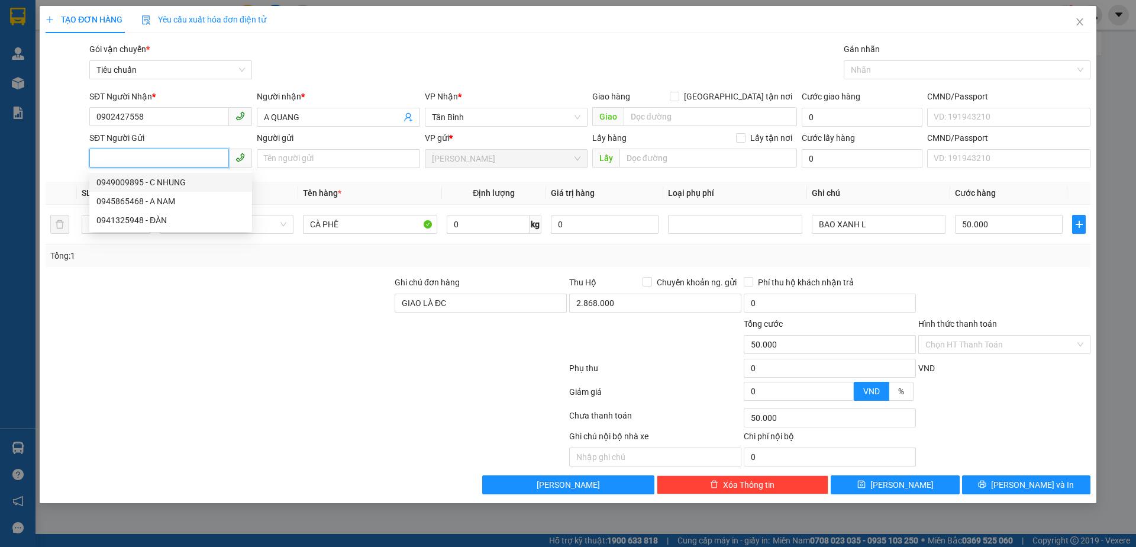
click at [180, 176] on div "0949009895 - C NHUNG" at bounding box center [170, 182] width 148 height 13
type input "0949009895"
type input "C NHUNG"
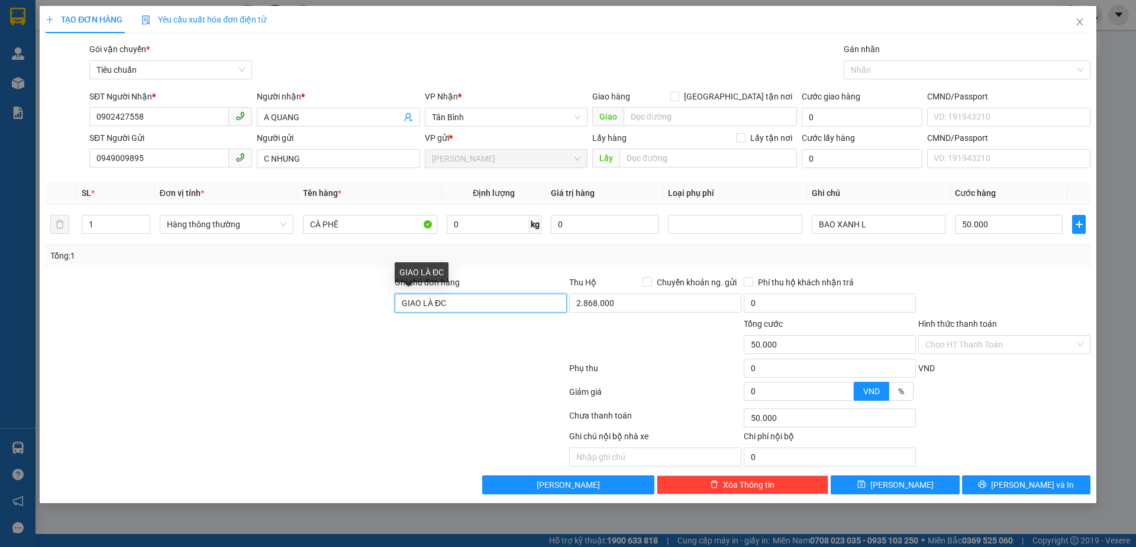
drag, startPoint x: 466, startPoint y: 301, endPoint x: 348, endPoint y: 307, distance: 117.3
click at [348, 307] on div "Ghi chú đơn hàng GIAO LÀ ĐC Thu Hộ Chuyển khoản ng. gửi 2.868.000 Phí thu hộ kh…" at bounding box center [567, 296] width 1047 height 41
click at [489, 218] on input "0" at bounding box center [488, 224] width 83 height 19
type input "10"
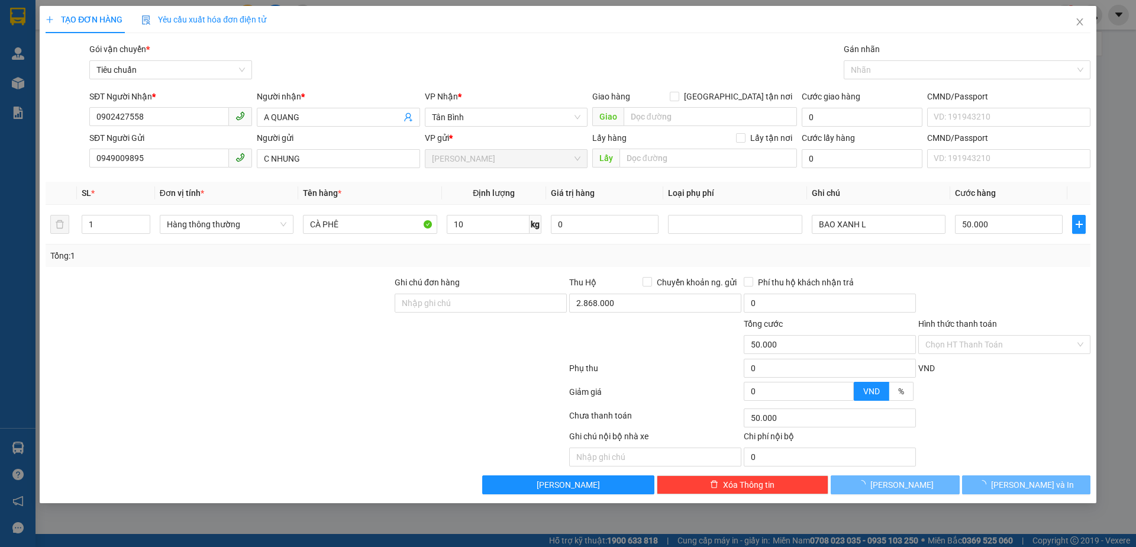
drag, startPoint x: 428, startPoint y: 357, endPoint x: 965, endPoint y: 257, distance: 546.4
click at [575, 352] on div "Tổng cước 50.000 Hình thức thanh toán Chọn HT Thanh Toán" at bounding box center [567, 337] width 1047 height 41
click at [917, 292] on div "Ghi chú đơn hàng Thu Hộ Chuyển khoản ng. gửi 2.868.000 Phí thu hộ khách nhận tr…" at bounding box center [567, 296] width 1047 height 41
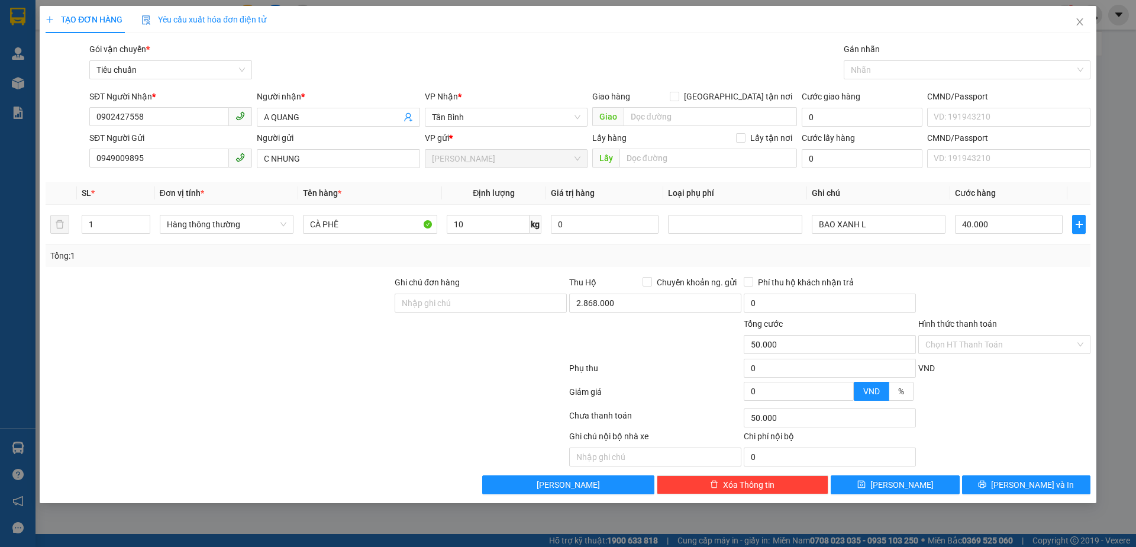
type input "40.000"
click at [641, 294] on input "2.868.000" at bounding box center [655, 302] width 172 height 19
drag, startPoint x: 532, startPoint y: 386, endPoint x: 392, endPoint y: 250, distance: 196.2
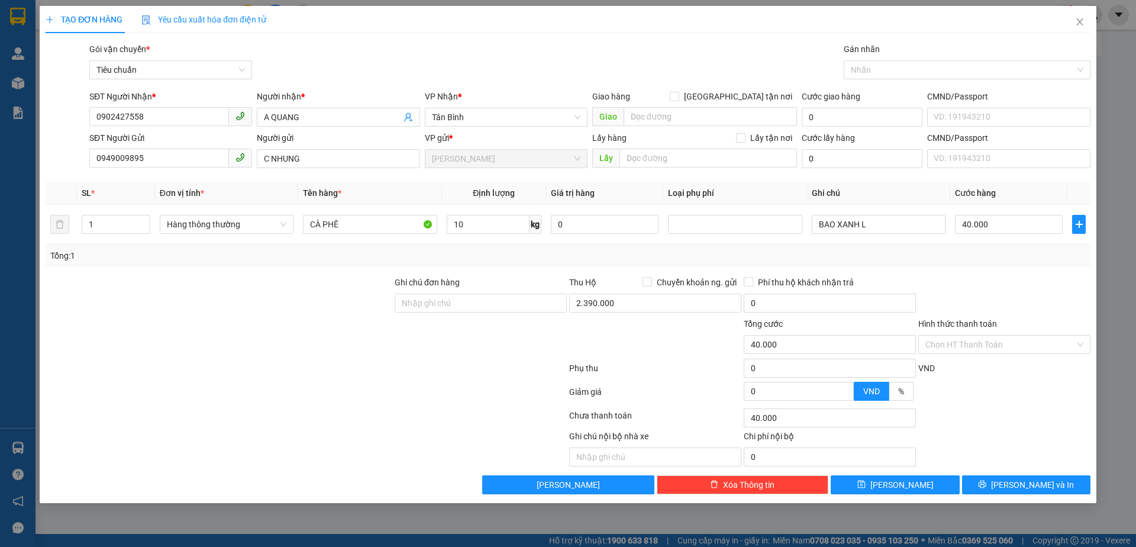
click at [530, 385] on div at bounding box center [306, 394] width 524 height 24
click at [604, 299] on input "2.390.000" at bounding box center [655, 302] width 172 height 19
type input "2.400.000"
drag, startPoint x: 910, startPoint y: 317, endPoint x: 933, endPoint y: 320, distance: 23.3
click at [918, 317] on div "Tổng cước 40.000 Hình thức thanh toán Chọn HT Thanh Toán" at bounding box center [567, 337] width 1047 height 41
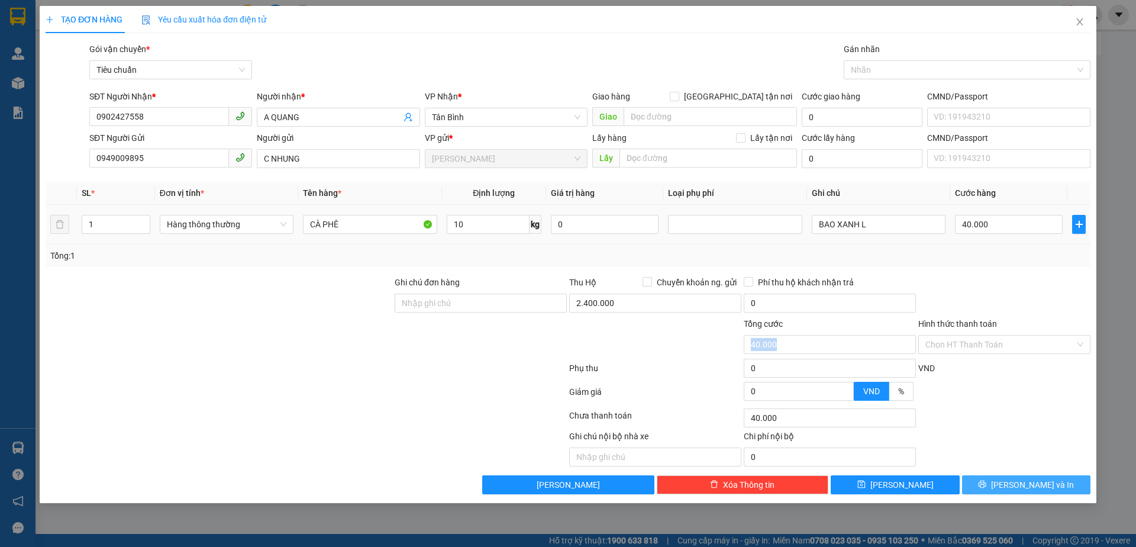
drag, startPoint x: 1022, startPoint y: 478, endPoint x: 848, endPoint y: 239, distance: 295.6
click at [1022, 475] on button "[PERSON_NAME] và In" at bounding box center [1026, 484] width 128 height 19
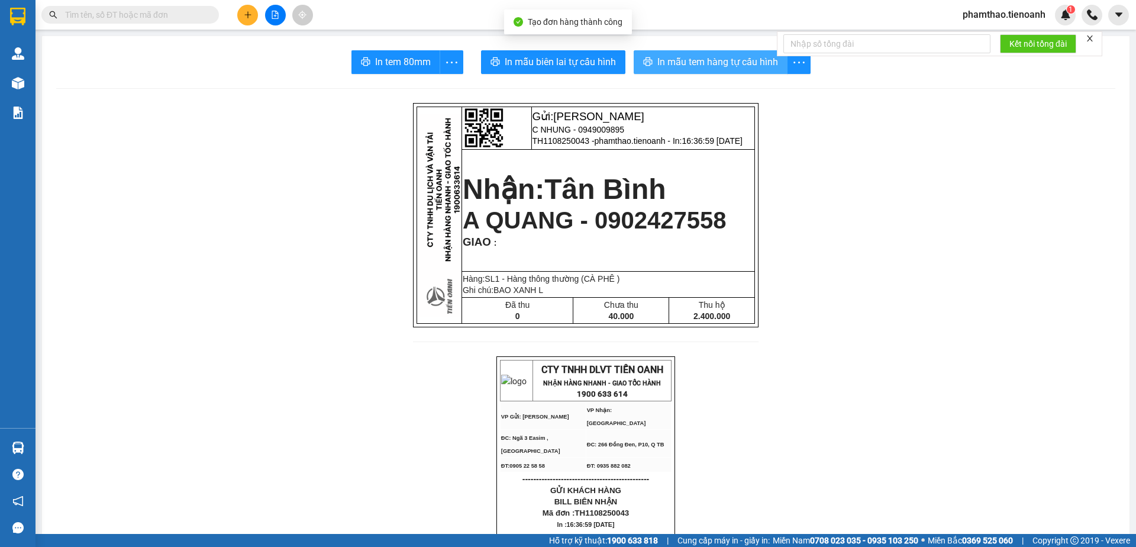
drag, startPoint x: 745, startPoint y: 64, endPoint x: 834, endPoint y: 159, distance: 129.7
click at [746, 64] on span "In mẫu tem hàng tự cấu hình" at bounding box center [717, 61] width 121 height 15
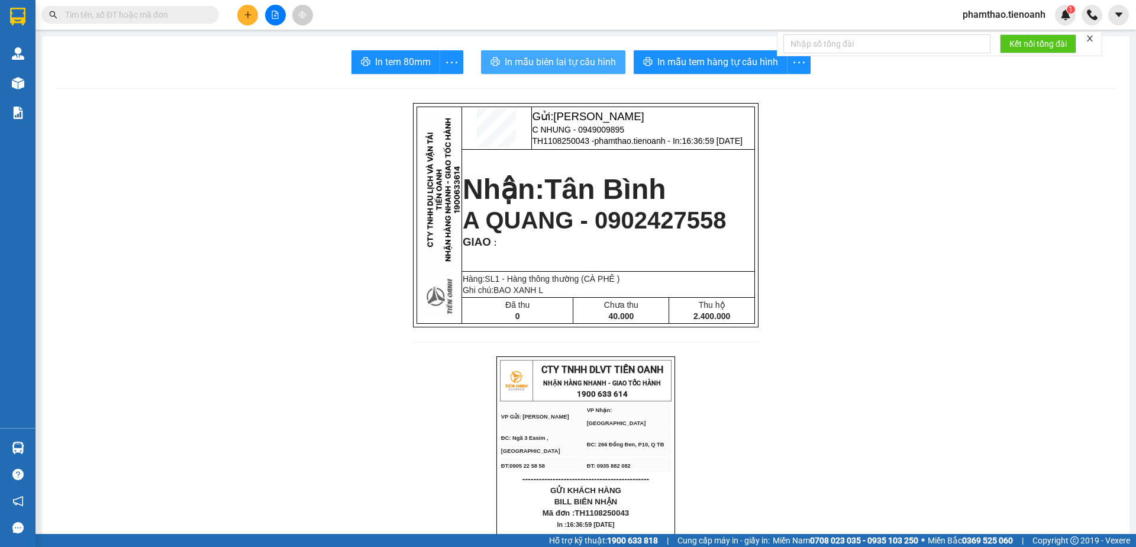
click at [591, 62] on span "In mẫu biên lai tự cấu hình" at bounding box center [560, 61] width 111 height 15
click at [247, 11] on icon "plus" at bounding box center [248, 15] width 8 height 8
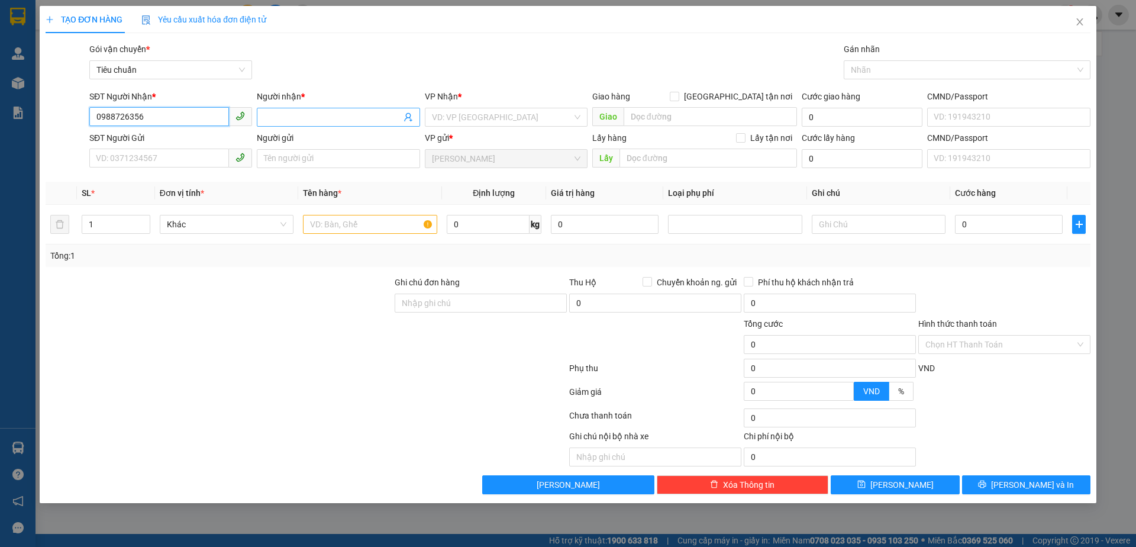
type input "0988726356"
click at [275, 112] on input "Người nhận *" at bounding box center [332, 117] width 137 height 13
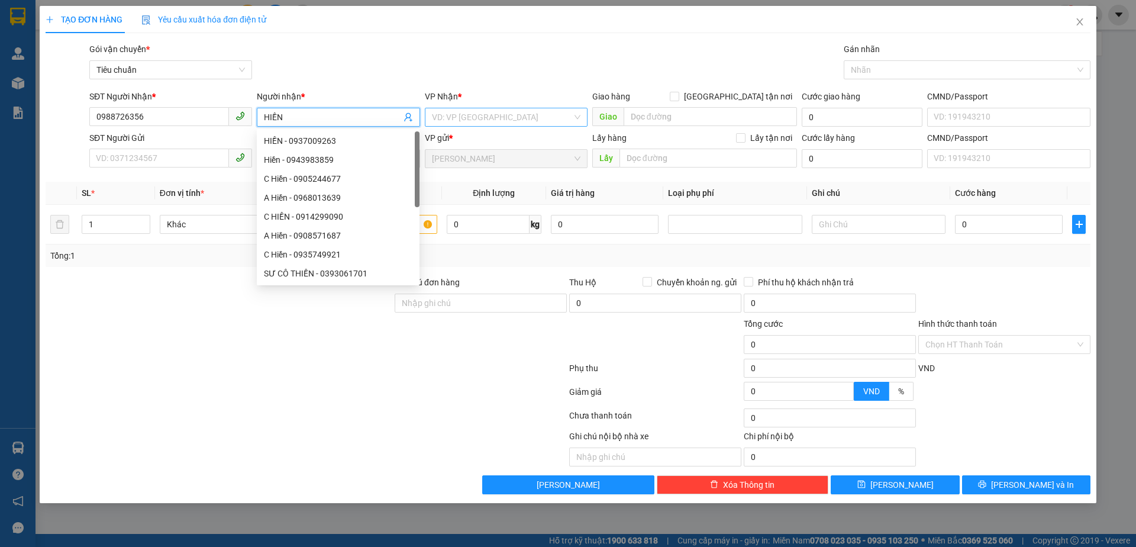
type input "HIỀN"
click at [483, 111] on input "search" at bounding box center [502, 117] width 140 height 18
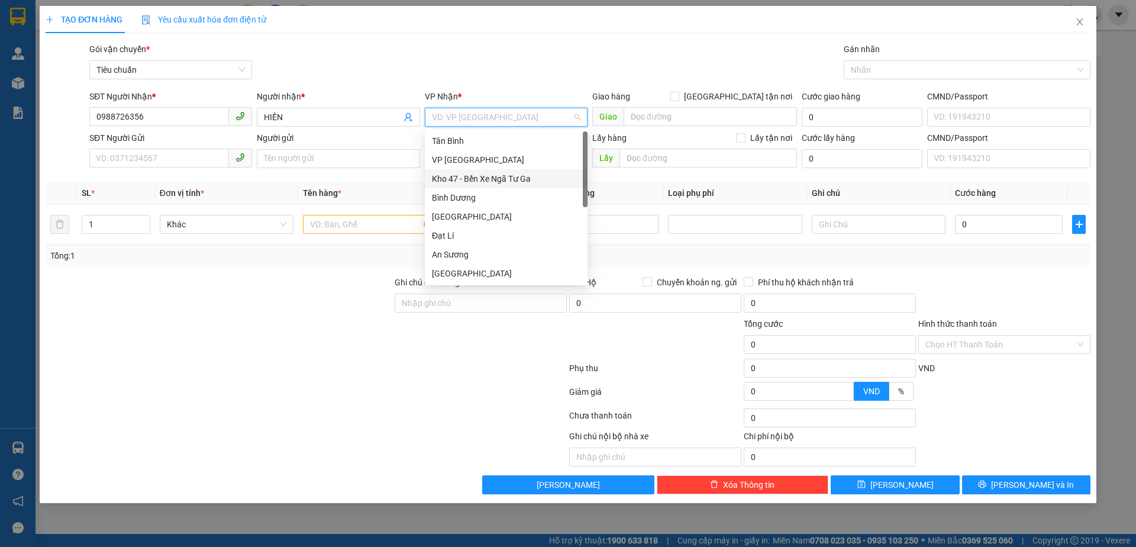
drag, startPoint x: 474, startPoint y: 172, endPoint x: 325, endPoint y: 174, distance: 149.7
click at [470, 174] on div "Kho 47 - Bến Xe Ngã Tư Ga" at bounding box center [506, 178] width 148 height 13
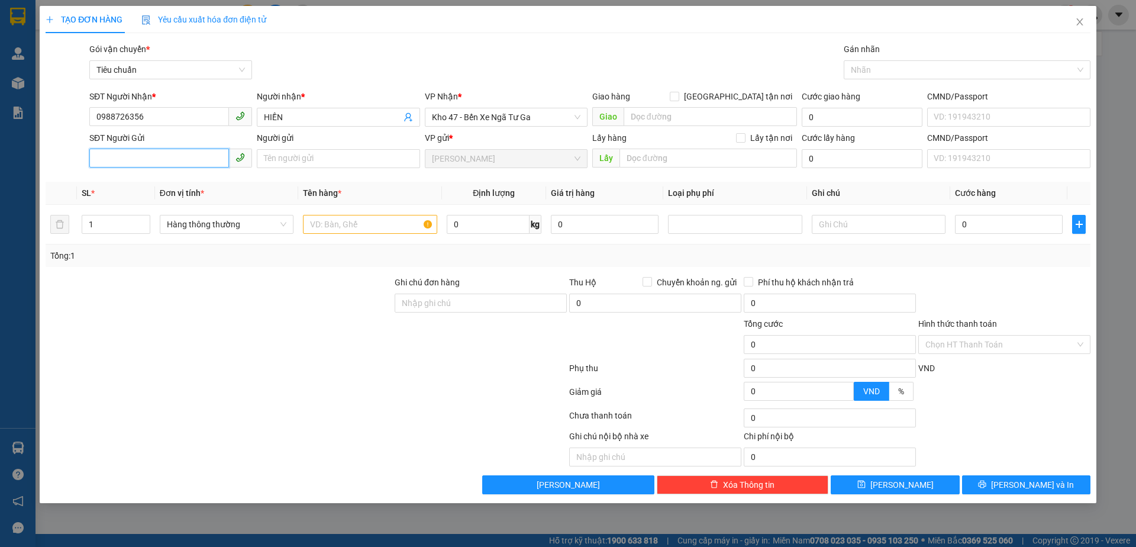
click at [201, 155] on input "SĐT Người Gửi" at bounding box center [159, 157] width 140 height 19
type input "0393788334"
click at [356, 220] on input "text" at bounding box center [370, 224] width 134 height 19
type input "SẦU RIÊNG"
click at [458, 224] on input "0" at bounding box center [488, 224] width 83 height 19
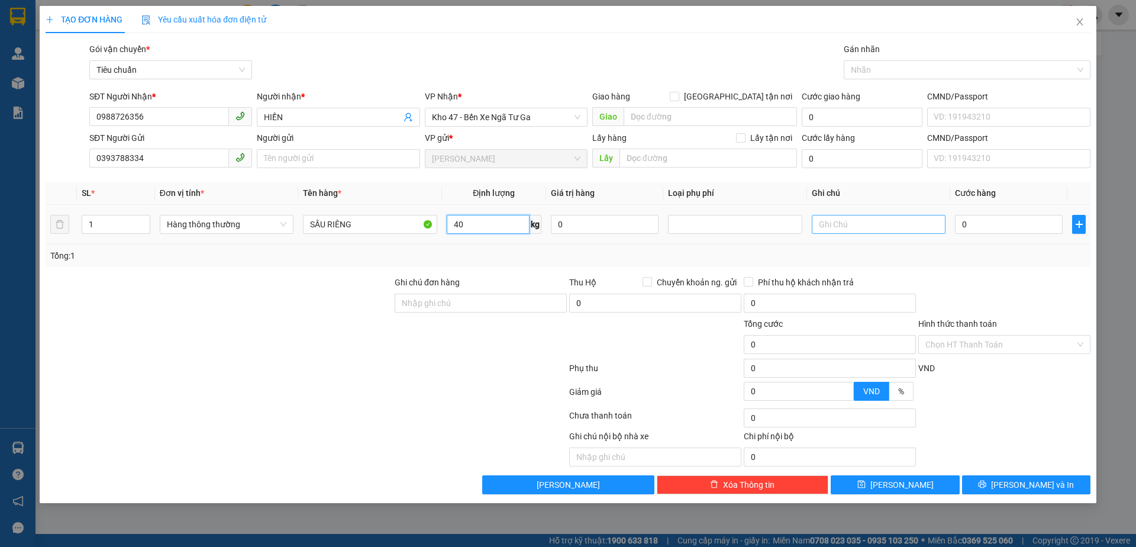
type input "40"
click at [864, 221] on input "text" at bounding box center [879, 224] width 134 height 19
type input "80.000"
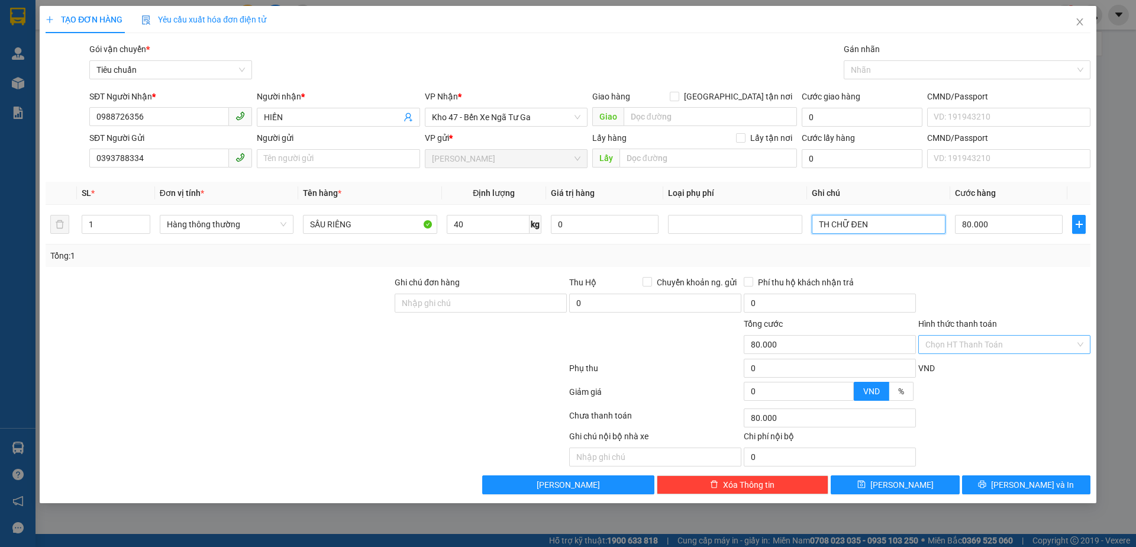
type input "TH CHỮ ĐEN"
click at [1003, 340] on input "Hình thức thanh toán" at bounding box center [1000, 344] width 150 height 18
click at [992, 358] on div "Transit Pickup Surcharge Ids Transit Deliver Surcharge Ids Transit Deliver Surc…" at bounding box center [568, 268] width 1045 height 451
drag, startPoint x: 991, startPoint y: 343, endPoint x: 971, endPoint y: 361, distance: 26.8
click at [990, 346] on input "Hình thức thanh toán" at bounding box center [1000, 344] width 150 height 18
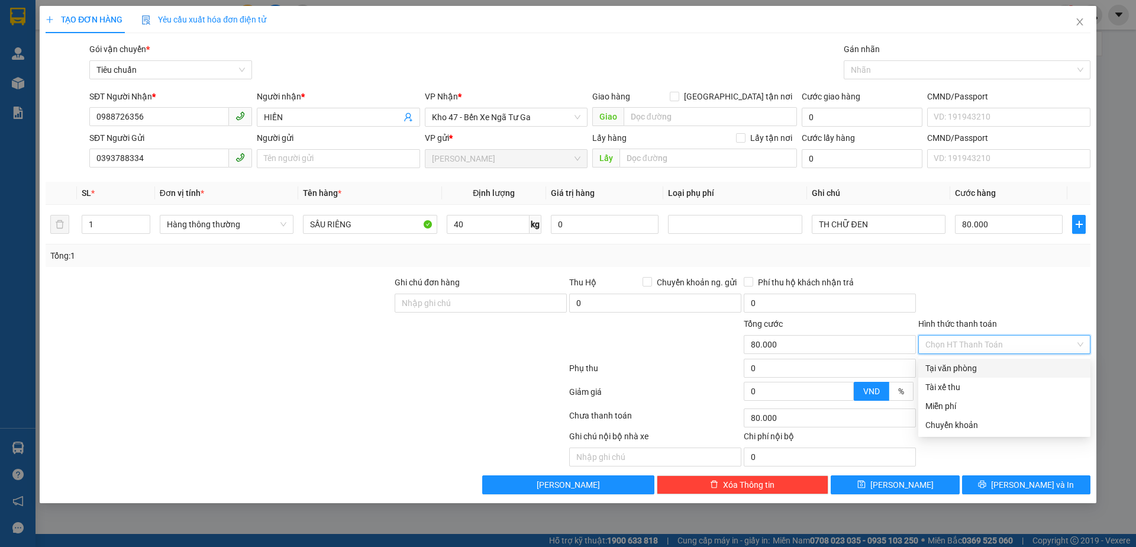
drag, startPoint x: 967, startPoint y: 365, endPoint x: 1019, endPoint y: 427, distance: 81.0
click at [967, 367] on div "Tại văn phòng" at bounding box center [1004, 367] width 158 height 13
type input "0"
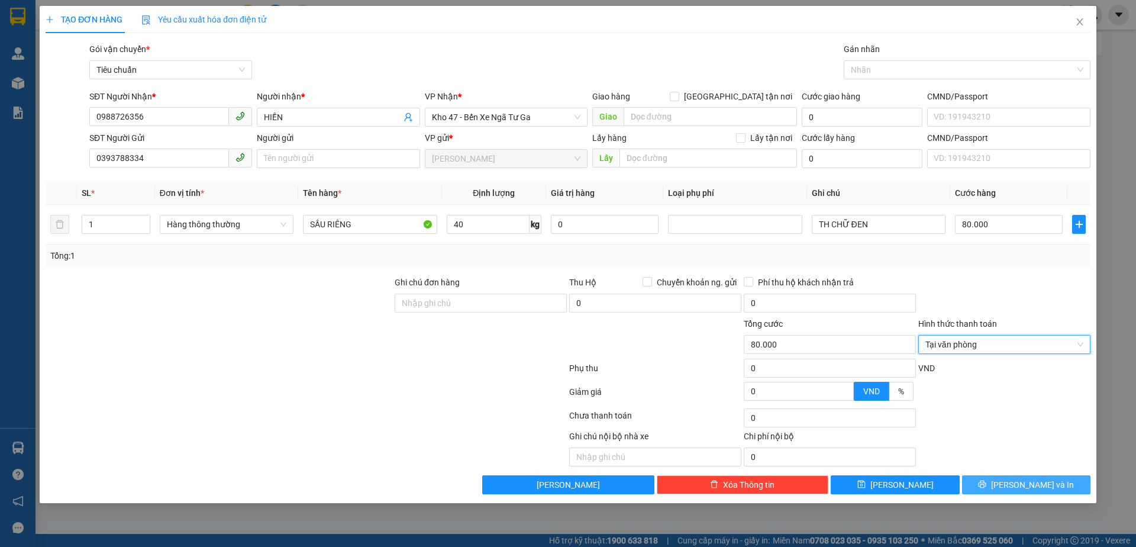
click at [1042, 486] on span "[PERSON_NAME] và In" at bounding box center [1032, 484] width 83 height 13
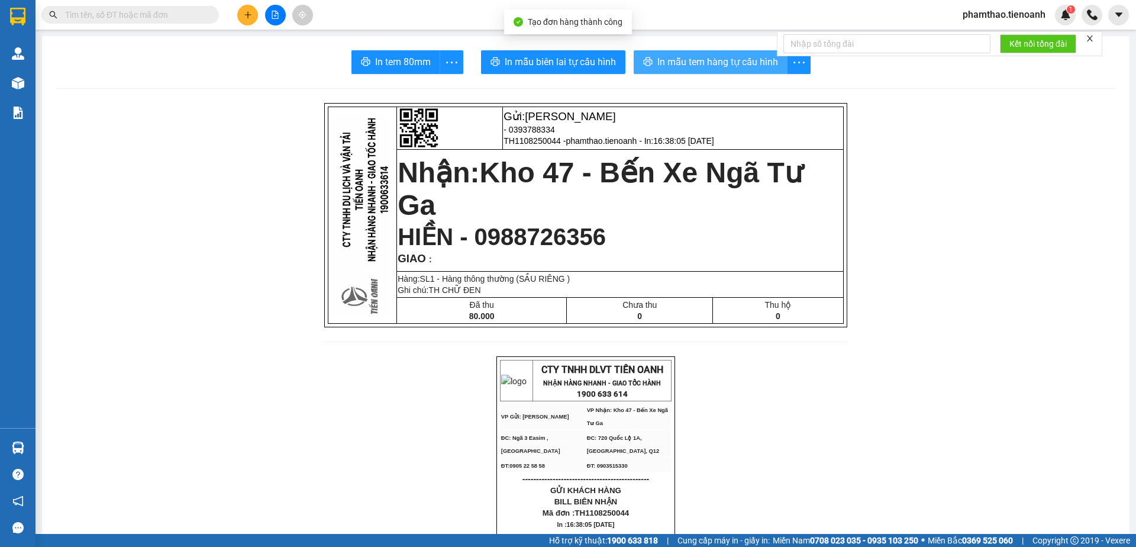
click at [703, 60] on span "In mẫu tem hàng tự cấu hình" at bounding box center [717, 61] width 121 height 15
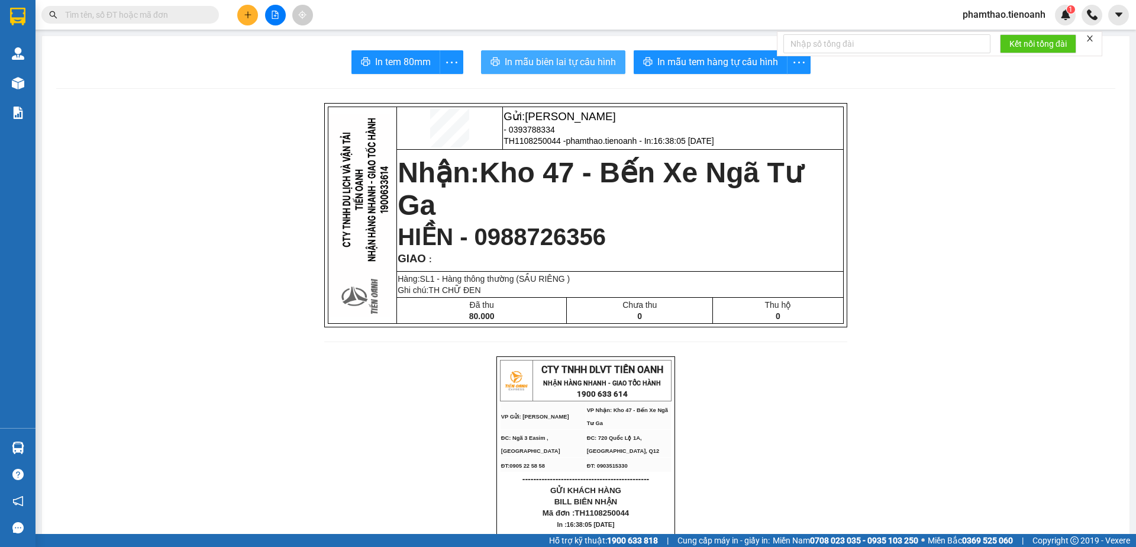
click at [566, 51] on button "In mẫu biên lai tự cấu hình" at bounding box center [553, 62] width 144 height 24
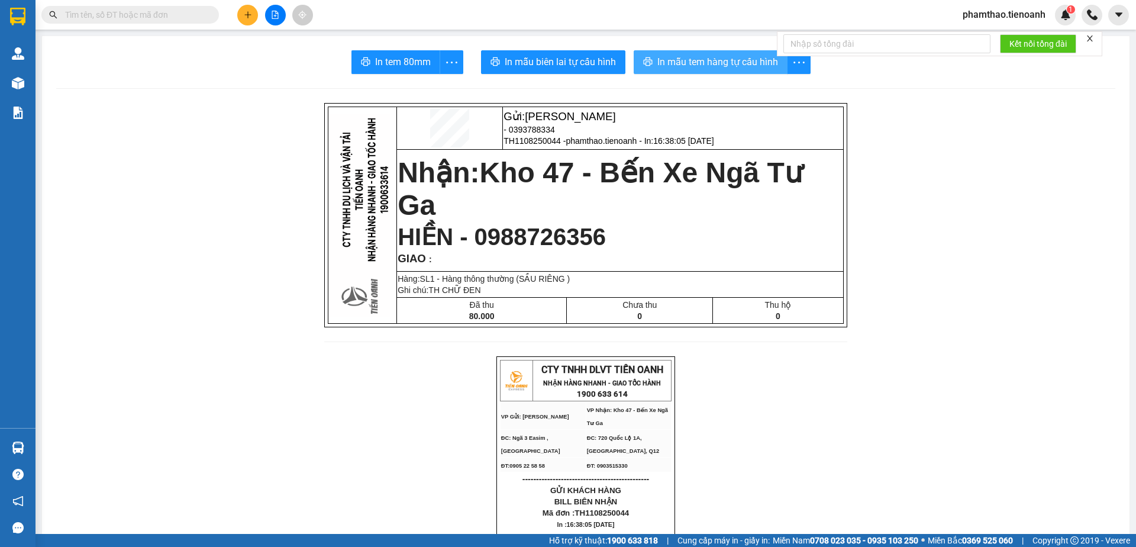
click at [680, 70] on button "In mẫu tem hàng tự cấu hình" at bounding box center [711, 62] width 154 height 24
click at [252, 15] on button at bounding box center [247, 15] width 21 height 21
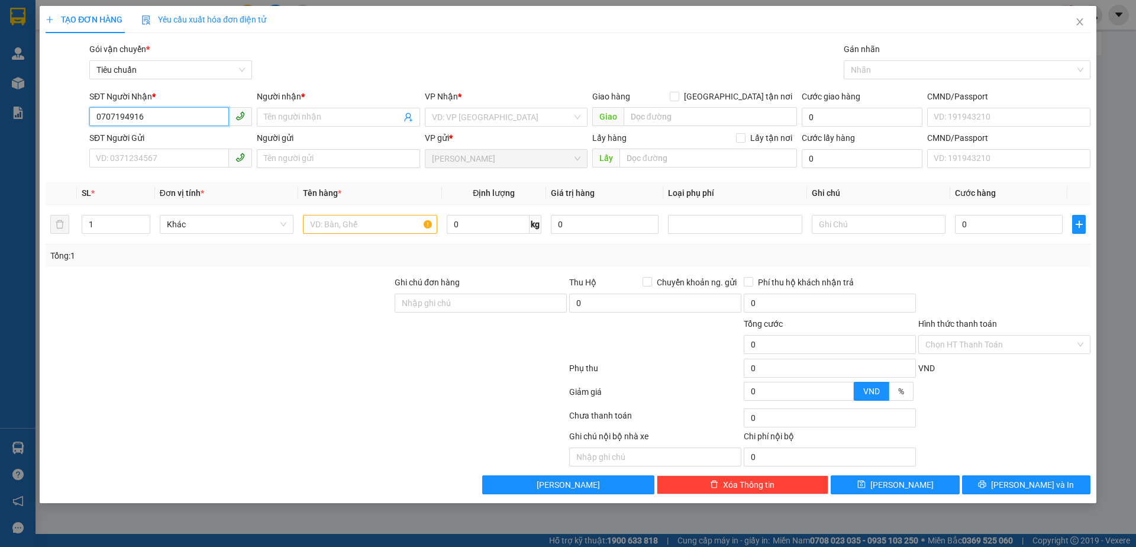
type input "0707194916"
click at [289, 107] on div "Người nhận *" at bounding box center [338, 99] width 163 height 18
click at [287, 109] on span at bounding box center [338, 117] width 163 height 19
type input "A"
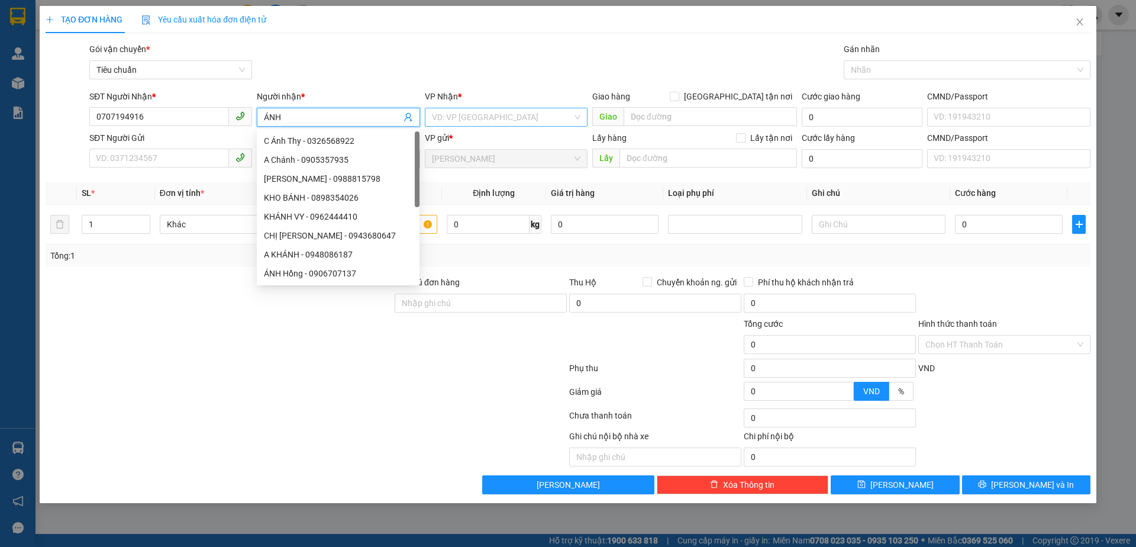
type input "ÁNH"
click at [449, 118] on input "search" at bounding box center [502, 117] width 140 height 18
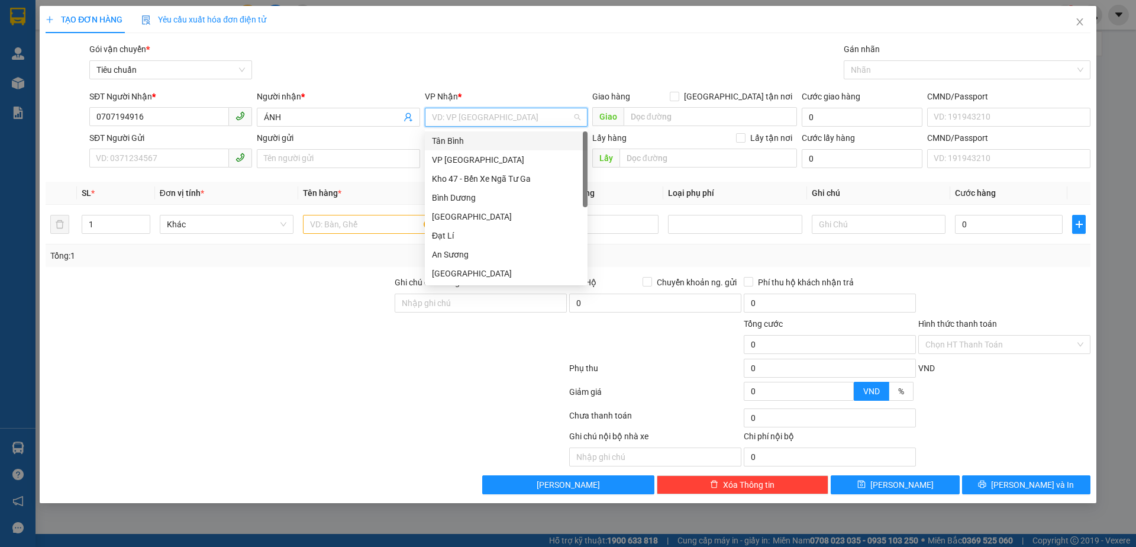
drag, startPoint x: 474, startPoint y: 144, endPoint x: 636, endPoint y: 99, distance: 167.6
click at [482, 136] on div "Tân Bình" at bounding box center [506, 140] width 148 height 13
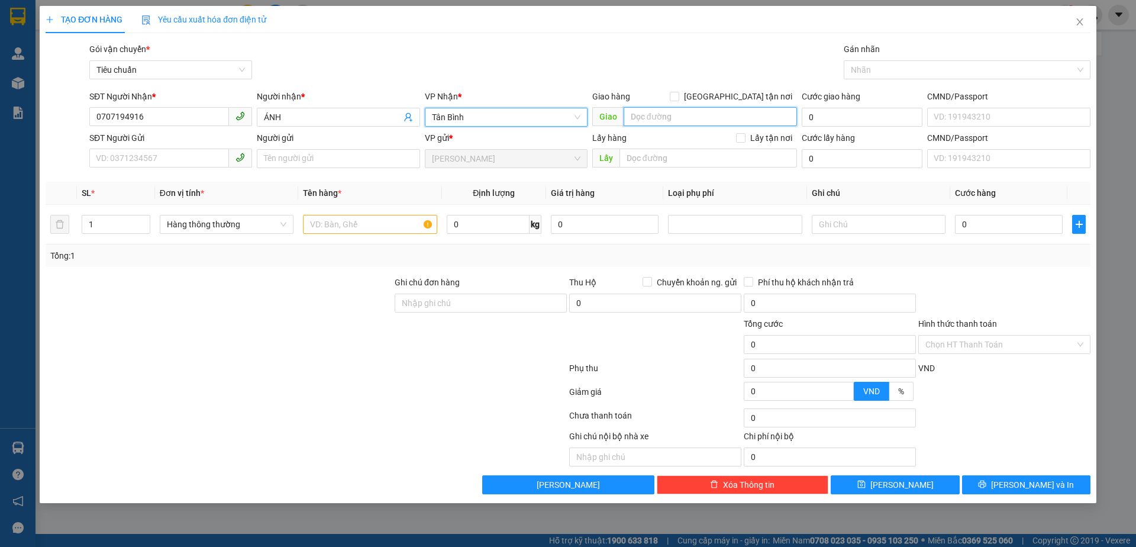
click at [644, 115] on input "search" at bounding box center [710, 116] width 173 height 19
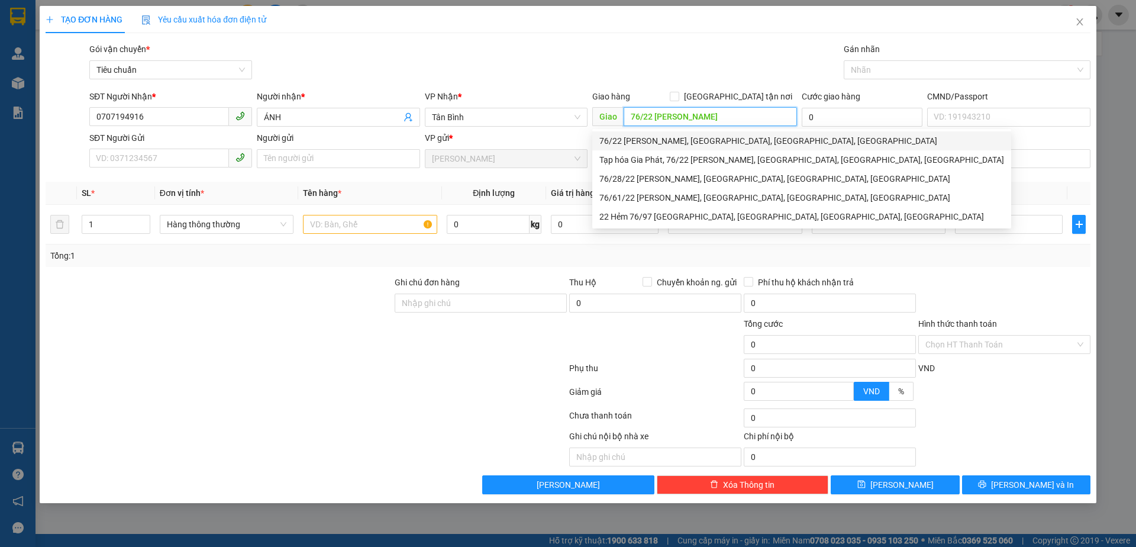
click at [670, 144] on div "76/22 Lê Văn Phan, Phú Thọ Hòa, Tân Phú, Hồ Chí Minh" at bounding box center [801, 140] width 405 height 13
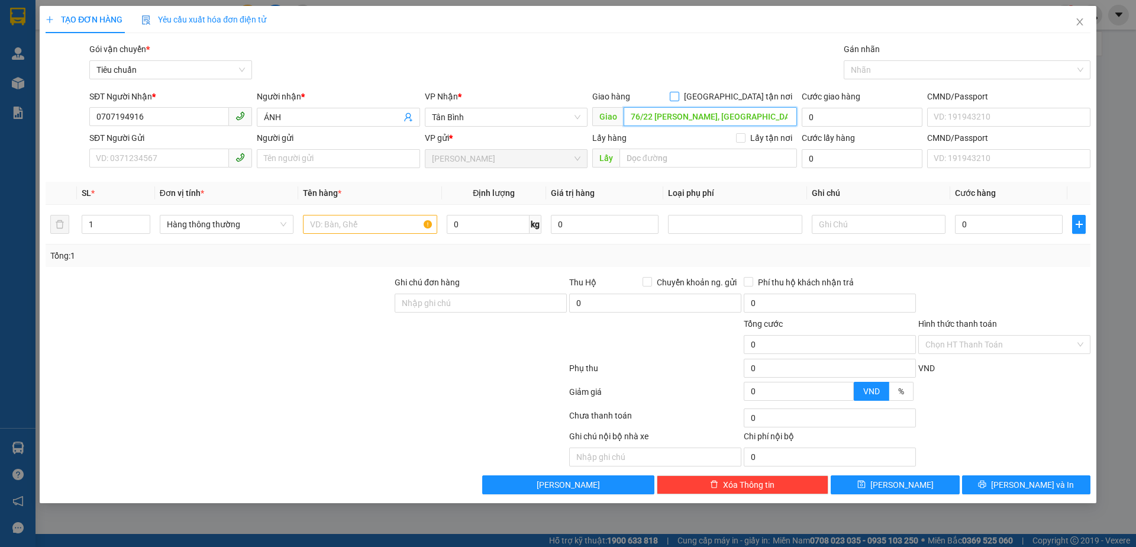
type input "76/22 Lê Văn Phan, Phú Thọ Hòa, Tân Phú, Hồ Chí Minh"
click at [745, 95] on span "[GEOGRAPHIC_DATA] tận nơi" at bounding box center [738, 96] width 118 height 13
click at [678, 95] on input "[GEOGRAPHIC_DATA] tận nơi" at bounding box center [674, 96] width 8 height 8
checkbox input "true"
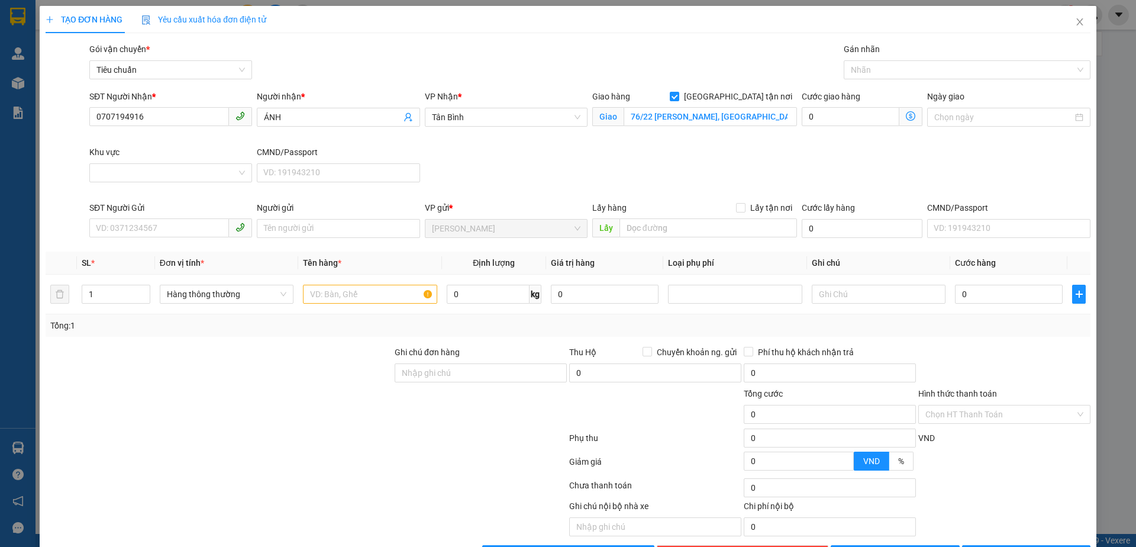
drag, startPoint x: 877, startPoint y: 69, endPoint x: 882, endPoint y: 81, distance: 13.5
click at [878, 71] on div at bounding box center [961, 70] width 229 height 14
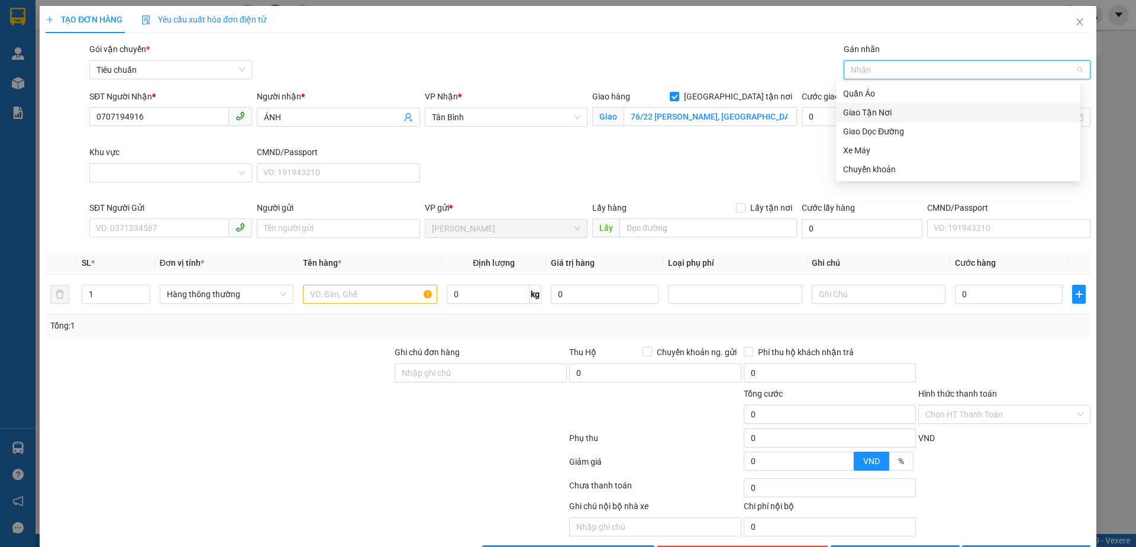
drag, startPoint x: 875, startPoint y: 114, endPoint x: 634, endPoint y: 153, distance: 243.9
click at [871, 114] on div "Giao Tận Nơi" at bounding box center [958, 112] width 230 height 13
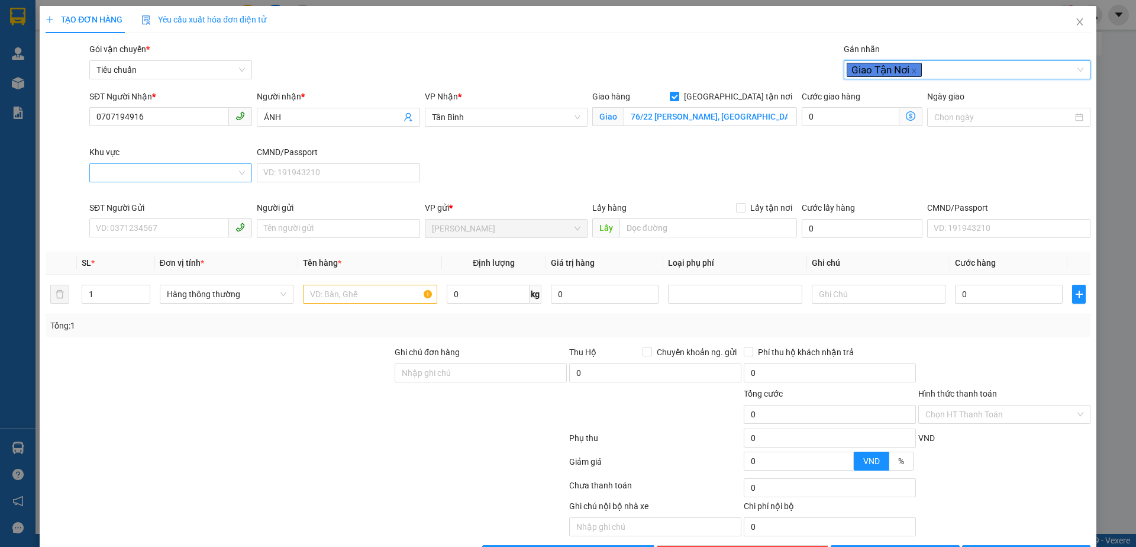
click at [184, 172] on input "Khu vực" at bounding box center [166, 173] width 140 height 18
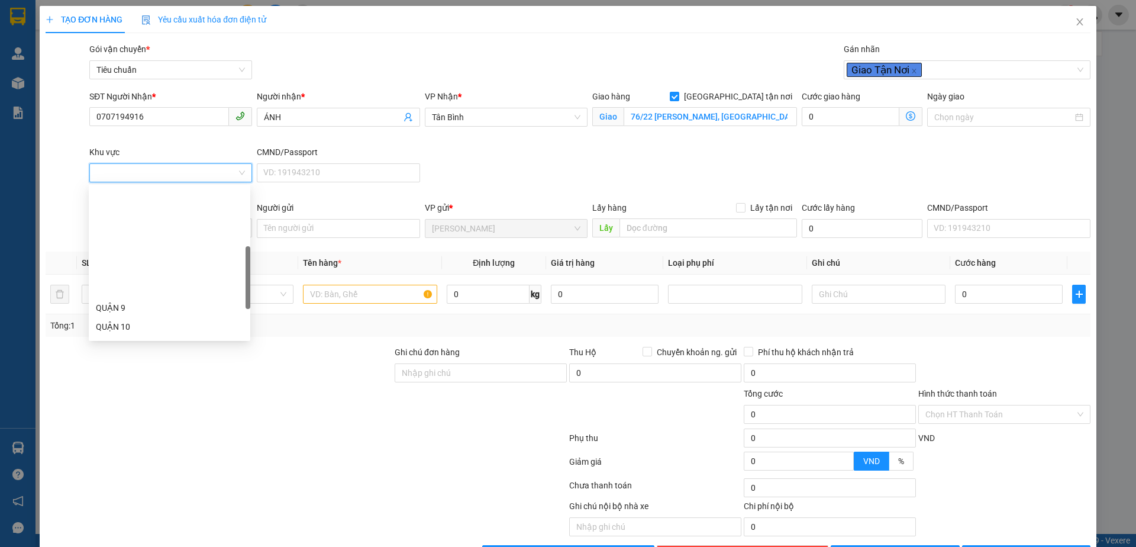
scroll to position [177, 0]
click at [117, 289] on div "TÂN PHÚ" at bounding box center [169, 283] width 147 height 13
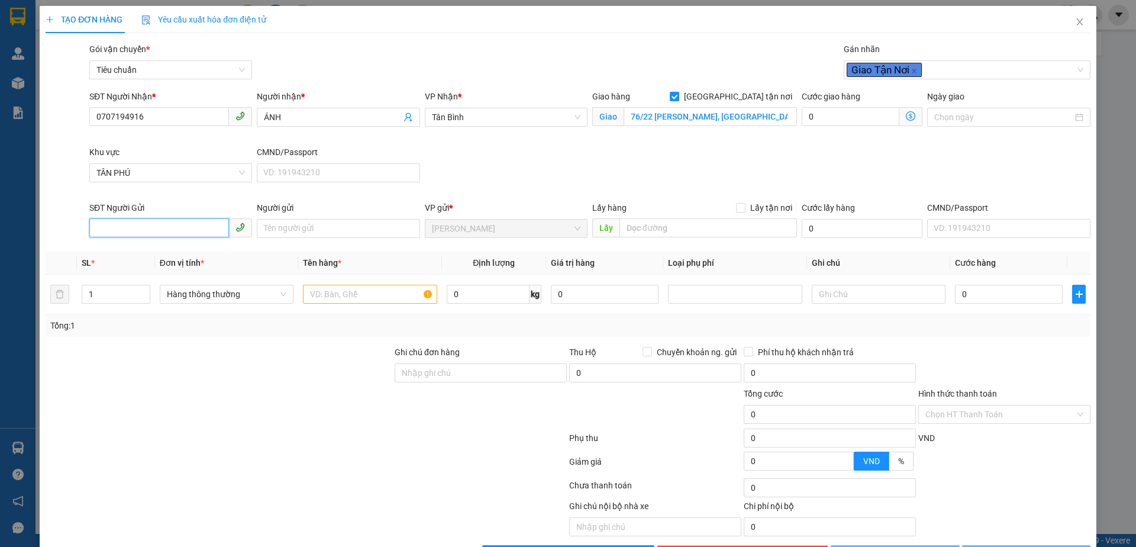
click at [117, 222] on input "SĐT Người Gửi" at bounding box center [159, 227] width 140 height 19
type input "0782774460"
click at [349, 293] on input "text" at bounding box center [370, 294] width 134 height 19
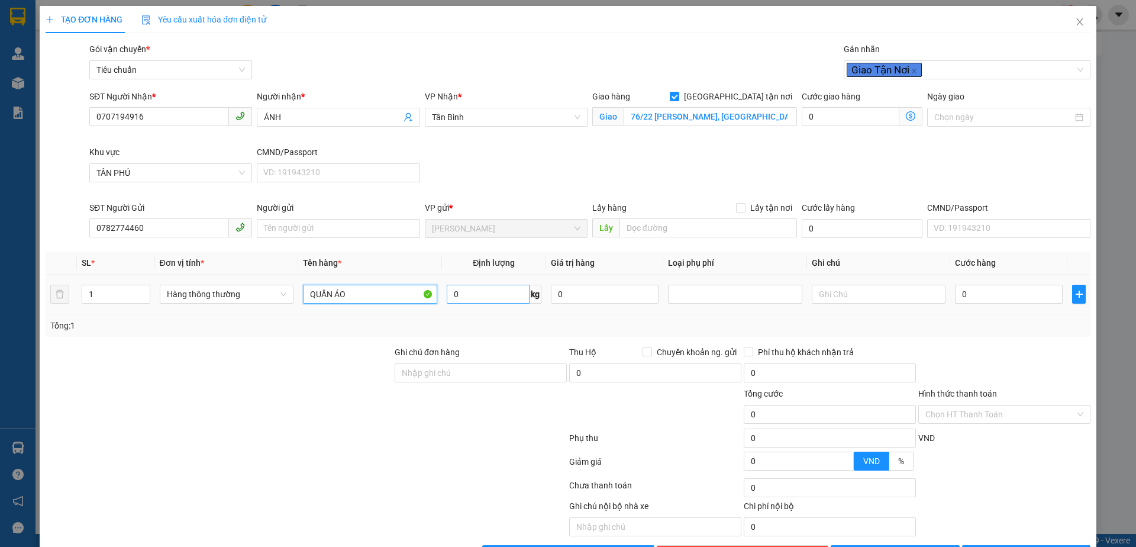
type input "QUẦN ÁO"
click at [478, 298] on input "0" at bounding box center [488, 294] width 83 height 19
type input "1"
drag, startPoint x: 377, startPoint y: 417, endPoint x: 852, endPoint y: 296, distance: 490.3
click at [408, 402] on div "Tổng cước 0 Hình thức thanh toán Chọn HT Thanh Toán" at bounding box center [567, 407] width 1047 height 41
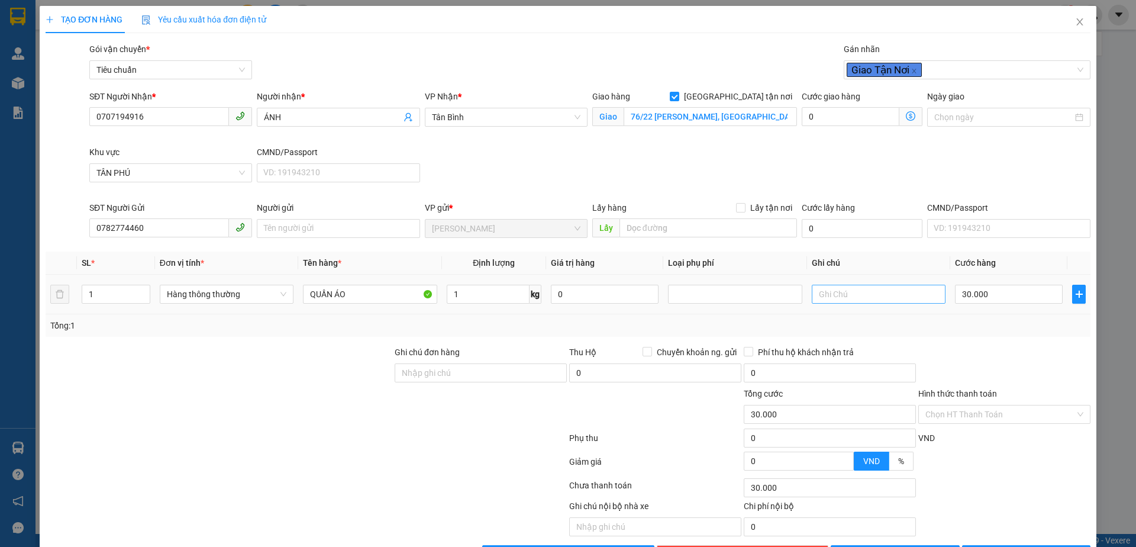
type input "30.000"
type input "70.000"
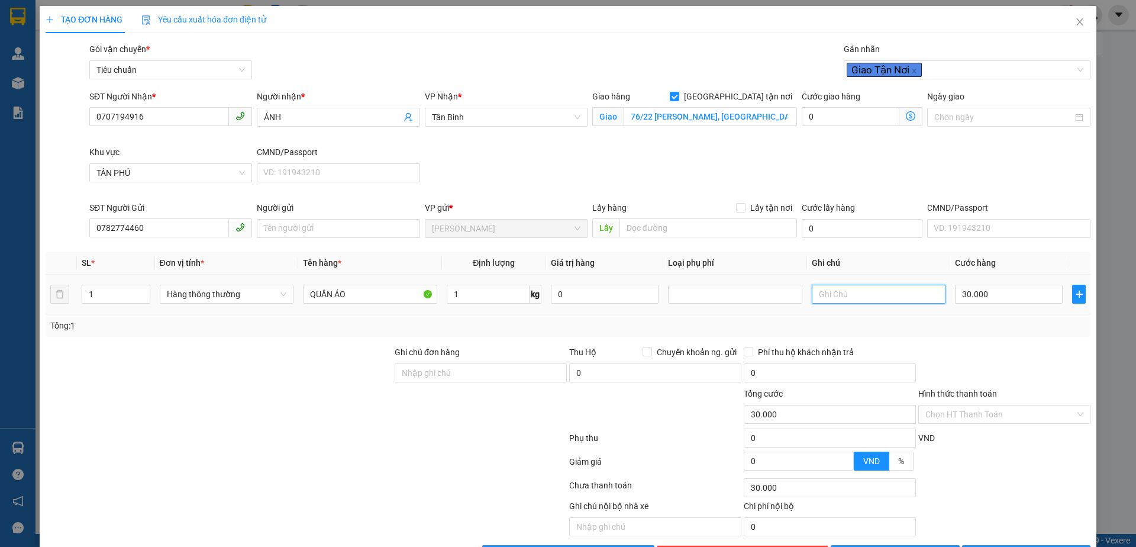
type input "40.000"
click at [852, 295] on input "text" at bounding box center [879, 294] width 134 height 19
type input "BỌC ĐEN NHỎ"
click at [906, 116] on icon "dollar-circle" at bounding box center [910, 115] width 9 height 9
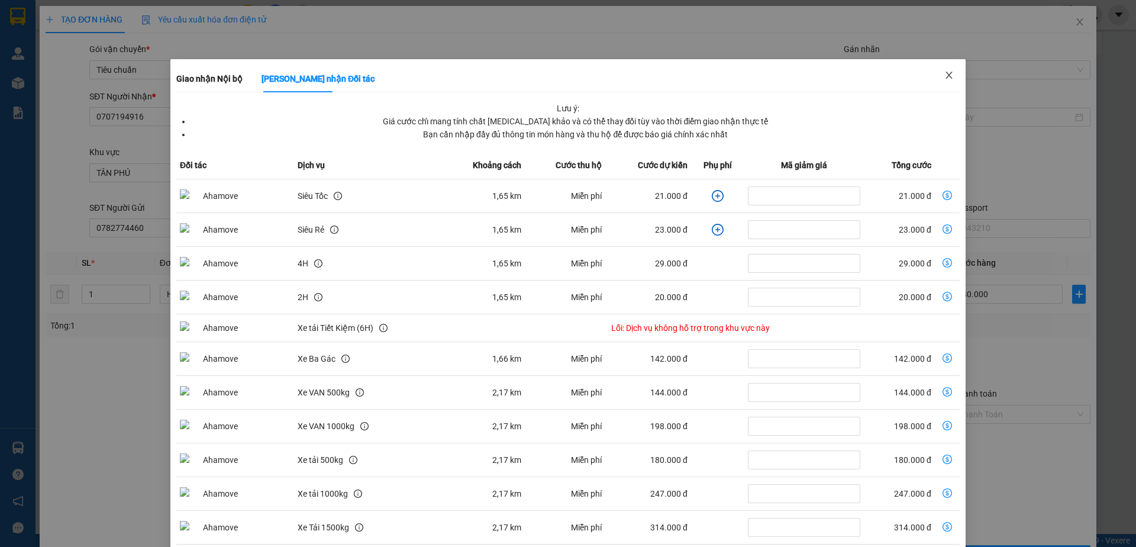
click at [946, 80] on span "Close" at bounding box center [948, 75] width 33 height 33
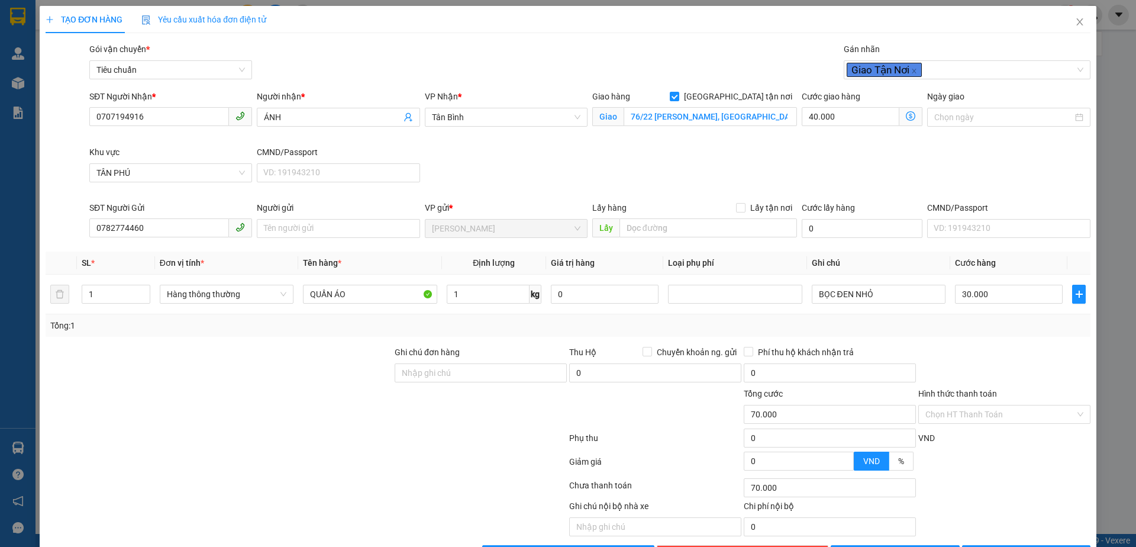
scroll to position [40, 0]
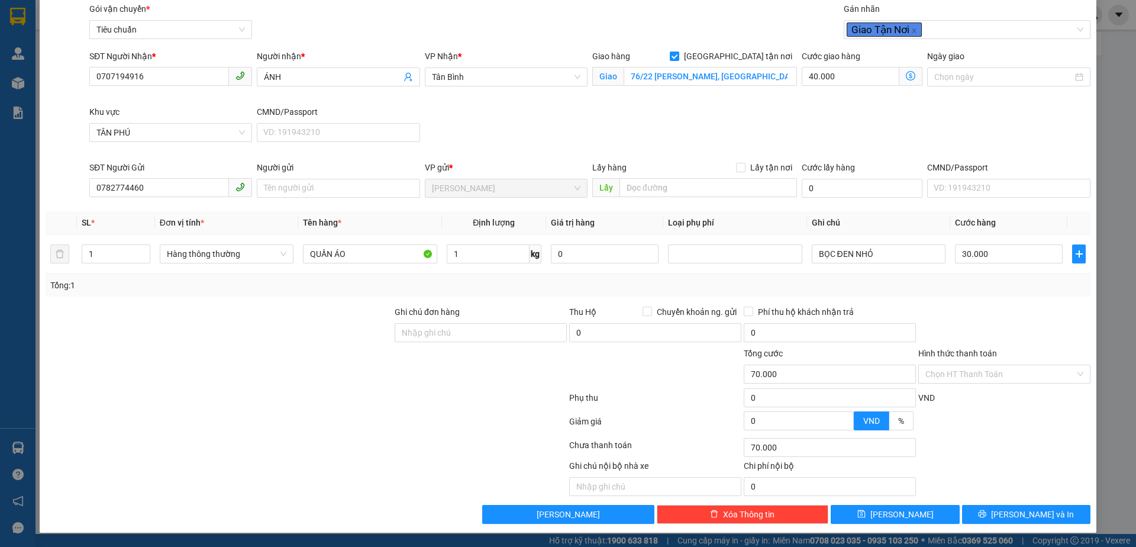
click at [906, 71] on icon "dollar-circle" at bounding box center [910, 75] width 9 height 9
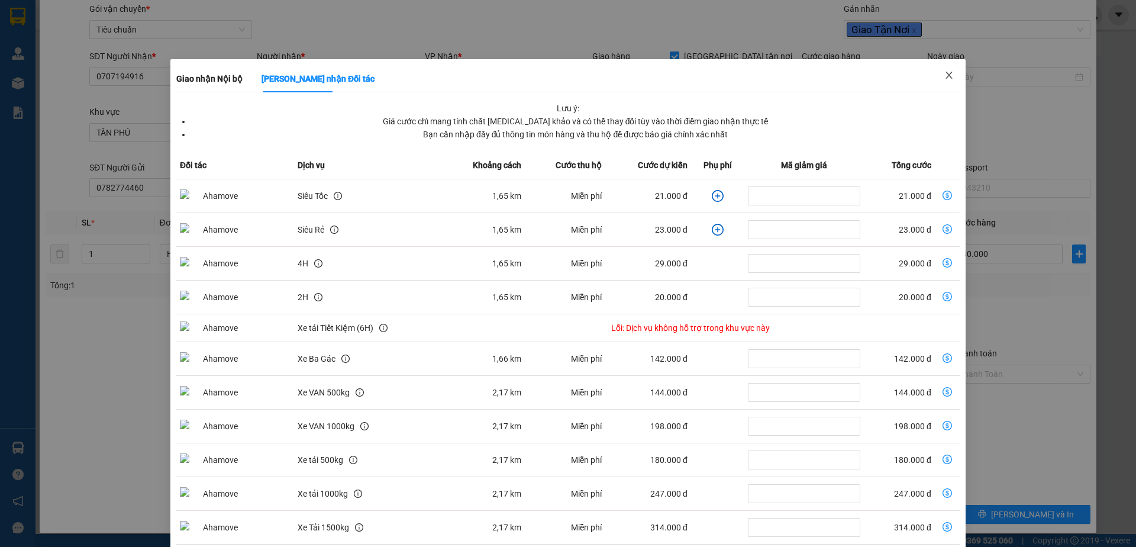
click at [944, 75] on icon "close" at bounding box center [948, 74] width 9 height 9
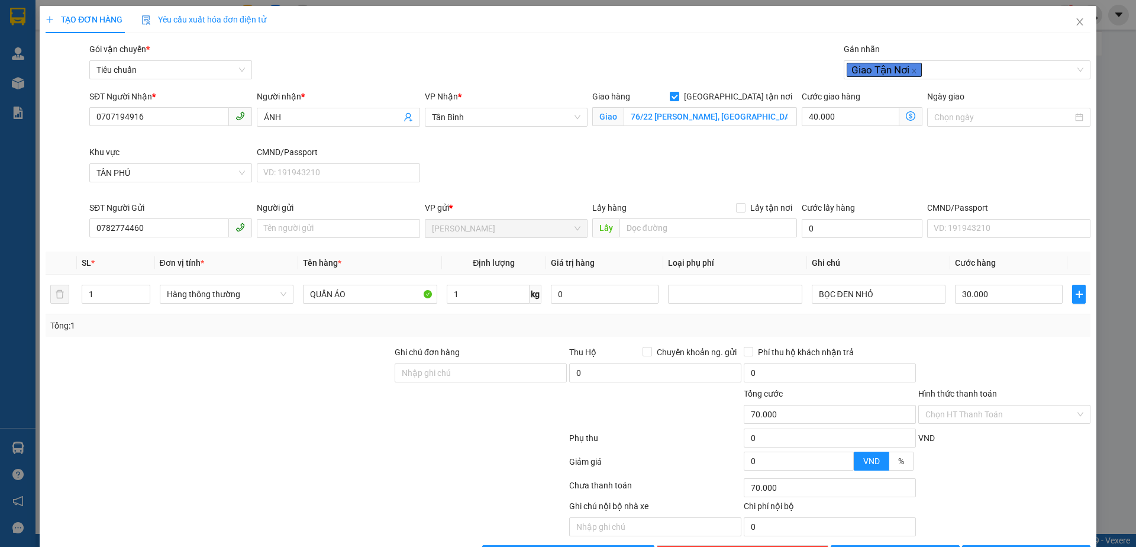
scroll to position [0, 0]
drag, startPoint x: 1071, startPoint y: 21, endPoint x: 554, endPoint y: 20, distance: 517.6
click at [1076, 20] on icon "close" at bounding box center [1079, 21] width 7 height 7
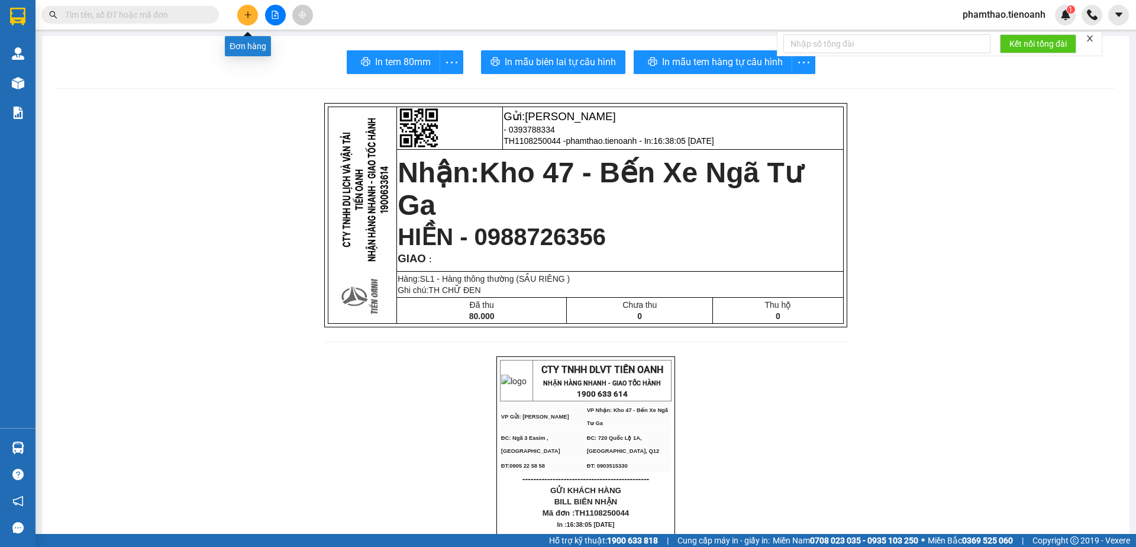
click at [245, 8] on button at bounding box center [247, 15] width 21 height 21
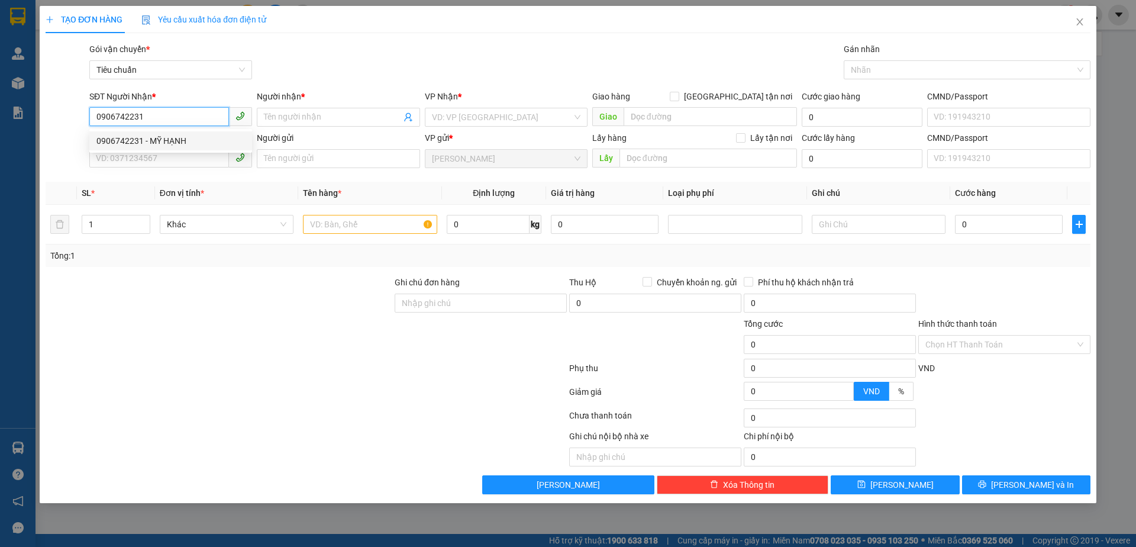
click at [129, 140] on div "0906742231 - MỸ HẠNH" at bounding box center [170, 140] width 148 height 13
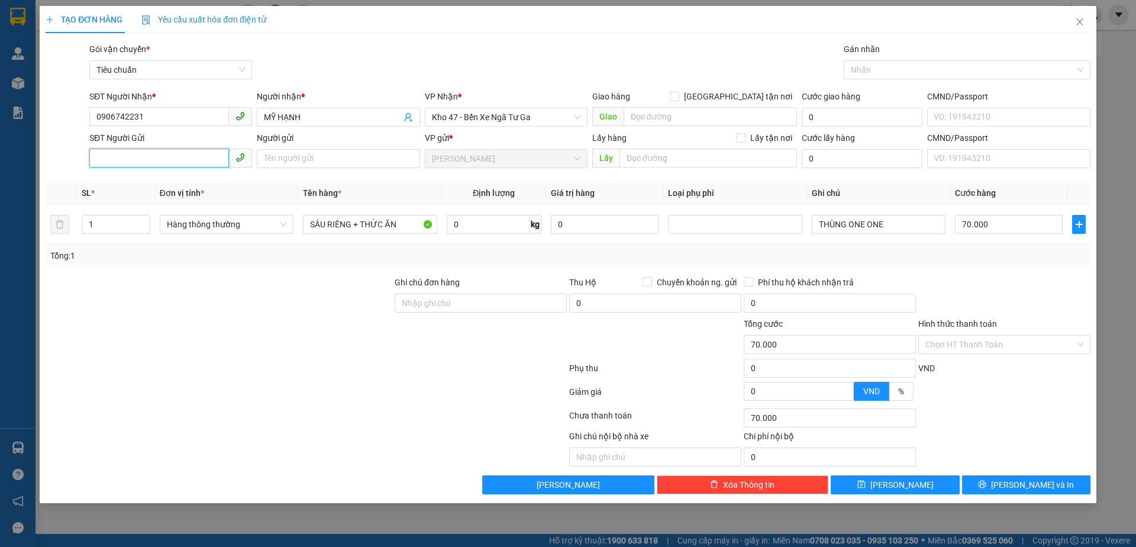
click at [143, 161] on input "SĐT Người Gửi" at bounding box center [159, 157] width 140 height 19
drag, startPoint x: 175, startPoint y: 175, endPoint x: 211, endPoint y: 174, distance: 36.7
click at [181, 175] on div "0937335339 - A CÔNG" at bounding box center [170, 182] width 163 height 19
click at [496, 228] on input "0" at bounding box center [488, 224] width 83 height 19
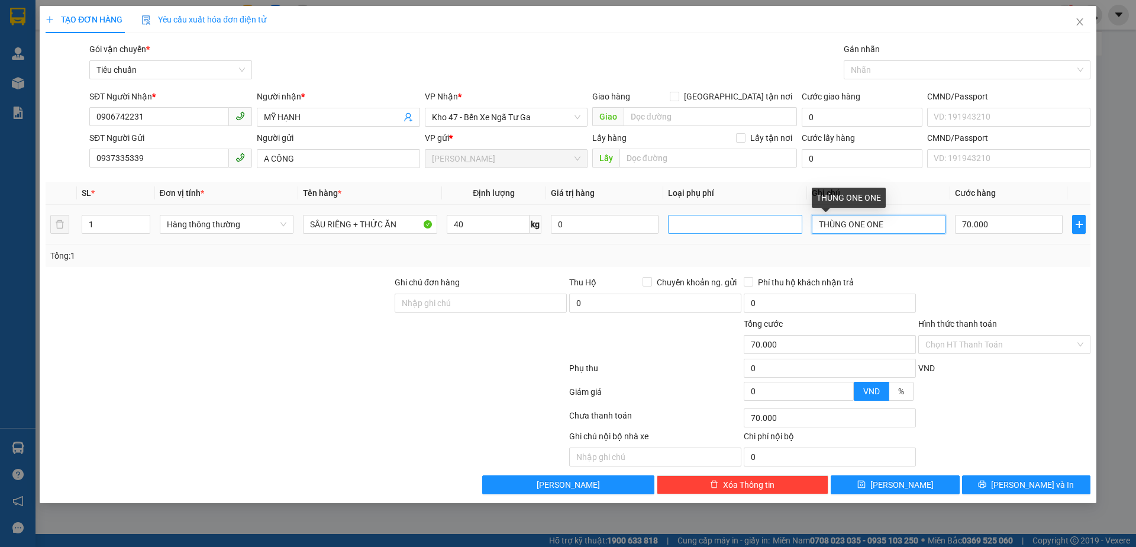
drag, startPoint x: 906, startPoint y: 224, endPoint x: 797, endPoint y: 225, distance: 108.9
click at [805, 234] on tr "1 Hàng thông thường SẦU RIÊNG + THỨC ĂN 40 kg 0 THÙNG ONE ONE 70.000" at bounding box center [568, 225] width 1045 height 40
click at [995, 344] on input "Hình thức thanh toán" at bounding box center [1000, 344] width 150 height 18
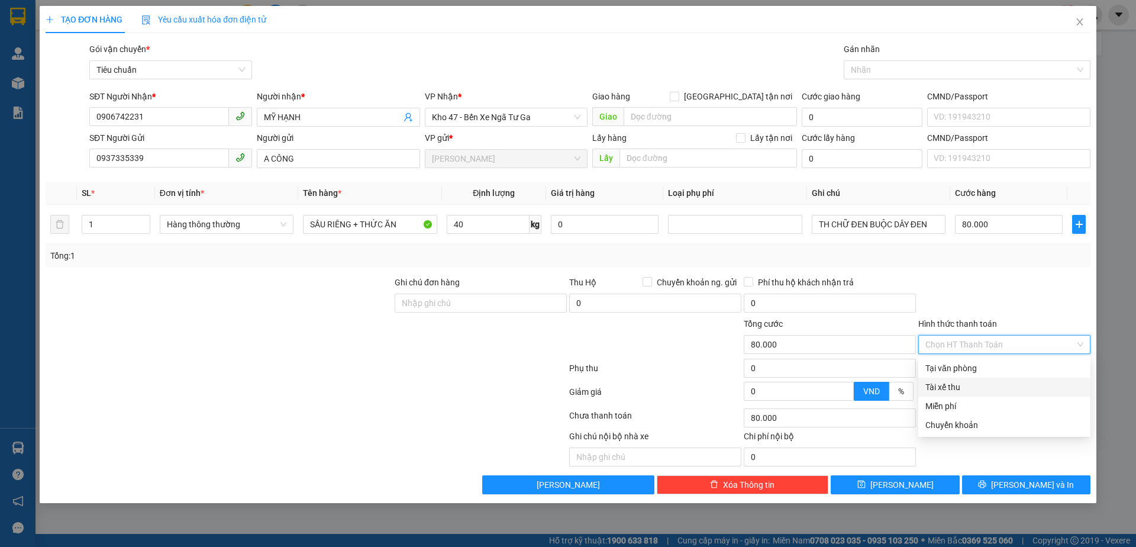
click at [962, 383] on div "Tài xế thu" at bounding box center [1004, 386] width 158 height 13
drag, startPoint x: 977, startPoint y: 344, endPoint x: 967, endPoint y: 365, distance: 23.0
click at [977, 349] on span "Tài xế thu" at bounding box center [1004, 344] width 158 height 18
click at [967, 365] on div "Tại văn phòng" at bounding box center [1004, 367] width 158 height 13
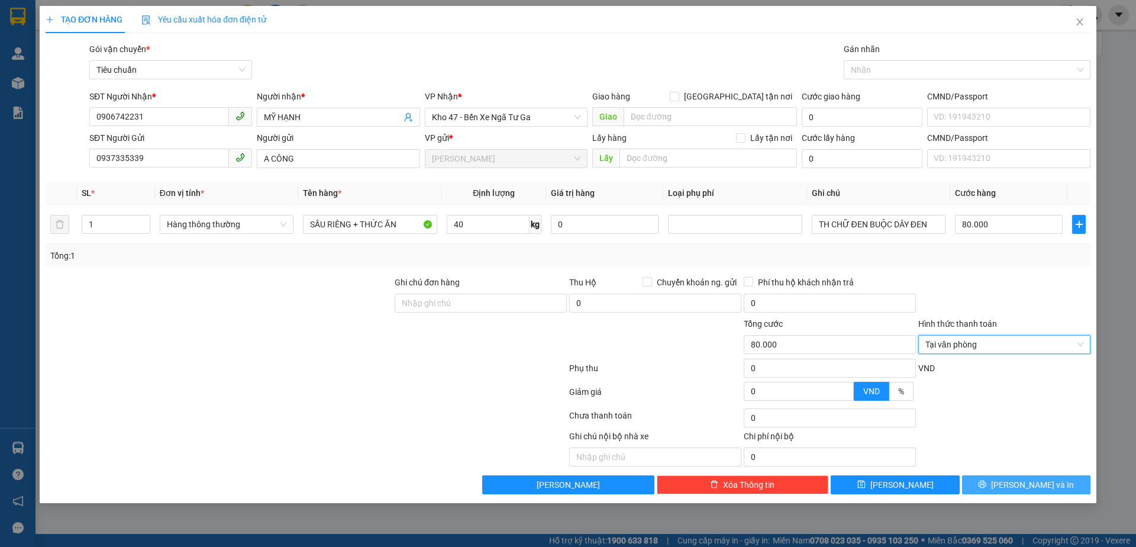
click at [999, 481] on button "[PERSON_NAME] và In" at bounding box center [1026, 484] width 128 height 19
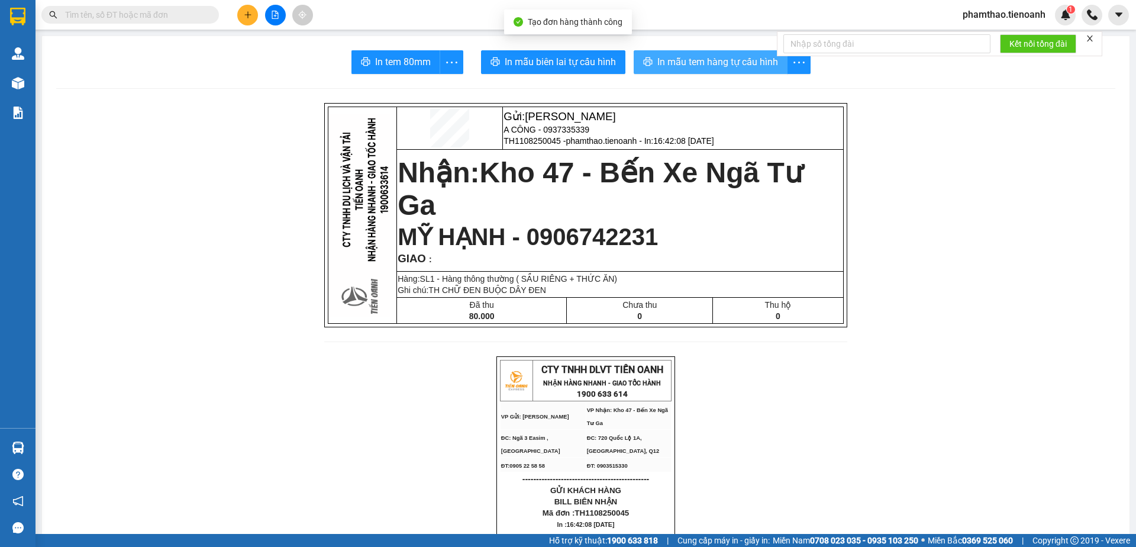
drag, startPoint x: 683, startPoint y: 62, endPoint x: 748, endPoint y: 67, distance: 65.9
click at [692, 65] on span "In mẫu tem hàng tự cấu hình" at bounding box center [717, 61] width 121 height 15
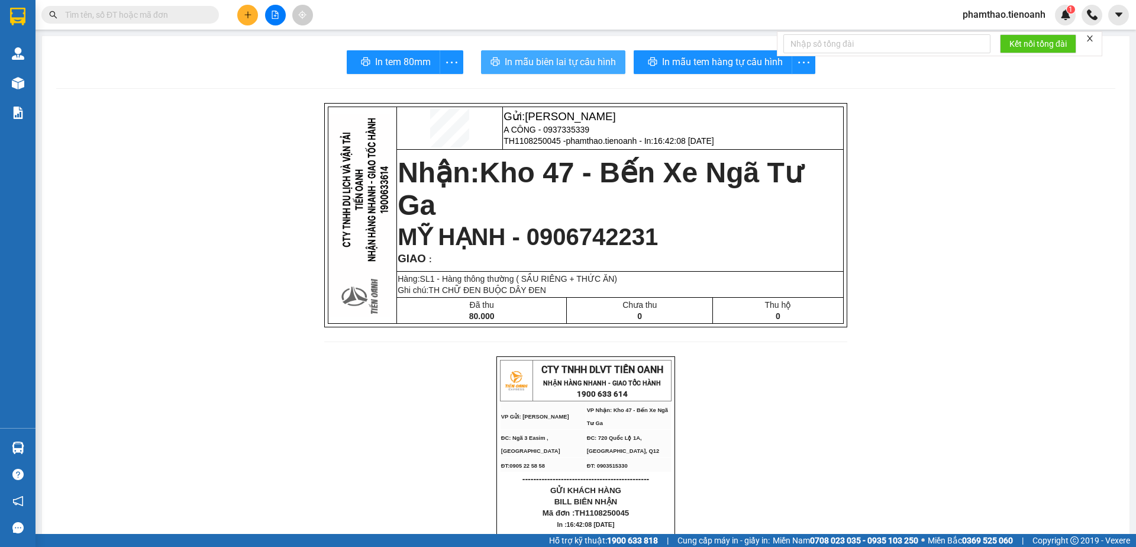
drag, startPoint x: 547, startPoint y: 62, endPoint x: 763, endPoint y: 54, distance: 216.1
click at [548, 62] on span "In mẫu biên lai tự cấu hình" at bounding box center [560, 61] width 111 height 15
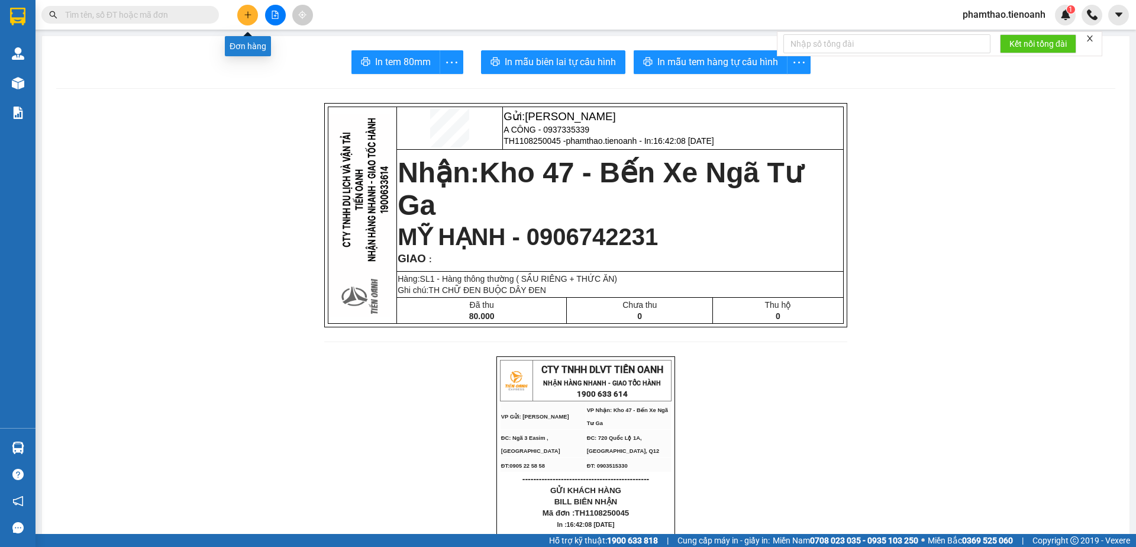
click at [253, 20] on button at bounding box center [247, 15] width 21 height 21
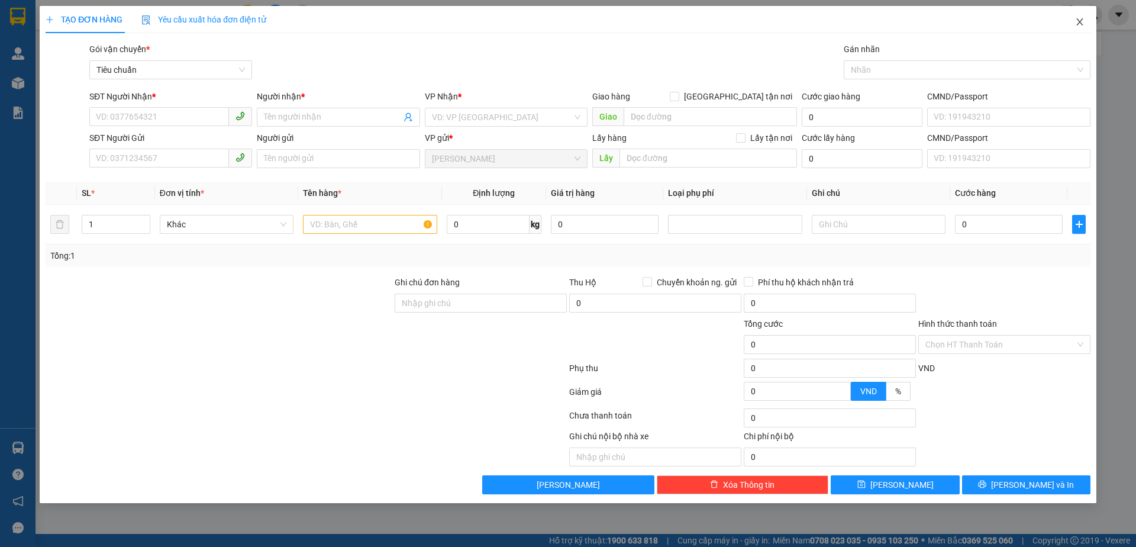
drag, startPoint x: 1081, startPoint y: 27, endPoint x: 621, endPoint y: 33, distance: 459.7
click at [1073, 28] on span "Close" at bounding box center [1079, 22] width 33 height 33
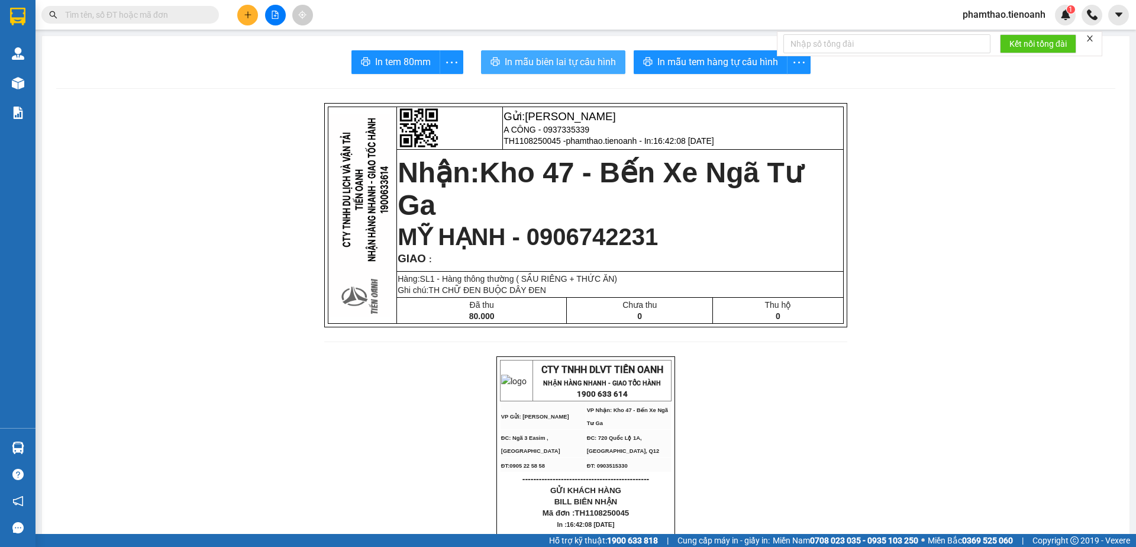
drag, startPoint x: 542, startPoint y: 65, endPoint x: 864, endPoint y: 85, distance: 322.5
click at [550, 65] on span "In mẫu biên lai tự cấu hình" at bounding box center [560, 61] width 111 height 15
drag, startPoint x: 569, startPoint y: 69, endPoint x: 711, endPoint y: 116, distance: 149.1
click at [575, 70] on button "In mẫu biên lai tự cấu hình" at bounding box center [553, 62] width 144 height 24
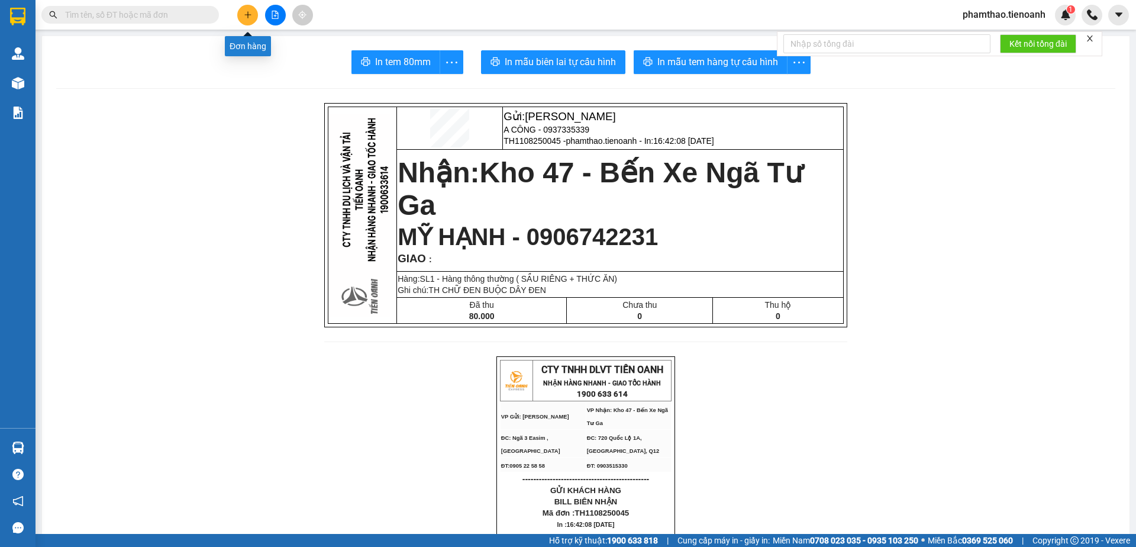
click at [250, 14] on icon "plus" at bounding box center [248, 15] width 8 height 8
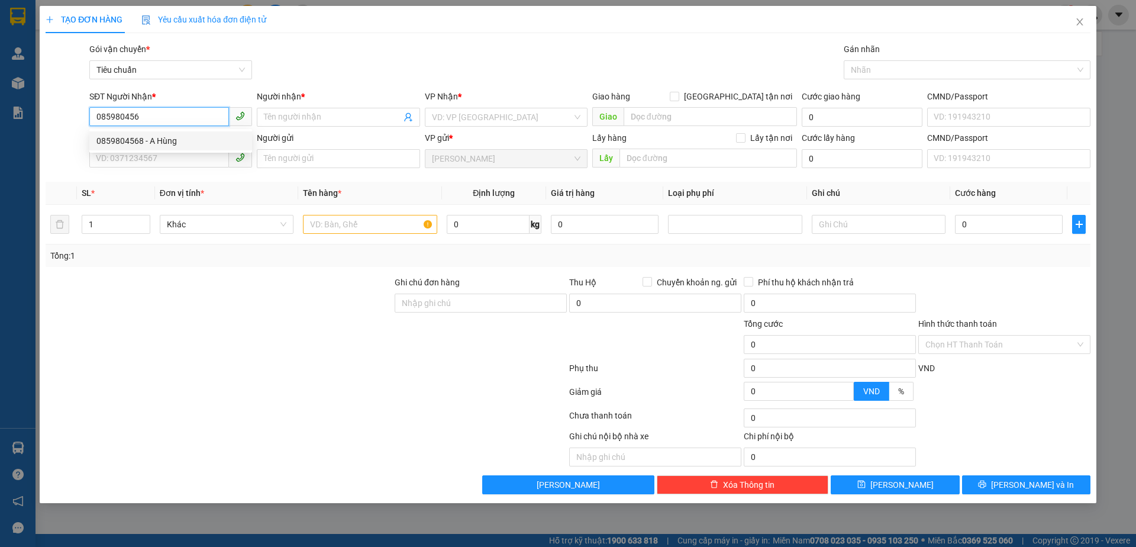
click at [156, 146] on div "0859804568 - A Hùng" at bounding box center [170, 140] width 148 height 13
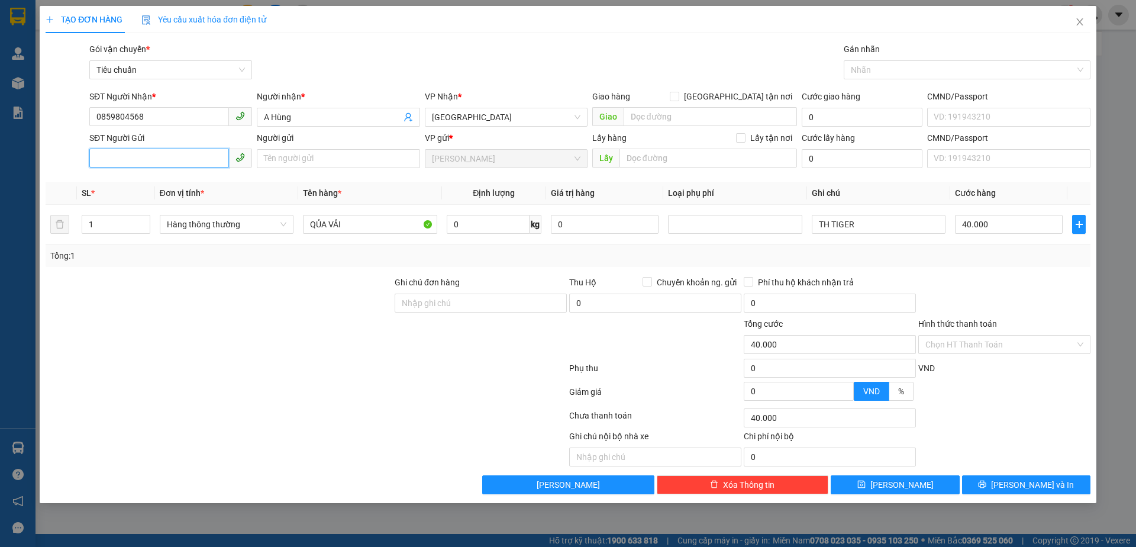
click at [174, 167] on input "SĐT Người Gửi" at bounding box center [159, 157] width 140 height 19
drag, startPoint x: 166, startPoint y: 195, endPoint x: 227, endPoint y: 201, distance: 60.7
click at [166, 195] on div "0949359578 - HUYỀN" at bounding box center [170, 201] width 148 height 13
click at [394, 219] on input "HẠT ( BỂ KCTN)" at bounding box center [370, 224] width 134 height 19
click at [482, 228] on input "0" at bounding box center [488, 224] width 83 height 19
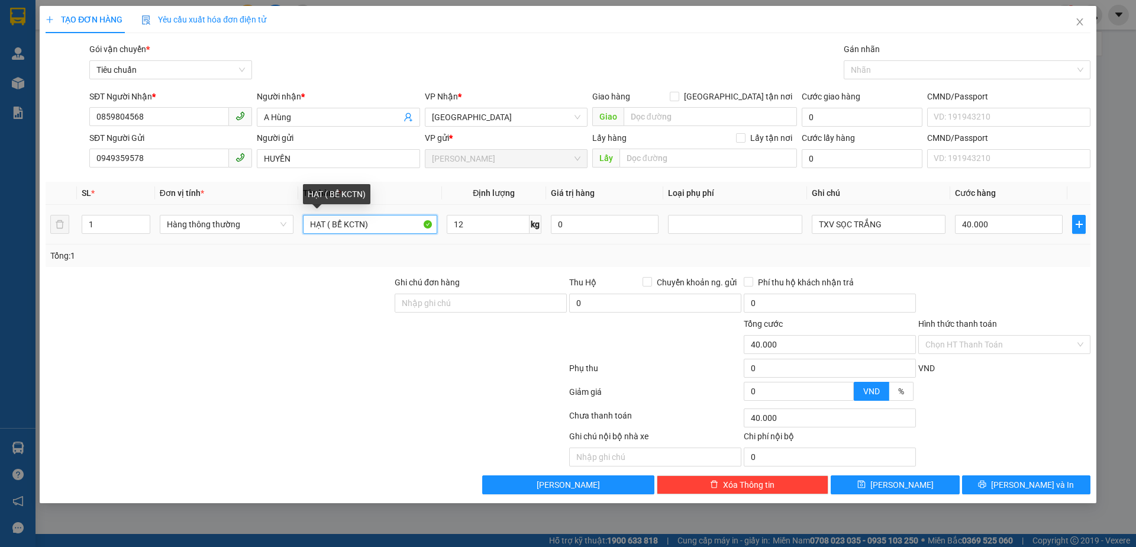
drag, startPoint x: 400, startPoint y: 222, endPoint x: 312, endPoint y: 240, distance: 89.2
click at [316, 243] on td "HẠT ( BỂ KCTN)" at bounding box center [369, 225] width 143 height 40
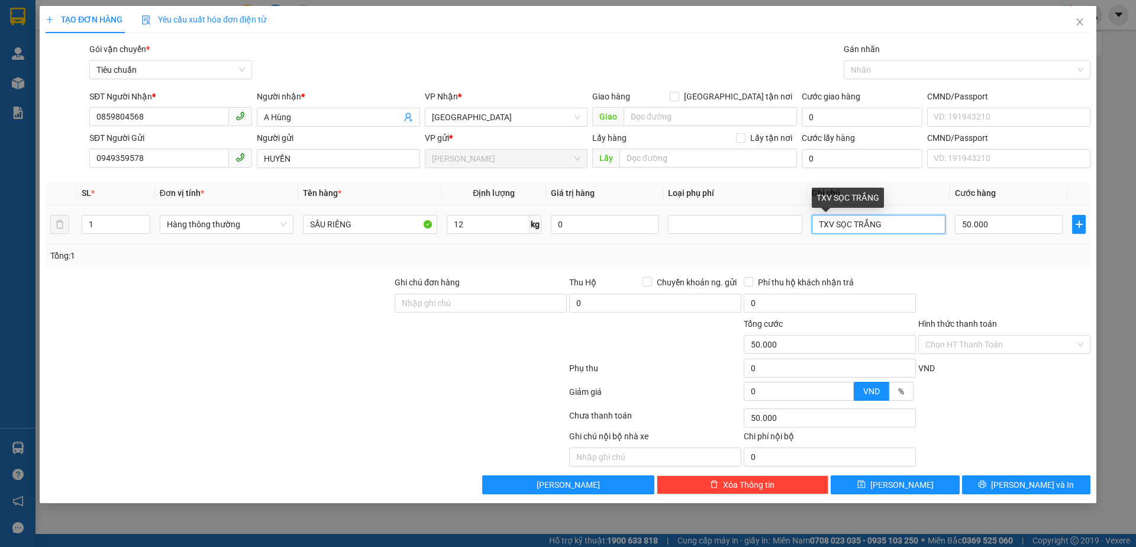
drag, startPoint x: 899, startPoint y: 227, endPoint x: 577, endPoint y: 246, distance: 322.4
click at [579, 247] on div "SL * Đơn vị tính * Tên hàng * Định lượng Giá trị hàng Loại phụ phí Ghi chú Cước…" at bounding box center [568, 224] width 1045 height 85
drag, startPoint x: 1003, startPoint y: 345, endPoint x: 995, endPoint y: 356, distance: 13.5
click at [1000, 351] on input "Hình thức thanh toán" at bounding box center [1000, 344] width 150 height 18
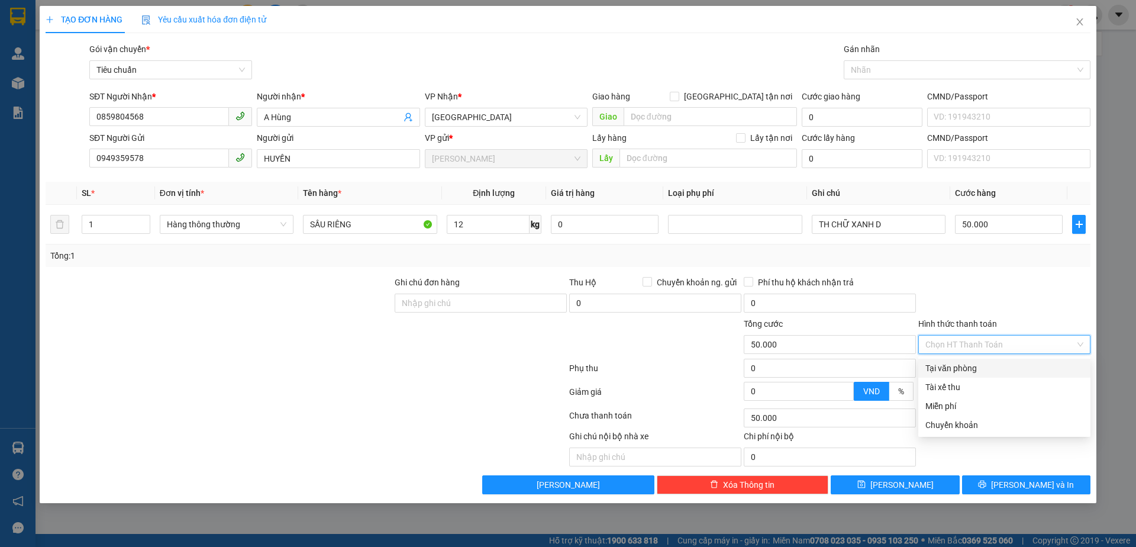
drag, startPoint x: 986, startPoint y: 367, endPoint x: 996, endPoint y: 430, distance: 63.6
click at [982, 367] on div "Tại văn phòng" at bounding box center [1004, 367] width 158 height 13
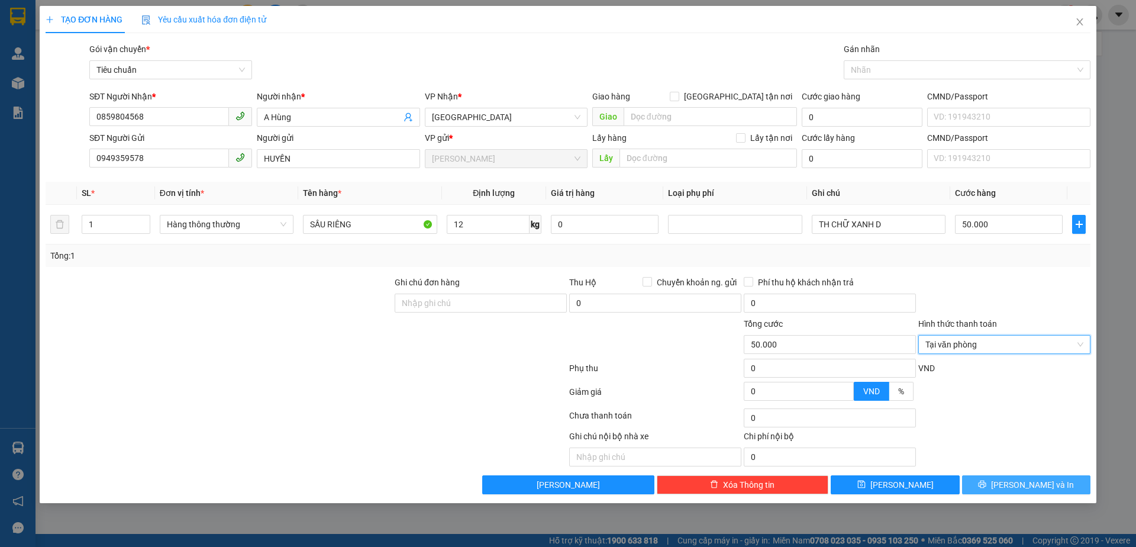
click at [1014, 484] on button "[PERSON_NAME] và In" at bounding box center [1026, 484] width 128 height 19
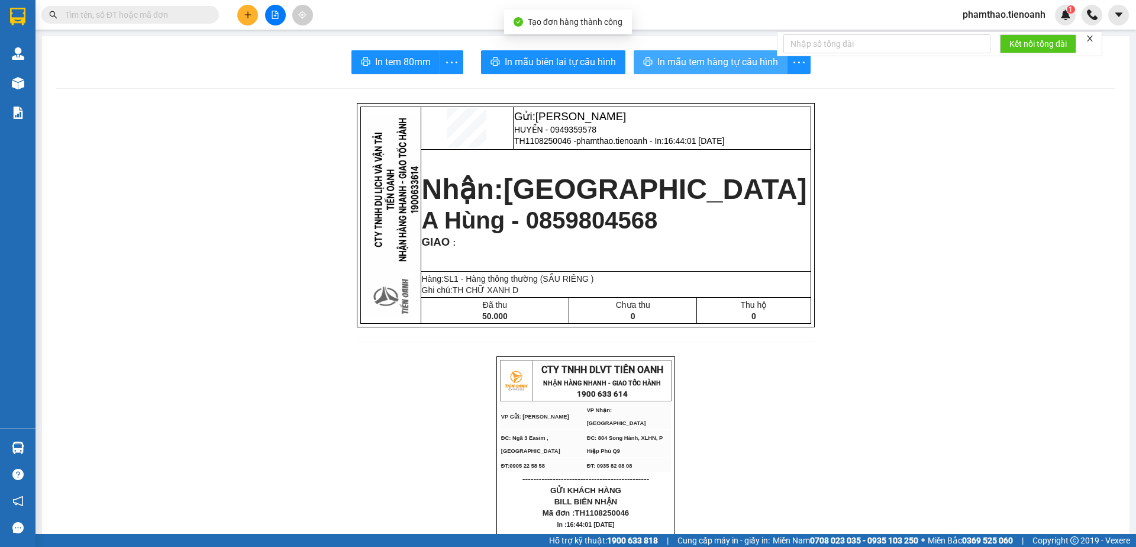
drag, startPoint x: 718, startPoint y: 65, endPoint x: 736, endPoint y: 66, distance: 18.3
click at [718, 65] on span "In mẫu tem hàng tự cấu hình" at bounding box center [717, 61] width 121 height 15
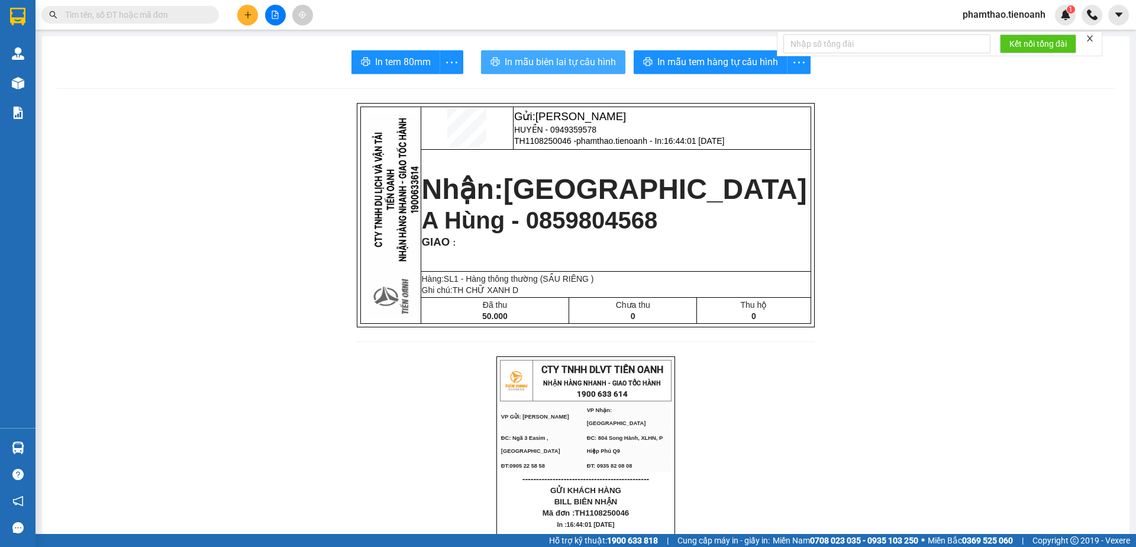
drag, startPoint x: 574, startPoint y: 62, endPoint x: 852, endPoint y: 364, distance: 410.3
click at [574, 62] on span "In mẫu biên lai tự cấu hình" at bounding box center [560, 61] width 111 height 15
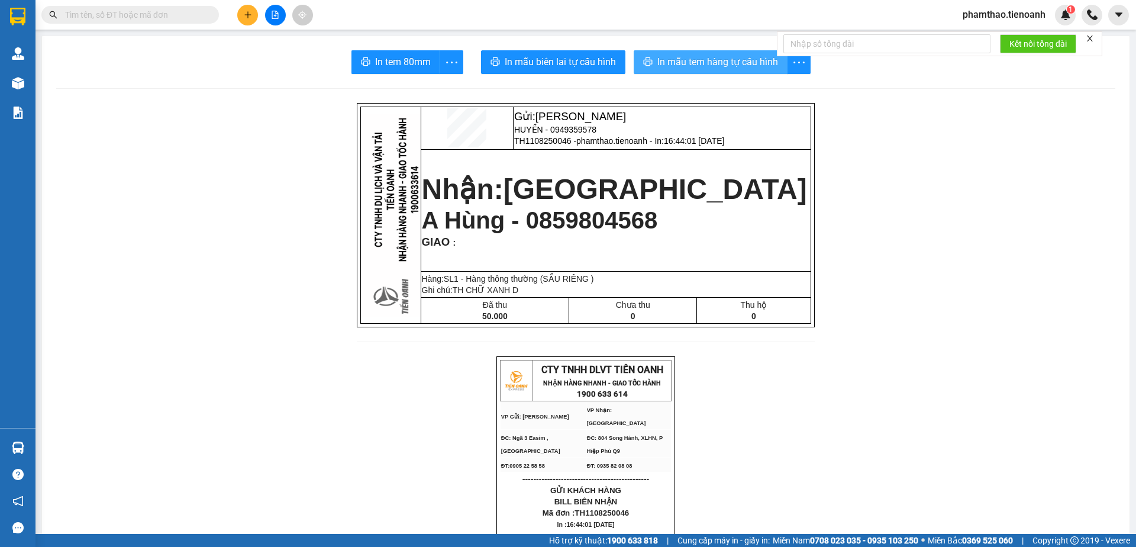
drag, startPoint x: 708, startPoint y: 56, endPoint x: 851, endPoint y: 23, distance: 147.0
click at [712, 56] on span "In mẫu tem hàng tự cấu hình" at bounding box center [717, 61] width 121 height 15
click at [241, 18] on button at bounding box center [247, 15] width 21 height 21
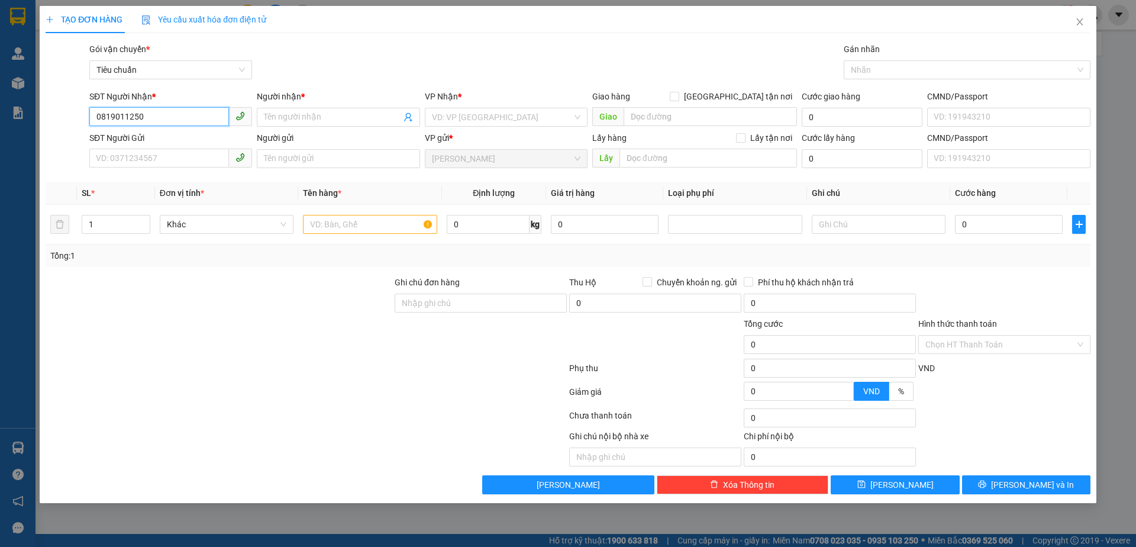
click at [182, 120] on input "0819011250" at bounding box center [159, 116] width 140 height 19
drag, startPoint x: 182, startPoint y: 120, endPoint x: 57, endPoint y: 118, distance: 125.4
click at [57, 118] on div "SĐT Người Nhận * 0819011250 0819011250 Người nhận * Tên người nhận VP Nhận * VD…" at bounding box center [567, 110] width 1047 height 41
click at [163, 161] on input "SĐT Người Gửi" at bounding box center [159, 157] width 140 height 19
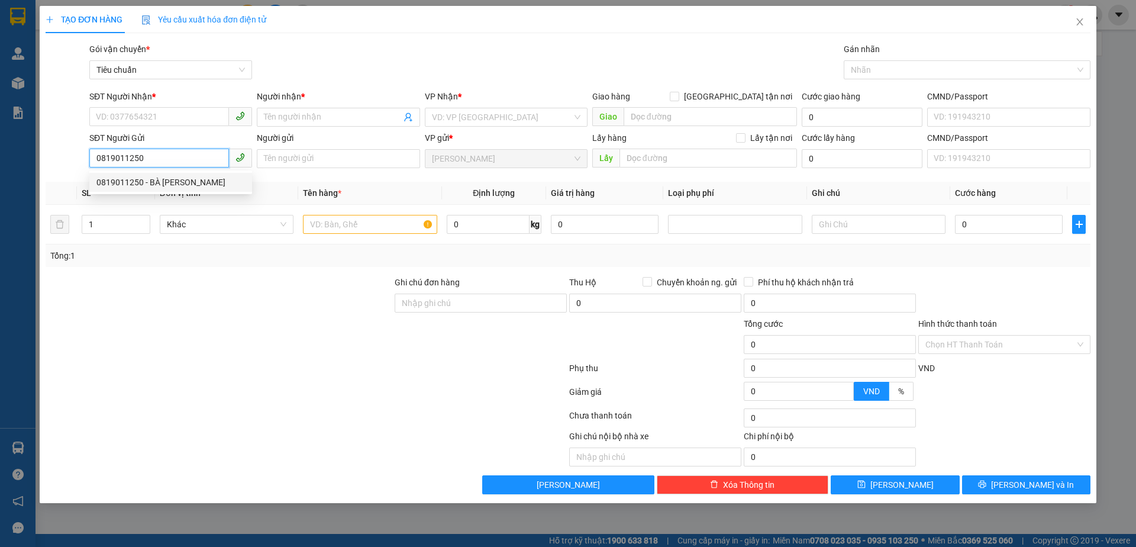
click at [162, 182] on div "0819011250 - BÀ ÁNH" at bounding box center [170, 182] width 148 height 13
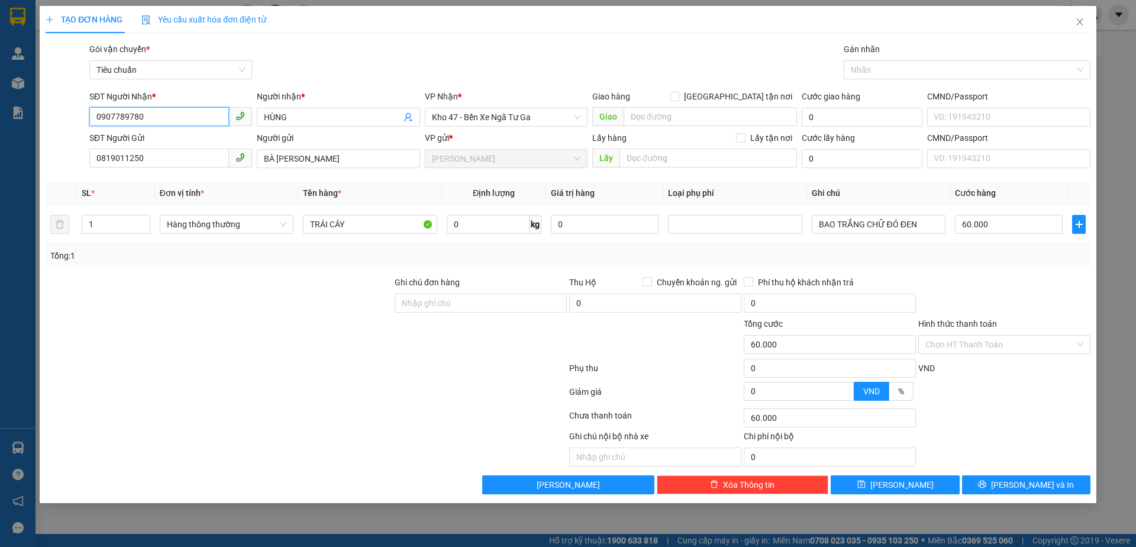
drag, startPoint x: 184, startPoint y: 109, endPoint x: 7, endPoint y: 130, distance: 178.2
click at [7, 130] on div "TẠO ĐƠN HÀNG Yêu cầu xuất hóa đơn điện tử Transit Pickup Surcharge Ids Transit …" at bounding box center [568, 273] width 1136 height 547
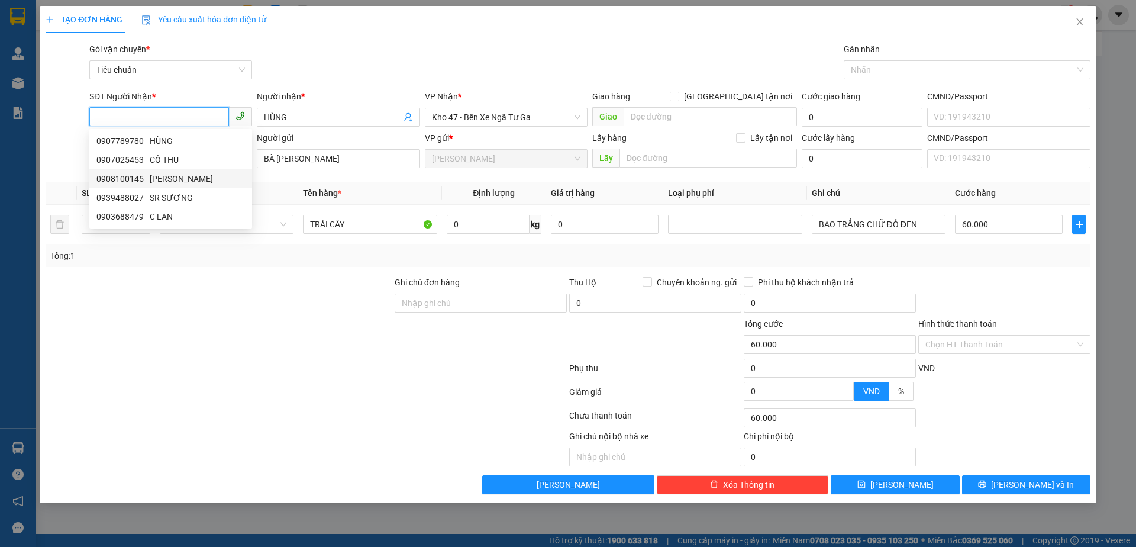
drag, startPoint x: 167, startPoint y: 173, endPoint x: 216, endPoint y: 169, distance: 48.7
click at [169, 173] on div "0908100145 - C NGỌC" at bounding box center [170, 178] width 148 height 13
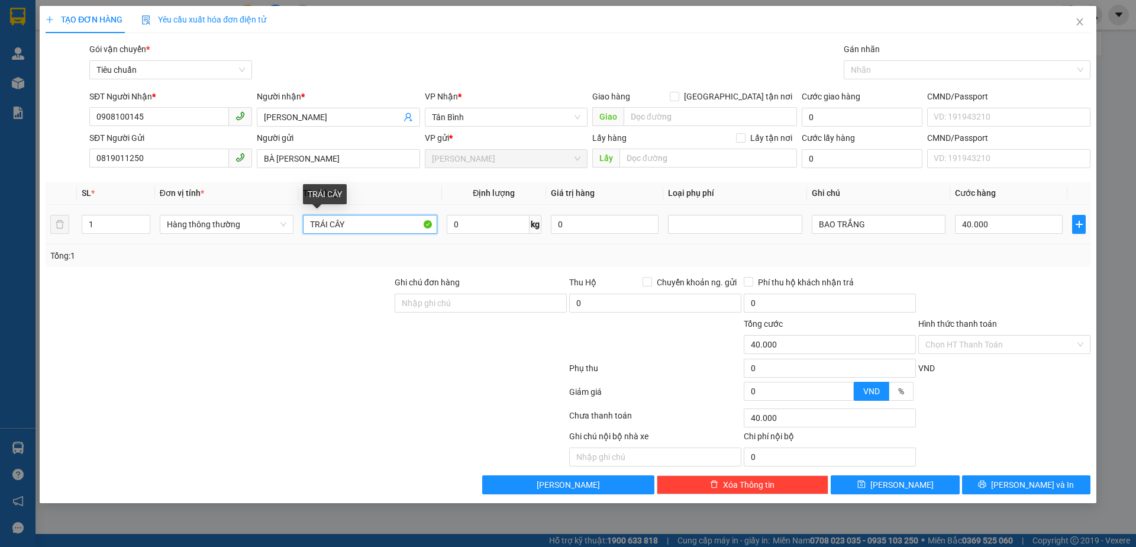
click at [370, 231] on input "TRÁI CÂY" at bounding box center [370, 224] width 134 height 19
click at [473, 226] on input "0" at bounding box center [488, 224] width 83 height 19
click at [430, 372] on div at bounding box center [306, 371] width 524 height 24
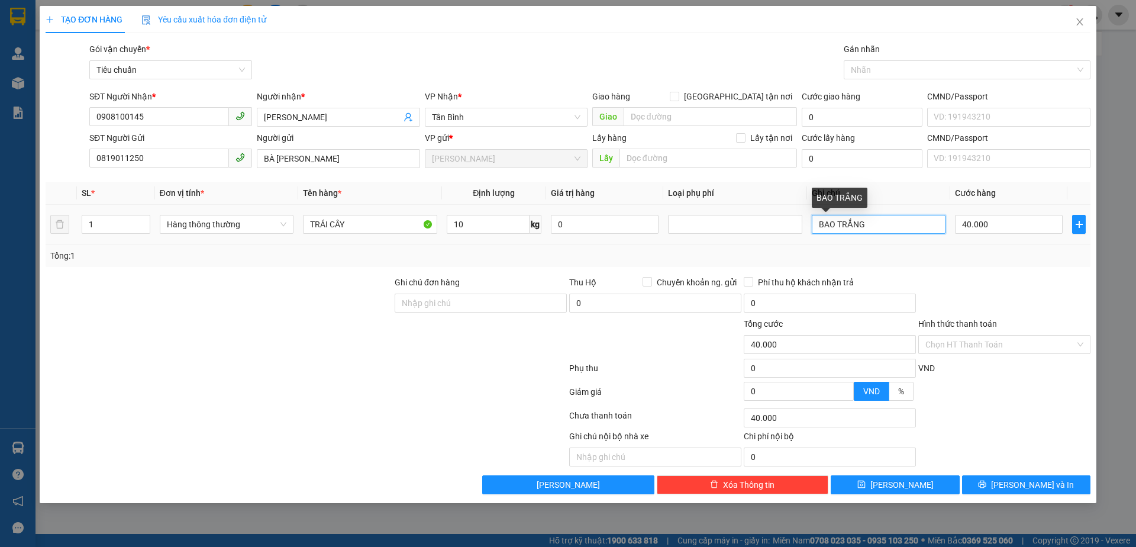
click at [880, 216] on input "BAO TRẮNG" at bounding box center [879, 224] width 134 height 19
drag, startPoint x: 880, startPoint y: 220, endPoint x: 813, endPoint y: 223, distance: 67.5
click at [813, 223] on input "BAO TRẮNG" at bounding box center [879, 224] width 134 height 19
click at [1007, 277] on div at bounding box center [1004, 296] width 175 height 41
drag, startPoint x: 1014, startPoint y: 488, endPoint x: 979, endPoint y: 413, distance: 83.1
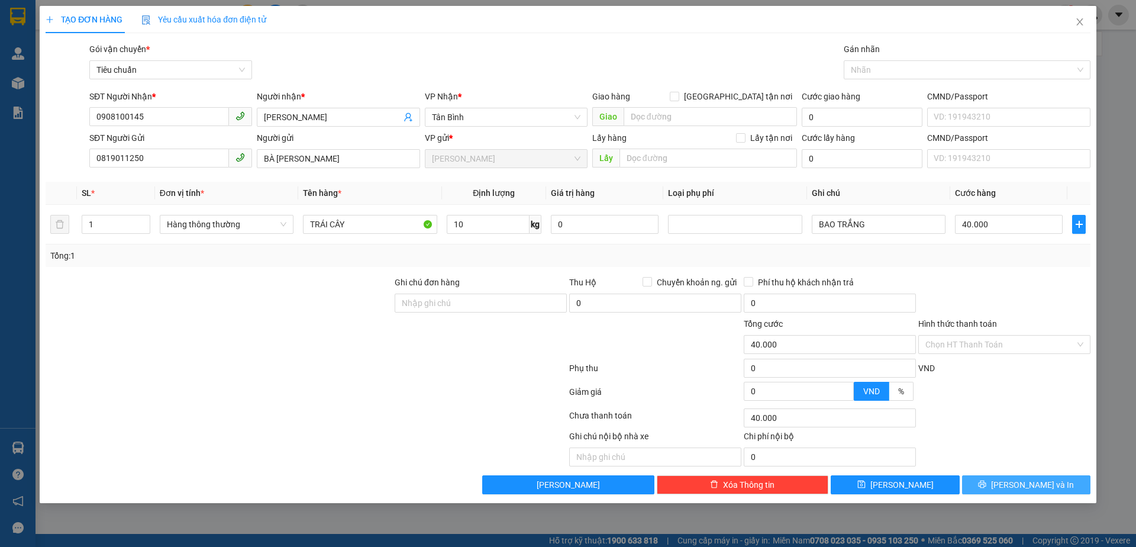
click at [1010, 486] on button "[PERSON_NAME] và In" at bounding box center [1026, 484] width 128 height 19
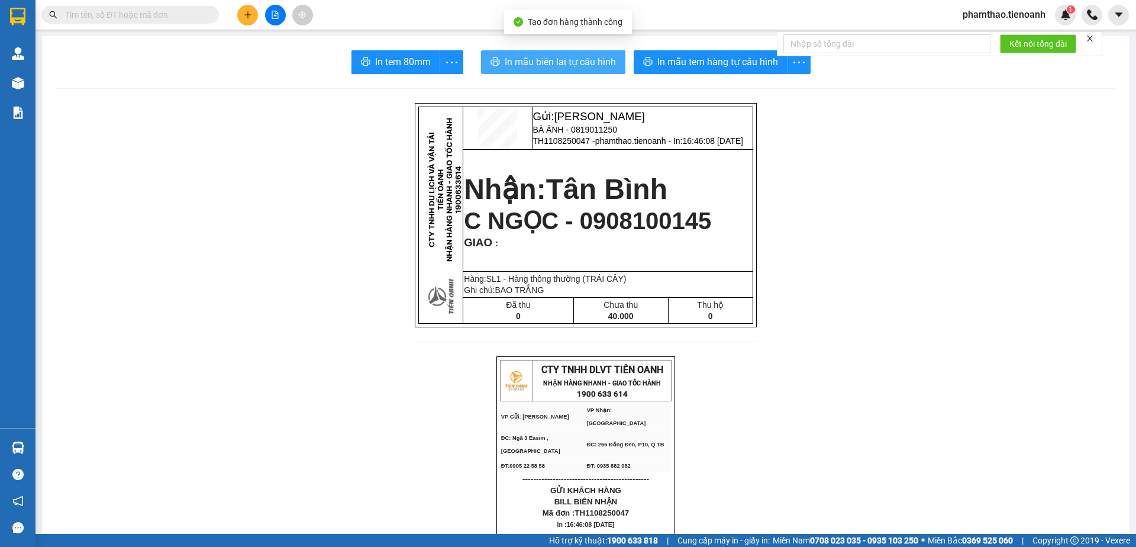
click at [511, 68] on span "In mẫu biên lai tự cấu hình" at bounding box center [560, 61] width 111 height 15
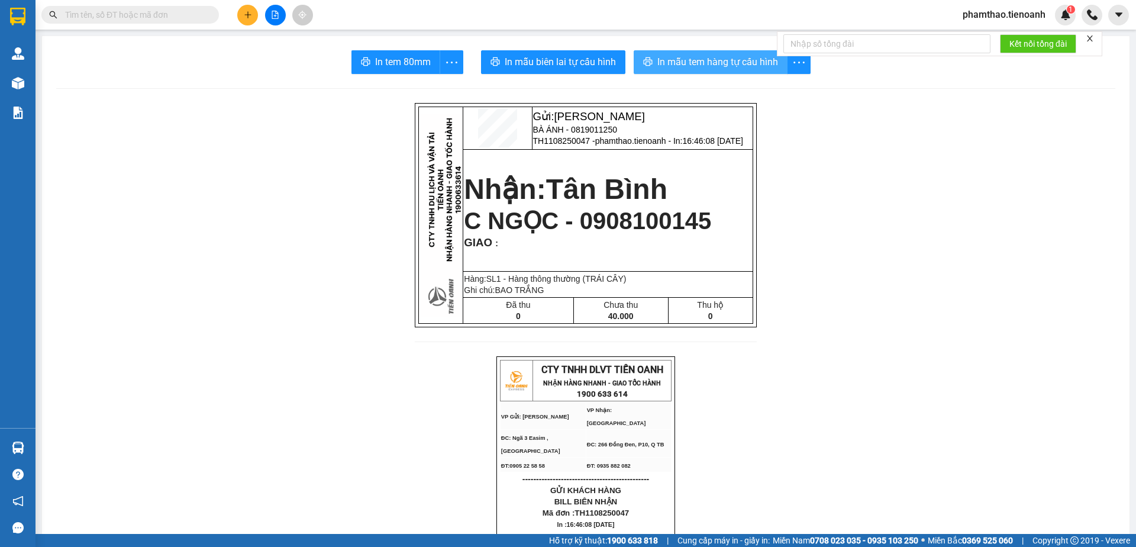
click at [700, 66] on span "In mẫu tem hàng tự cấu hình" at bounding box center [717, 61] width 121 height 15
click at [244, 14] on icon "plus" at bounding box center [248, 15] width 8 height 8
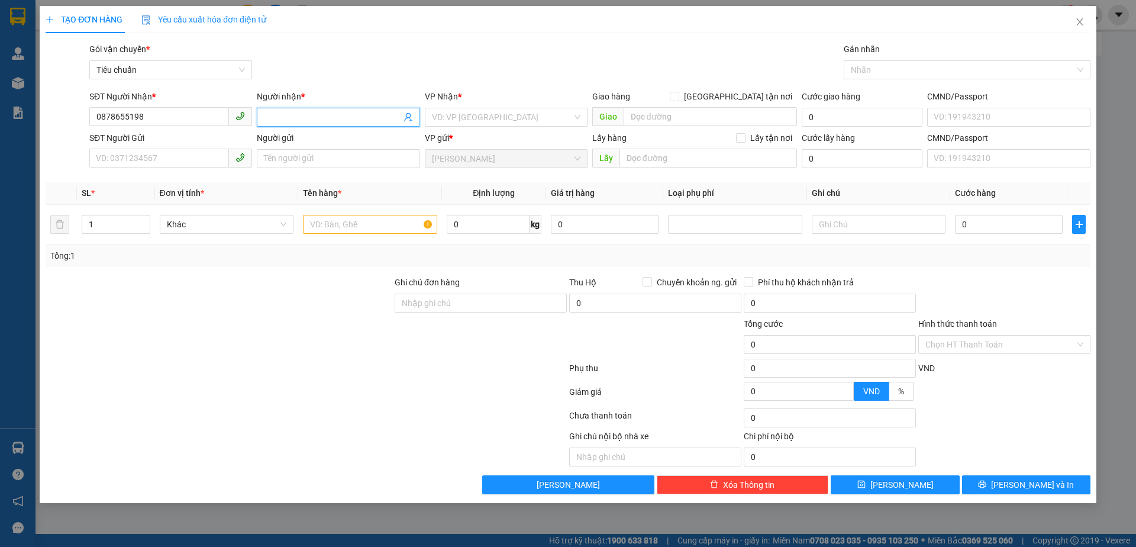
click at [283, 120] on input "Người nhận *" at bounding box center [332, 117] width 137 height 13
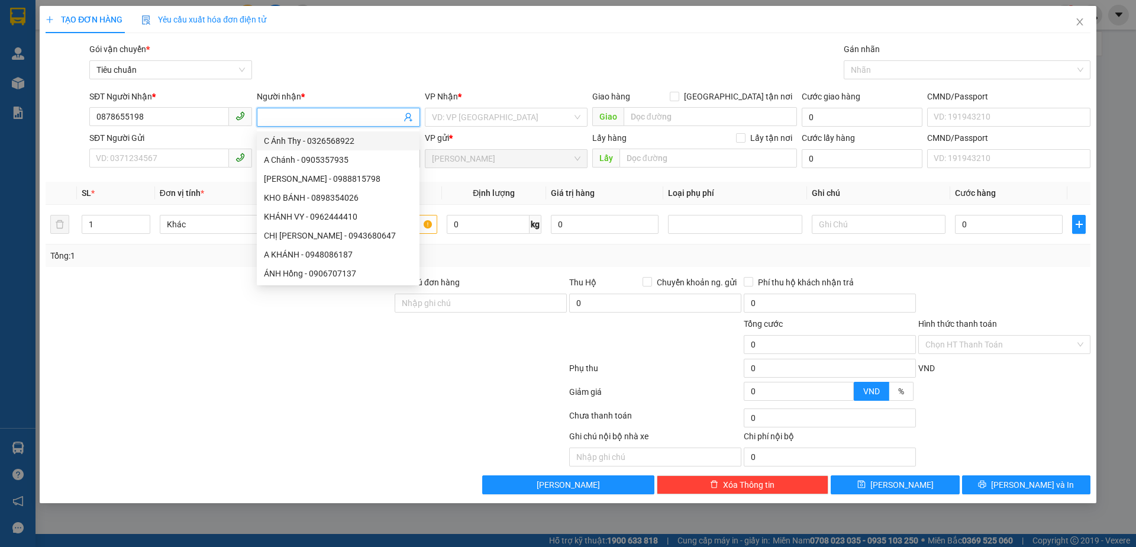
click at [275, 121] on input "Người nhận *" at bounding box center [332, 117] width 137 height 13
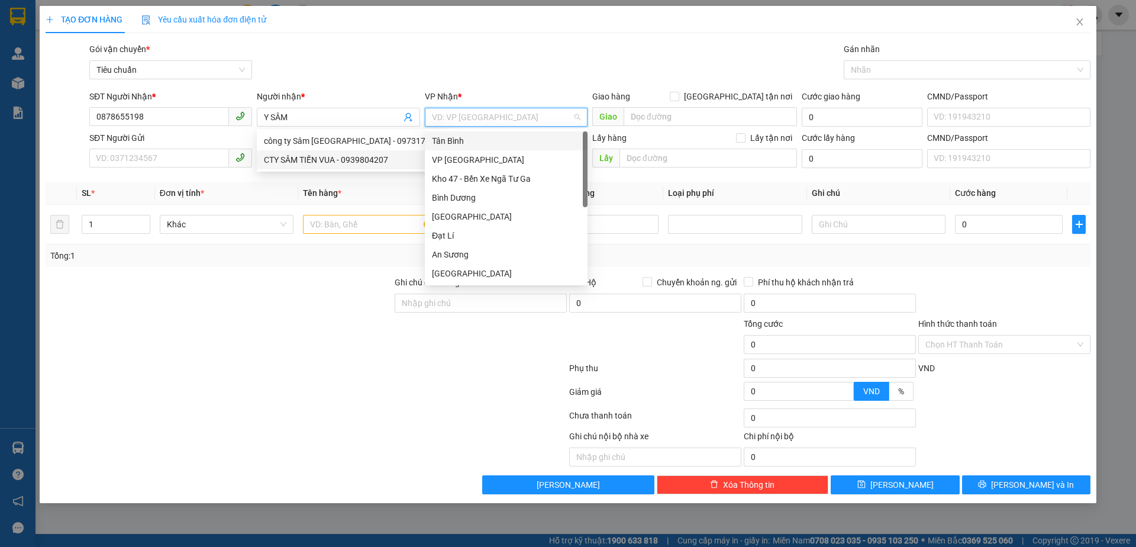
click at [515, 111] on input "search" at bounding box center [502, 117] width 140 height 18
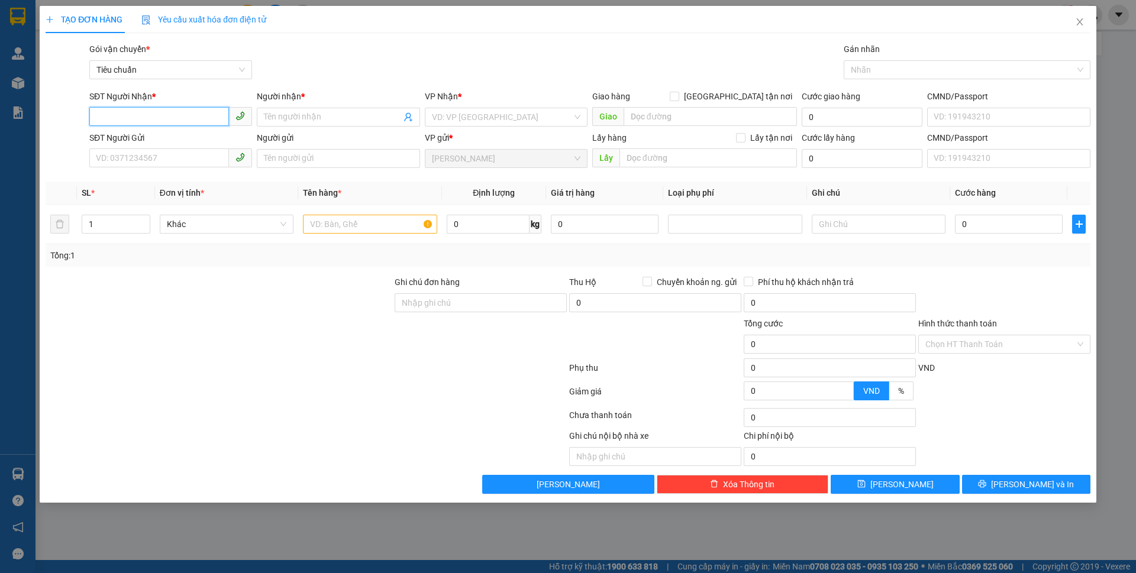
click at [176, 117] on input "SĐT Người Nhận *" at bounding box center [159, 116] width 140 height 19
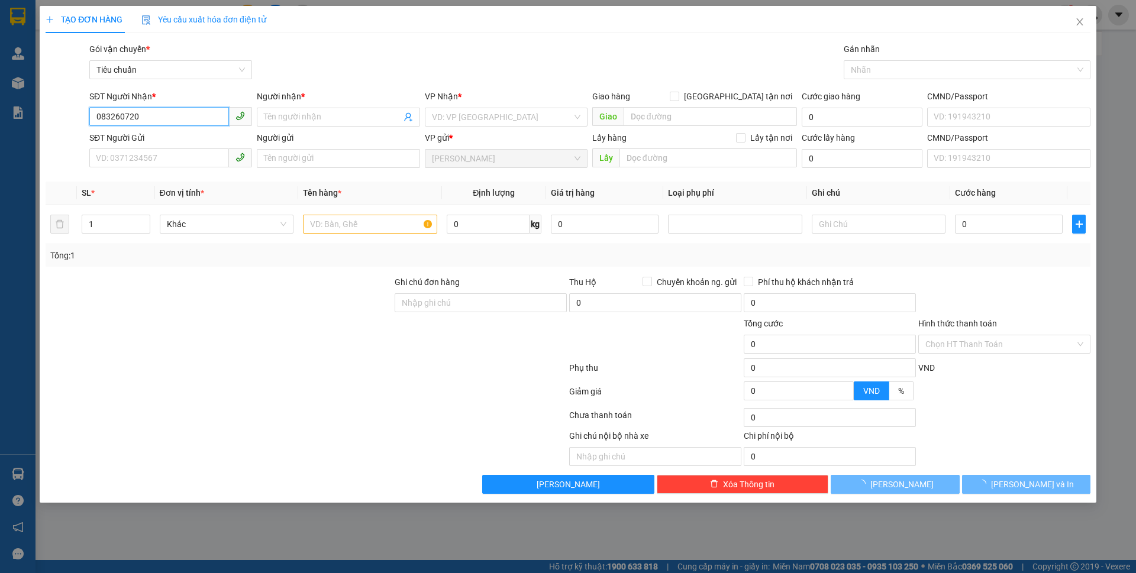
type input "0832607200"
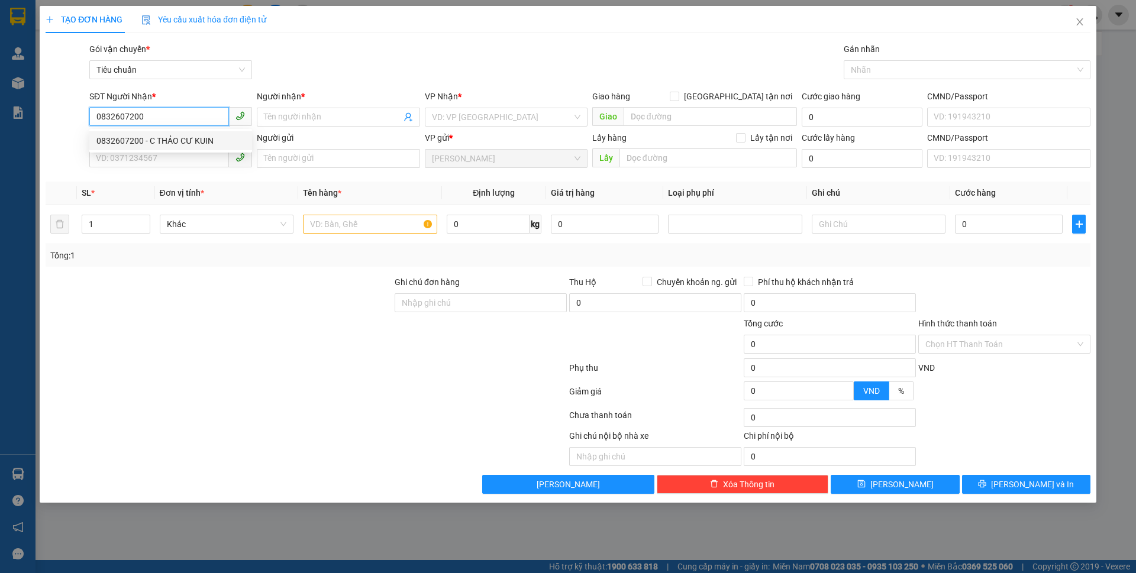
drag, startPoint x: 177, startPoint y: 137, endPoint x: 153, endPoint y: 225, distance: 91.4
click at [179, 138] on div "0832607200 - C THẢO CƯ KUIN" at bounding box center [170, 140] width 148 height 13
type input "C THẢO CƯ KUIN"
type input "30.000"
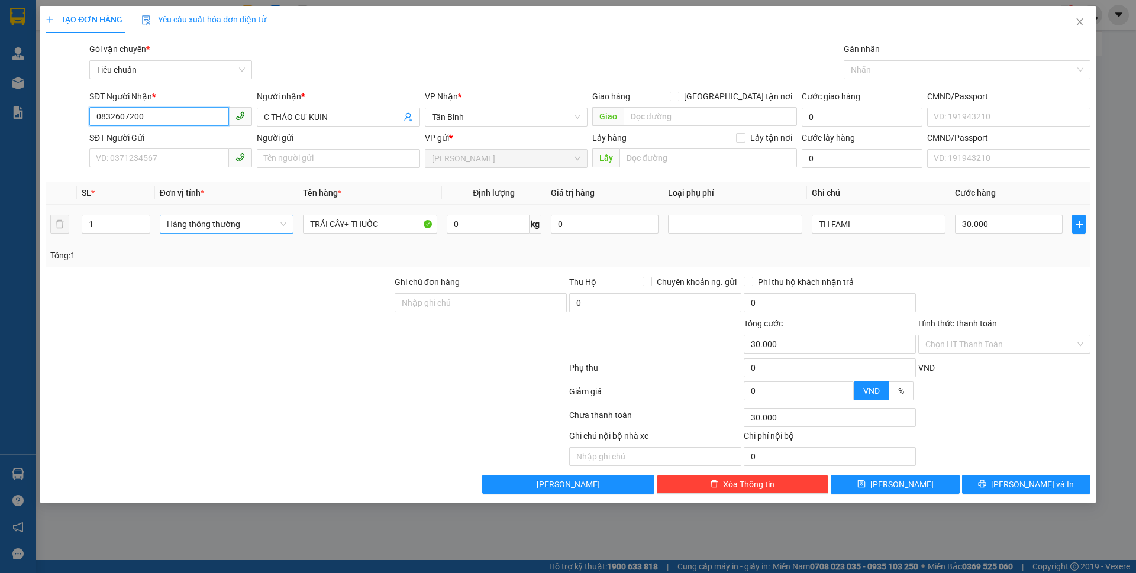
click at [226, 218] on span "Hàng thông thường" at bounding box center [227, 224] width 120 height 18
type input "0832607200"
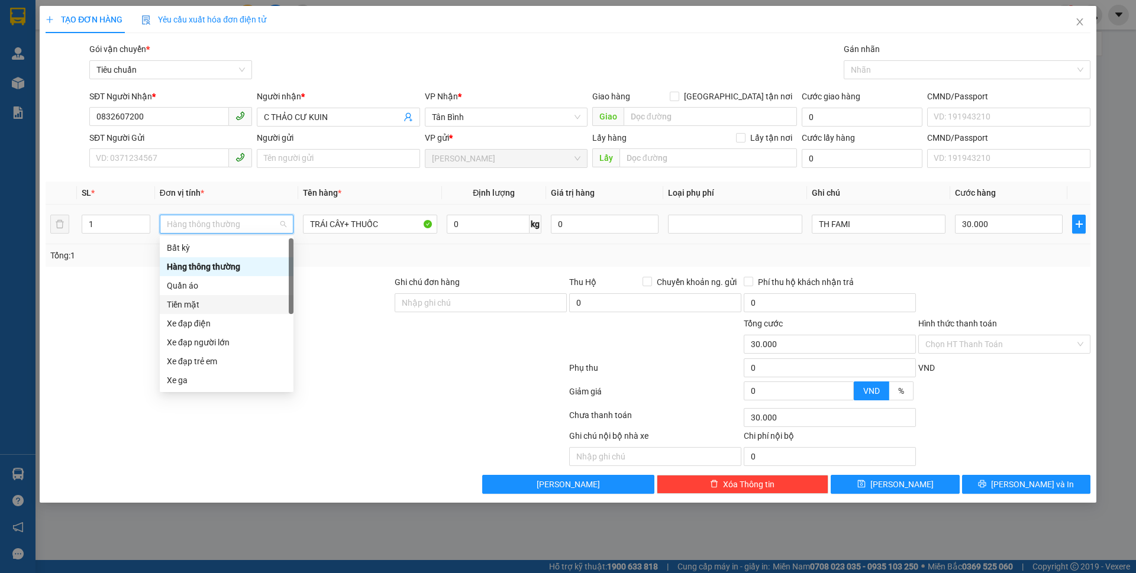
drag, startPoint x: 204, startPoint y: 311, endPoint x: 396, endPoint y: 263, distance: 197.6
click at [204, 311] on div "Tiền mặt" at bounding box center [227, 304] width 120 height 13
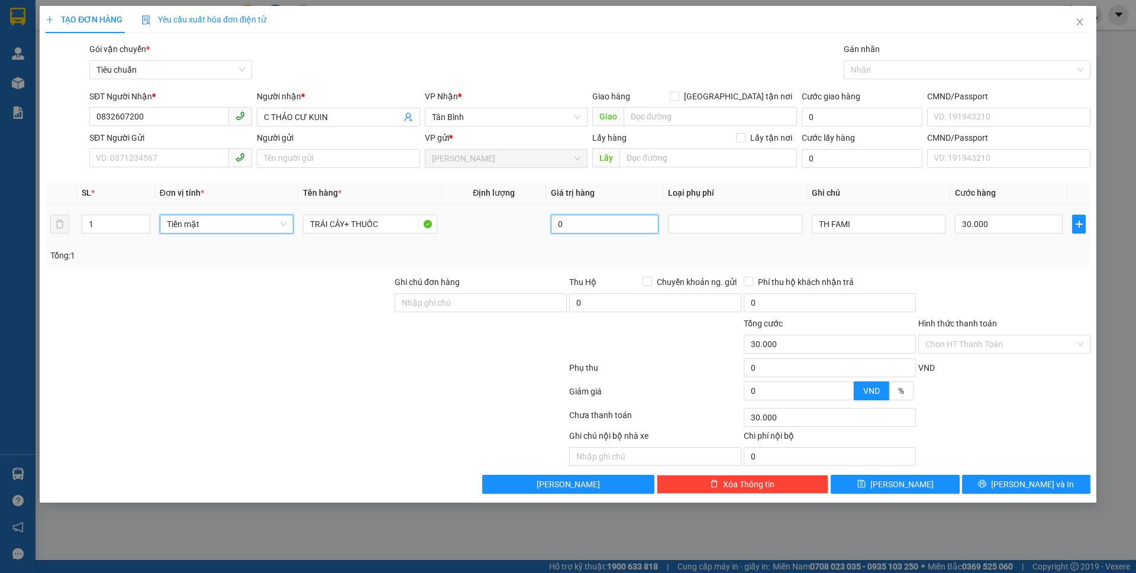
click at [604, 221] on input "0" at bounding box center [605, 224] width 108 height 19
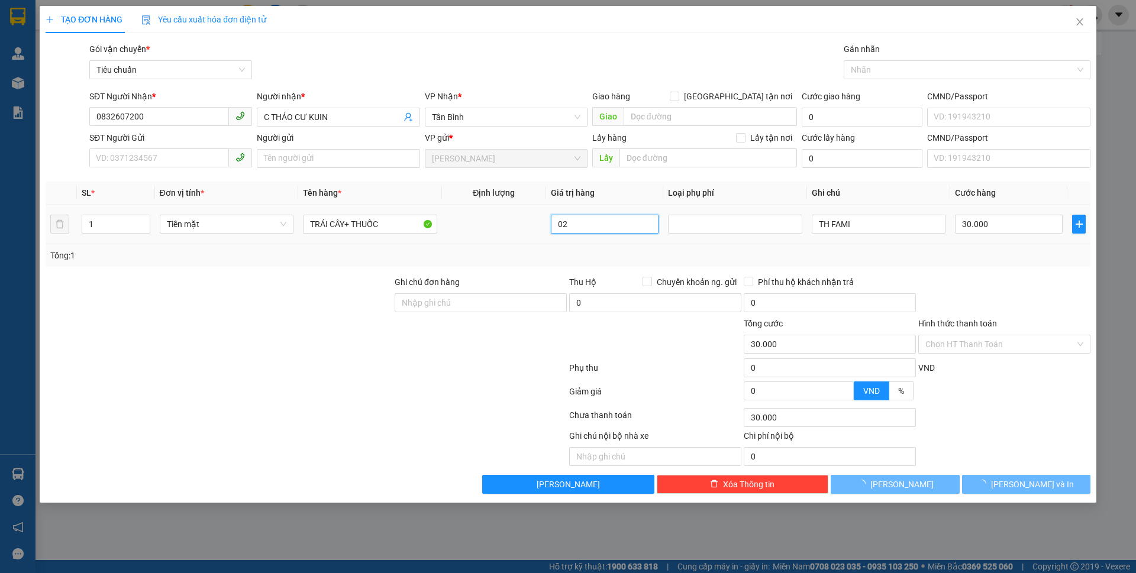
type input "023"
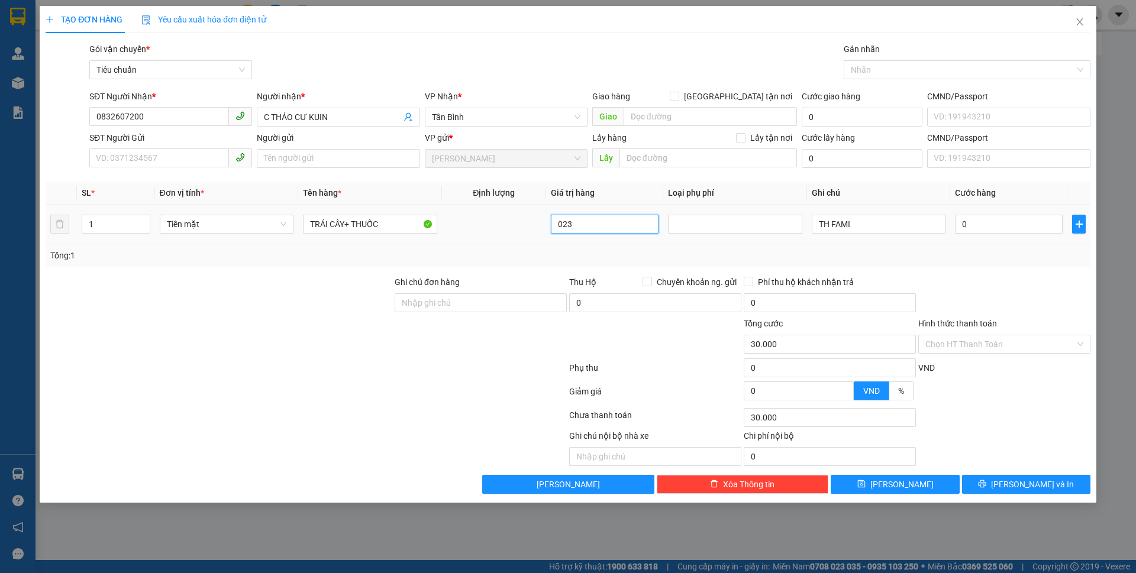
type input "0"
type input "0.239"
type input "0"
type input "239.000"
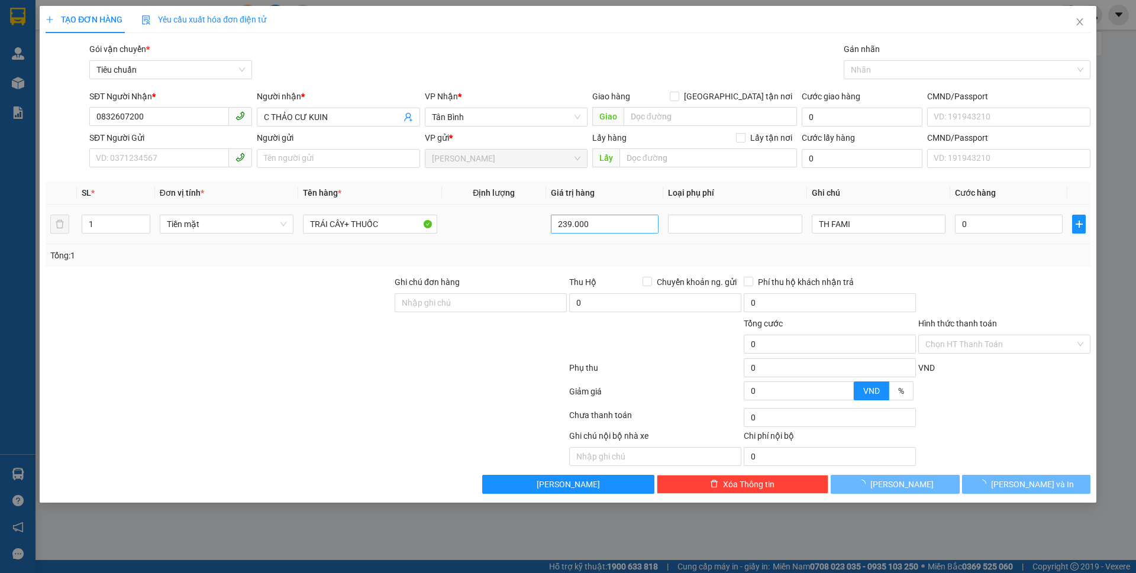
drag, startPoint x: 469, startPoint y: 365, endPoint x: 568, endPoint y: 217, distance: 178.7
click at [469, 364] on div at bounding box center [306, 371] width 524 height 24
type input "10.000"
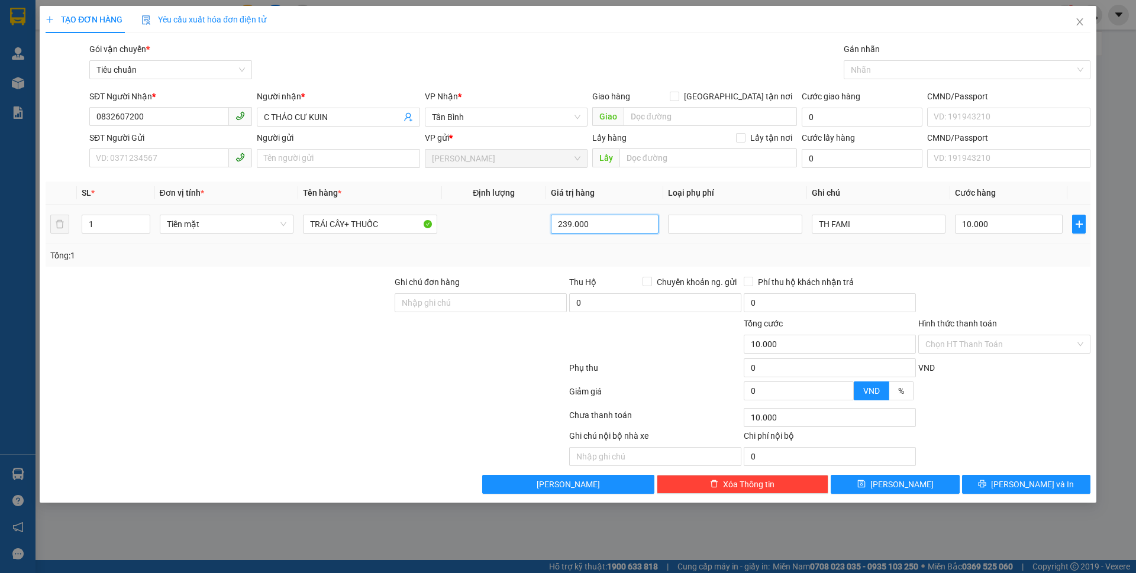
click at [568, 217] on input "239.000" at bounding box center [605, 224] width 108 height 19
type input "2.329.000"
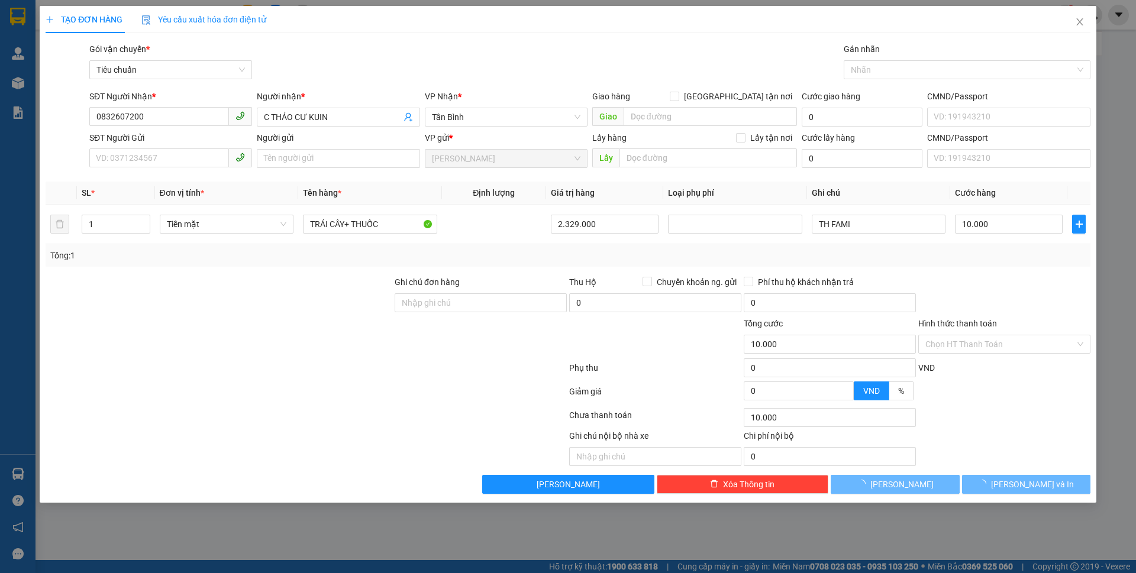
click at [394, 392] on div at bounding box center [306, 394] width 524 height 24
type input "20.000"
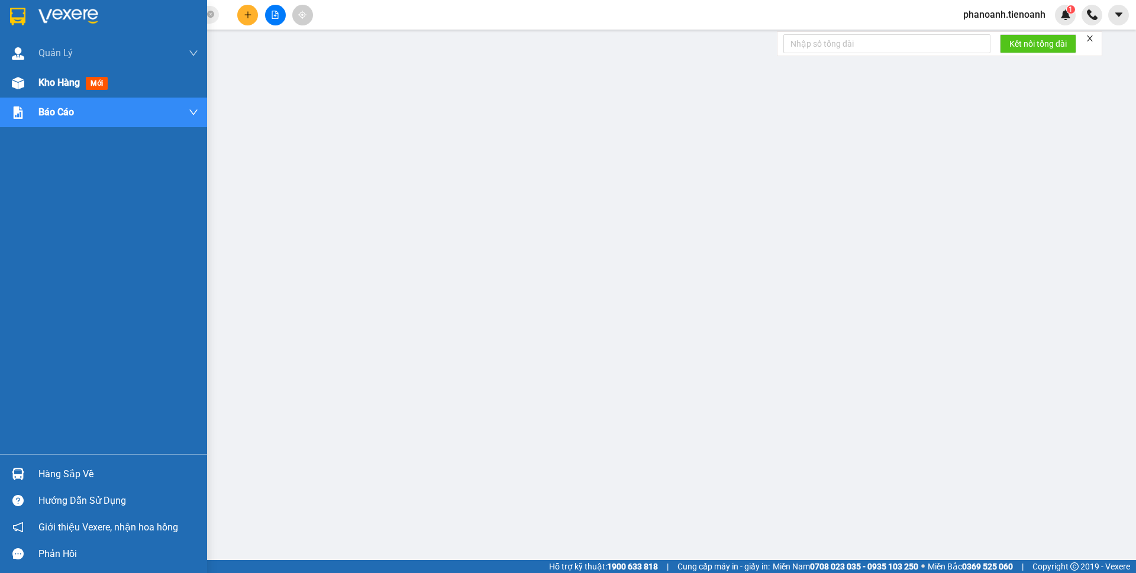
click at [54, 82] on span "Kho hàng" at bounding box center [58, 82] width 41 height 11
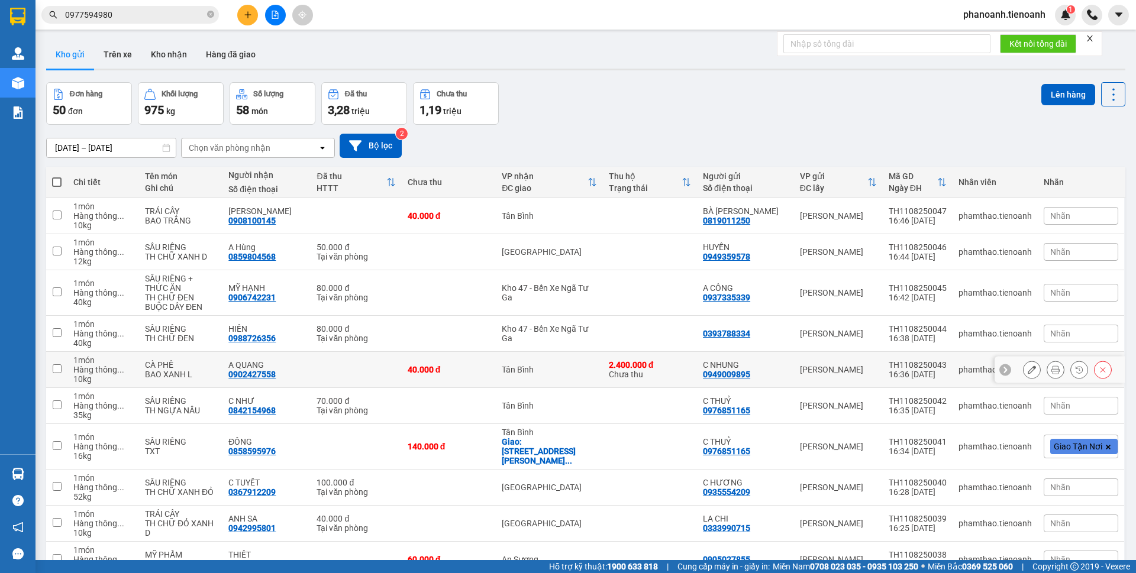
scroll to position [57, 0]
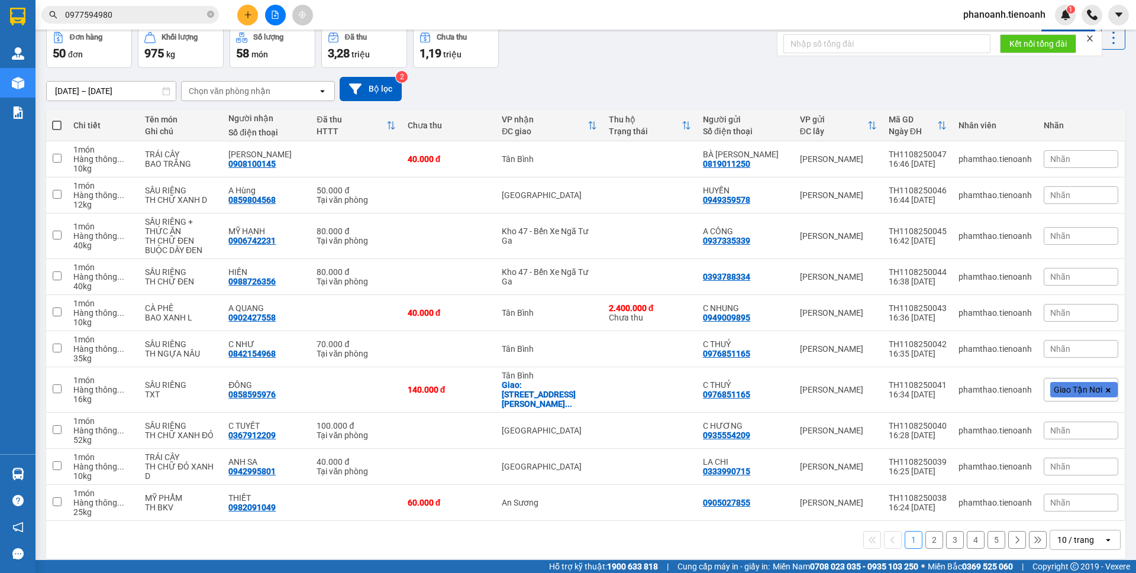
click at [157, 20] on input "0977594980" at bounding box center [135, 14] width 140 height 13
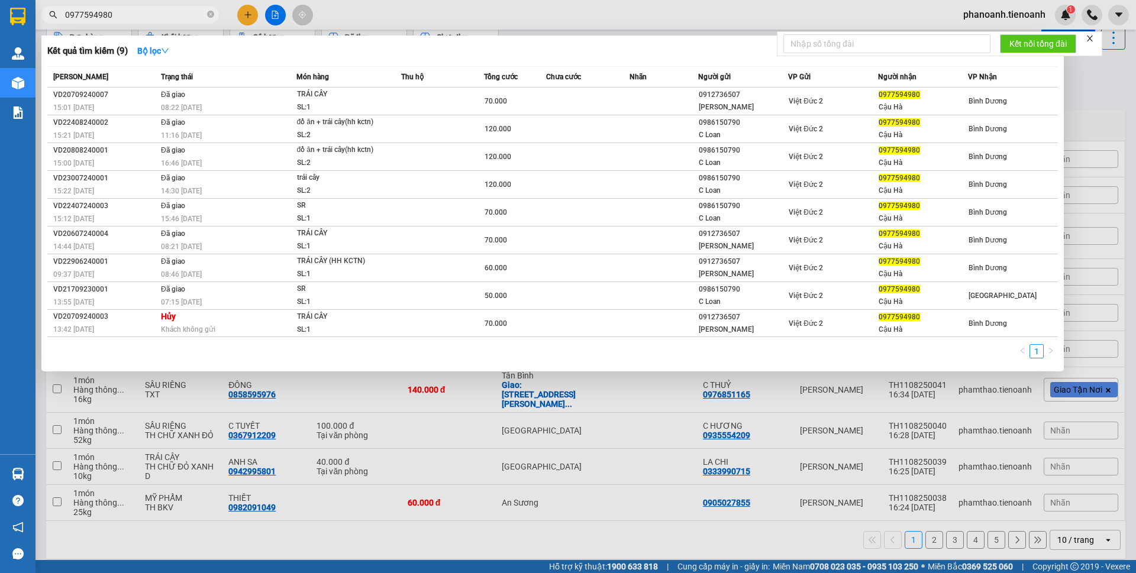
drag, startPoint x: 156, startPoint y: 18, endPoint x: 38, endPoint y: 21, distance: 118.4
click at [49, 25] on div "Kết quả tìm kiếm ( 9 ) Bộ lọc Mã ĐH Trạng thái Món hàng Thu hộ Tổng cước Chưa c…" at bounding box center [115, 15] width 231 height 21
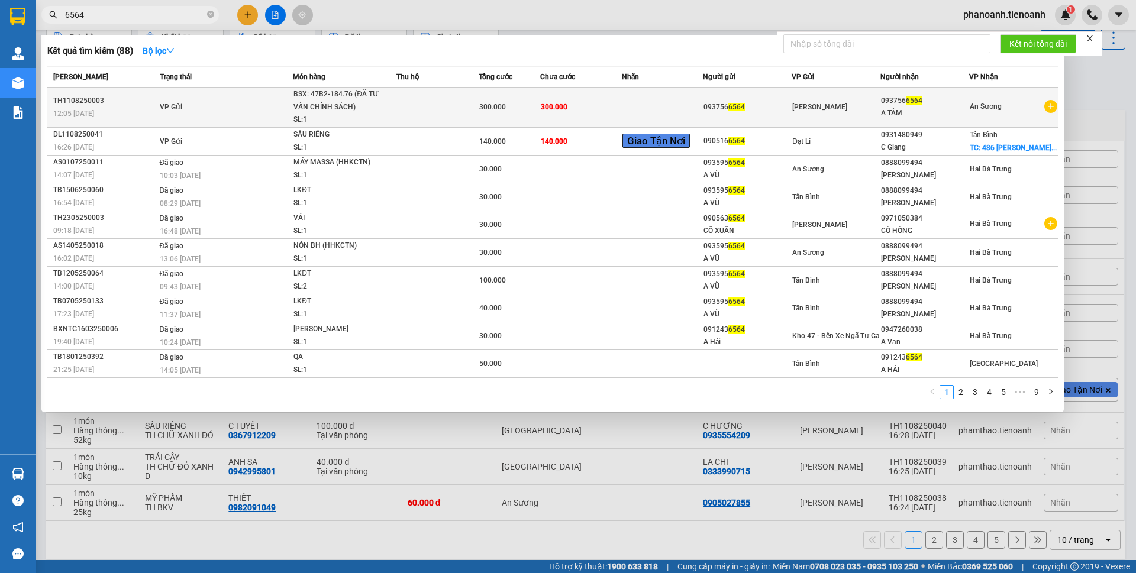
type input "6564"
click at [611, 96] on td "300.000" at bounding box center [581, 108] width 82 height 40
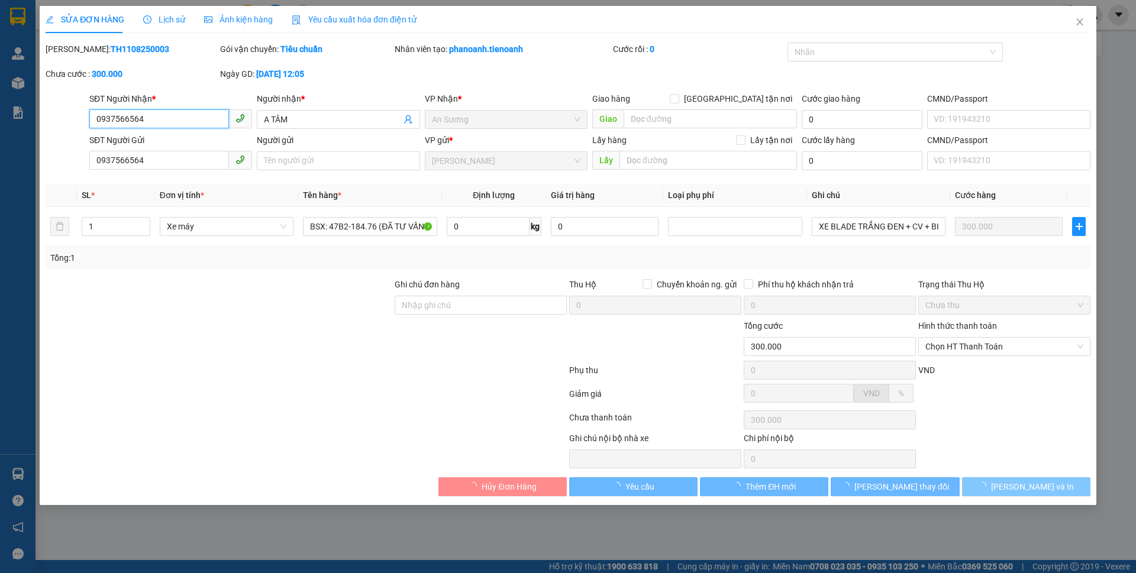
type input "0937566564"
type input "A TÂM"
type input "0937566564"
type input "300.000"
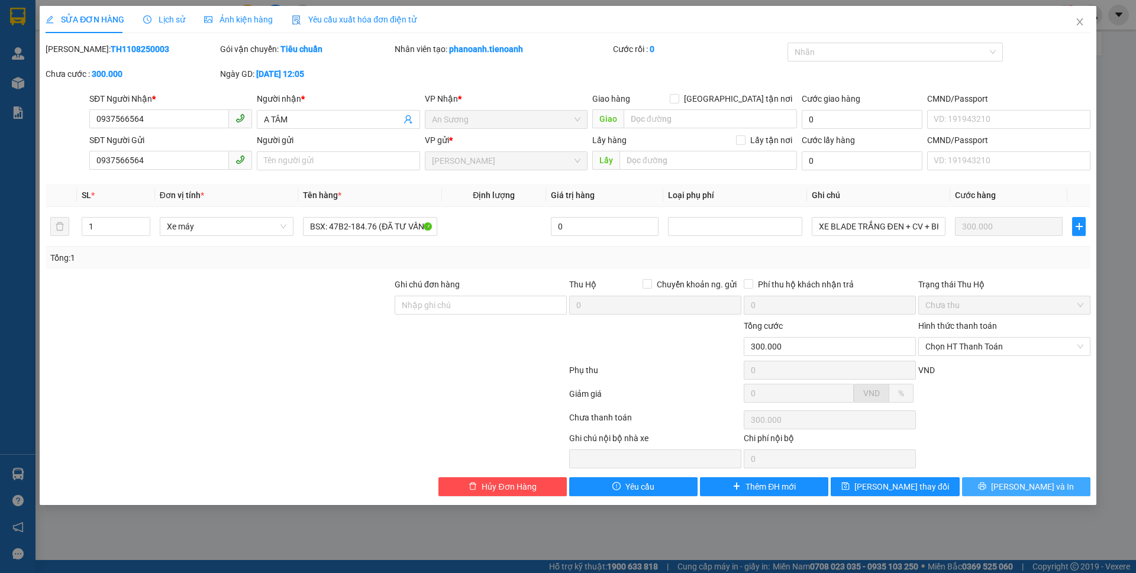
click at [1022, 484] on span "[PERSON_NAME] và In" at bounding box center [1032, 486] width 83 height 13
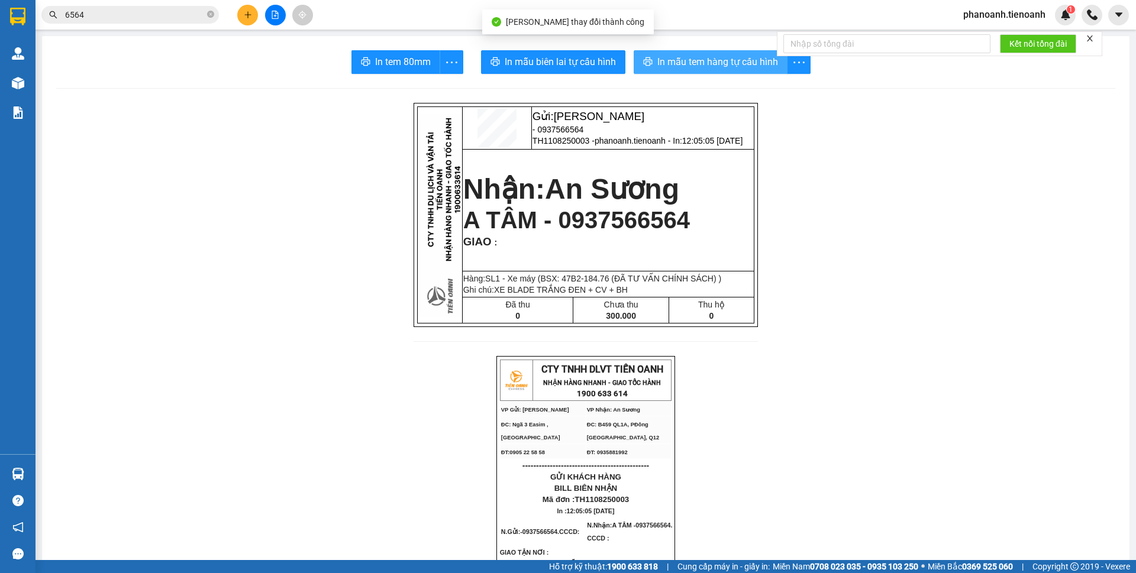
click at [716, 57] on span "In mẫu tem hàng tự cấu hình" at bounding box center [717, 61] width 121 height 15
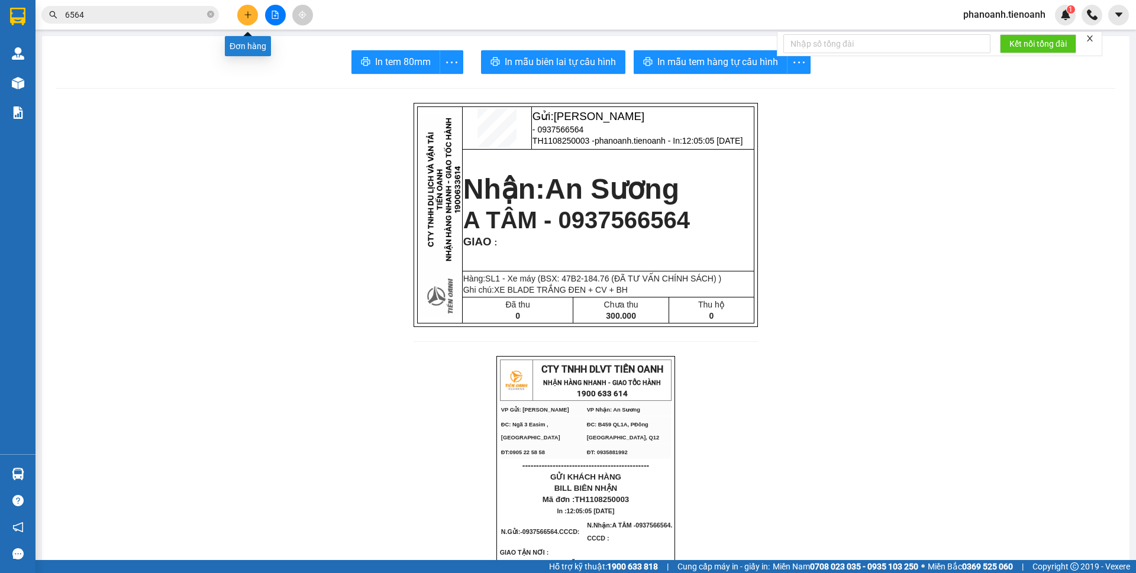
click at [241, 19] on button at bounding box center [247, 15] width 21 height 21
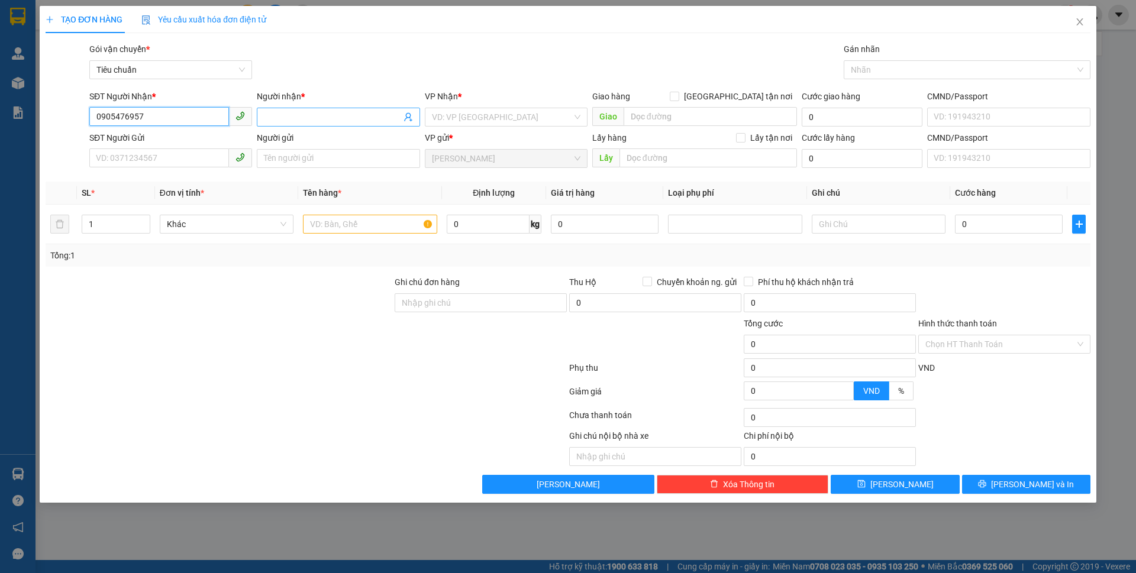
type input "0905476957"
click at [278, 117] on input "Người nhận *" at bounding box center [332, 117] width 137 height 13
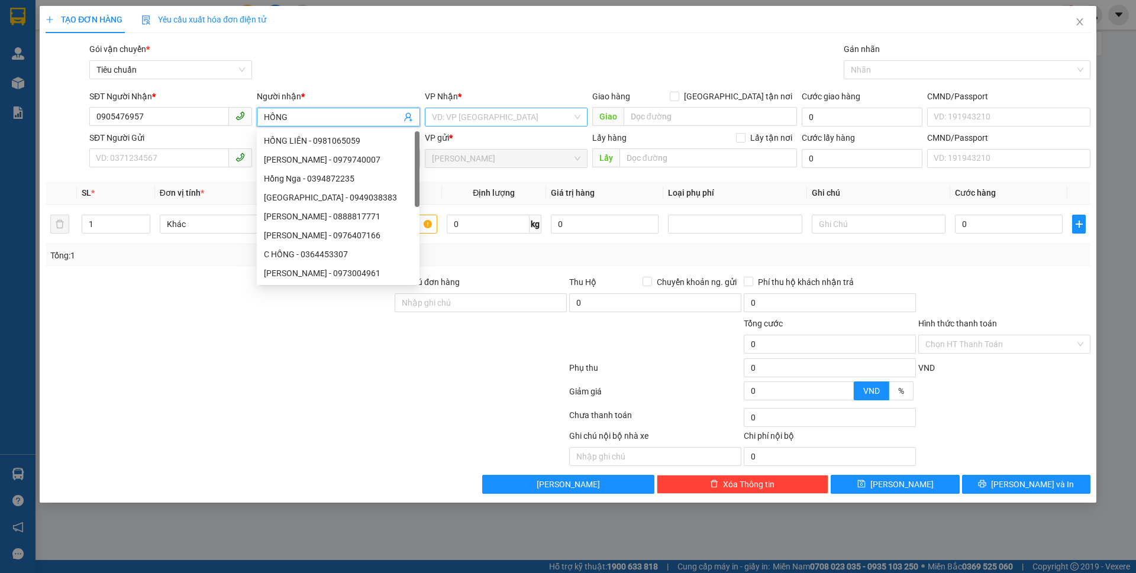
type input "HỒNG"
click at [436, 118] on input "search" at bounding box center [502, 117] width 140 height 18
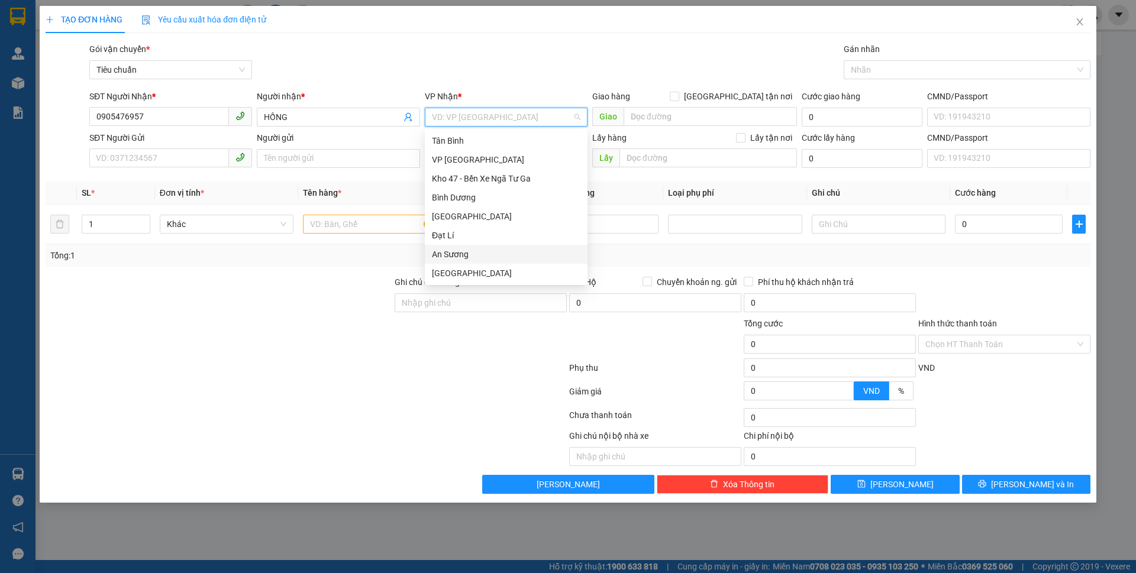
click at [450, 251] on div "An Sương" at bounding box center [506, 254] width 148 height 13
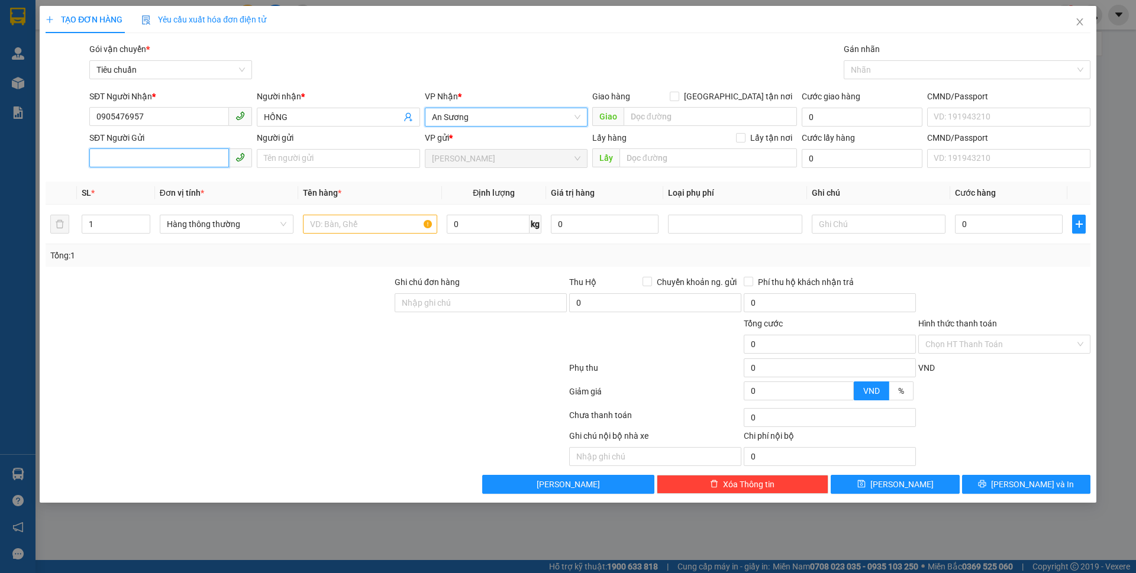
click at [180, 160] on input "SĐT Người Gửi" at bounding box center [159, 157] width 140 height 19
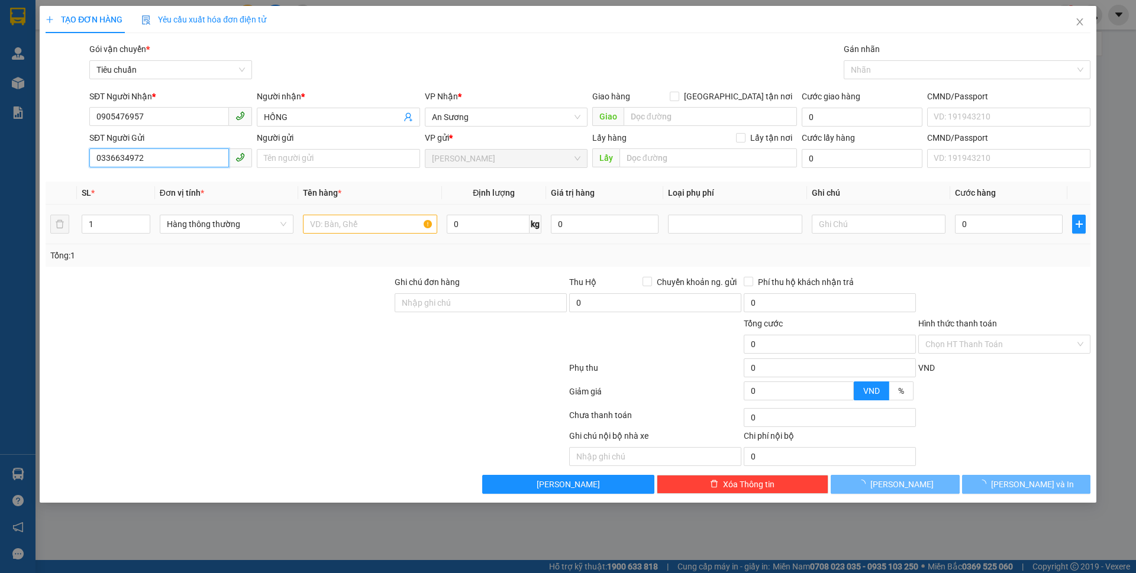
type input "0336634972"
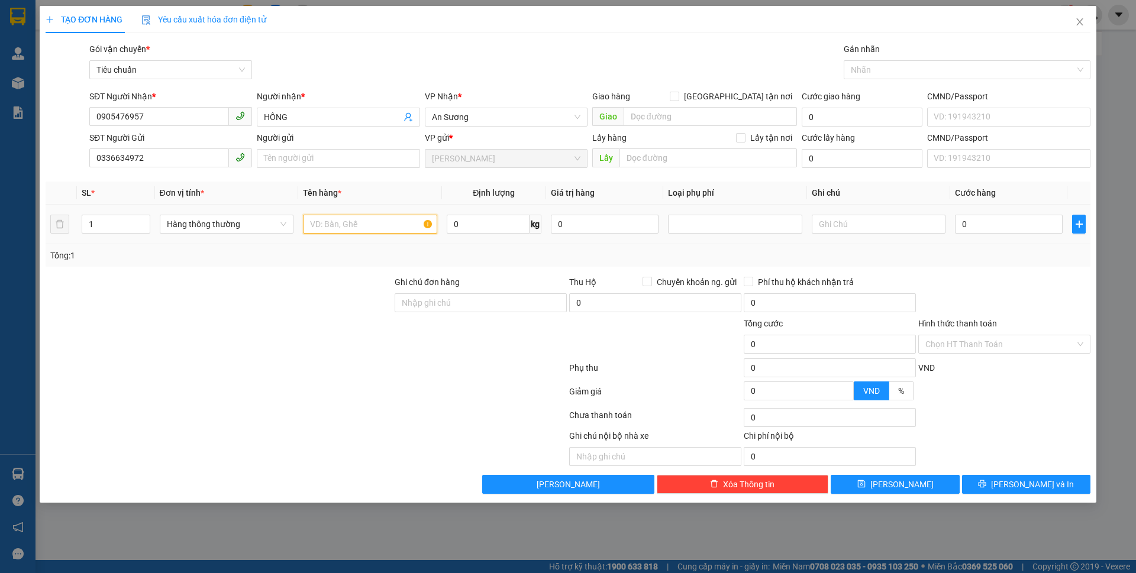
click at [384, 232] on input "text" at bounding box center [370, 224] width 134 height 19
type input "SẦU RIÊNG"
click at [483, 229] on input "0" at bounding box center [488, 224] width 83 height 19
type input "53"
drag, startPoint x: 874, startPoint y: 264, endPoint x: 871, endPoint y: 275, distance: 11.1
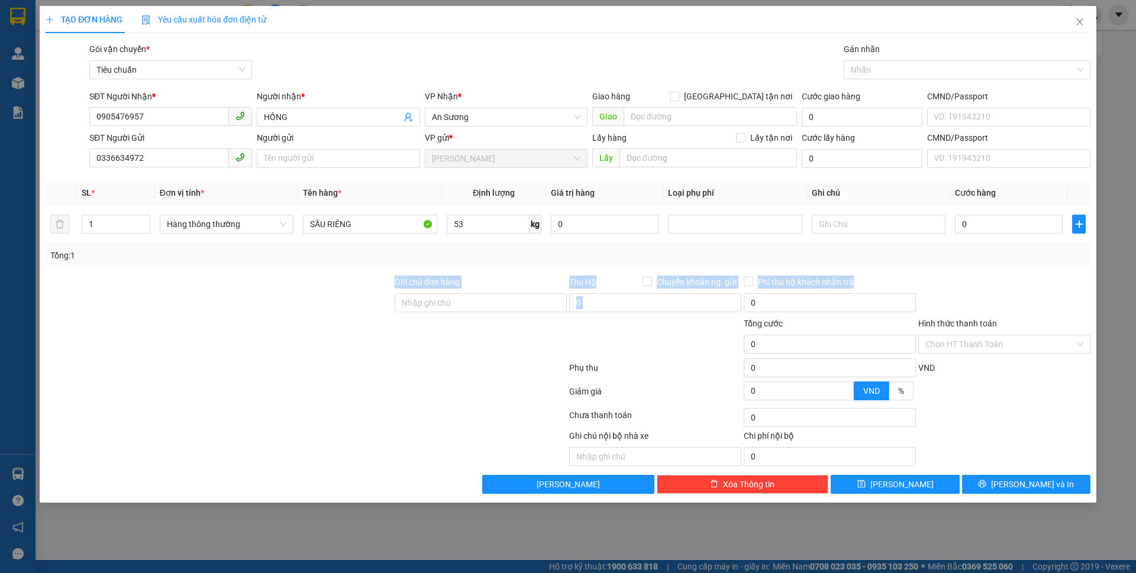
click at [871, 275] on div "Transit Pickup Surcharge Ids Transit Deliver Surcharge Ids Transit Deliver Surc…" at bounding box center [568, 268] width 1045 height 451
type input "100.000"
drag, startPoint x: 883, startPoint y: 228, endPoint x: 879, endPoint y: 222, distance: 7.2
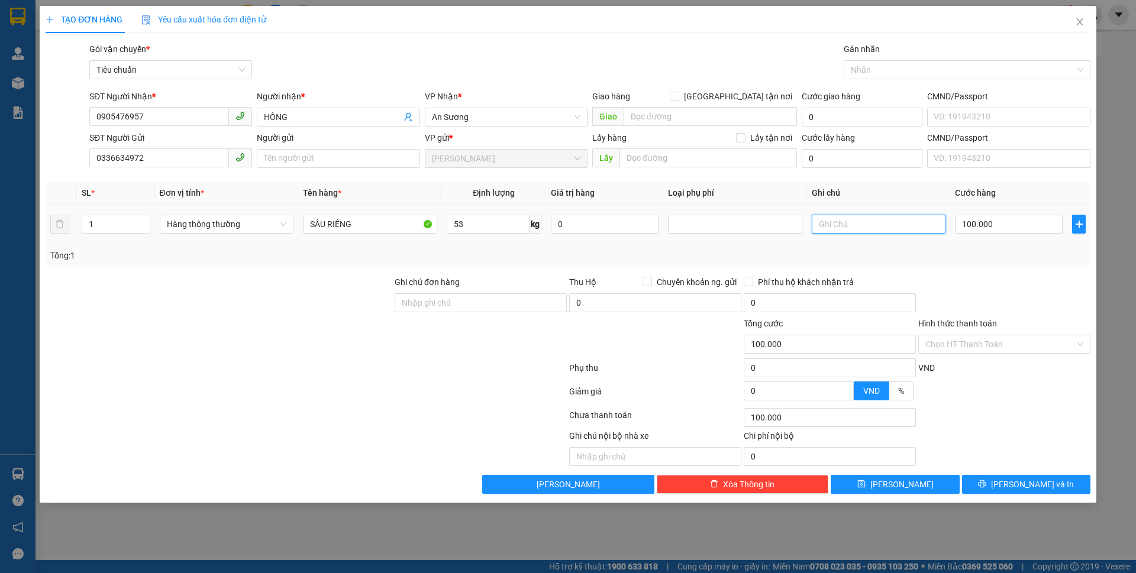
click at [881, 227] on input "text" at bounding box center [879, 224] width 134 height 19
type input "TH CHỮ ĐEN"
click at [603, 309] on input "0" at bounding box center [655, 302] width 172 height 19
type input "1.020.000"
click at [960, 273] on div "Transit Pickup Surcharge Ids Transit Deliver Surcharge Ids Transit Deliver Surc…" at bounding box center [568, 268] width 1045 height 451
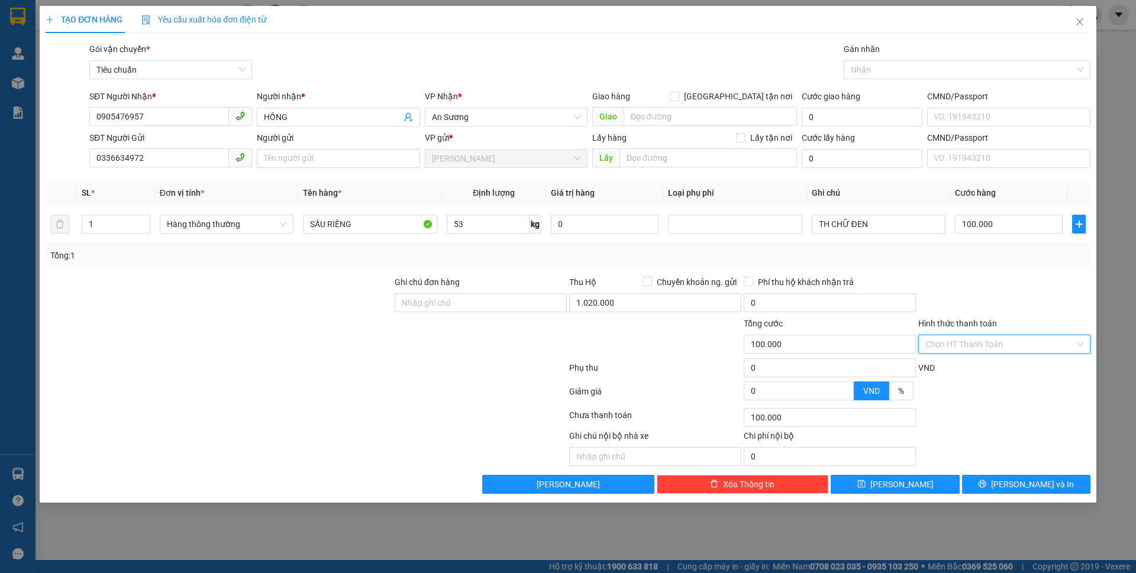
drag, startPoint x: 1007, startPoint y: 344, endPoint x: 985, endPoint y: 356, distance: 24.9
click at [1006, 345] on input "Hình thức thanh toán" at bounding box center [1000, 344] width 150 height 18
drag, startPoint x: 1013, startPoint y: 289, endPoint x: 989, endPoint y: 401, distance: 113.7
click at [1013, 296] on div at bounding box center [1004, 296] width 175 height 41
drag, startPoint x: 981, startPoint y: 483, endPoint x: 799, endPoint y: 279, distance: 273.2
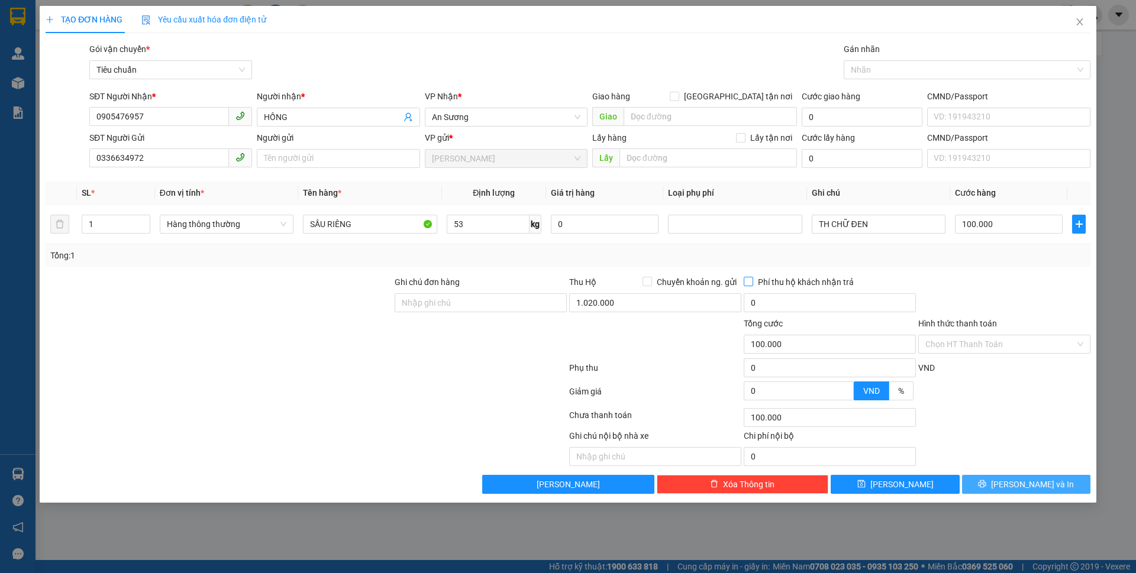
click at [978, 479] on button "[PERSON_NAME] và In" at bounding box center [1026, 484] width 128 height 19
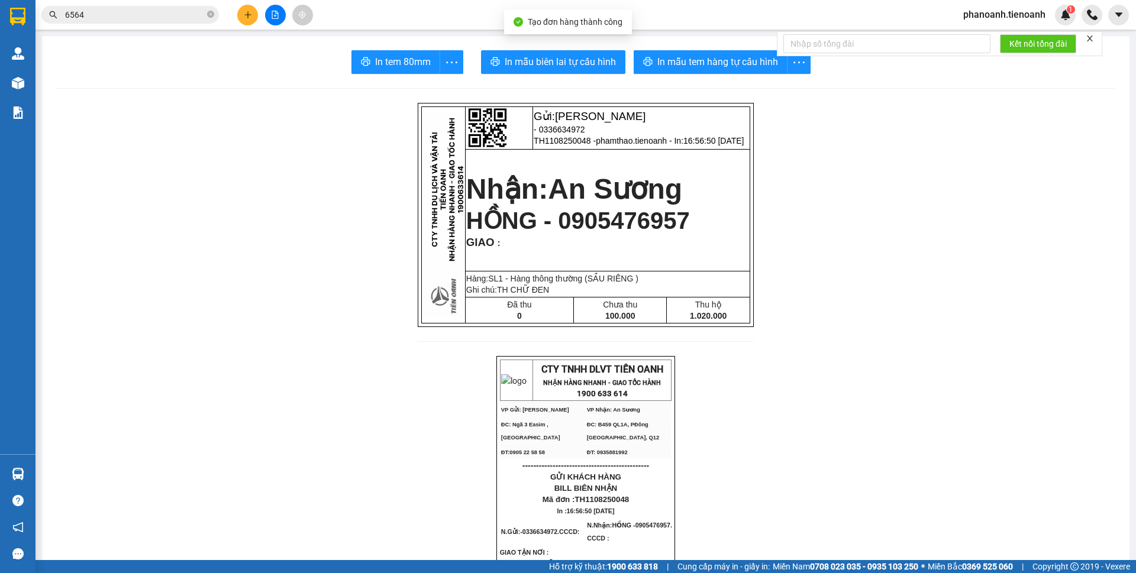
click at [731, 65] on span "In mẫu tem hàng tự cấu hình" at bounding box center [717, 61] width 121 height 15
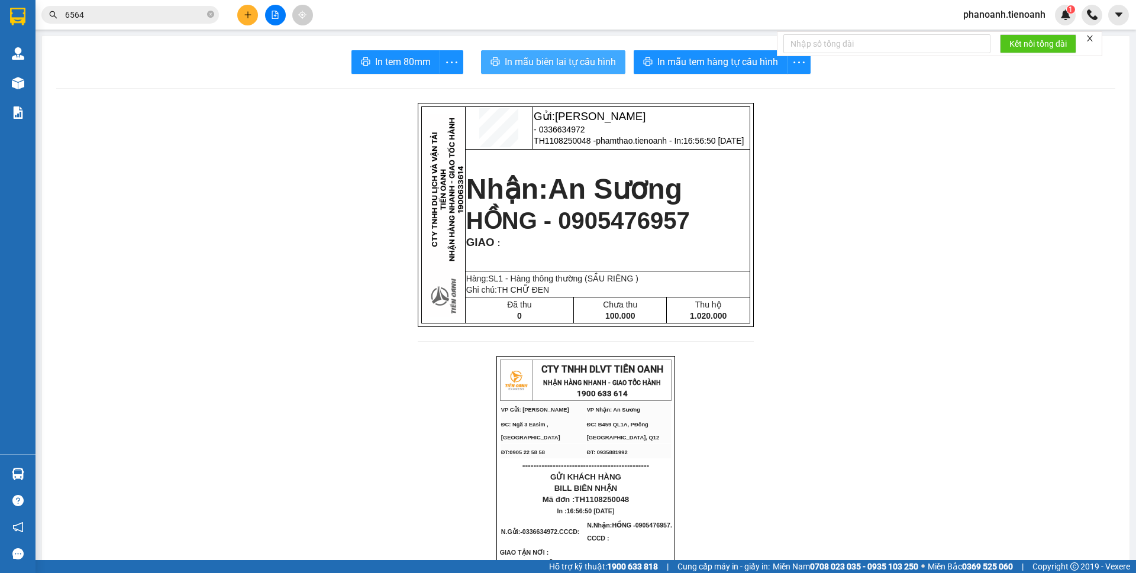
drag, startPoint x: 549, startPoint y: 57, endPoint x: 950, endPoint y: 58, distance: 401.1
click at [553, 56] on span "In mẫu biên lai tự cấu hình" at bounding box center [560, 61] width 111 height 15
click at [579, 66] on span "In mẫu biên lai tự cấu hình" at bounding box center [560, 61] width 111 height 15
click at [251, 8] on button at bounding box center [247, 15] width 21 height 21
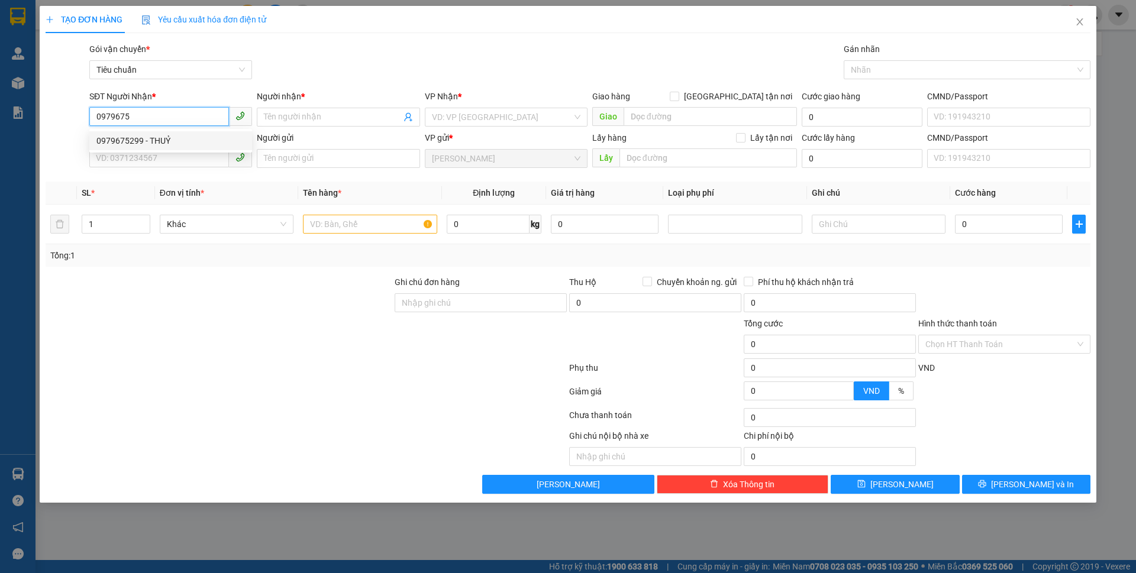
click at [145, 138] on div "0979675299 - THUỶ" at bounding box center [170, 140] width 148 height 13
type input "0979675299"
type input "THUỶ"
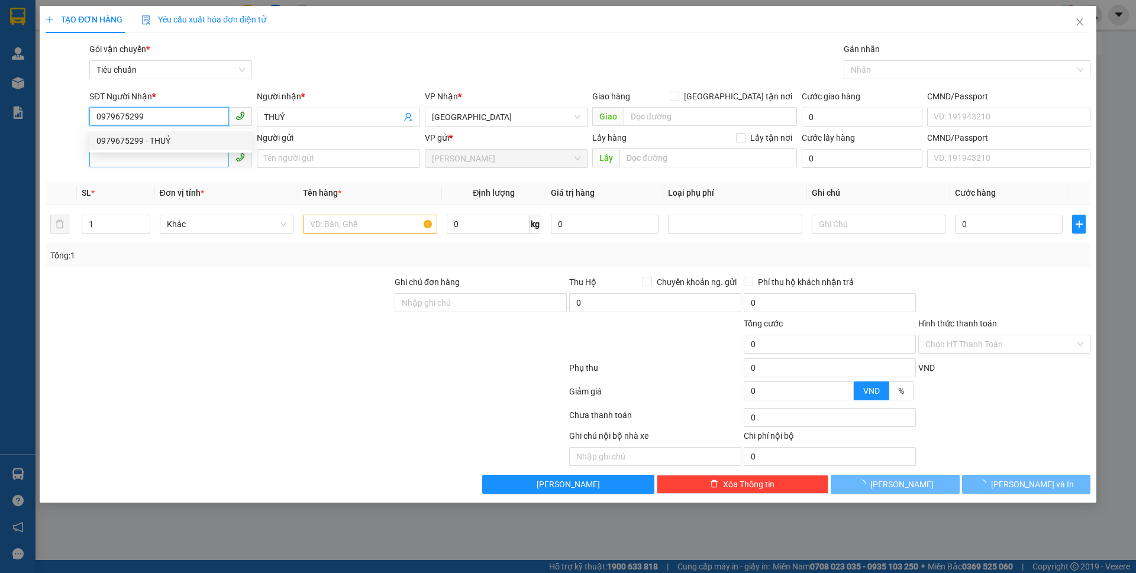
type input "90.000"
type input "0979675299"
click at [175, 156] on input "SĐT Người Gửi" at bounding box center [159, 157] width 140 height 19
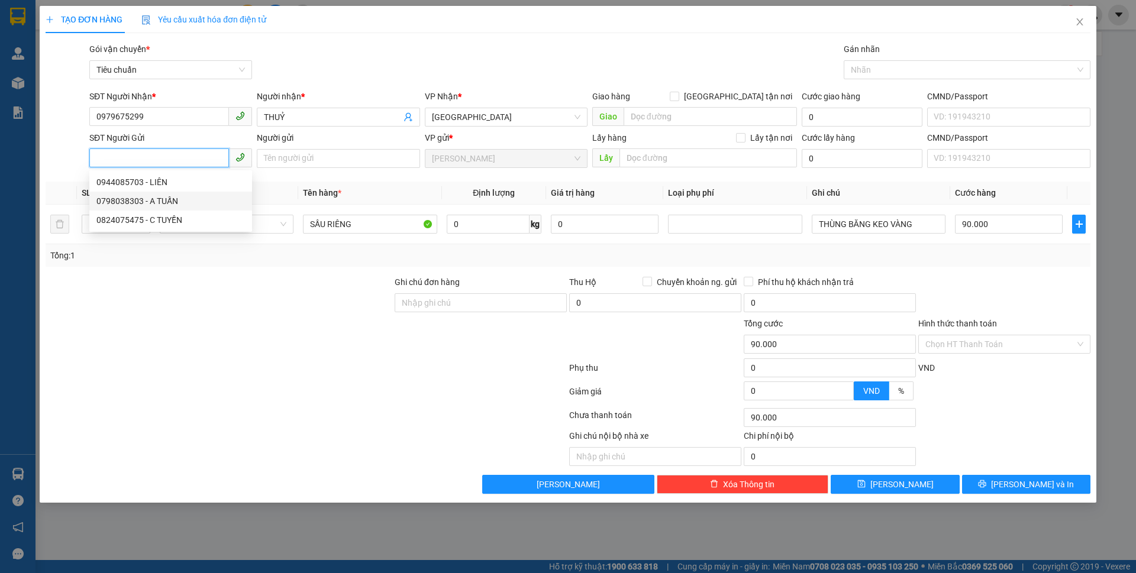
click at [177, 196] on div "0798038303 - A TUẤN" at bounding box center [170, 201] width 148 height 13
type input "0798038303"
type input "A TUẤN"
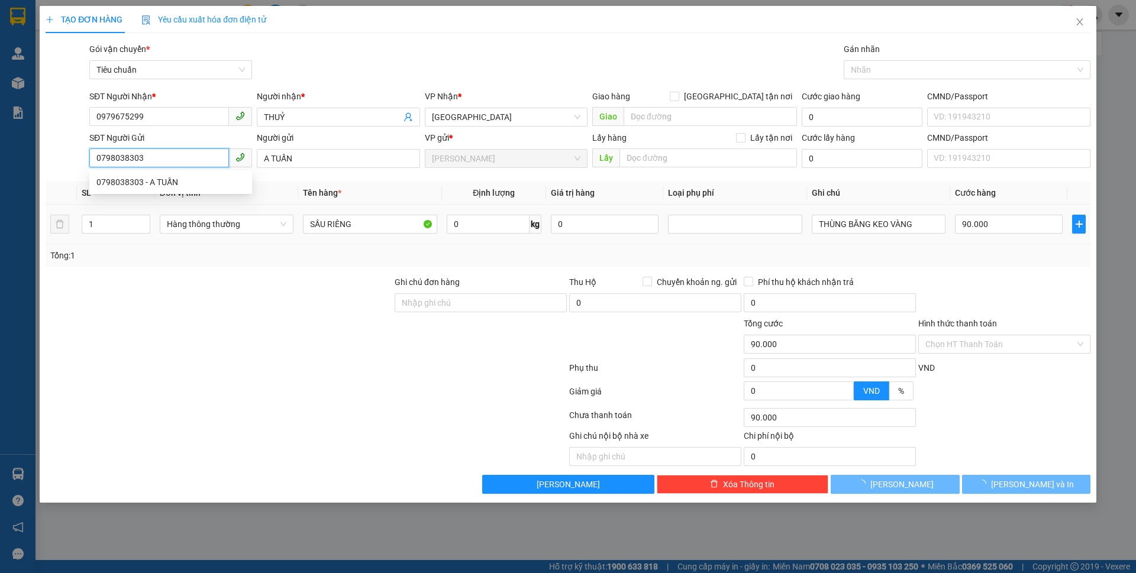
type input "50.000"
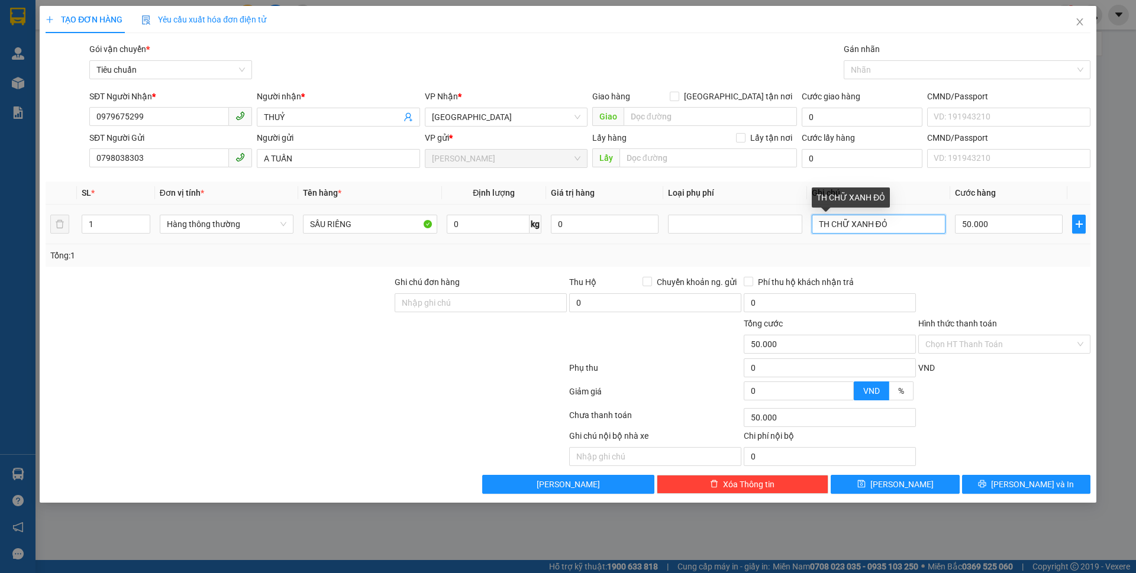
drag, startPoint x: 900, startPoint y: 227, endPoint x: 679, endPoint y: 214, distance: 222.2
click at [679, 214] on tr "1 Hàng thông thường SẦU RIÊNG 0 kg 0 TH CHỮ XANH ĐỎ 50.000" at bounding box center [568, 225] width 1045 height 40
type input "TH BKV"
click at [516, 225] on input "0" at bounding box center [488, 224] width 83 height 19
type input "44"
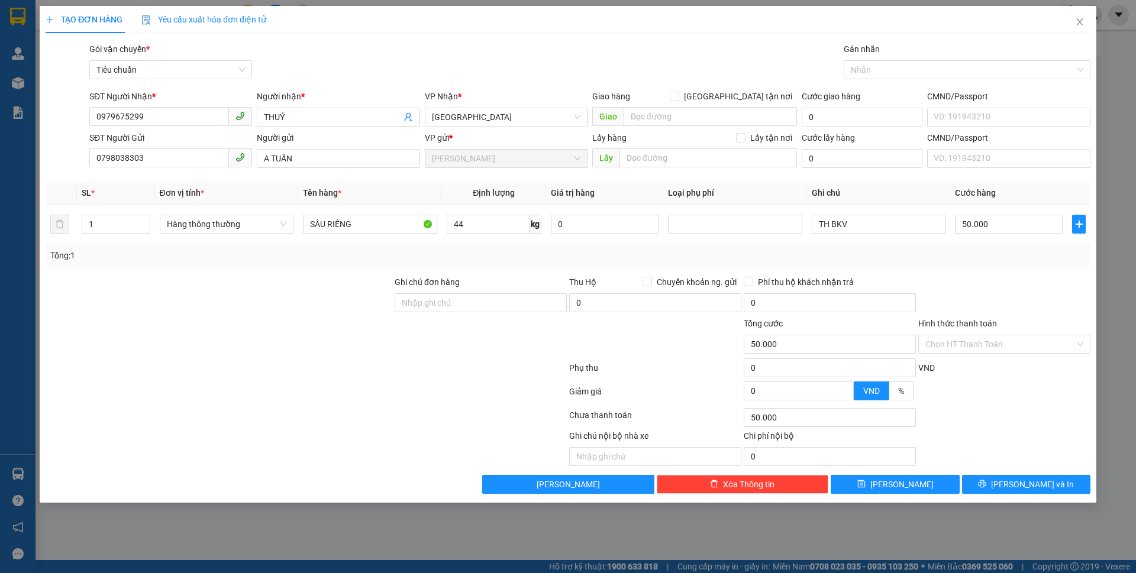
drag, startPoint x: 506, startPoint y: 344, endPoint x: 936, endPoint y: 270, distance: 436.4
click at [548, 331] on div at bounding box center [480, 337] width 175 height 41
type input "90.000"
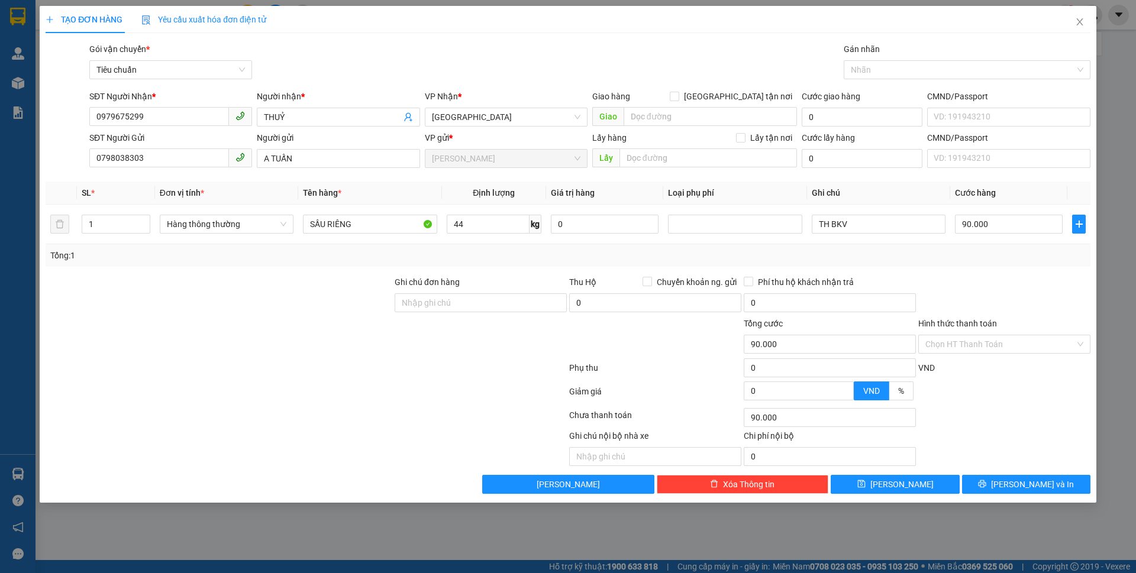
click at [936, 270] on div "Transit Pickup Surcharge Ids Transit Deliver Surcharge Ids Transit Deliver Surc…" at bounding box center [568, 268] width 1045 height 451
click at [1031, 334] on div "Hình thức thanh toán" at bounding box center [1004, 326] width 172 height 18
click at [1021, 342] on input "Hình thức thanh toán" at bounding box center [1000, 344] width 150 height 18
drag, startPoint x: 989, startPoint y: 363, endPoint x: 1018, endPoint y: 418, distance: 62.5
click at [989, 364] on div "Tại văn phòng" at bounding box center [1004, 367] width 158 height 13
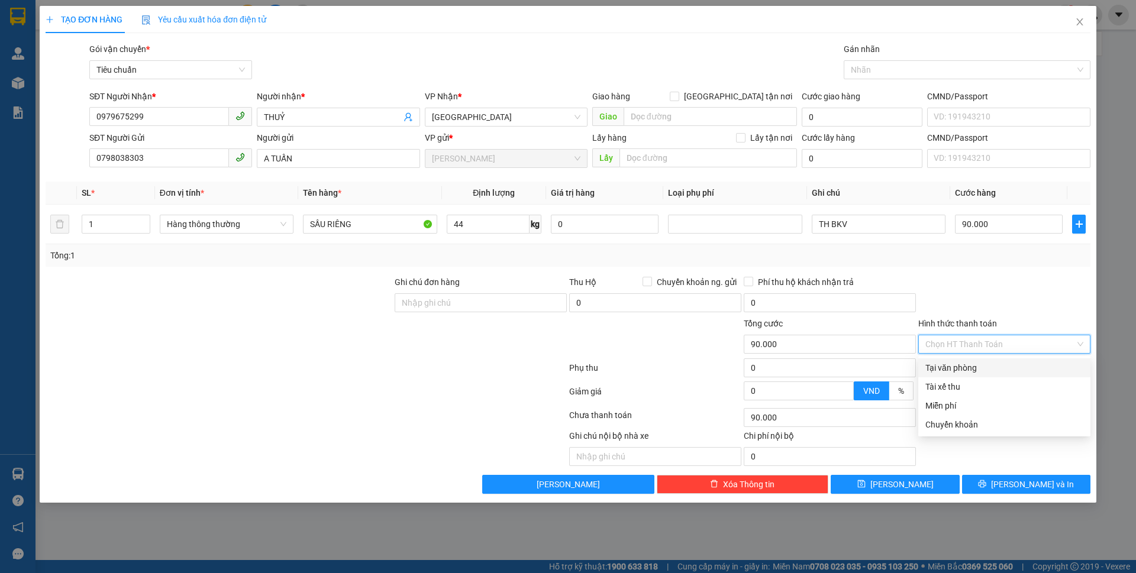
type input "0"
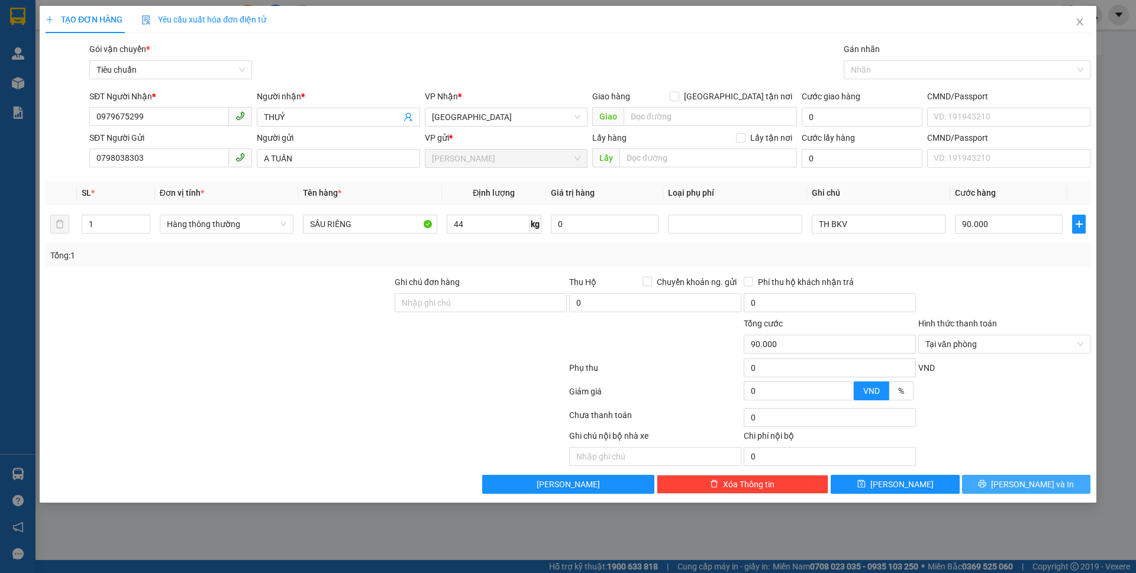
click at [1016, 484] on span "[PERSON_NAME] và In" at bounding box center [1032, 484] width 83 height 13
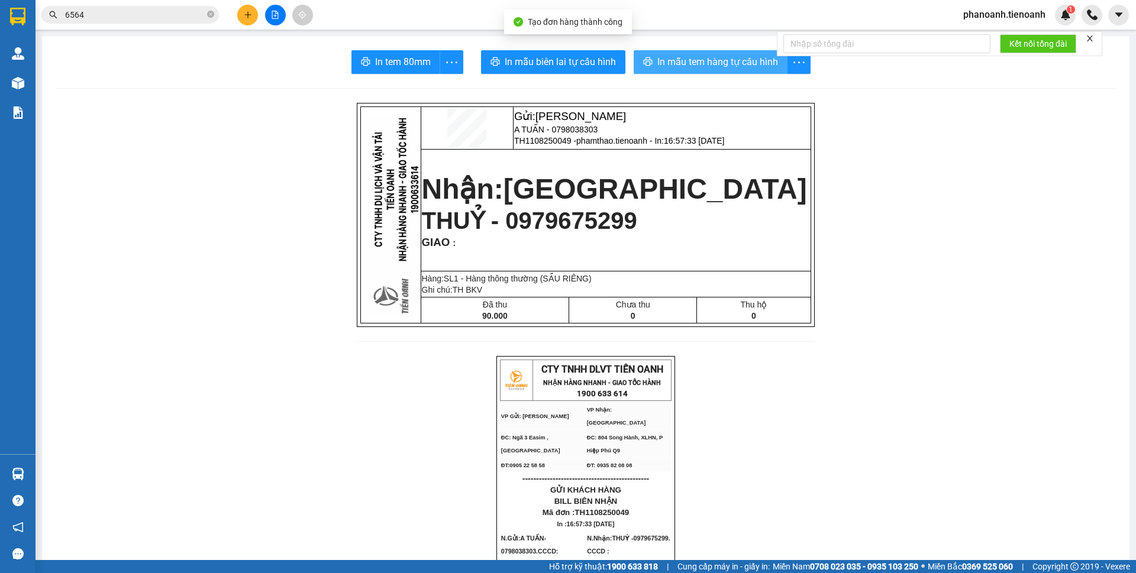
click at [694, 52] on button "In mẫu tem hàng tự cấu hình" at bounding box center [711, 62] width 154 height 24
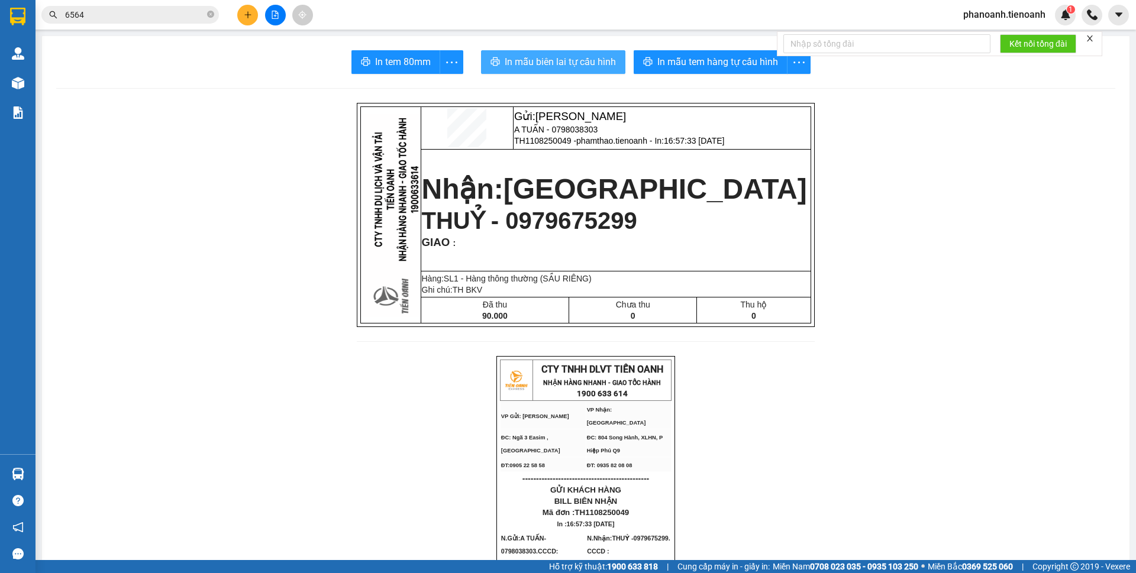
drag, startPoint x: 572, startPoint y: 67, endPoint x: 811, endPoint y: 352, distance: 372.1
click at [571, 64] on span "In mẫu biên lai tự cấu hình" at bounding box center [560, 61] width 111 height 15
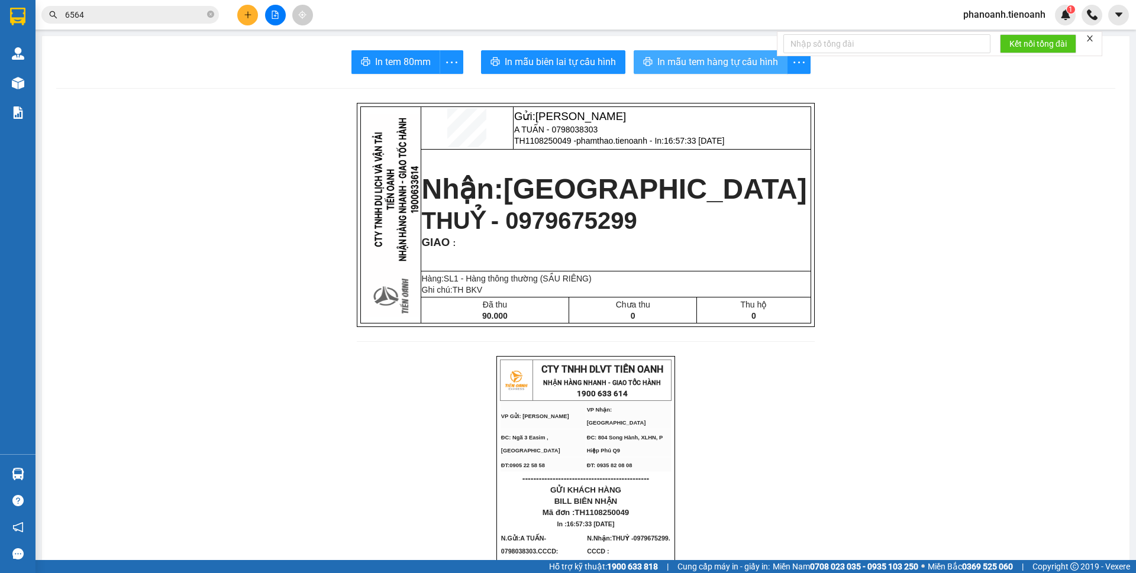
click at [739, 63] on span "In mẫu tem hàng tự cấu hình" at bounding box center [717, 61] width 121 height 15
click at [250, 11] on icon "plus" at bounding box center [248, 15] width 8 height 8
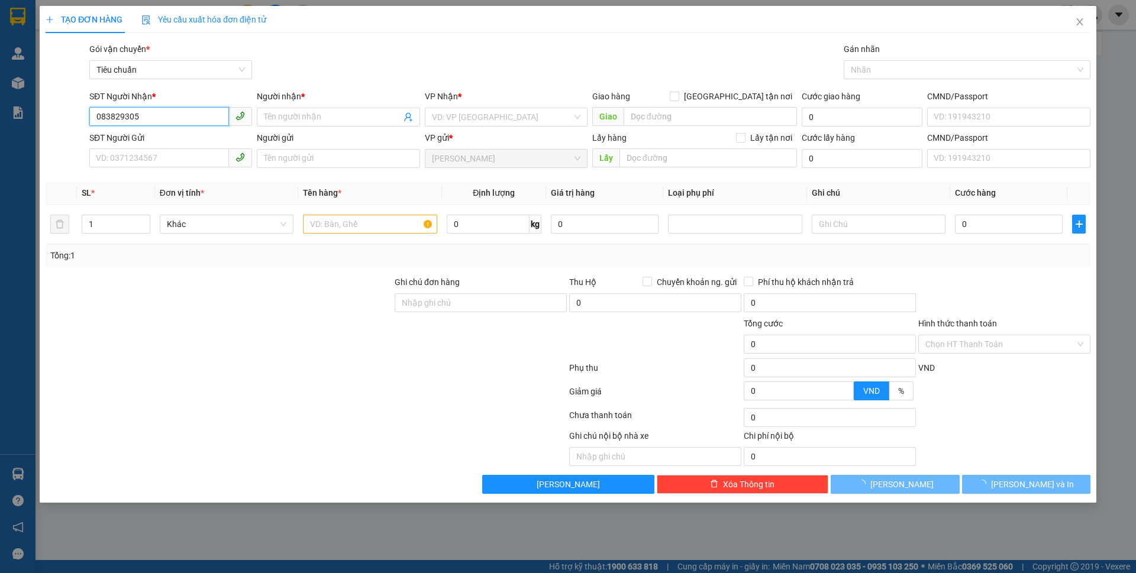
type input "0838293055"
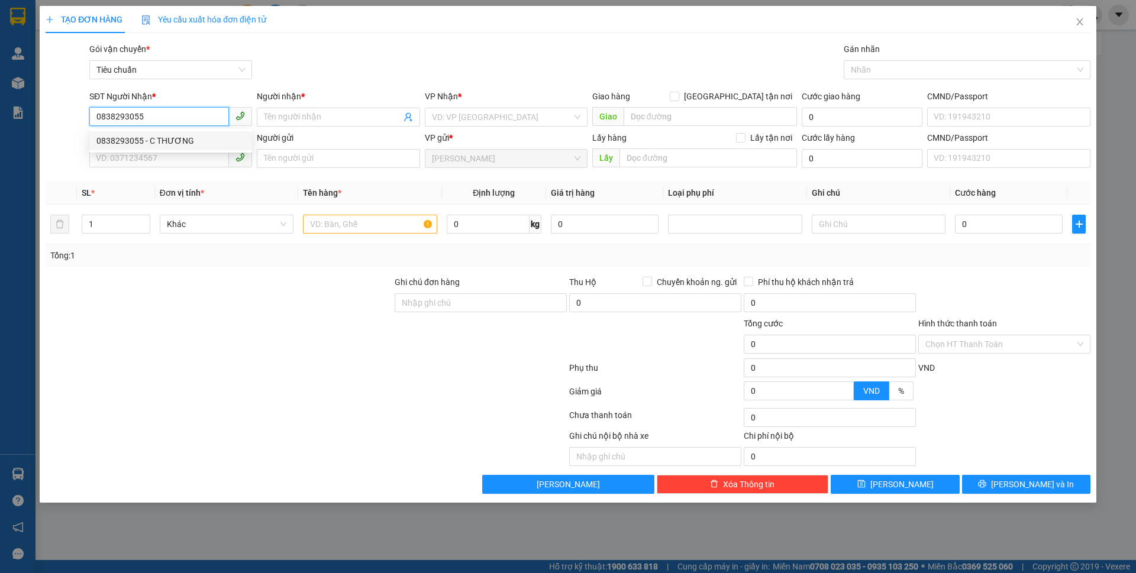
click at [173, 142] on div "0838293055 - C THƯƠNG" at bounding box center [170, 140] width 148 height 13
type input "C THƯƠNG"
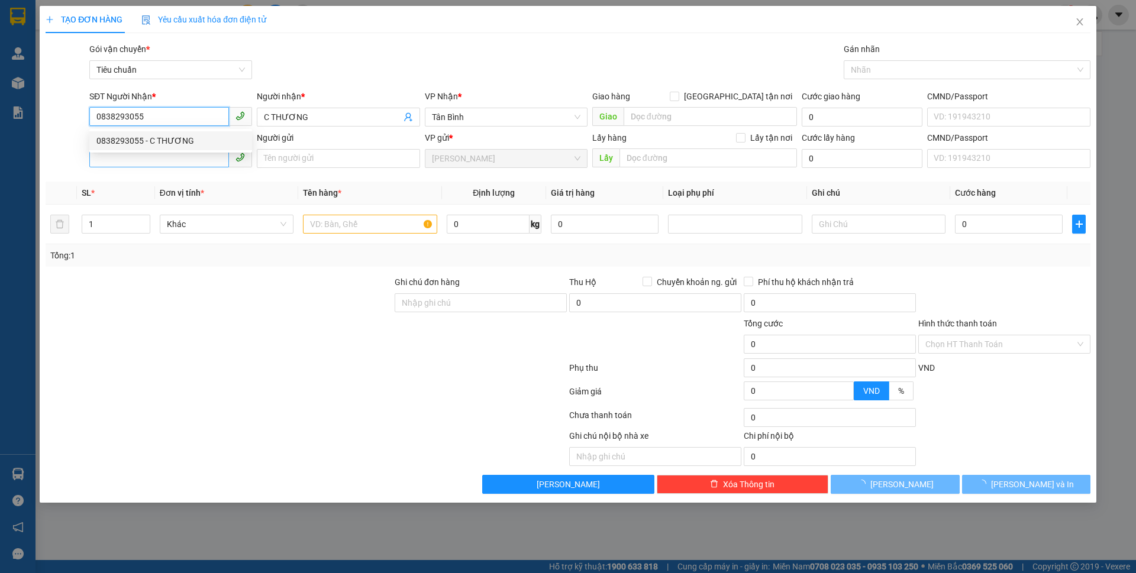
type input "50.000"
type input "0838293055"
click at [160, 153] on input "SĐT Người Gửi" at bounding box center [159, 157] width 140 height 19
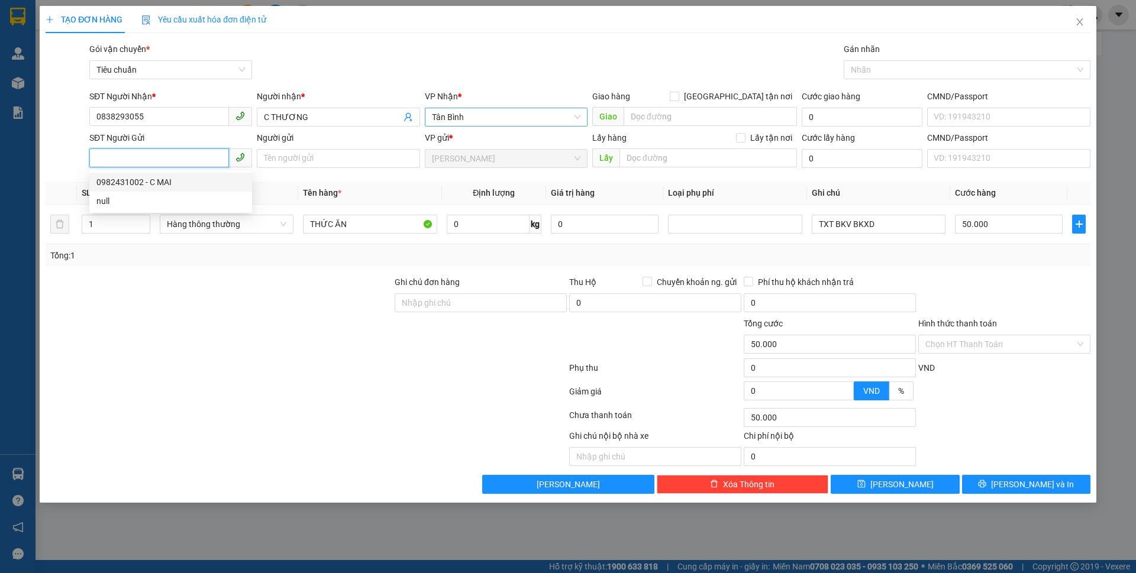
click at [461, 110] on span "Tân Bình" at bounding box center [506, 117] width 148 height 18
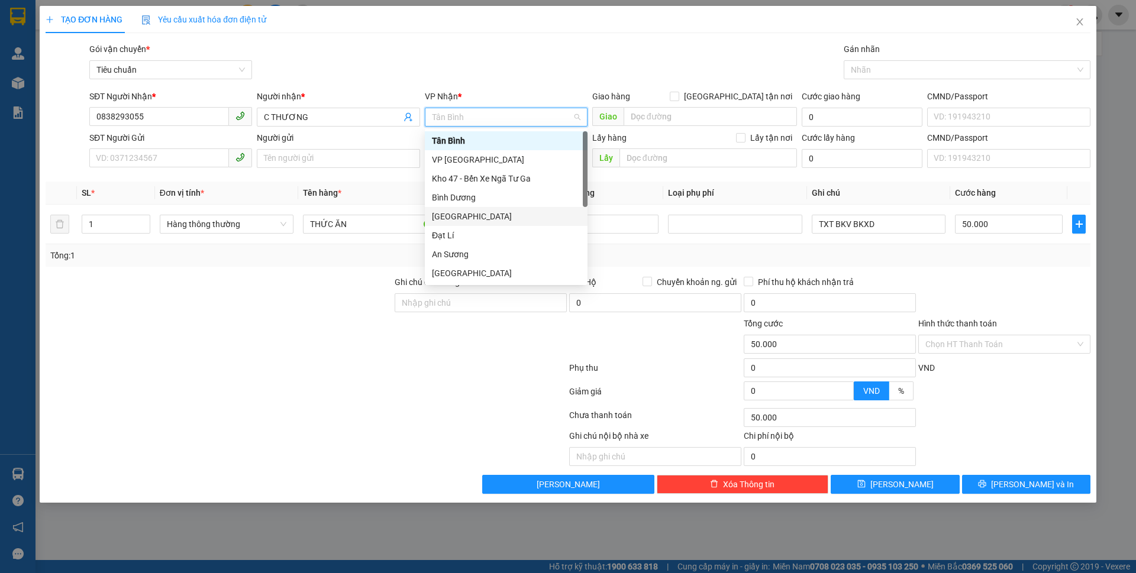
drag, startPoint x: 438, startPoint y: 219, endPoint x: 289, endPoint y: 175, distance: 155.7
click at [435, 217] on div "[GEOGRAPHIC_DATA]" at bounding box center [506, 216] width 148 height 13
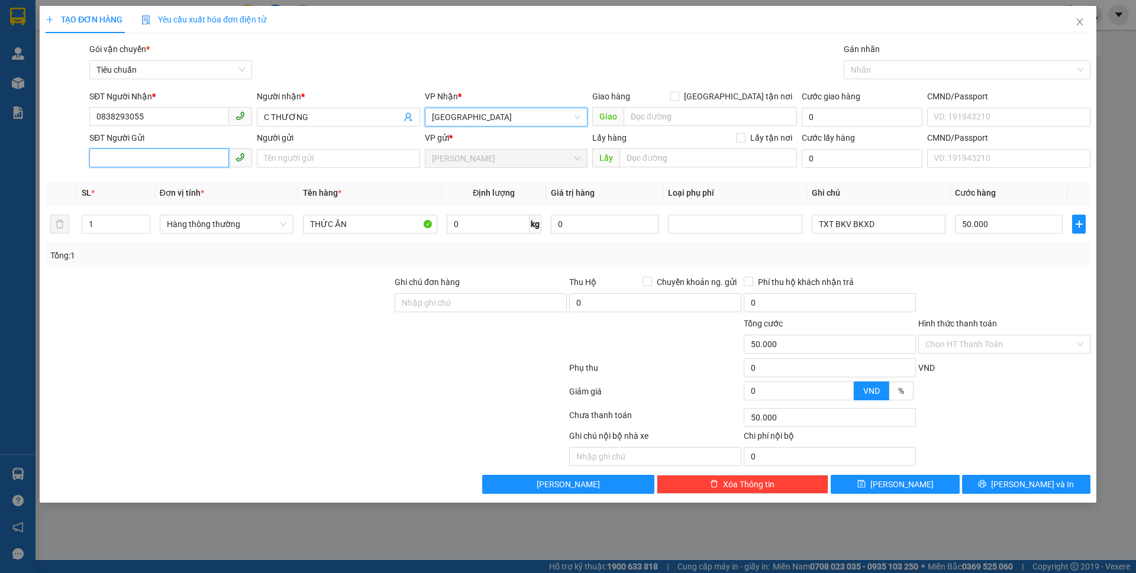
click at [184, 148] on input "SĐT Người Gửi" at bounding box center [159, 157] width 140 height 19
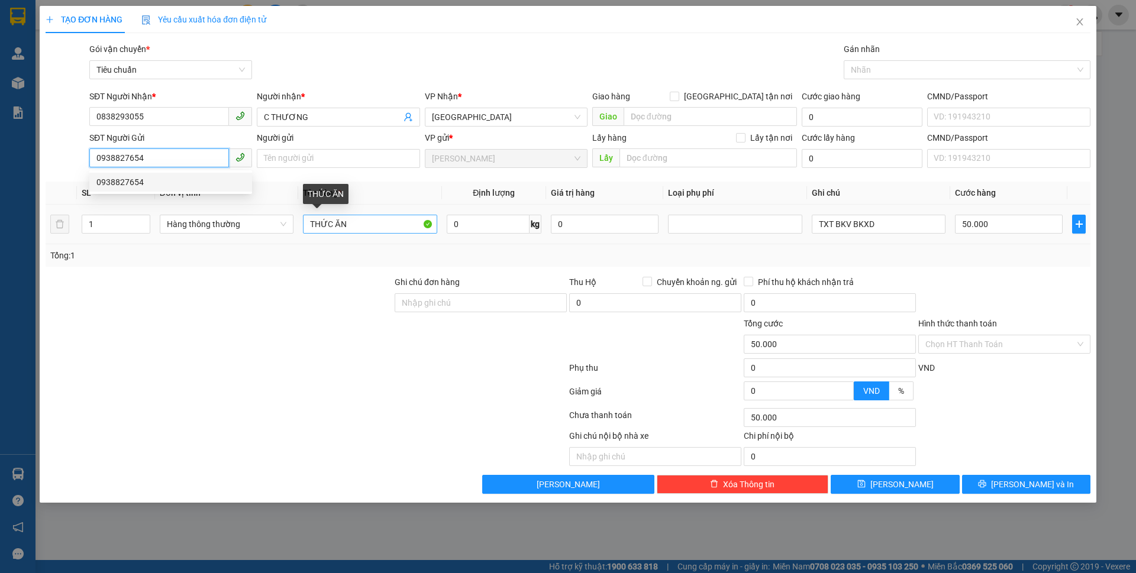
type input "0938827654"
click at [363, 222] on input "THỨC ĂN" at bounding box center [370, 224] width 134 height 19
drag, startPoint x: 382, startPoint y: 227, endPoint x: 211, endPoint y: 208, distance: 172.0
click at [211, 208] on tr "1 Hàng thông thường THỨC ĂN 0 kg 0 TXT BKV BKXD 50.000" at bounding box center [568, 225] width 1045 height 40
type input "TRÁI CÂY"
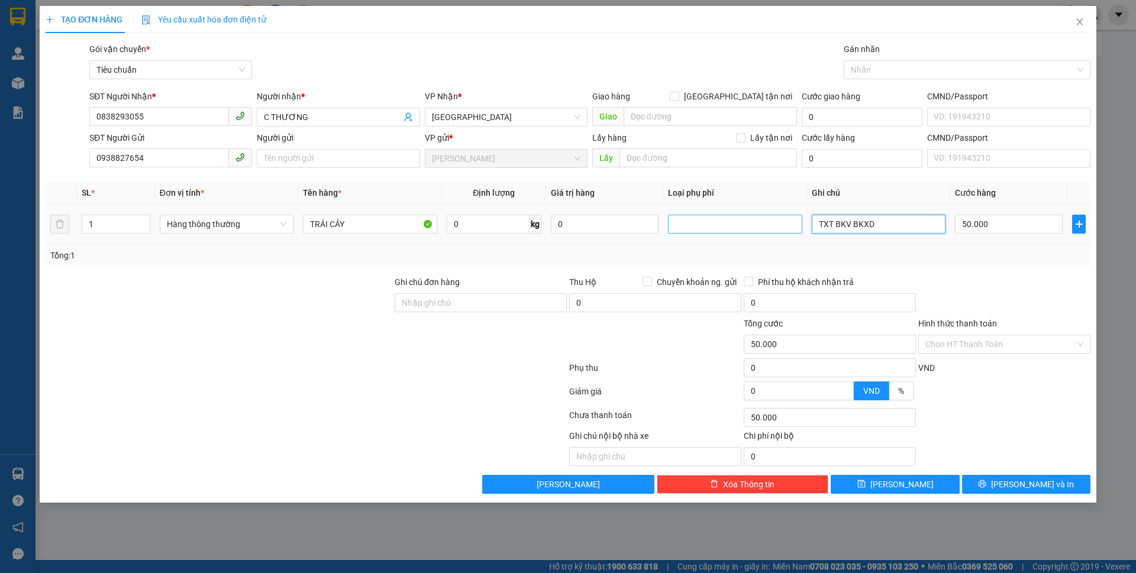
drag, startPoint x: 912, startPoint y: 224, endPoint x: 768, endPoint y: 227, distance: 143.8
click at [771, 228] on tr "1 Hàng thông thường TRÁI CÂY 0 kg 0 TXT BKV BKXD 50.000" at bounding box center [568, 225] width 1045 height 40
type input "TXV"
click at [500, 222] on input "0" at bounding box center [488, 224] width 83 height 19
type input "8"
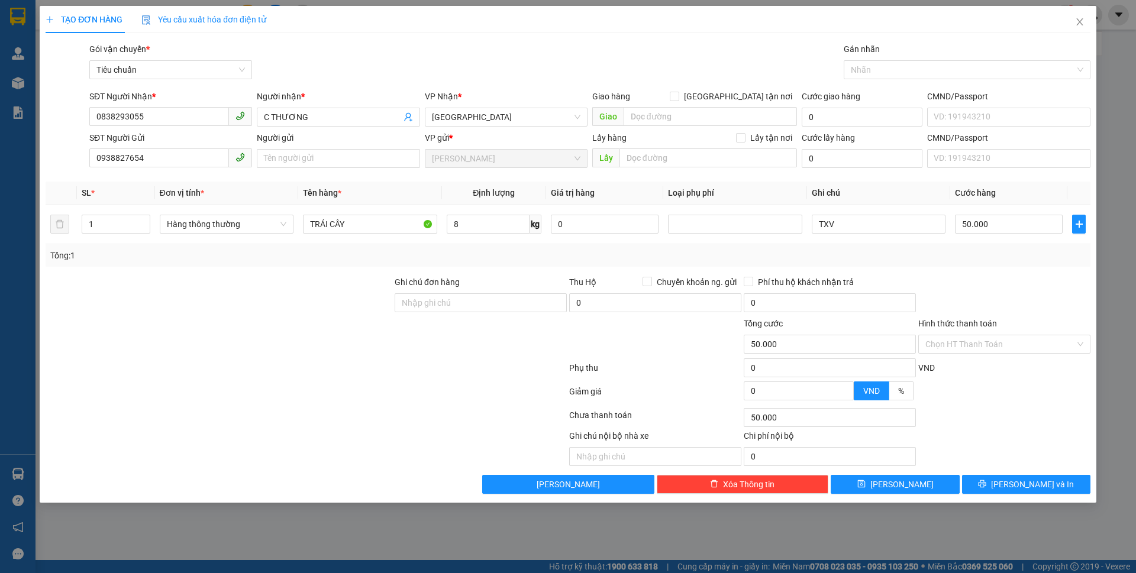
drag, startPoint x: 474, startPoint y: 370, endPoint x: 1003, endPoint y: 249, distance: 542.0
click at [547, 345] on form "Ghi chú đơn hàng Thu Hộ Chuyển khoản ng. gửi 0 Phí thu hộ khách nhận trả 0 Tổng…" at bounding box center [568, 341] width 1045 height 130
type input "40.000"
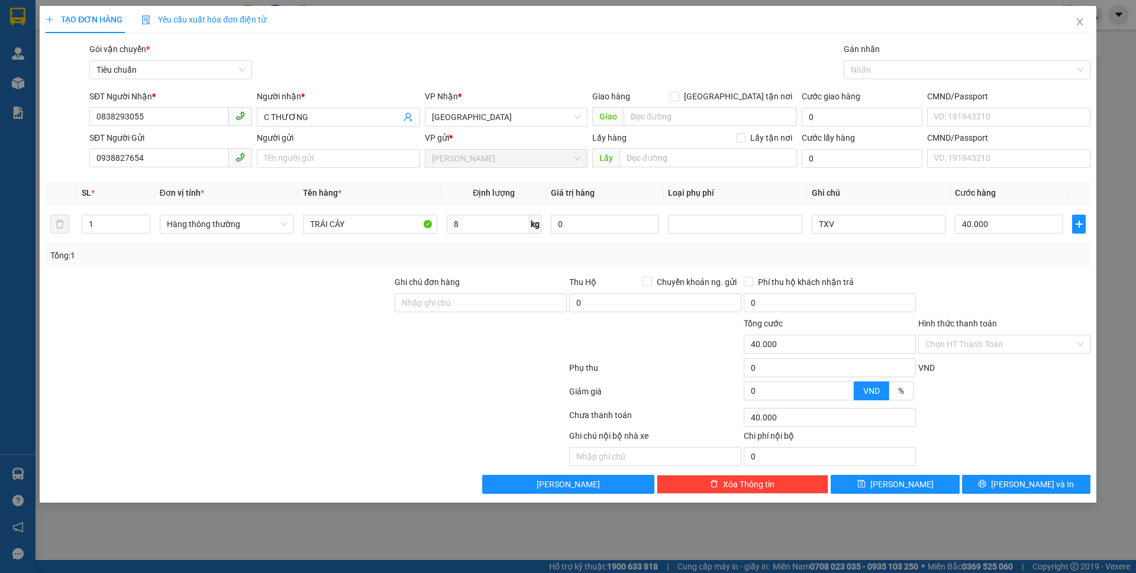
click at [1003, 250] on div "Tổng: 1" at bounding box center [567, 255] width 1035 height 13
drag, startPoint x: 1022, startPoint y: 343, endPoint x: 1008, endPoint y: 354, distance: 17.6
click at [1021, 344] on input "Hình thức thanh toán" at bounding box center [1000, 344] width 150 height 18
click at [1000, 360] on div "Tại văn phòng" at bounding box center [1004, 368] width 172 height 19
type input "0"
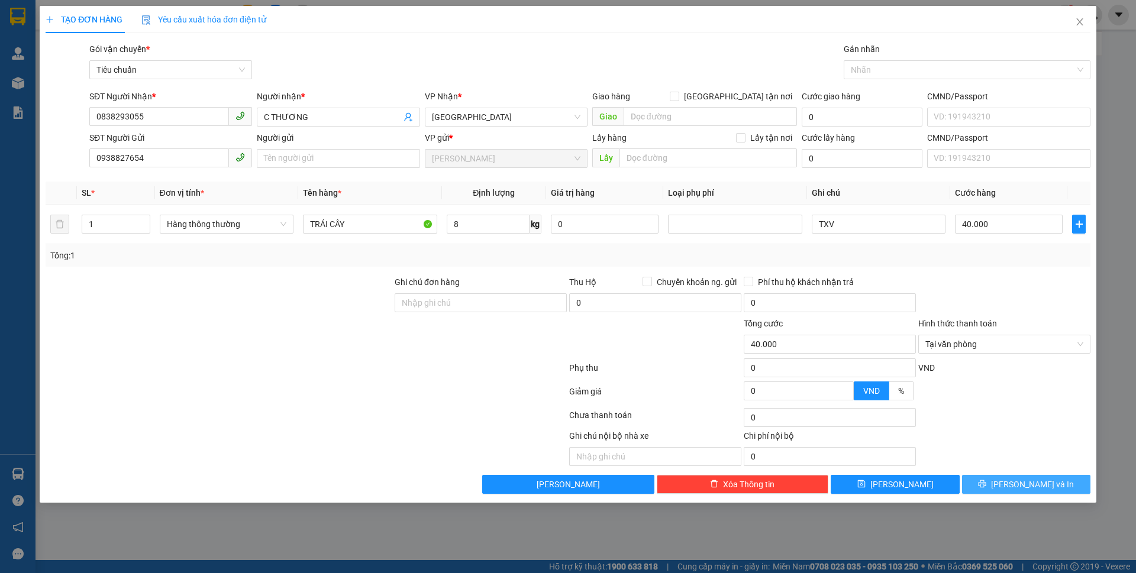
click at [1002, 479] on button "[PERSON_NAME] và In" at bounding box center [1026, 484] width 128 height 19
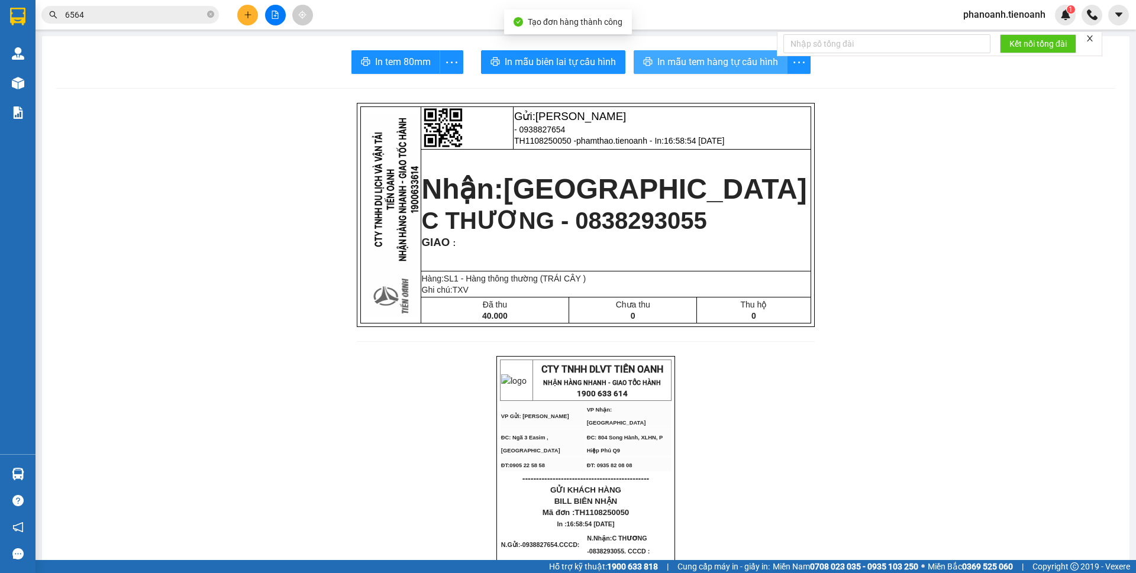
drag, startPoint x: 673, startPoint y: 56, endPoint x: 704, endPoint y: 75, distance: 36.1
click at [675, 56] on span "In mẫu tem hàng tự cấu hình" at bounding box center [717, 61] width 121 height 15
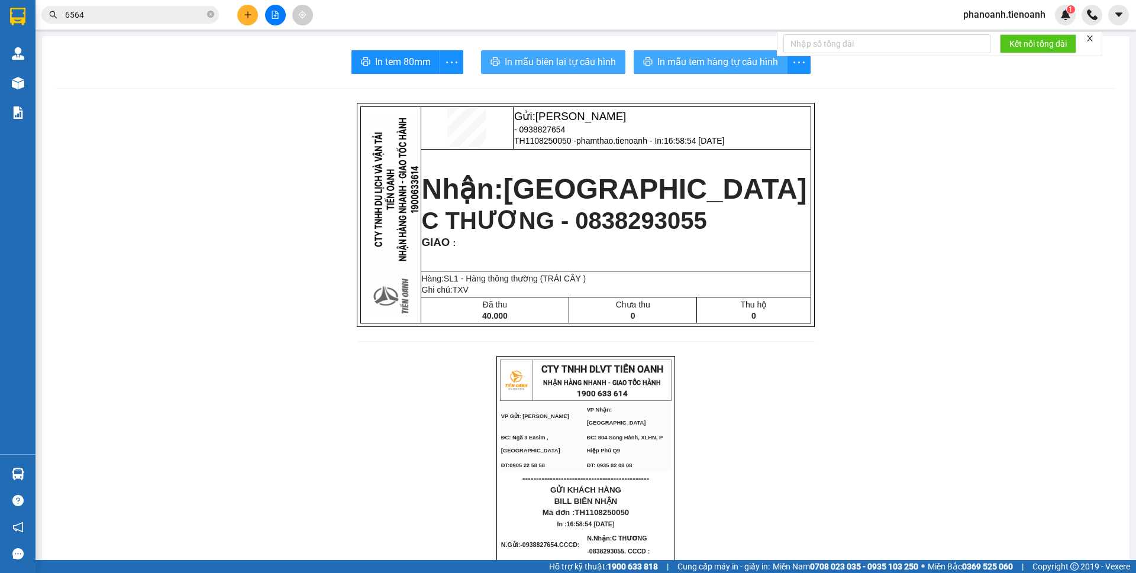
drag, startPoint x: 519, startPoint y: 59, endPoint x: 732, endPoint y: 70, distance: 213.3
click at [525, 59] on span "In mẫu biên lai tự cấu hình" at bounding box center [560, 61] width 111 height 15
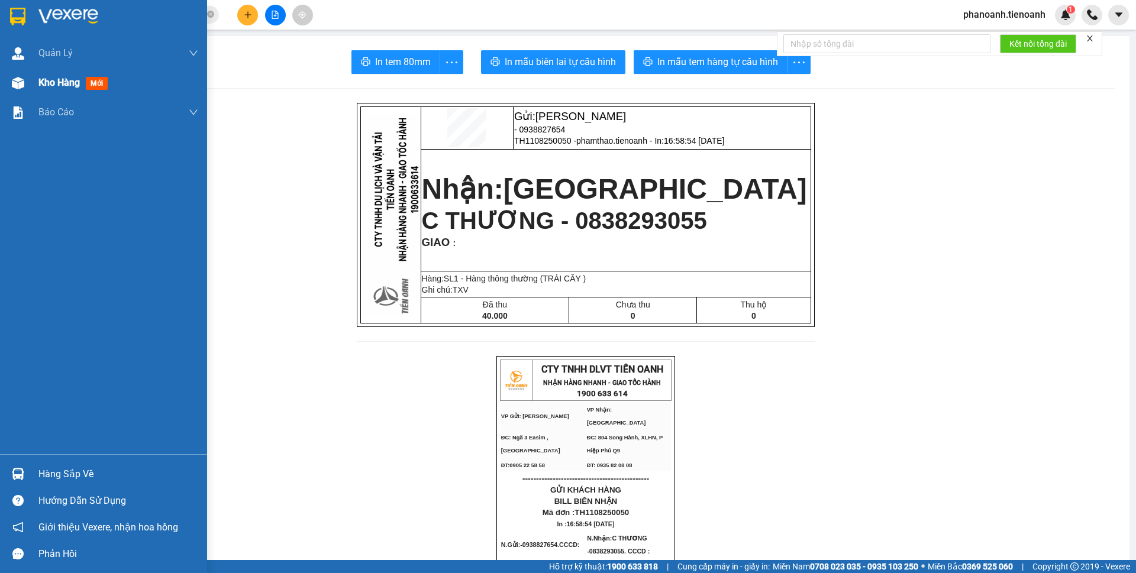
click at [40, 88] on span "Kho hàng" at bounding box center [58, 82] width 41 height 11
click at [41, 87] on span "Kho hàng" at bounding box center [58, 82] width 41 height 11
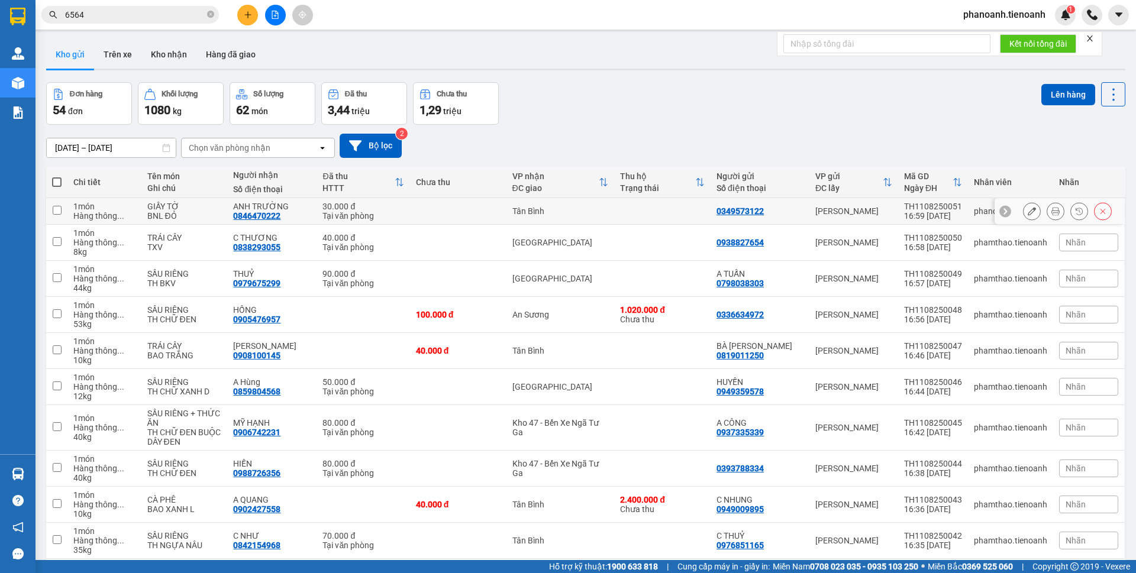
click at [1047, 211] on button at bounding box center [1055, 211] width 17 height 21
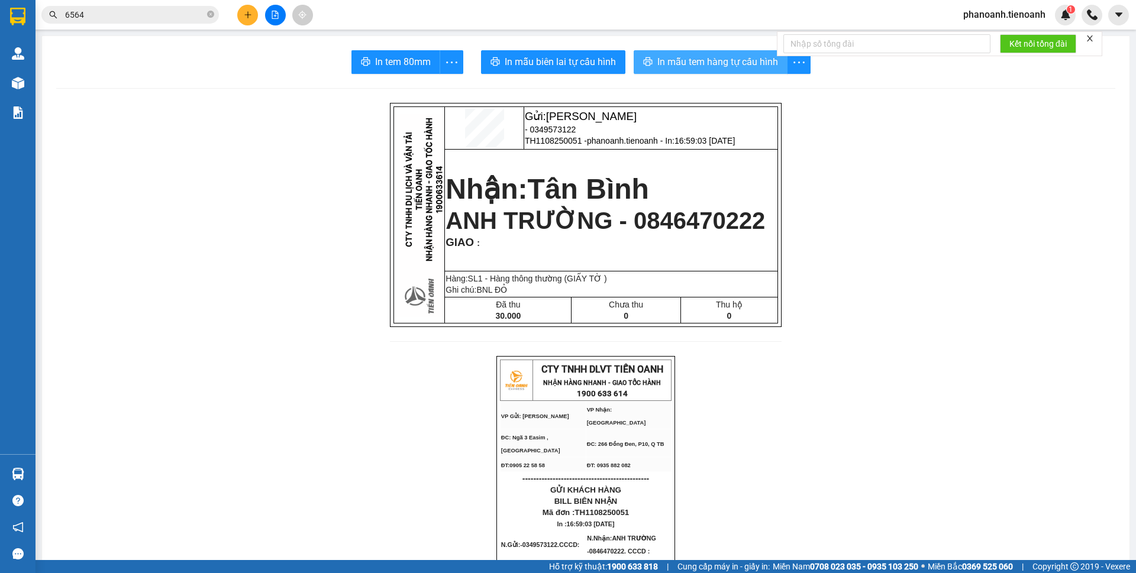
click at [747, 67] on span "In mẫu tem hàng tự cấu hình" at bounding box center [717, 61] width 121 height 15
click at [999, 16] on span "phanoanh.tienoanh" at bounding box center [1004, 14] width 101 height 15
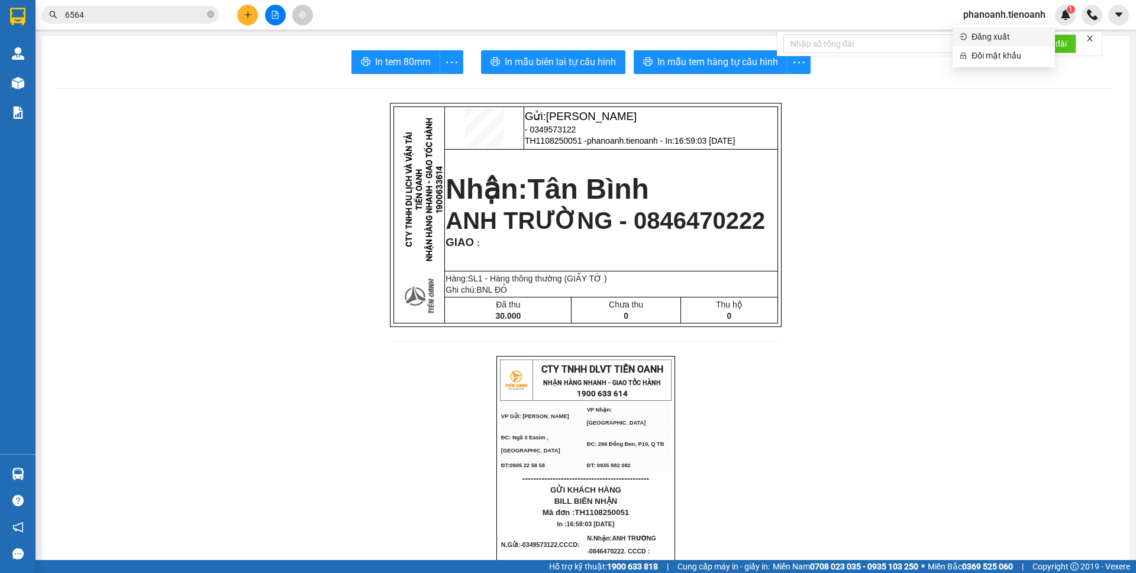
click at [987, 41] on span "Đăng xuất" at bounding box center [1009, 36] width 76 height 13
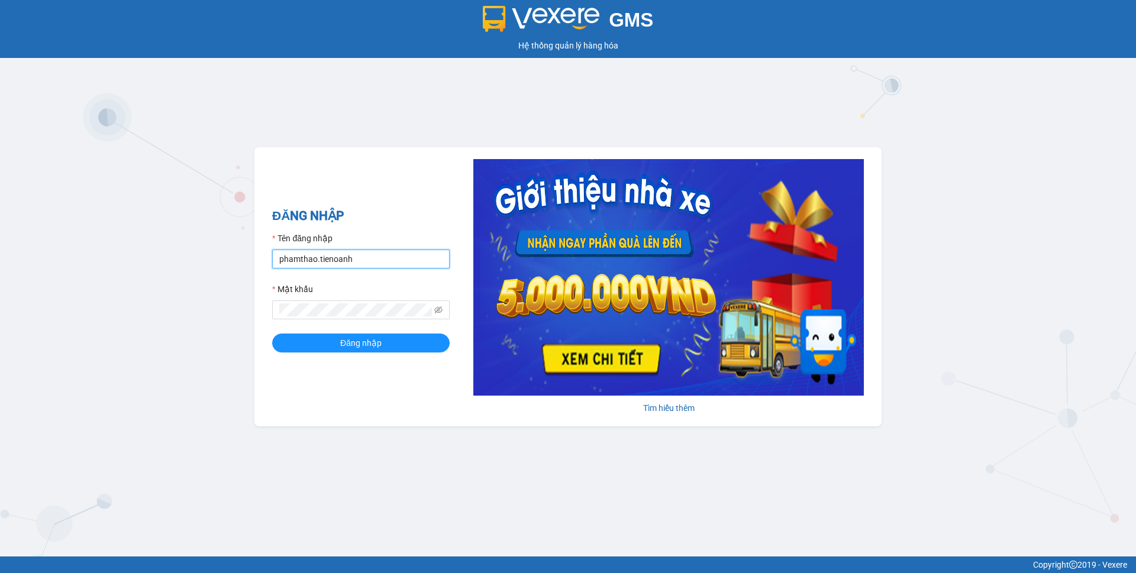
click at [380, 253] on input "phamthao.tienoanh" at bounding box center [360, 259] width 177 height 19
type input "camlinh.tienoanh"
click at [417, 346] on button "Đăng nhập" at bounding box center [360, 343] width 177 height 19
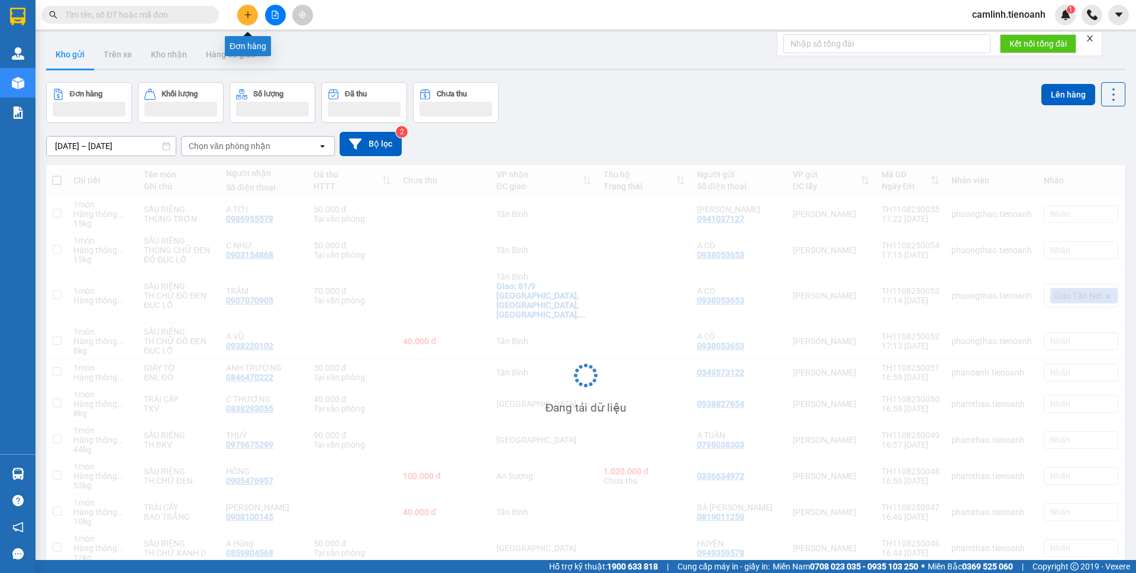
click at [243, 22] on button at bounding box center [247, 15] width 21 height 21
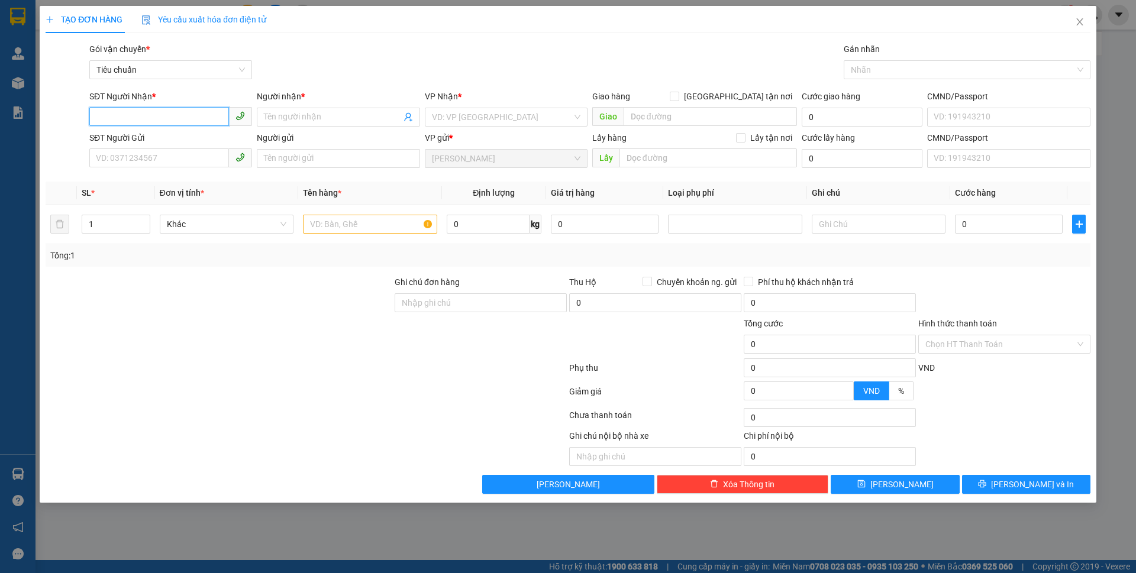
click at [224, 118] on input "SĐT Người Nhận *" at bounding box center [159, 116] width 140 height 19
type input "0978302118"
click at [343, 120] on input "Người nhận *" at bounding box center [332, 117] width 137 height 13
type input "HIỀN"
click at [450, 109] on input "search" at bounding box center [502, 117] width 140 height 18
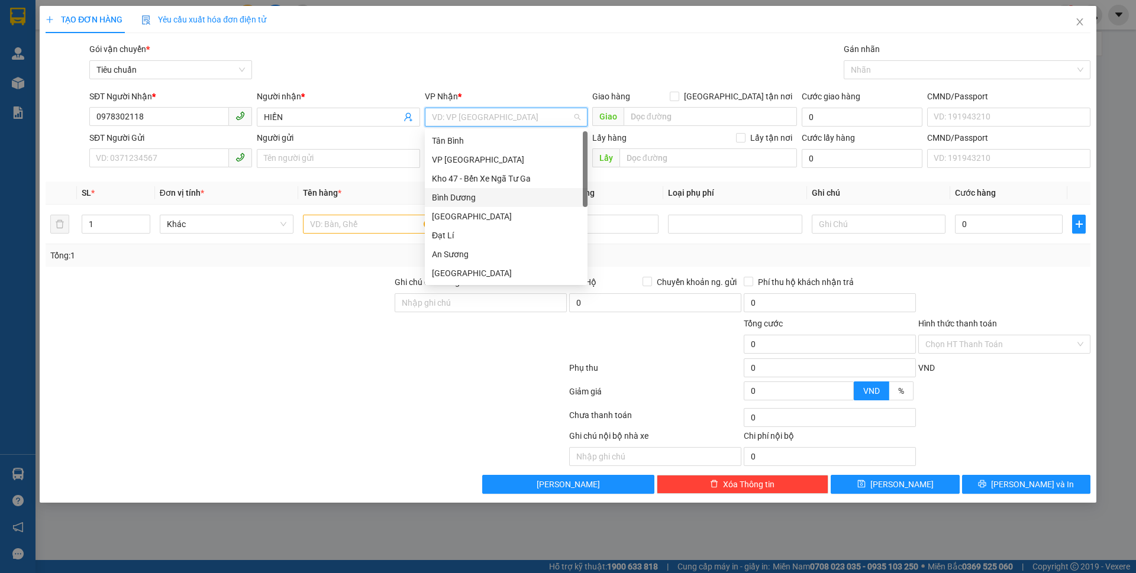
click at [469, 201] on div "Bình Dương" at bounding box center [506, 197] width 148 height 13
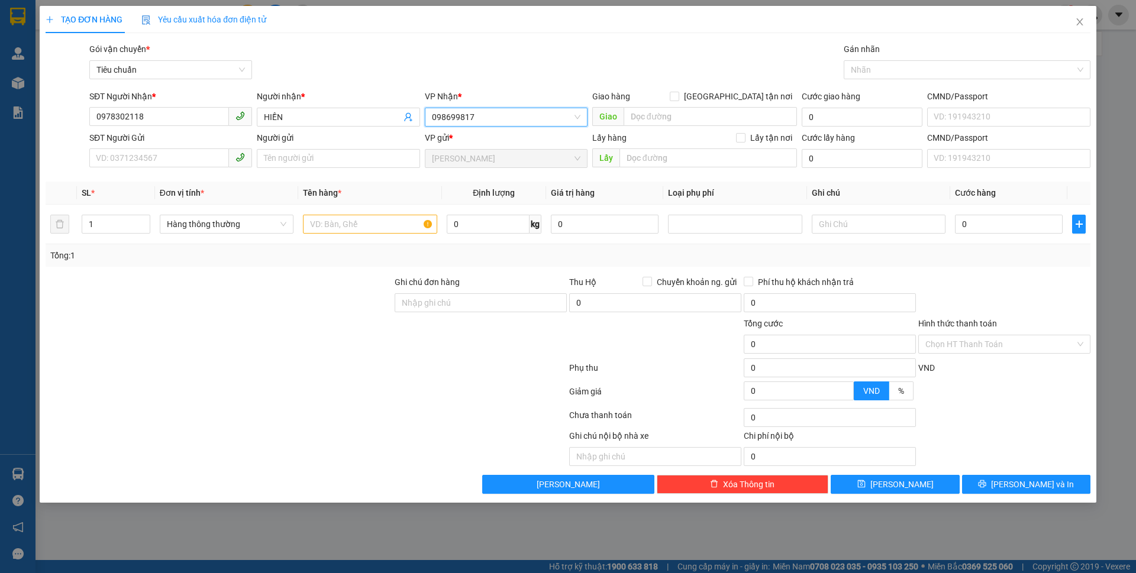
type input "0986998175"
click at [441, 111] on input "0986998175" at bounding box center [502, 117] width 140 height 18
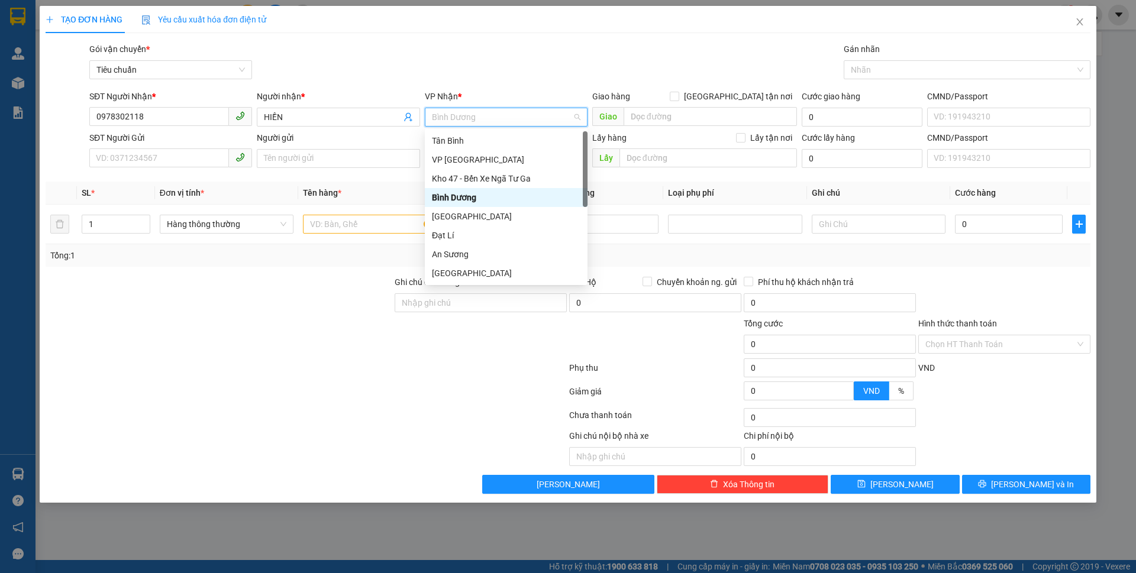
click at [454, 195] on div "Bình Dương" at bounding box center [506, 197] width 148 height 13
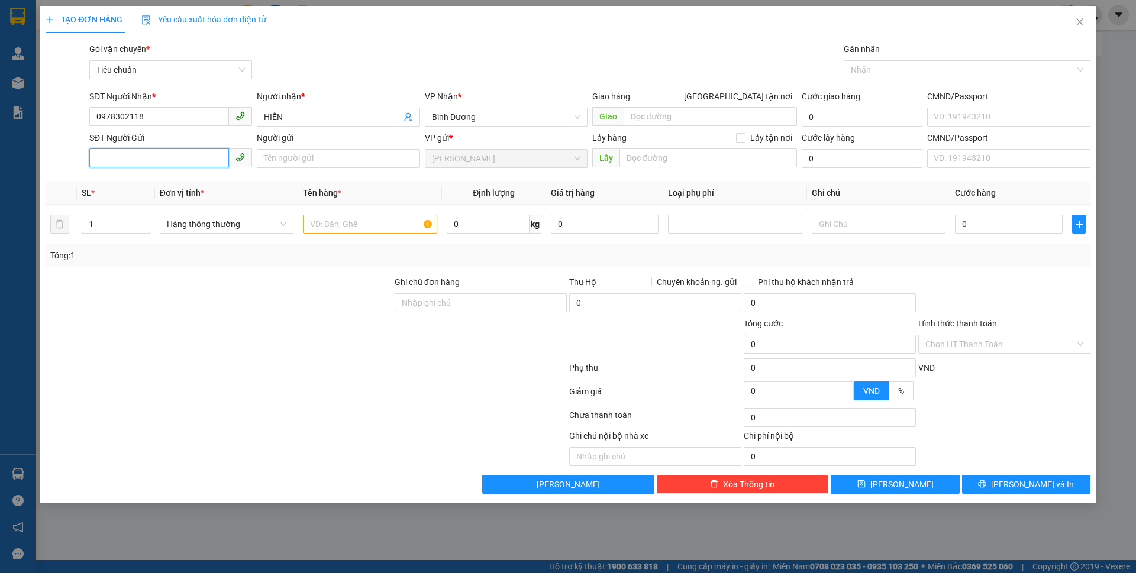
click at [186, 158] on input "SĐT Người Gửi" at bounding box center [159, 157] width 140 height 19
paste input "0986998175"
type input "0986998175"
click at [285, 156] on input "Người gửi" at bounding box center [338, 158] width 163 height 19
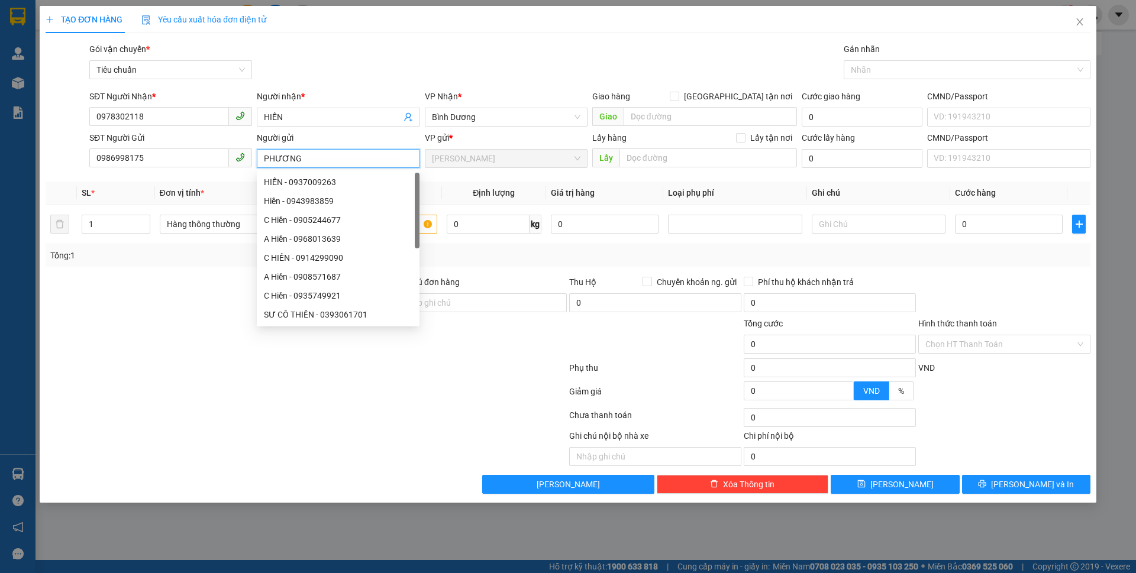
type input "PHƯƠNG"
click at [200, 316] on div at bounding box center [218, 296] width 349 height 41
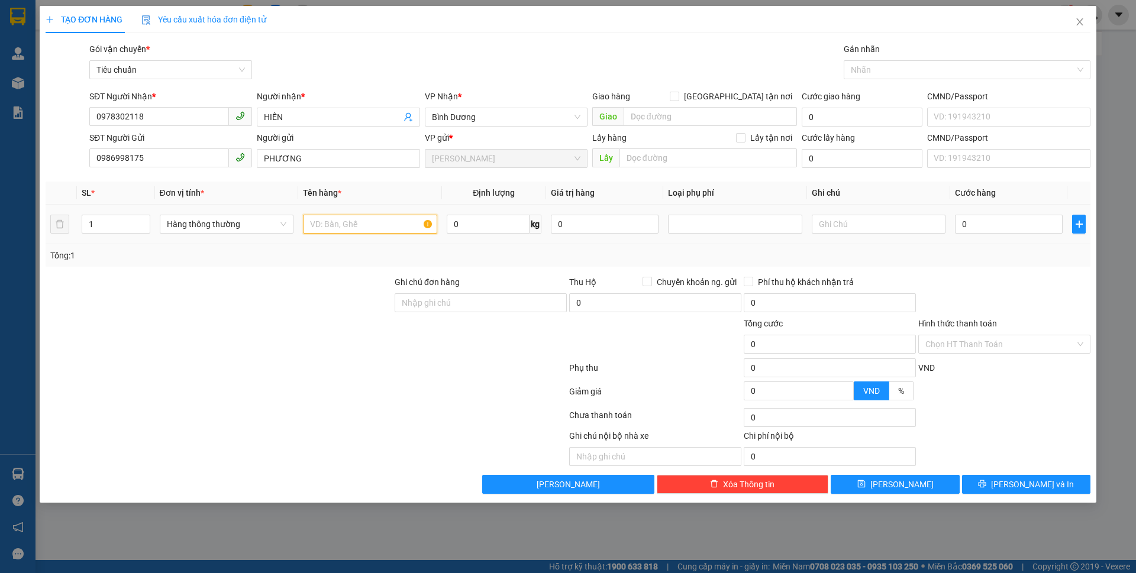
click at [353, 224] on input "text" at bounding box center [370, 224] width 134 height 19
type input "SẦU RIÊNG"
click at [466, 218] on input "0" at bounding box center [488, 224] width 83 height 19
type input "18"
click at [935, 227] on input "text" at bounding box center [879, 224] width 134 height 19
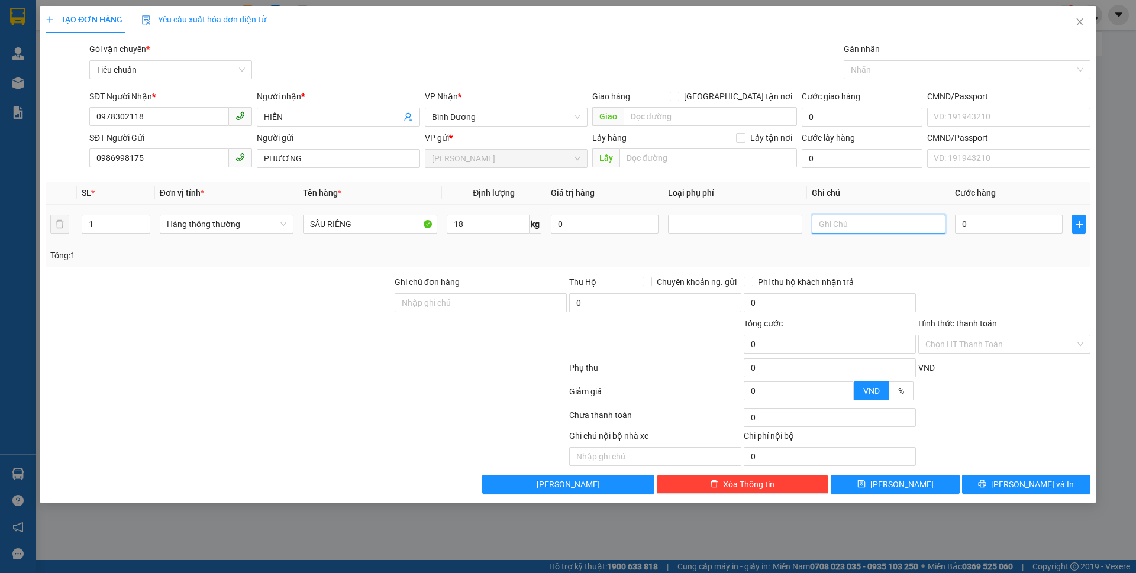
type input "55.000"
type input "TH MÀU HỒNG HÌNH CON CHUỘT"
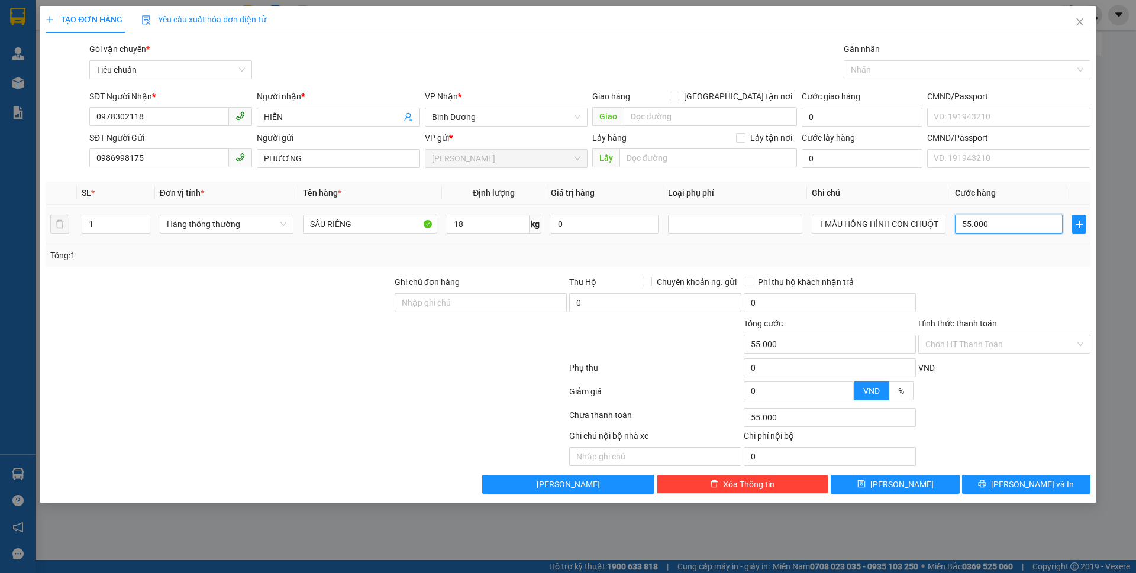
click at [983, 230] on input "55.000" at bounding box center [1009, 224] width 108 height 19
type input "6"
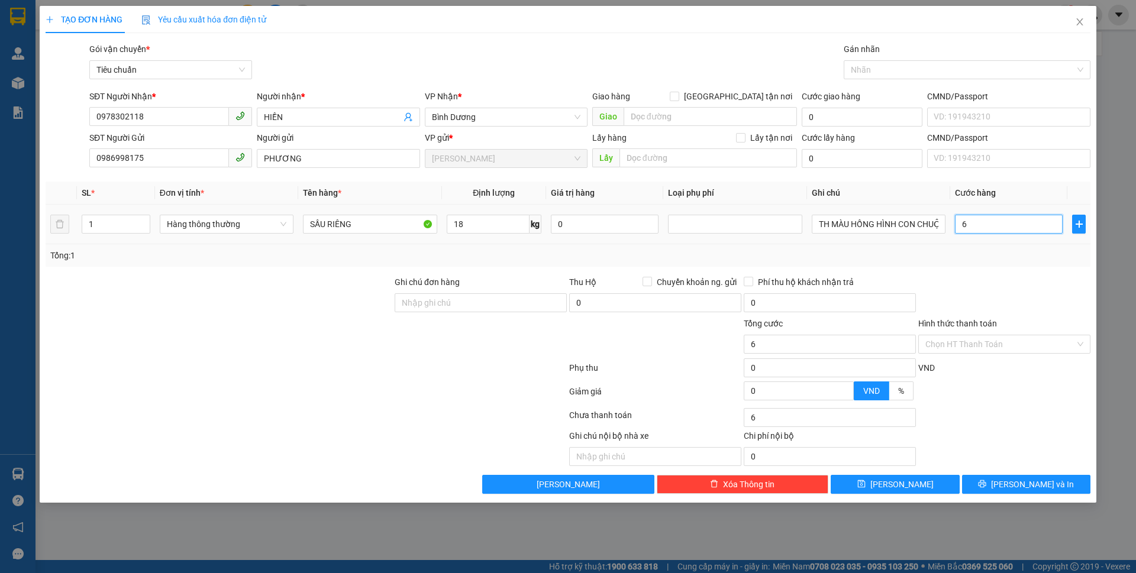
type input "60"
type input "60.000"
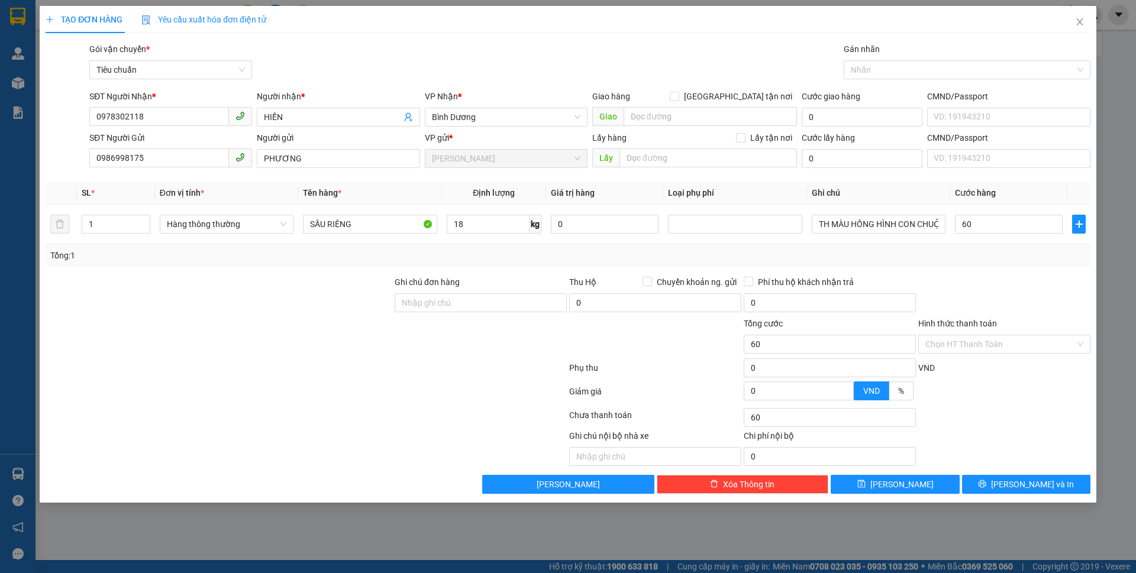
type input "60.000"
click at [993, 268] on div "Transit Pickup Surcharge Ids Transit Deliver Surcharge Ids Transit Deliver Surc…" at bounding box center [568, 268] width 1045 height 451
drag, startPoint x: 977, startPoint y: 480, endPoint x: 957, endPoint y: 405, distance: 77.9
click at [976, 479] on button "[PERSON_NAME] và In" at bounding box center [1026, 484] width 128 height 19
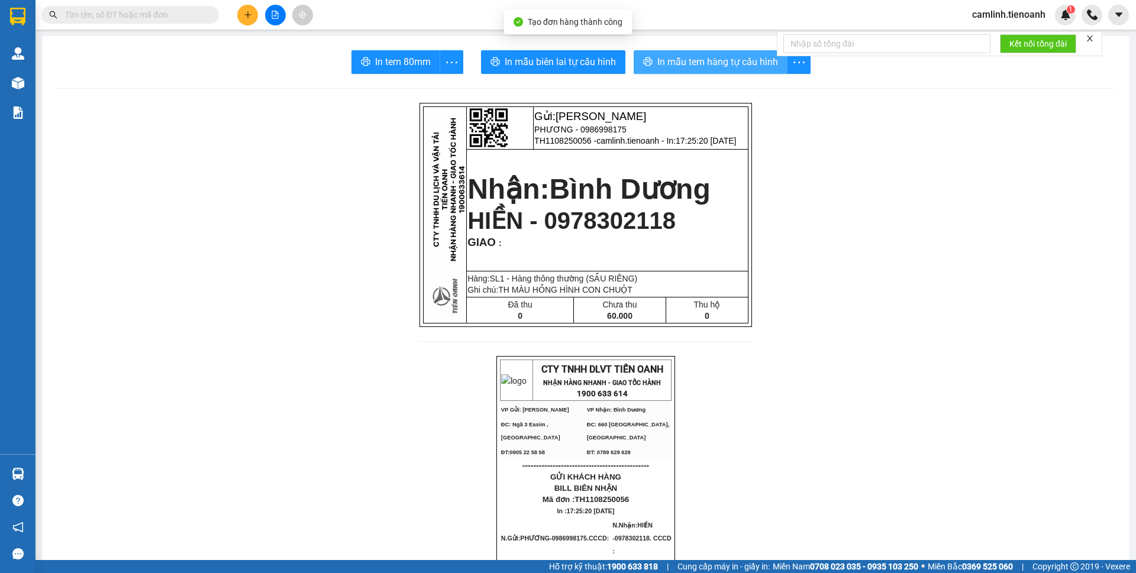
click at [711, 62] on span "In mẫu tem hàng tự cấu hình" at bounding box center [717, 61] width 121 height 15
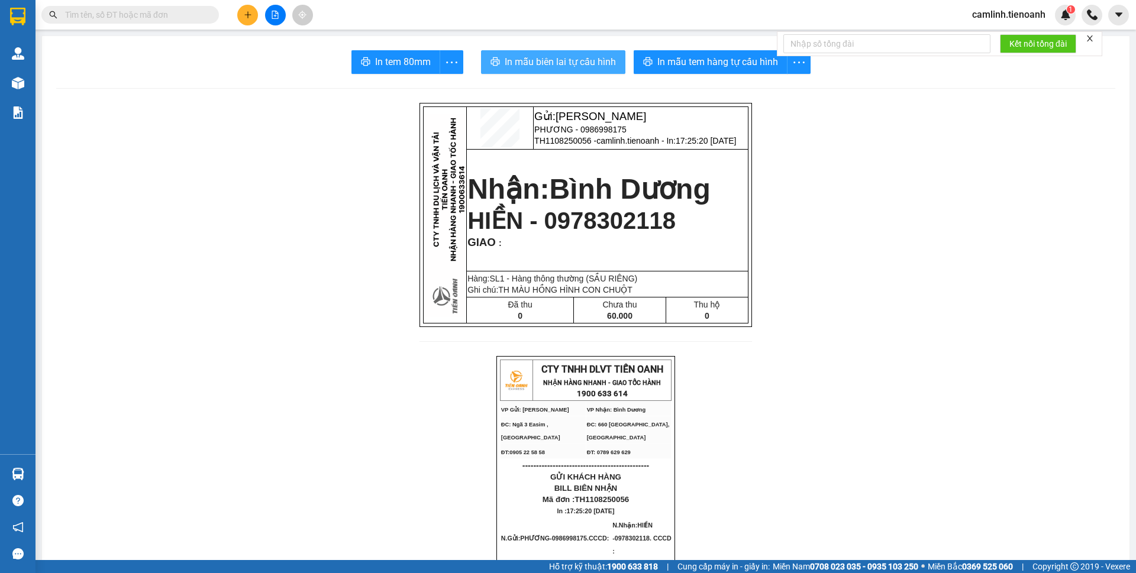
drag, startPoint x: 610, startPoint y: 65, endPoint x: 818, endPoint y: 73, distance: 207.8
click at [611, 64] on span "In mẫu biên lai tự cấu hình" at bounding box center [560, 61] width 111 height 15
